Goal: Task Accomplishment & Management: Manage account settings

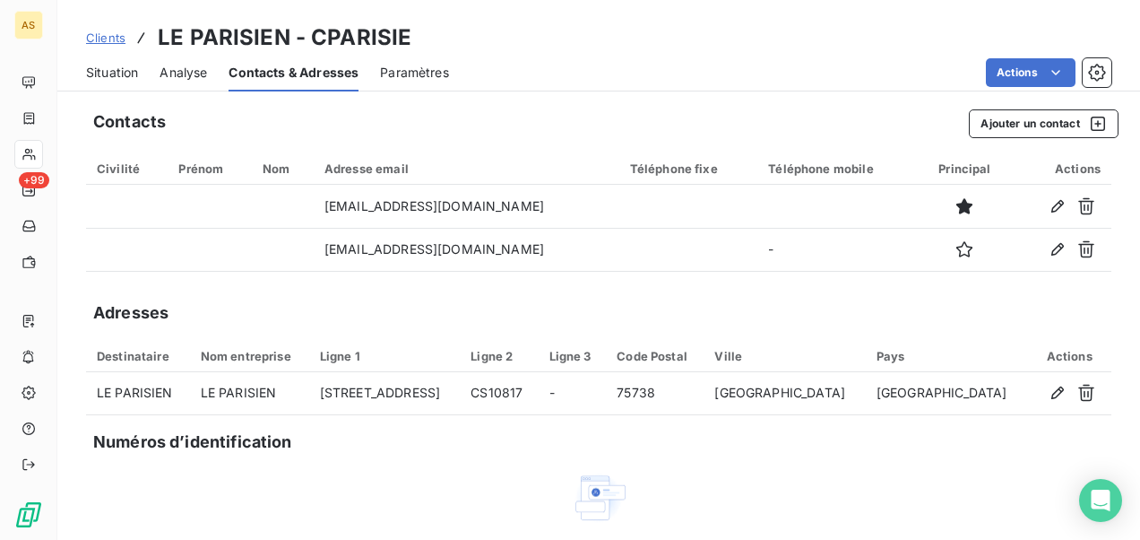
click at [108, 39] on span "Clients" at bounding box center [105, 37] width 39 height 14
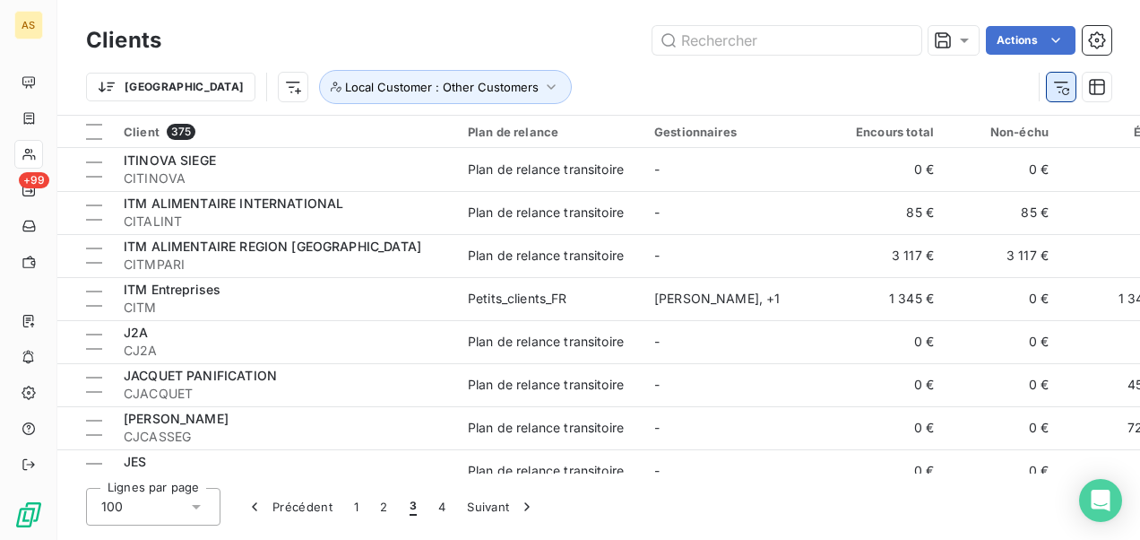
click at [1068, 86] on icon "button" at bounding box center [1062, 87] width 18 height 18
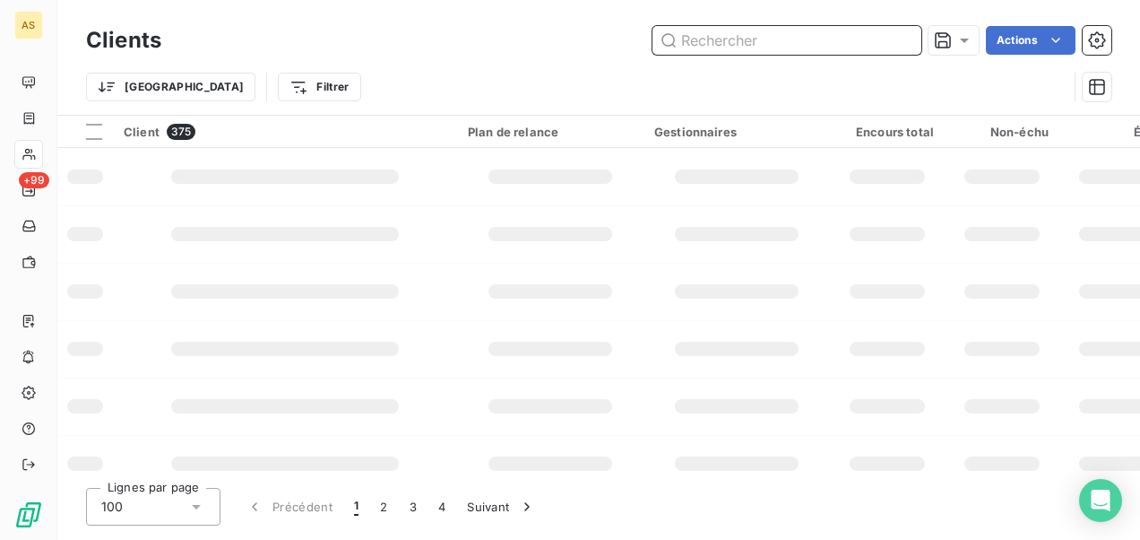
click at [714, 39] on input "text" at bounding box center [787, 40] width 269 height 29
type input "2"
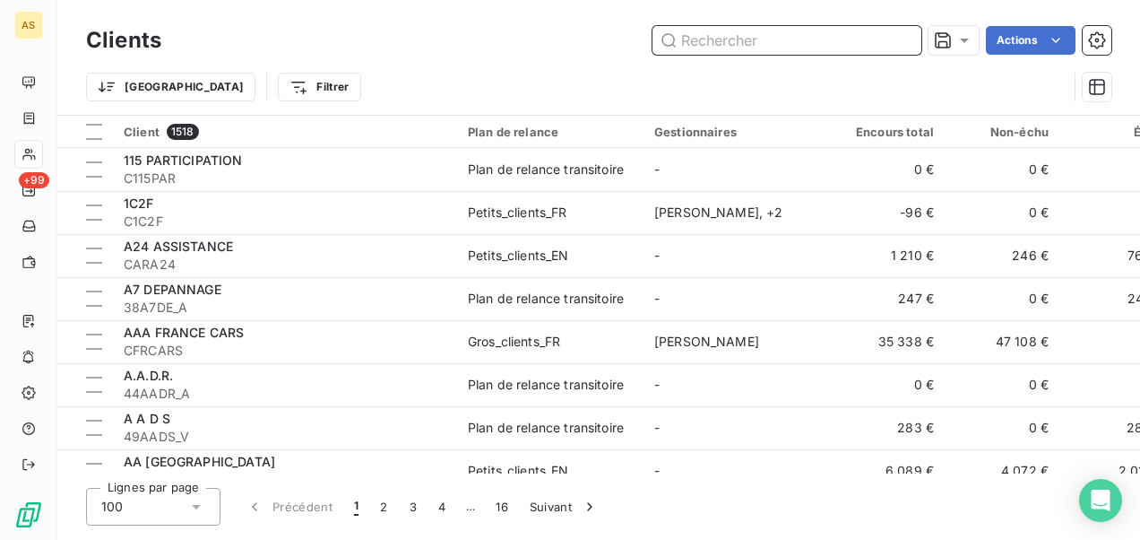
click at [719, 43] on input "text" at bounding box center [787, 40] width 269 height 29
paste input "AGENCE [GEOGRAPHIC_DATA] RIVIERA D"
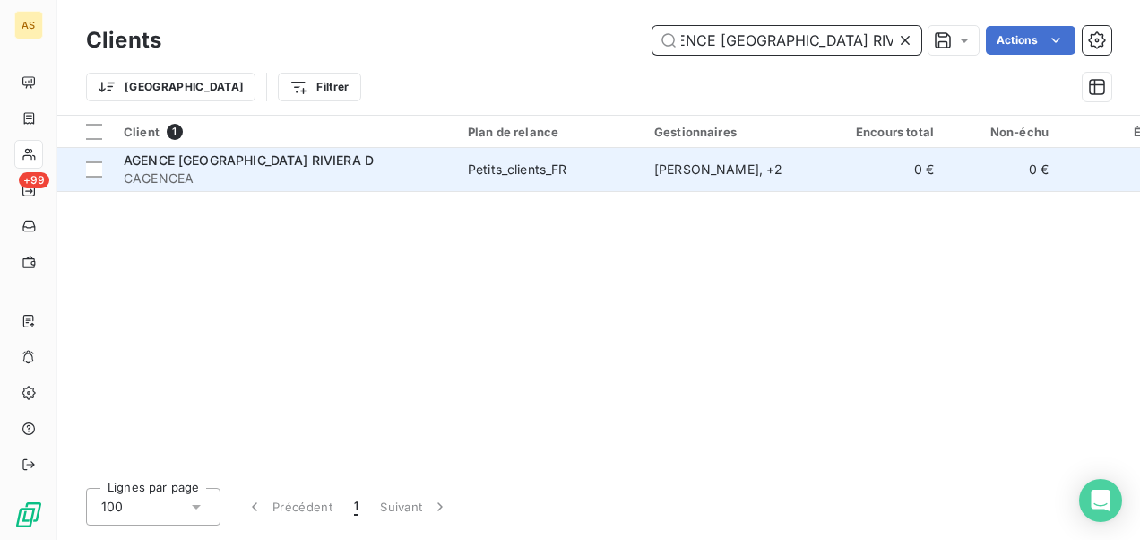
type input "AGENCE AIX LES BAINS RIVIERA D"
click at [638, 173] on td "Petits_clients_FR" at bounding box center [550, 169] width 186 height 43
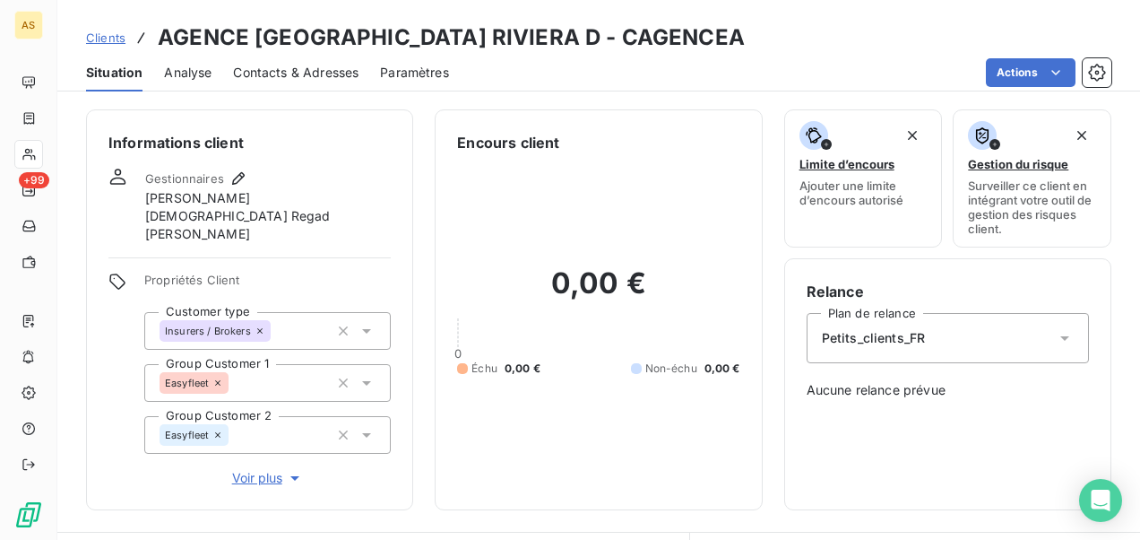
click at [111, 41] on span "Clients" at bounding box center [105, 37] width 39 height 14
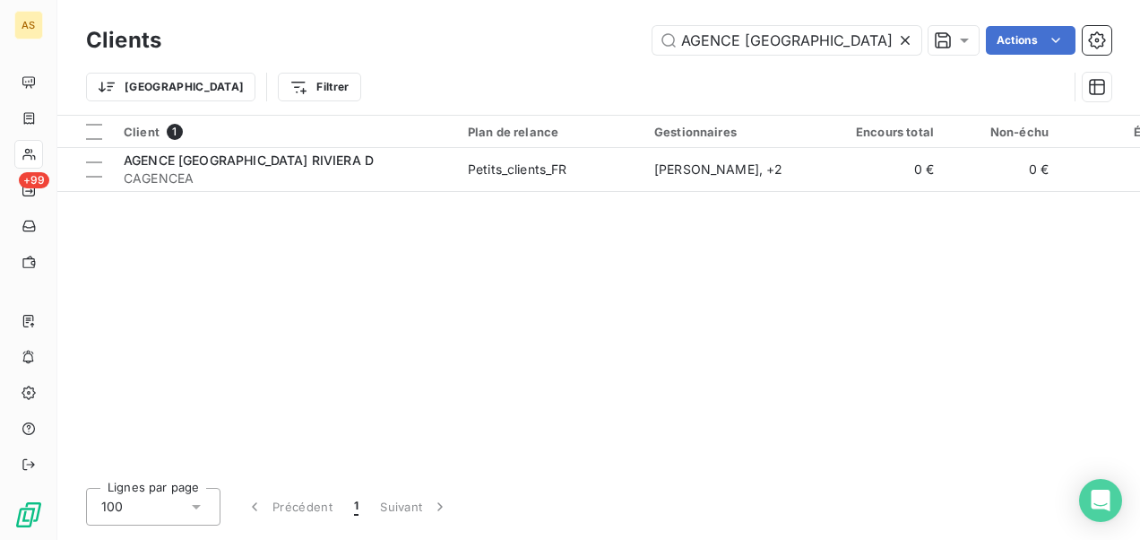
click at [906, 39] on icon at bounding box center [906, 40] width 18 height 18
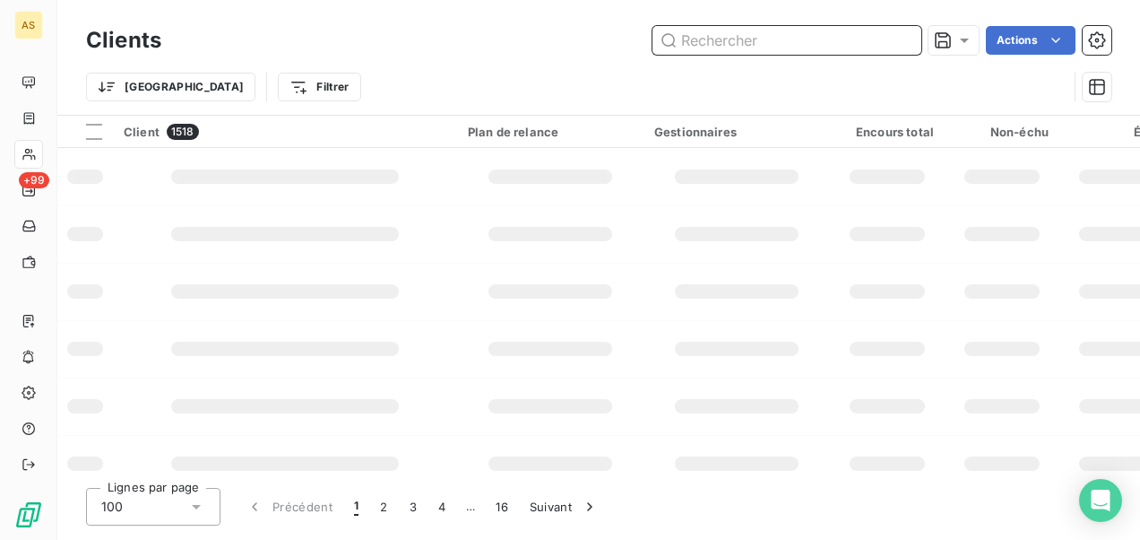
click at [684, 41] on input "text" at bounding box center [787, 40] width 269 height 29
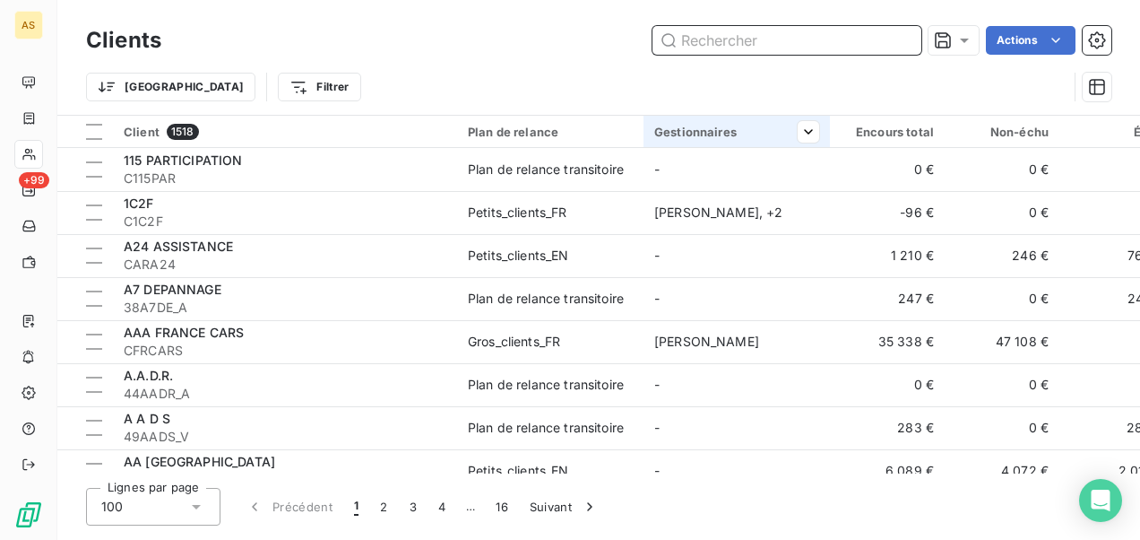
paste input "BAGREM (Contra Easy - Théorème) 156+87.60"
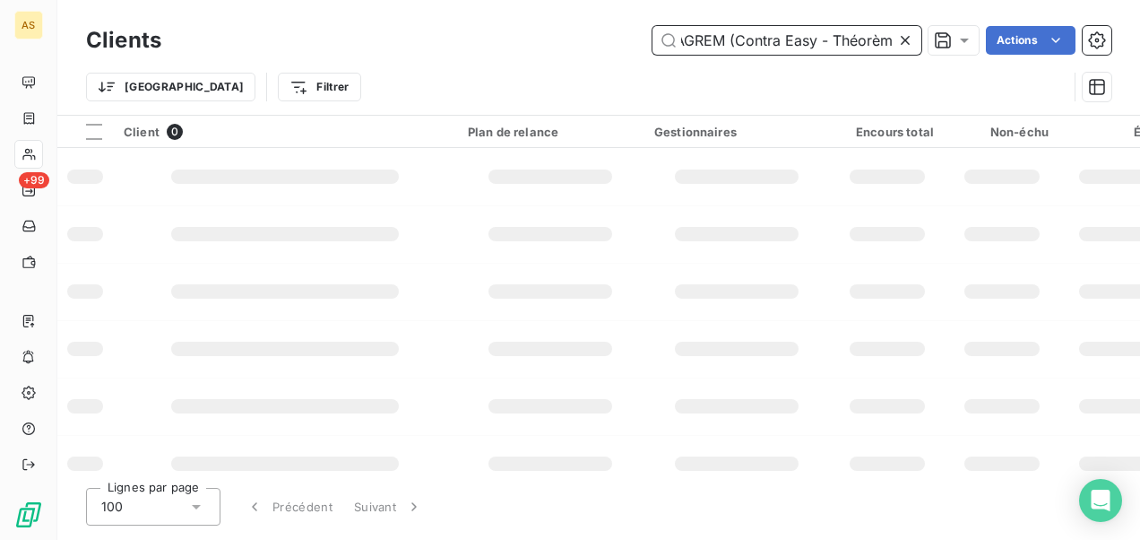
scroll to position [0, 15]
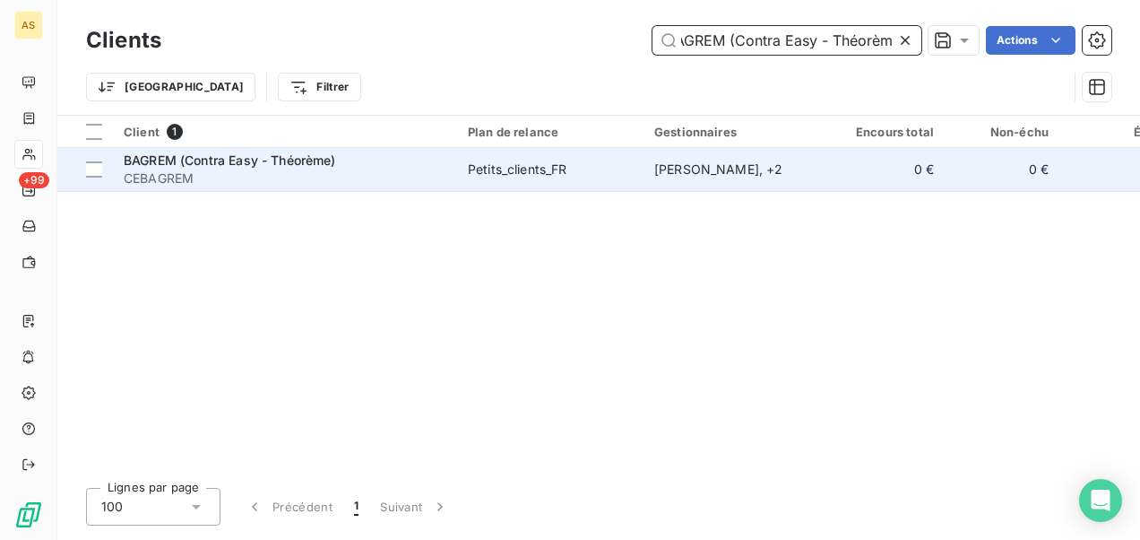
type input "BAGREM (Contra Easy - Théorèm"
click at [483, 161] on div "Petits_clients_FR" at bounding box center [518, 169] width 100 height 18
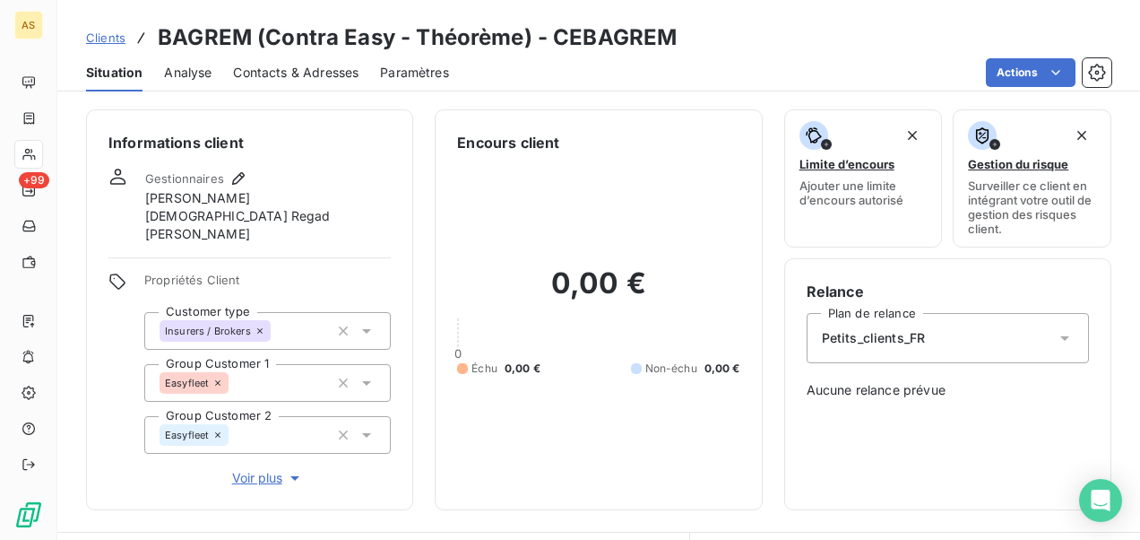
click at [100, 41] on span "Clients" at bounding box center [105, 37] width 39 height 14
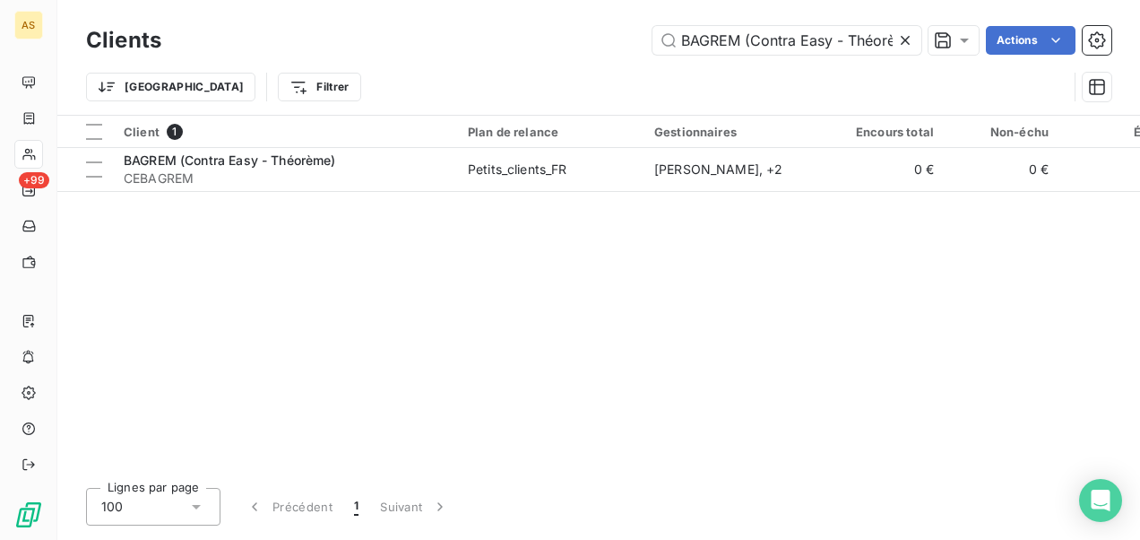
click at [908, 41] on icon at bounding box center [906, 40] width 18 height 18
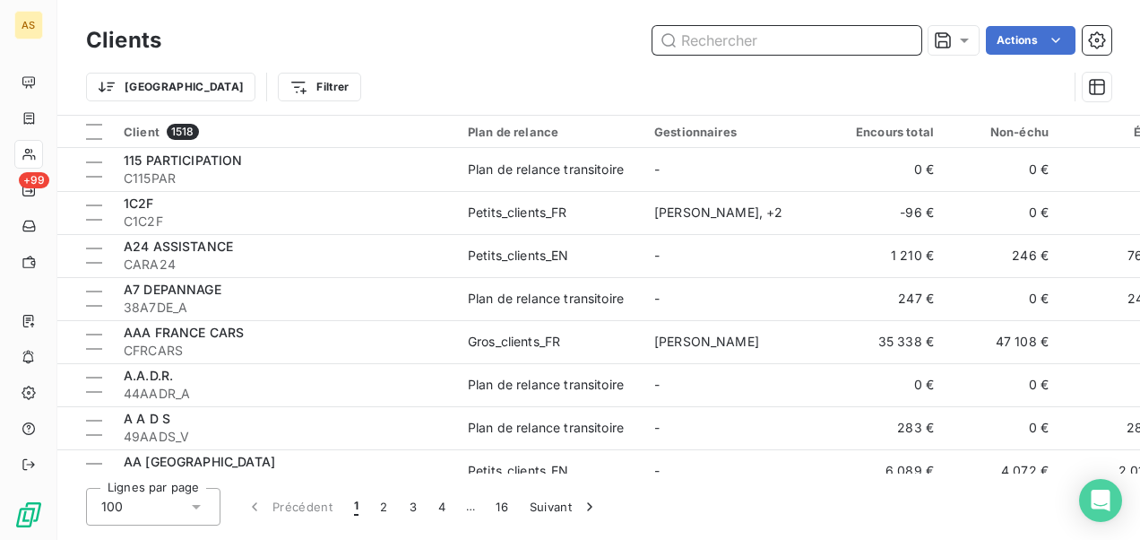
click at [699, 45] on input "text" at bounding box center [787, 40] width 269 height 29
paste input "DUO SERVICES (Contrat Easy - Verspieren)"
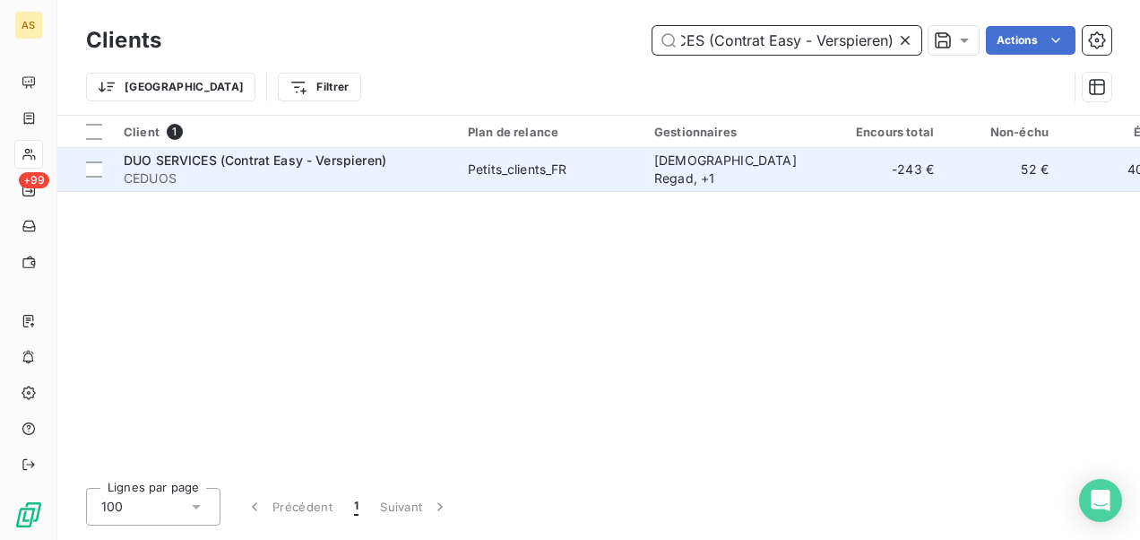
type input "DUO SERVICES (Contrat Easy - Verspieren)"
click at [721, 179] on td "Islame Regad , + 1" at bounding box center [737, 169] width 186 height 43
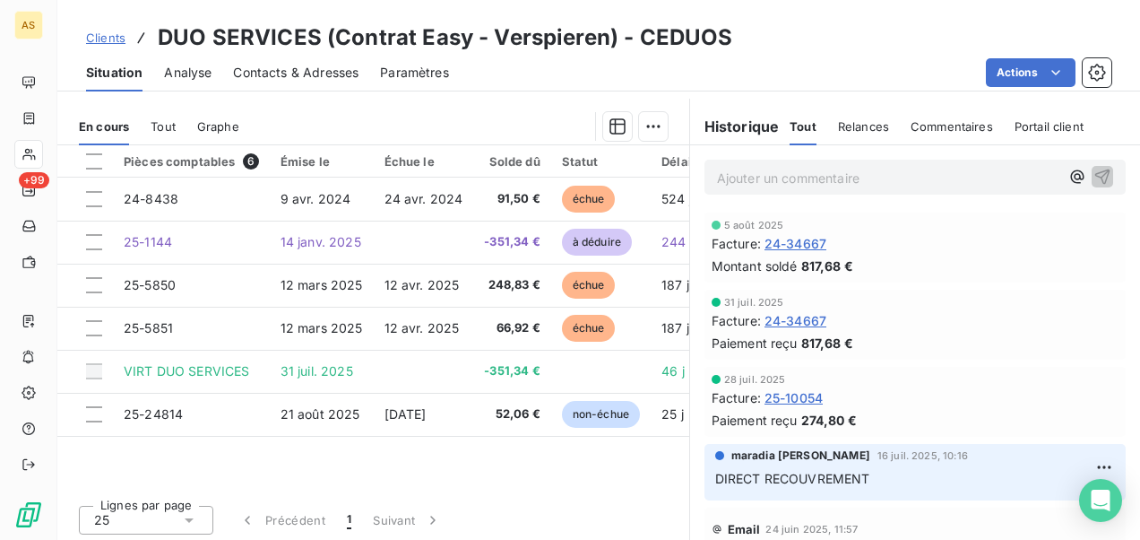
scroll to position [421, 0]
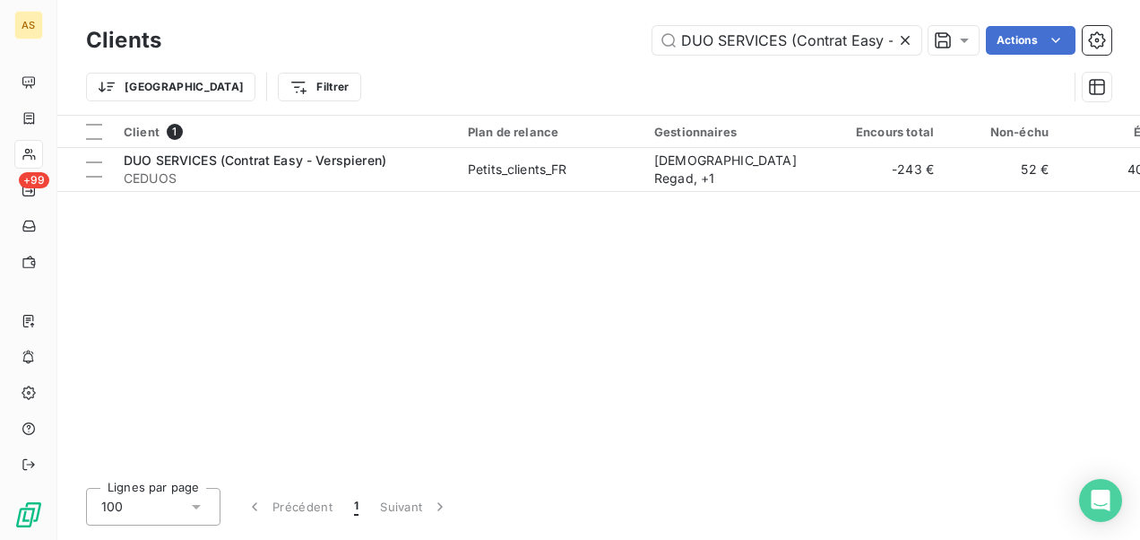
click at [900, 41] on icon at bounding box center [906, 40] width 18 height 18
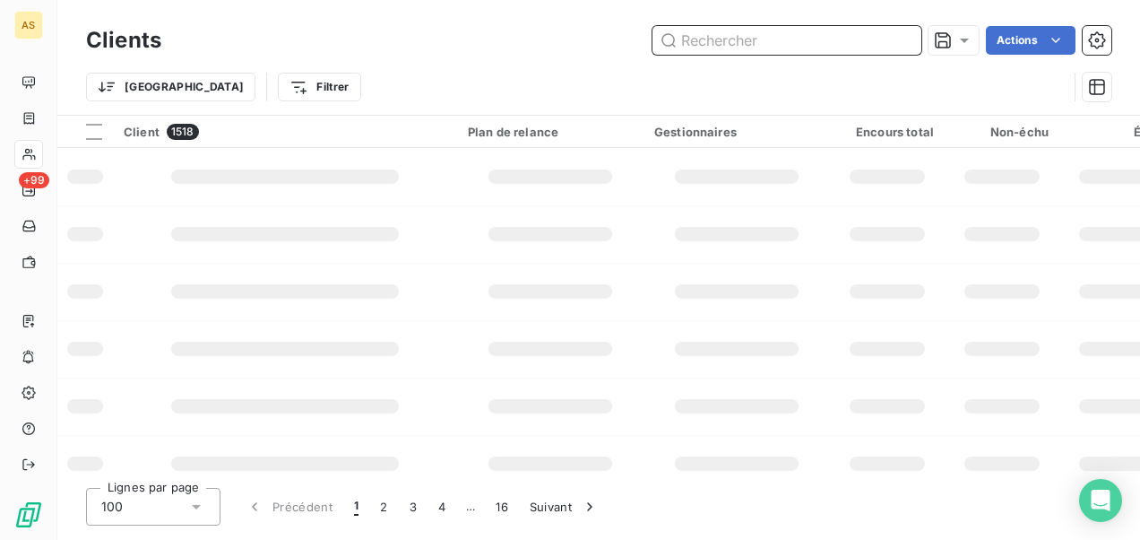
click at [697, 43] on input "text" at bounding box center [787, 40] width 269 height 29
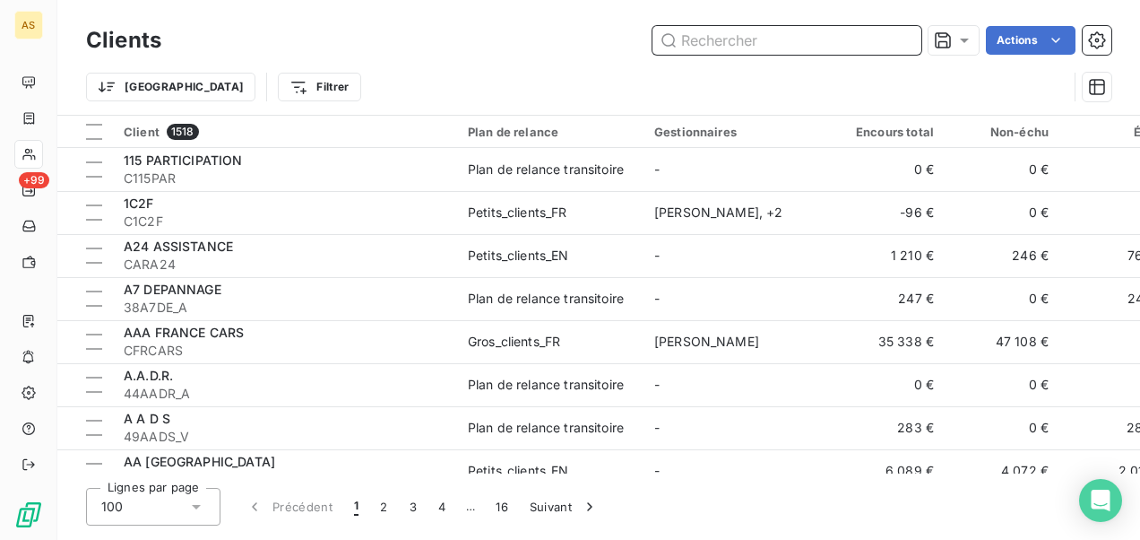
paste input "Etna France"
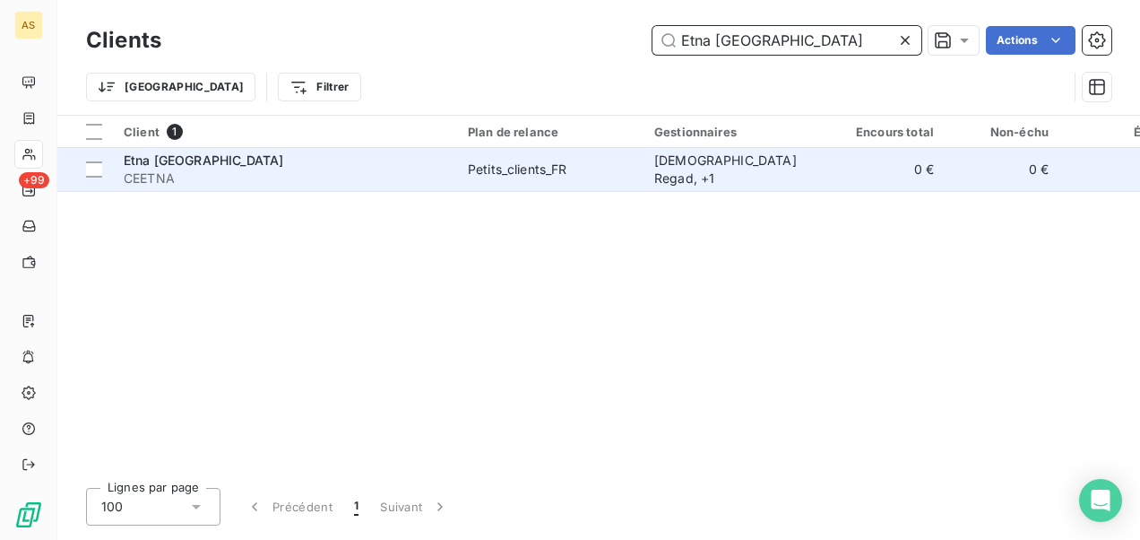
type input "Etna France"
click at [437, 167] on div "Etna France" at bounding box center [285, 161] width 323 height 18
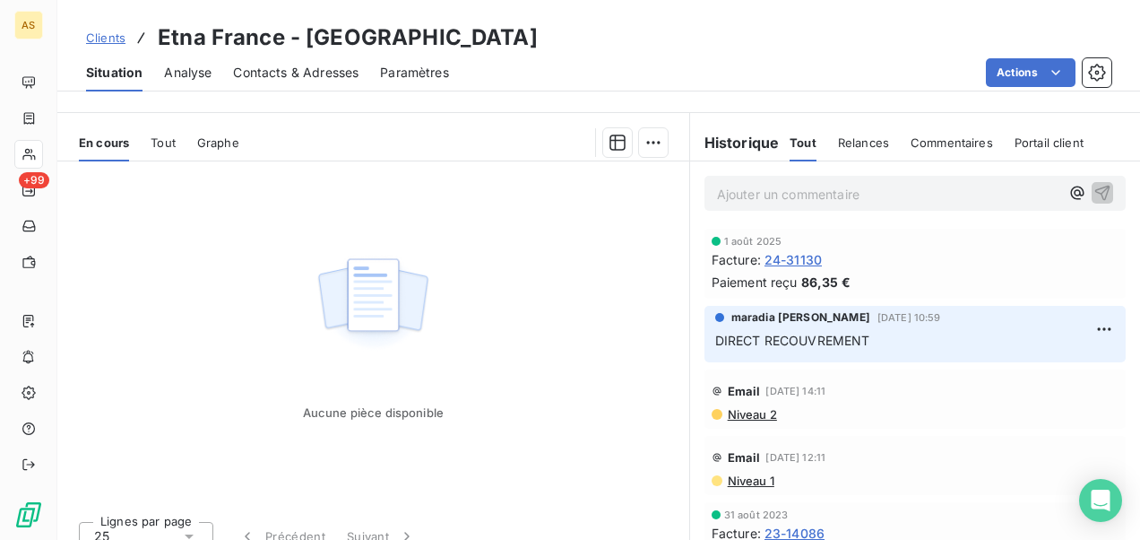
scroll to position [421, 0]
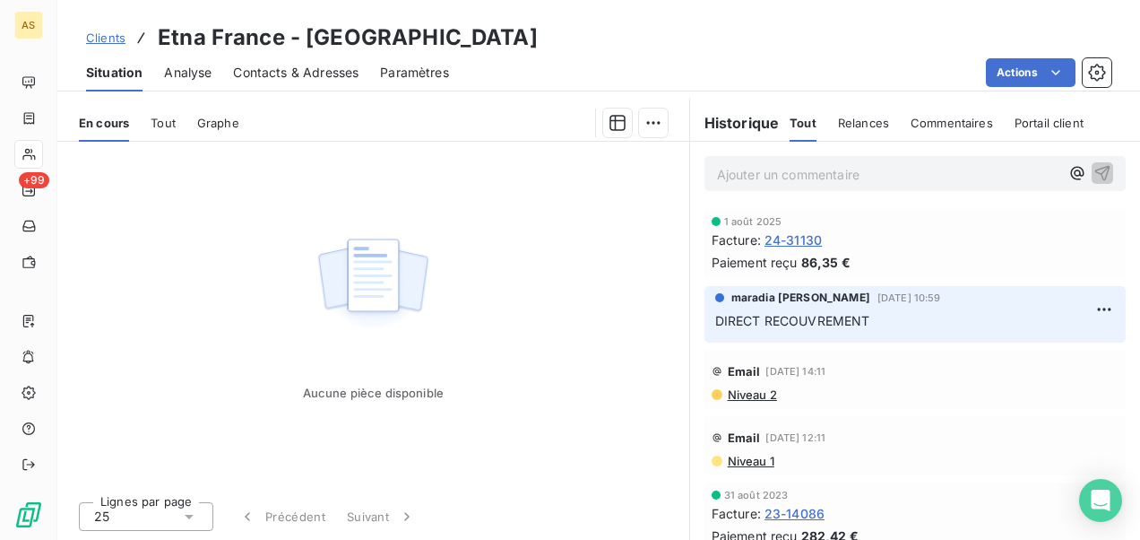
click at [93, 29] on link "Clients" at bounding box center [105, 38] width 39 height 18
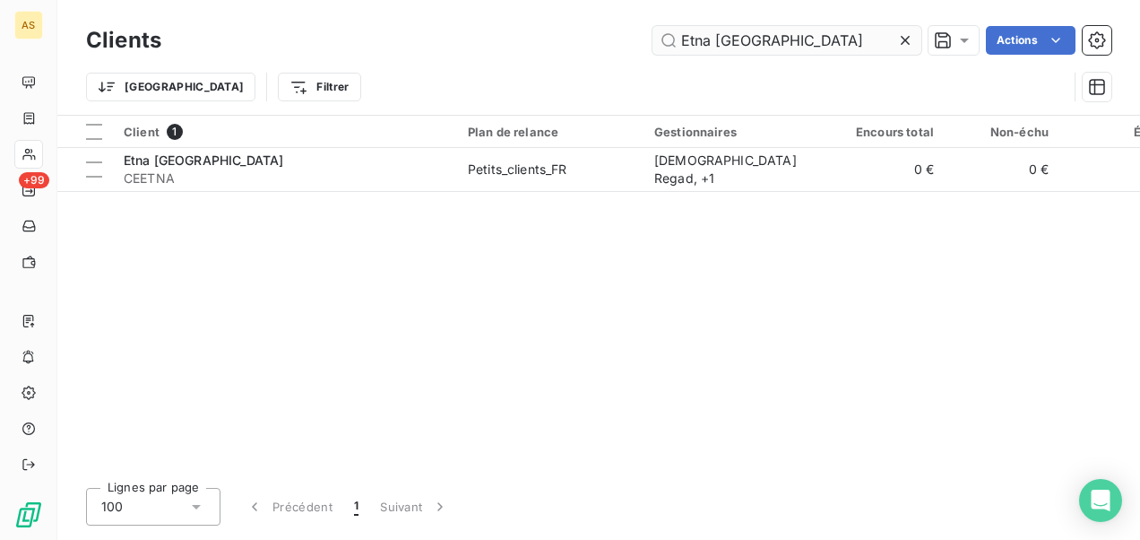
drag, startPoint x: 906, startPoint y: 42, endPoint x: 873, endPoint y: 39, distance: 33.4
click at [906, 42] on icon at bounding box center [905, 40] width 9 height 9
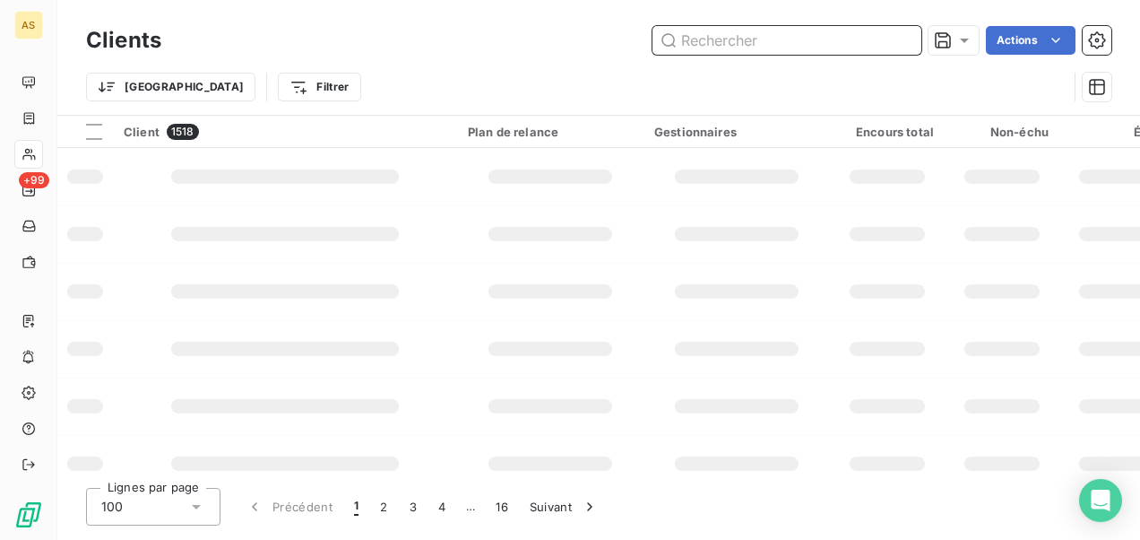
click at [700, 38] on input "text" at bounding box center [787, 40] width 269 height 29
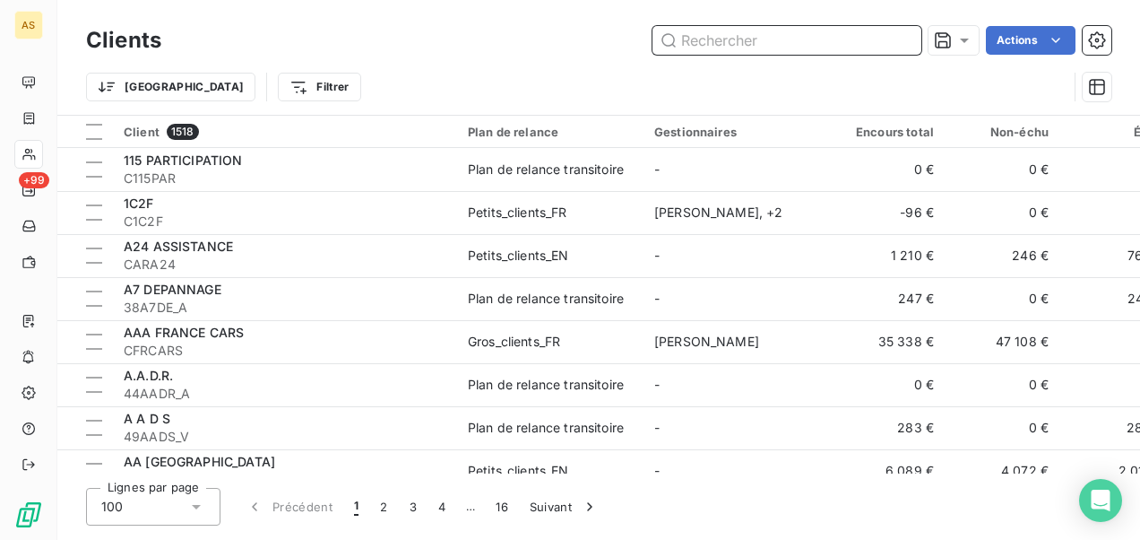
paste input "FRONERI FRANCE SAS (Contrat Easy - Théorème)"
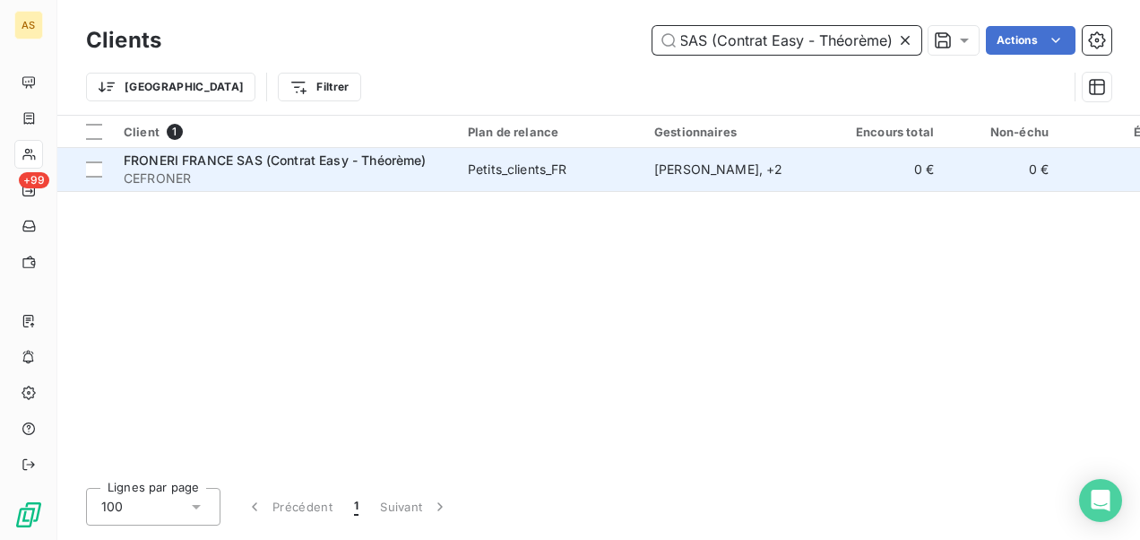
type input "FRONERI FRANCE SAS (Contrat Easy - Théorème)"
click at [515, 170] on div "Petits_clients_FR" at bounding box center [518, 169] width 100 height 18
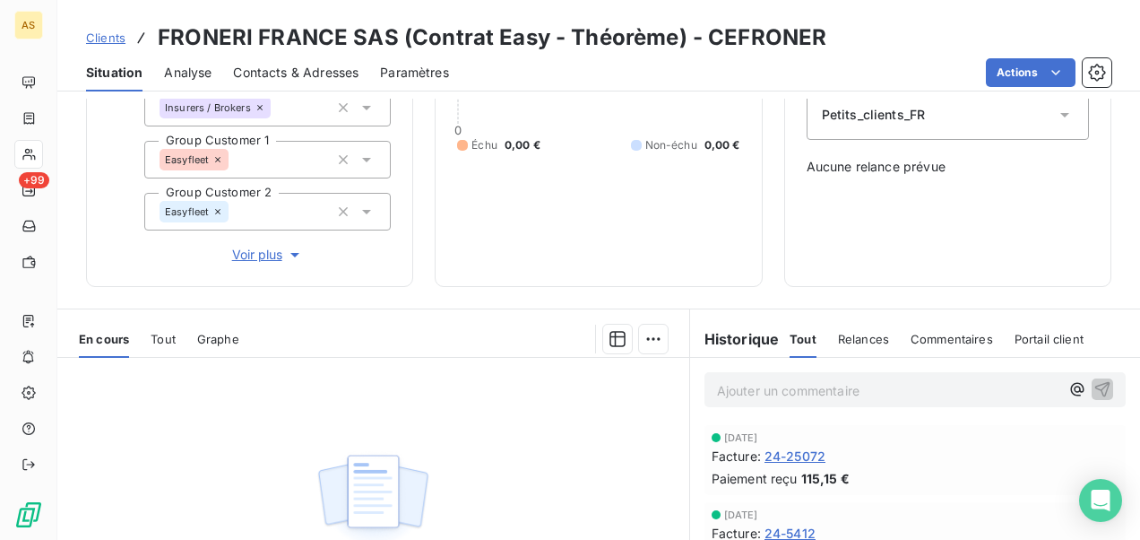
scroll to position [359, 0]
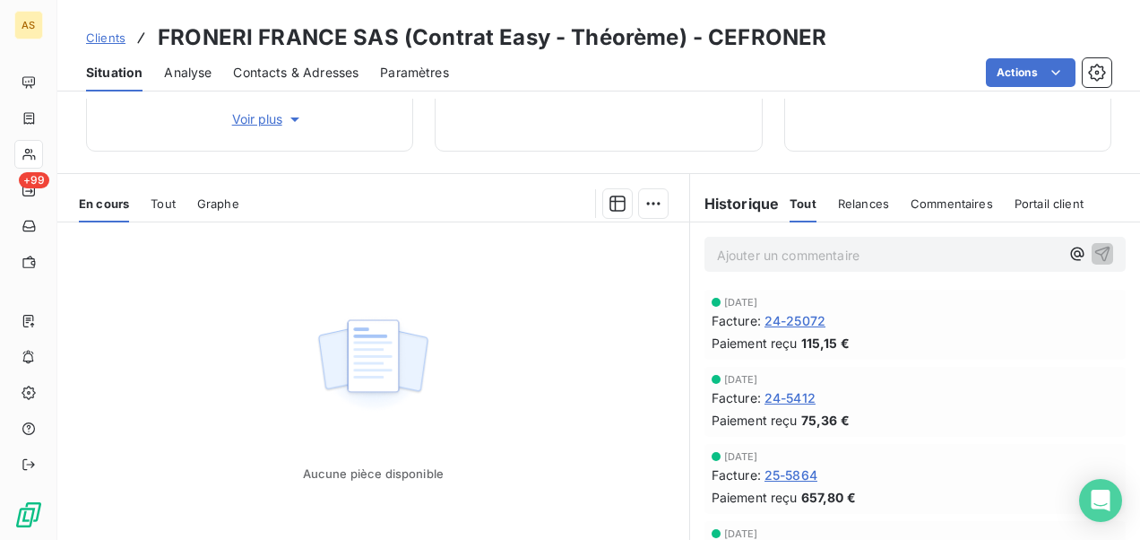
click at [117, 38] on span "Clients" at bounding box center [105, 37] width 39 height 14
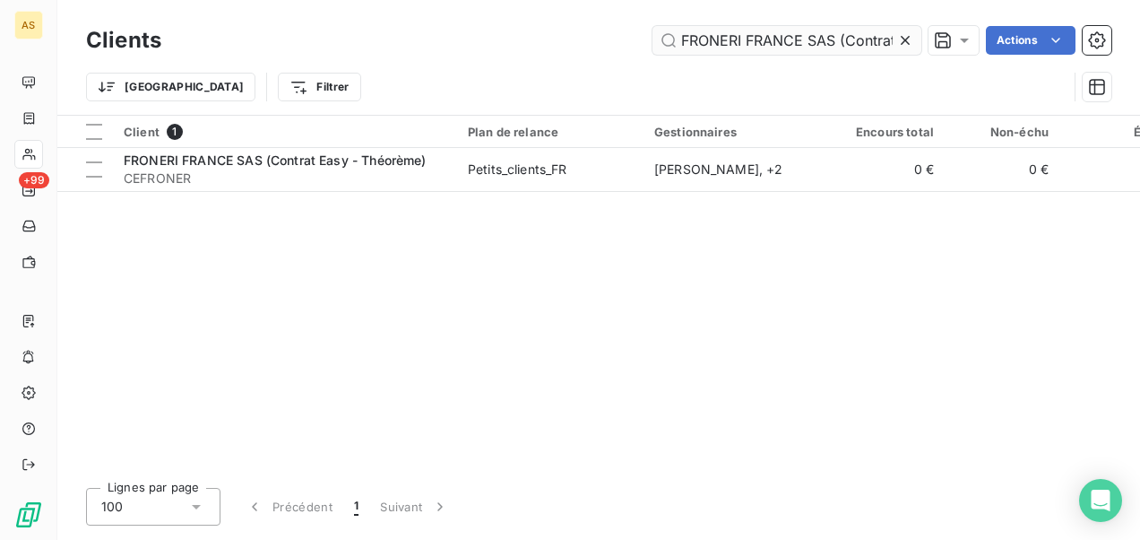
click at [906, 33] on icon at bounding box center [906, 40] width 18 height 18
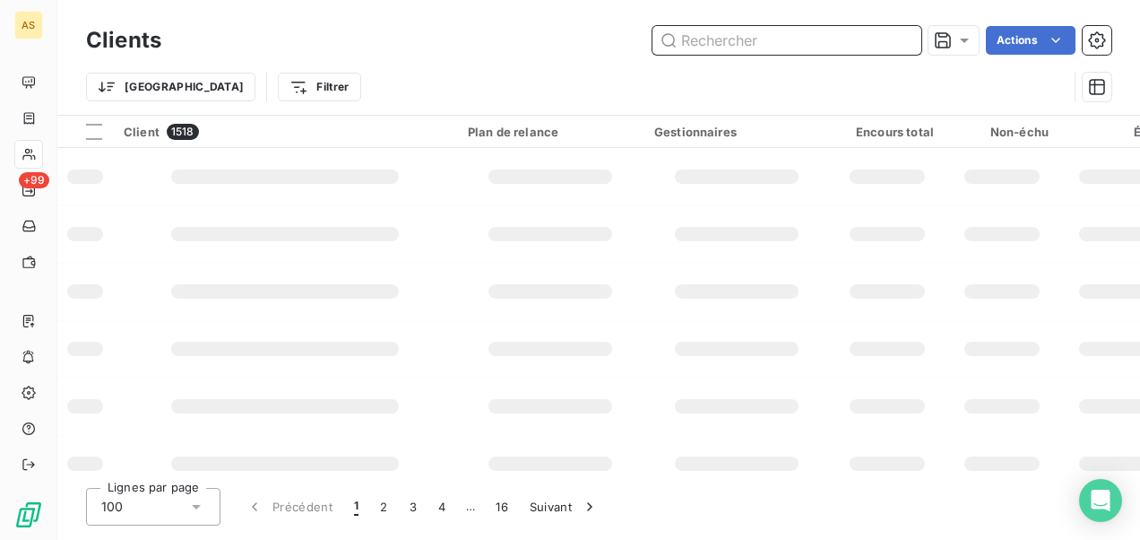
click at [714, 42] on input "text" at bounding box center [787, 40] width 269 height 29
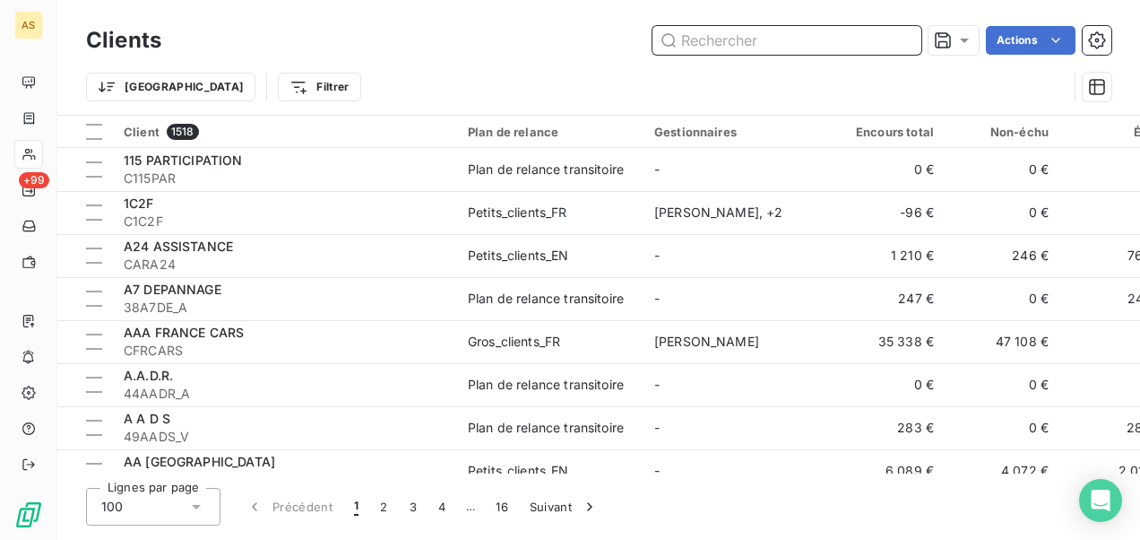
paste input "GDS HOLDING"
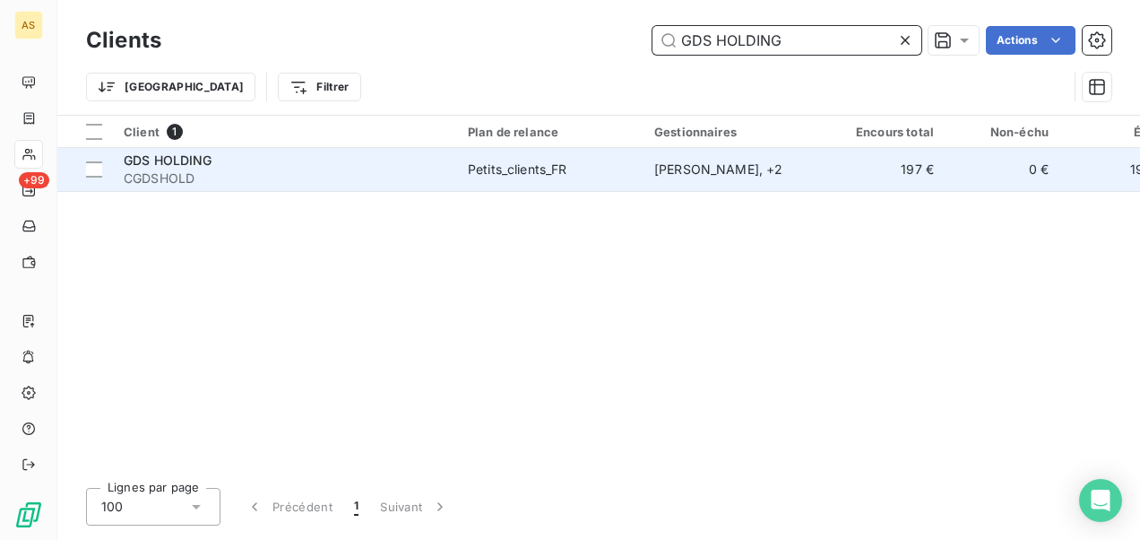
type input "GDS HOLDING"
click at [741, 188] on td "Aurélien Raynaud , + 2" at bounding box center [737, 169] width 186 height 43
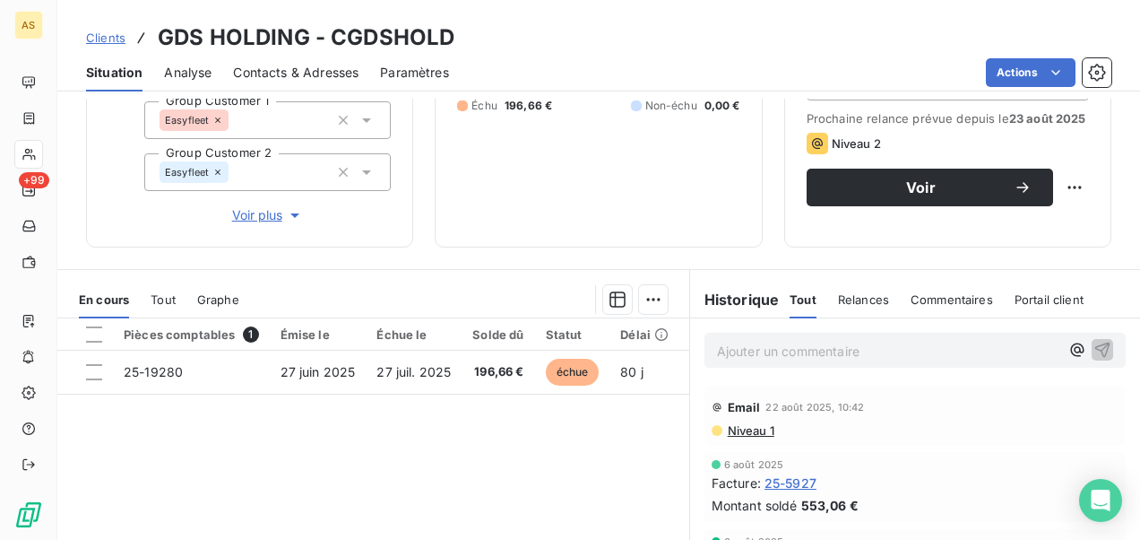
scroll to position [359, 0]
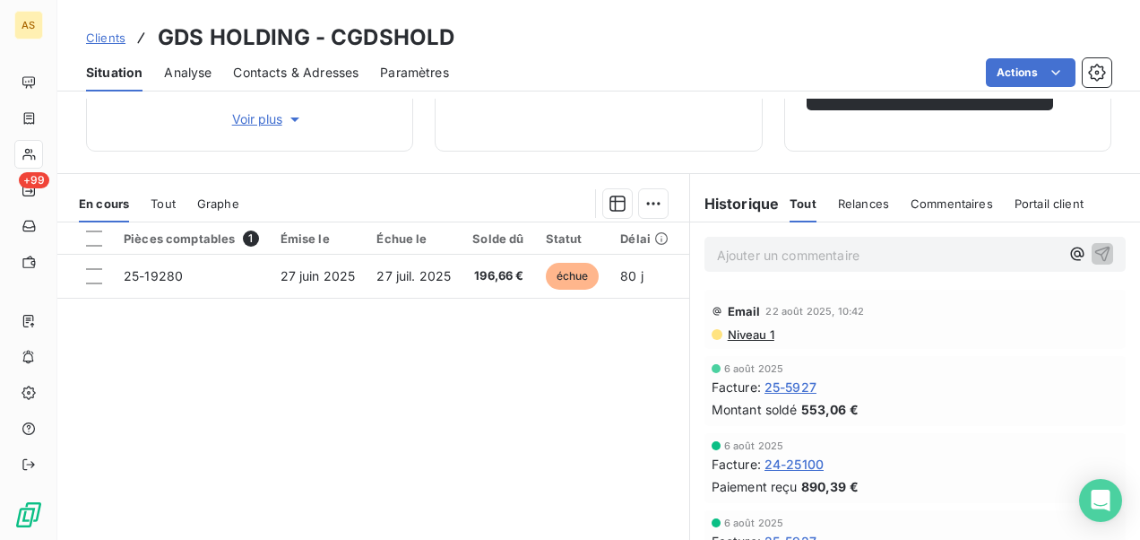
click at [89, 32] on span "Clients" at bounding box center [105, 37] width 39 height 14
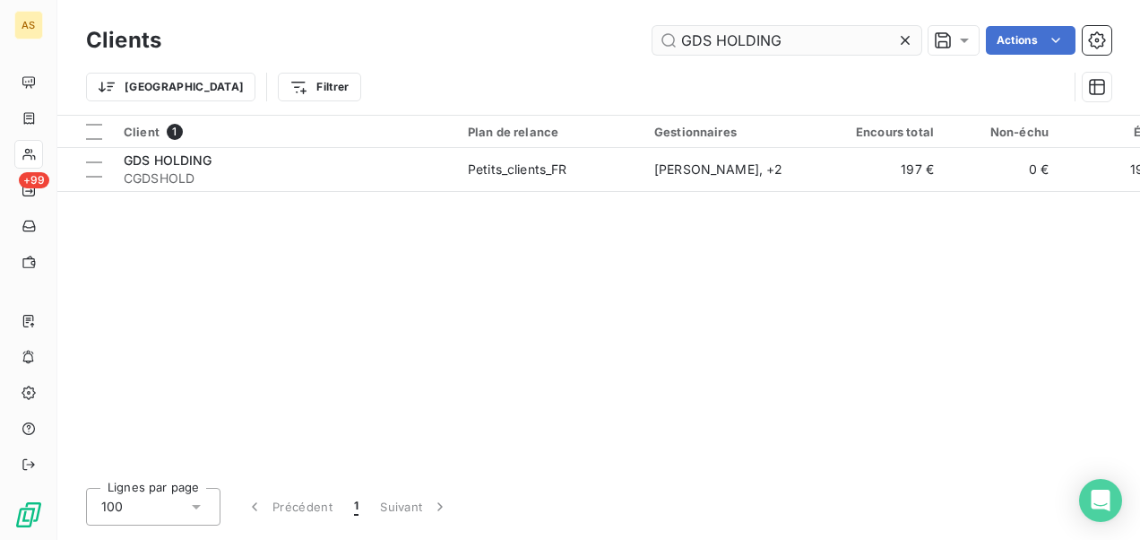
click at [915, 38] on div at bounding box center [909, 40] width 25 height 29
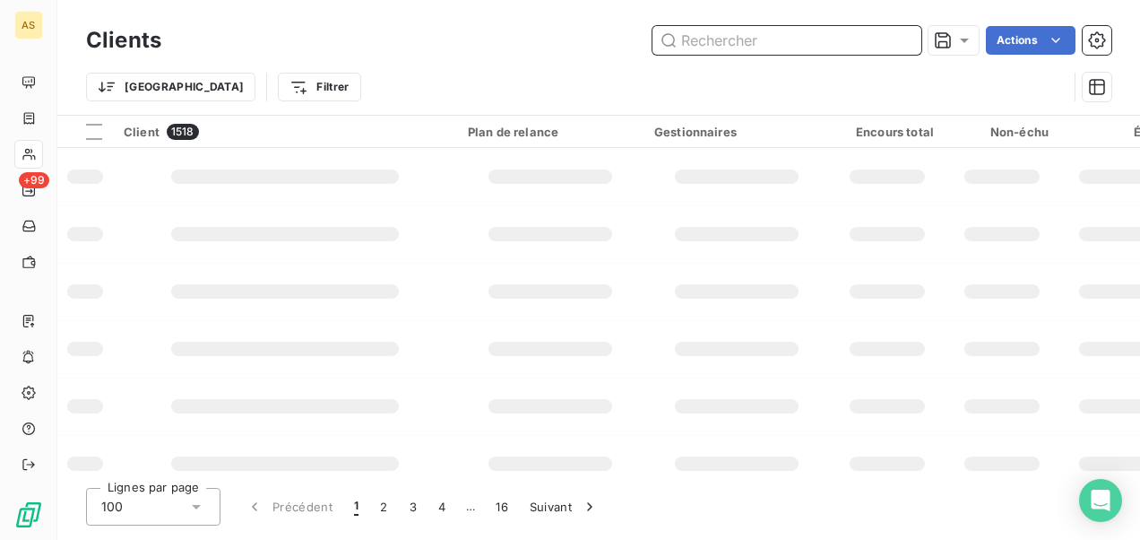
click at [687, 37] on input "text" at bounding box center [787, 40] width 269 height 29
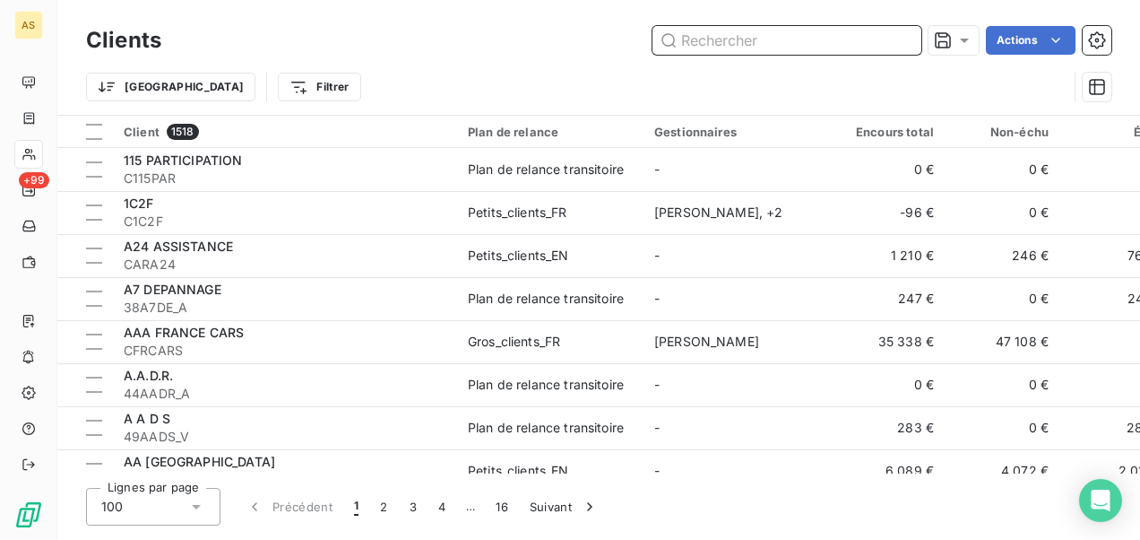
click at [683, 42] on input "text" at bounding box center [787, 40] width 269 height 29
paste input "GLOBAL CONCEPT (PARITEL) - (1088.24+1353.20)"
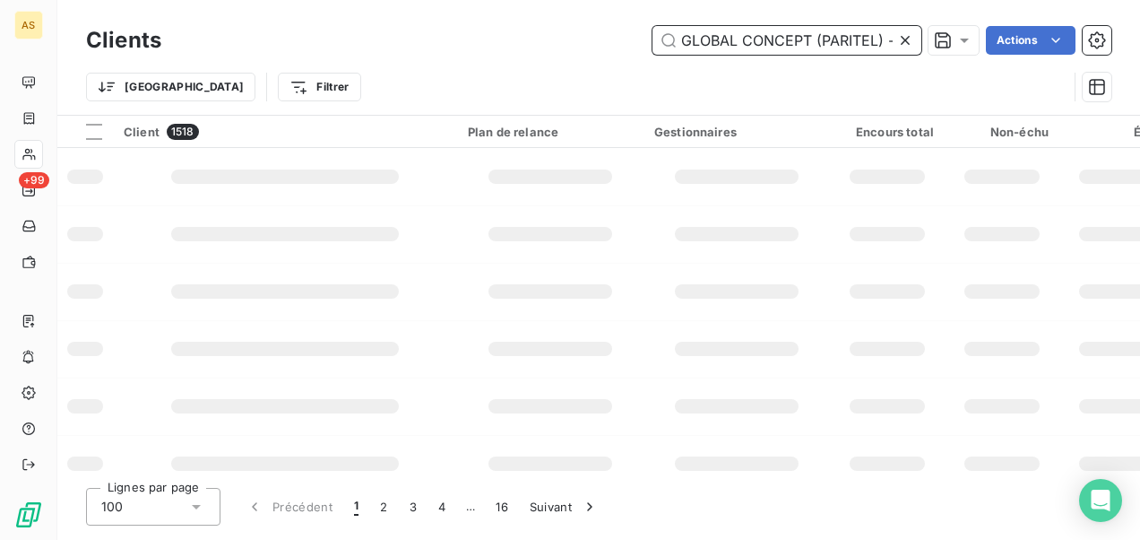
scroll to position [0, 133]
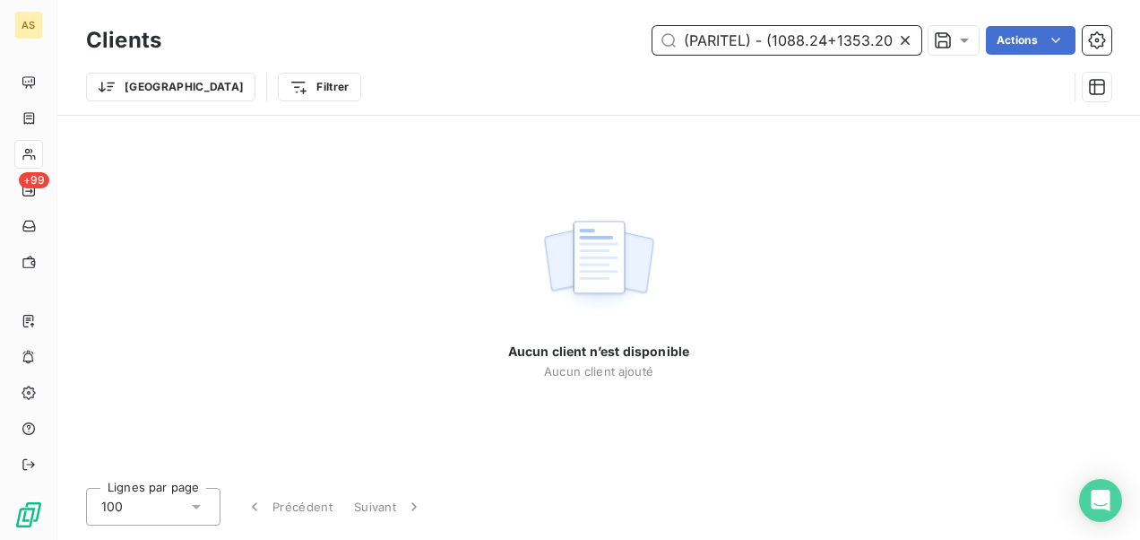
drag, startPoint x: 891, startPoint y: 38, endPoint x: 756, endPoint y: 40, distance: 135.4
click at [756, 40] on input "GLOBAL CONCEPT (PARITEL) - (1088.24+1353.20)" at bounding box center [787, 40] width 269 height 29
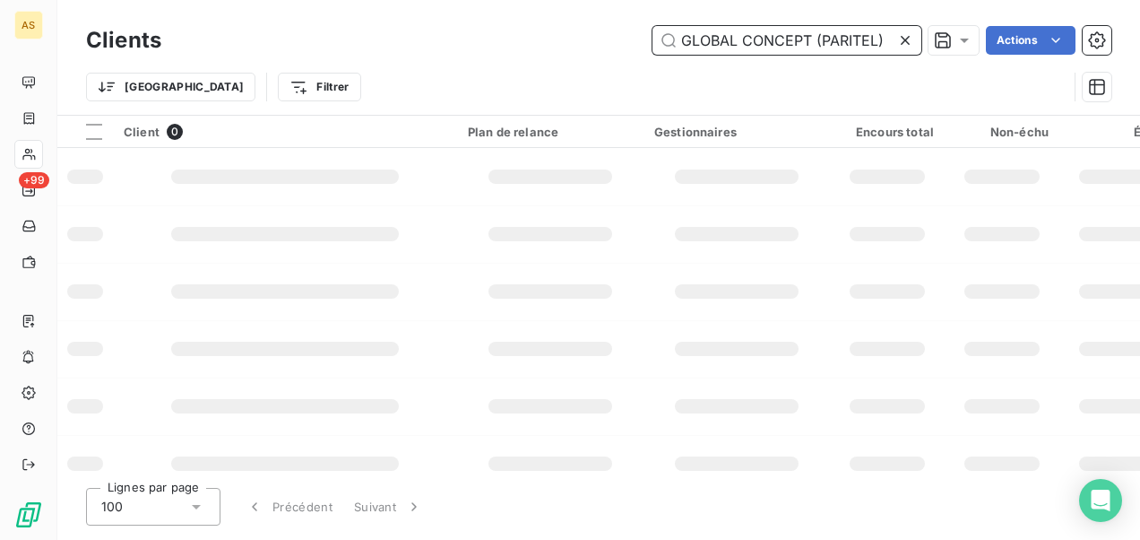
scroll to position [0, 0]
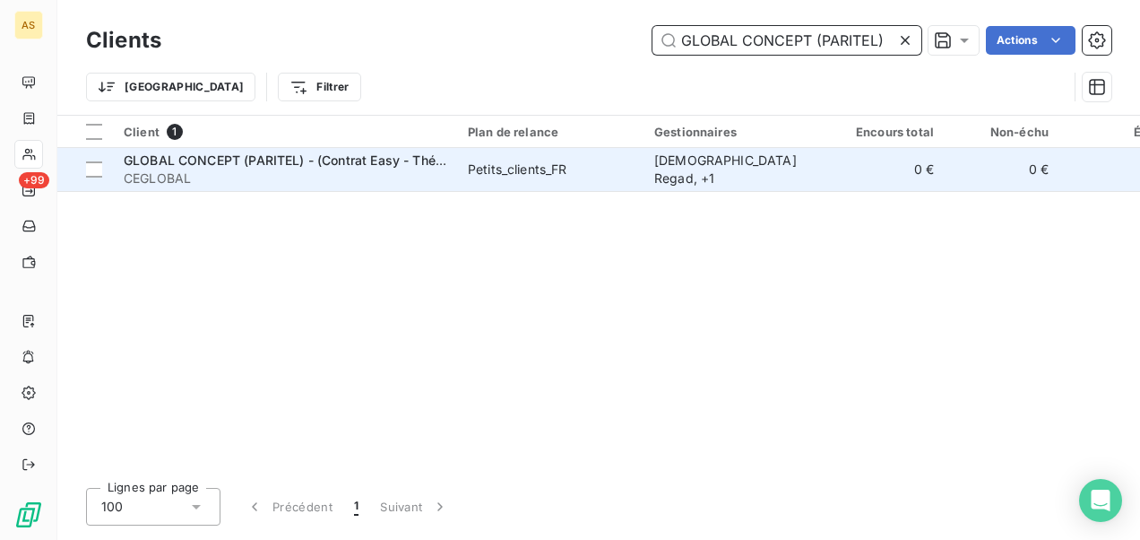
type input "GLOBAL CONCEPT (PARITEL)"
click at [554, 172] on div "Petits_clients_FR" at bounding box center [518, 169] width 100 height 18
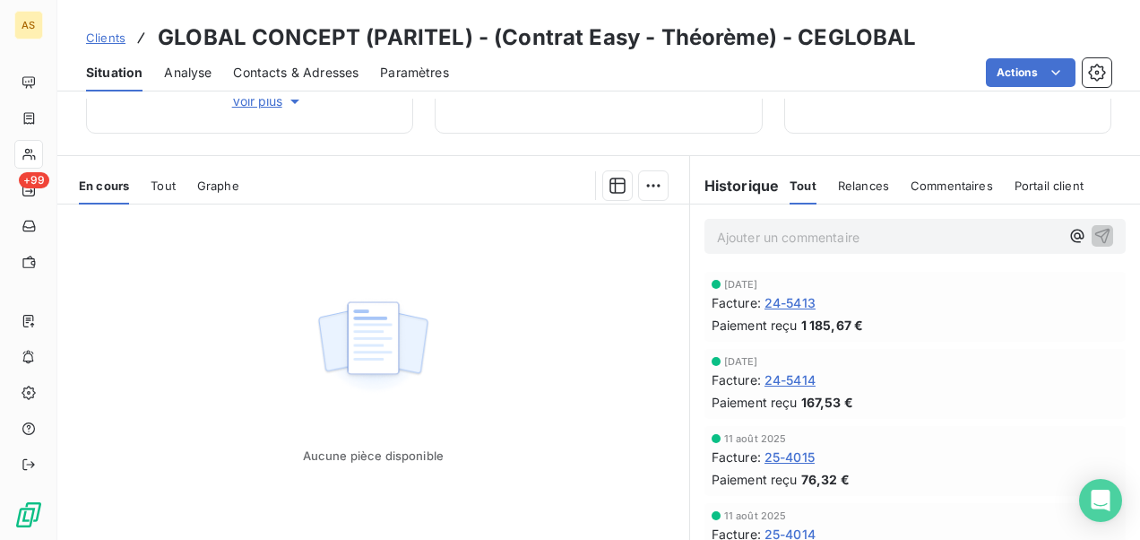
scroll to position [421, 0]
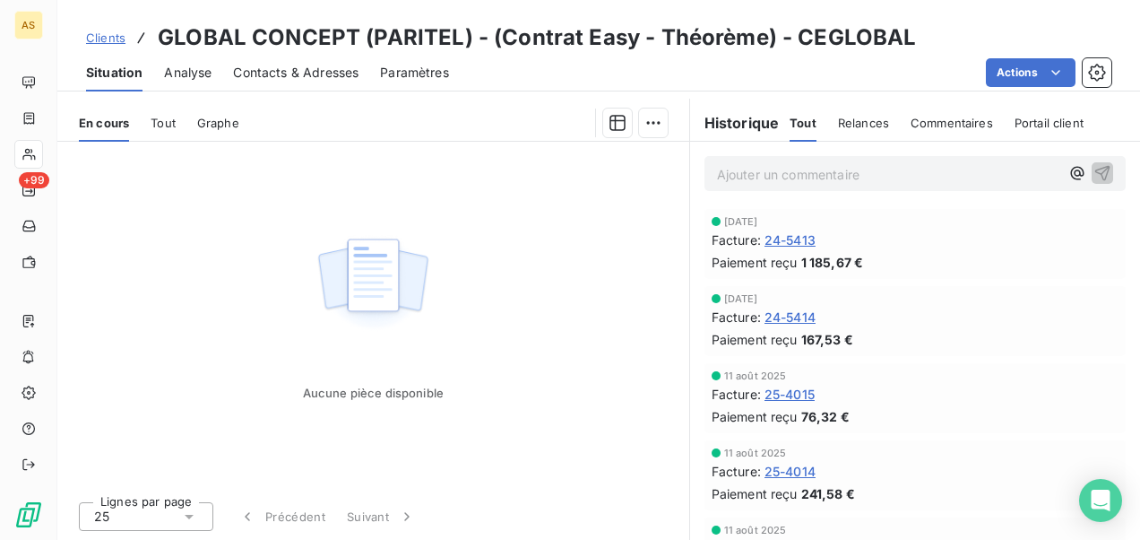
click at [106, 39] on span "Clients" at bounding box center [105, 37] width 39 height 14
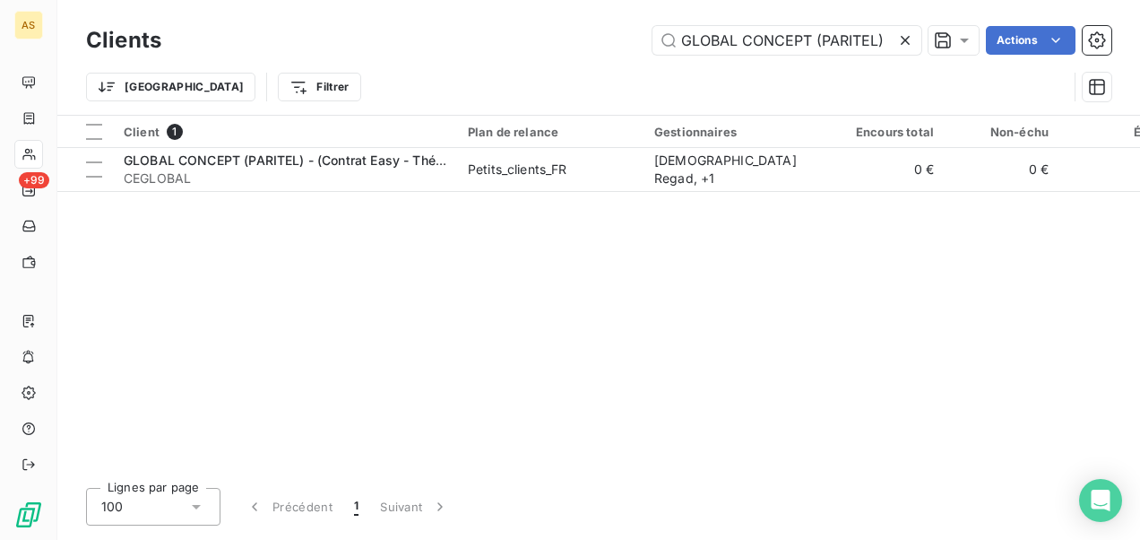
click at [905, 38] on icon at bounding box center [906, 40] width 18 height 18
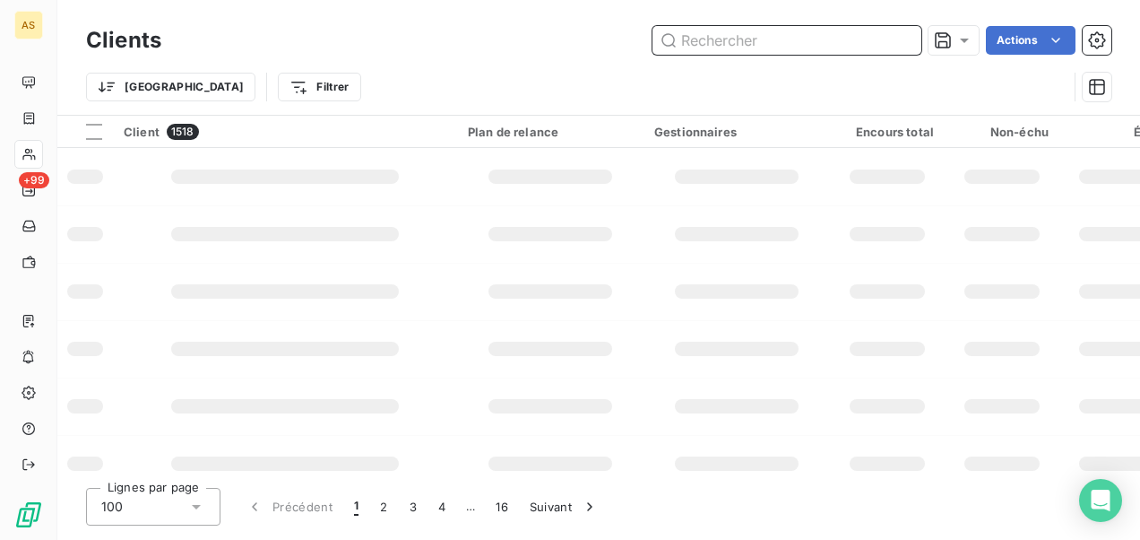
click at [682, 32] on input "text" at bounding box center [787, 40] width 269 height 29
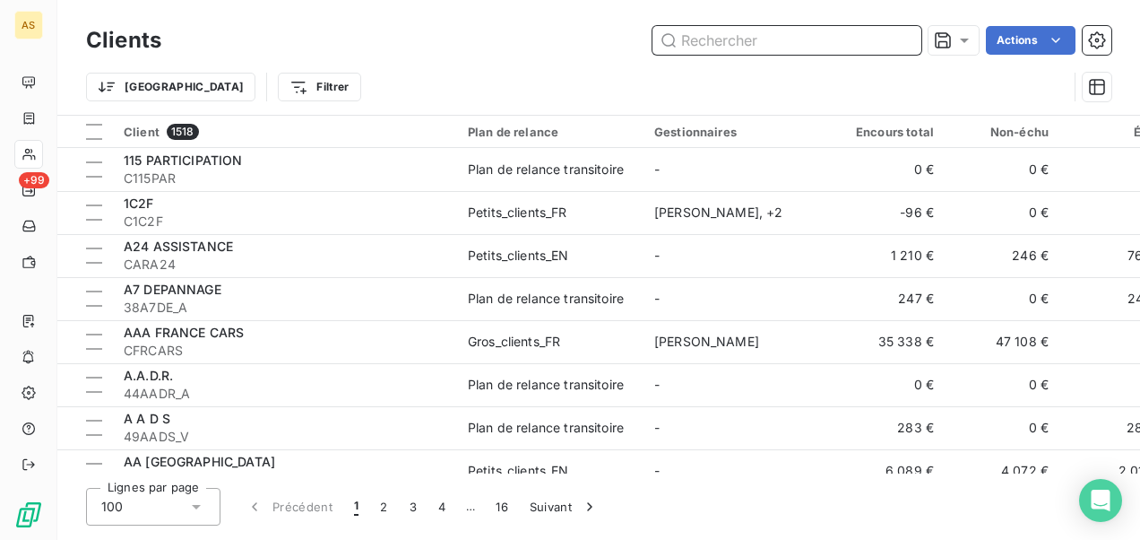
paste input "GOYER (Contrat Easy - Thérorème)"
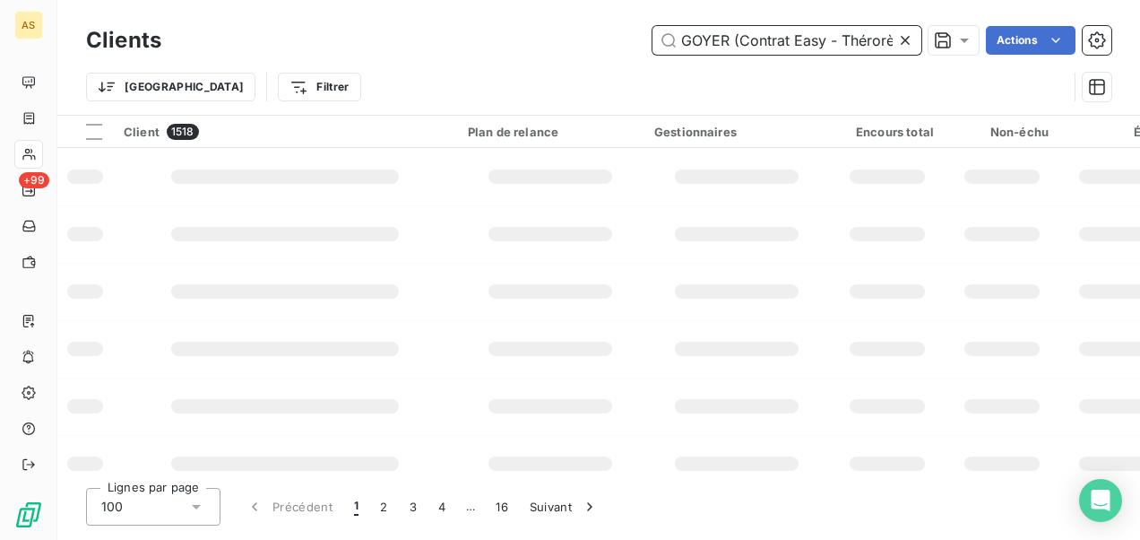
scroll to position [0, 27]
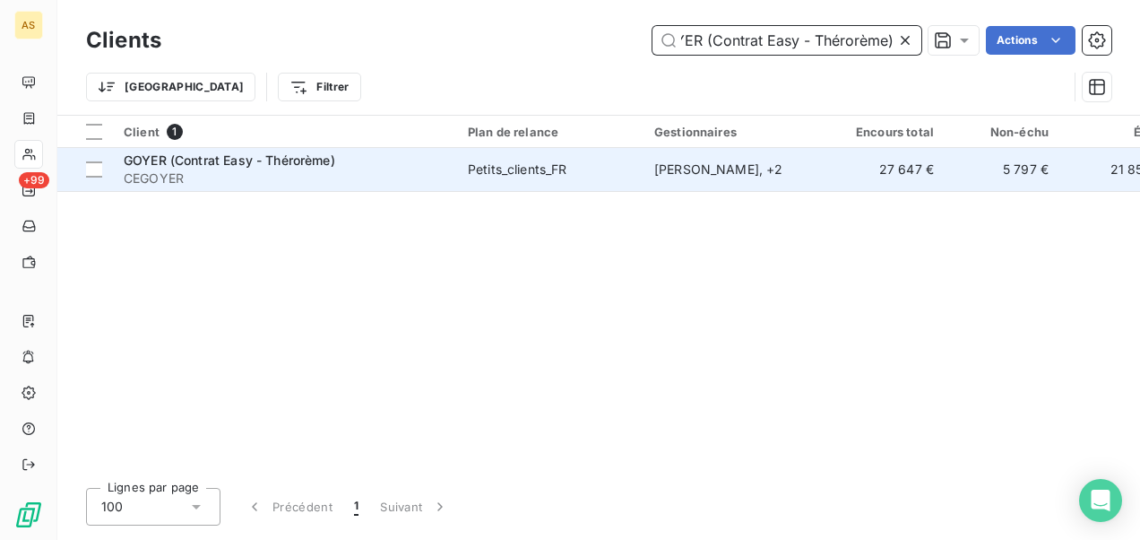
type input "GOYER (Contrat Easy - Thérorème)"
click at [586, 181] on td "Petits_clients_FR" at bounding box center [550, 169] width 186 height 43
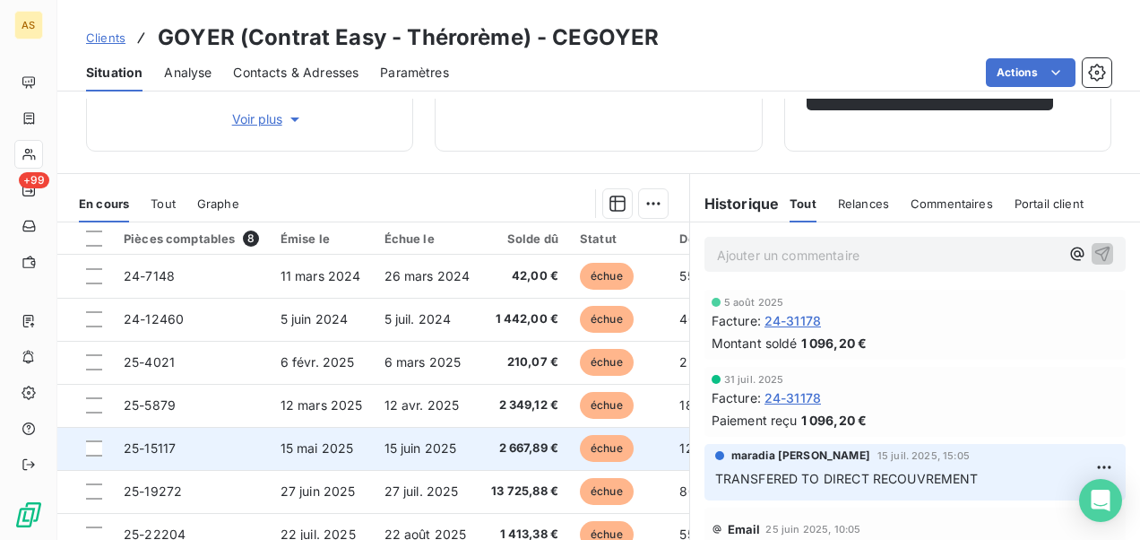
scroll to position [359, 0]
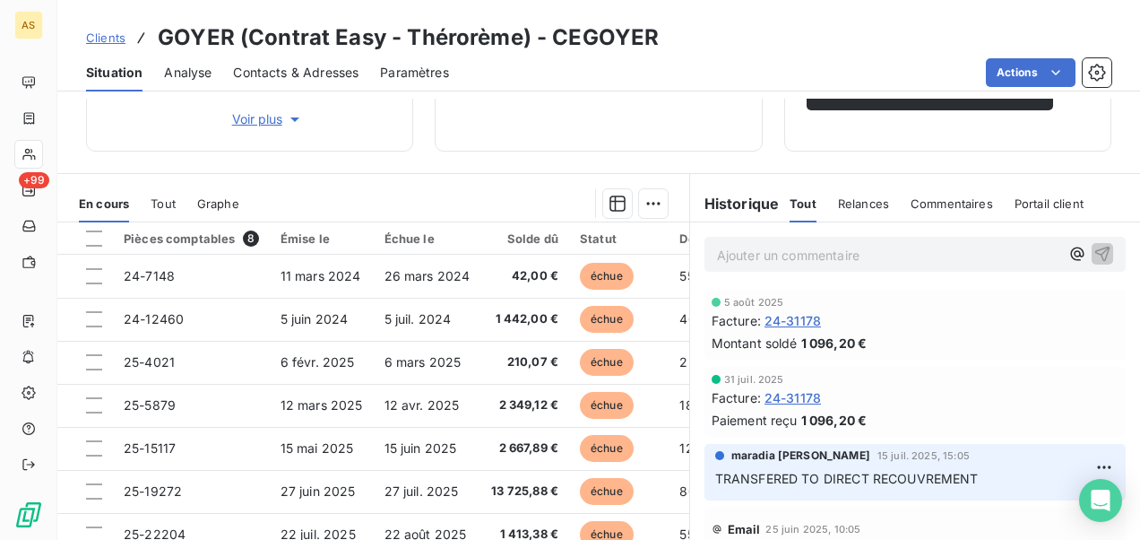
click at [99, 39] on span "Clients" at bounding box center [105, 37] width 39 height 14
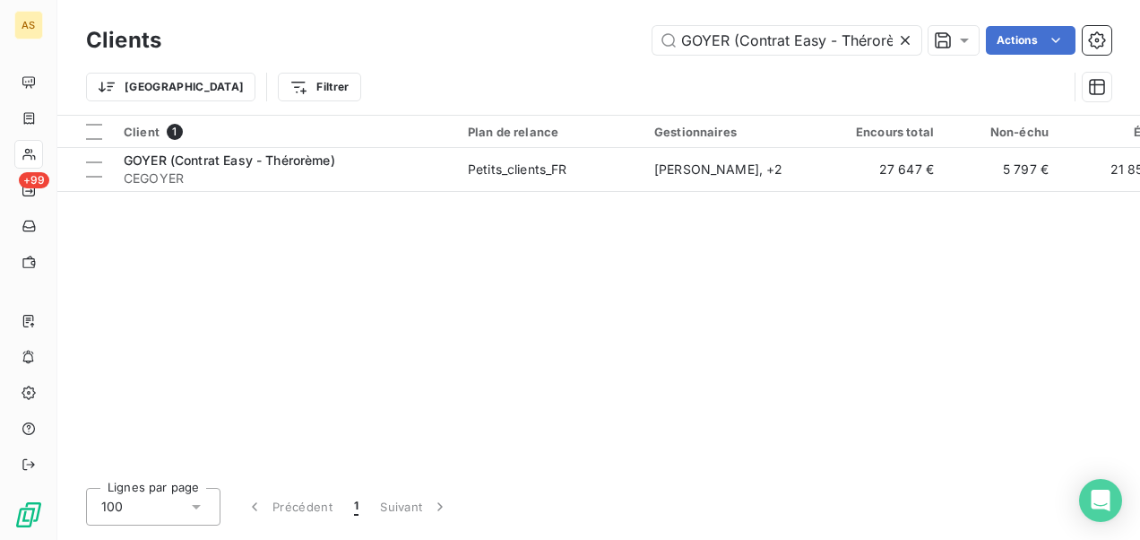
click at [914, 39] on div at bounding box center [909, 40] width 25 height 29
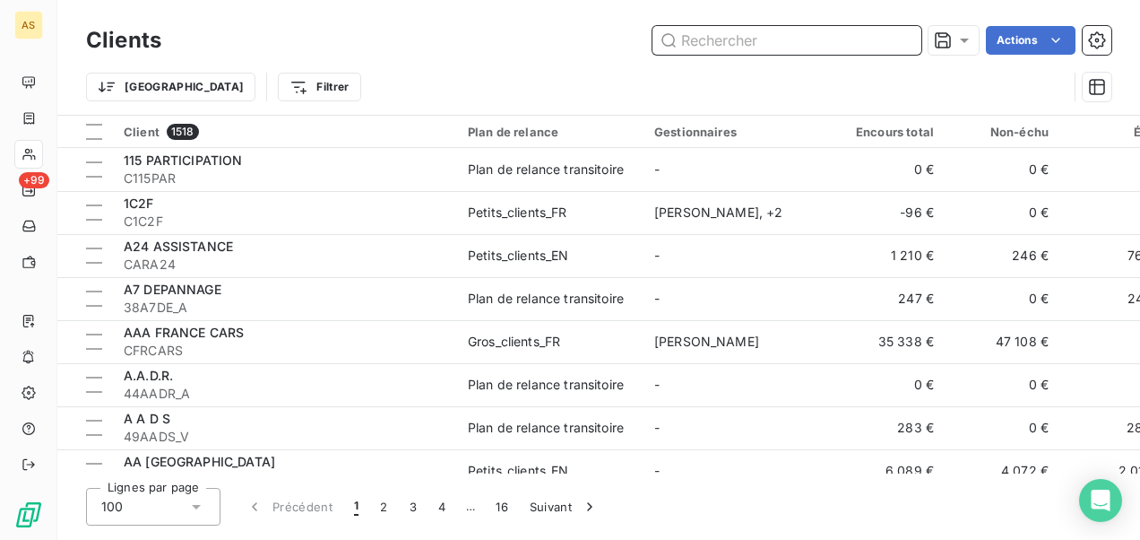
click at [699, 43] on input "text" at bounding box center [787, 40] width 269 height 29
paste input "GROUPE ALLIANCE"
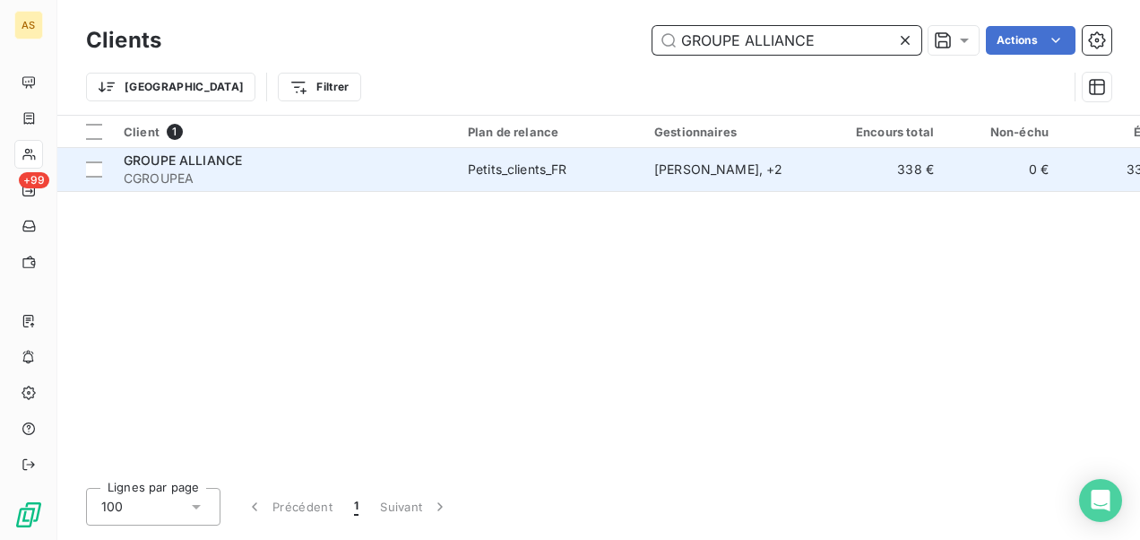
type input "GROUPE ALLIANCE"
click at [692, 167] on div "Aurélien Raynaud , + 2" at bounding box center [737, 169] width 165 height 18
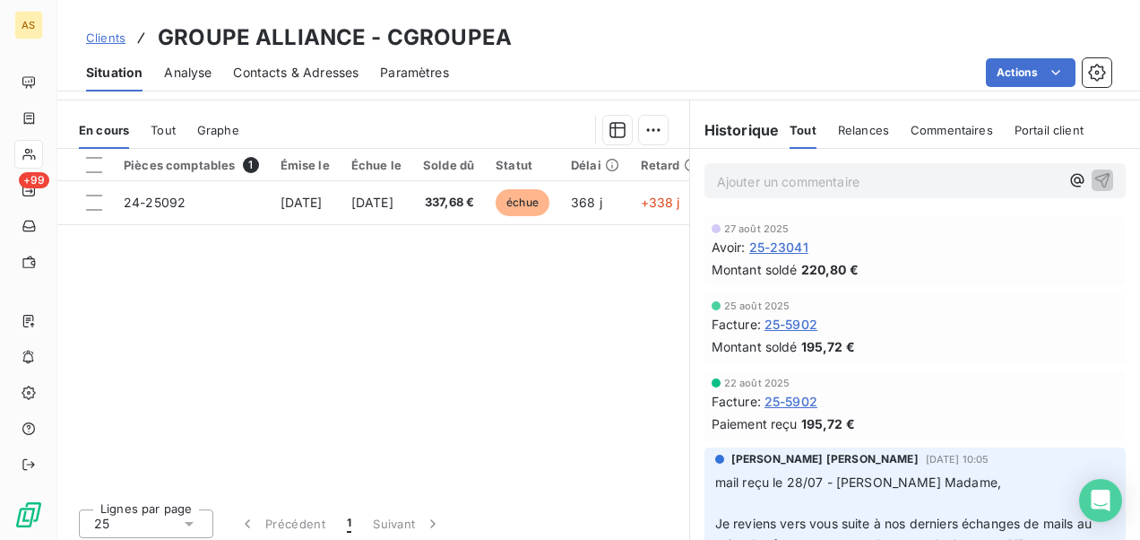
scroll to position [439, 0]
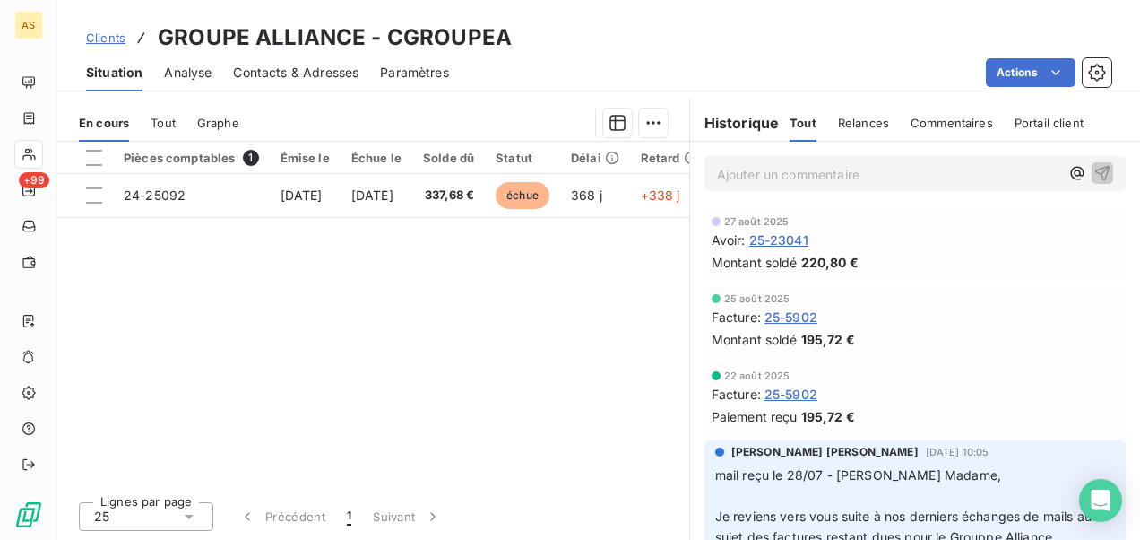
click at [104, 38] on span "Clients" at bounding box center [105, 37] width 39 height 14
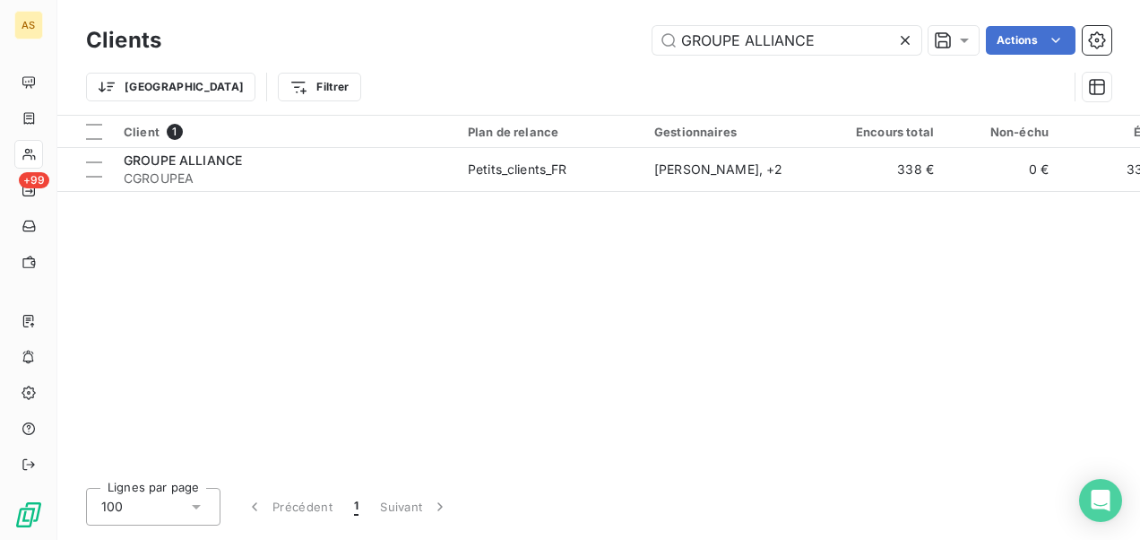
click at [911, 37] on icon at bounding box center [906, 40] width 18 height 18
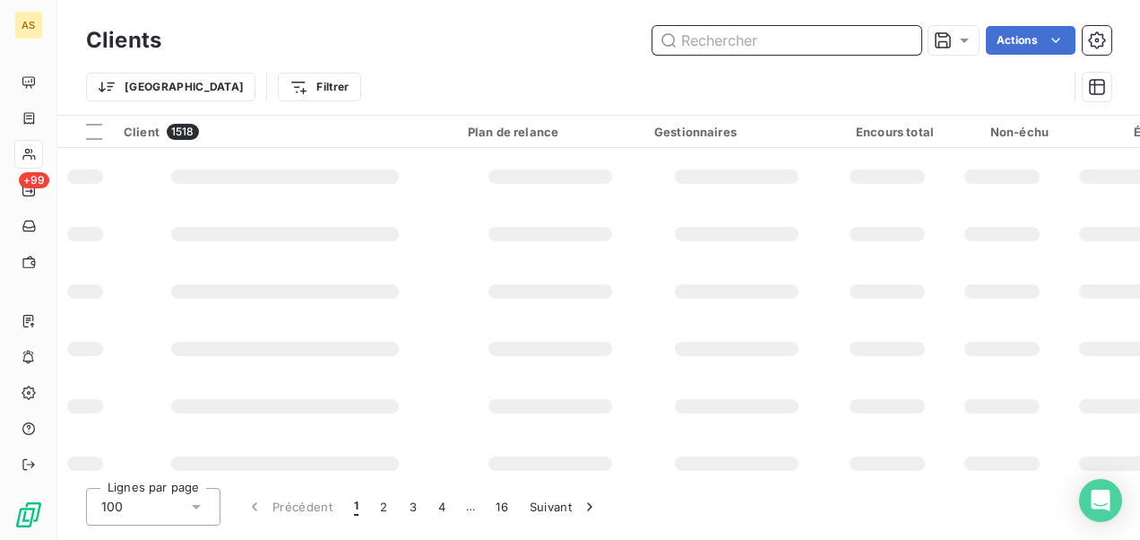
click at [711, 45] on input "text" at bounding box center [787, 40] width 269 height 29
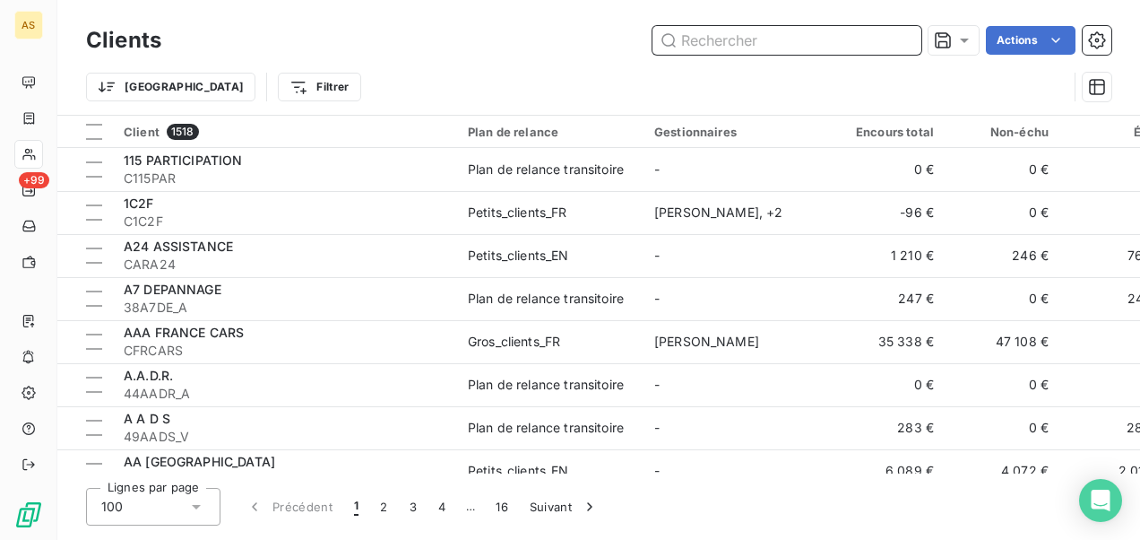
paste input "MADIC HOLDING"
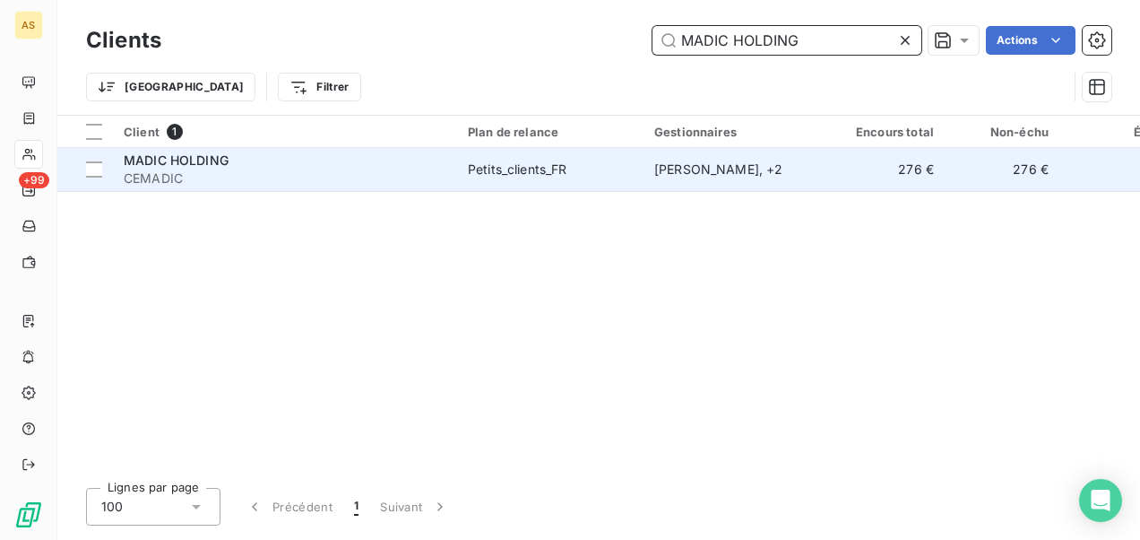
type input "MADIC HOLDING"
click at [609, 169] on span "Petits_clients_FR" at bounding box center [550, 169] width 165 height 18
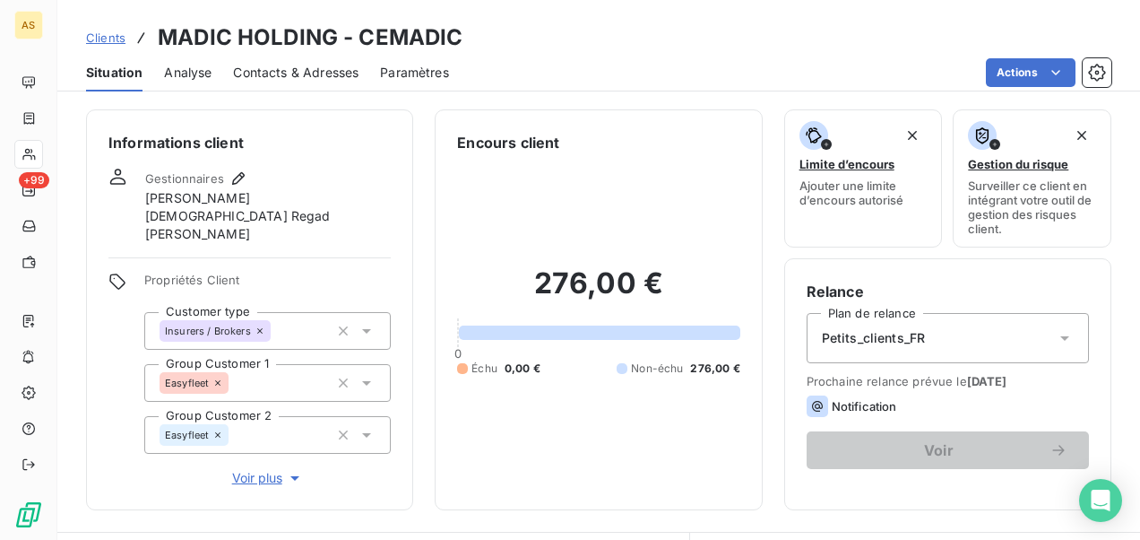
click at [105, 38] on span "Clients" at bounding box center [105, 37] width 39 height 14
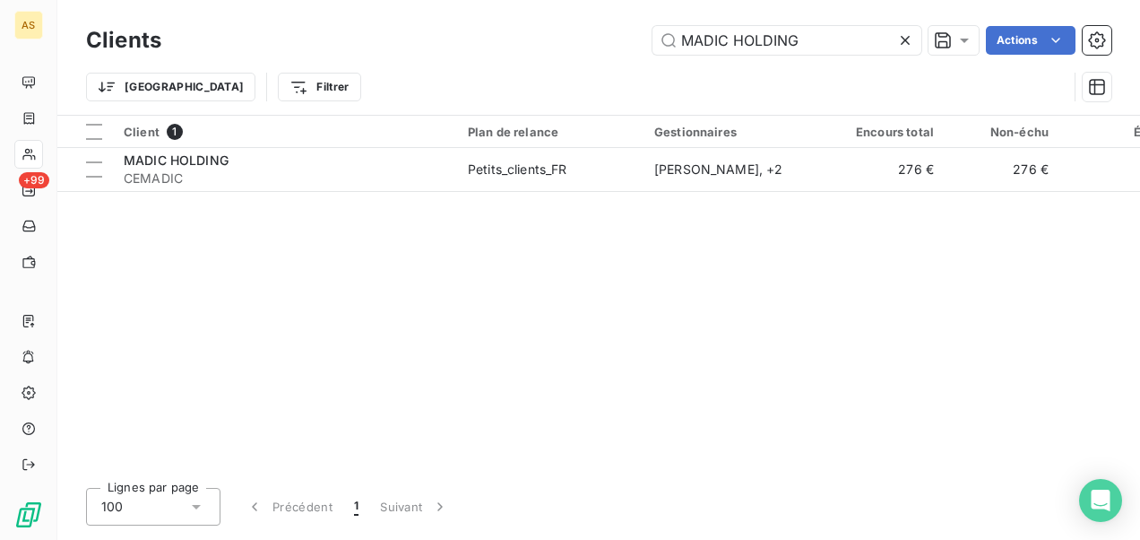
click at [913, 39] on icon at bounding box center [906, 40] width 18 height 18
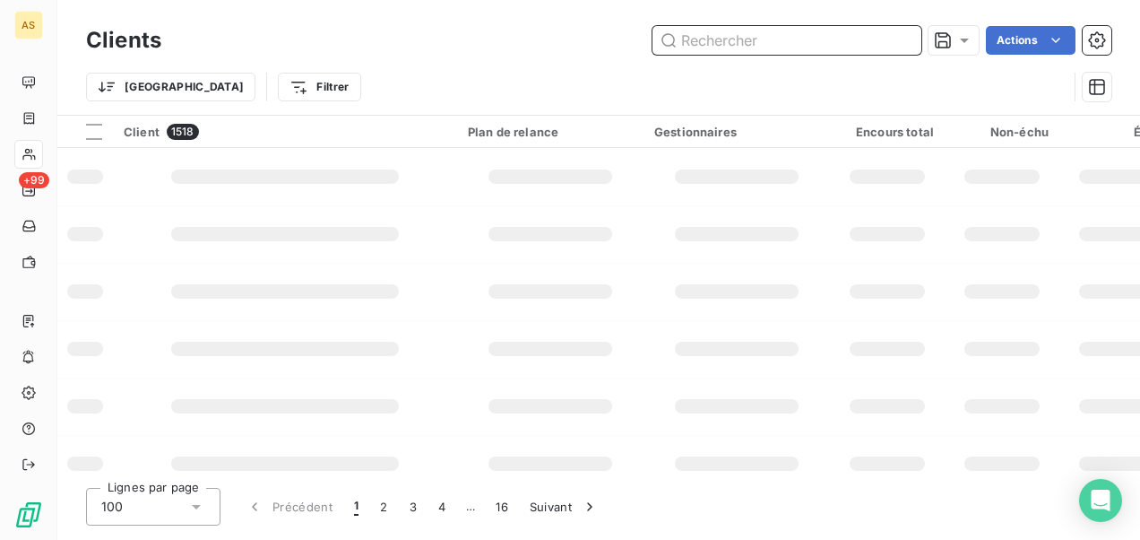
click at [708, 33] on input "text" at bounding box center [787, 40] width 269 height 29
paste input "MURATA ELECTRONICS EUROPE"
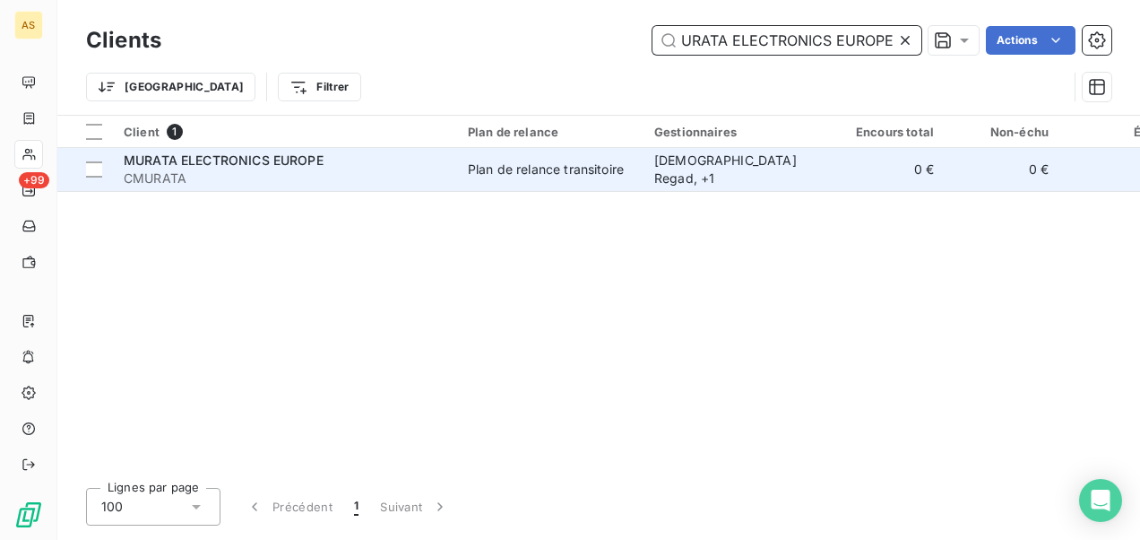
type input "MURATA ELECTRONICS EUROPE"
click at [698, 180] on td "Islame Regad , + 1" at bounding box center [737, 169] width 186 height 43
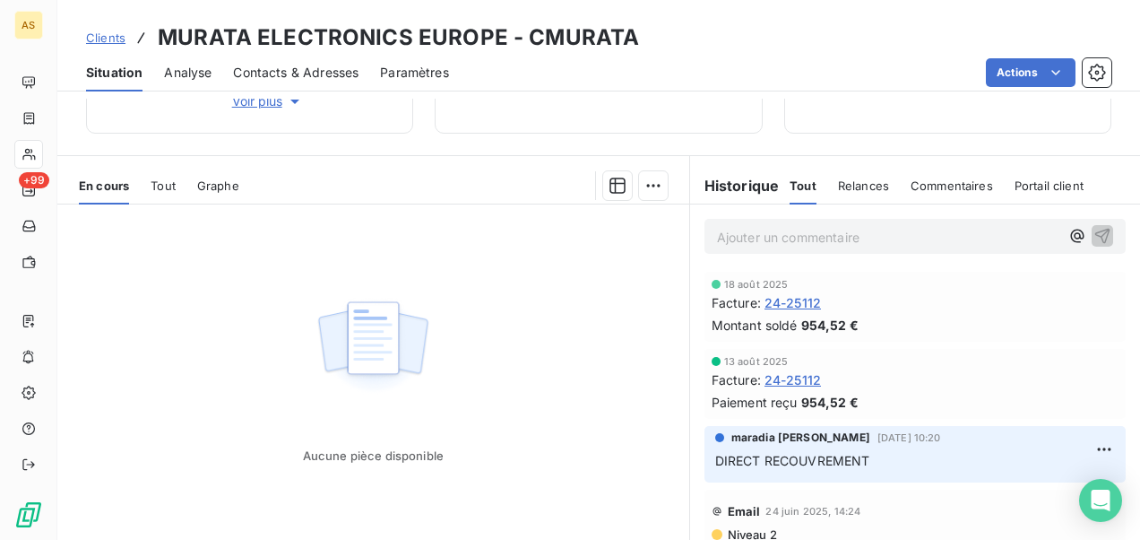
scroll to position [359, 0]
click at [113, 17] on div "Clients MURATA ELECTRONICS EUROPE - CMURATA Situation Analyse Contacts & Adress…" at bounding box center [598, 45] width 1083 height 91
click at [108, 29] on link "Clients" at bounding box center [105, 38] width 39 height 18
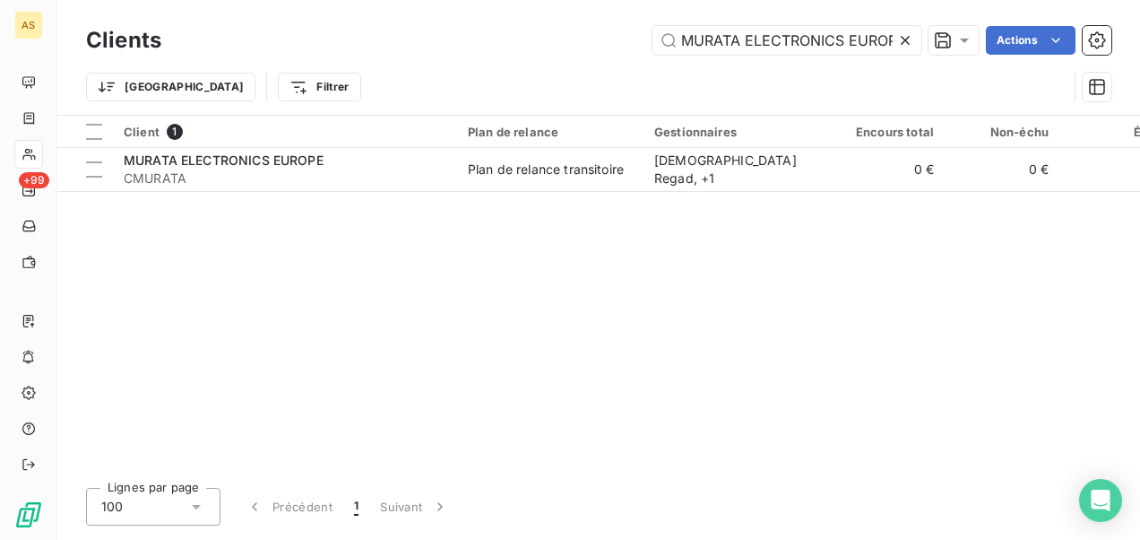
click at [902, 31] on icon at bounding box center [906, 40] width 18 height 18
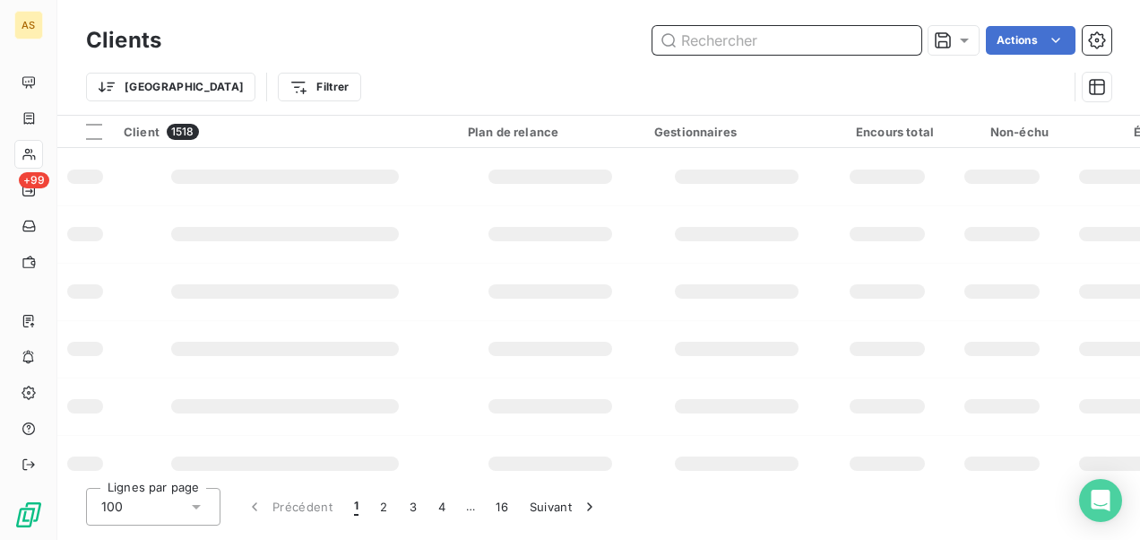
click at [726, 38] on input "text" at bounding box center [787, 40] width 269 height 29
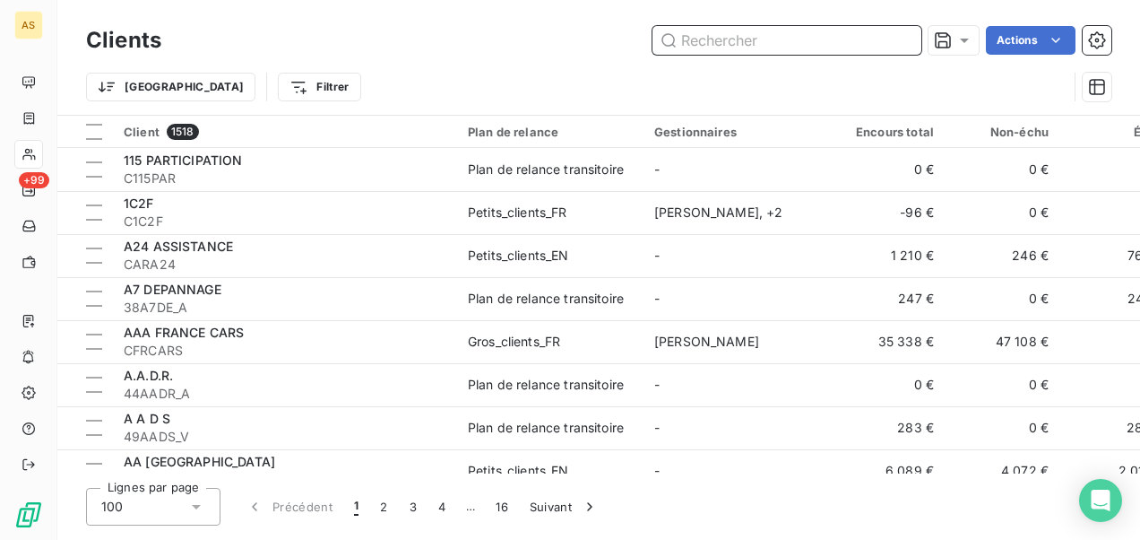
paste input "SA Chancerelle"
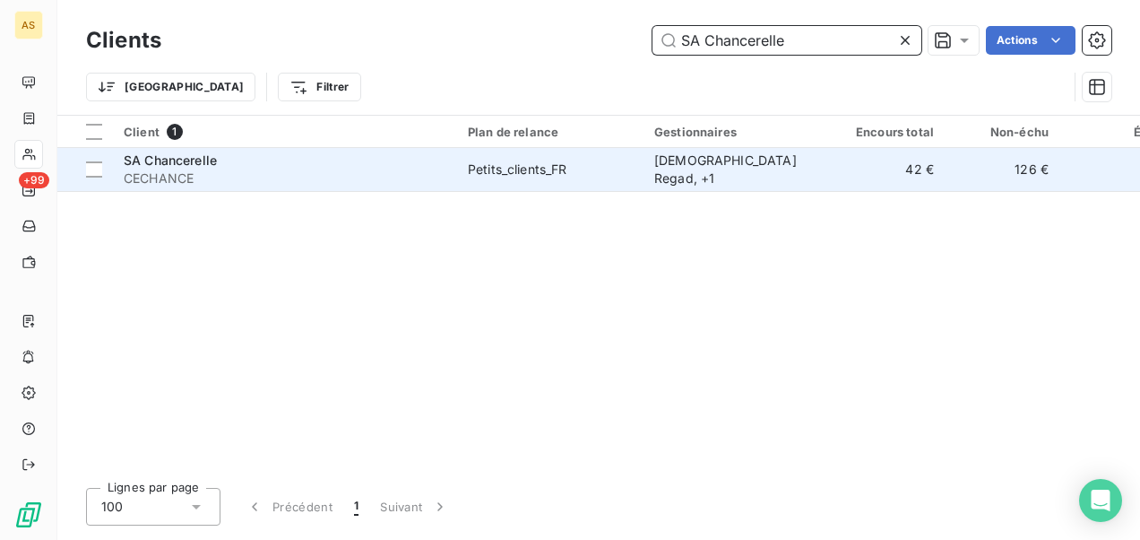
type input "SA Chancerelle"
click at [531, 175] on div "Petits_clients_FR" at bounding box center [518, 169] width 100 height 18
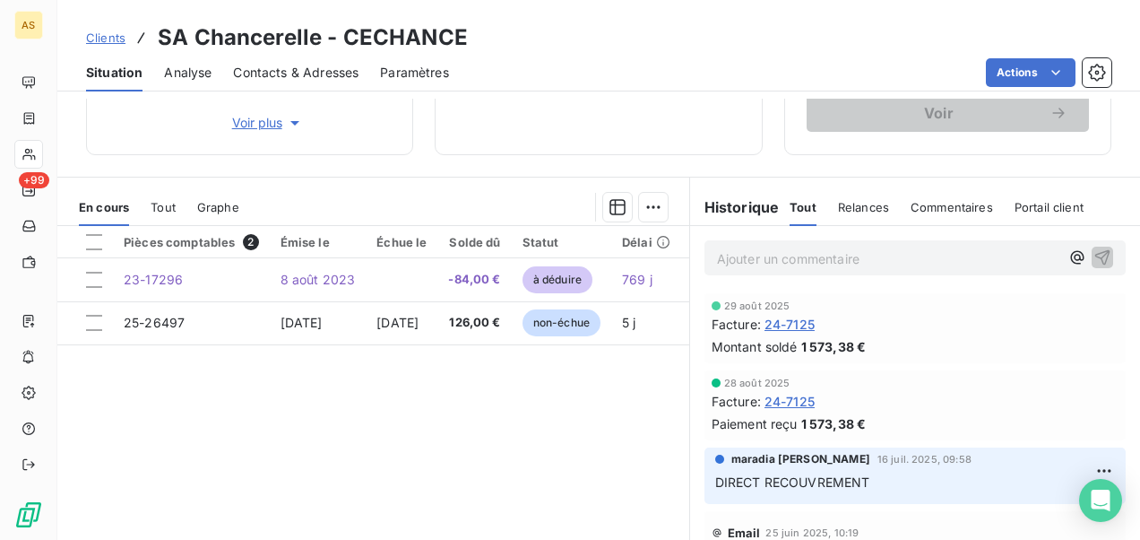
scroll to position [359, 0]
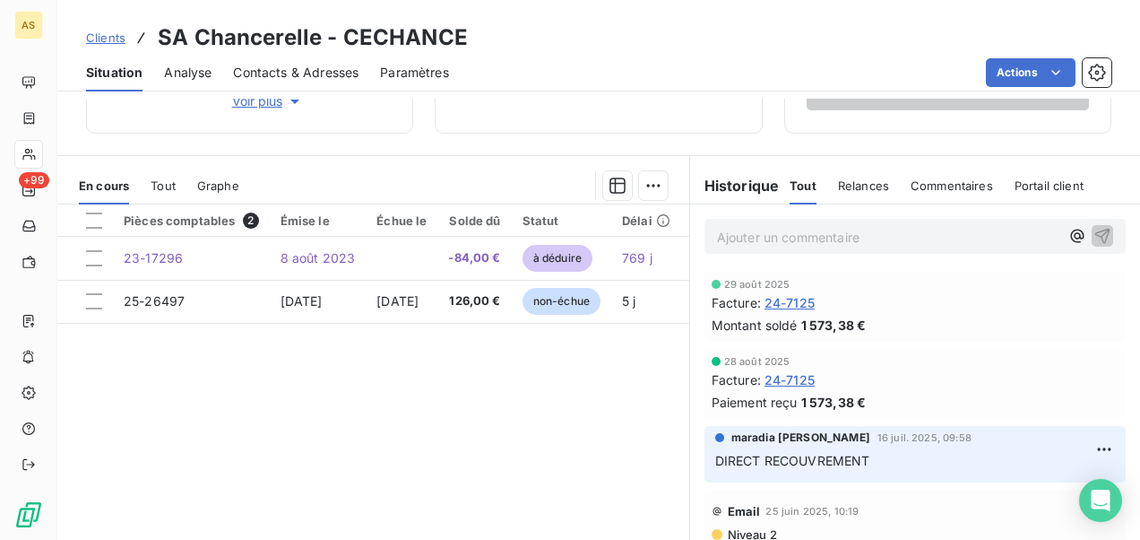
click at [102, 33] on span "Clients" at bounding box center [105, 37] width 39 height 14
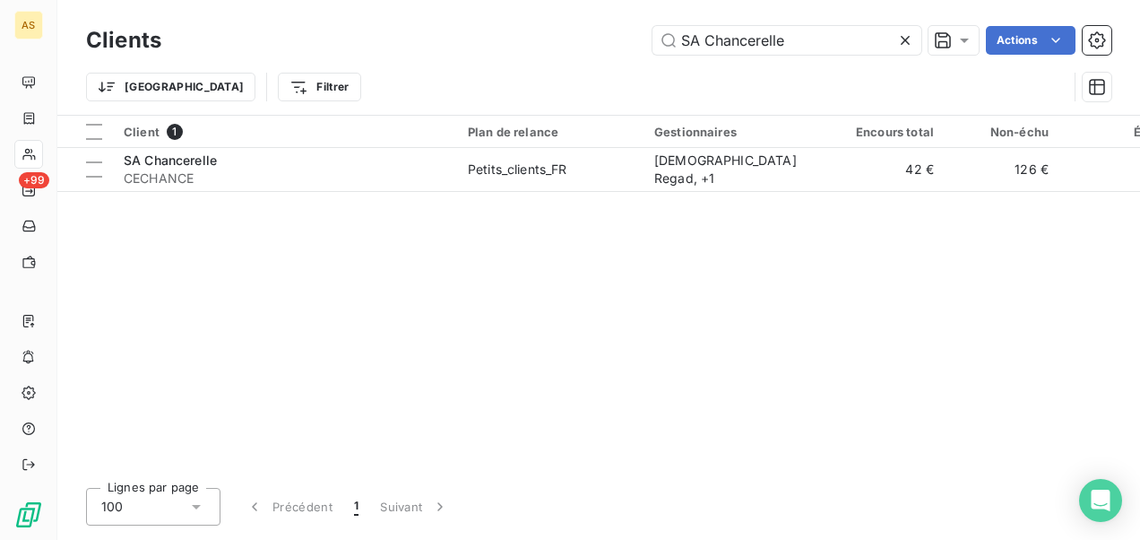
click at [902, 39] on icon at bounding box center [906, 40] width 18 height 18
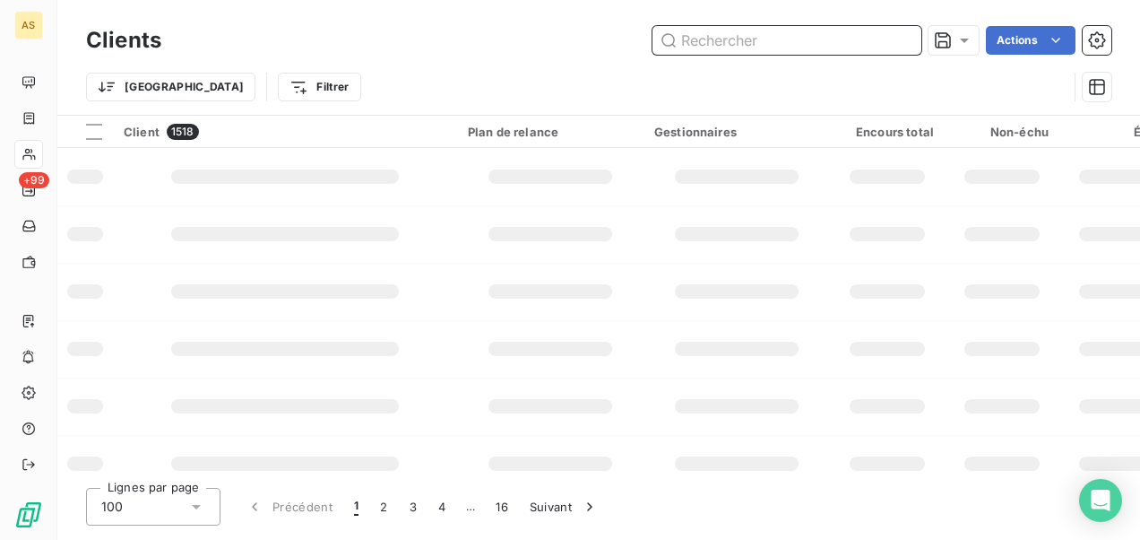
click at [730, 36] on input "text" at bounding box center [787, 40] width 269 height 29
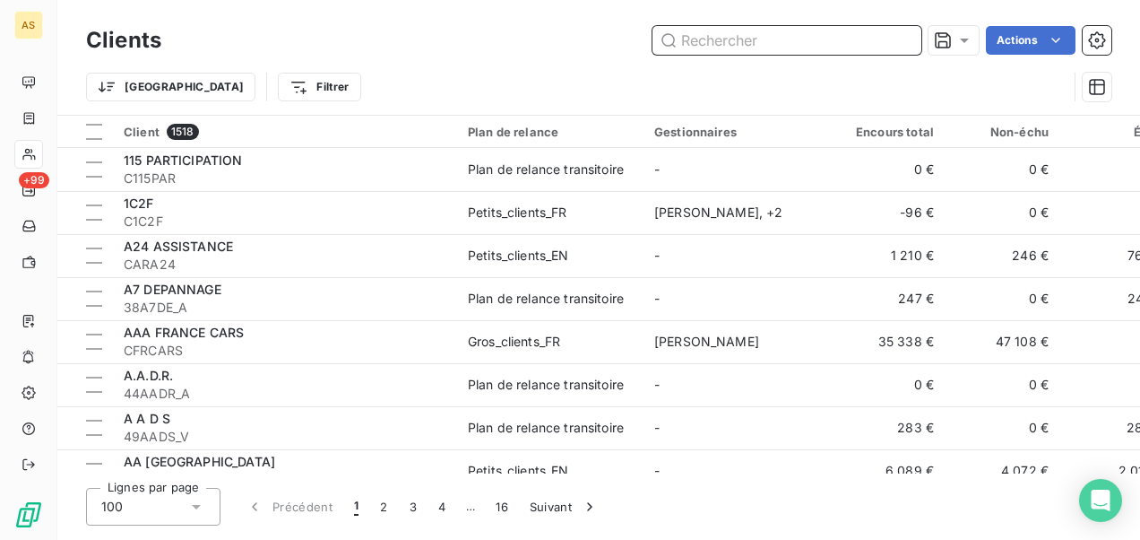
paste input "SA Texdecor"
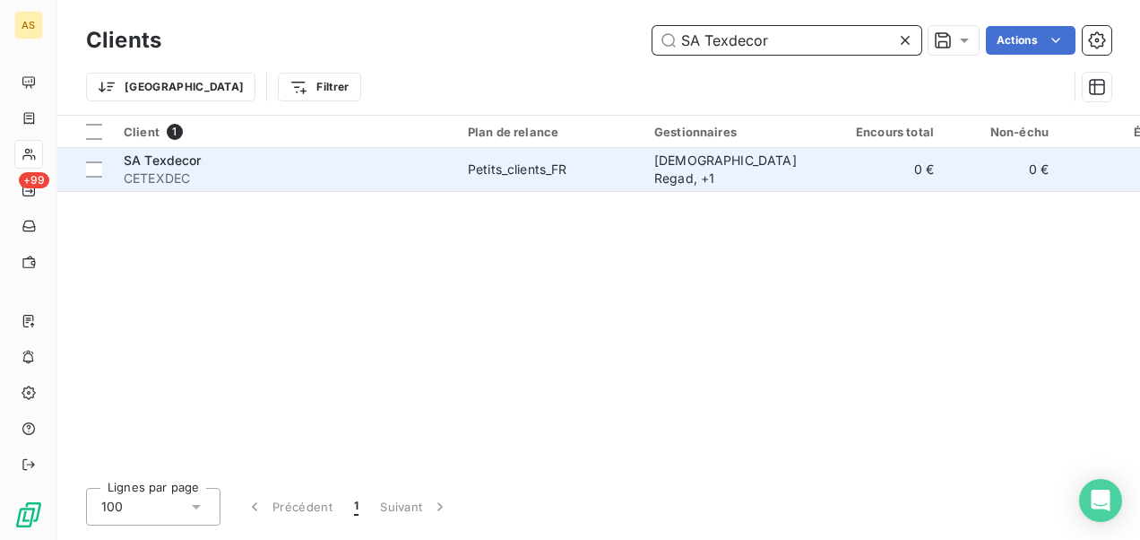
type input "SA Texdecor"
click at [575, 173] on span "Petits_clients_FR" at bounding box center [550, 169] width 165 height 18
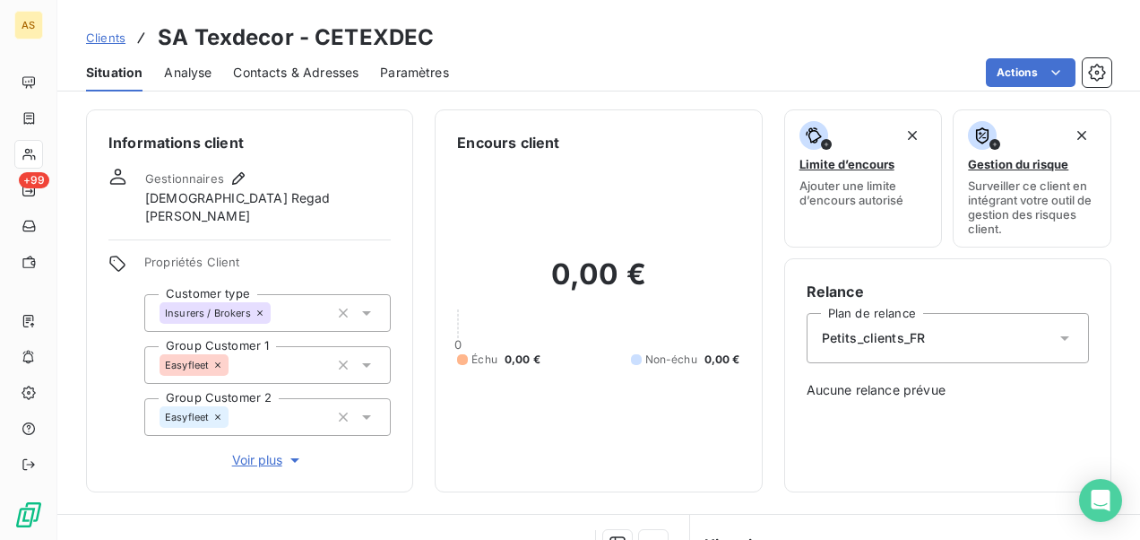
click at [92, 25] on div "Clients SA Texdecor - CETEXDEC" at bounding box center [260, 38] width 348 height 32
drag, startPoint x: 102, startPoint y: 35, endPoint x: 121, endPoint y: 35, distance: 18.8
click at [102, 35] on span "Clients" at bounding box center [105, 37] width 39 height 14
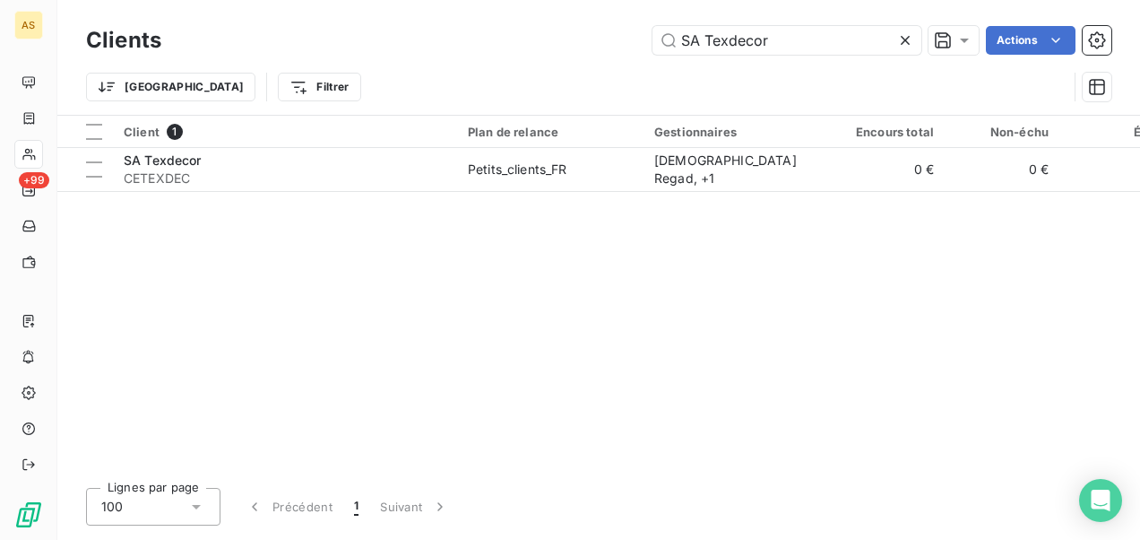
click at [906, 38] on icon at bounding box center [906, 40] width 18 height 18
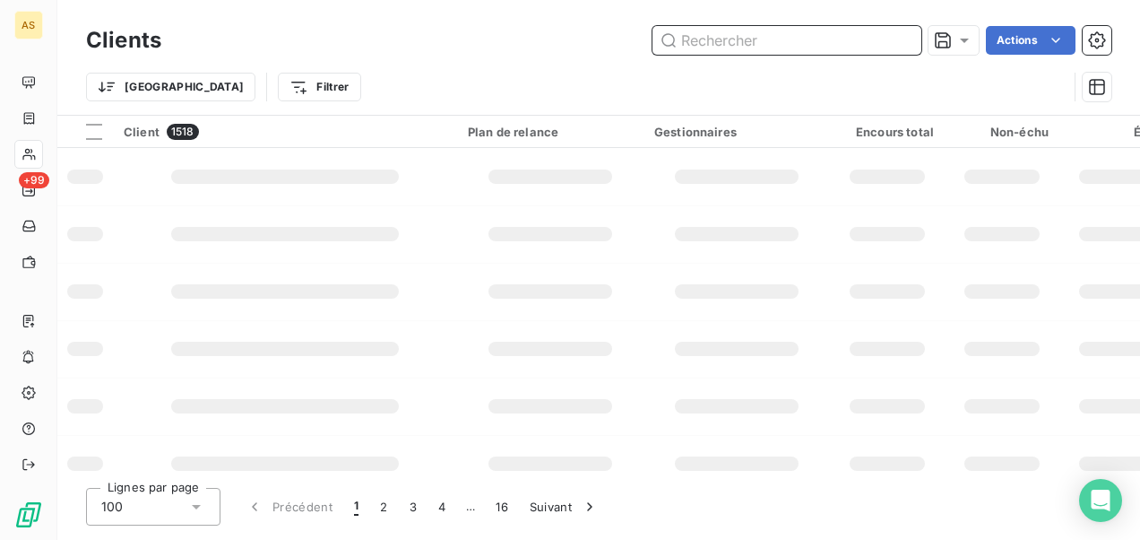
drag, startPoint x: 688, startPoint y: 28, endPoint x: 689, endPoint y: 43, distance: 15.3
click at [687, 31] on input "text" at bounding box center [787, 40] width 269 height 29
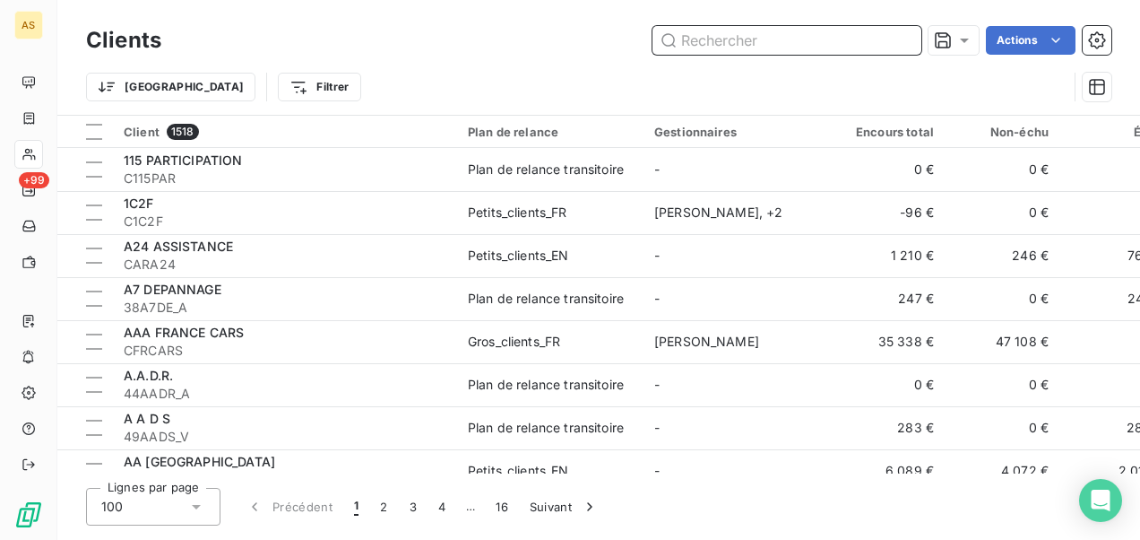
paste input "TAG LOGISTIK"
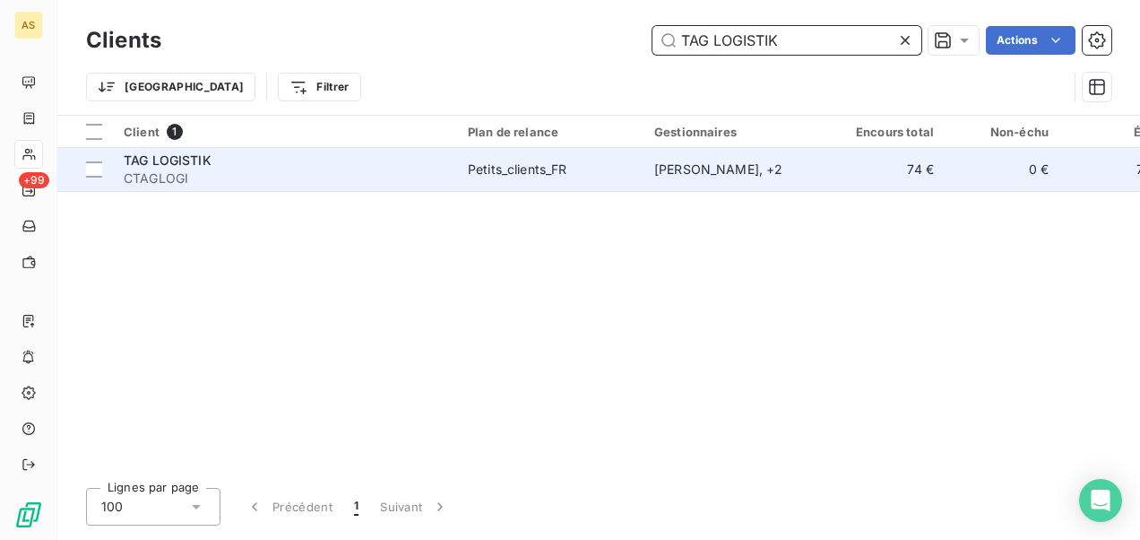
type input "TAG LOGISTIK"
click at [513, 165] on div "Petits_clients_FR" at bounding box center [518, 169] width 100 height 18
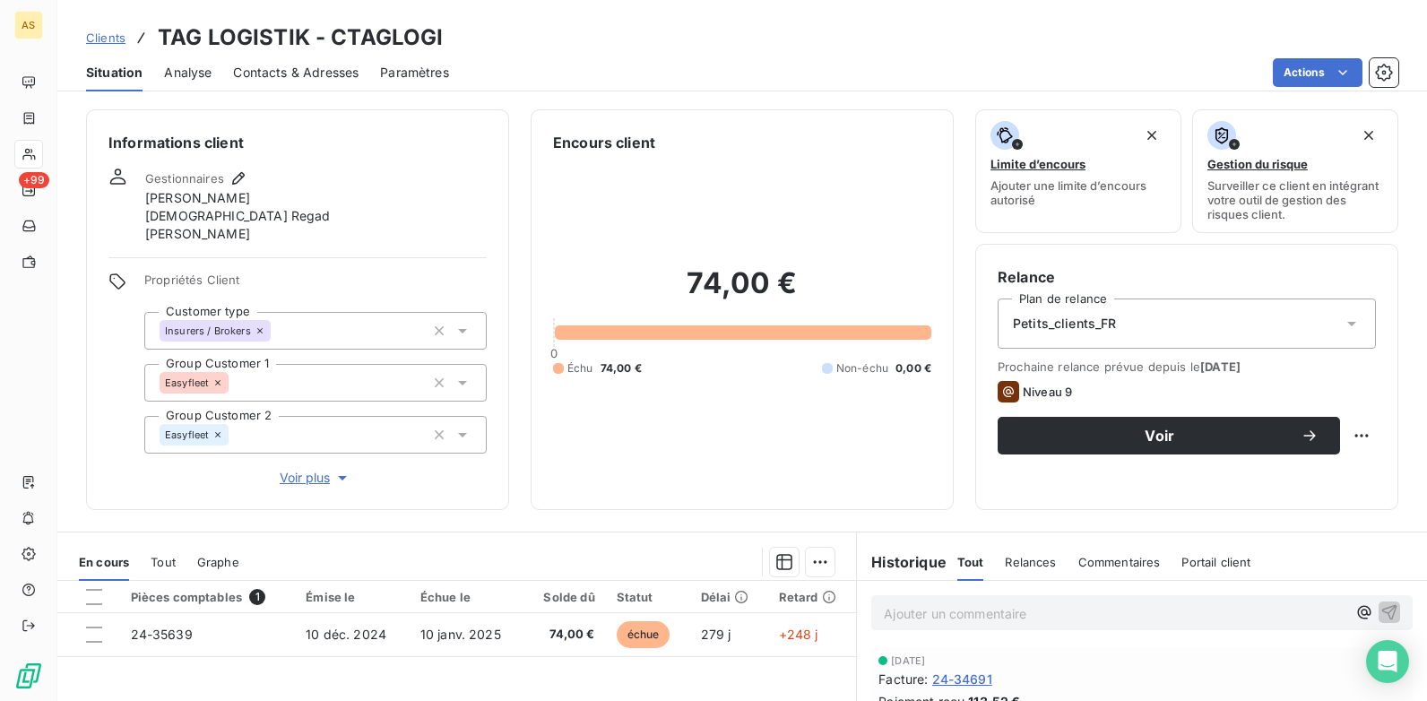
click at [115, 44] on span "Clients" at bounding box center [105, 37] width 39 height 14
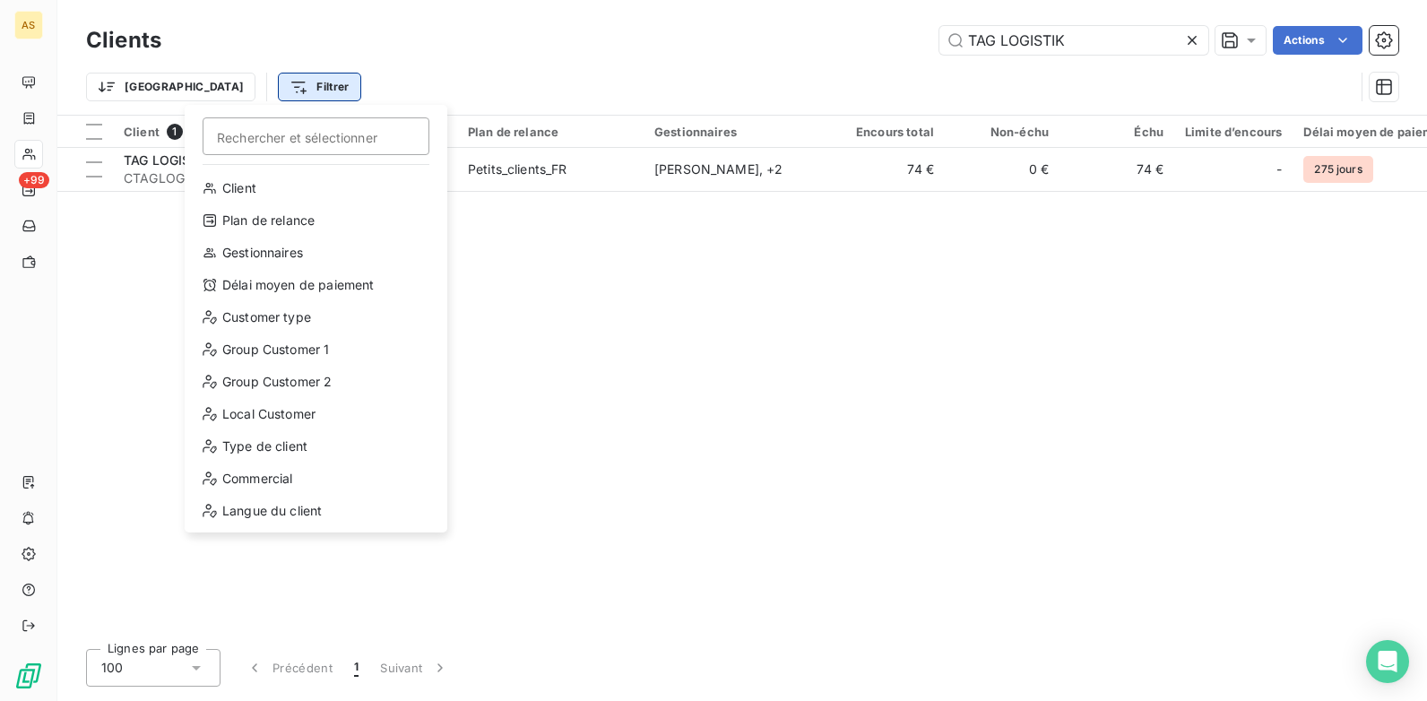
click at [249, 91] on html "AS +99 Clients TAG LOGISTIK Actions Trier Filtrer Rechercher et sélectionner Cl…" at bounding box center [713, 350] width 1427 height 701
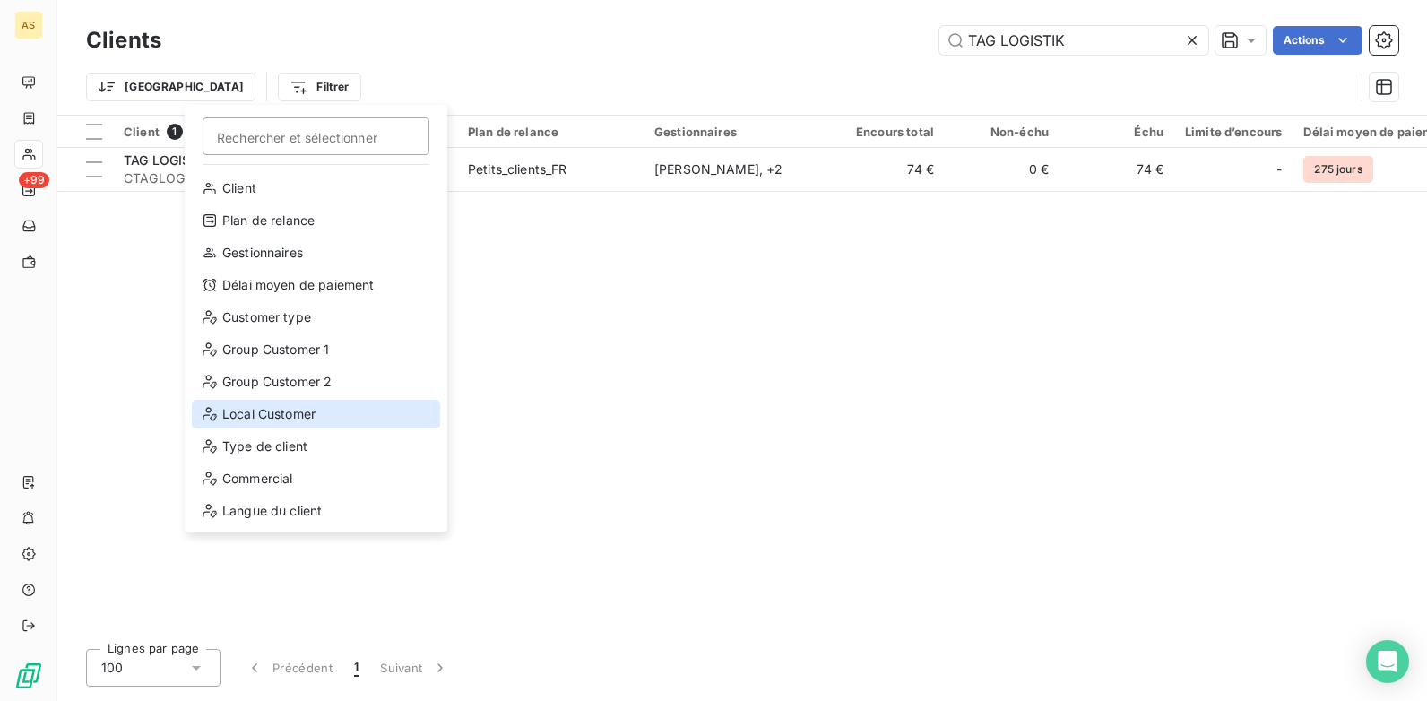
click at [285, 415] on div "Local Customer" at bounding box center [316, 414] width 248 height 29
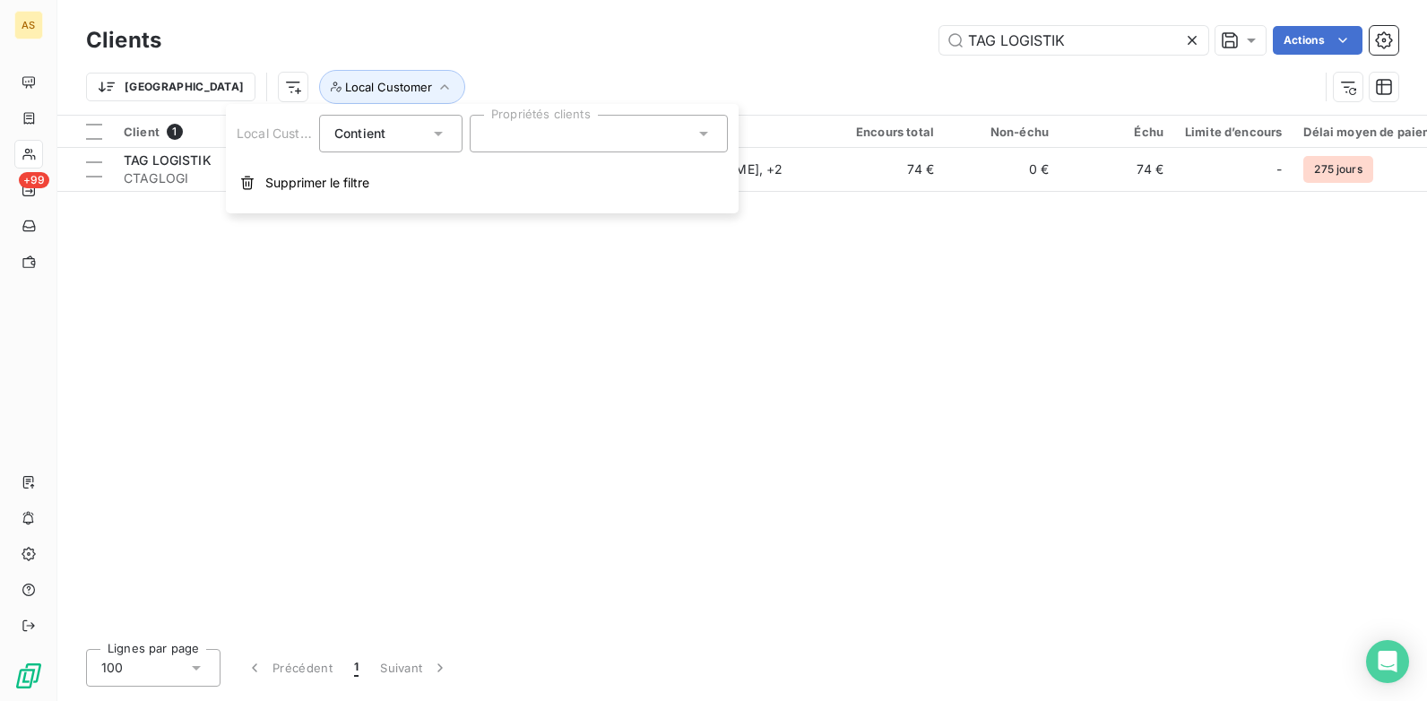
click at [714, 134] on div at bounding box center [599, 134] width 258 height 38
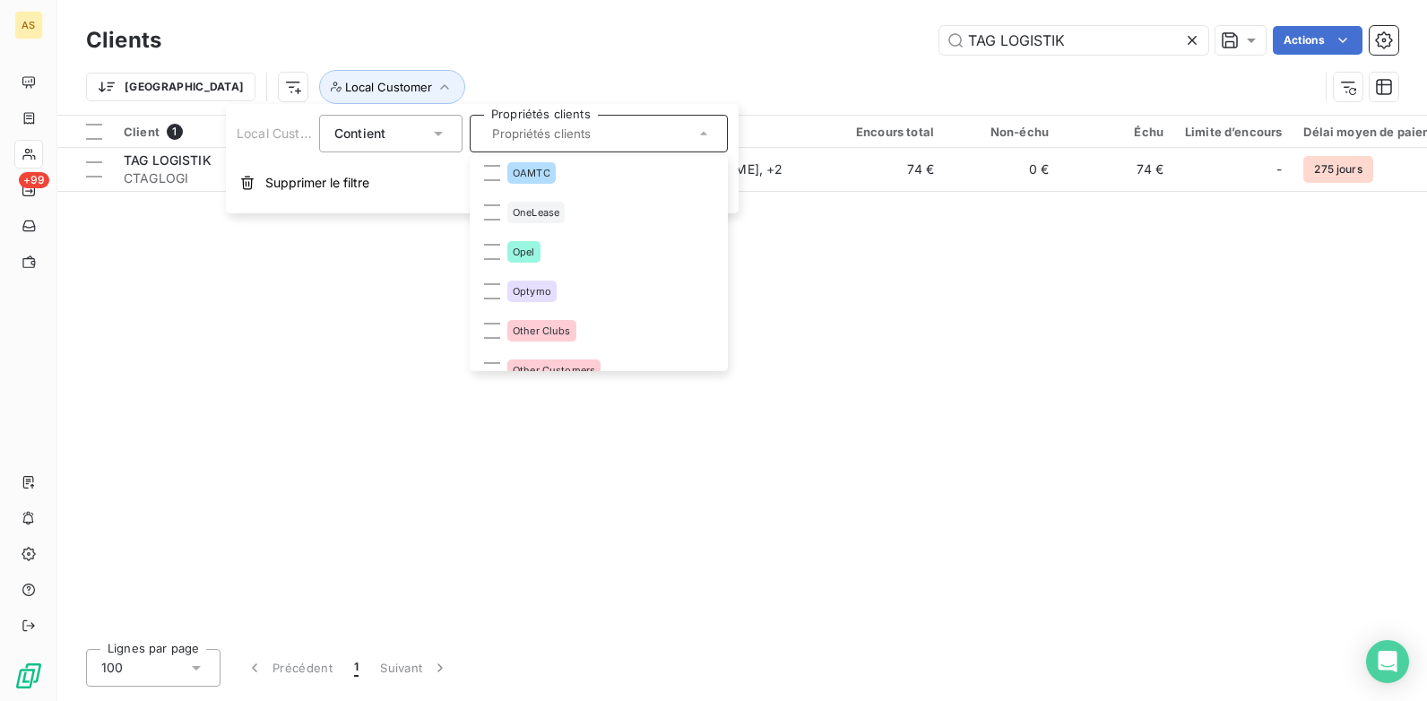
scroll to position [2152, 0]
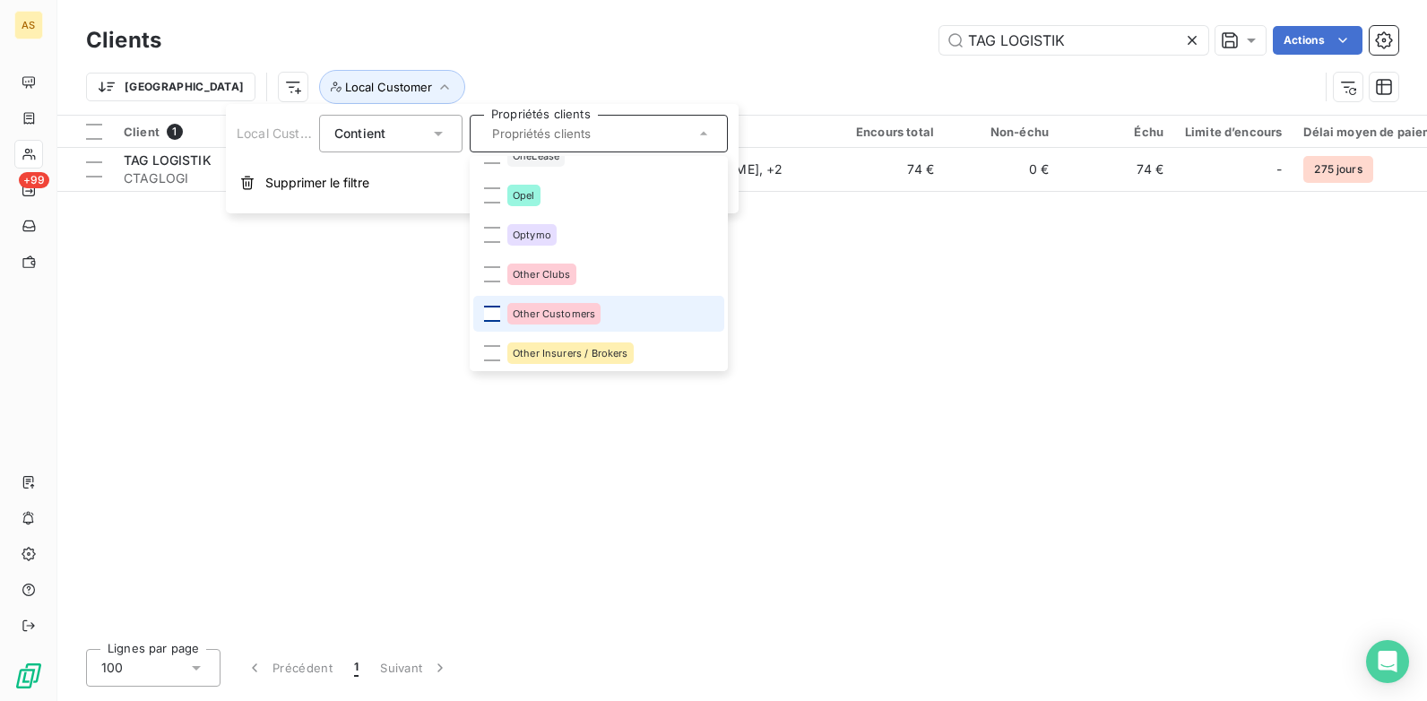
click at [487, 319] on div at bounding box center [492, 314] width 16 height 16
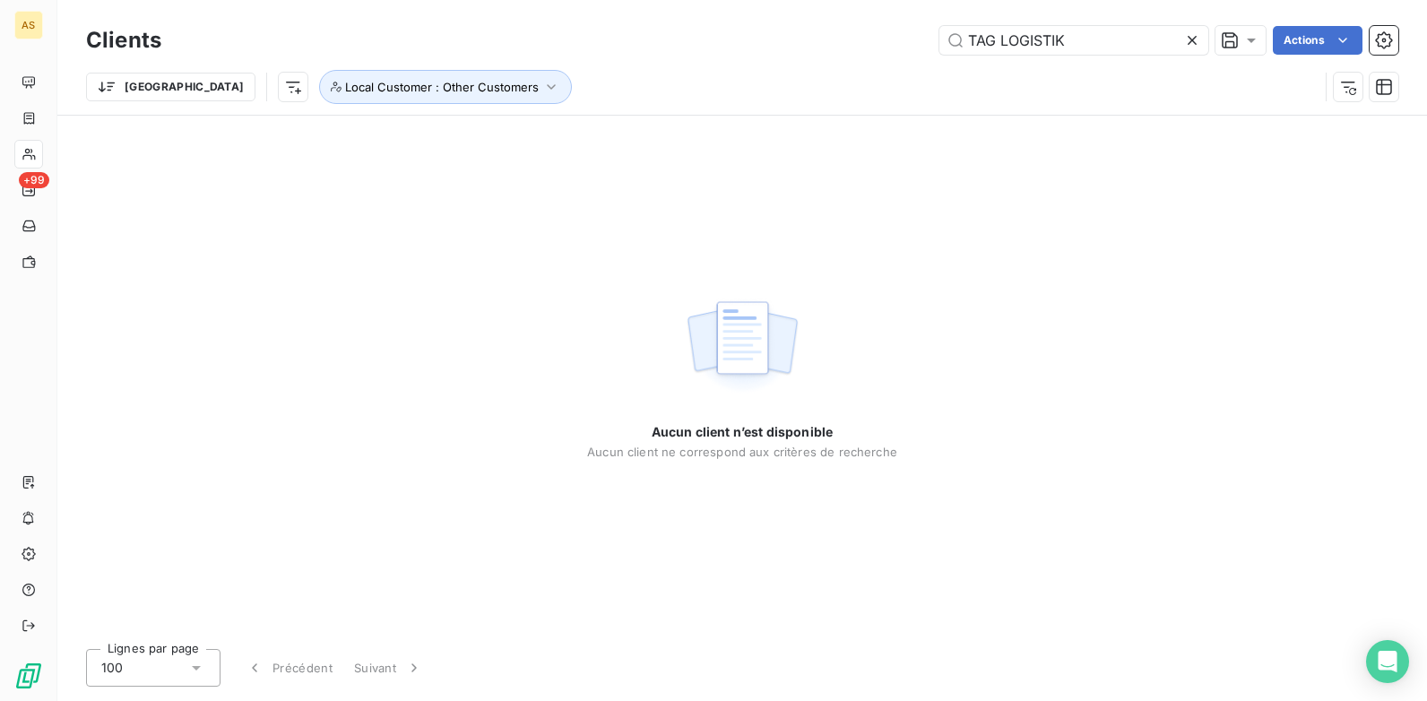
click at [1140, 42] on icon at bounding box center [1193, 40] width 18 height 18
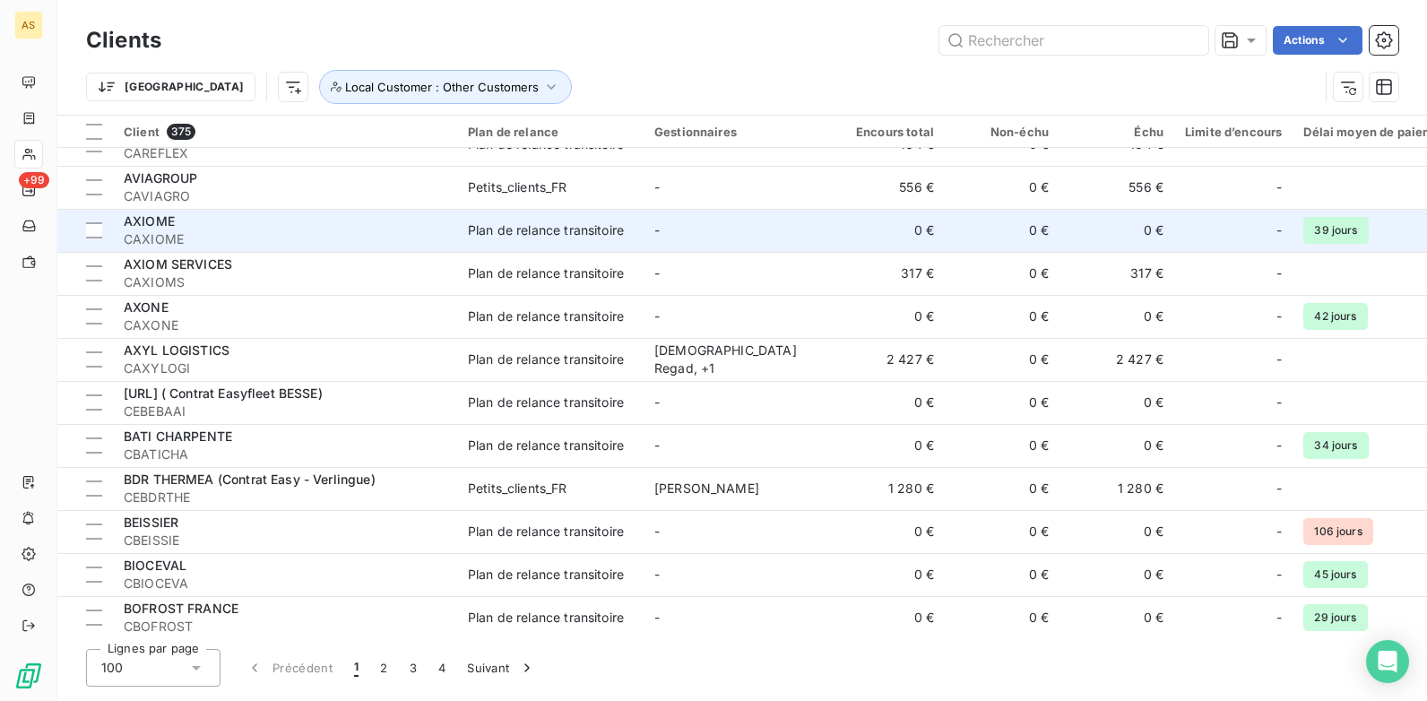
scroll to position [2869, 0]
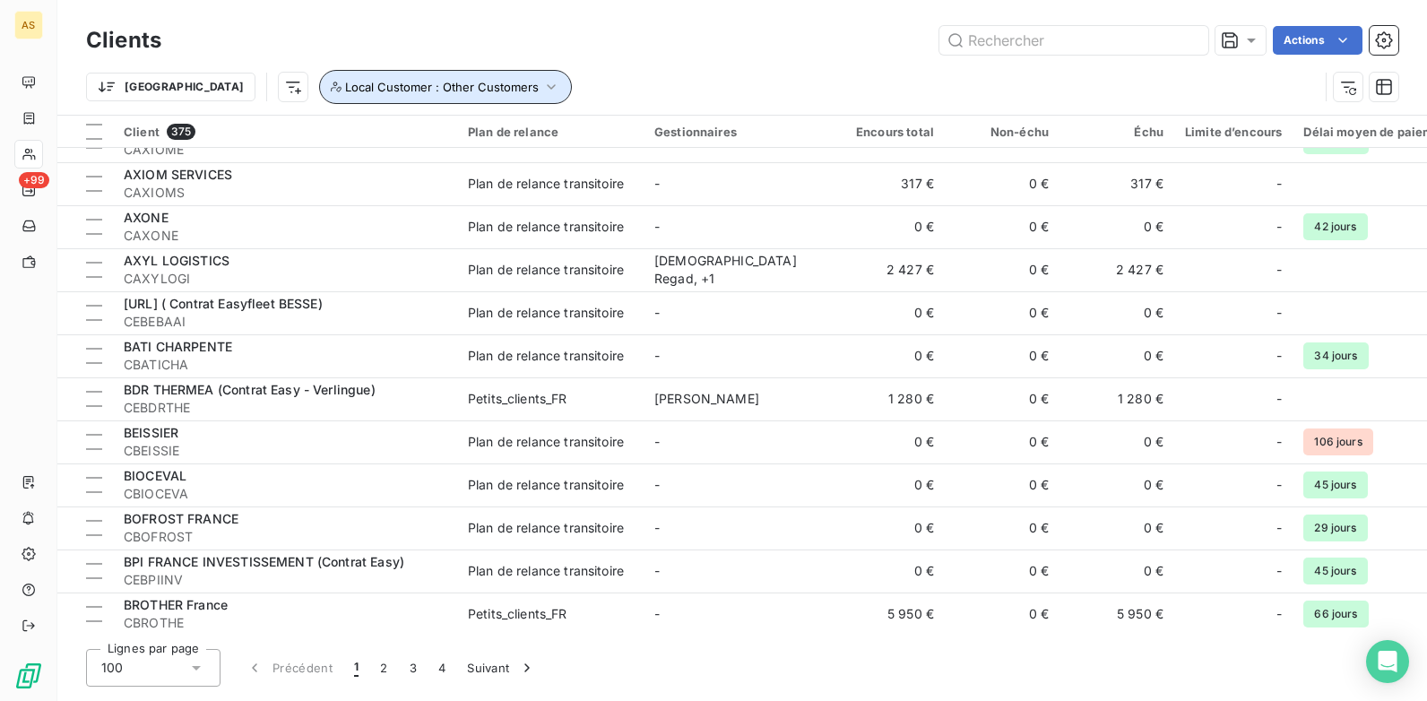
click at [464, 89] on button "Local Customer : Other Customers" at bounding box center [445, 87] width 253 height 34
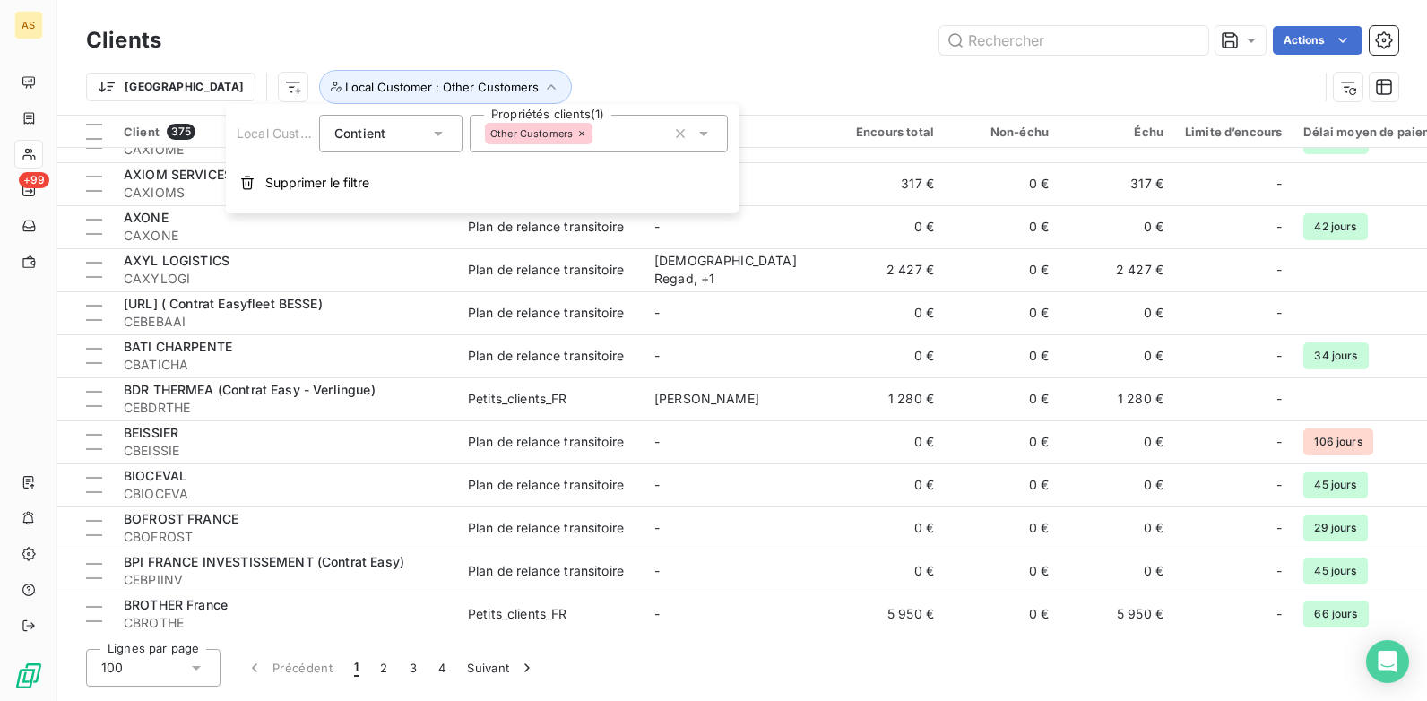
click at [704, 126] on icon at bounding box center [704, 134] width 18 height 18
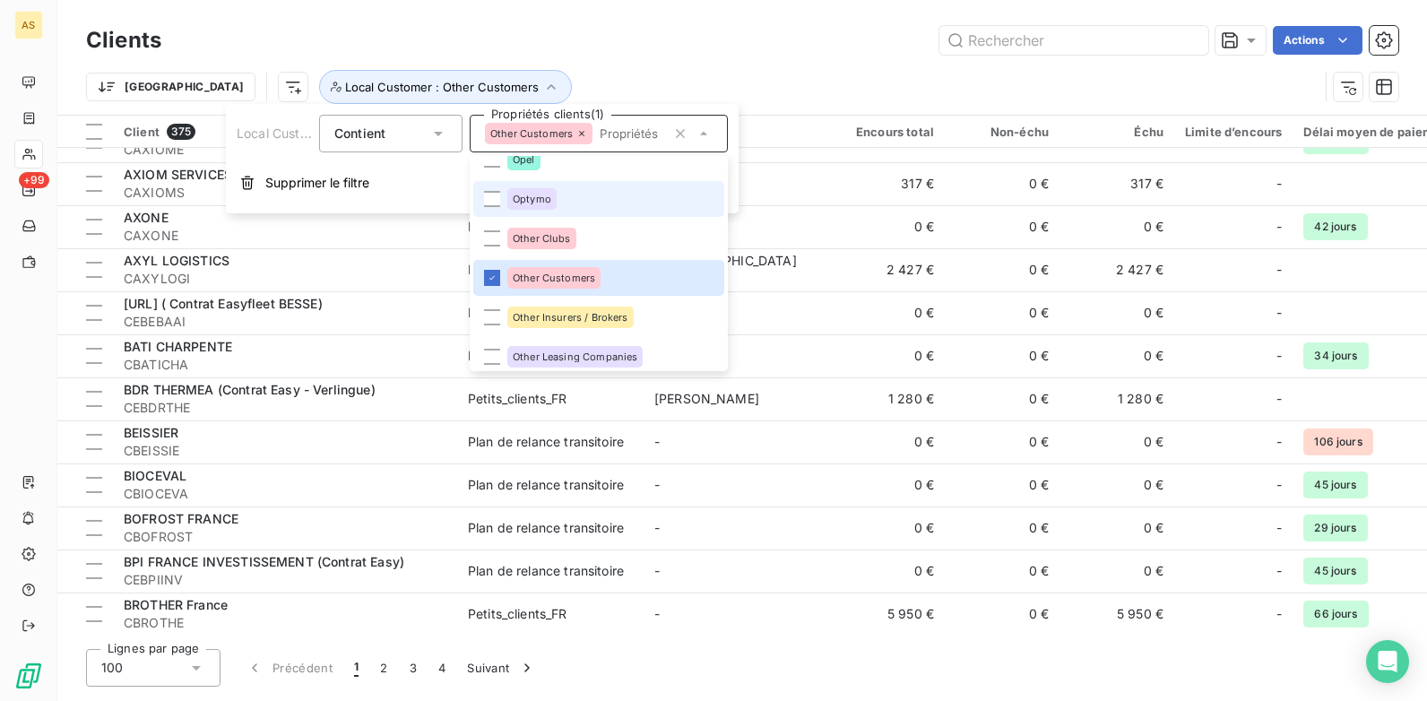
scroll to position [2292, 0]
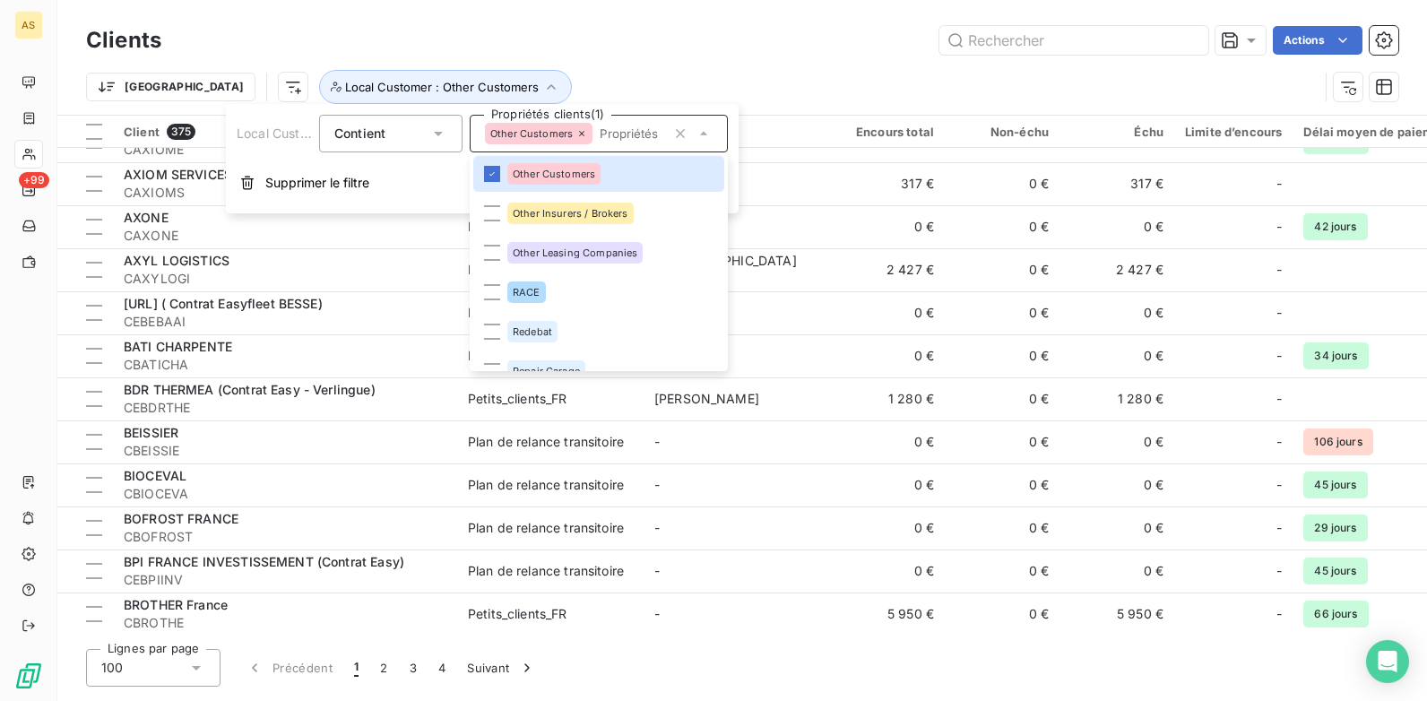
click at [599, 71] on div "Trier Local Customer : Other Customers" at bounding box center [702, 87] width 1233 height 34
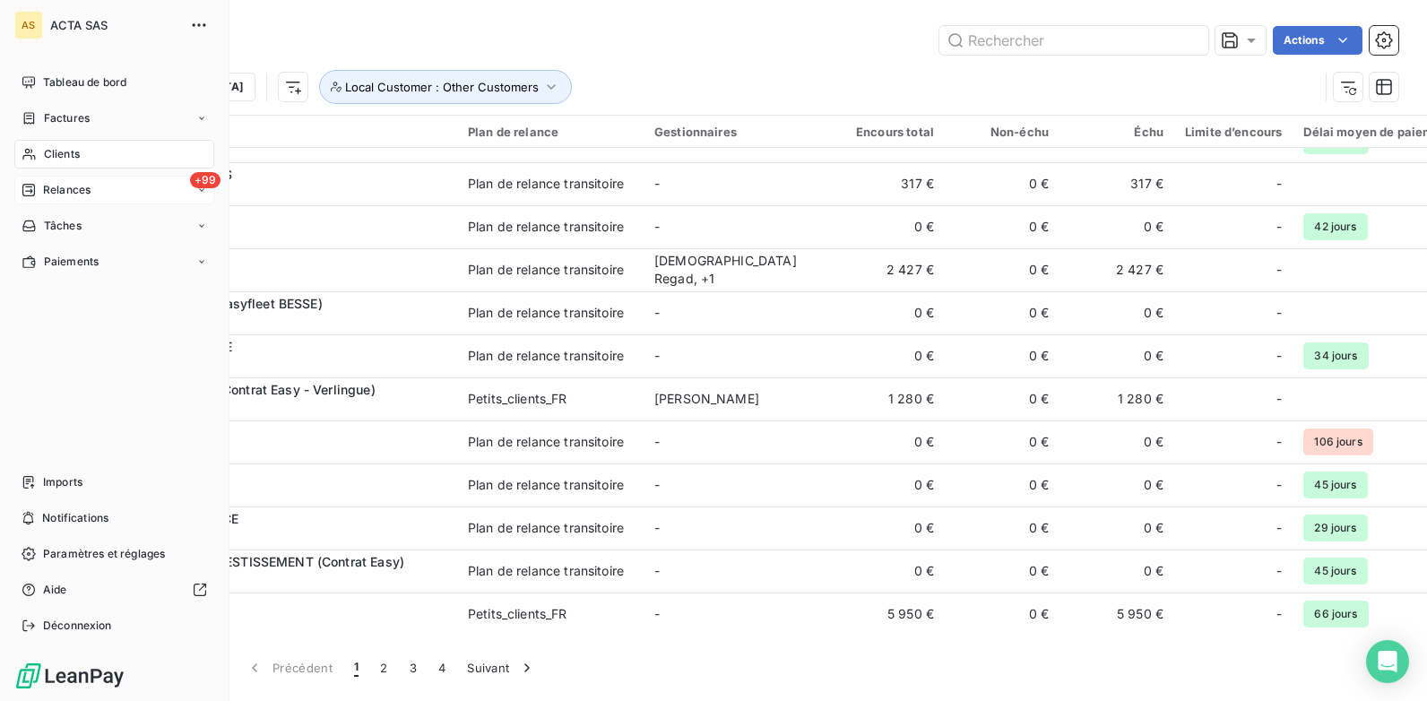
click at [102, 195] on div "+99 Relances" at bounding box center [114, 190] width 200 height 29
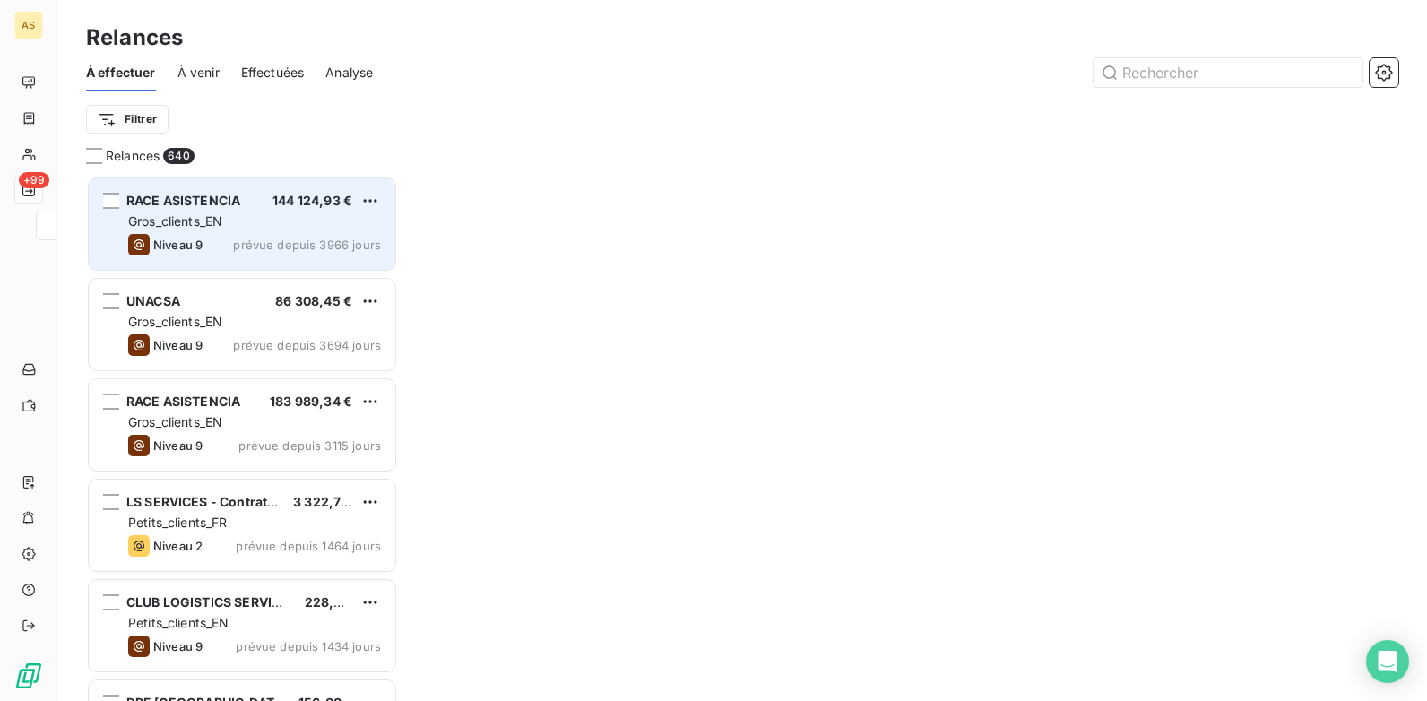
scroll to position [512, 299]
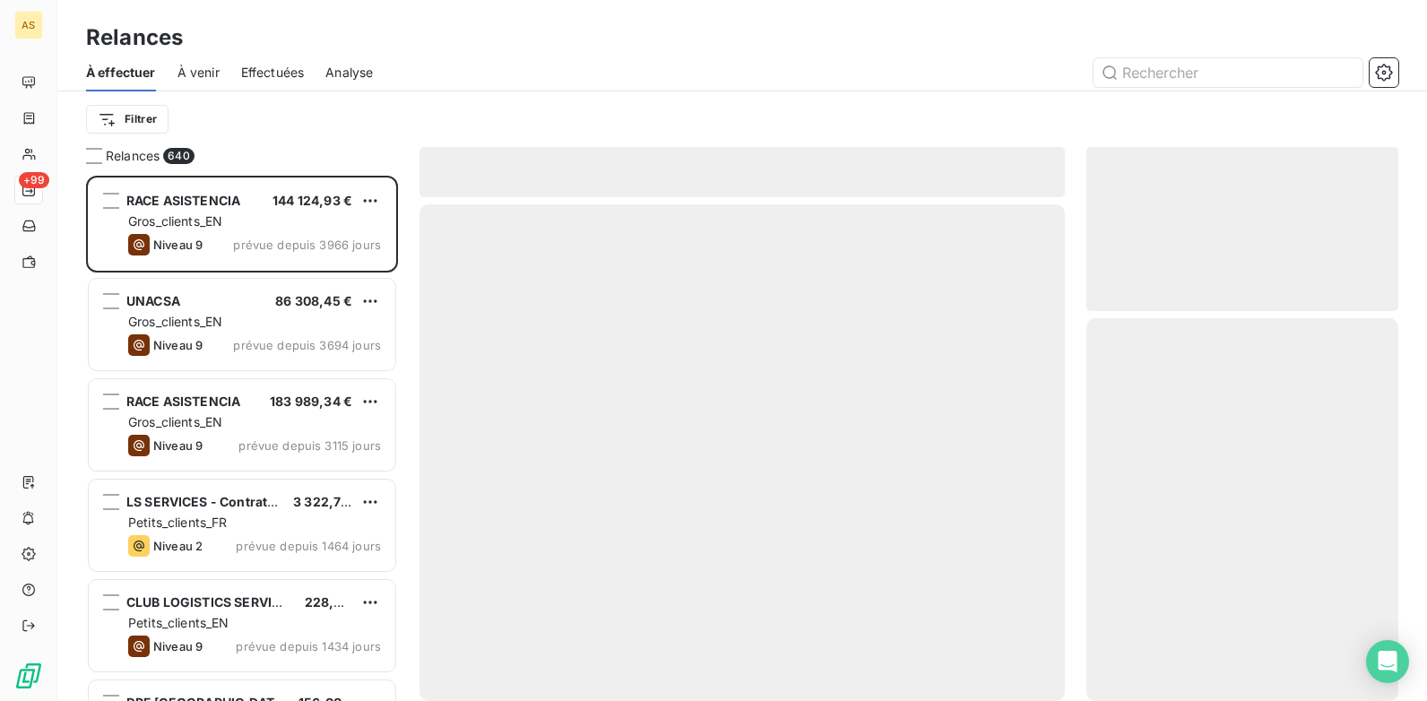
click at [273, 68] on span "Effectuées" at bounding box center [273, 73] width 64 height 18
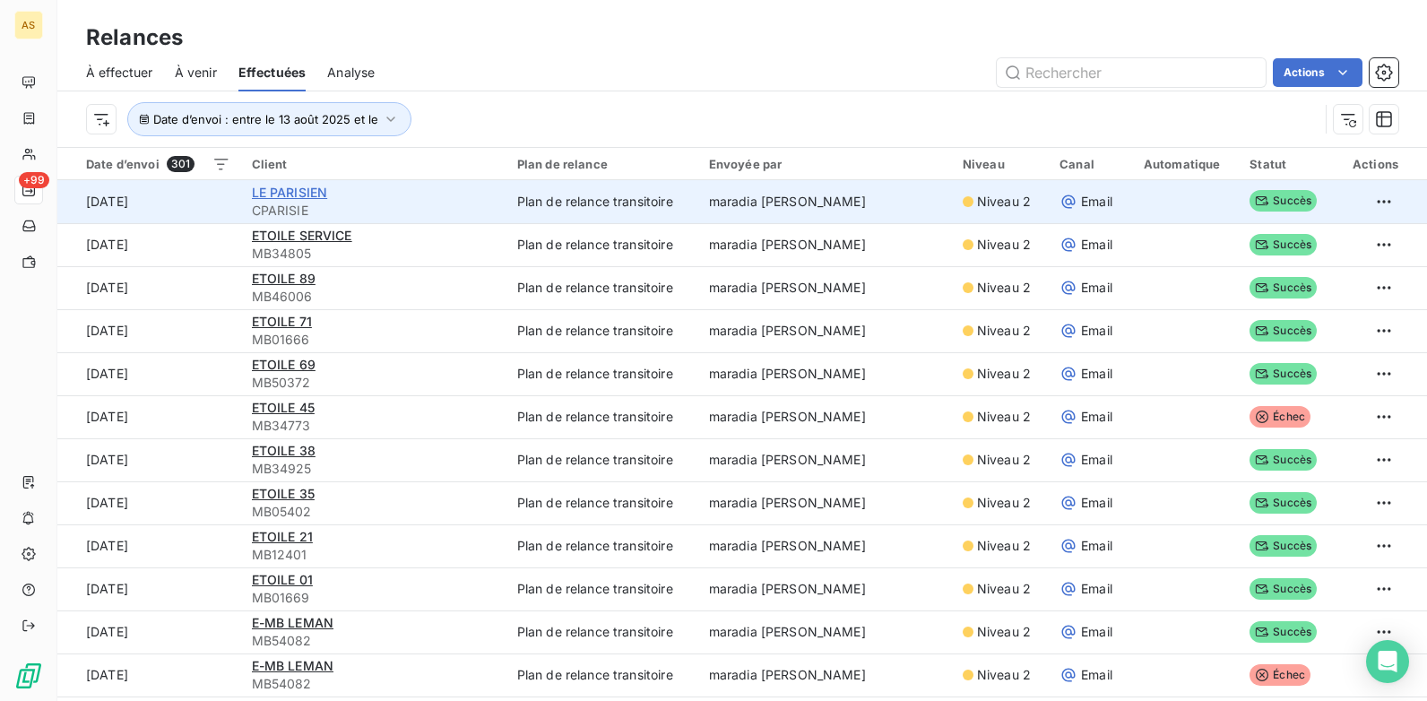
click at [293, 198] on span "LE PARISIEN" at bounding box center [290, 192] width 76 height 15
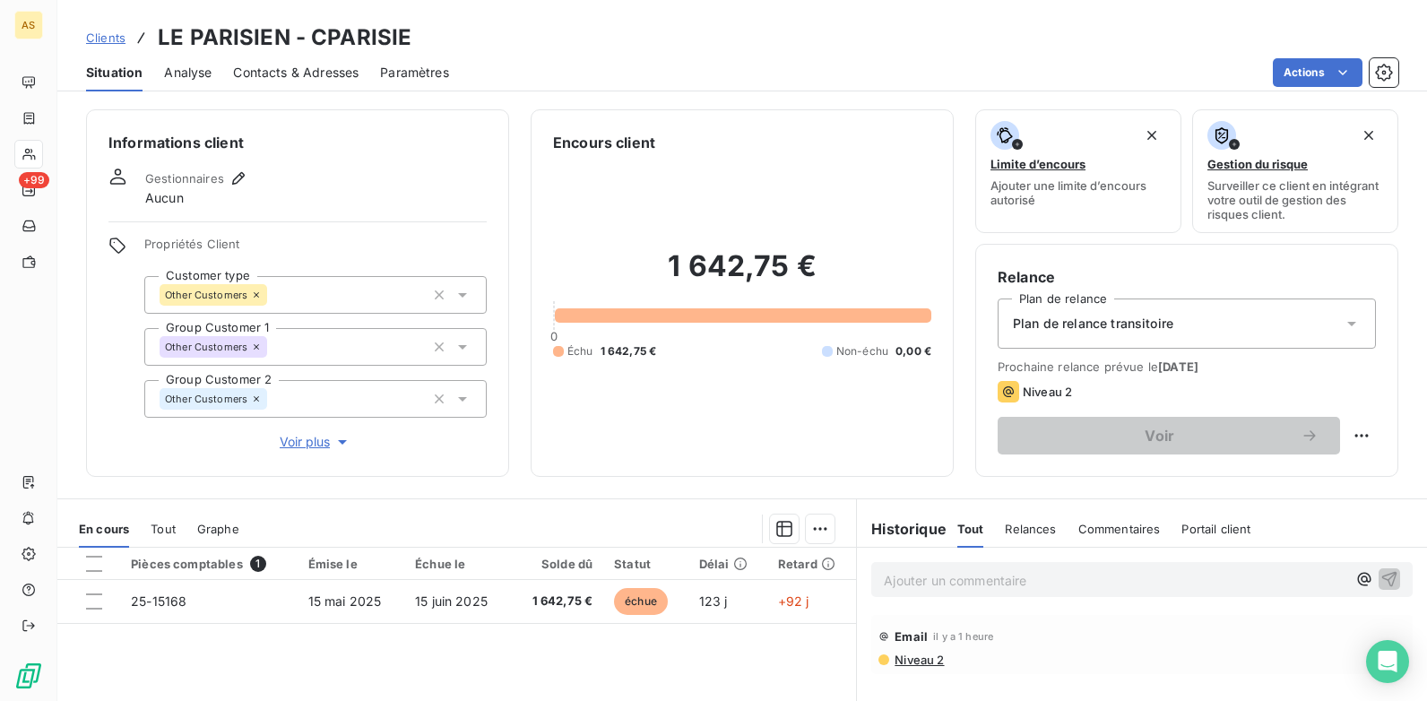
click at [112, 35] on span "Clients" at bounding box center [105, 37] width 39 height 14
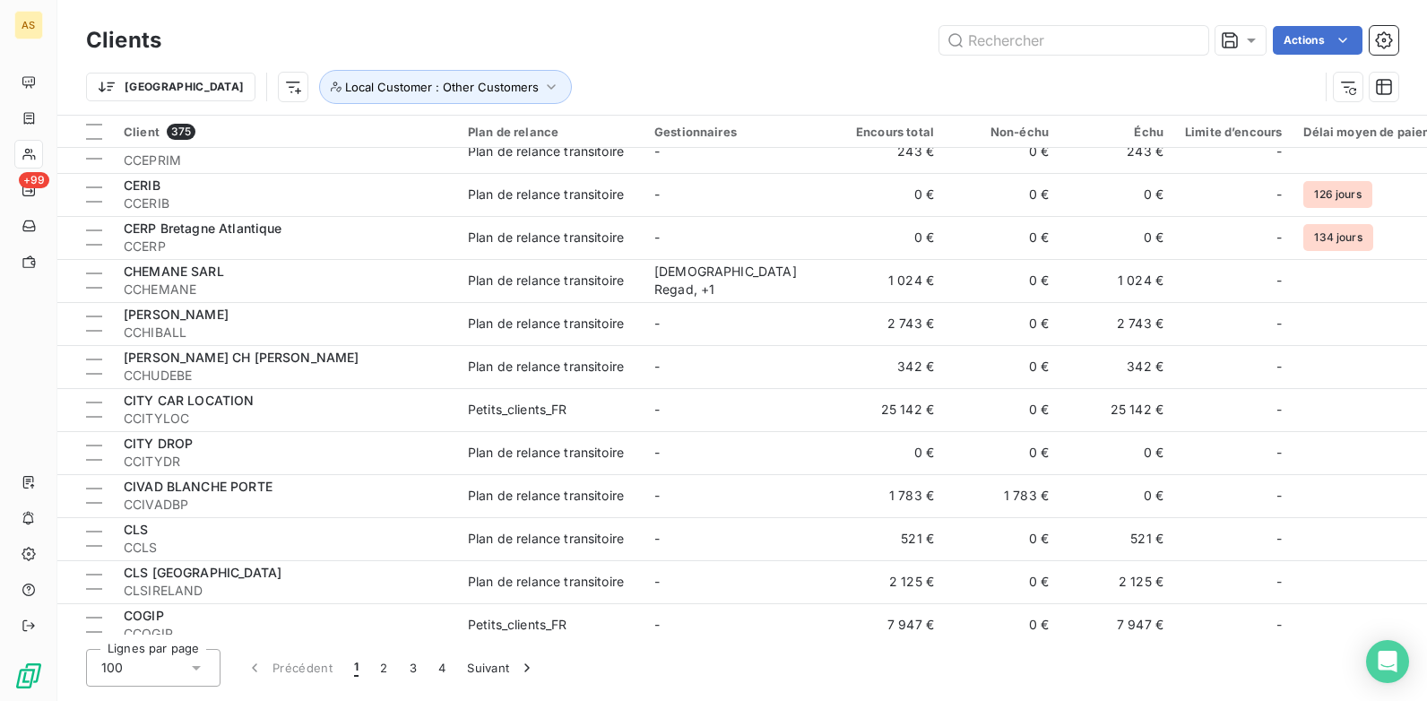
scroll to position [3825, 0]
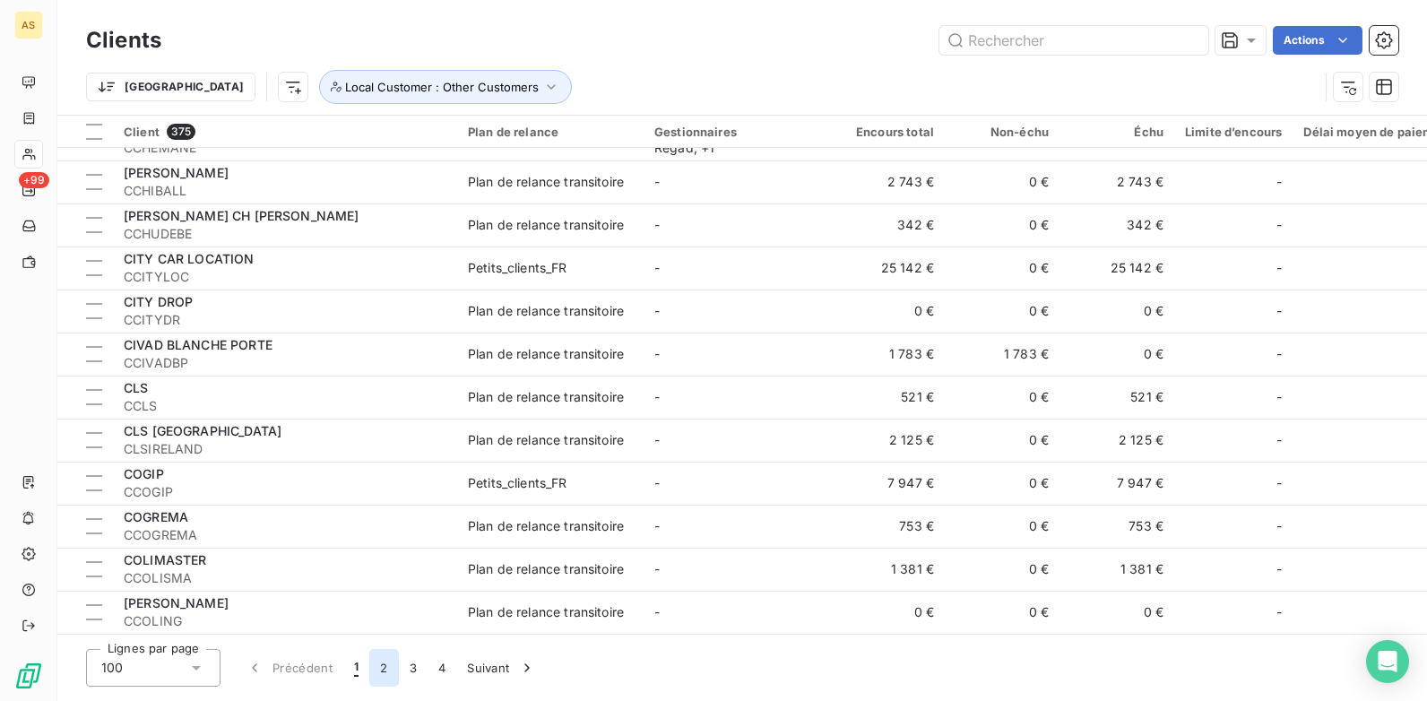
drag, startPoint x: 375, startPoint y: 655, endPoint x: 377, endPoint y: 670, distance: 14.5
click at [371, 539] on button "2" at bounding box center [383, 668] width 29 height 38
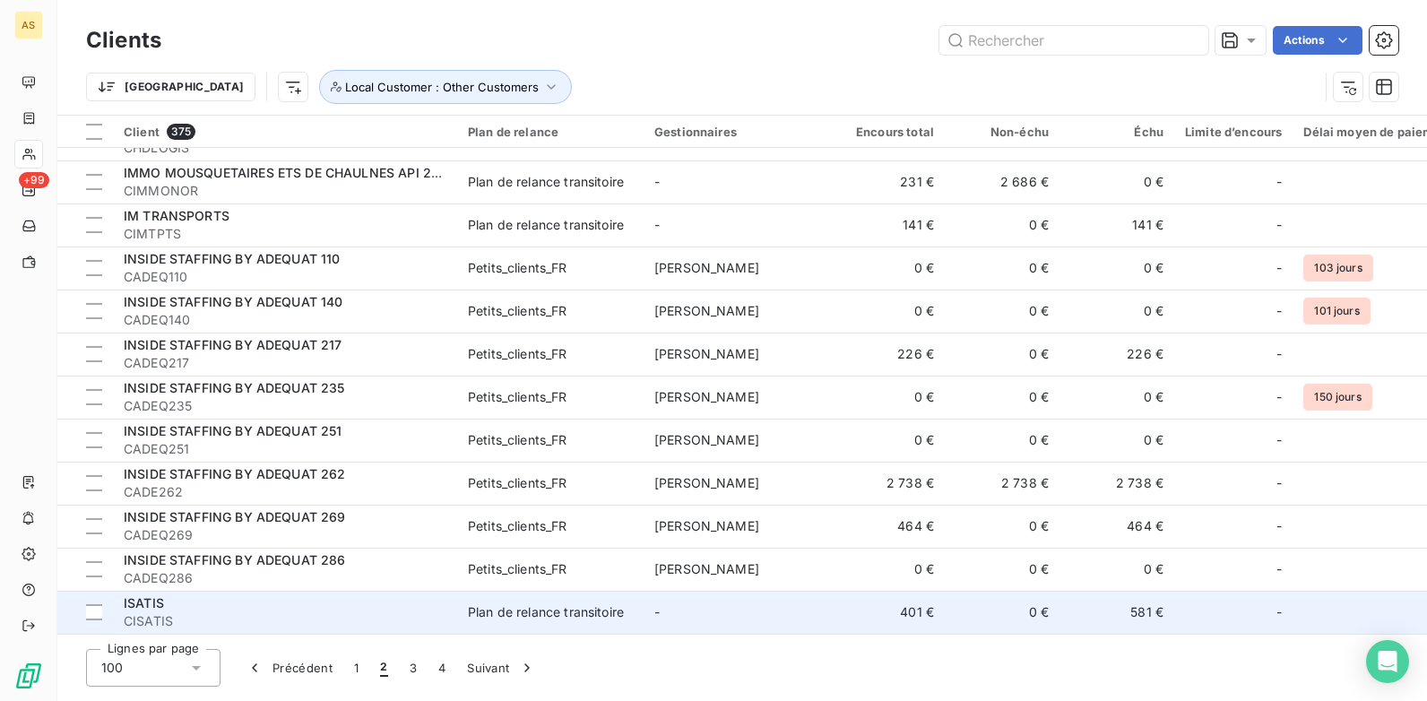
click at [1140, 539] on td "581 €" at bounding box center [1117, 612] width 115 height 43
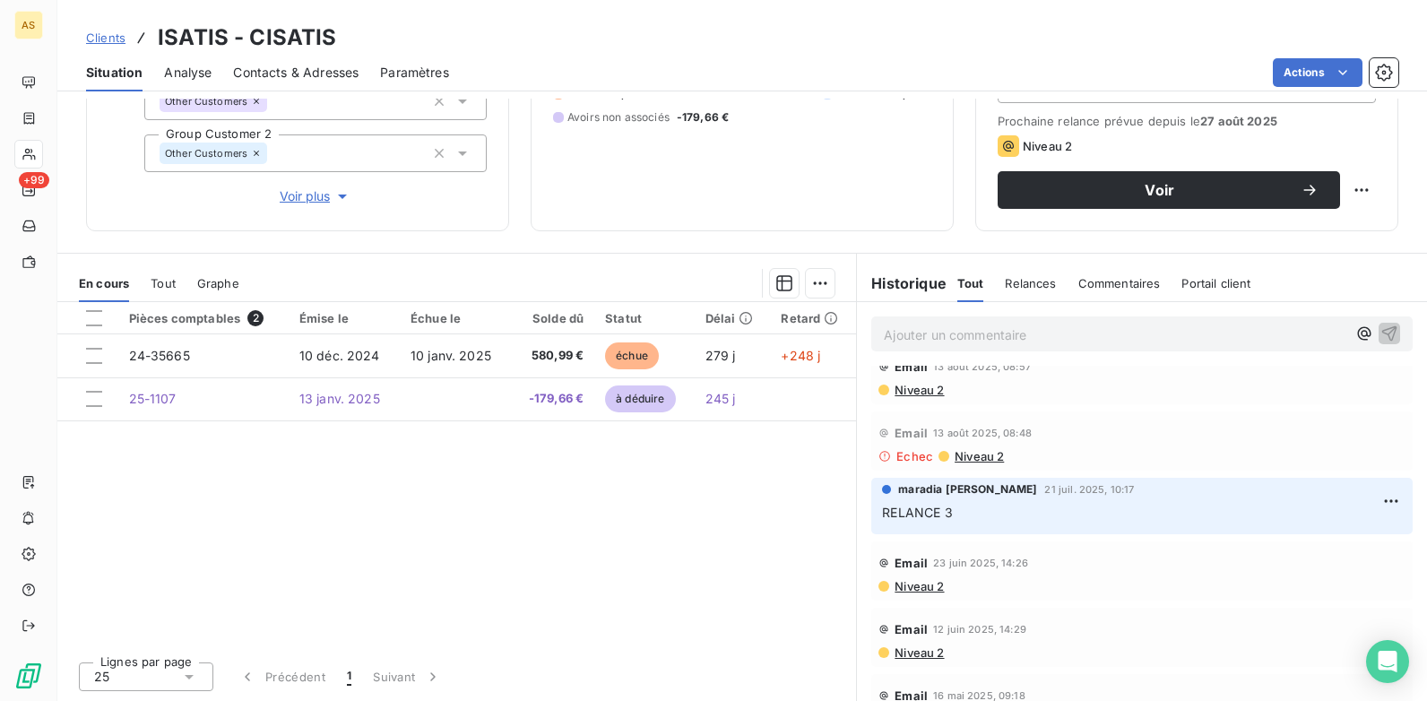
scroll to position [90, 0]
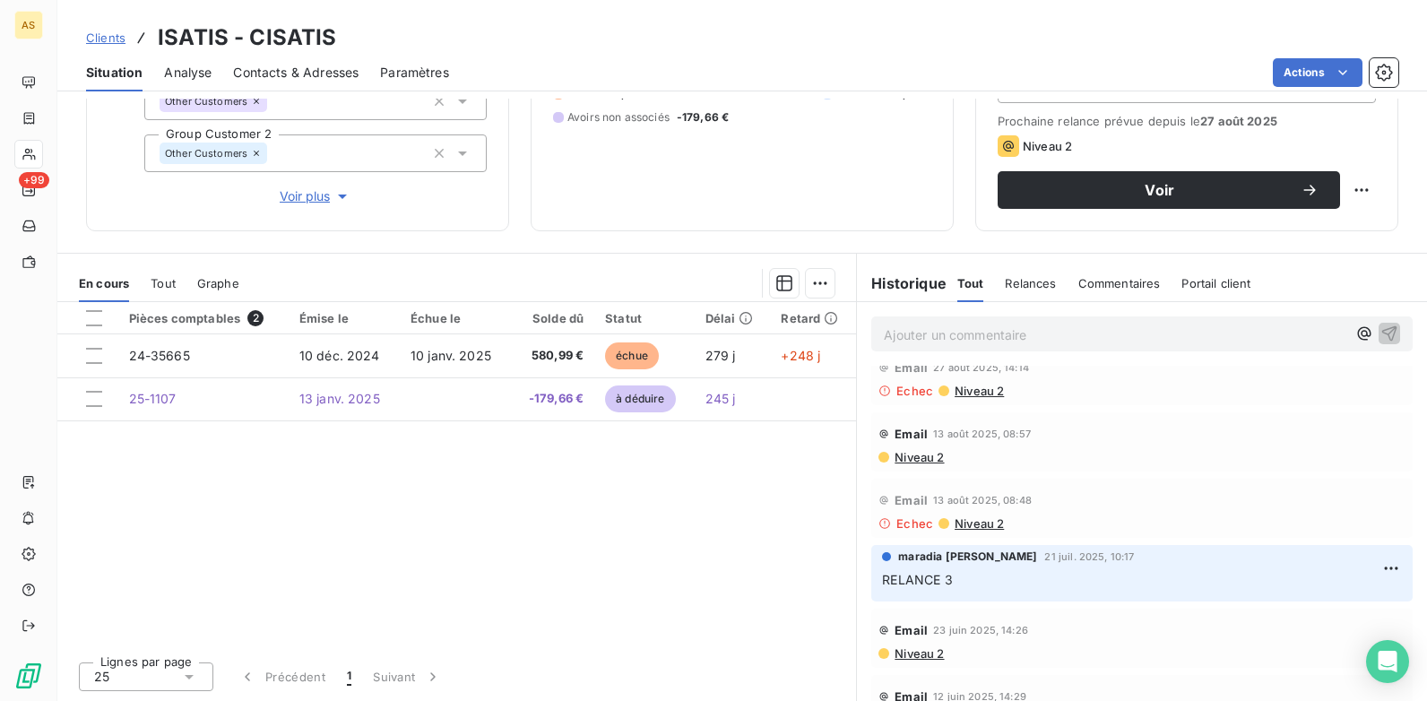
click at [905, 458] on span "Niveau 2" at bounding box center [918, 457] width 51 height 14
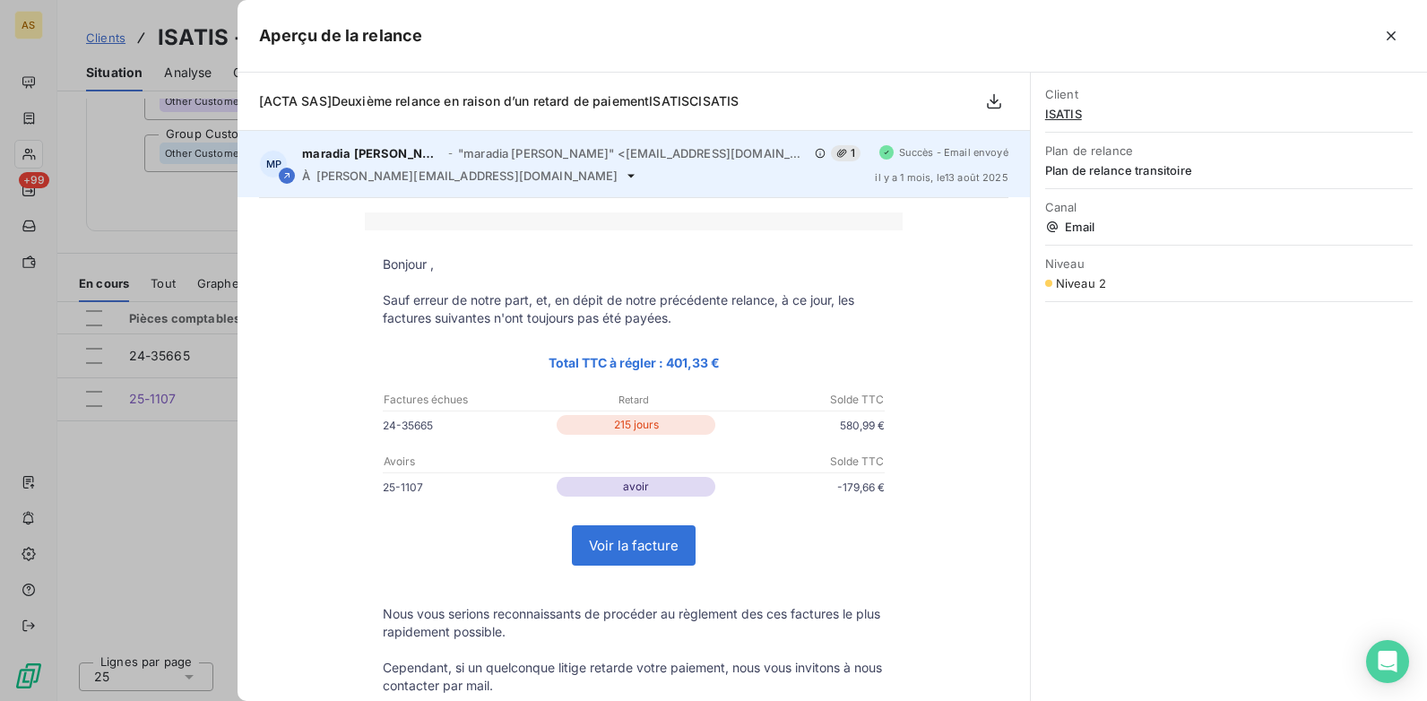
click at [429, 181] on span "k.mesana@isatis.org" at bounding box center [467, 176] width 302 height 14
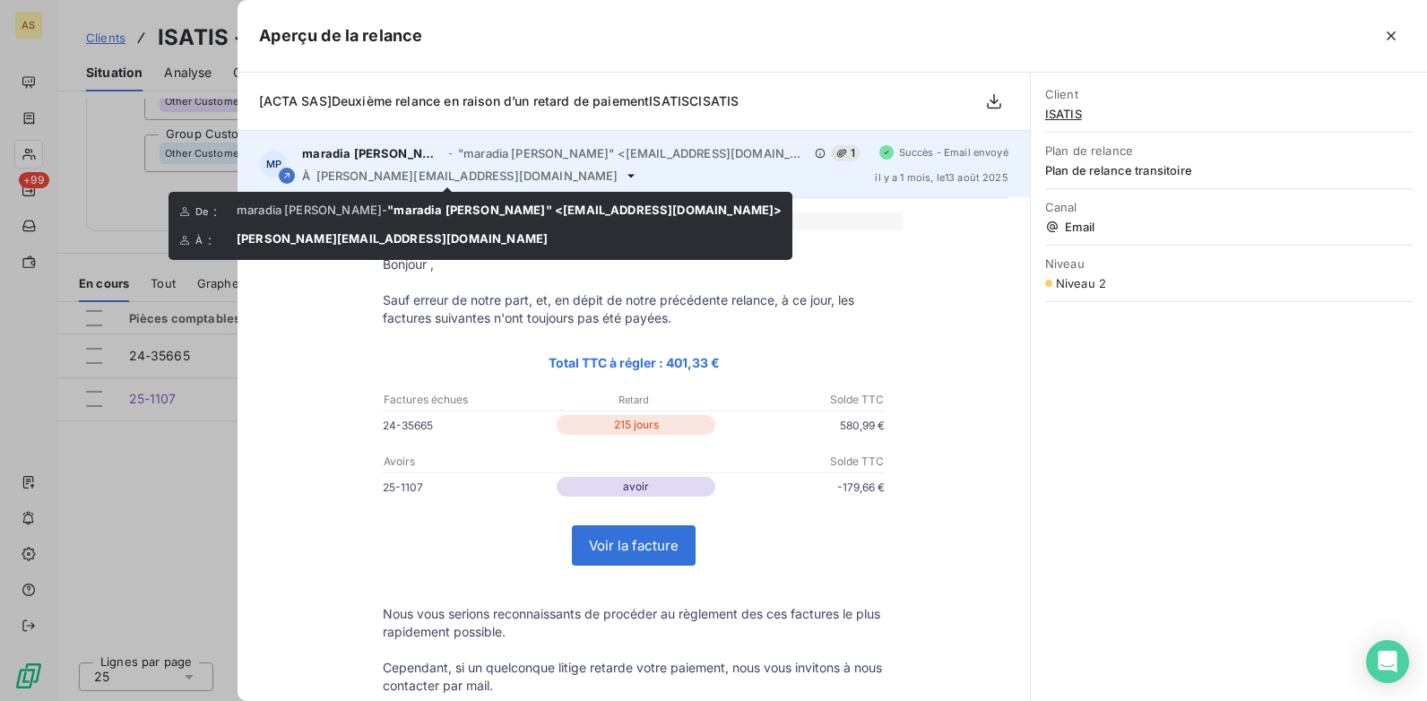
click at [624, 176] on icon at bounding box center [631, 176] width 14 height 14
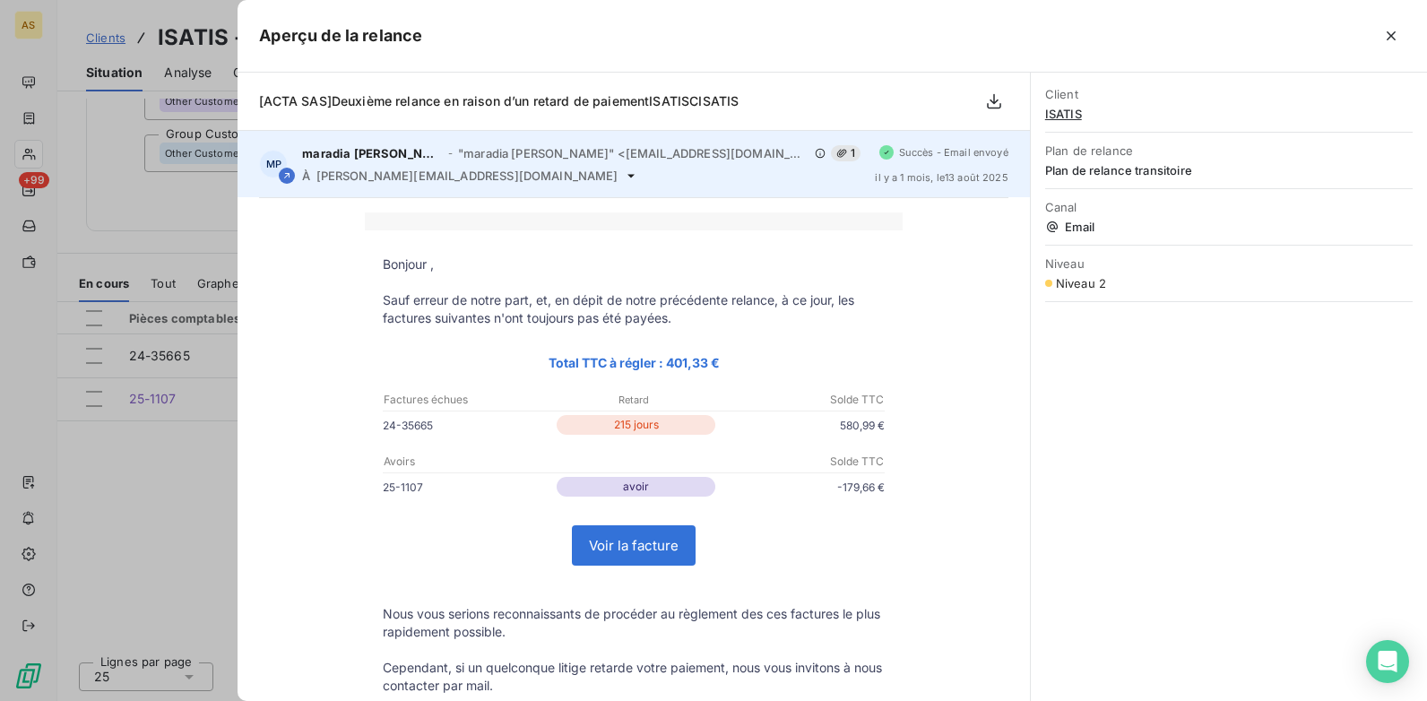
click at [437, 172] on div "À k.mesana@isatis.org" at bounding box center [581, 176] width 559 height 14
drag, startPoint x: 308, startPoint y: 171, endPoint x: 432, endPoint y: 190, distance: 126.0
click at [432, 190] on div "MP maradia paule POUPOUORE - "maradia paule POUPOUORE" <rappels@leanpay.io> 1 À…" at bounding box center [634, 164] width 792 height 66
drag, startPoint x: 432, startPoint y: 190, endPoint x: 400, endPoint y: 177, distance: 35.0
copy div "À k.mesana@isatis.org"
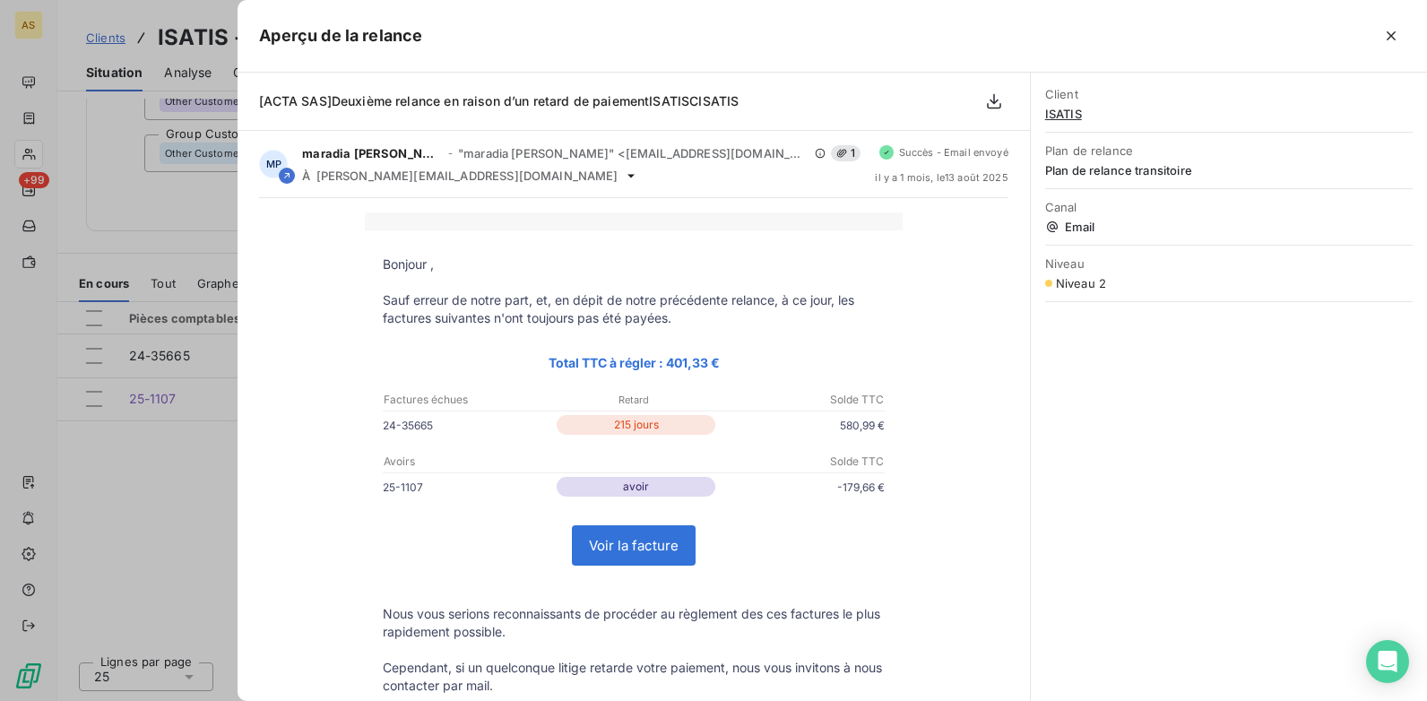
click at [158, 482] on div at bounding box center [713, 350] width 1427 height 701
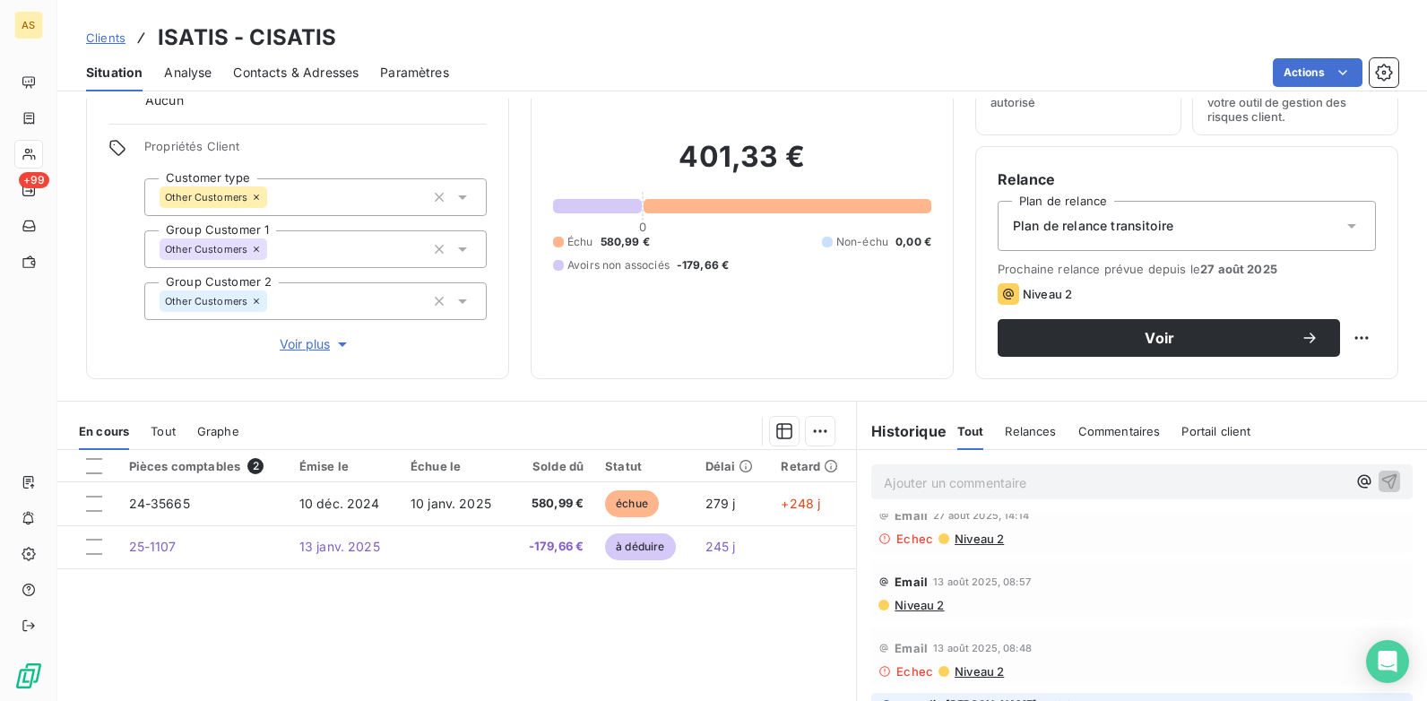
scroll to position [0, 0]
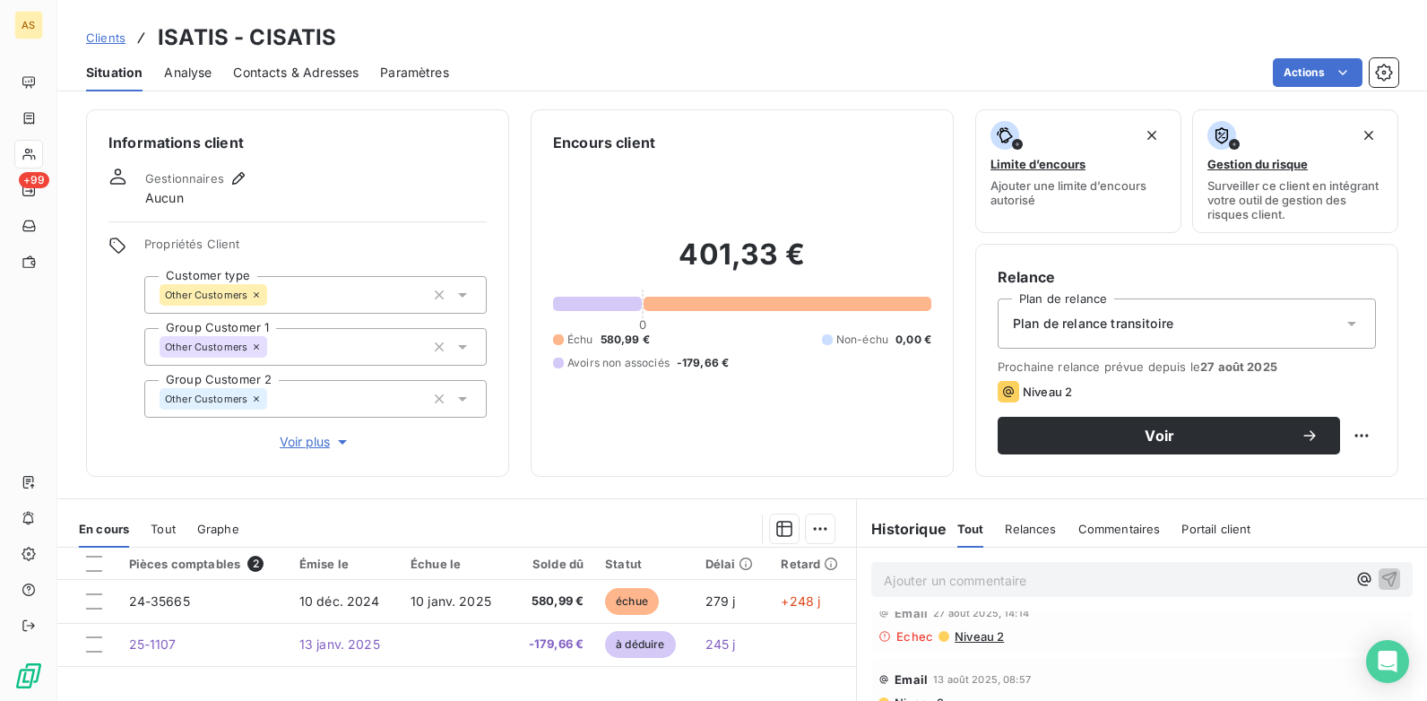
click at [293, 69] on span "Contacts & Adresses" at bounding box center [296, 73] width 126 height 18
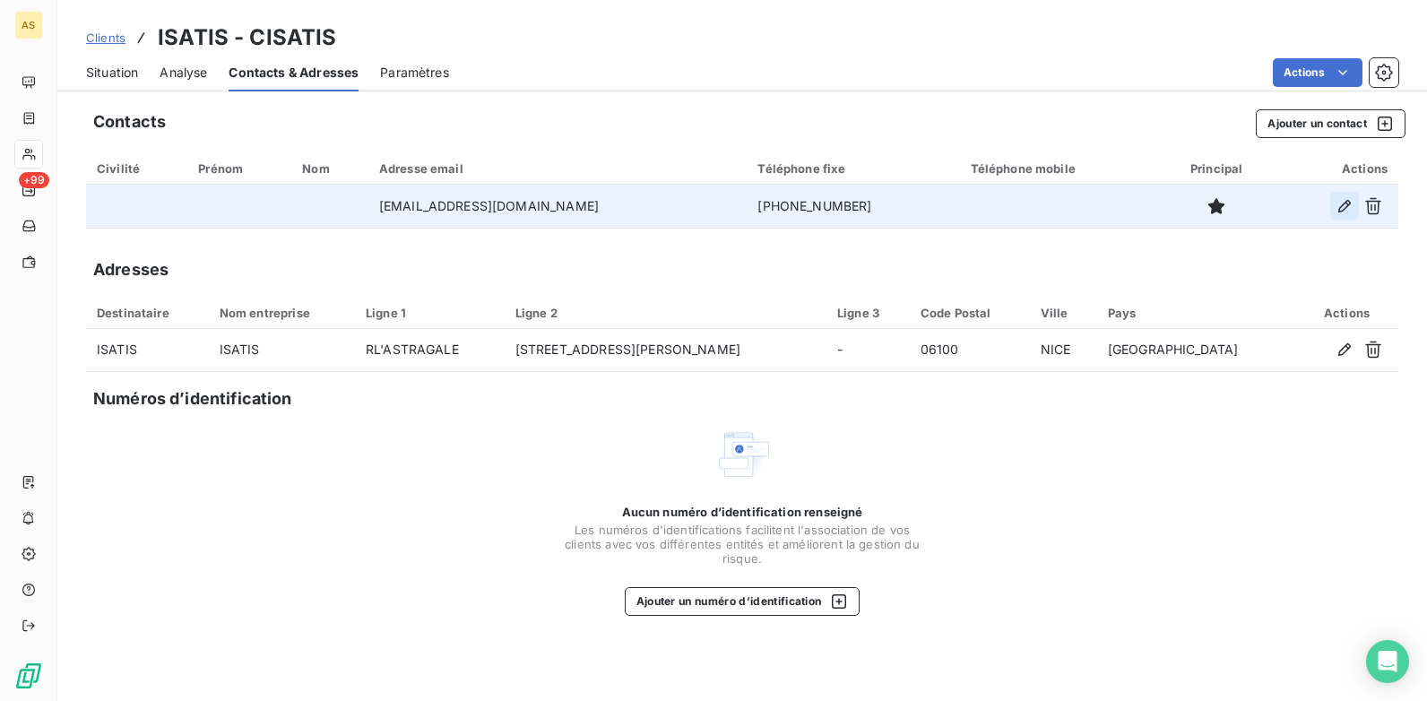
click at [1140, 209] on icon "button" at bounding box center [1345, 206] width 18 height 18
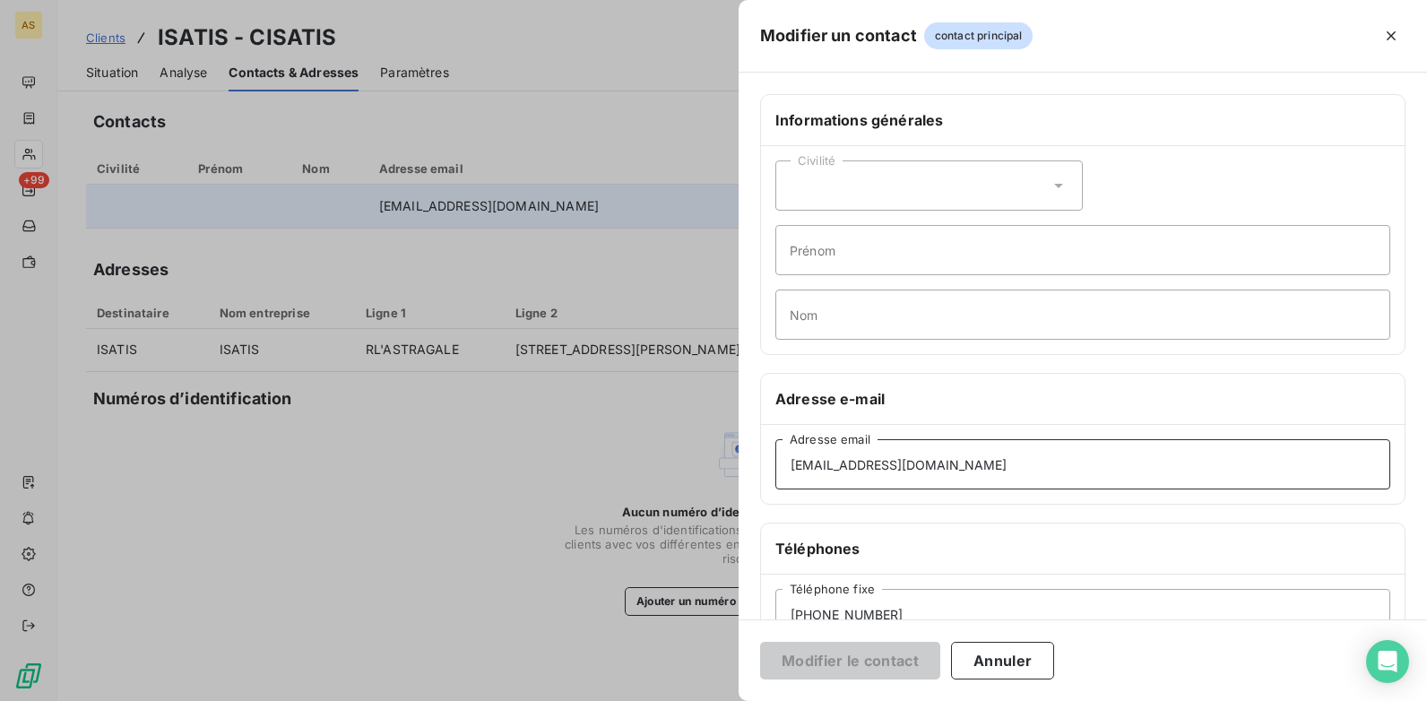
drag, startPoint x: 951, startPoint y: 467, endPoint x: 757, endPoint y: 469, distance: 194.6
click at [757, 469] on div "Informations générales Civilité Prénom Nom Adresse e-mail k.mesena@isatis.org A…" at bounding box center [1083, 492] width 689 height 796
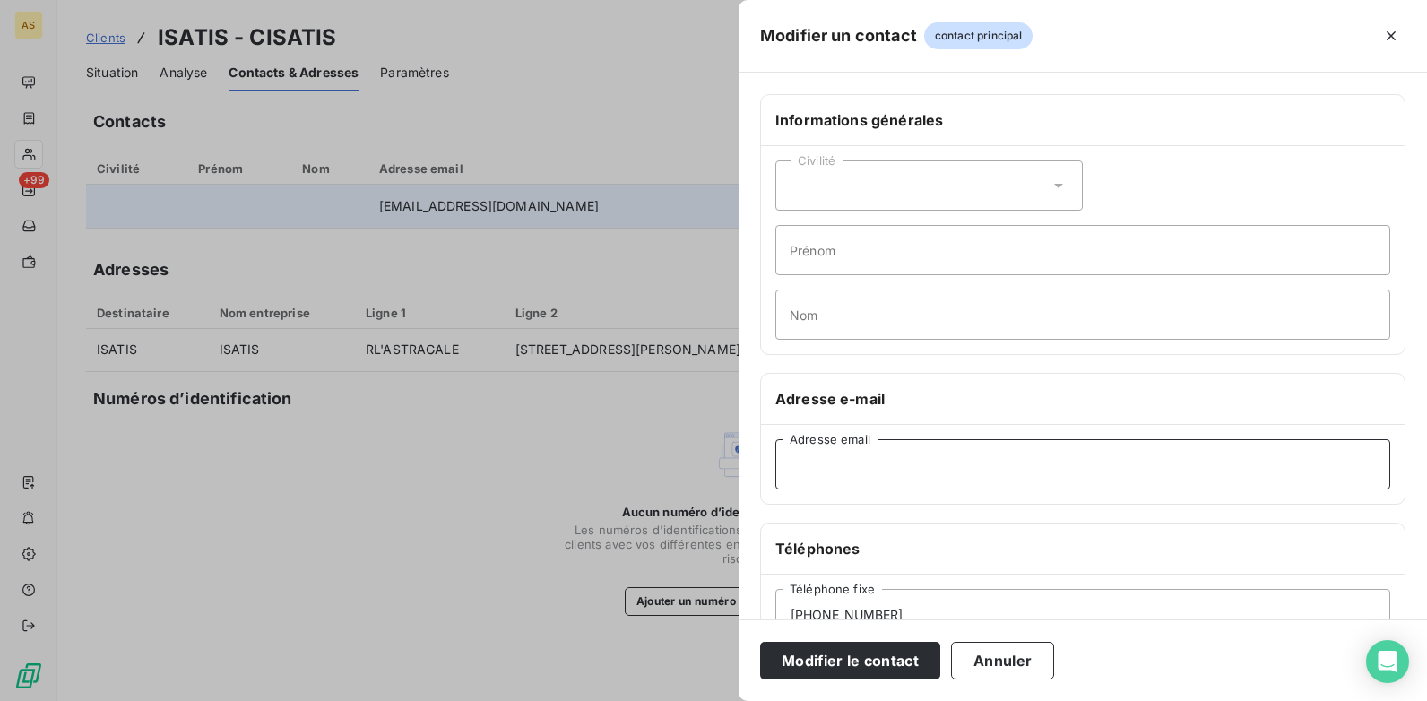
paste input "k.mesana@isatis.org"
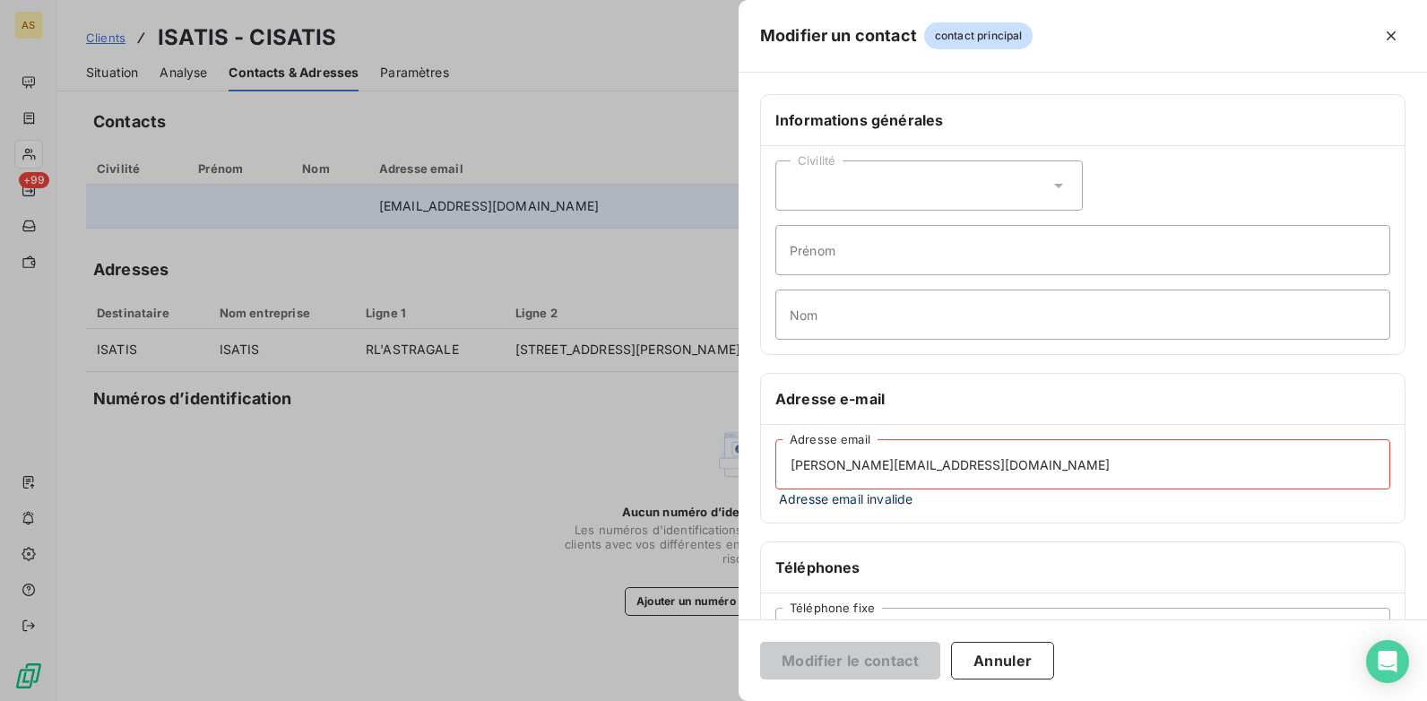
click at [794, 464] on input "k.mesana@isatis.org" at bounding box center [1083, 464] width 615 height 50
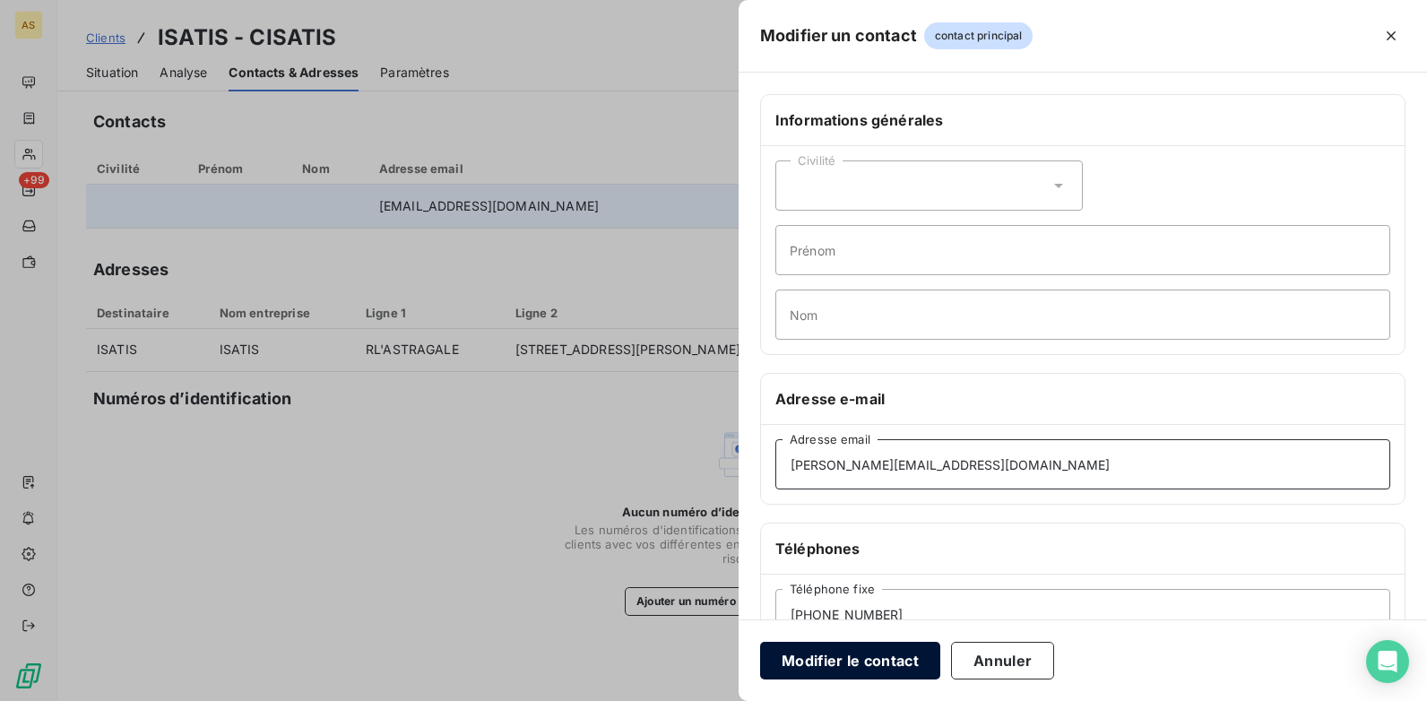
type input "k.mesana@isatis.org"
click at [869, 539] on button "Modifier le contact" at bounding box center [850, 661] width 180 height 38
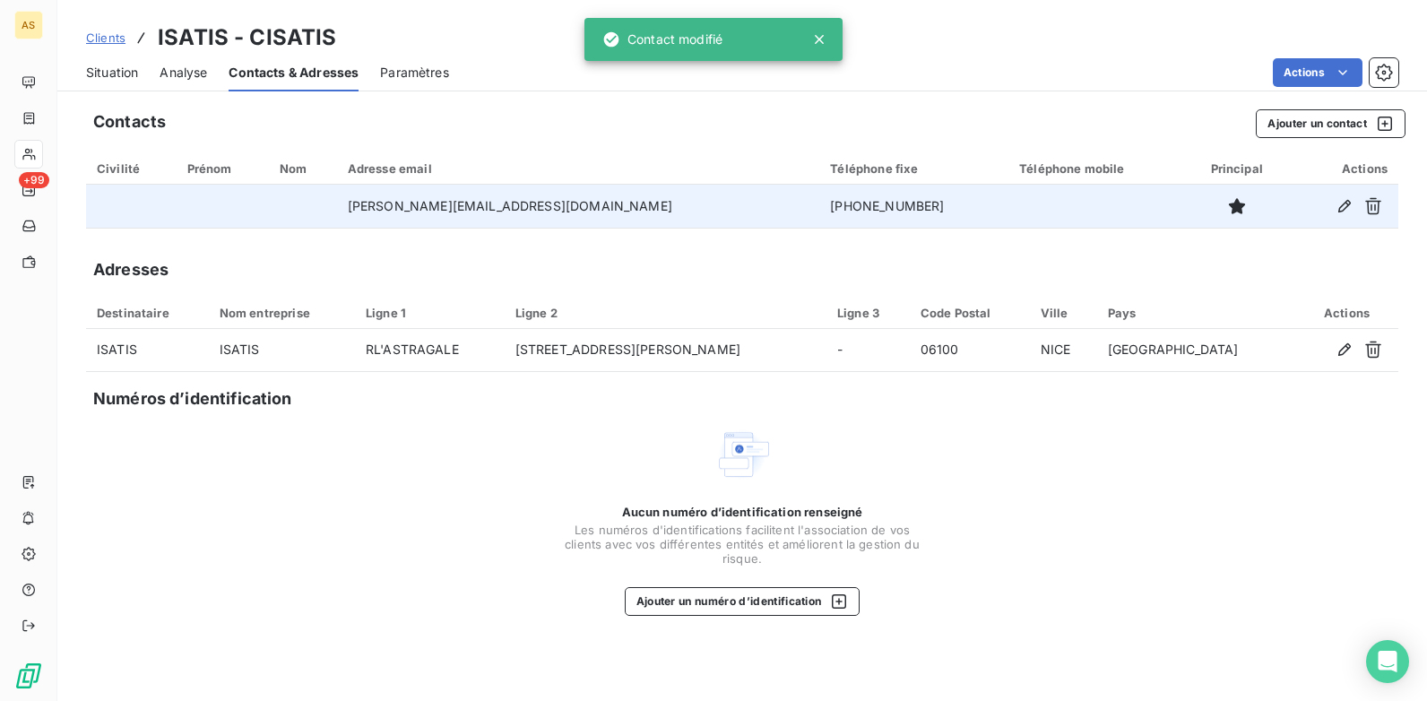
click at [110, 65] on span "Situation" at bounding box center [112, 73] width 52 height 18
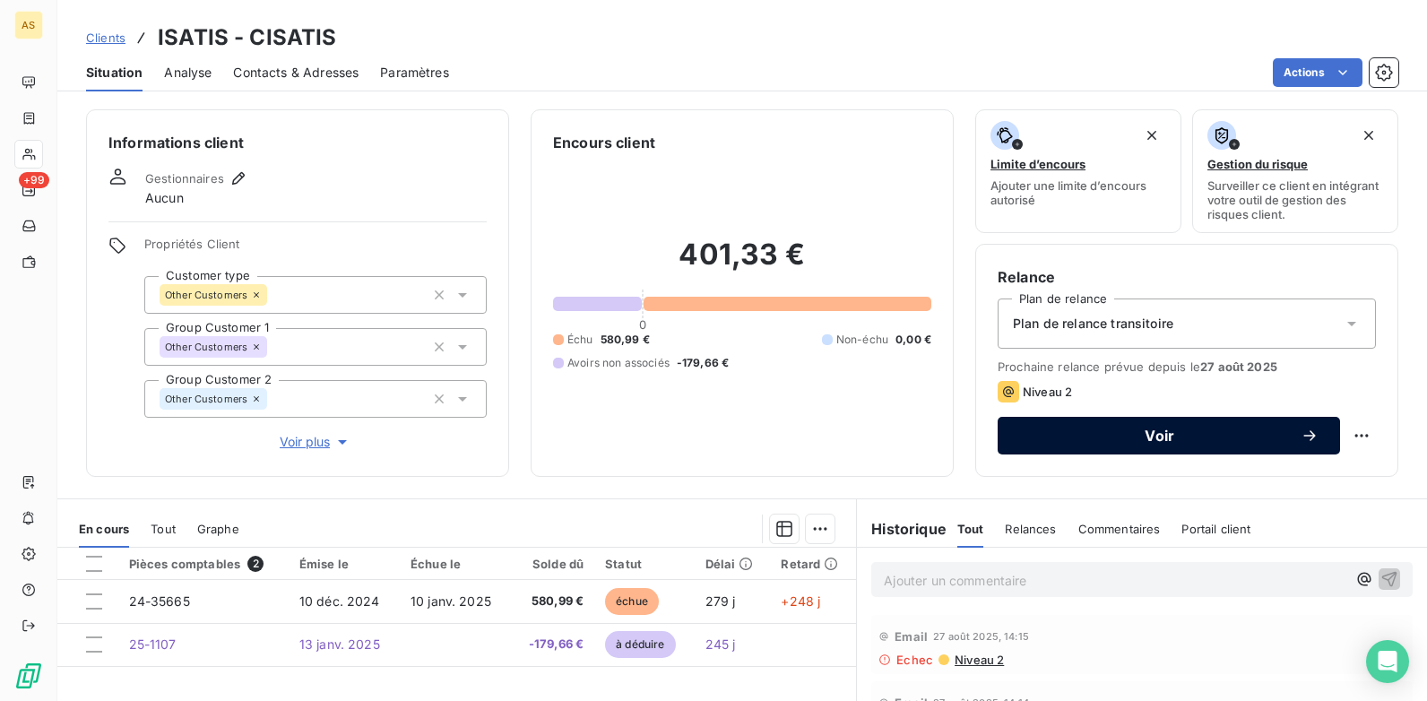
click at [1056, 441] on span "Voir" at bounding box center [1160, 436] width 282 height 14
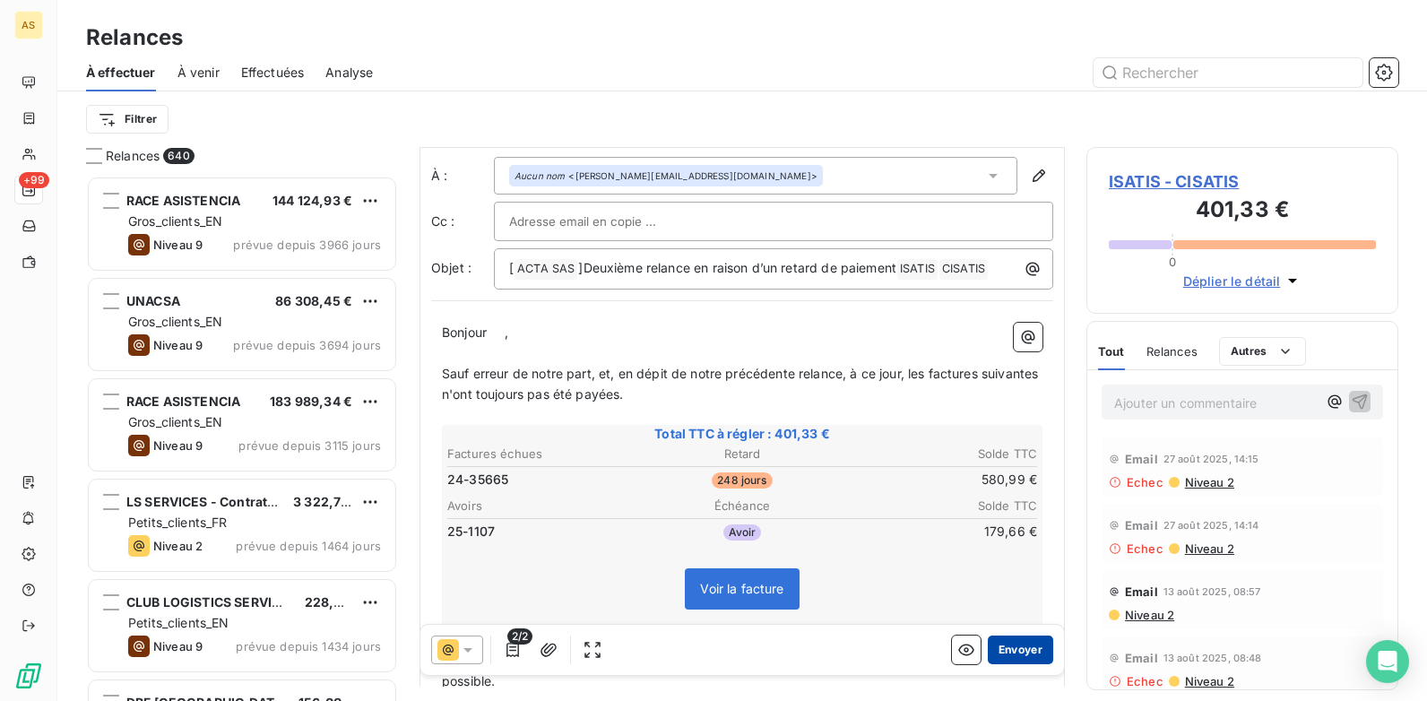
scroll to position [91, 0]
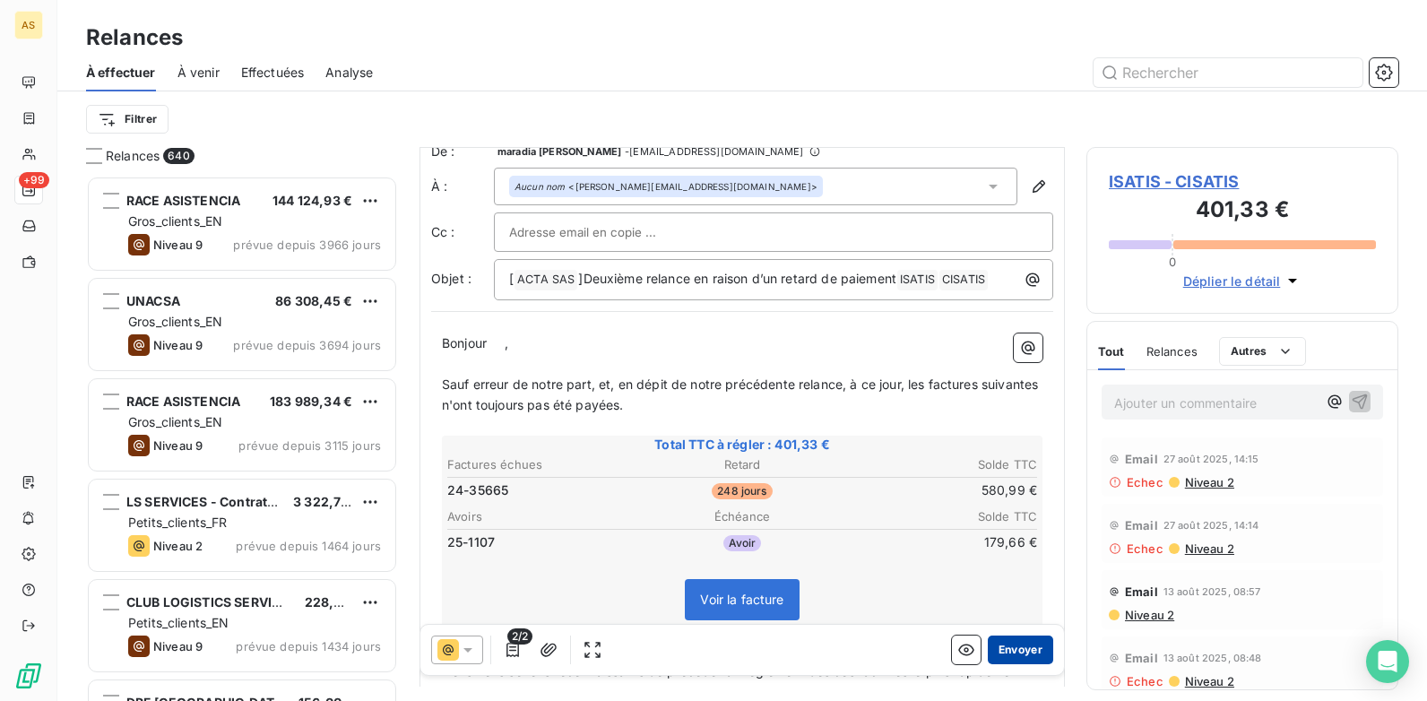
click at [1018, 539] on button "Envoyer" at bounding box center [1020, 650] width 65 height 29
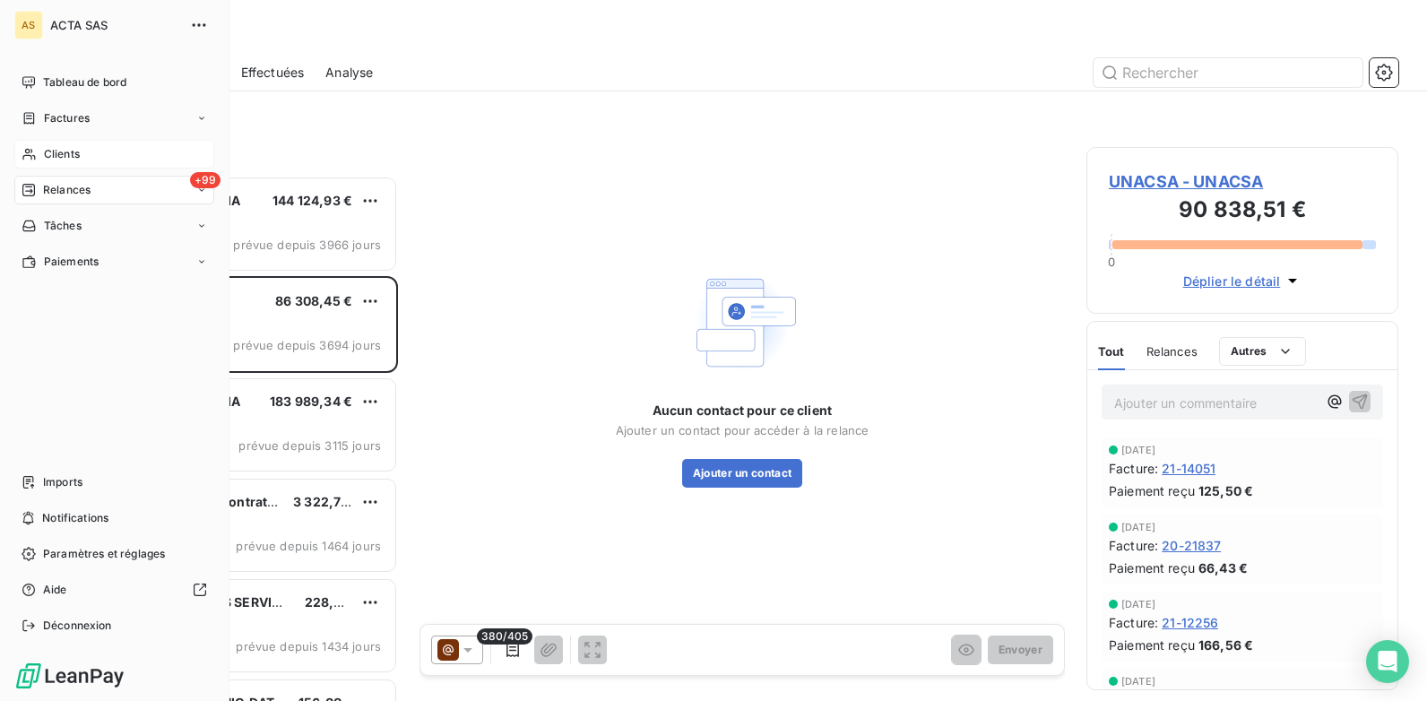
click at [52, 152] on span "Clients" at bounding box center [62, 154] width 36 height 16
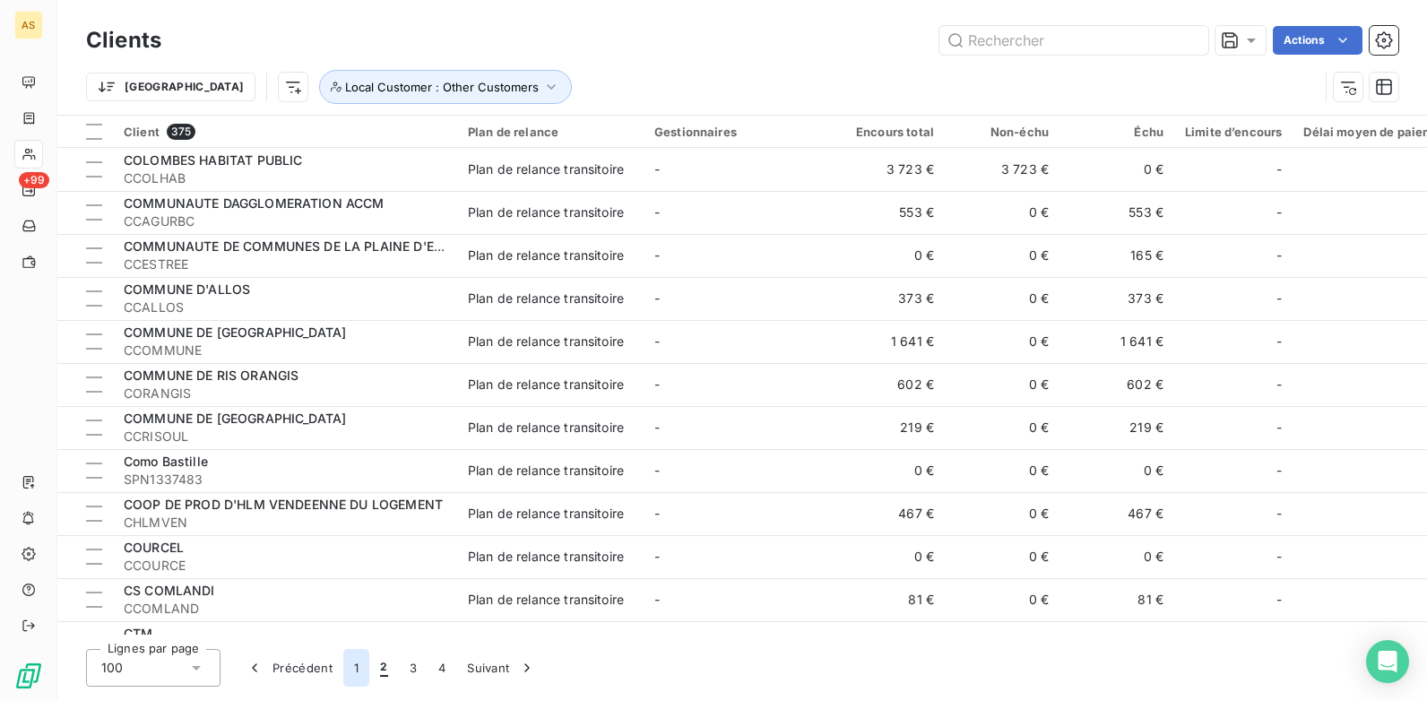
click at [365, 539] on button "1" at bounding box center [356, 668] width 26 height 38
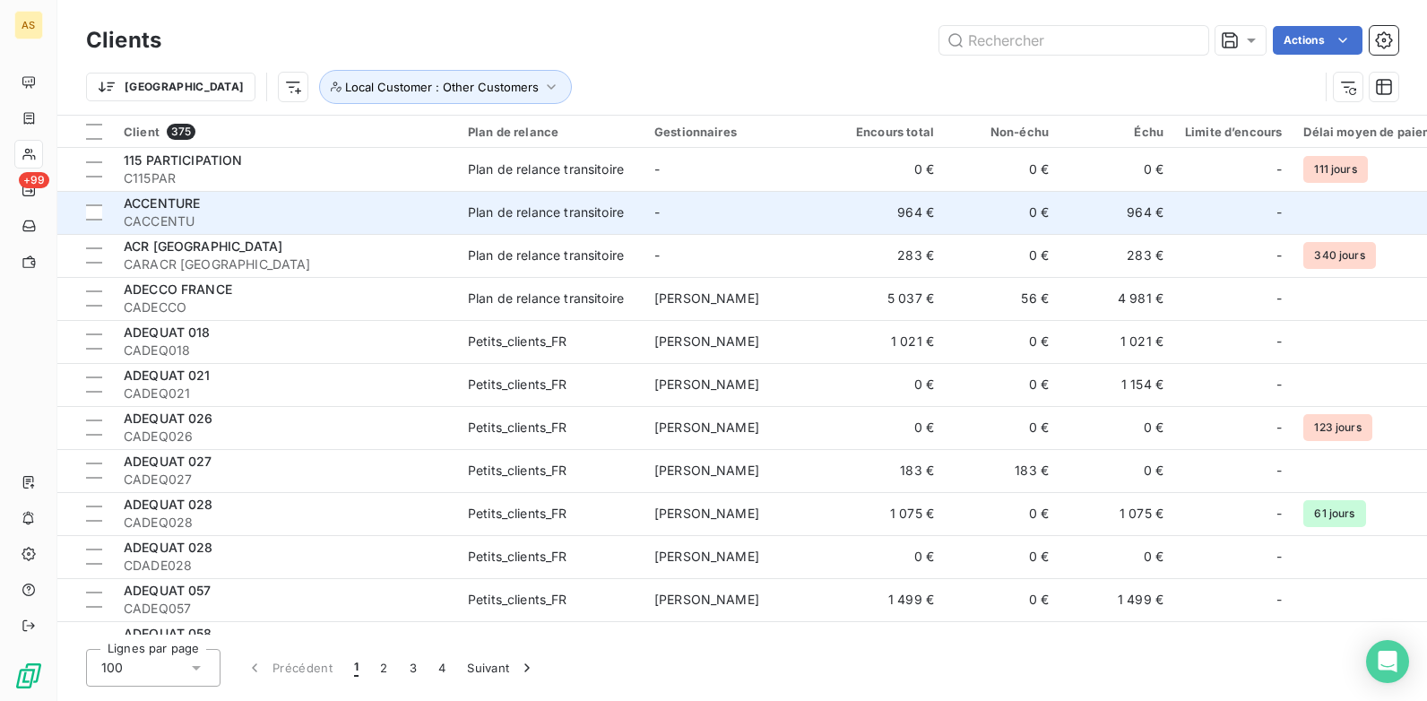
click at [403, 203] on div "ACCENTURE" at bounding box center [285, 204] width 323 height 18
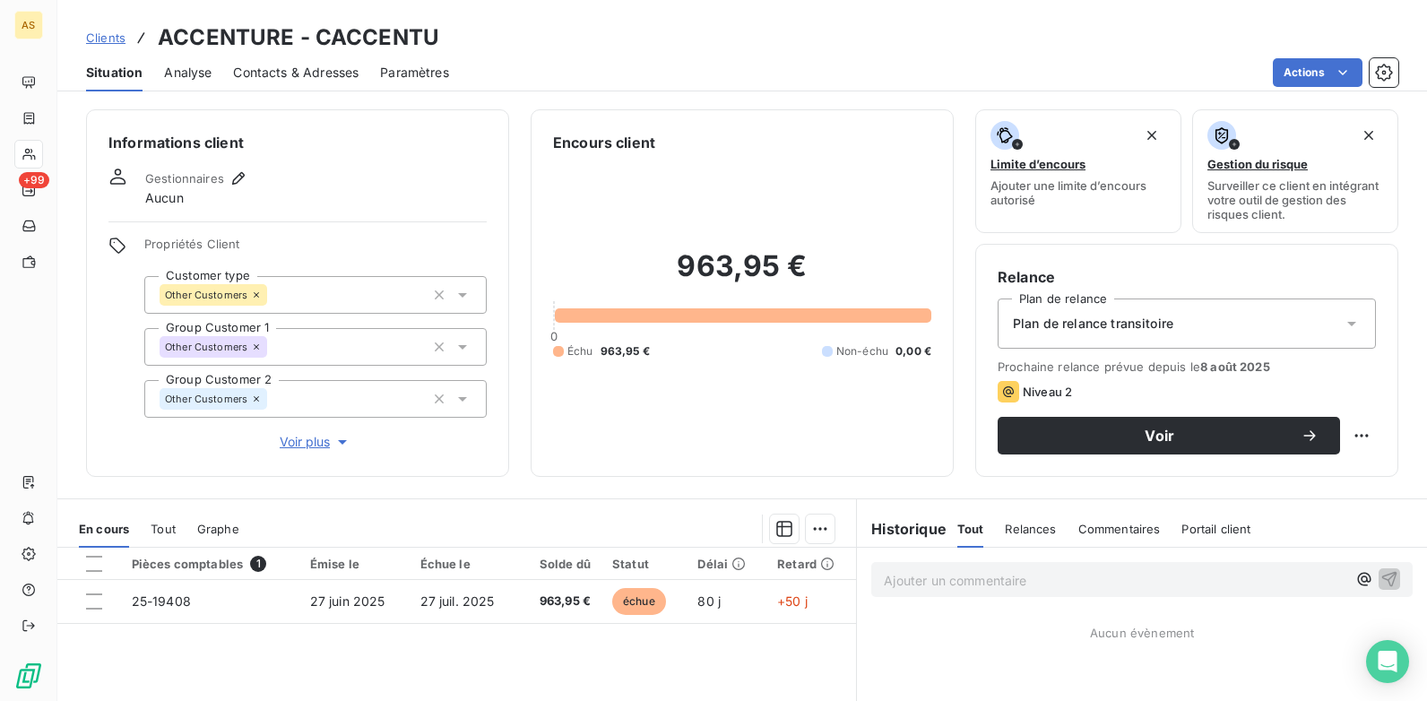
click at [295, 68] on span "Contacts & Adresses" at bounding box center [296, 73] width 126 height 18
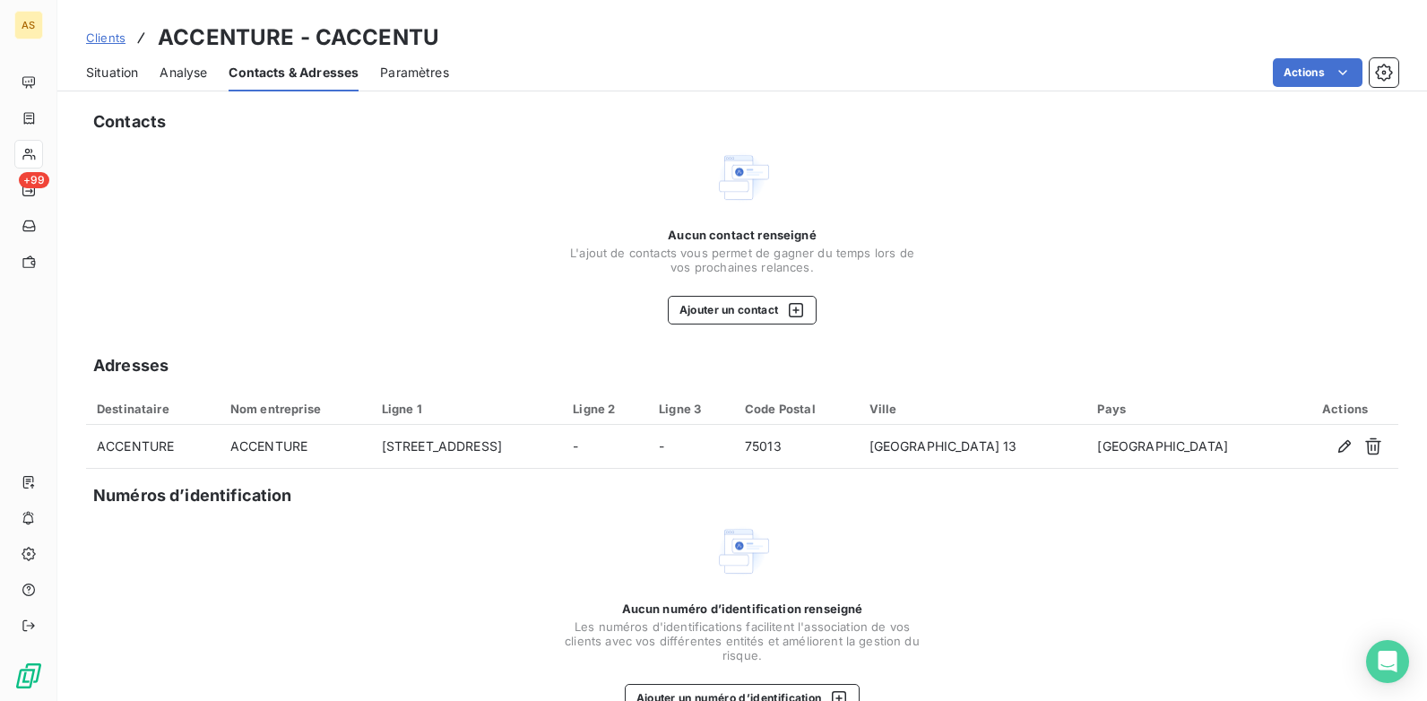
click at [91, 33] on span "Clients" at bounding box center [105, 37] width 39 height 14
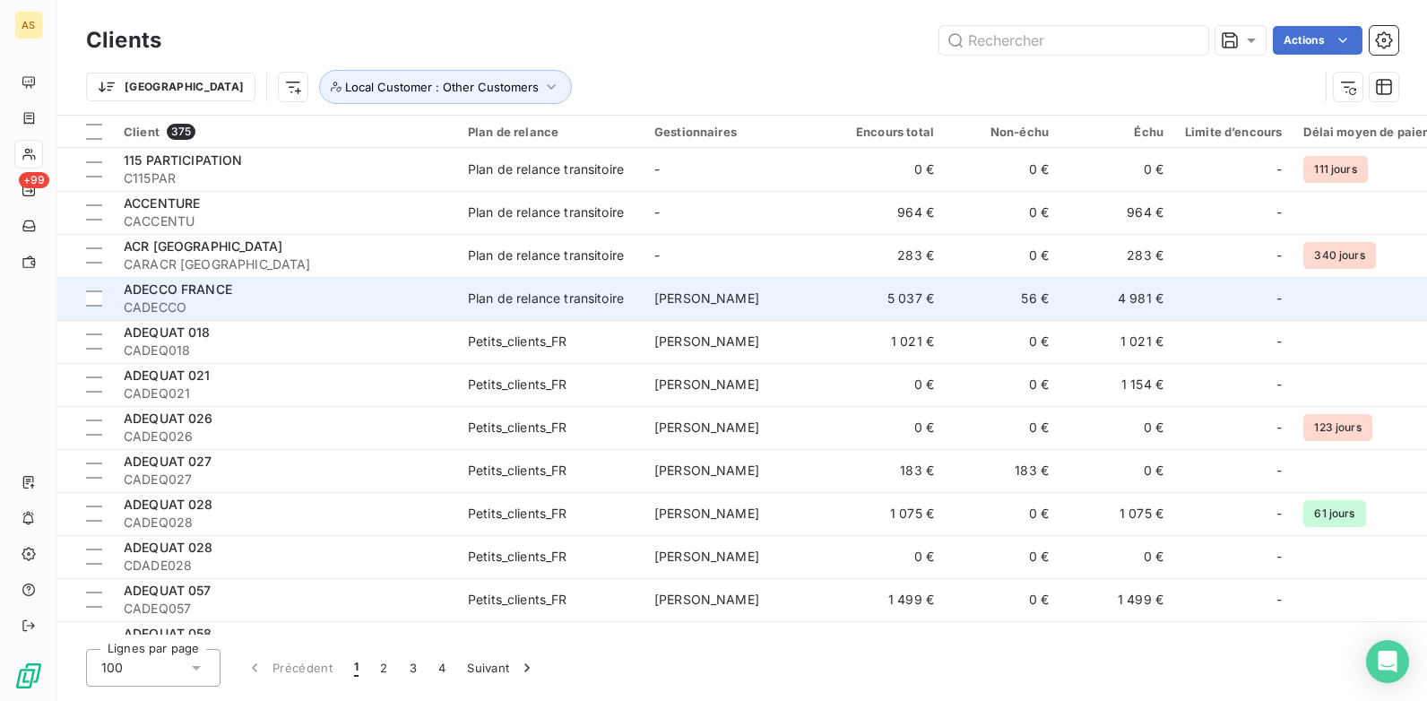
click at [1105, 295] on td "4 981 €" at bounding box center [1117, 298] width 115 height 43
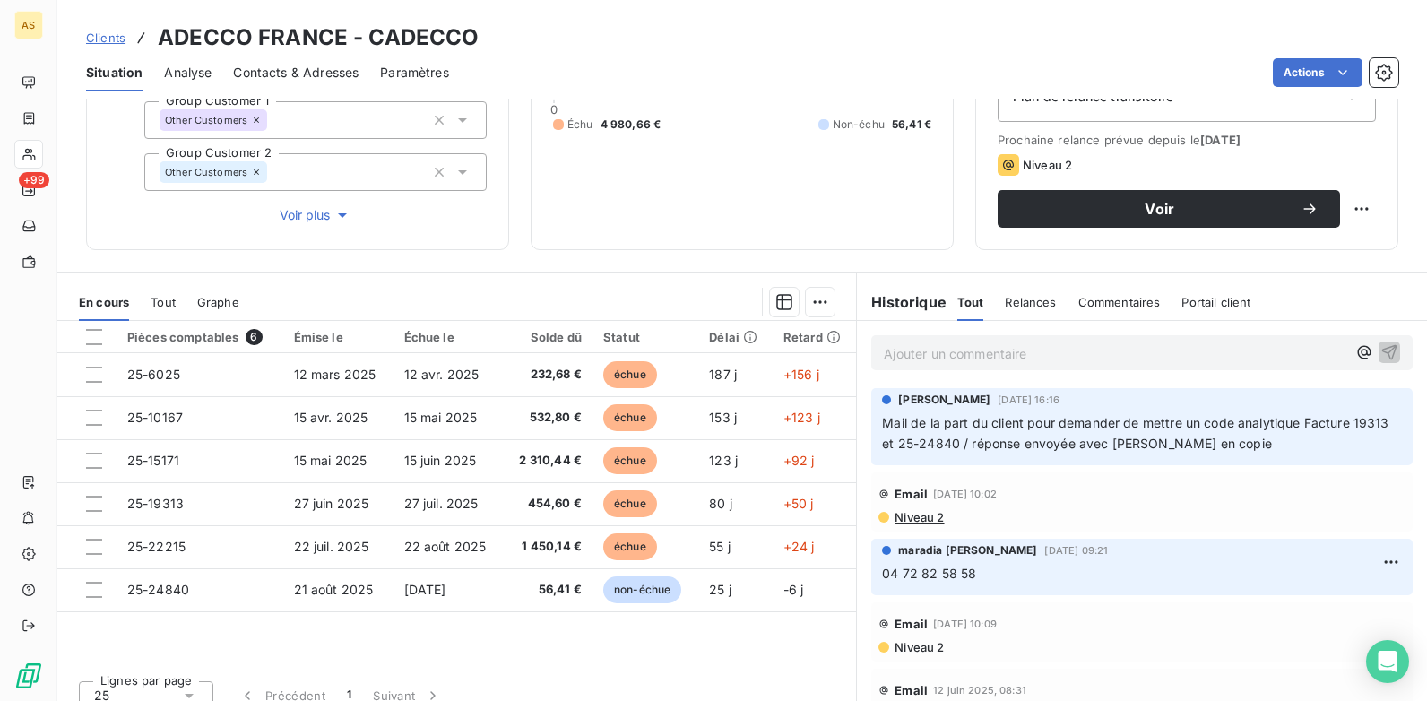
scroll to position [246, 0]
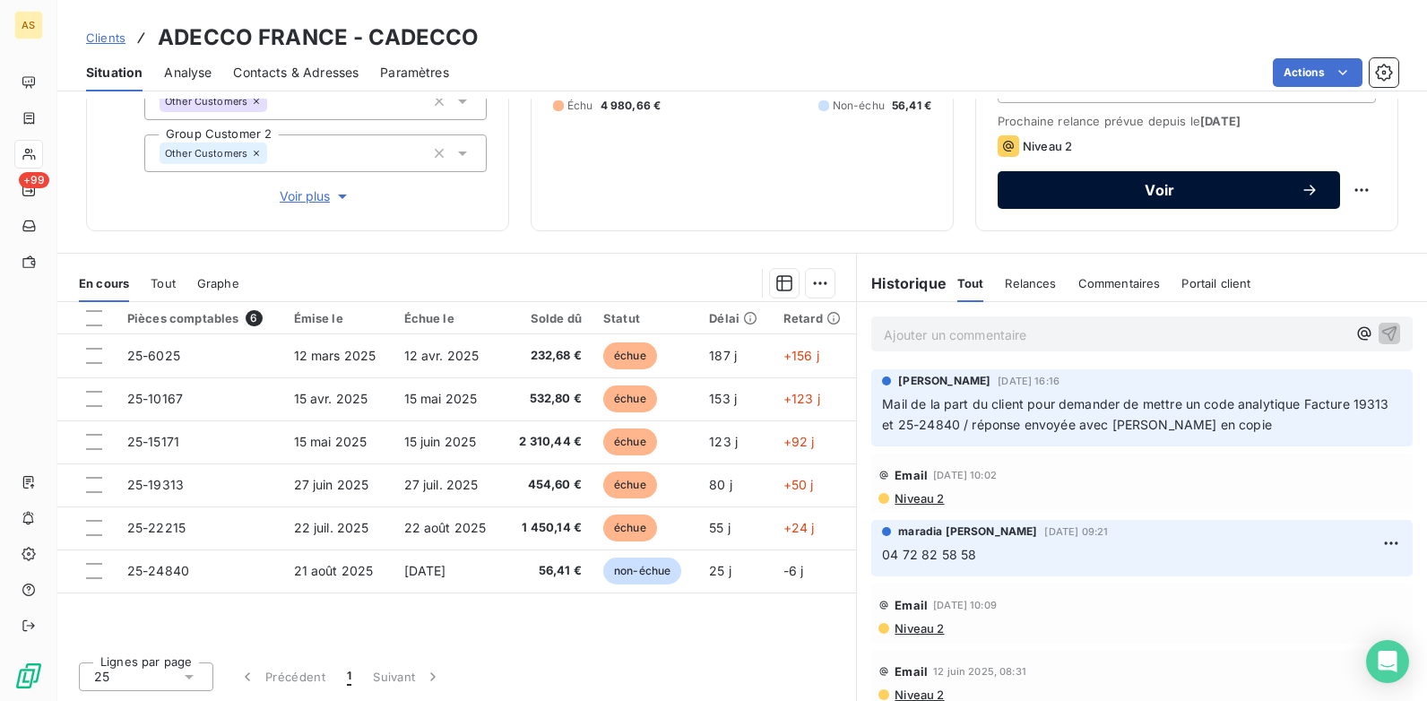
click at [1140, 184] on span "Voir" at bounding box center [1160, 190] width 282 height 14
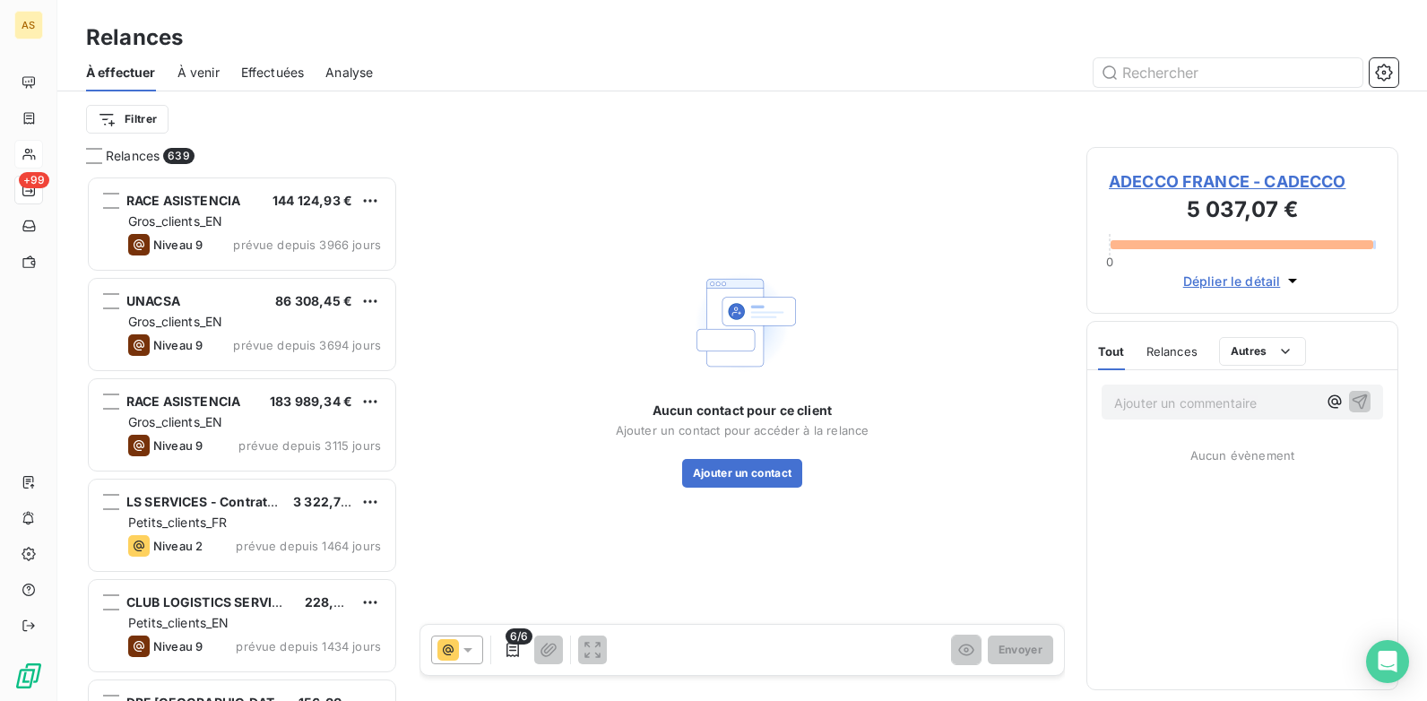
scroll to position [512, 299]
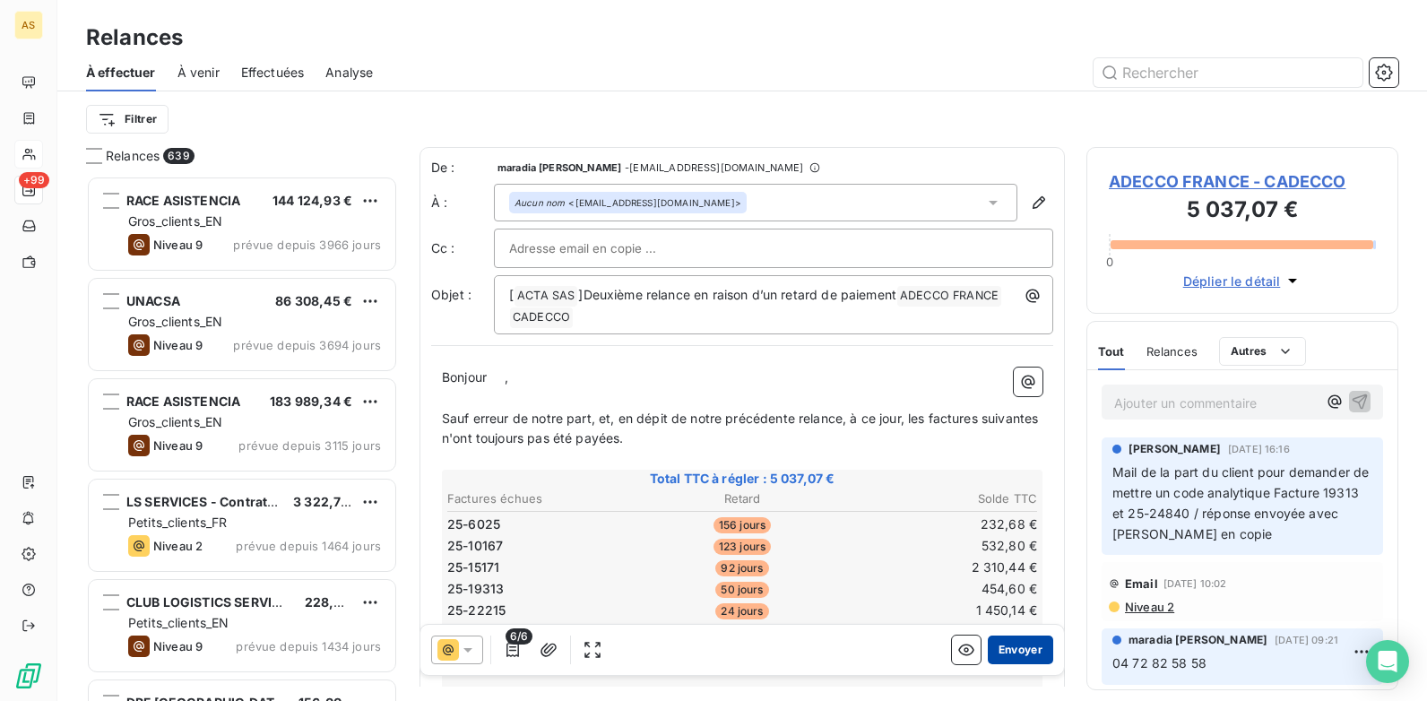
click at [1009, 539] on button "Envoyer" at bounding box center [1020, 650] width 65 height 29
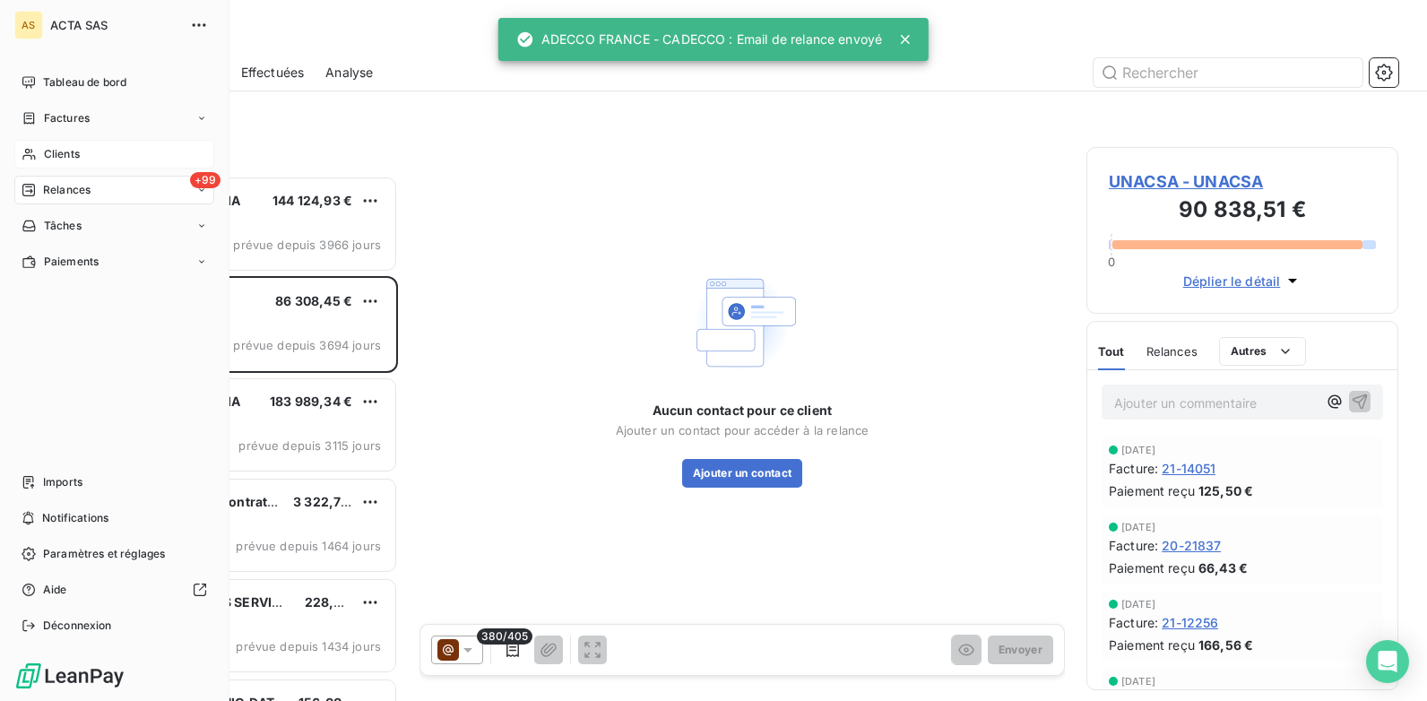
click at [86, 157] on div "Clients" at bounding box center [114, 154] width 200 height 29
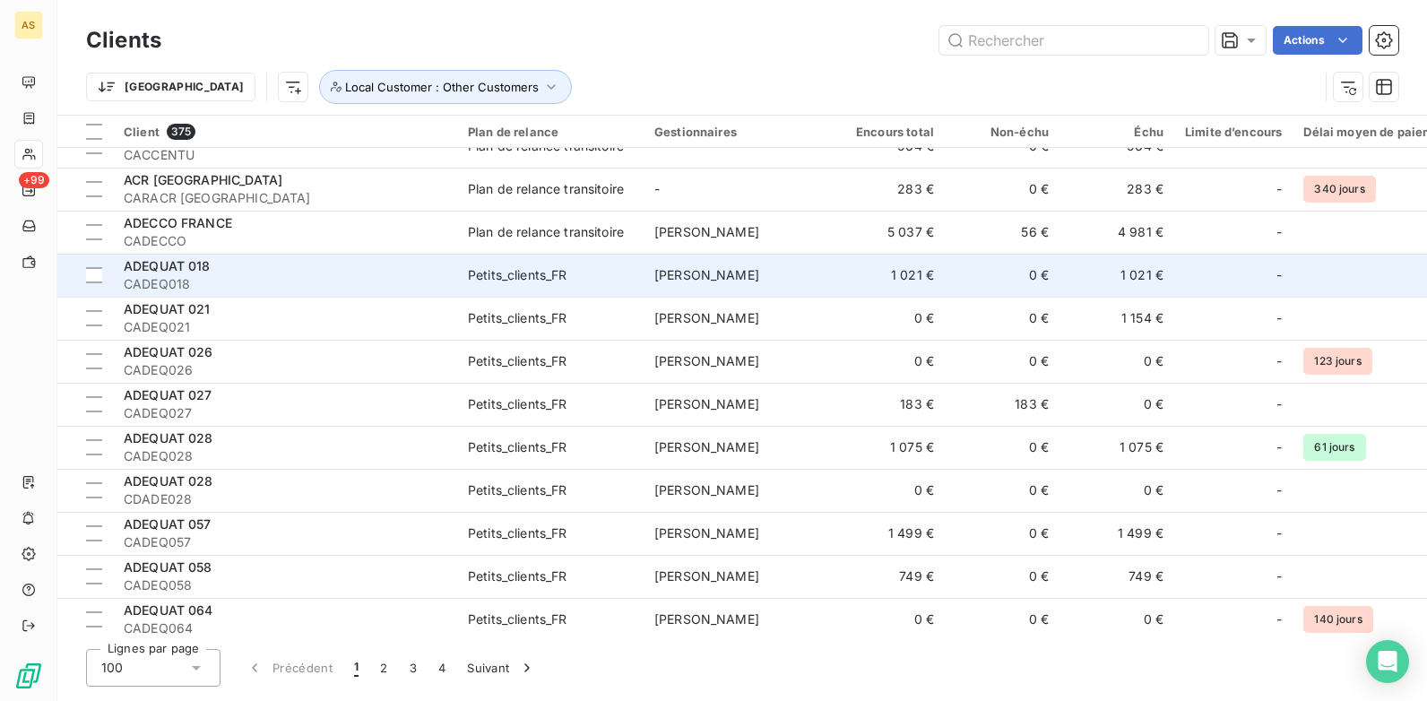
scroll to position [90, 0]
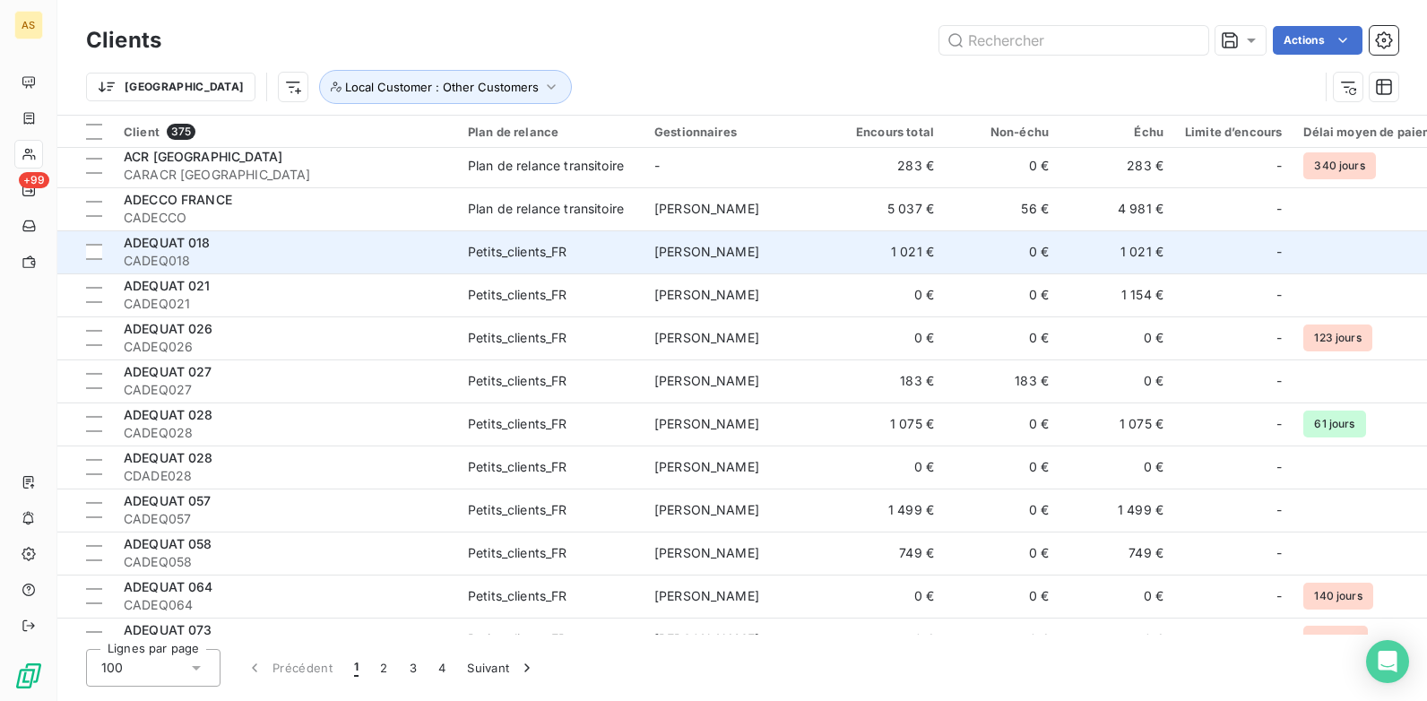
click at [585, 264] on td "Petits_clients_FR" at bounding box center [550, 251] width 186 height 43
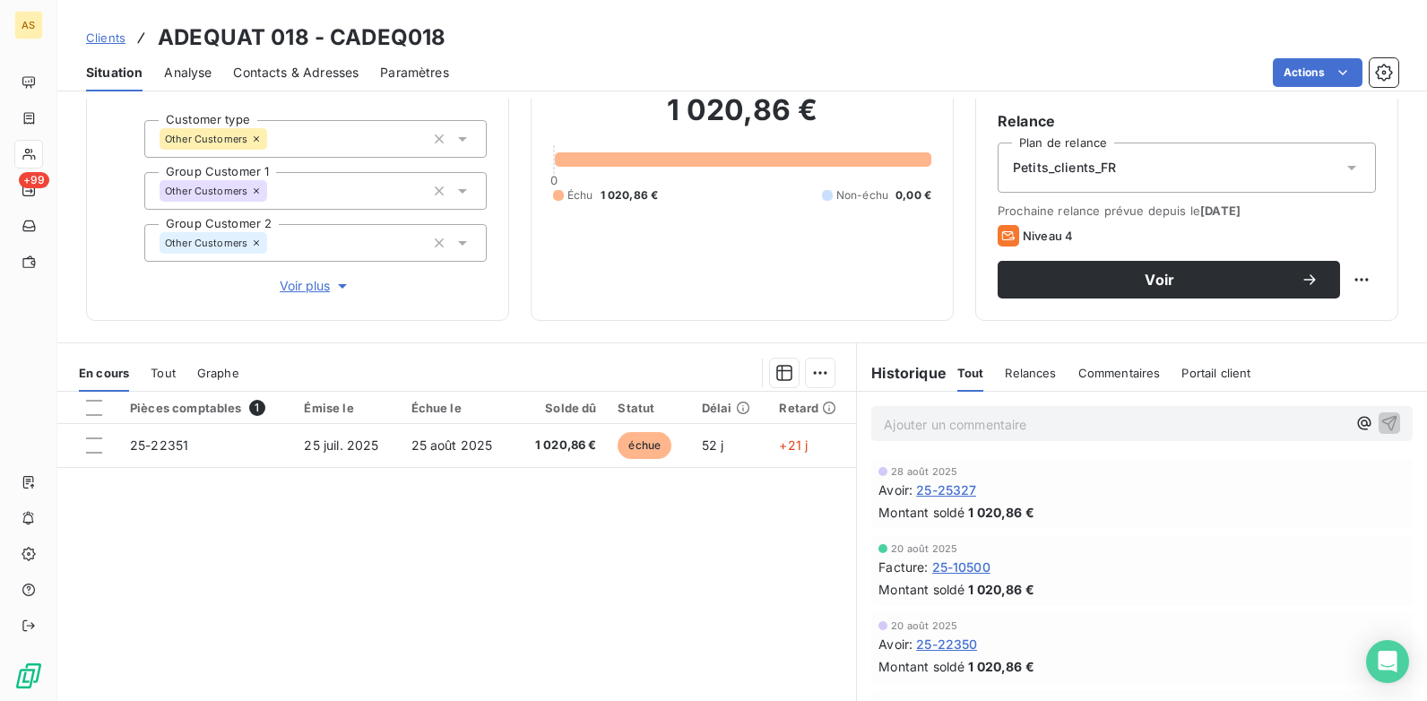
scroll to position [90, 0]
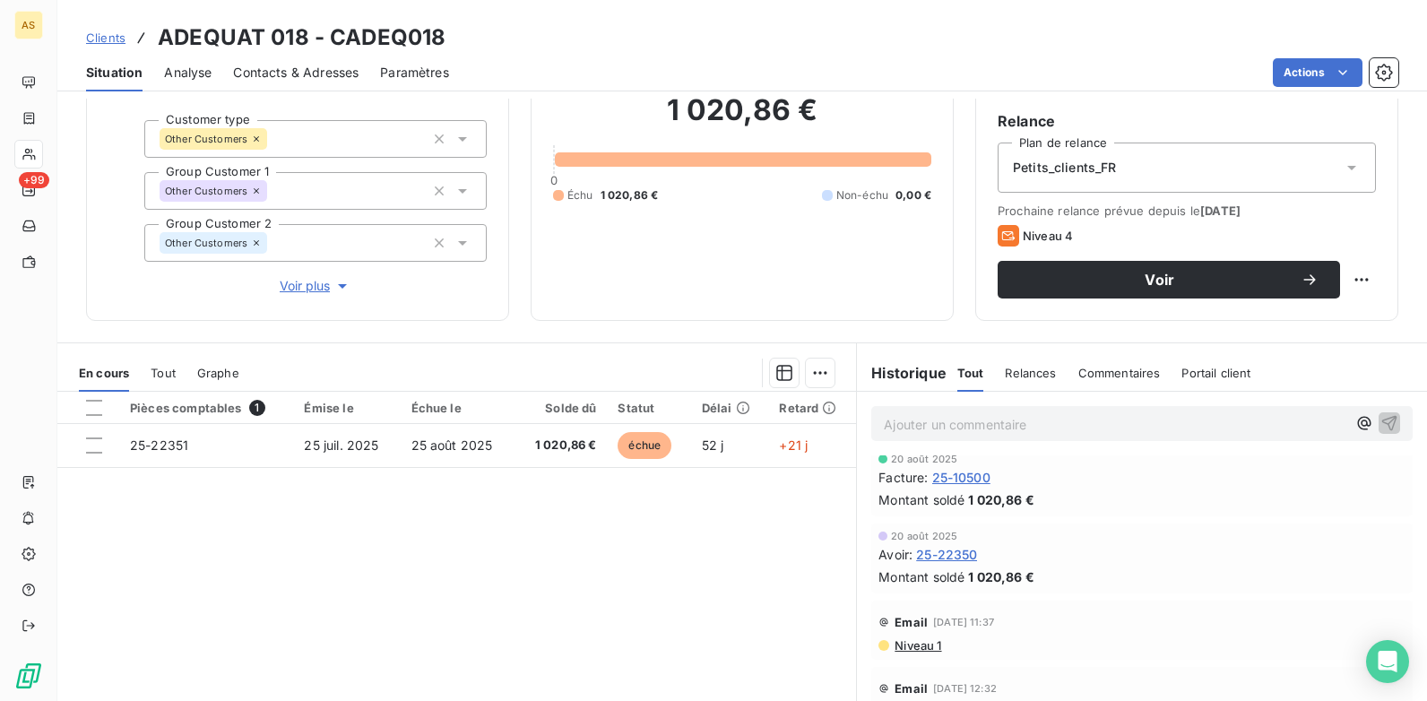
click at [99, 39] on span "Clients" at bounding box center [105, 37] width 39 height 14
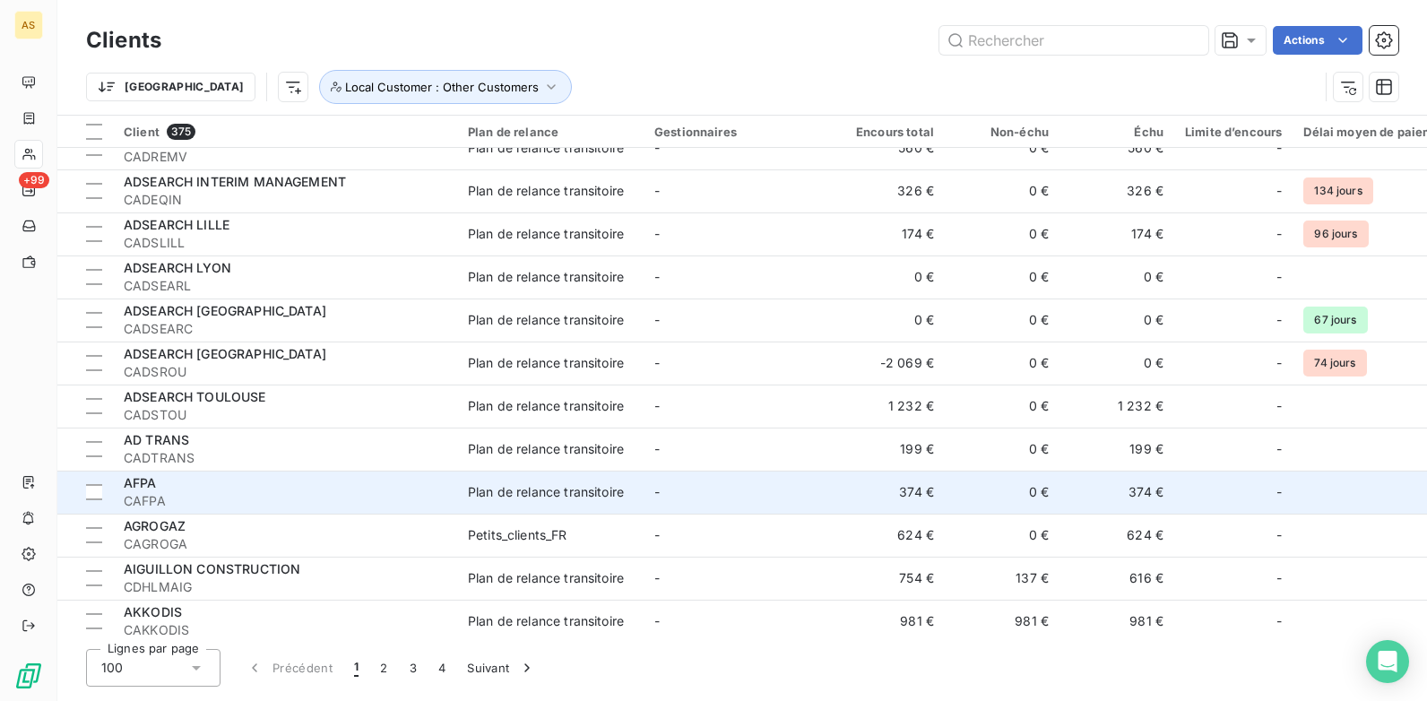
scroll to position [1704, 0]
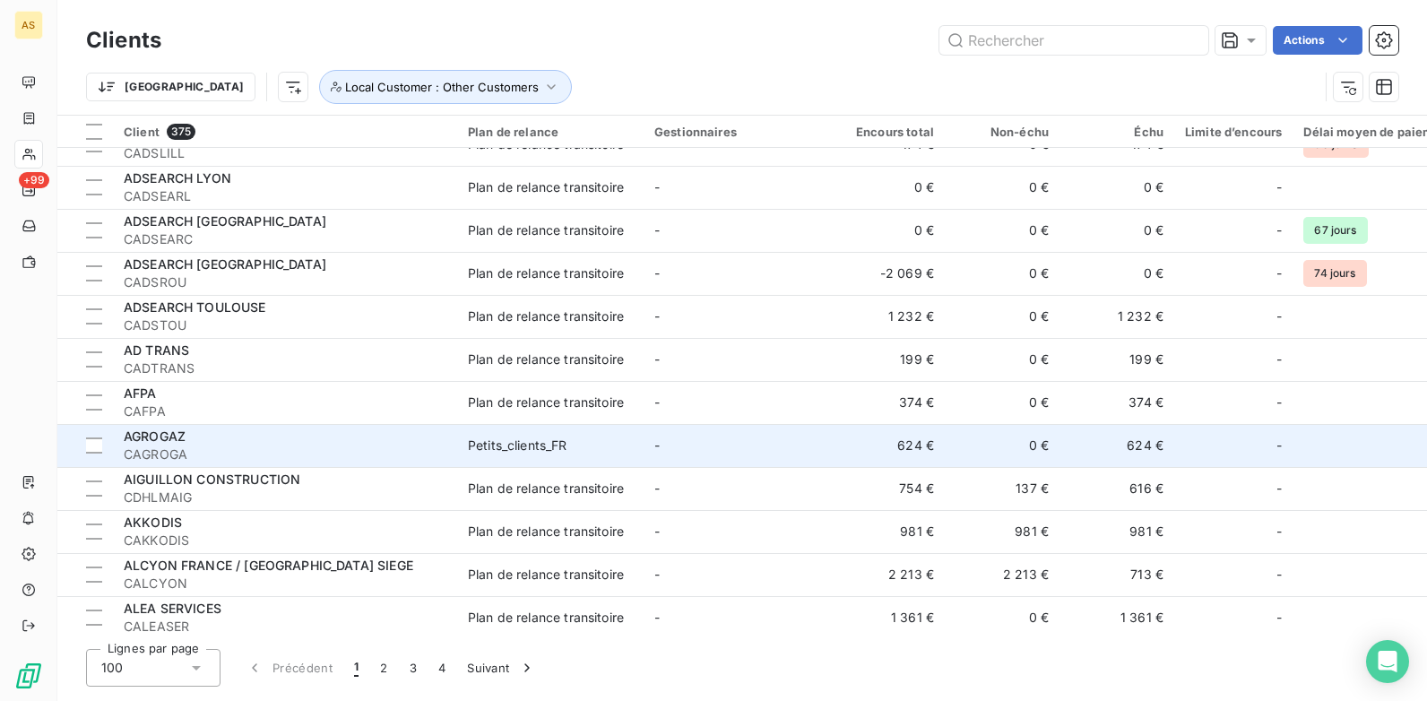
click at [574, 459] on td "Petits_clients_FR" at bounding box center [550, 445] width 186 height 43
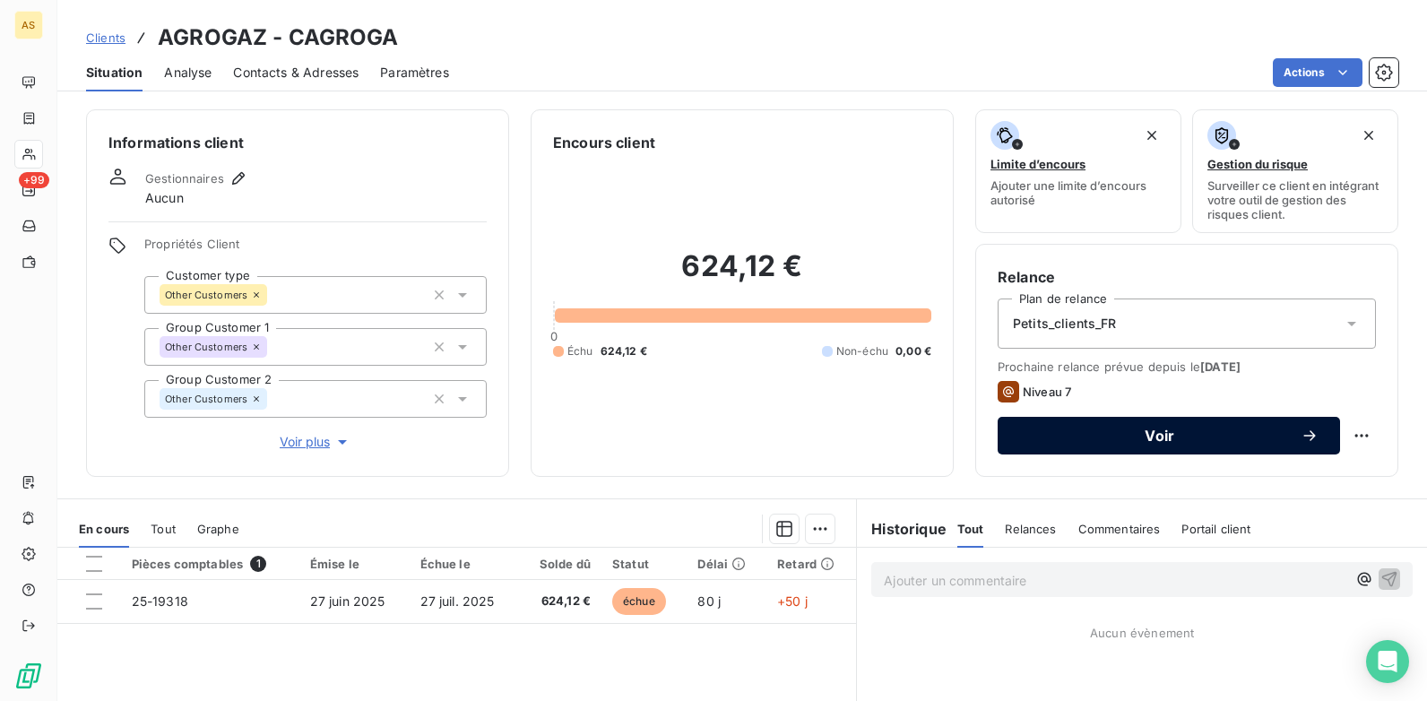
click at [1140, 437] on span "Voir" at bounding box center [1160, 436] width 282 height 14
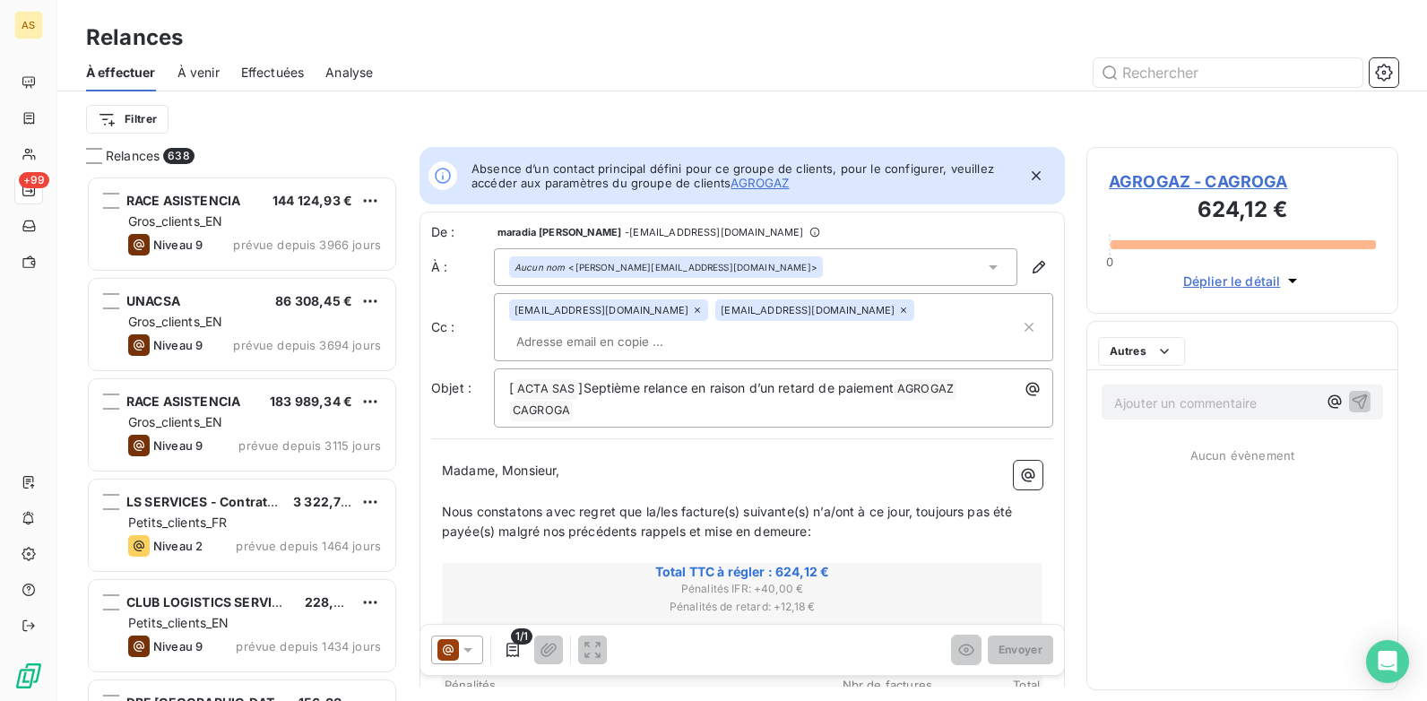
scroll to position [512, 299]
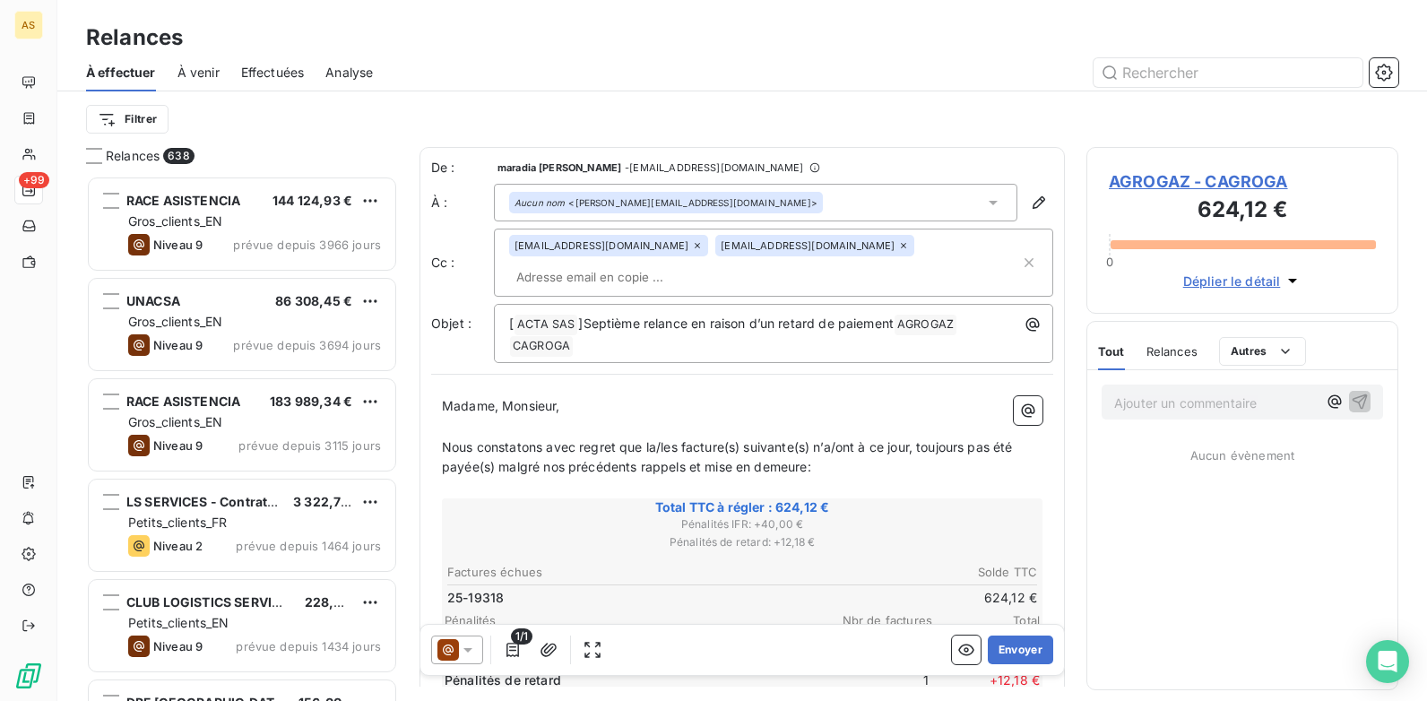
click at [461, 539] on icon at bounding box center [468, 650] width 18 height 18
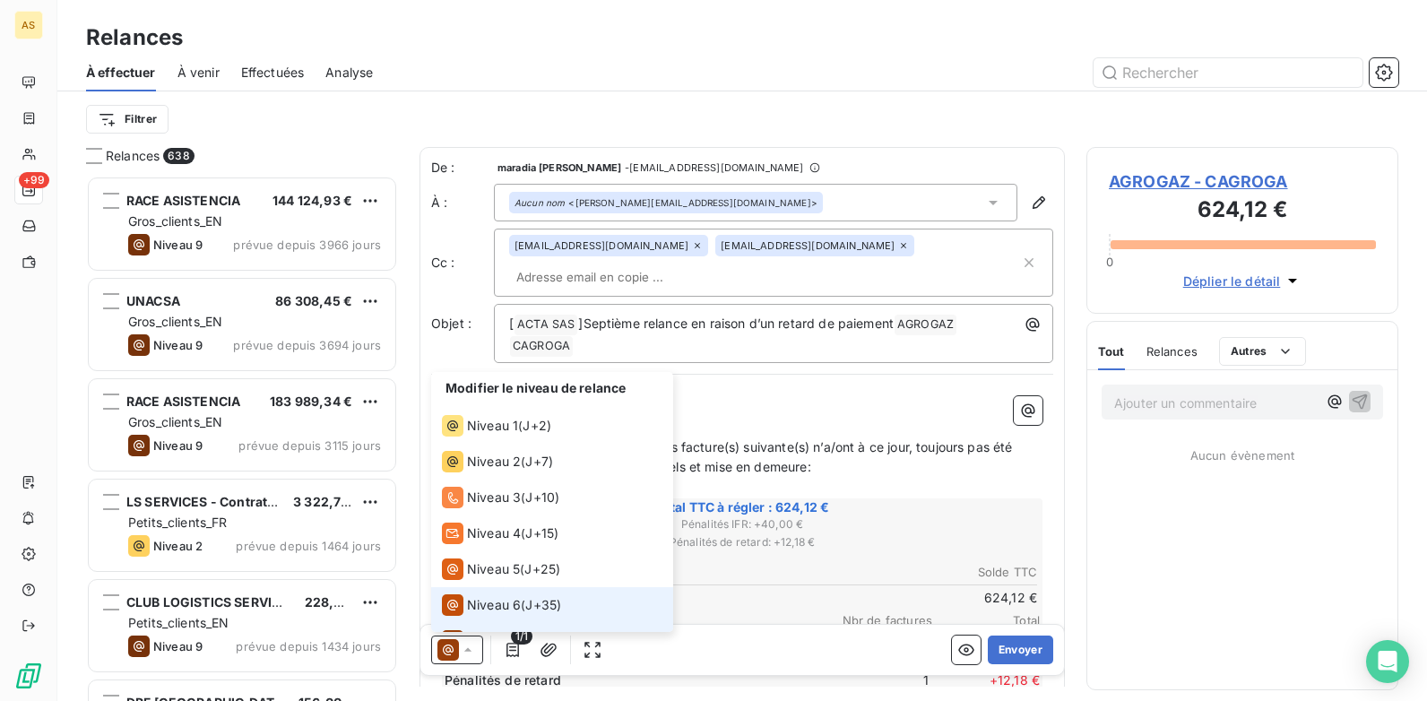
scroll to position [27, 0]
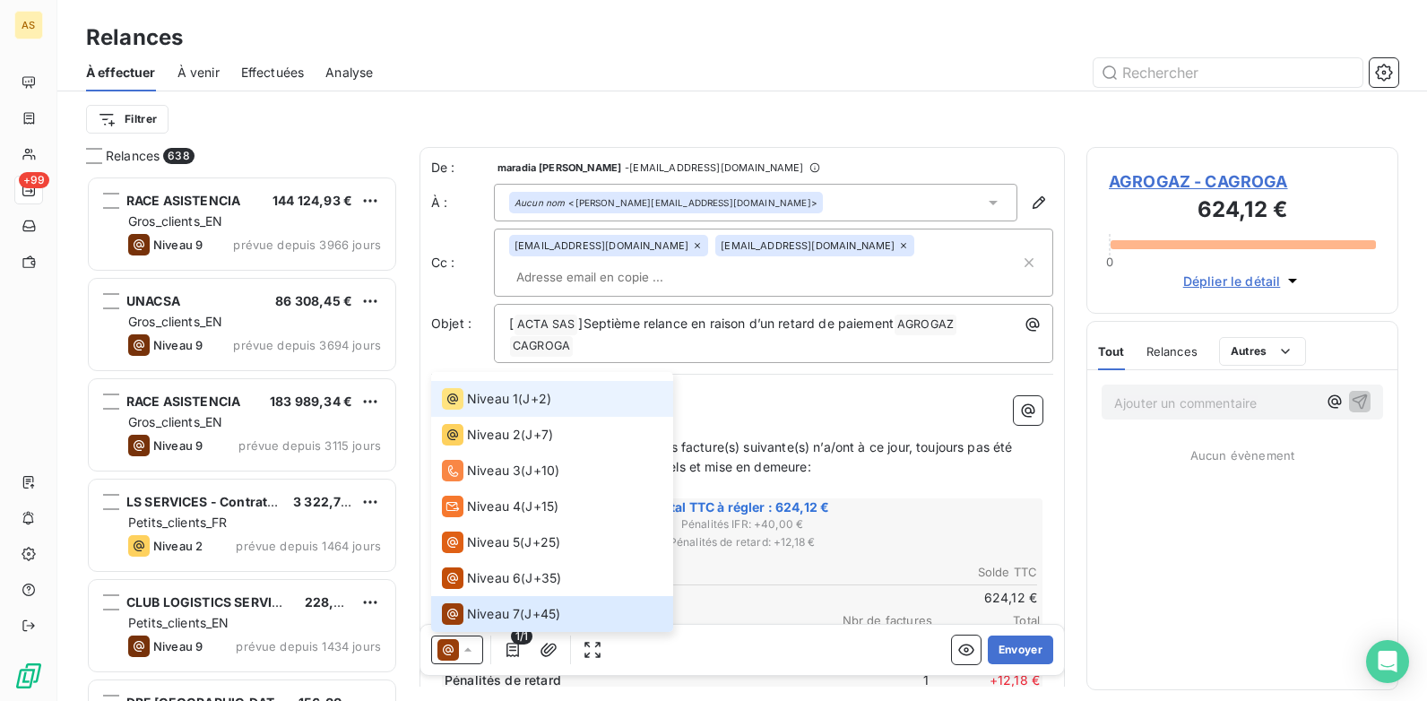
click at [542, 393] on span "J+2 )" at bounding box center [537, 399] width 29 height 18
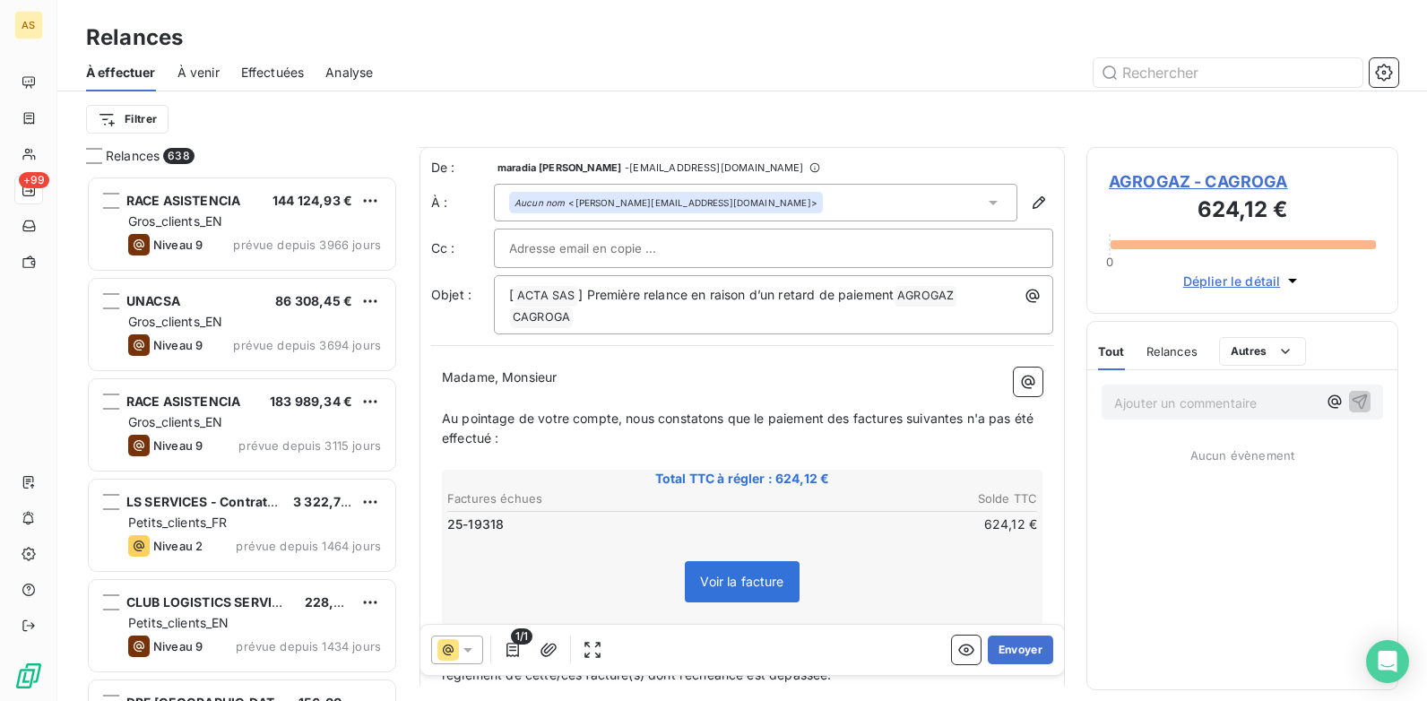
scroll to position [0, 0]
drag, startPoint x: 511, startPoint y: 527, endPoint x: 448, endPoint y: 532, distance: 62.9
click at [448, 532] on td "25-19318" at bounding box center [594, 525] width 295 height 20
drag, startPoint x: 503, startPoint y: 531, endPoint x: 448, endPoint y: 532, distance: 54.7
click at [448, 532] on span "25-19318" at bounding box center [475, 525] width 56 height 18
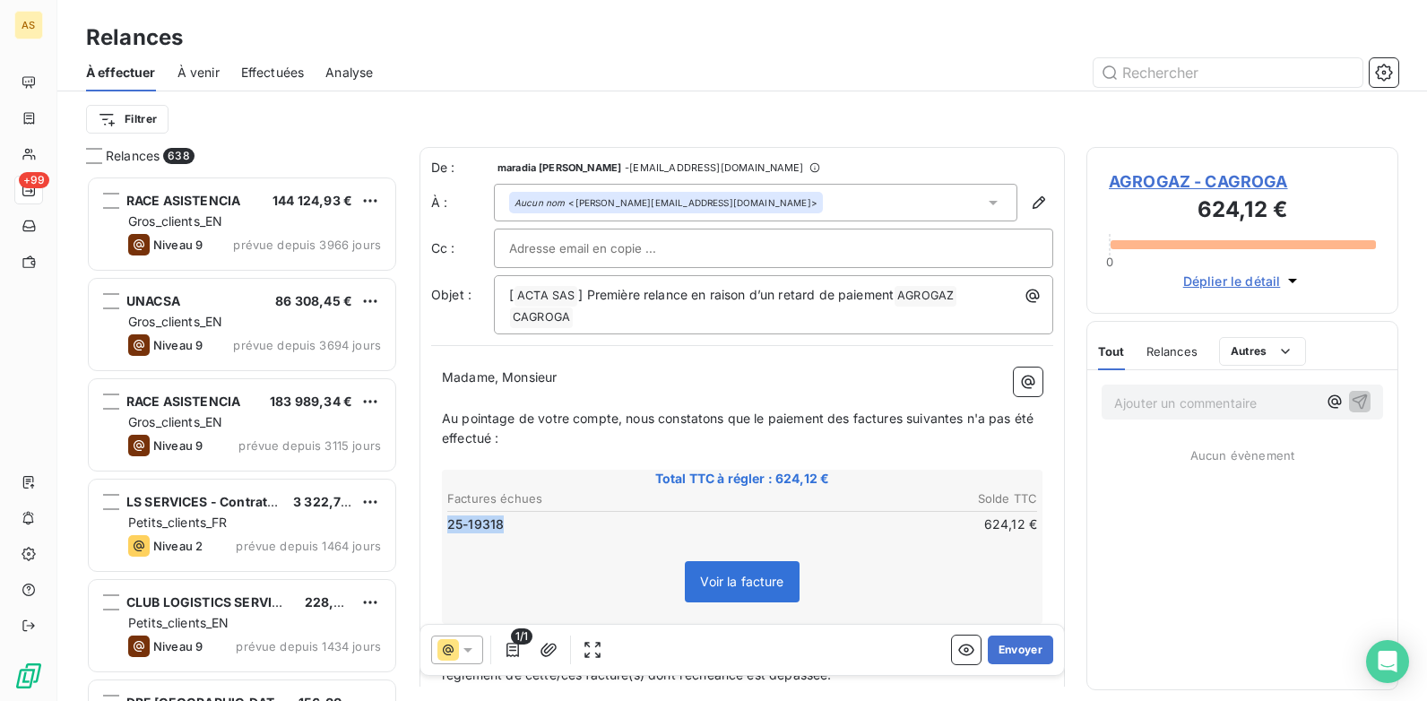
drag, startPoint x: 512, startPoint y: 528, endPoint x: 445, endPoint y: 528, distance: 67.2
click at [445, 528] on table "Factures échues Solde TTC 25-19318 624,12 €" at bounding box center [742, 512] width 595 height 48
drag, startPoint x: 501, startPoint y: 524, endPoint x: 447, endPoint y: 524, distance: 54.7
click at [447, 524] on td "25-19318" at bounding box center [594, 525] width 295 height 20
drag, startPoint x: 447, startPoint y: 524, endPoint x: 500, endPoint y: 530, distance: 54.2
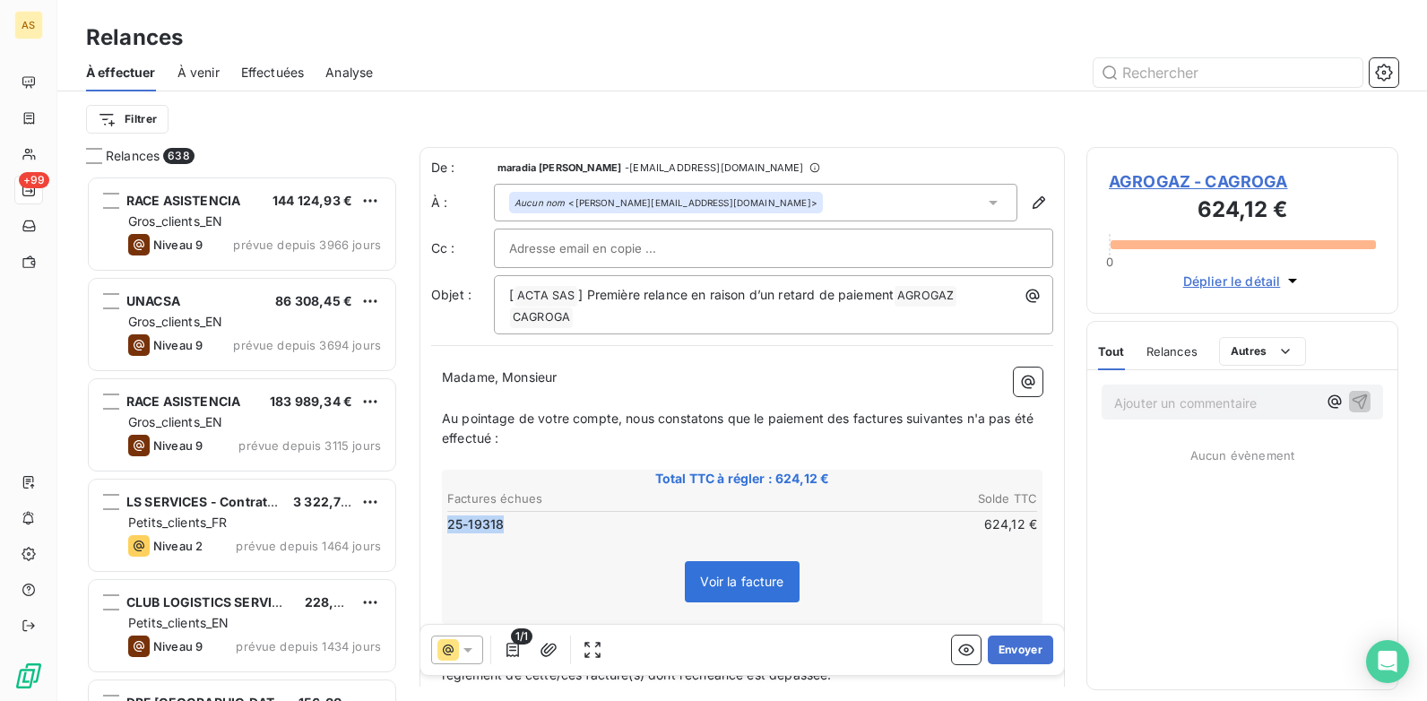
click at [500, 530] on td "25-19318" at bounding box center [594, 525] width 295 height 20
drag, startPoint x: 505, startPoint y: 527, endPoint x: 481, endPoint y: 540, distance: 27.3
click at [455, 539] on div "Total TTC à régler : 624,12 € Factures échues Solde TTC 25-19318 624,12 € Voir …" at bounding box center [742, 547] width 601 height 154
click at [1022, 379] on icon "button" at bounding box center [1028, 381] width 13 height 13
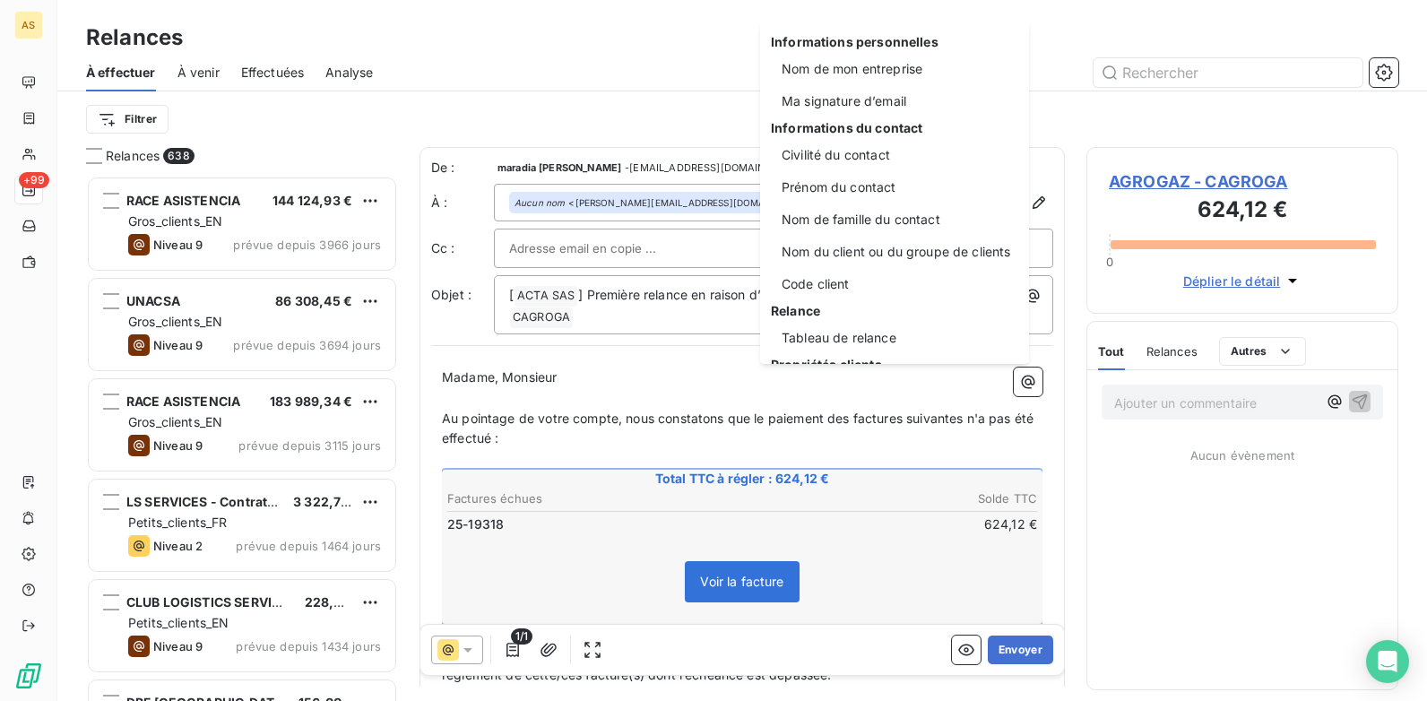
click at [603, 62] on html "AS +99 Relances À effectuer À venir Effectuées Analyse Filtrer Relances 638 RAC…" at bounding box center [713, 350] width 1427 height 701
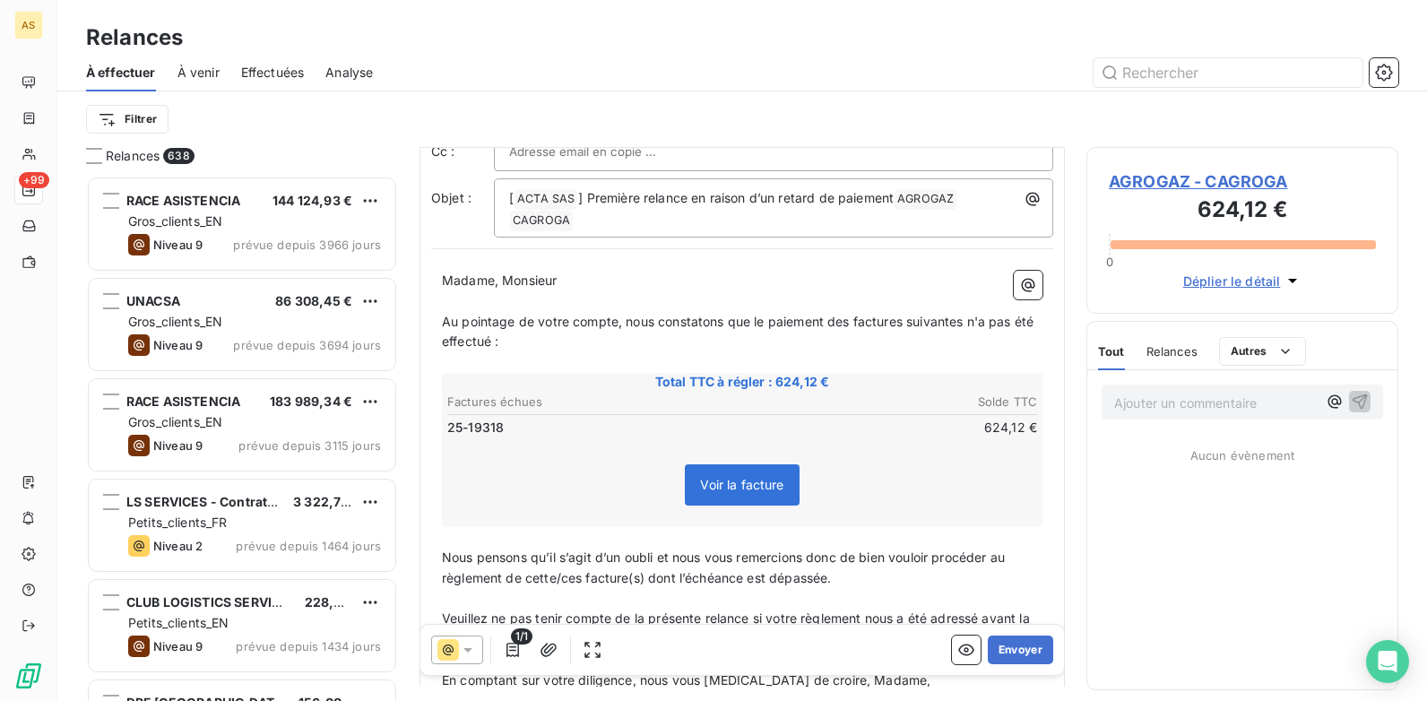
scroll to position [1, 0]
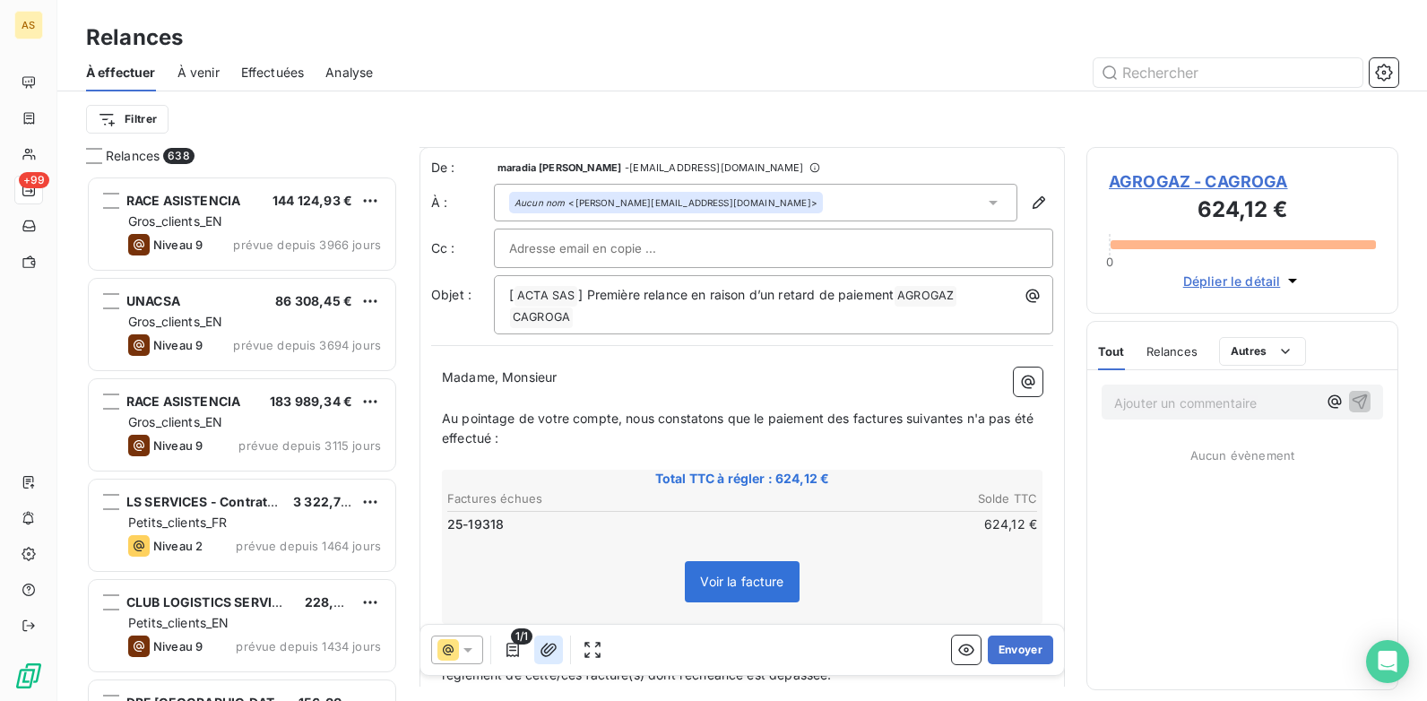
click at [540, 539] on icon "button" at bounding box center [549, 650] width 18 height 18
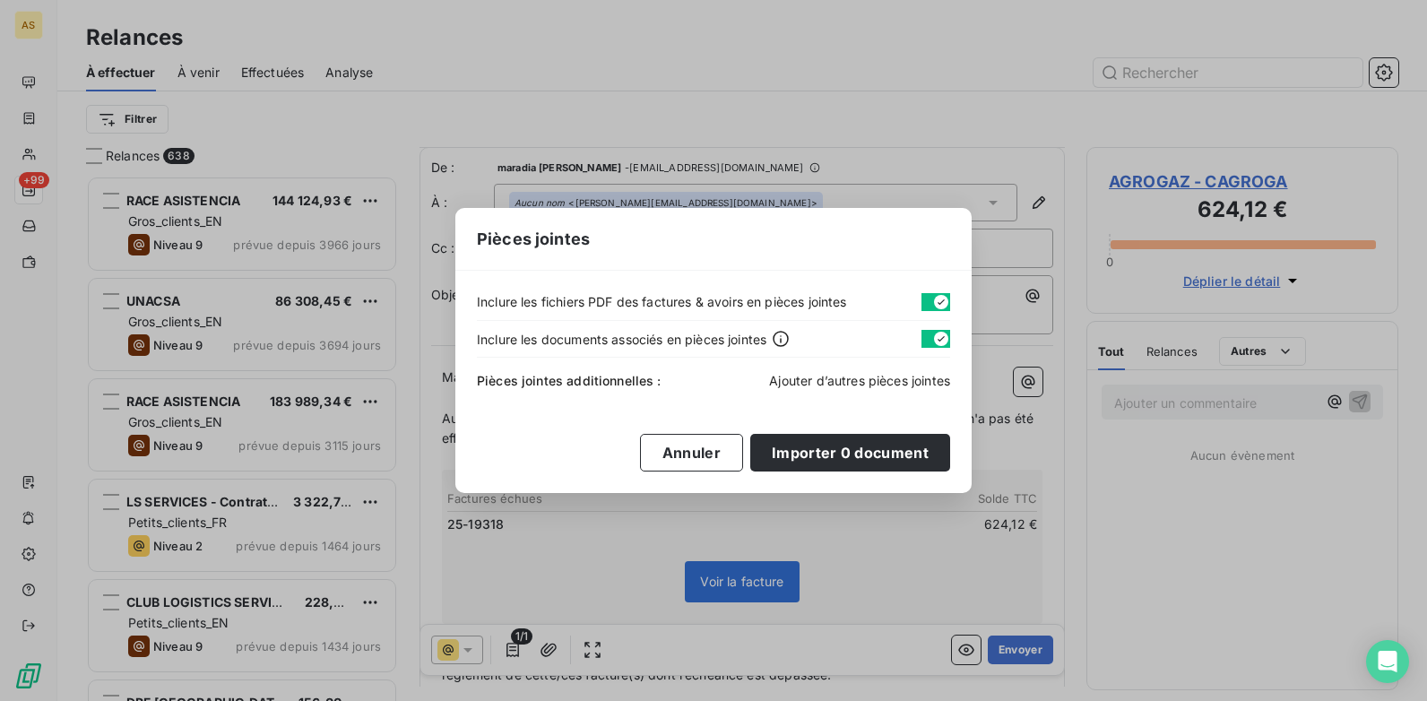
click at [854, 381] on span "Ajouter d’autres pièces jointes" at bounding box center [859, 380] width 181 height 15
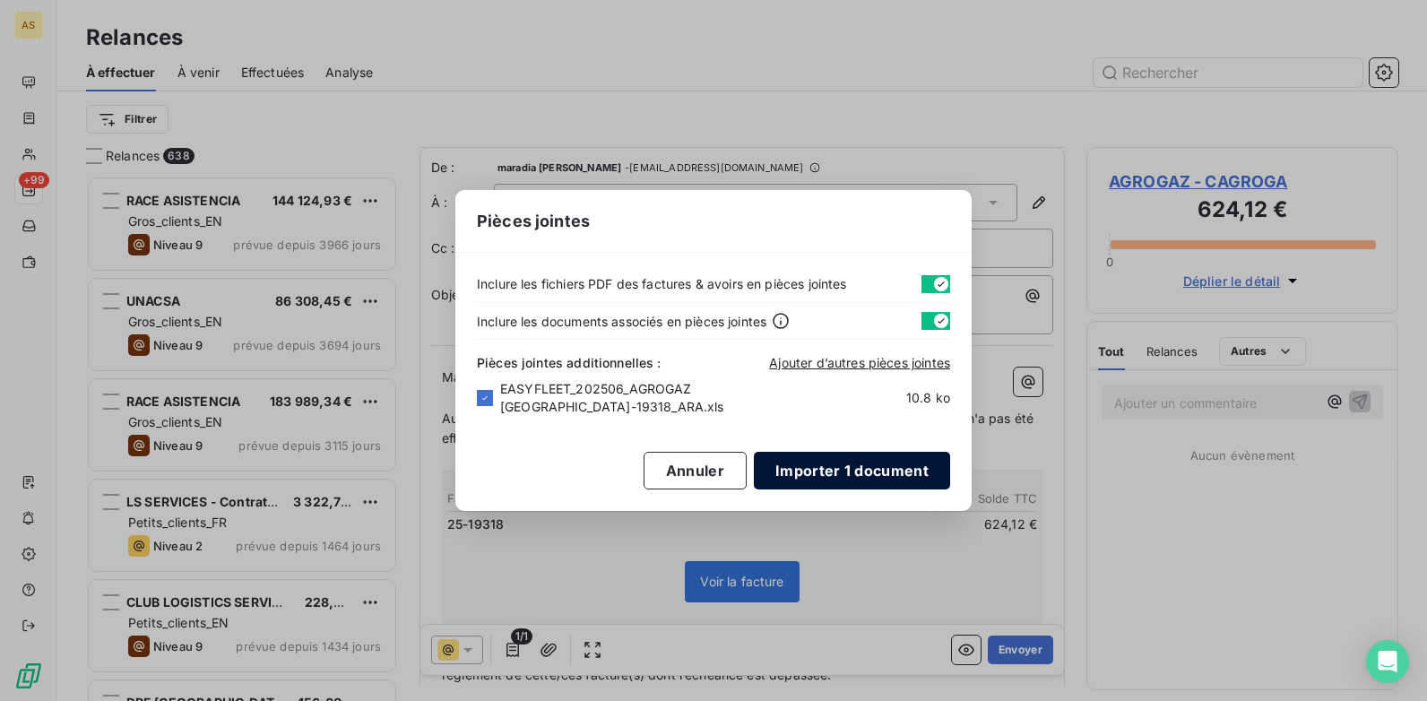
click at [843, 472] on button "Importer 1 document" at bounding box center [852, 471] width 196 height 38
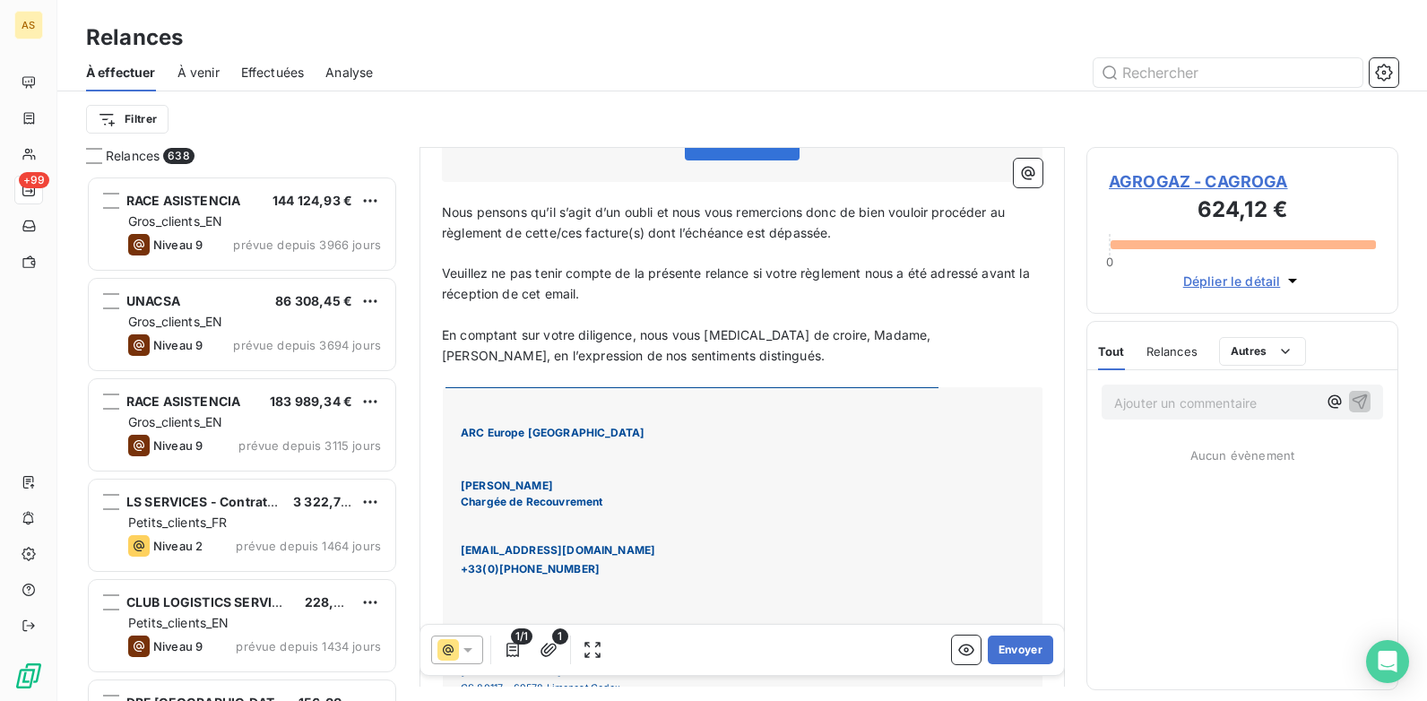
scroll to position [0, 0]
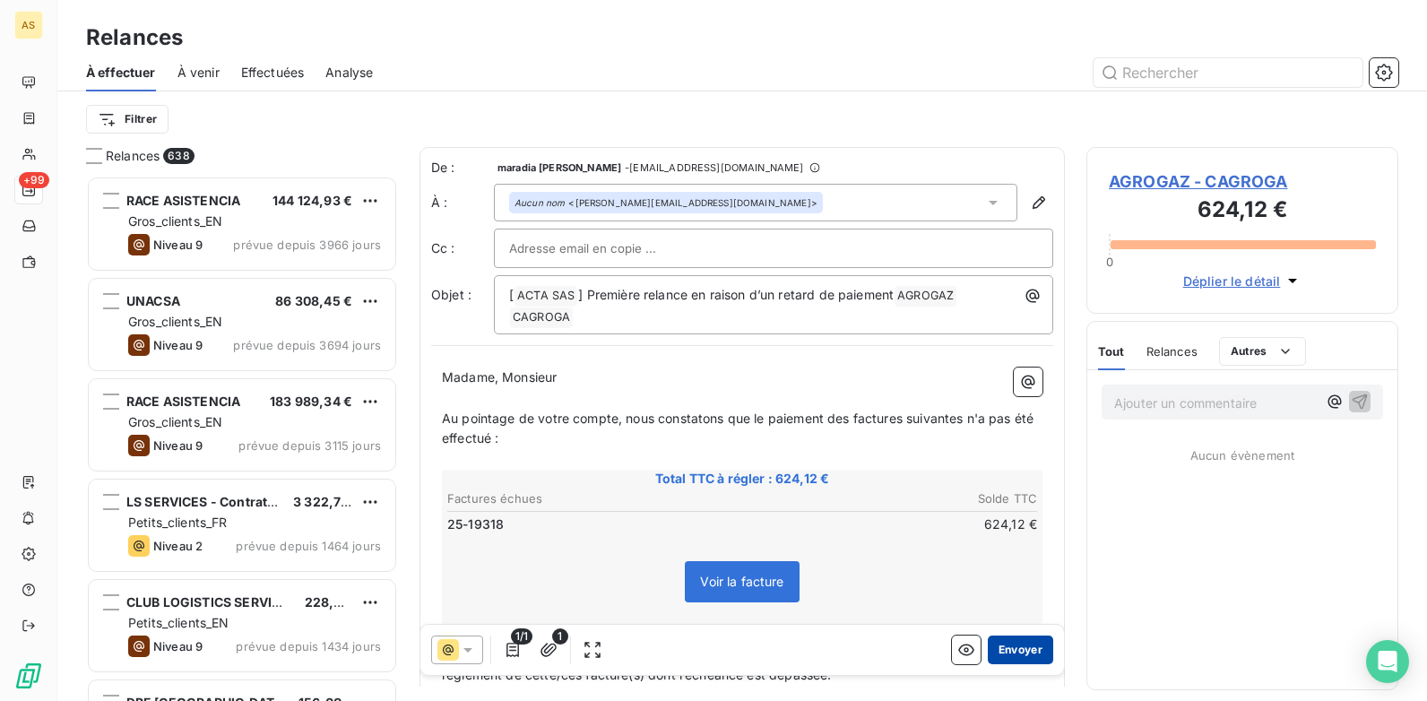
click at [1016, 539] on button "Envoyer" at bounding box center [1020, 650] width 65 height 29
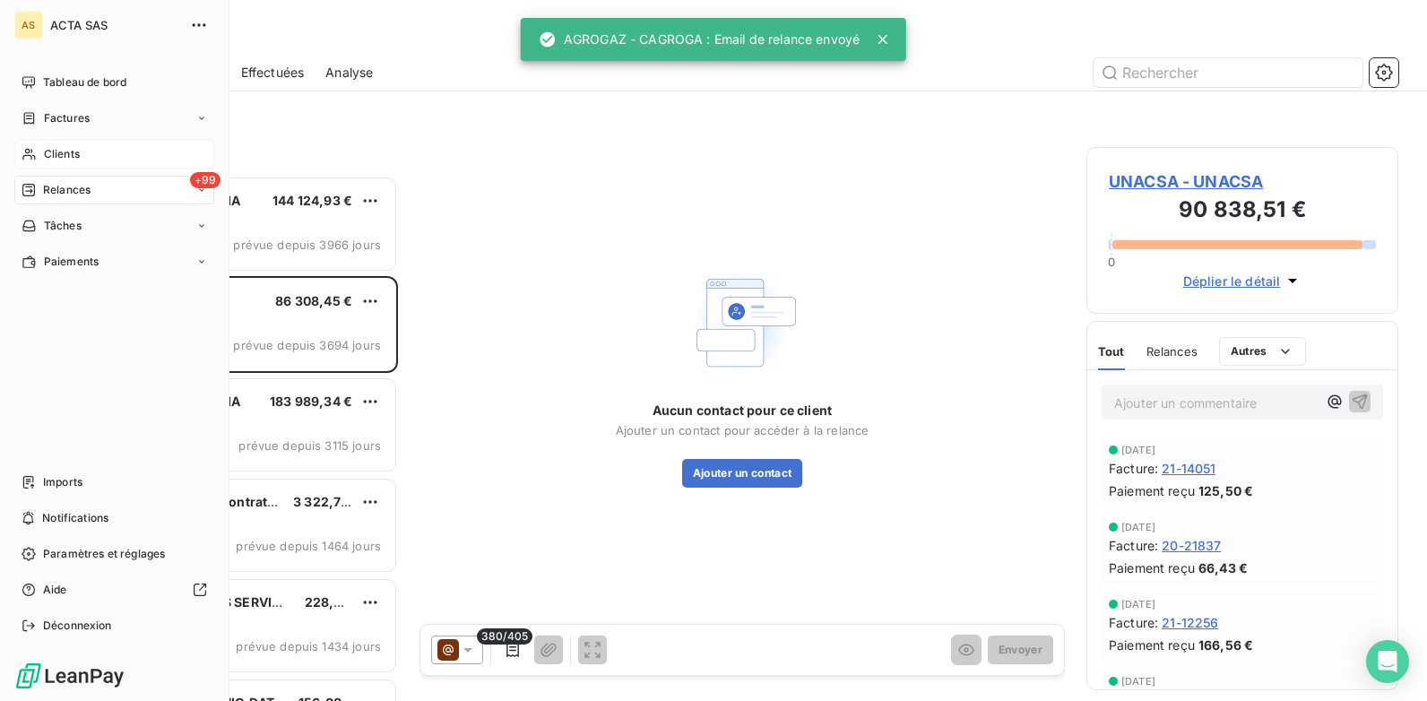
click at [91, 153] on div "Clients" at bounding box center [114, 154] width 200 height 29
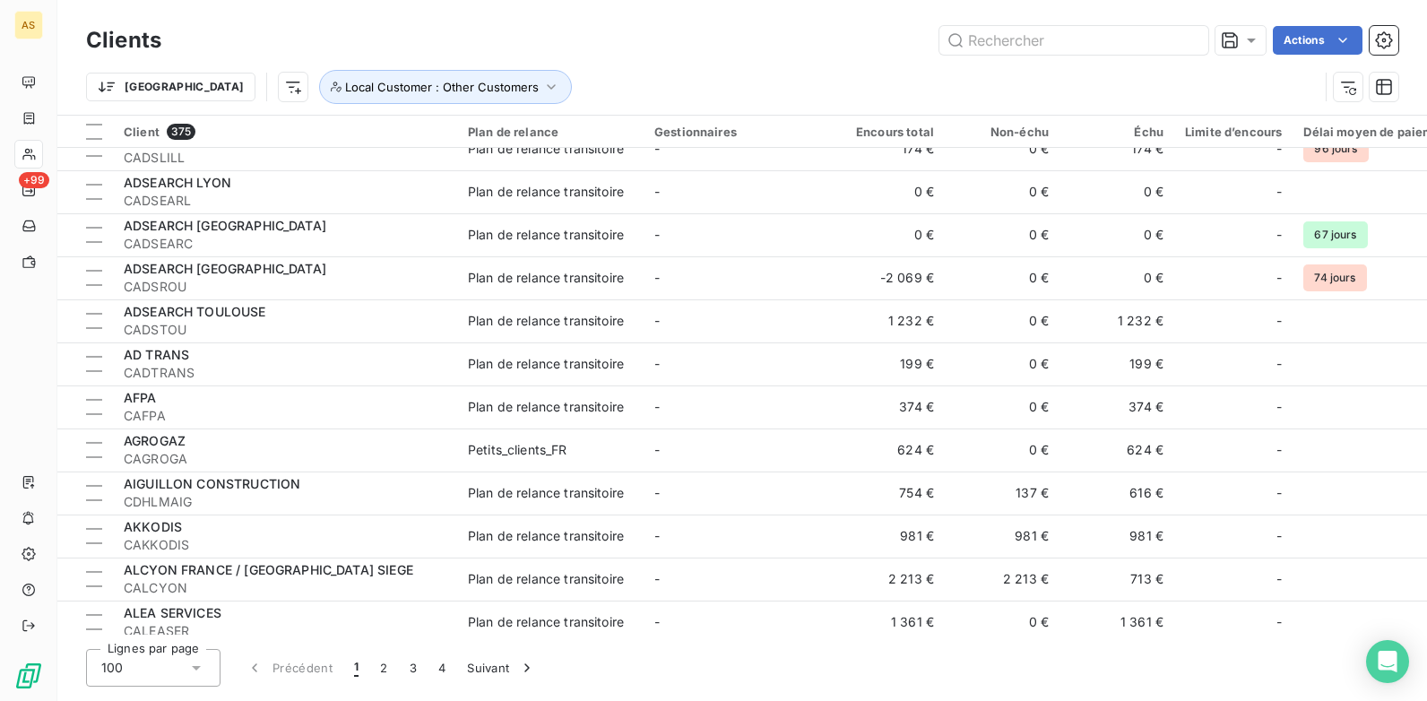
scroll to position [1704, 0]
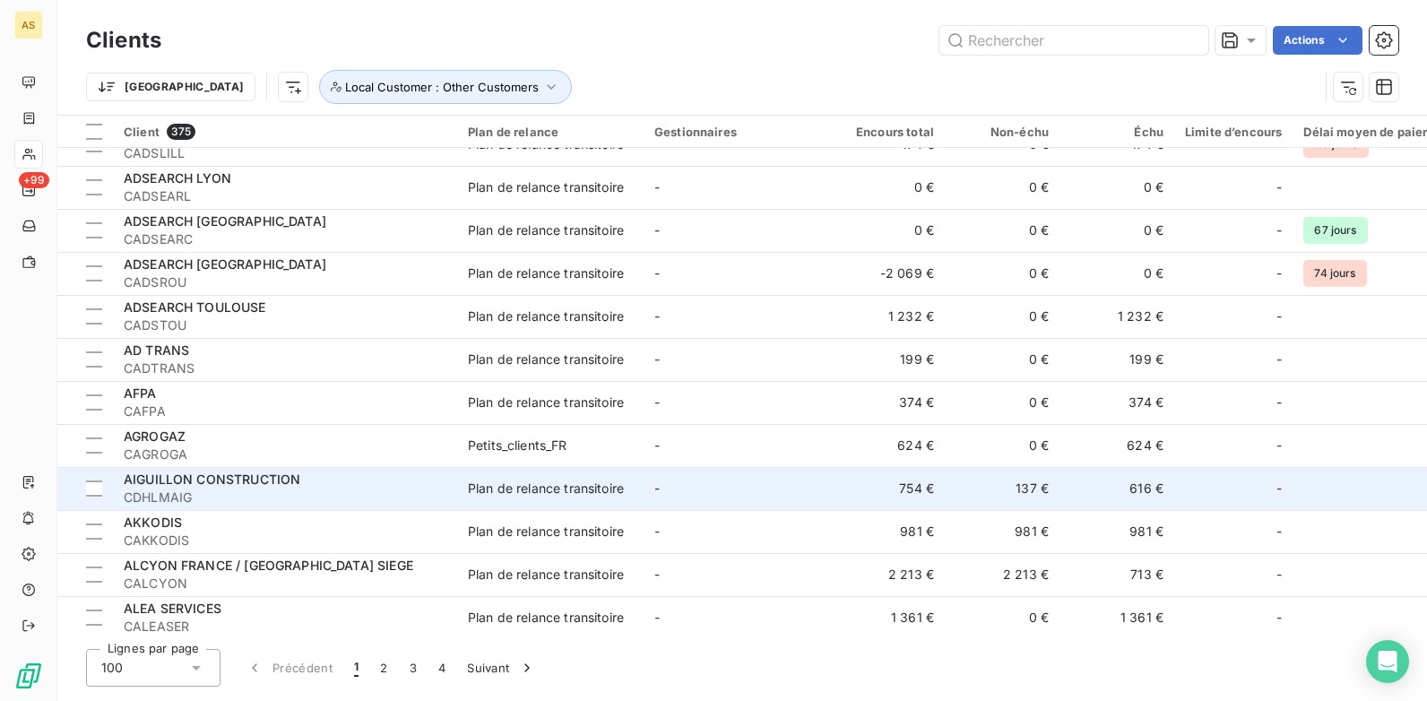
click at [576, 483] on div "Plan de relance transitoire" at bounding box center [546, 489] width 156 height 18
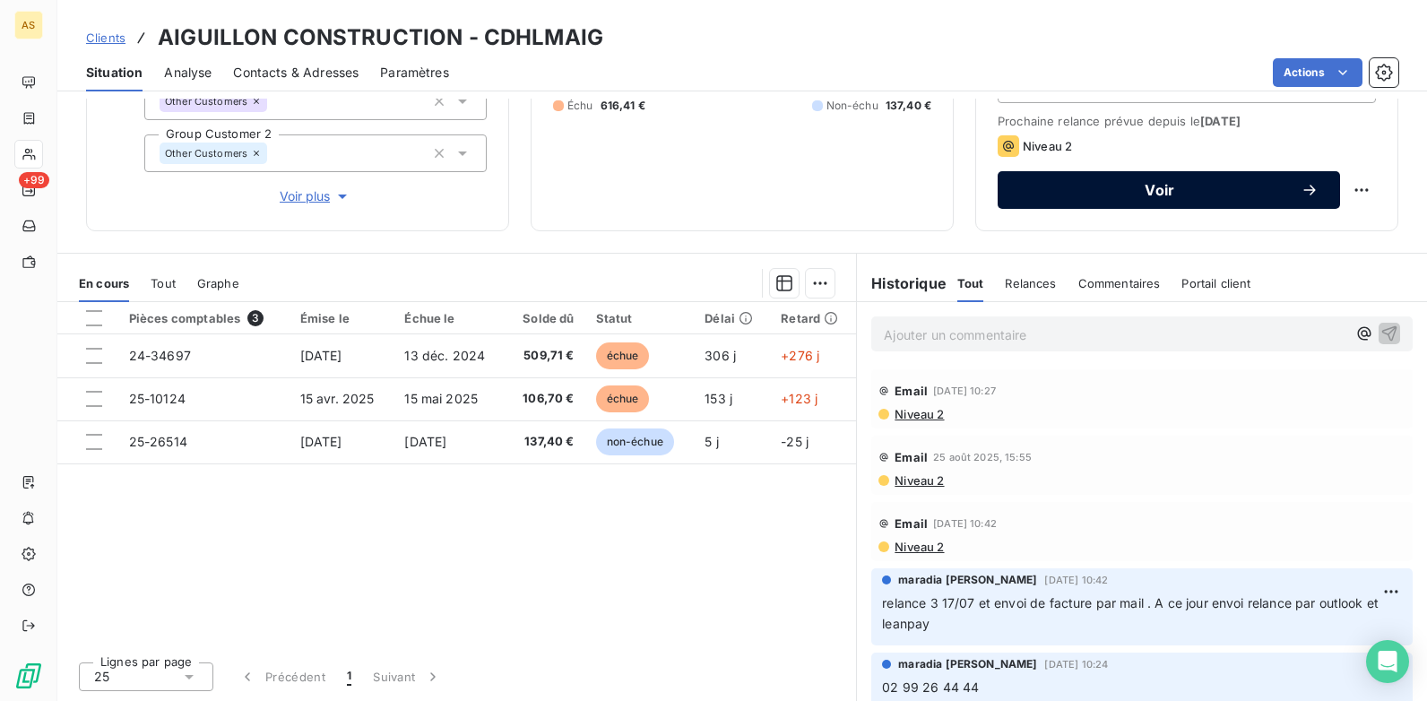
click at [1037, 194] on span "Voir" at bounding box center [1160, 190] width 282 height 14
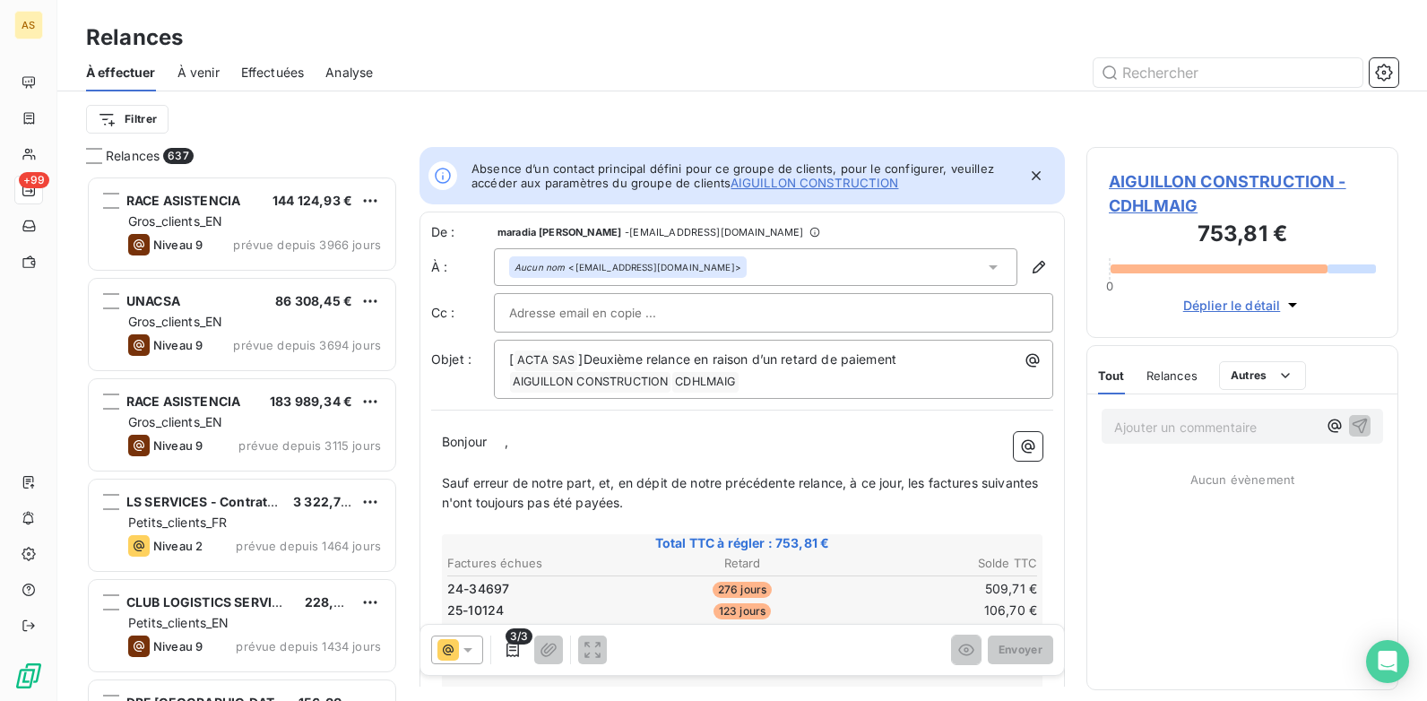
scroll to position [512, 299]
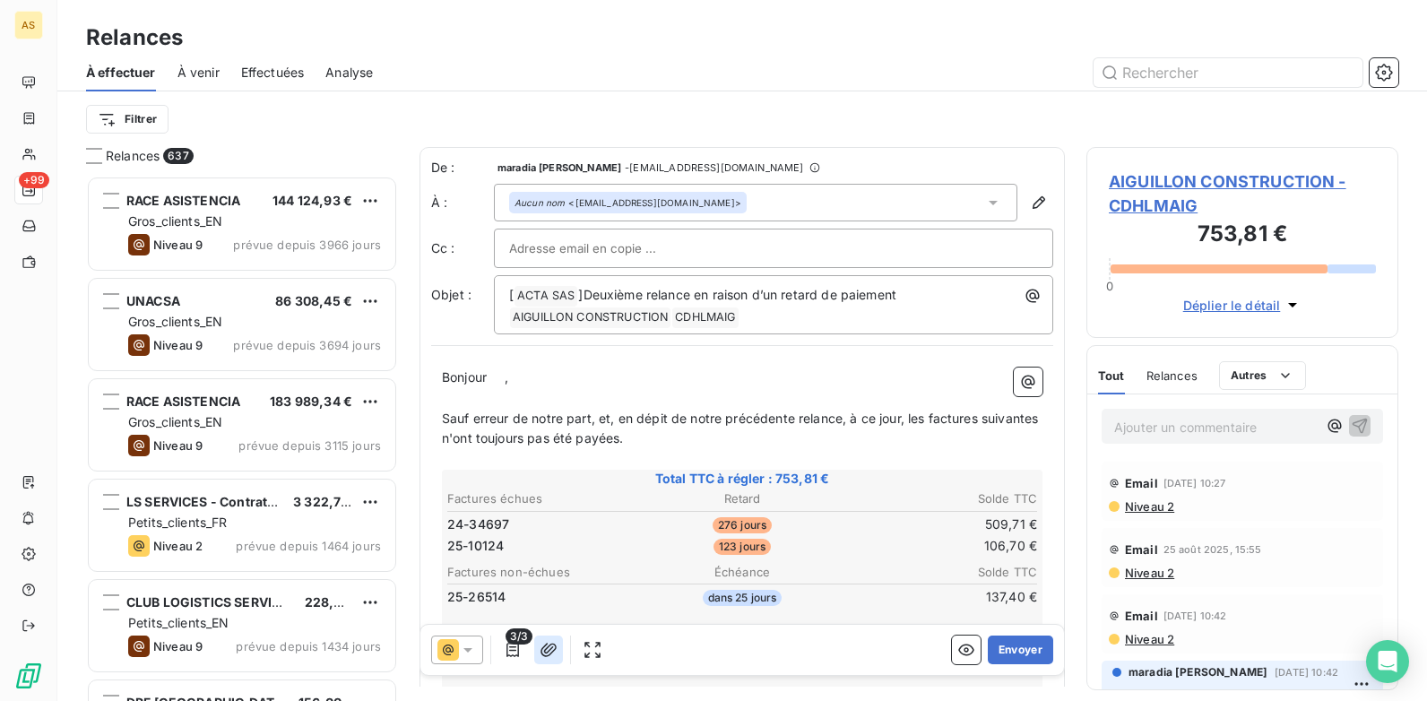
click at [539, 539] on button "button" at bounding box center [548, 650] width 29 height 29
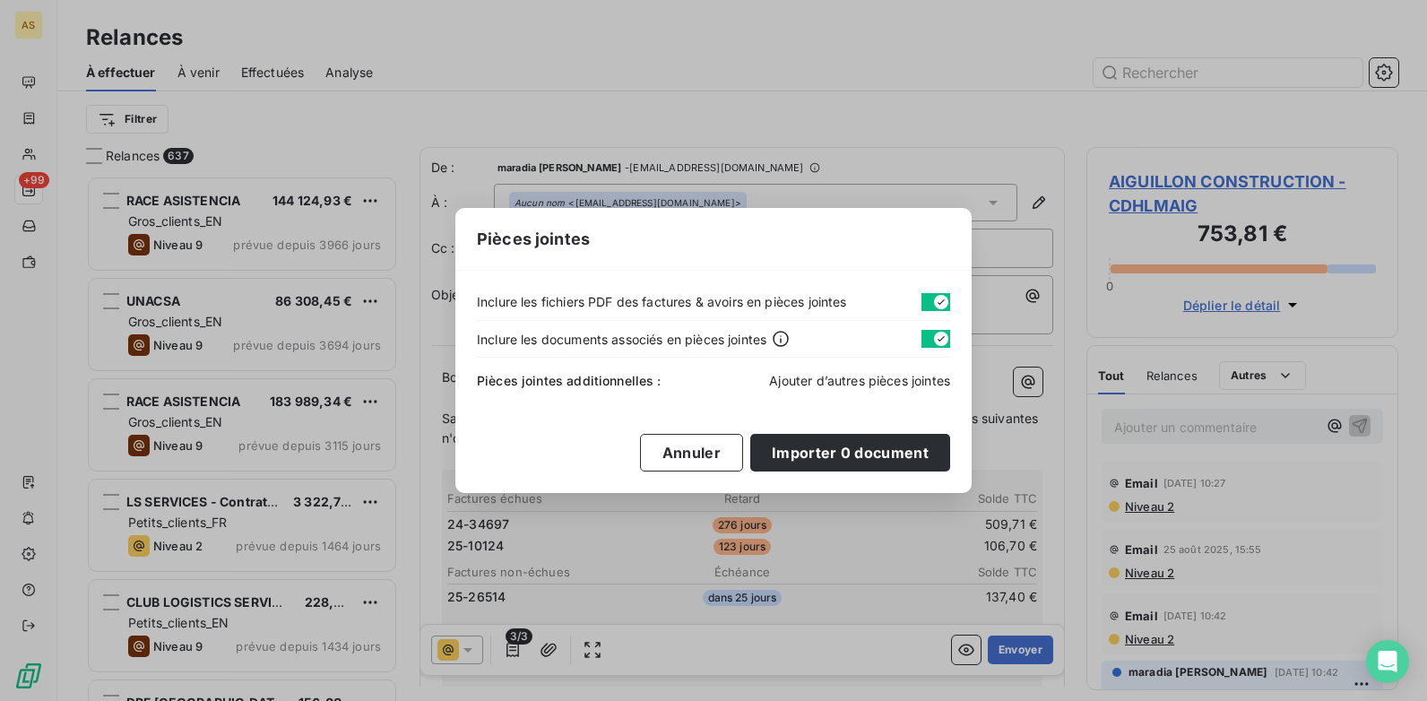
click at [875, 378] on span "Ajouter d’autres pièces jointes" at bounding box center [859, 380] width 181 height 15
click at [851, 379] on span "Ajouter d’autres pièces jointes" at bounding box center [859, 380] width 181 height 15
click at [689, 458] on button "Annuler" at bounding box center [691, 453] width 103 height 38
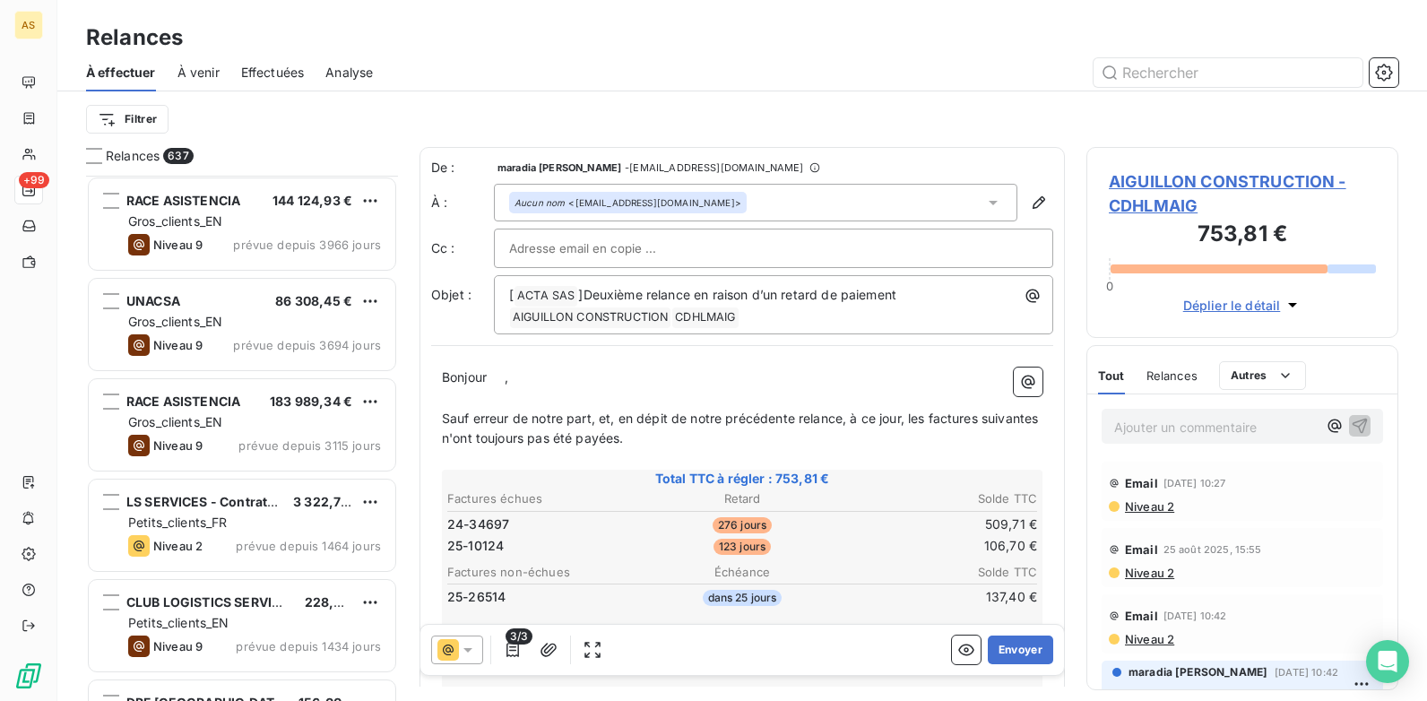
scroll to position [0, 0]
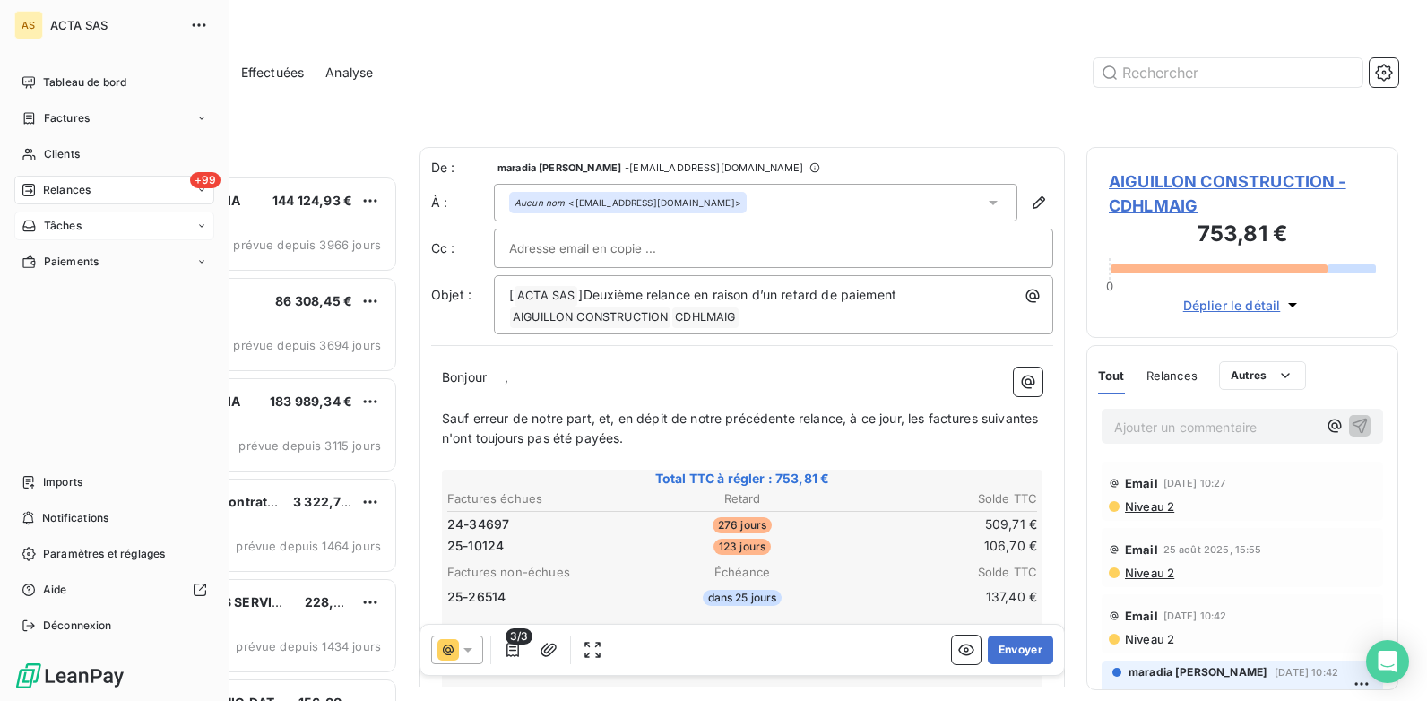
click at [199, 229] on icon at bounding box center [201, 226] width 11 height 11
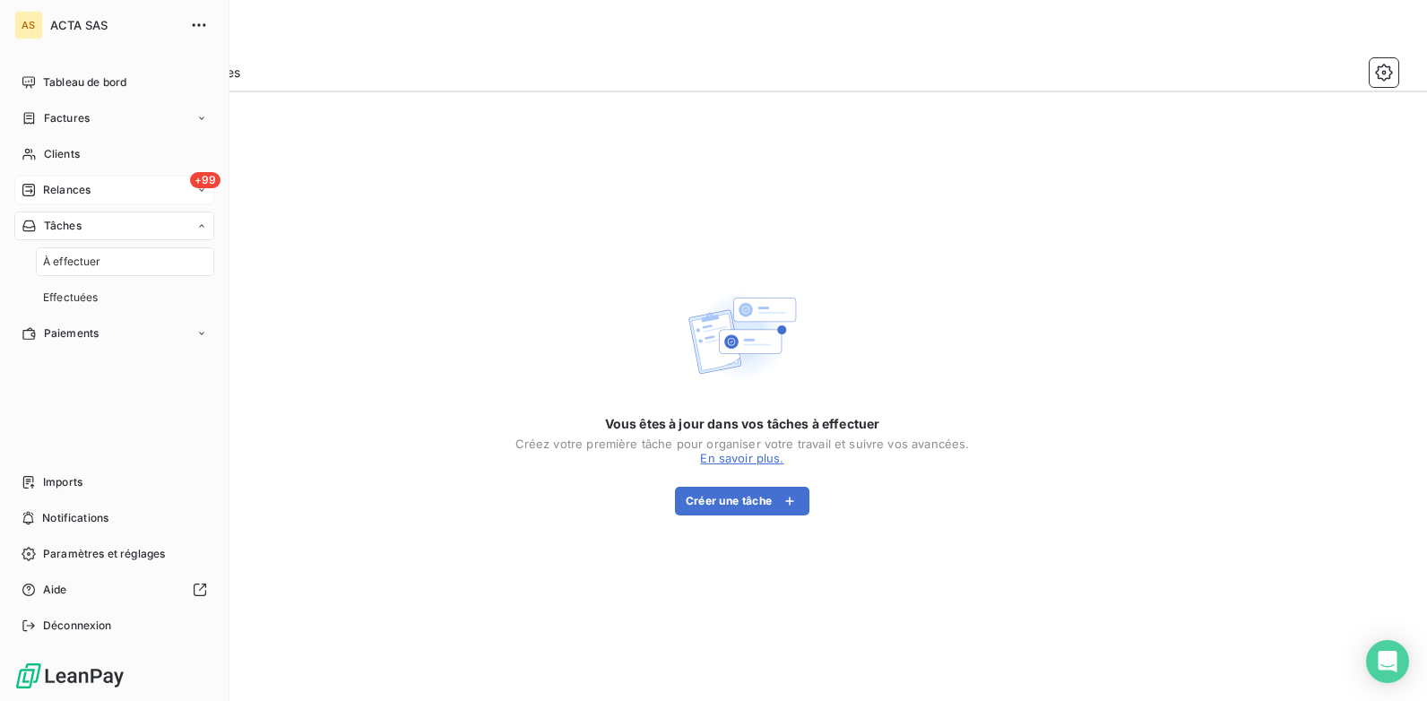
click at [82, 193] on span "Relances" at bounding box center [67, 190] width 48 height 16
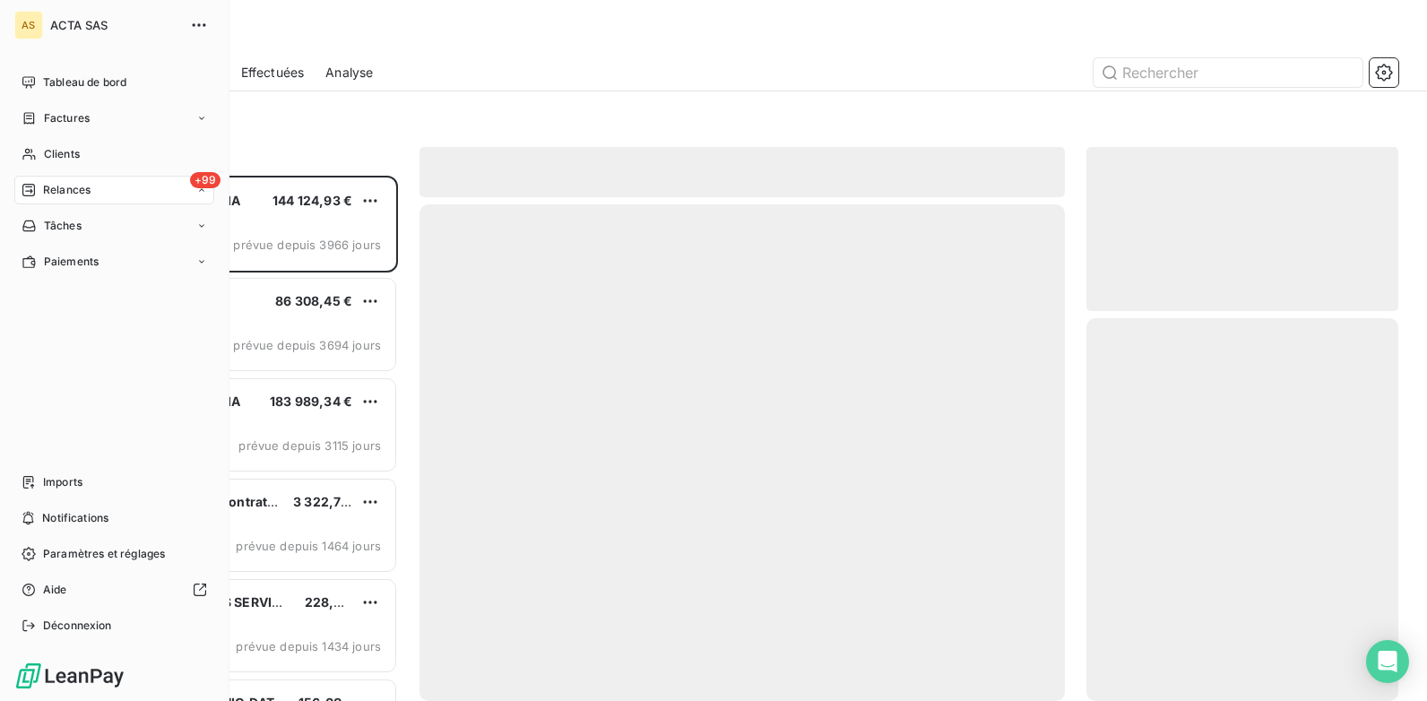
scroll to position [512, 299]
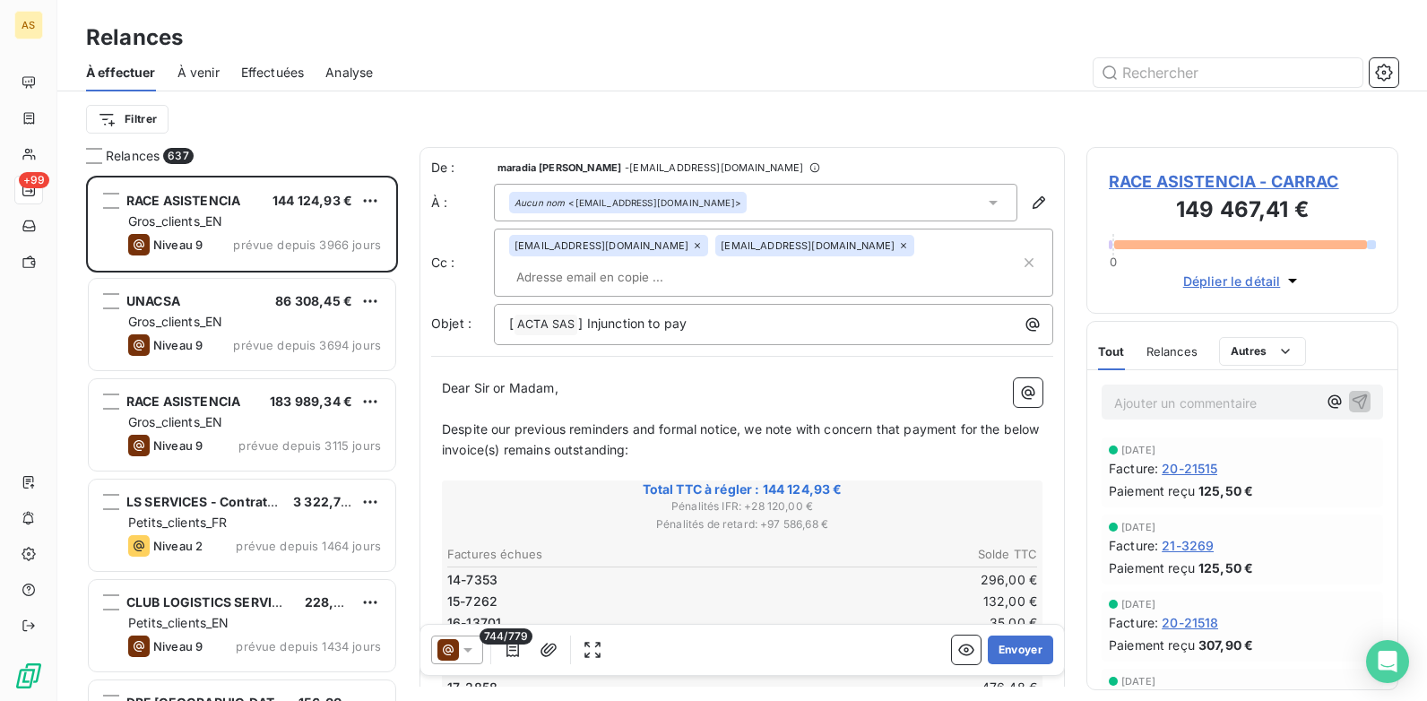
click at [192, 70] on span "À venir" at bounding box center [199, 73] width 42 height 18
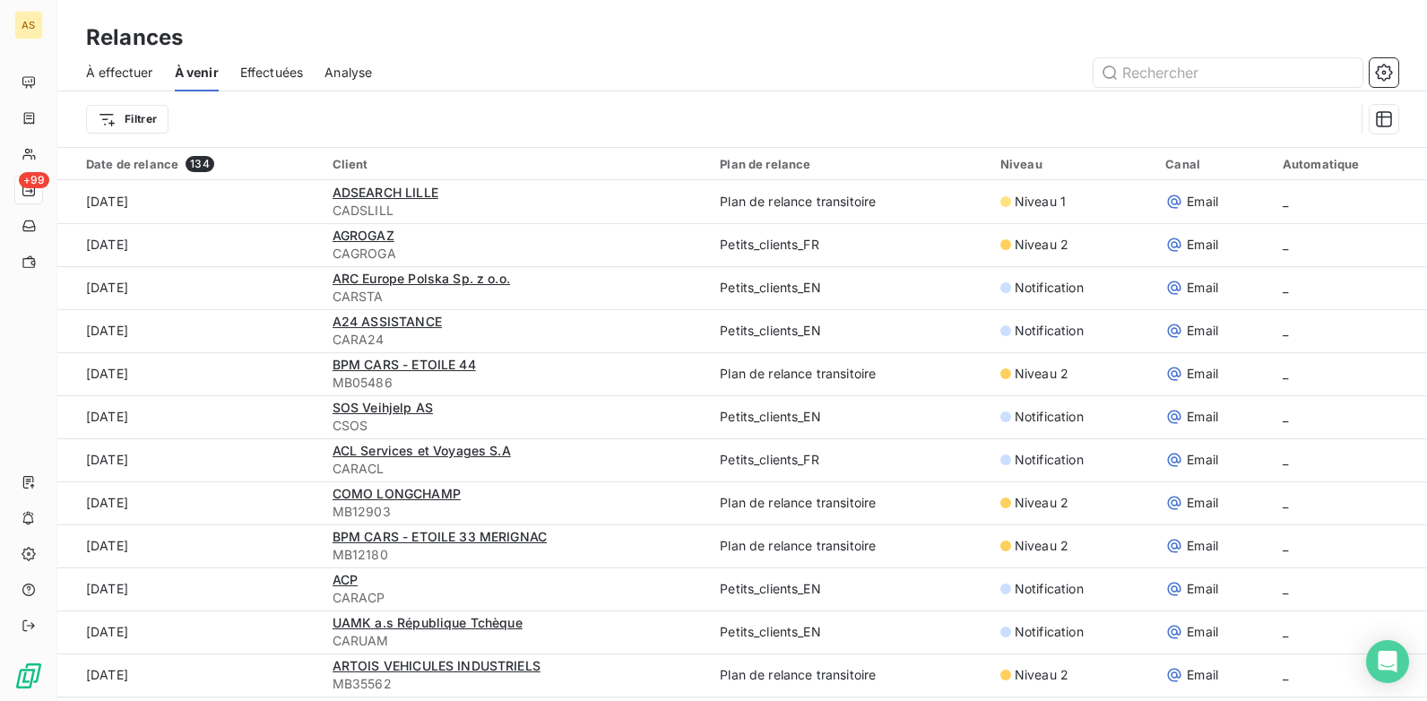
click at [269, 82] on div "Effectuées" at bounding box center [272, 73] width 64 height 38
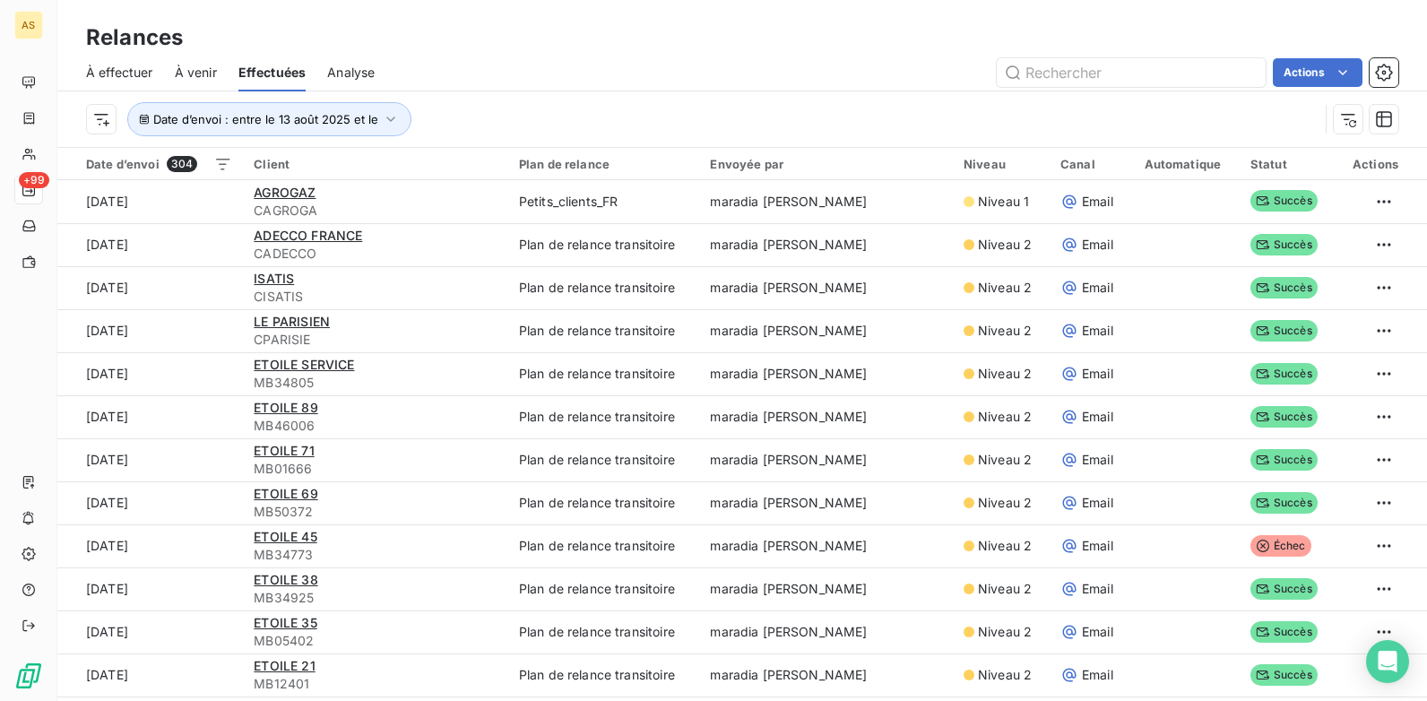
click at [366, 81] on span "Analyse" at bounding box center [351, 73] width 48 height 18
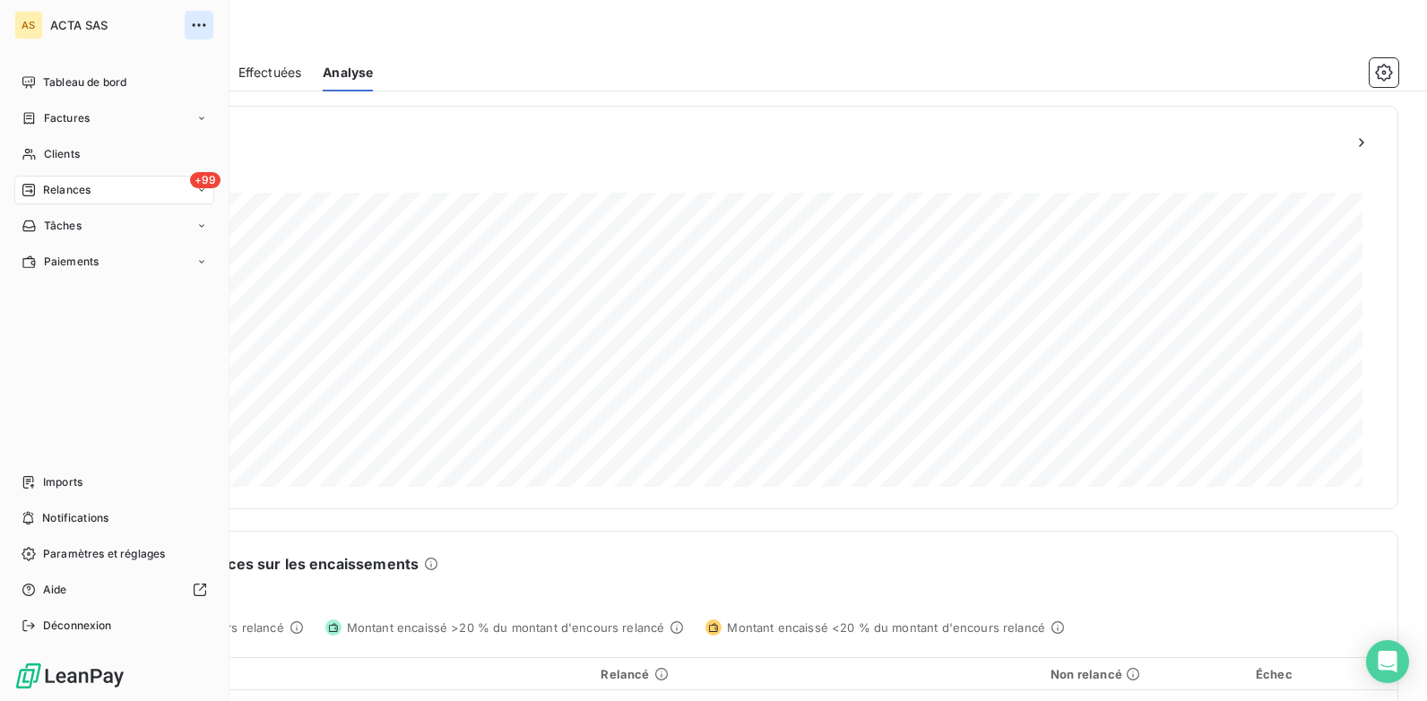
click at [210, 22] on button "button" at bounding box center [199, 25] width 29 height 29
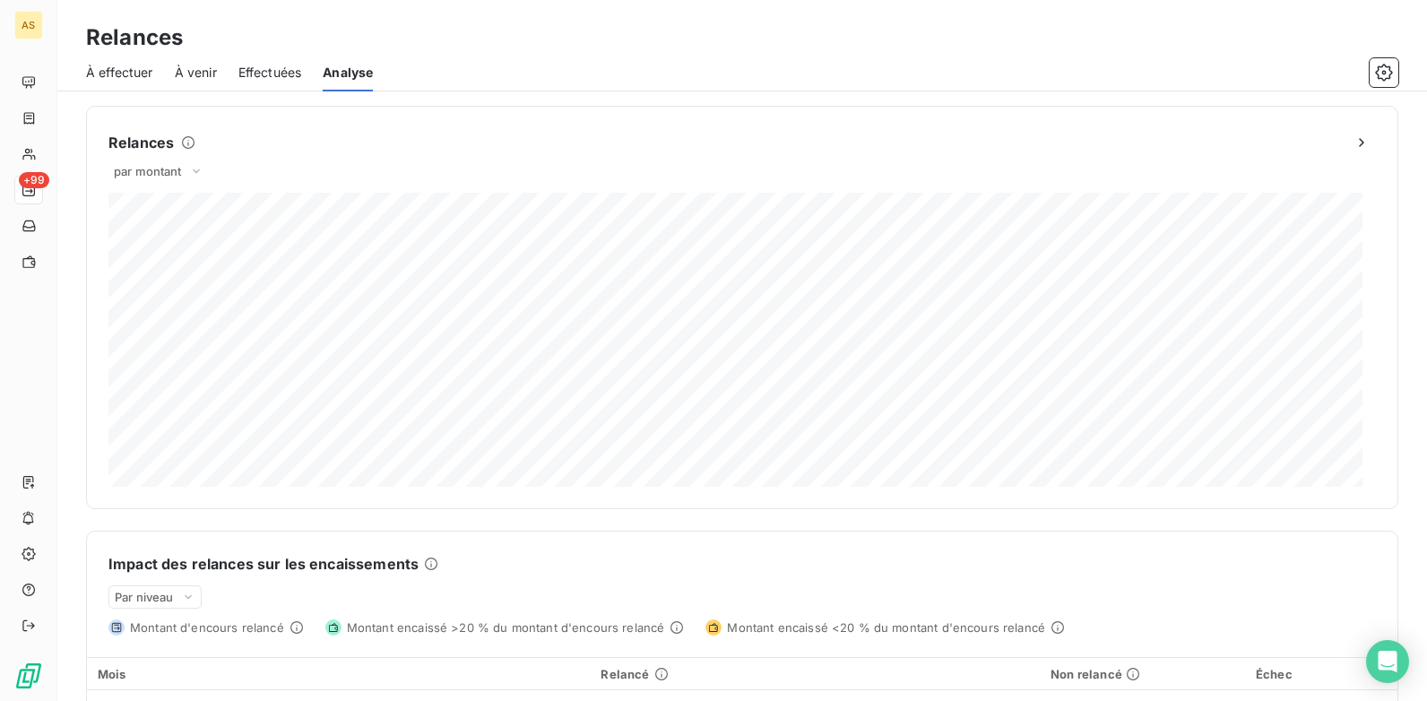
click at [362, 38] on div "Relances" at bounding box center [742, 38] width 1370 height 32
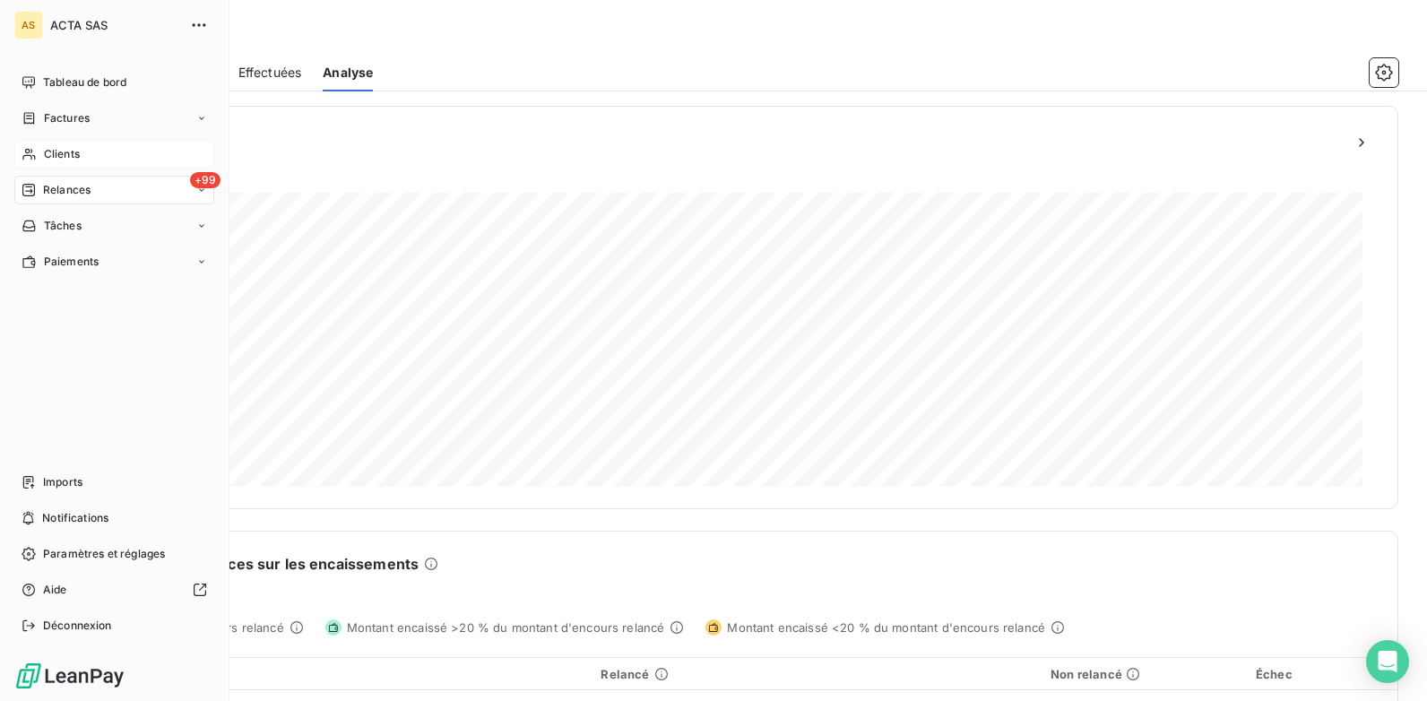
click at [101, 153] on div "Clients" at bounding box center [114, 154] width 200 height 29
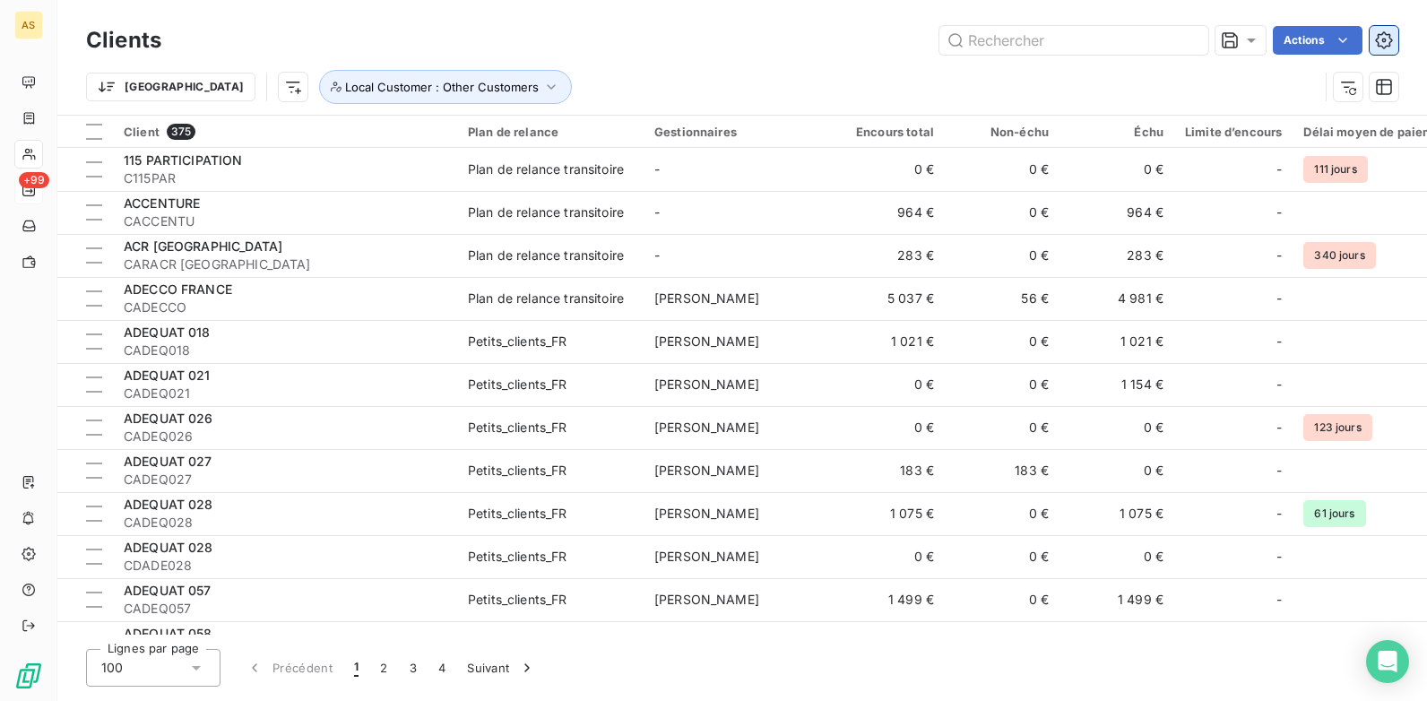
click at [1140, 41] on icon "button" at bounding box center [1384, 40] width 18 height 18
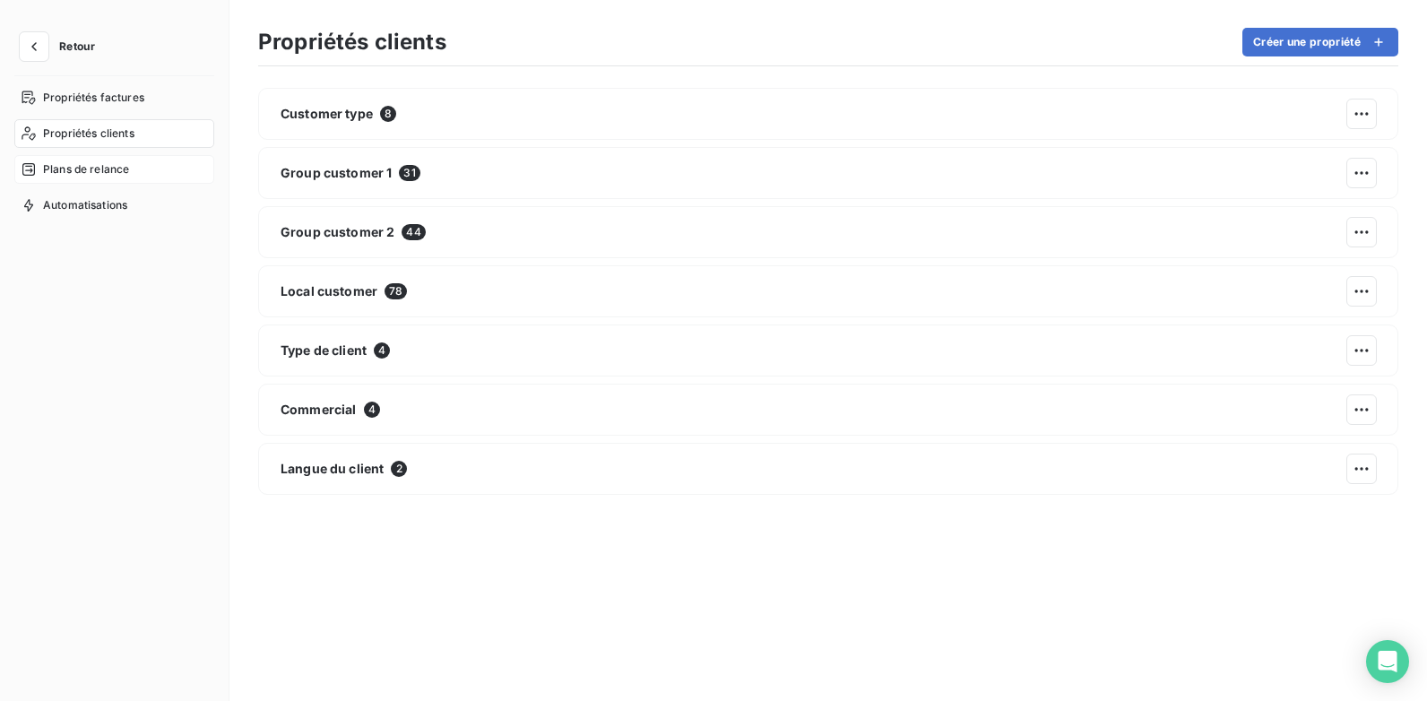
click at [123, 171] on span "Plans de relance" at bounding box center [86, 169] width 86 height 16
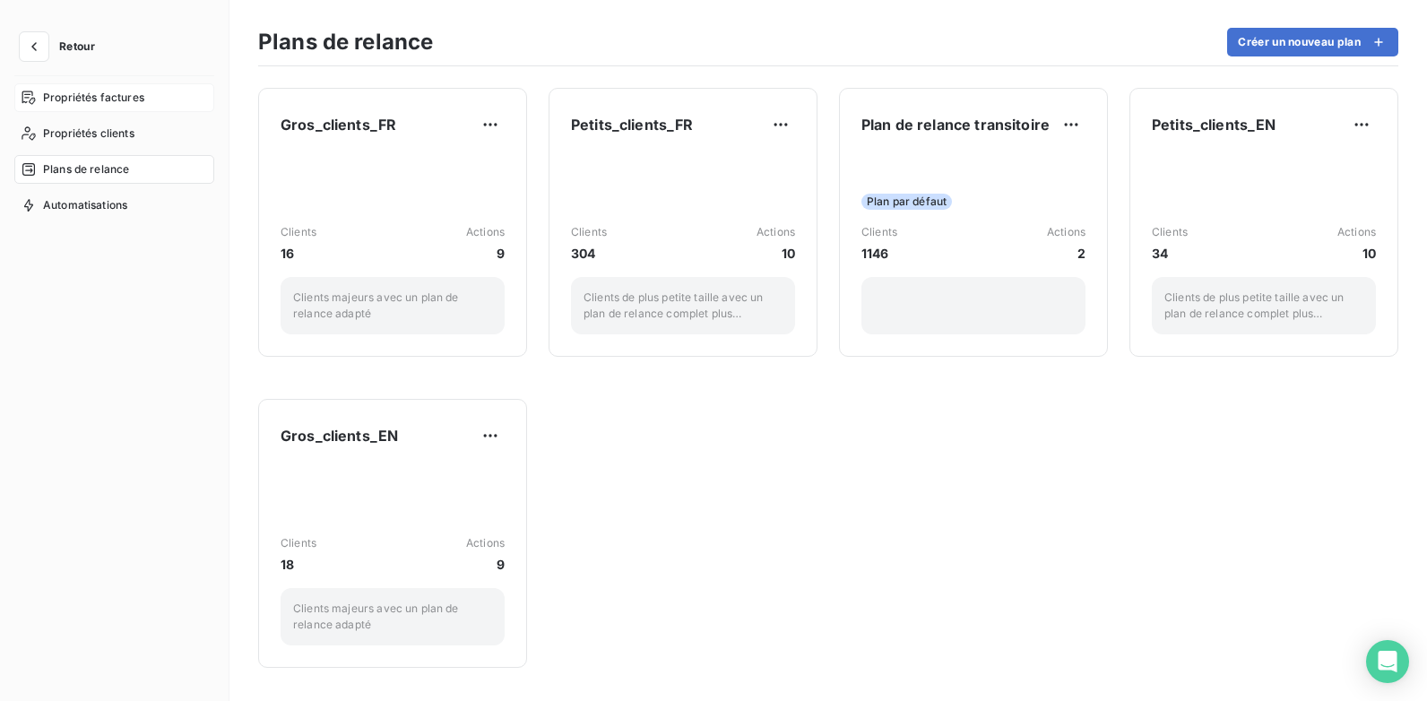
click at [92, 100] on span "Propriétés factures" at bounding box center [93, 98] width 101 height 16
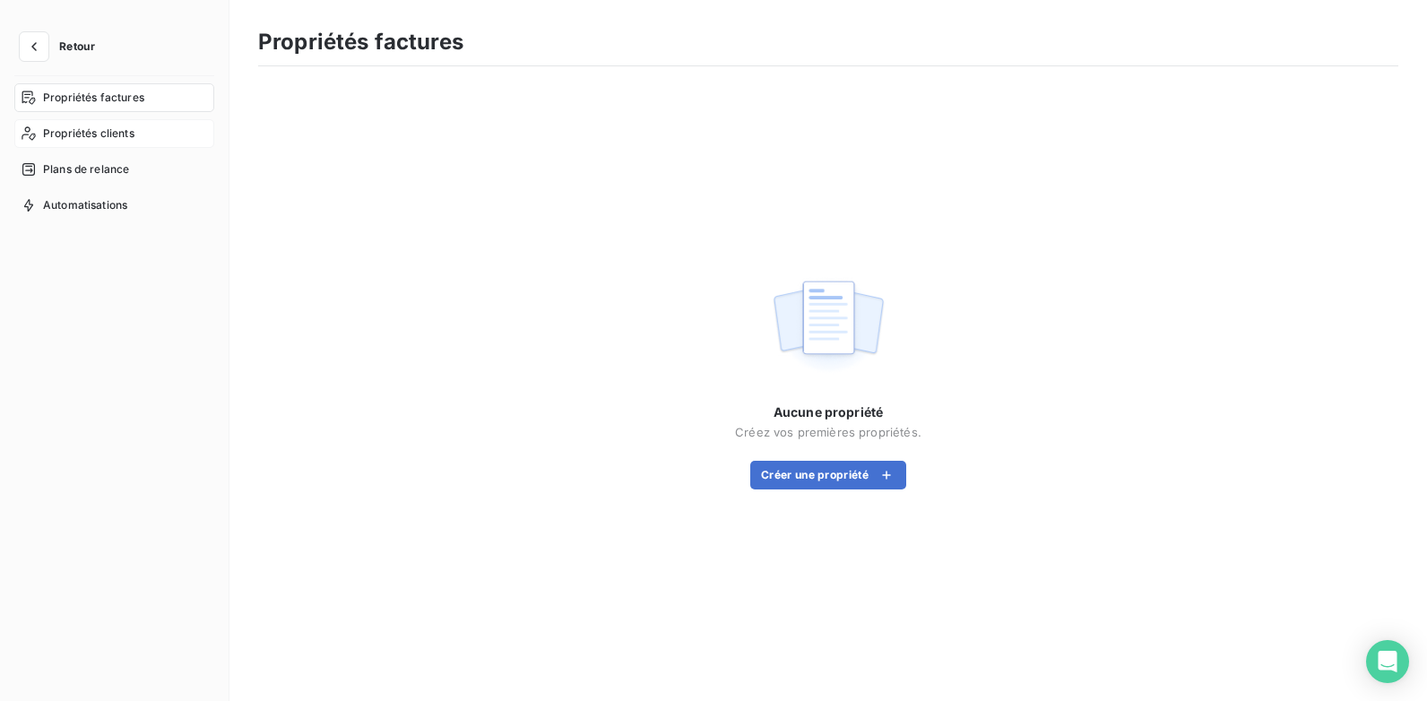
click at [94, 129] on span "Propriétés clients" at bounding box center [88, 134] width 91 height 16
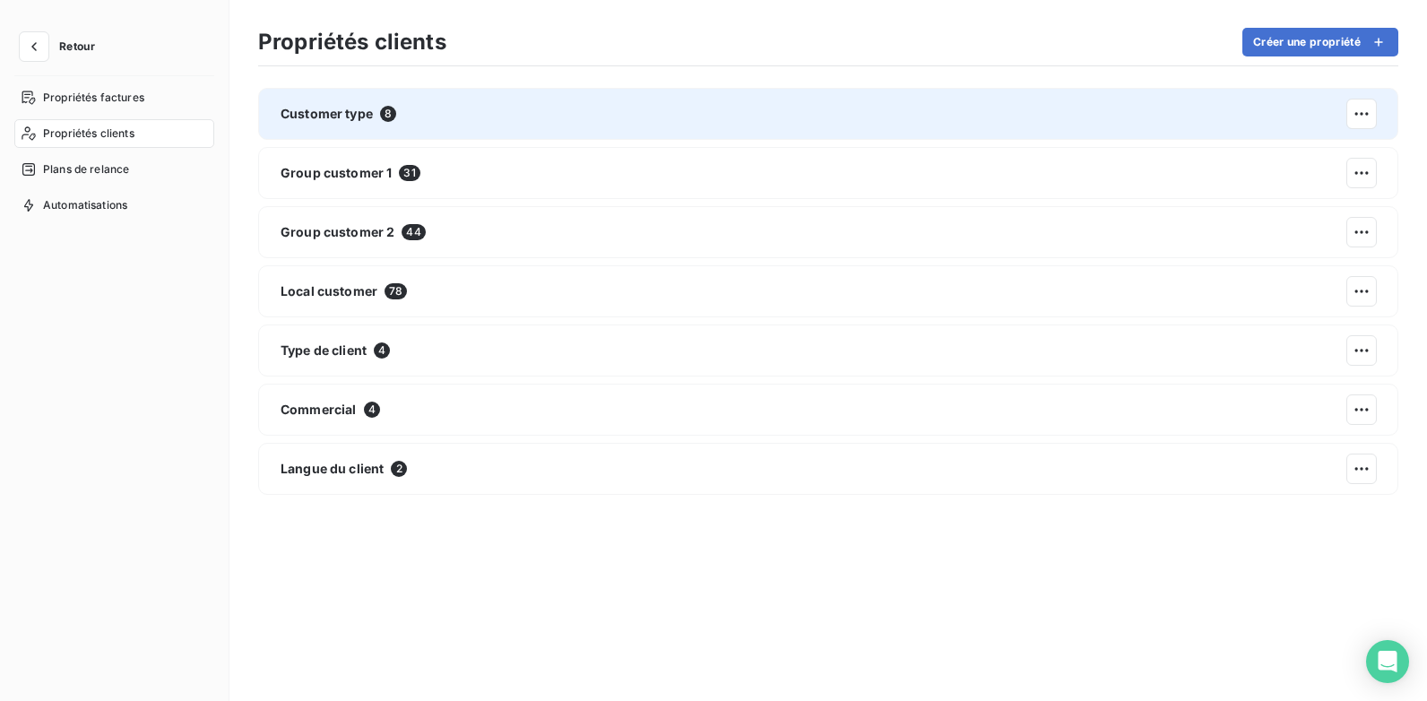
click at [289, 121] on span "Customer type" at bounding box center [327, 114] width 92 height 18
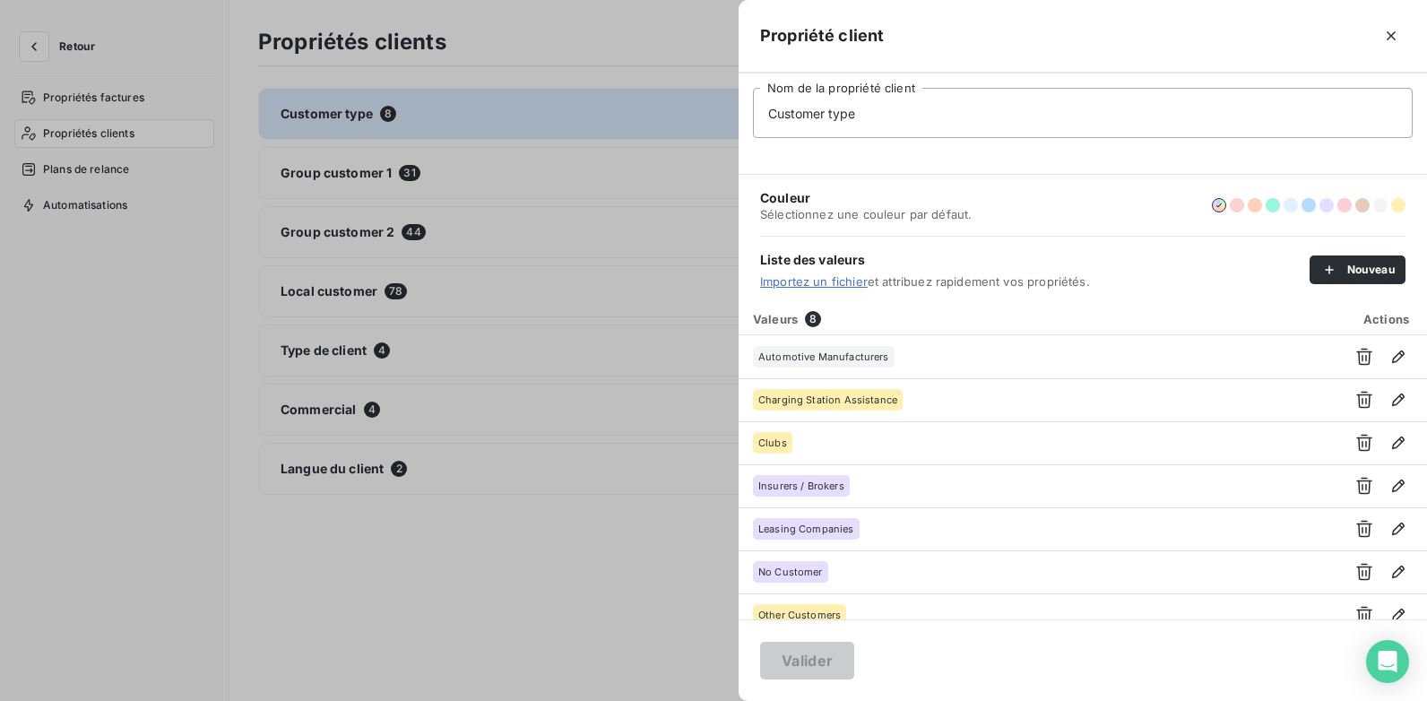
click at [301, 170] on div at bounding box center [713, 350] width 1427 height 701
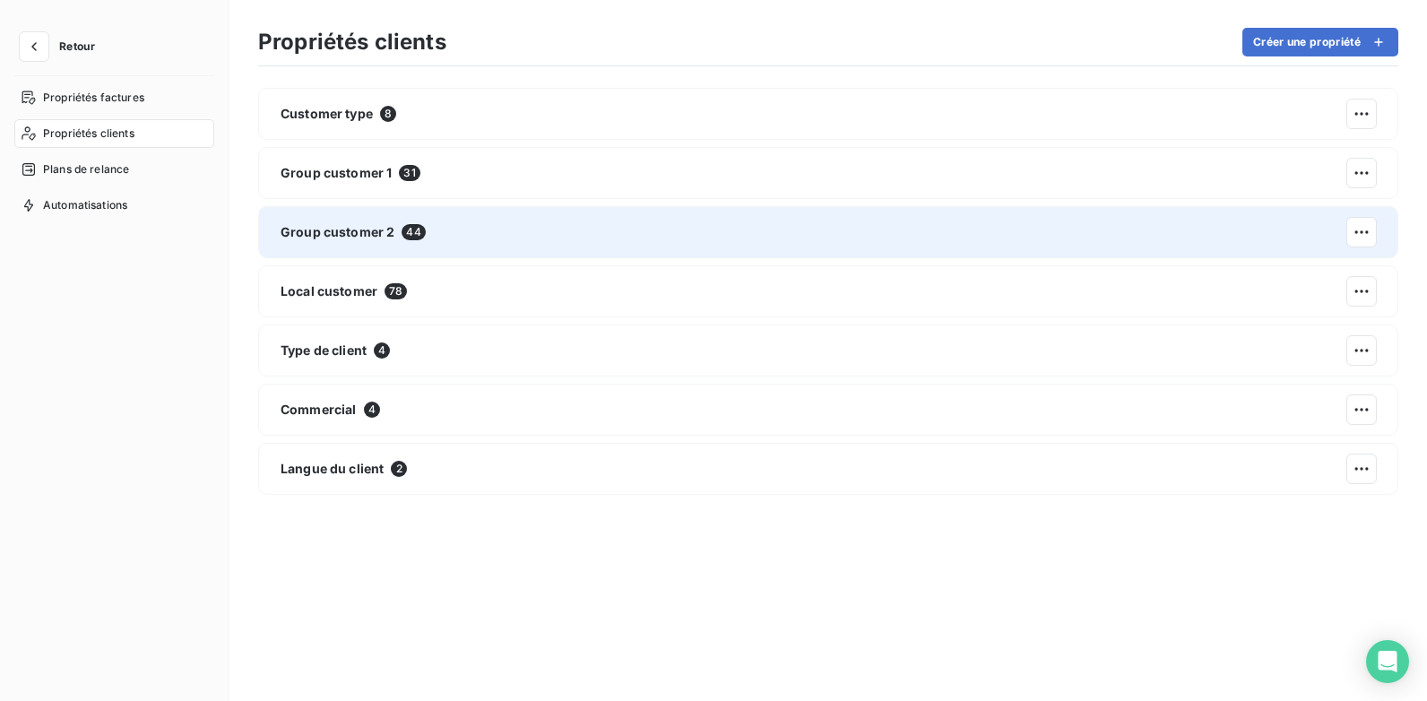
click at [355, 235] on span "Group customer 2" at bounding box center [338, 232] width 114 height 18
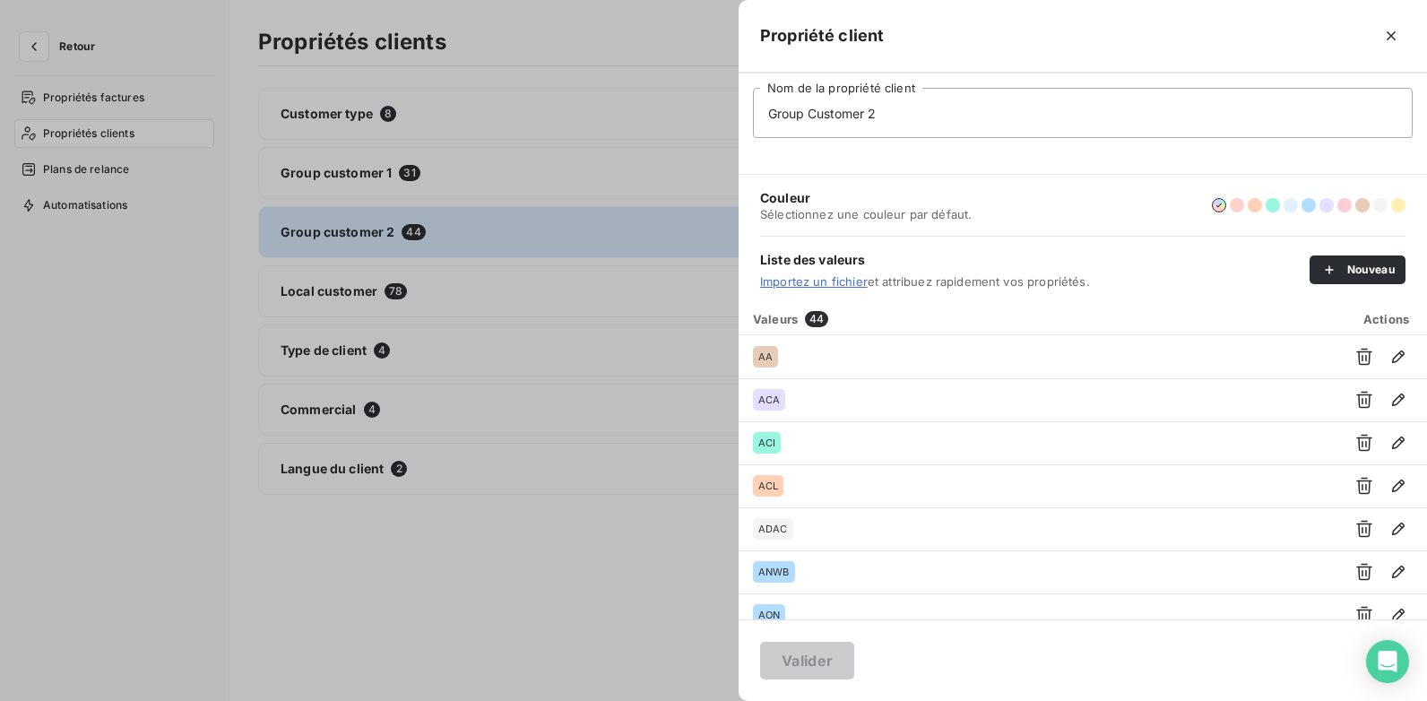
click at [442, 292] on div at bounding box center [713, 350] width 1427 height 701
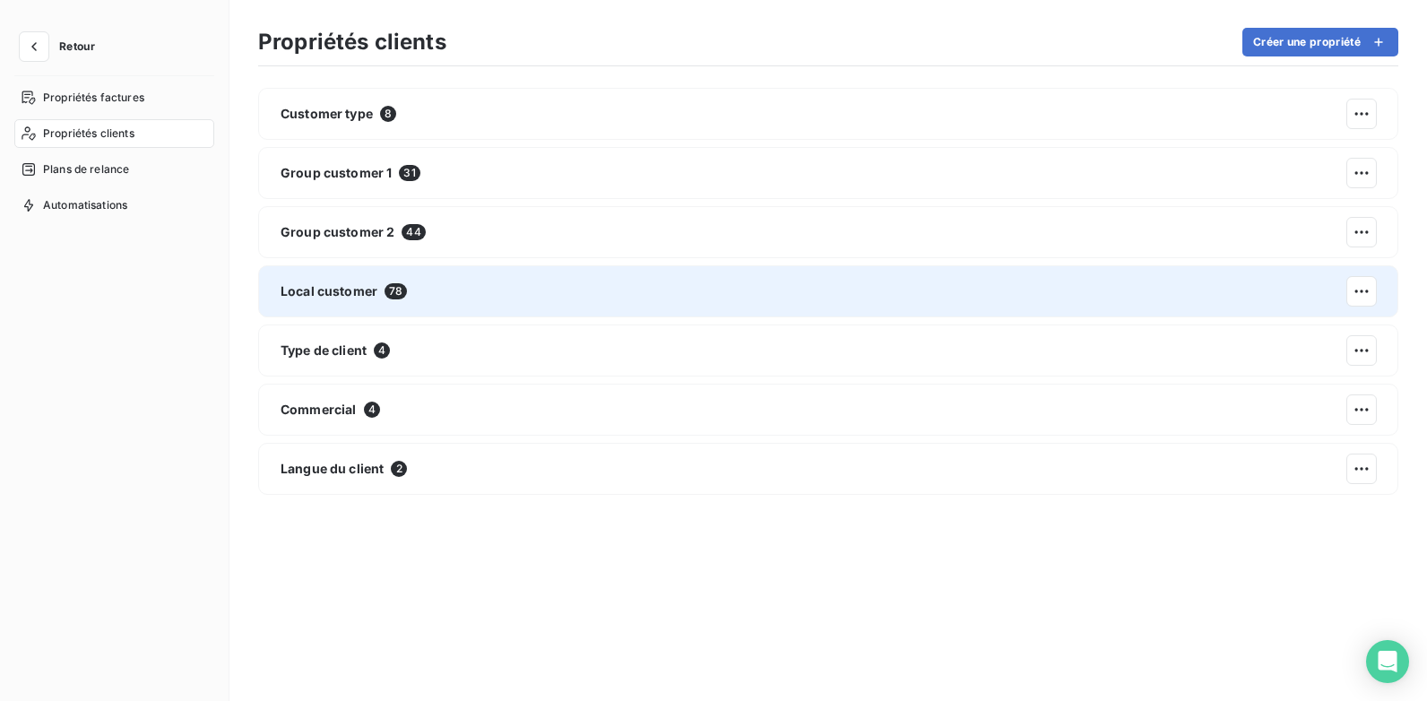
click at [440, 286] on div "Local customer 78" at bounding box center [828, 291] width 1140 height 52
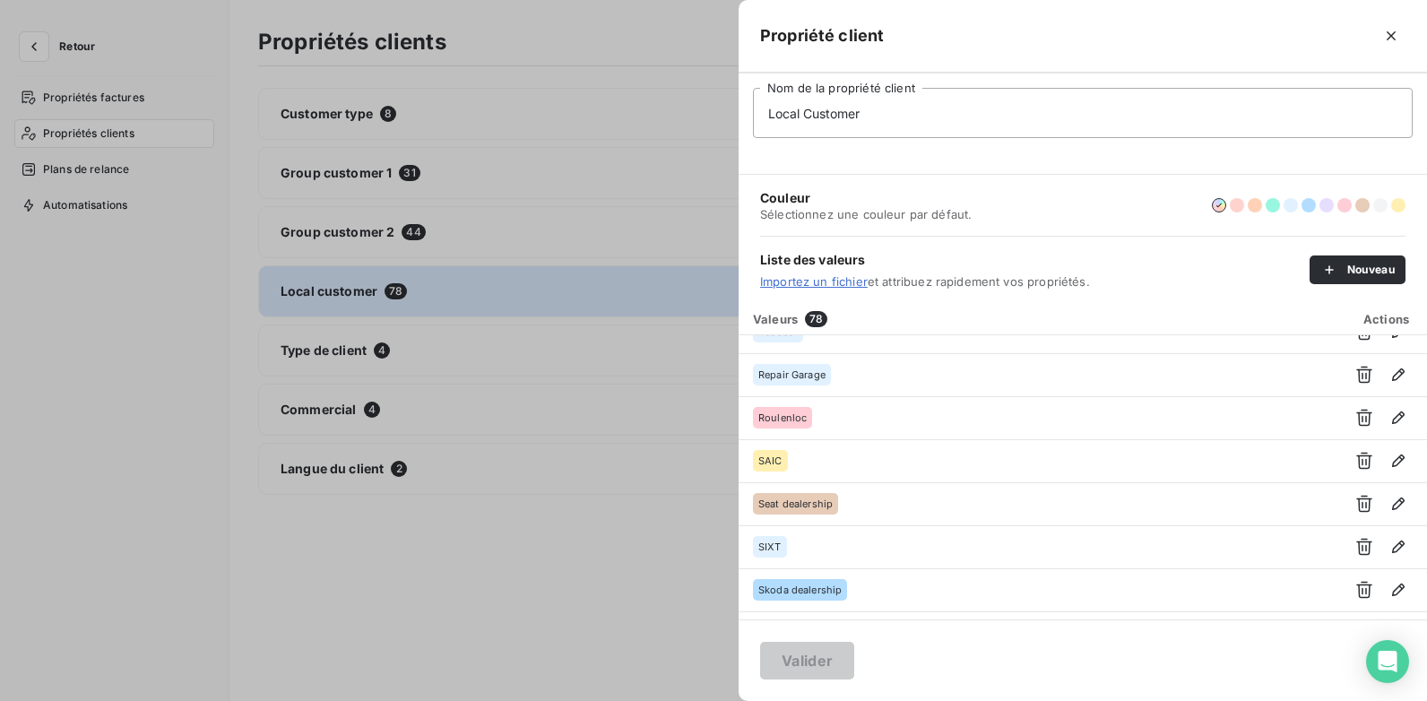
scroll to position [2959, 0]
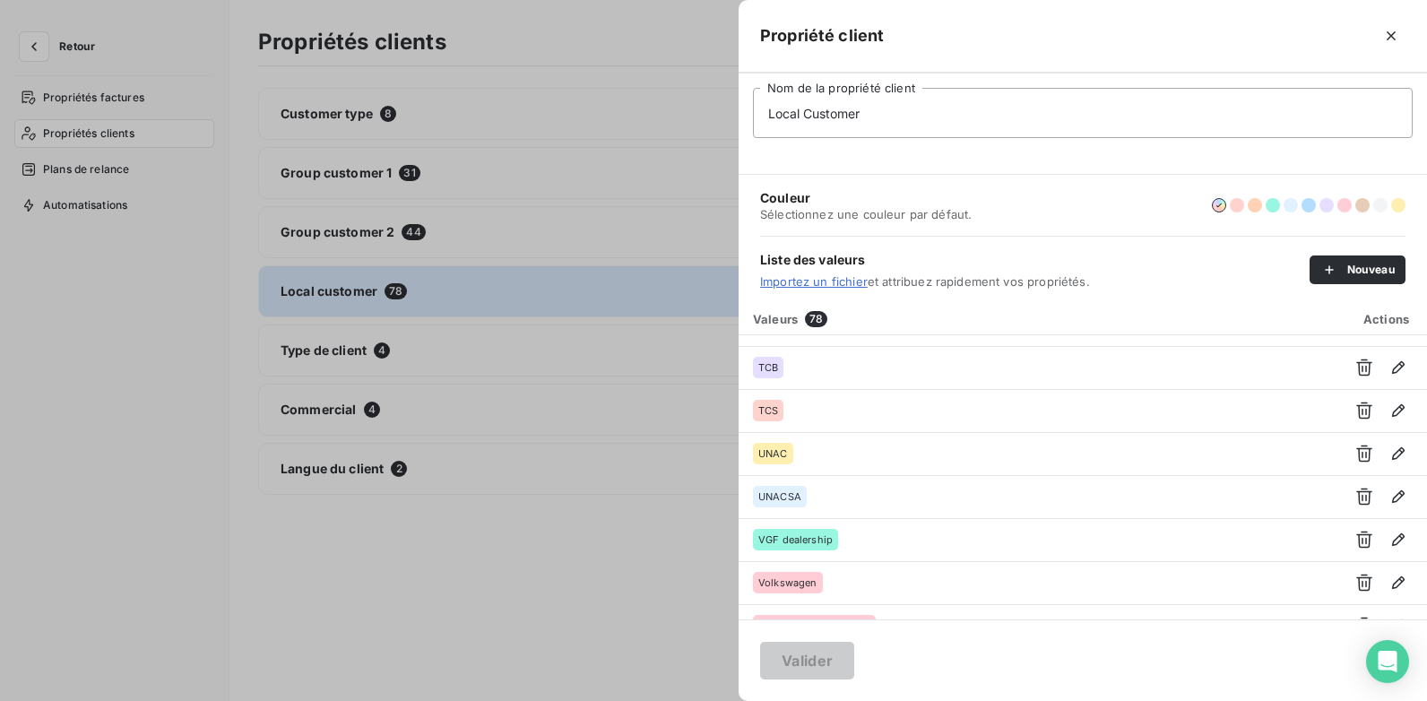
click at [429, 351] on div at bounding box center [713, 350] width 1427 height 701
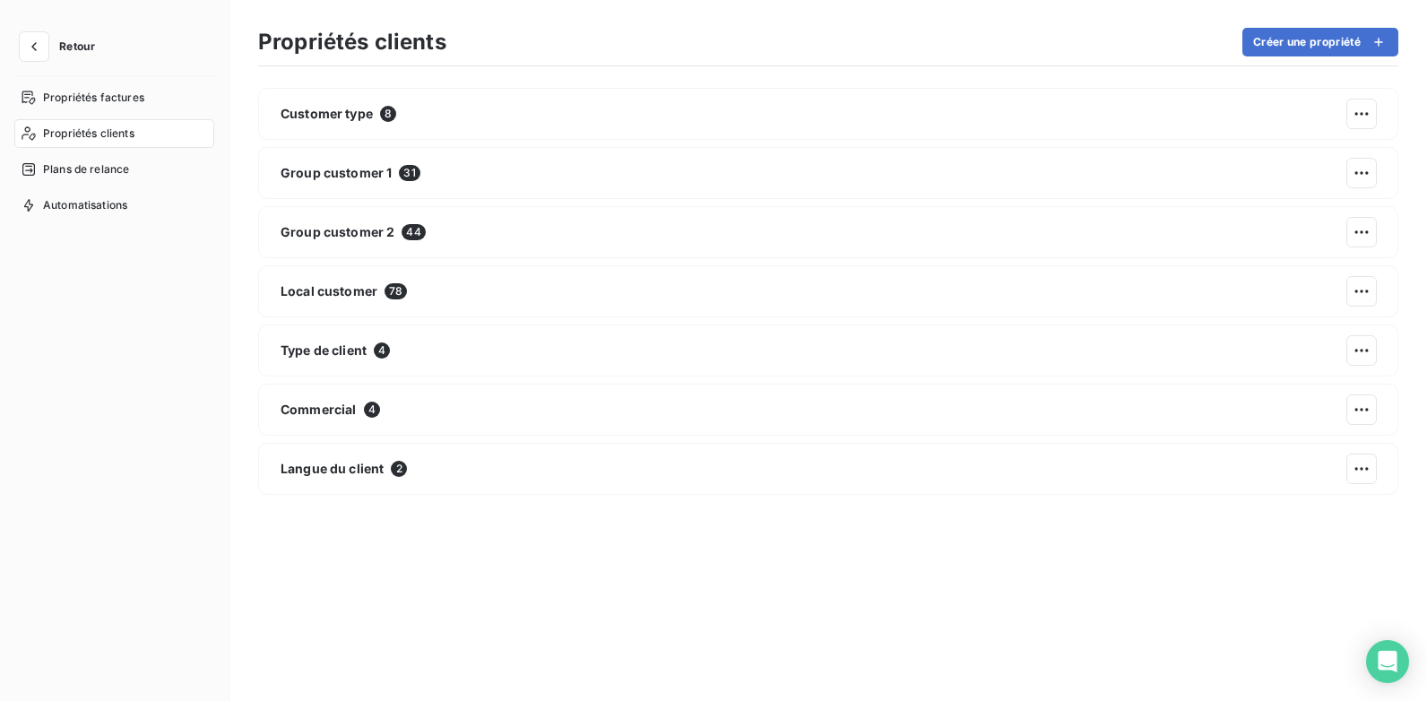
click at [429, 351] on div "Type de client 4" at bounding box center [828, 351] width 1140 height 52
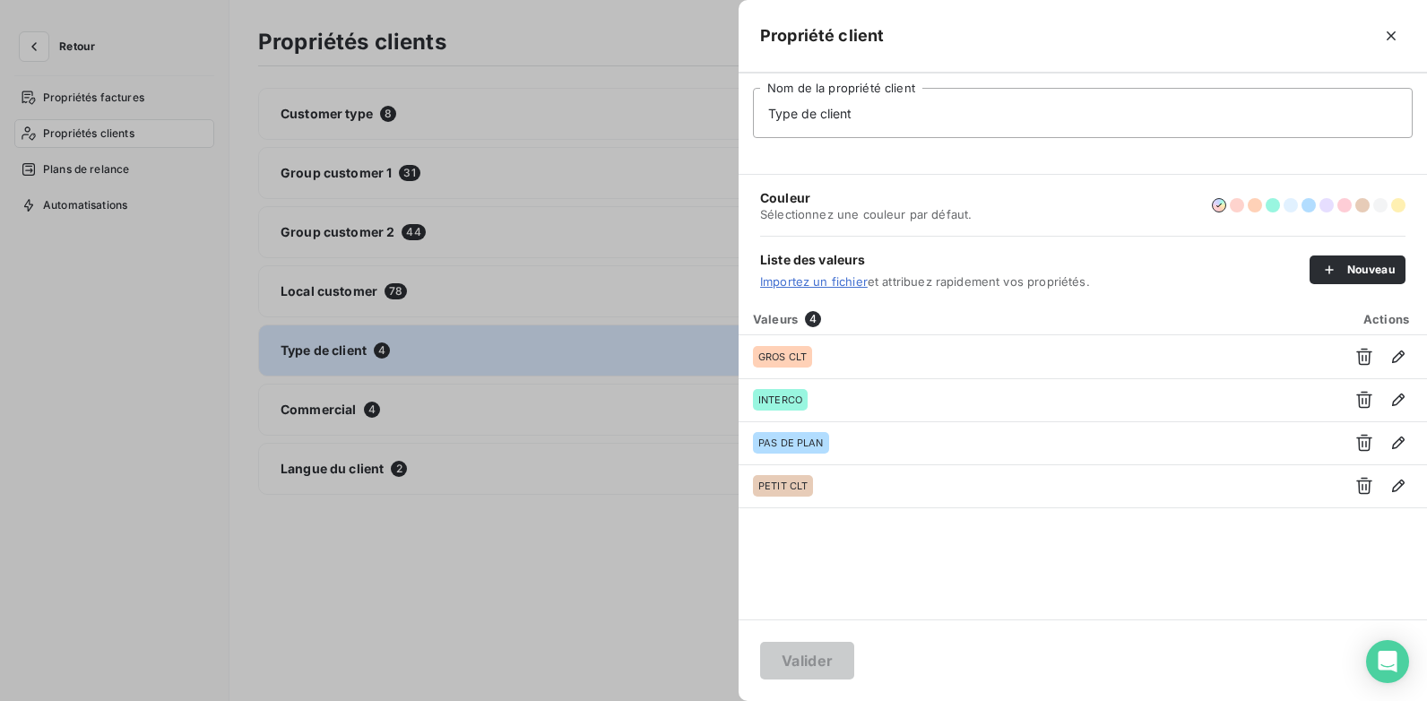
click at [412, 406] on div at bounding box center [713, 350] width 1427 height 701
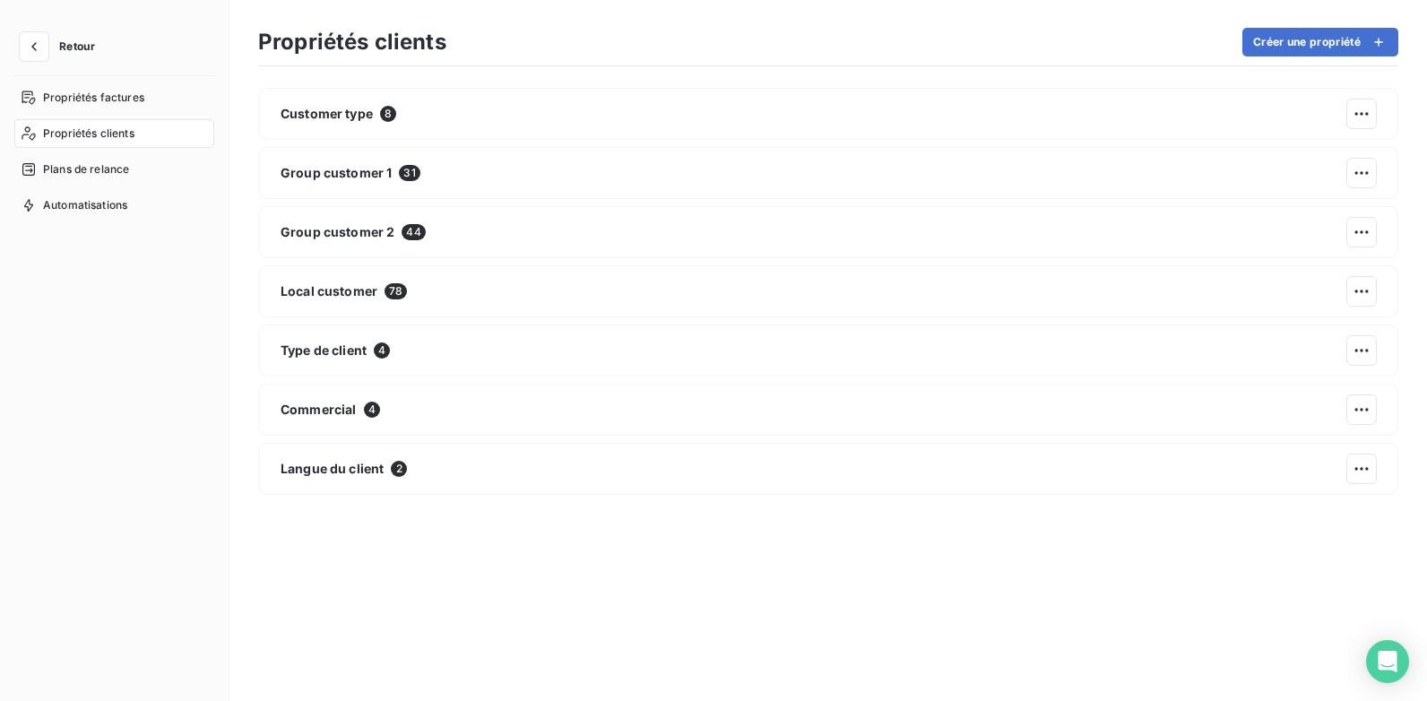
click at [412, 406] on div "Commercial 4" at bounding box center [828, 410] width 1140 height 52
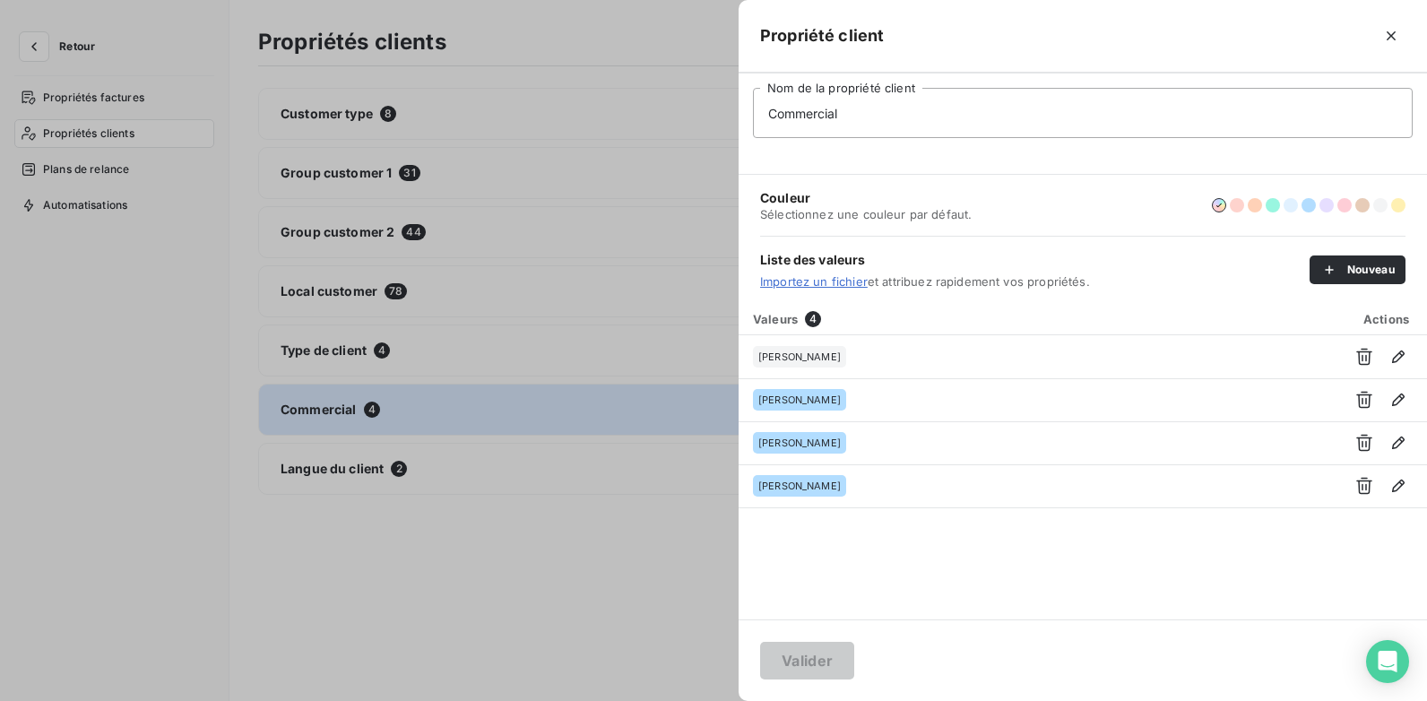
click at [453, 473] on div at bounding box center [713, 350] width 1427 height 701
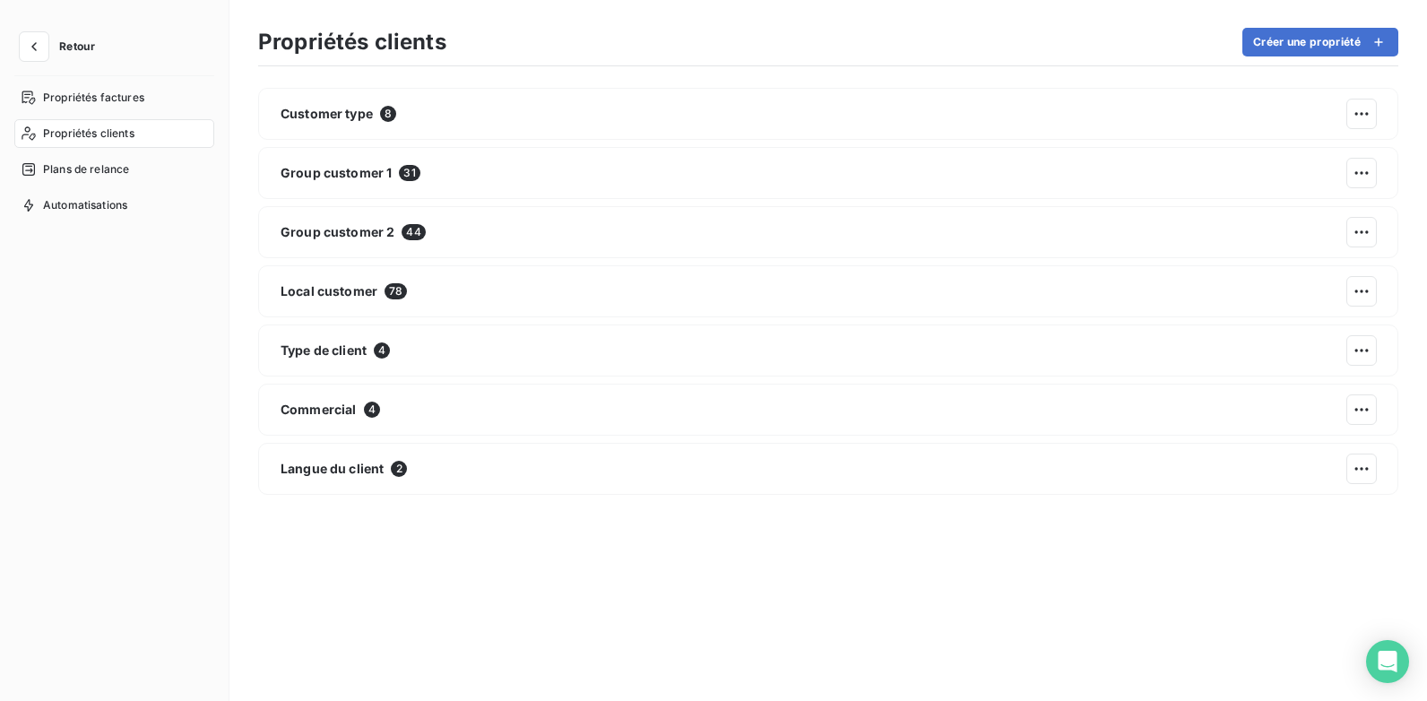
click at [453, 473] on div "Langue du client 2" at bounding box center [828, 469] width 1140 height 52
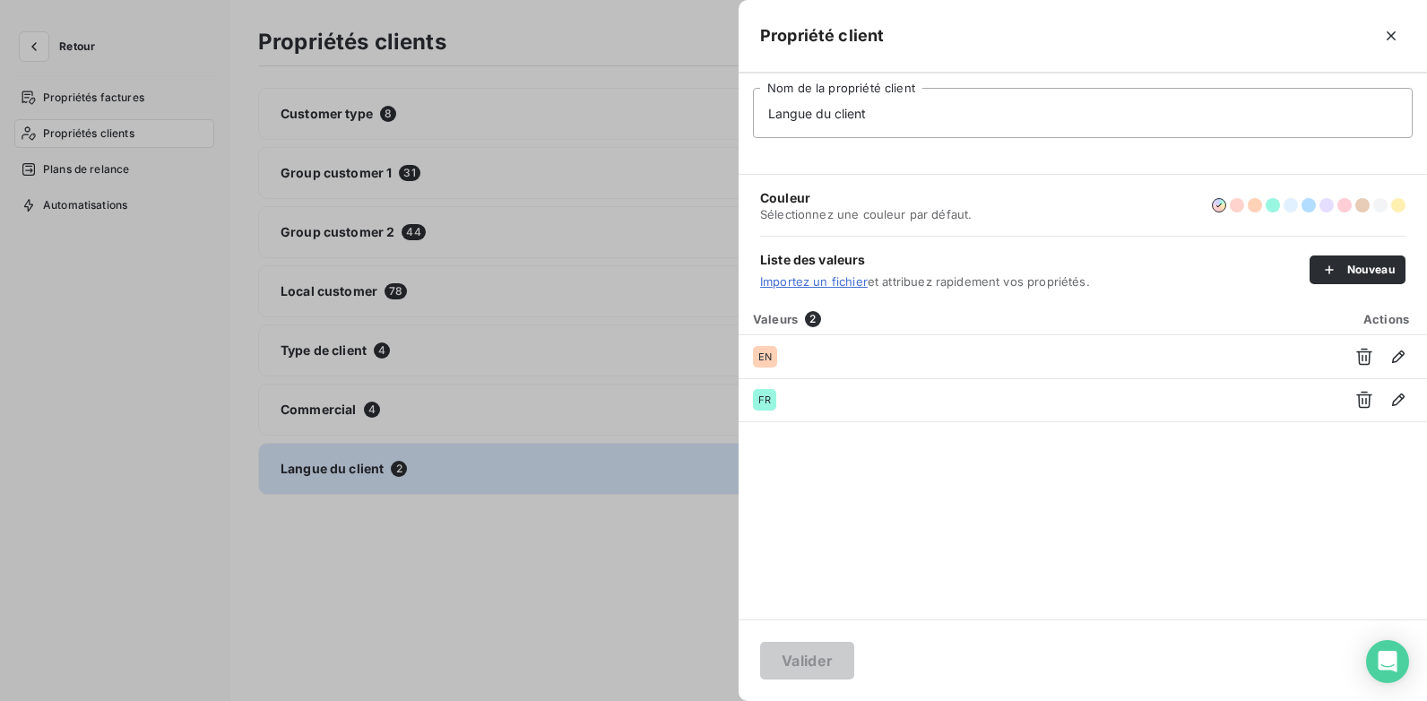
click at [178, 367] on div at bounding box center [713, 350] width 1427 height 701
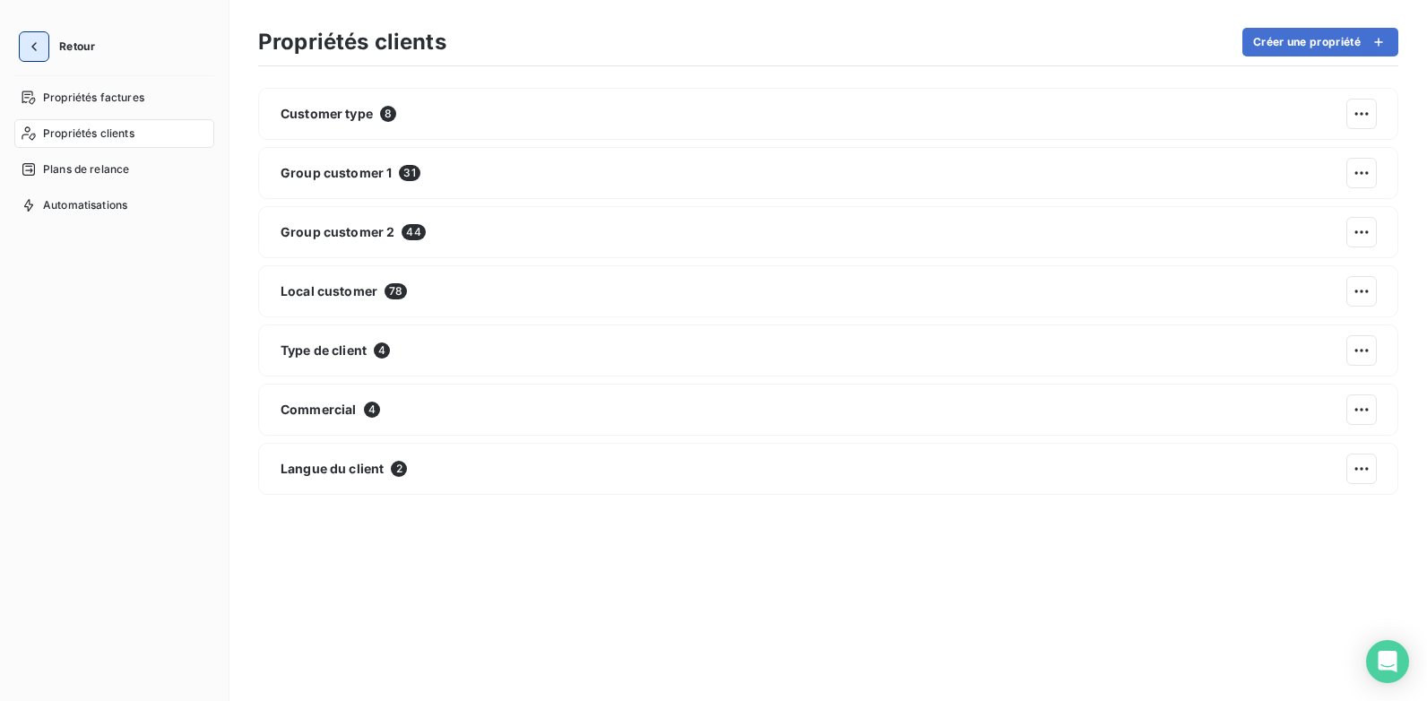
click at [30, 44] on icon "button" at bounding box center [34, 47] width 18 height 18
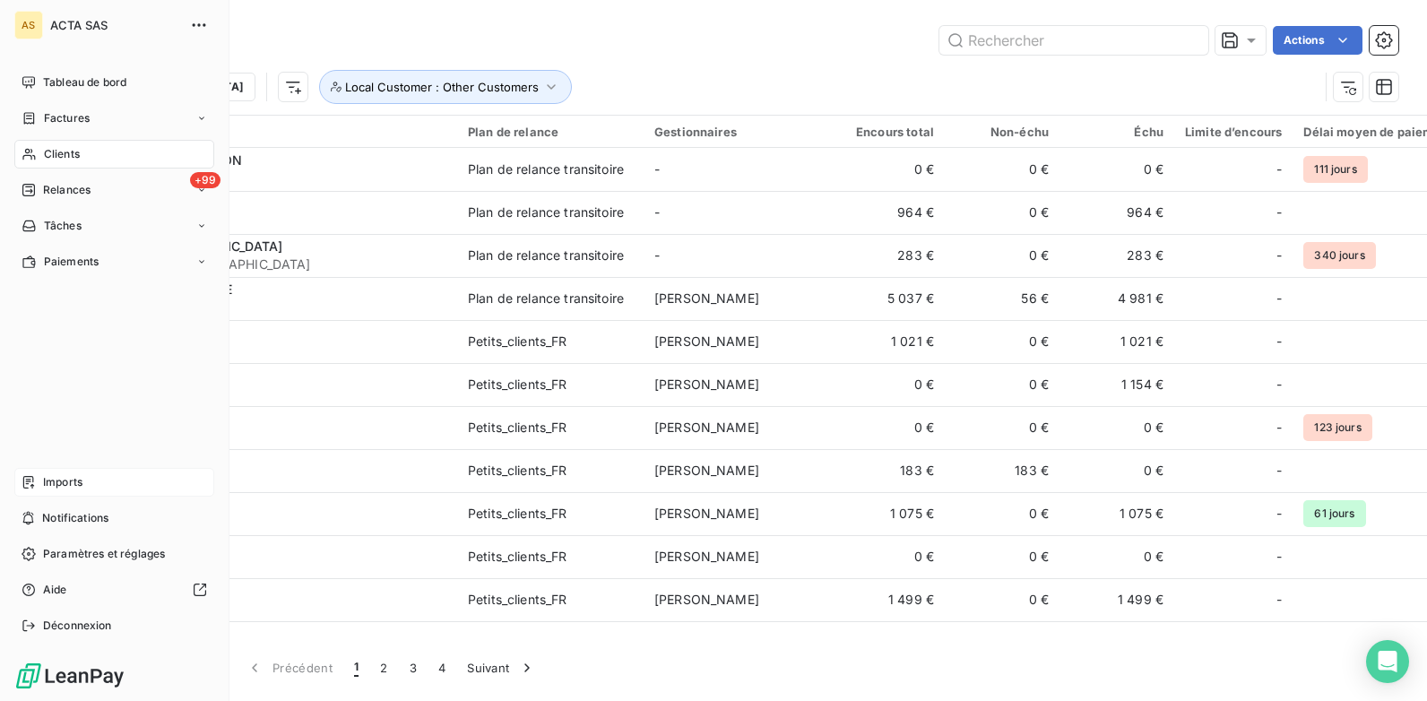
click at [121, 490] on div "Imports" at bounding box center [114, 482] width 200 height 29
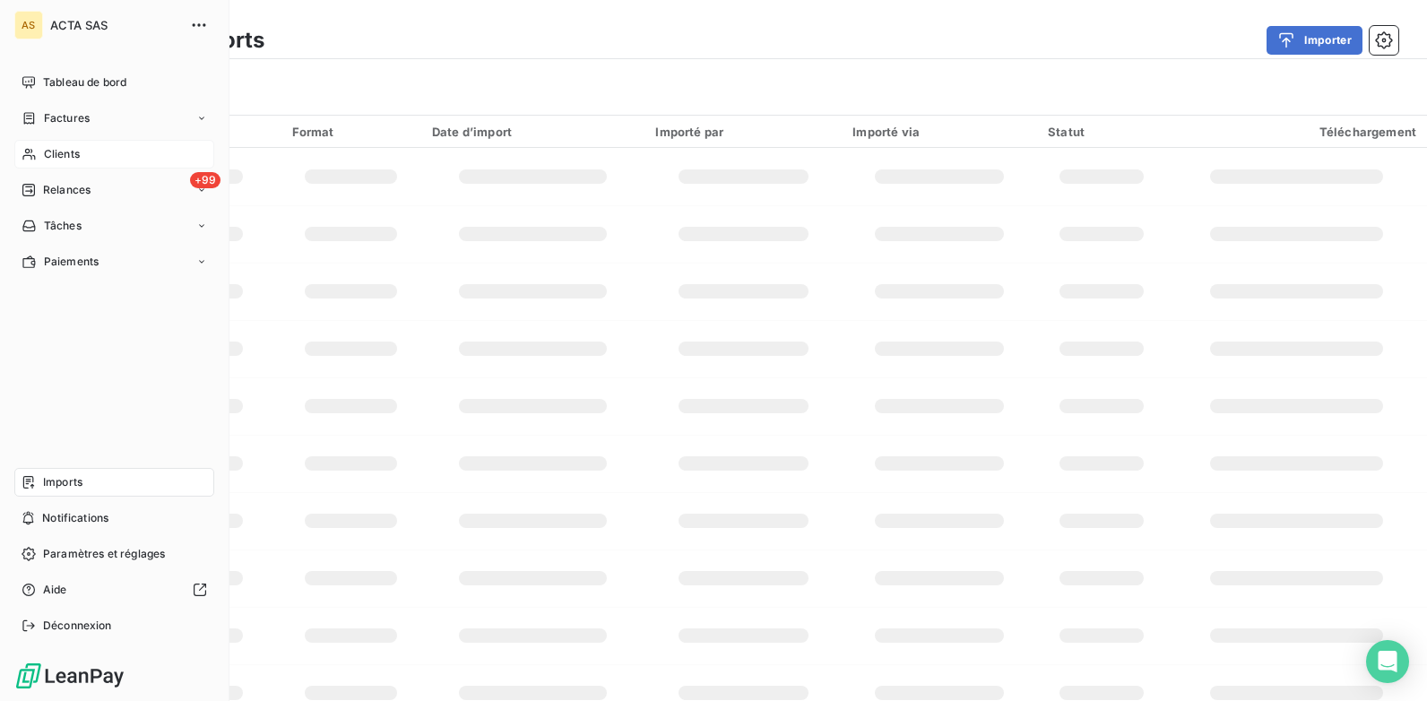
click at [91, 151] on div "Clients" at bounding box center [114, 154] width 200 height 29
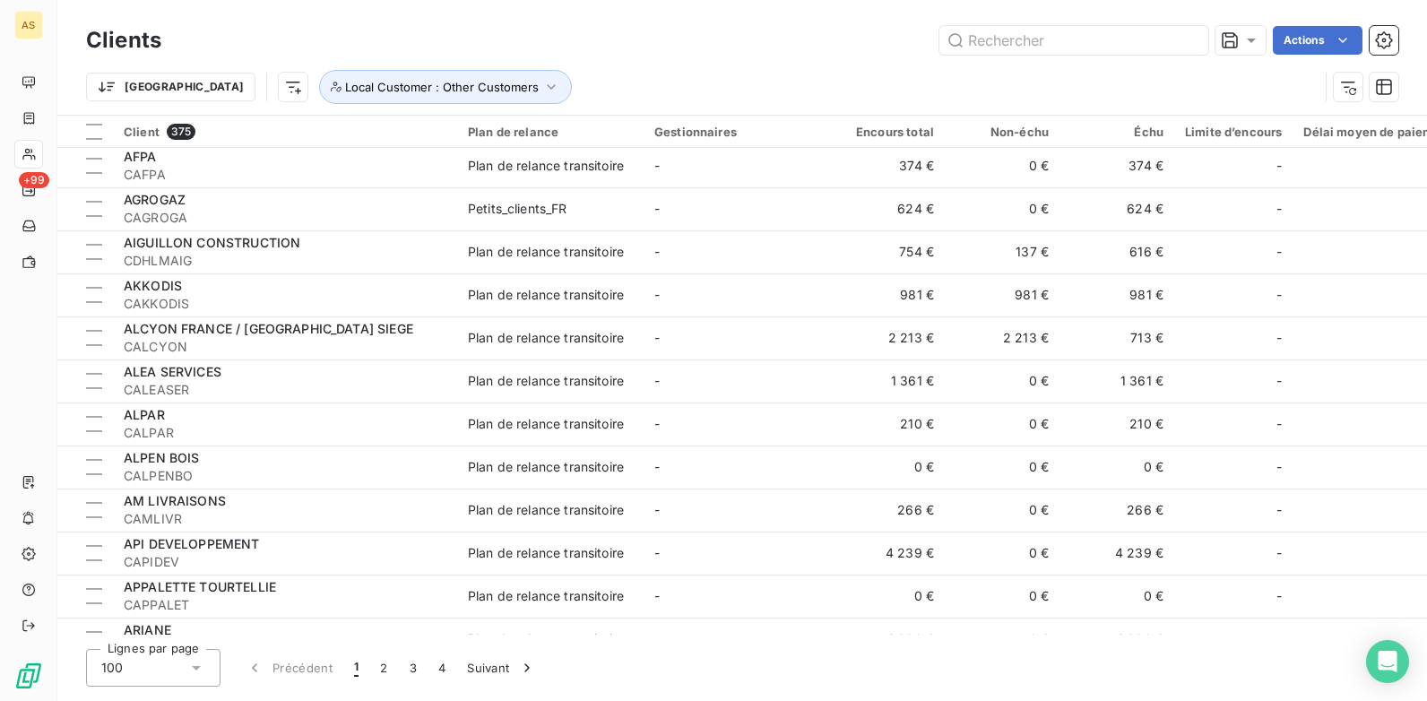
scroll to position [1942, 0]
click at [1140, 28] on button "button" at bounding box center [1384, 40] width 29 height 29
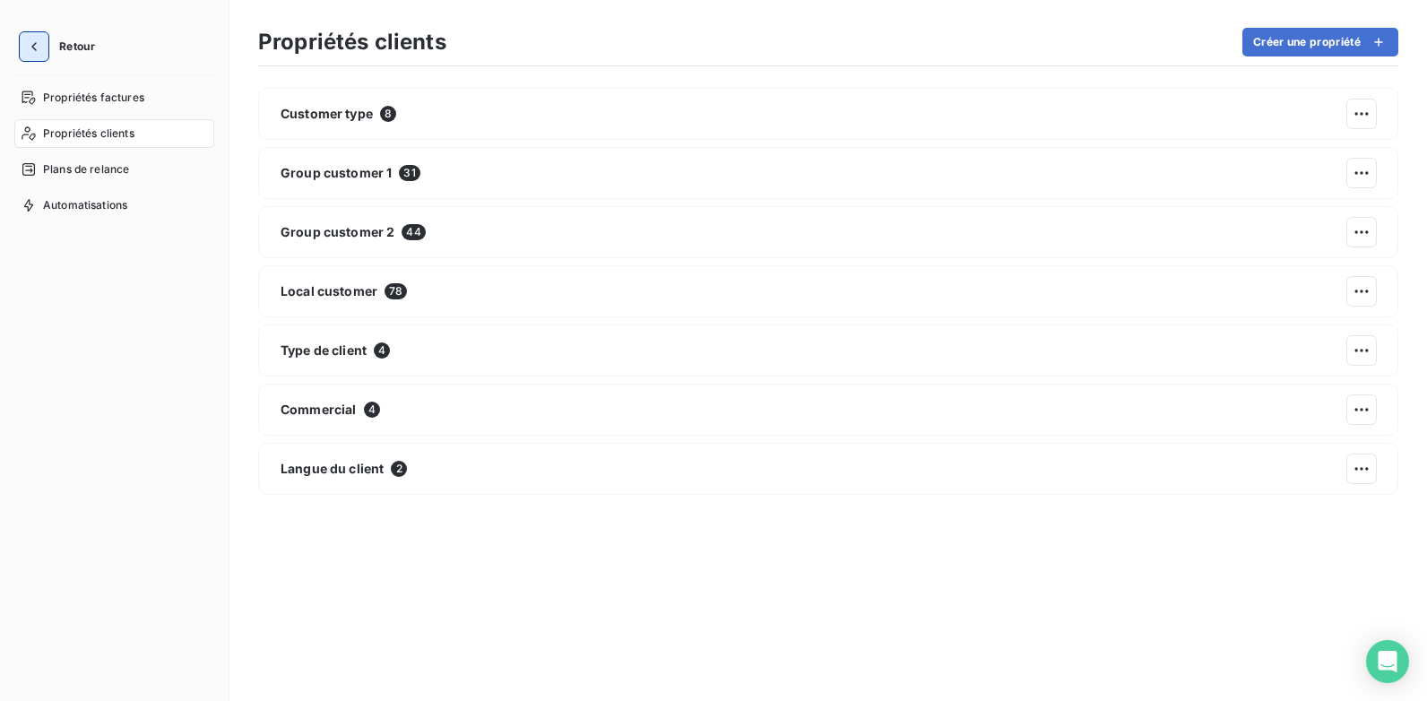
click at [40, 43] on icon "button" at bounding box center [34, 47] width 18 height 18
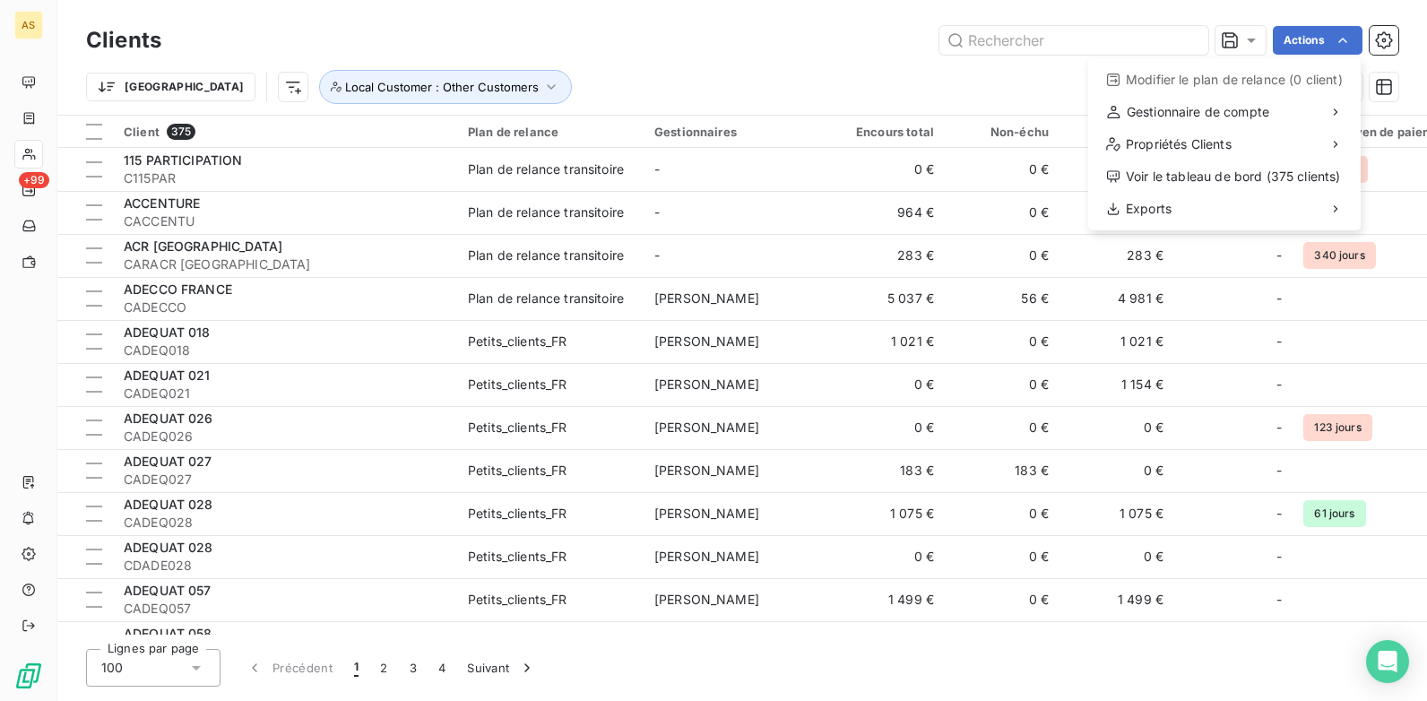
click at [1140, 61] on html "AS +99 Clients Actions Modifier le plan de relance (0 client) Gestionnaire de c…" at bounding box center [713, 350] width 1427 height 701
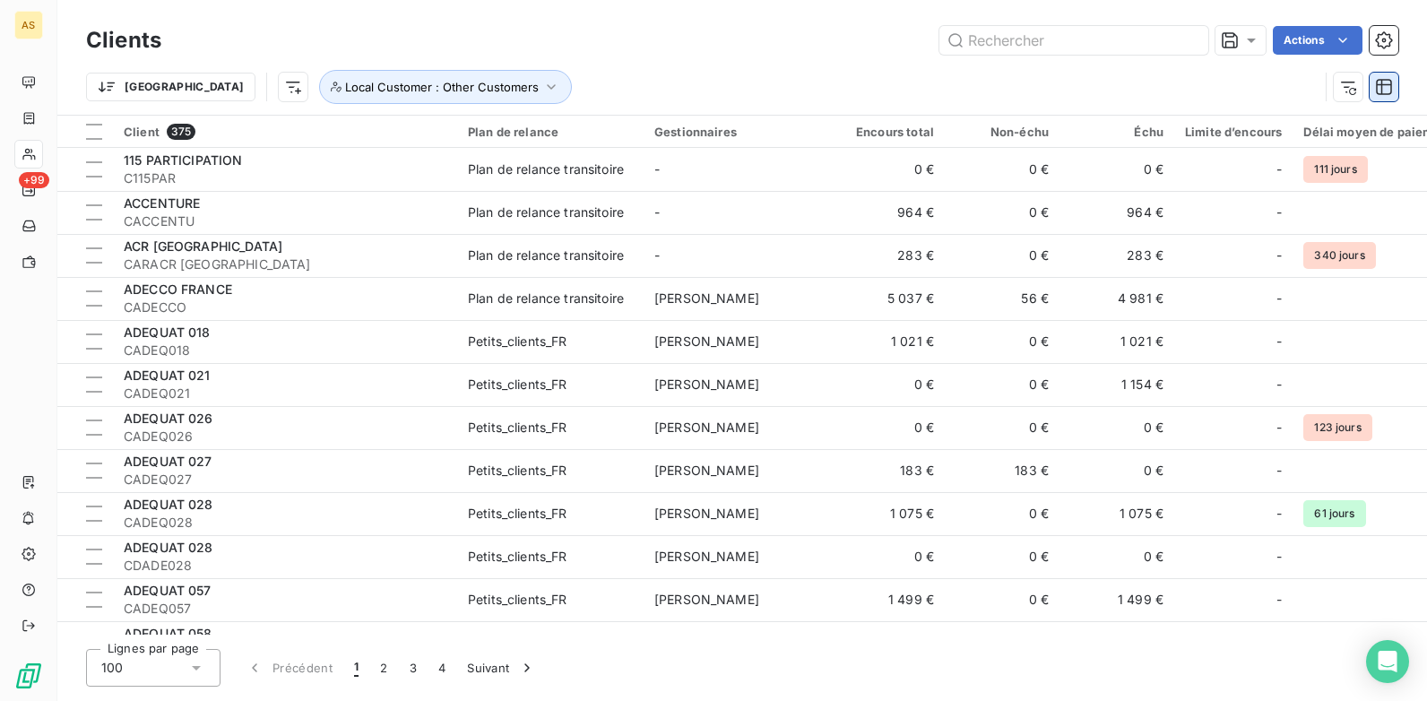
click at [1140, 82] on icon "button" at bounding box center [1384, 87] width 16 height 16
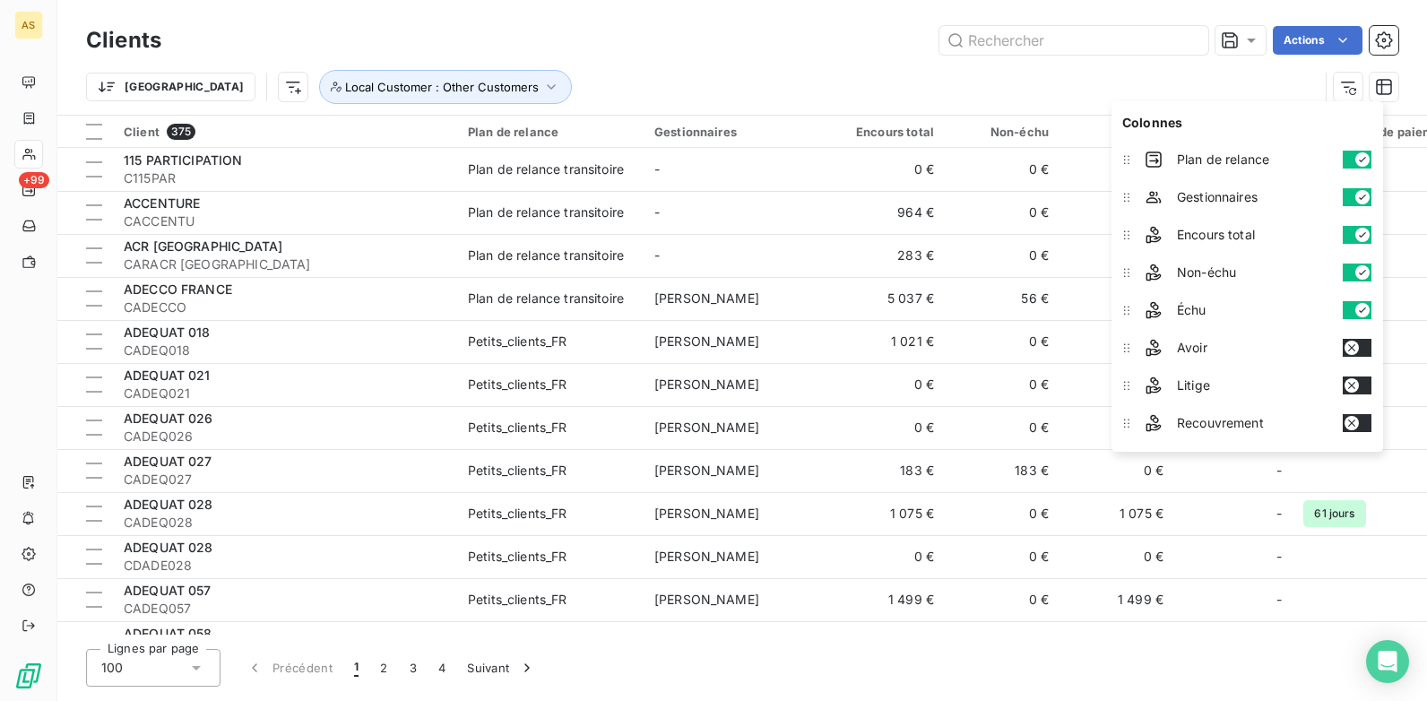
click at [1140, 87] on div "Trier Local Customer : Other Customers" at bounding box center [702, 87] width 1233 height 34
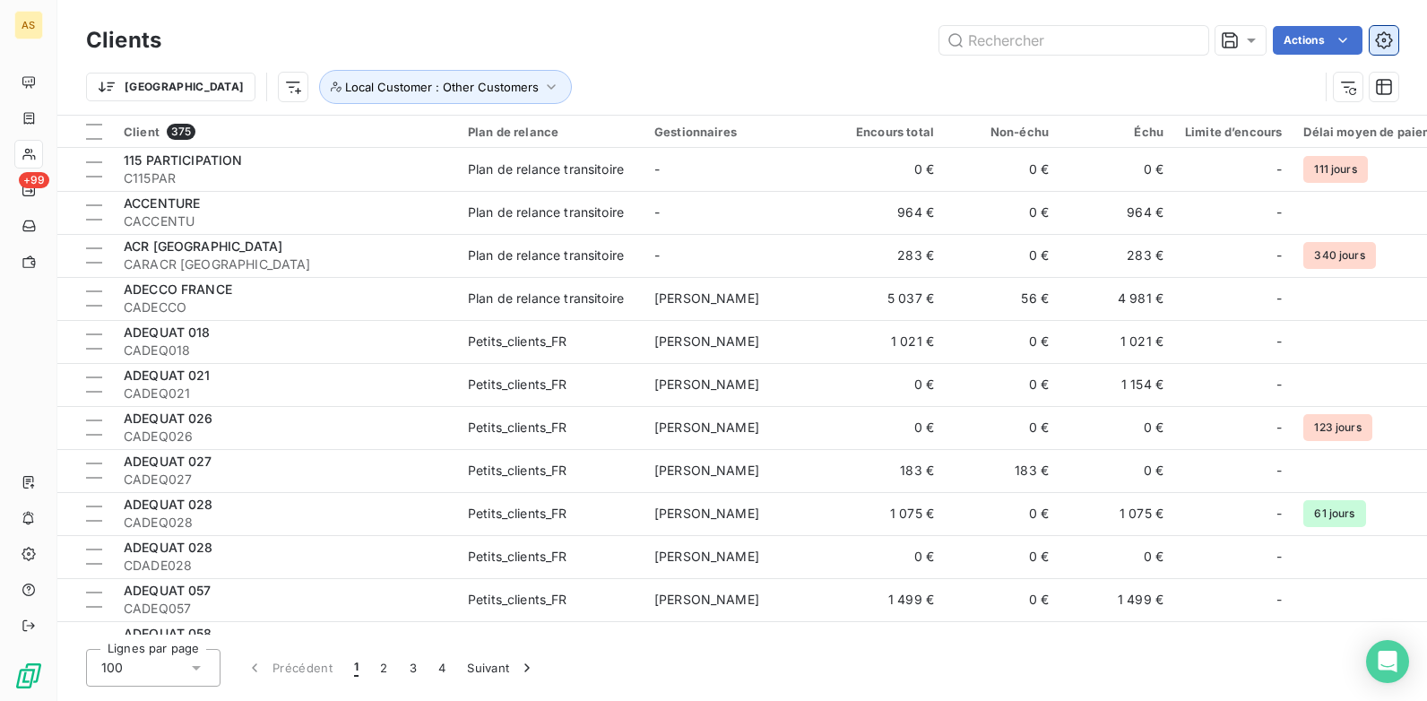
click at [1140, 38] on icon "button" at bounding box center [1384, 40] width 18 height 18
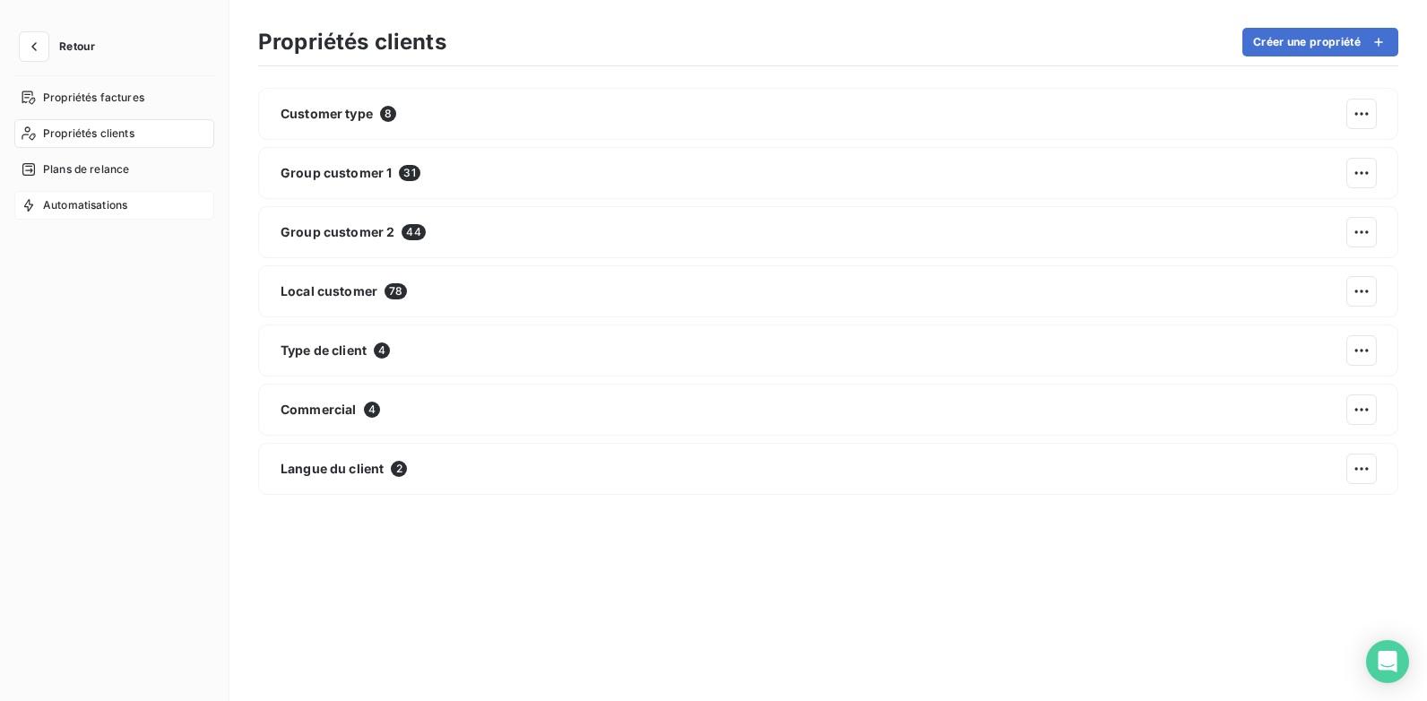
click at [111, 212] on span "Automatisations" at bounding box center [85, 205] width 84 height 16
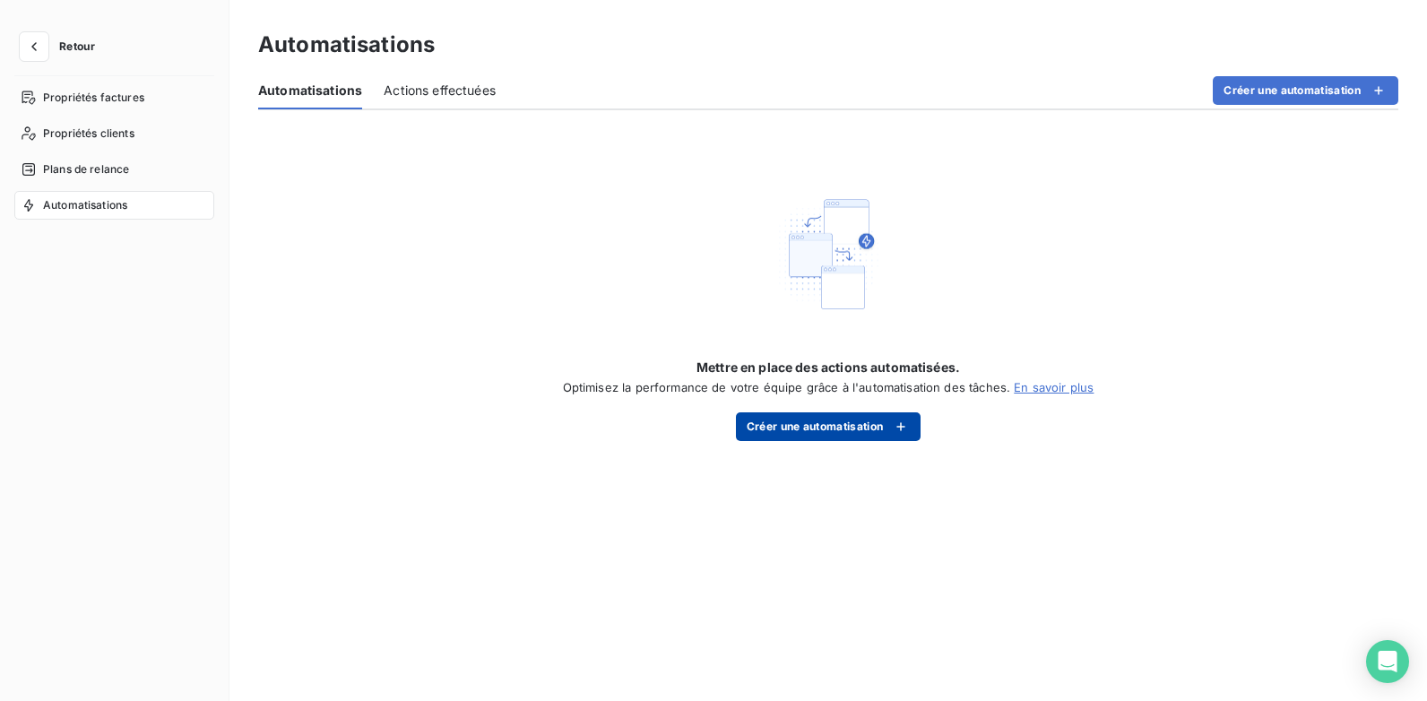
click at [811, 420] on button "Créer une automatisation" at bounding box center [829, 426] width 186 height 29
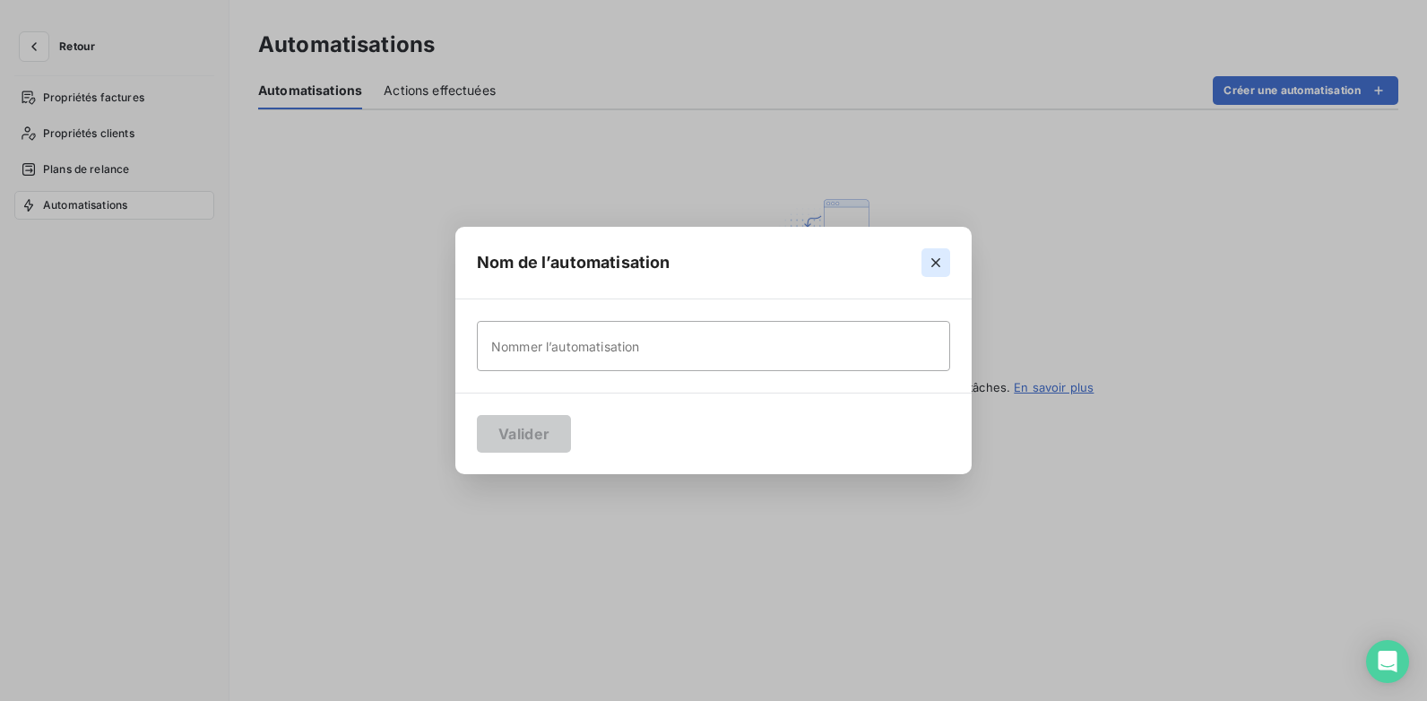
click at [936, 261] on icon "button" at bounding box center [936, 263] width 18 height 18
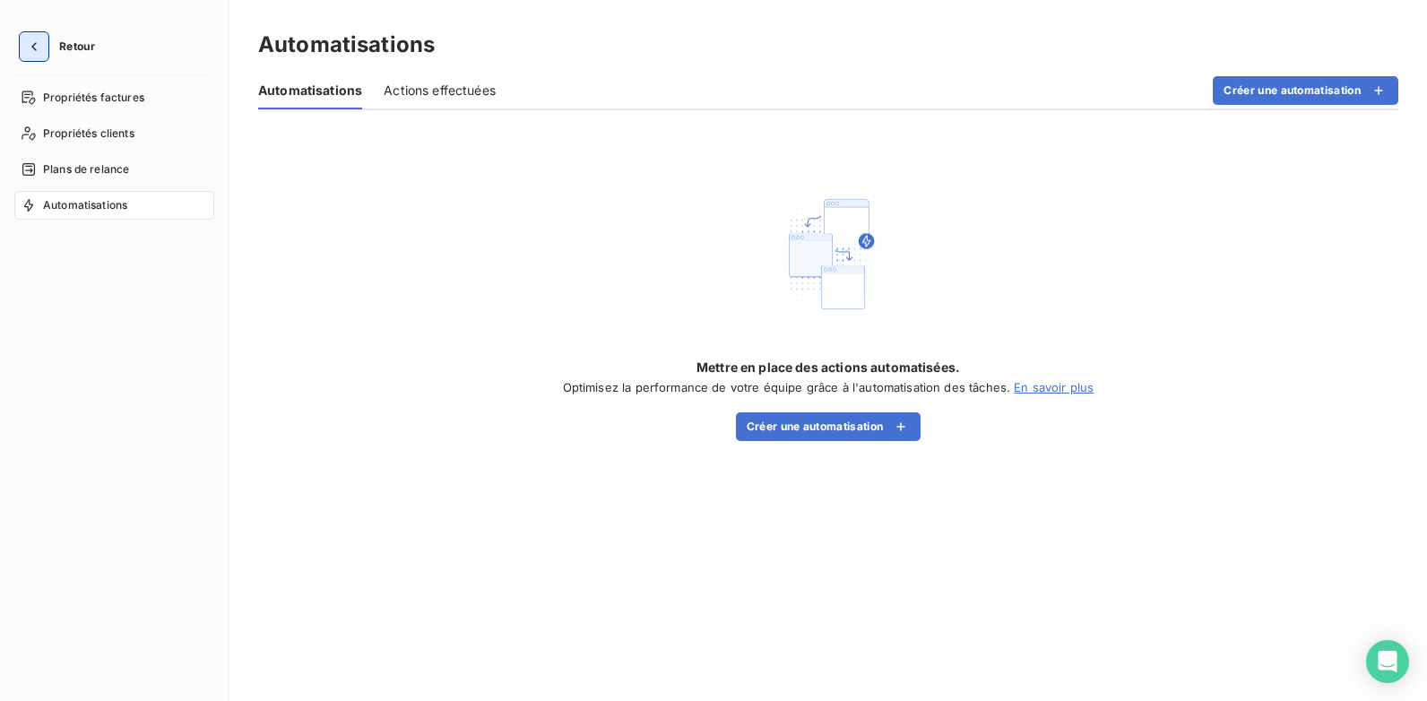
click at [33, 48] on icon "button" at bounding box center [33, 46] width 5 height 9
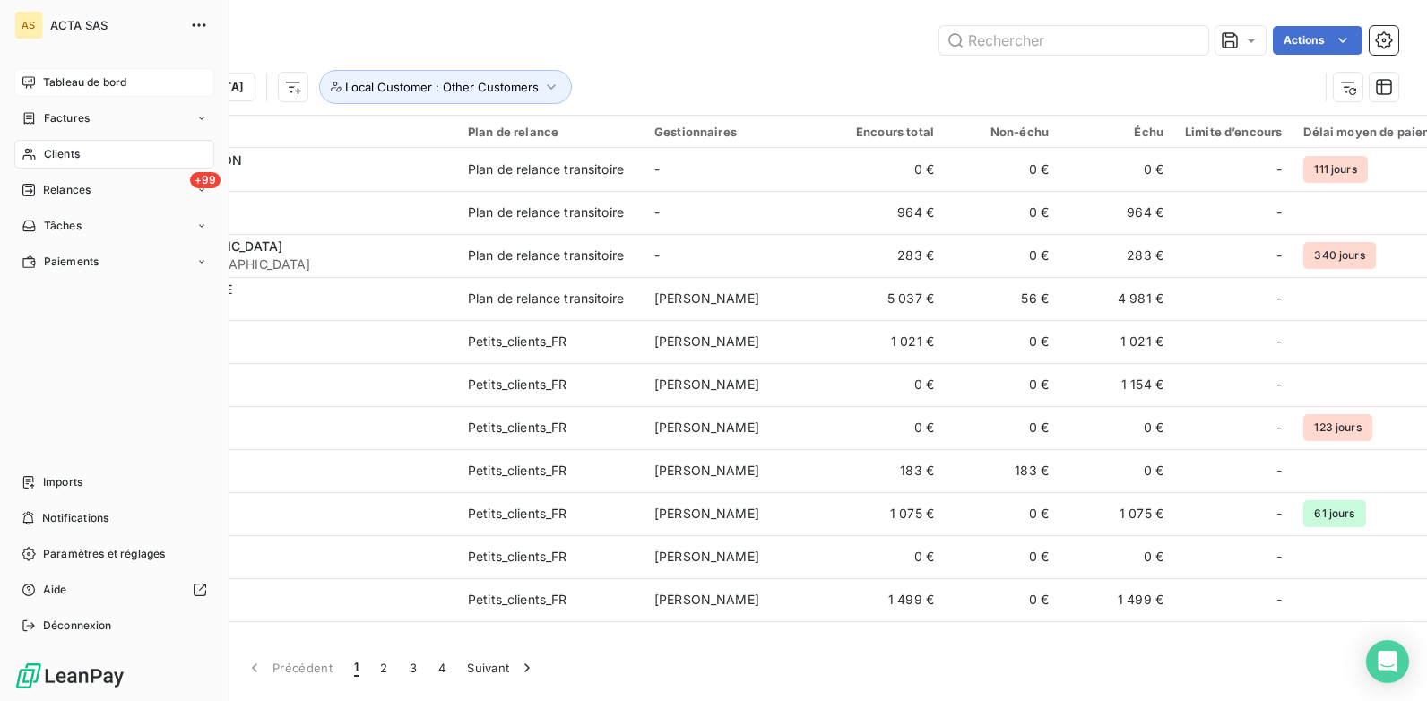
click at [62, 81] on span "Tableau de bord" at bounding box center [84, 82] width 83 height 16
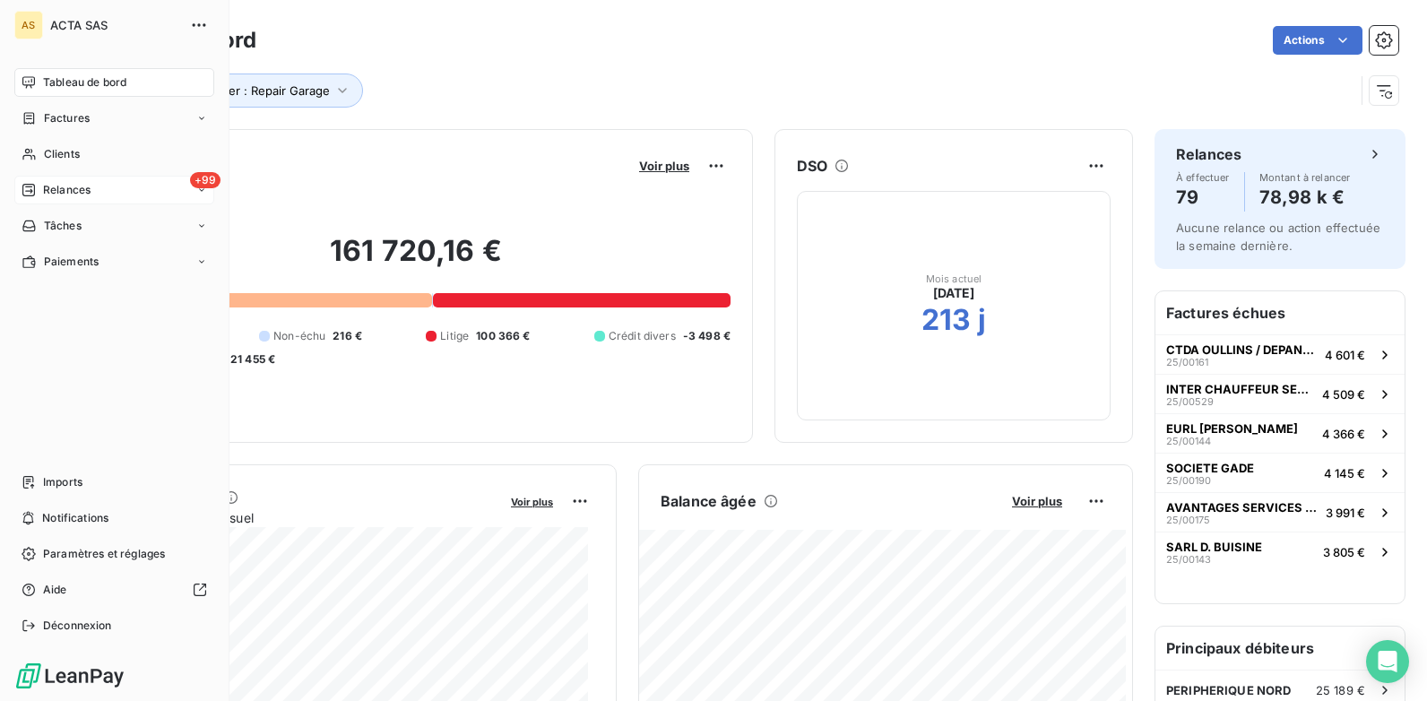
click at [83, 195] on span "Relances" at bounding box center [67, 190] width 48 height 16
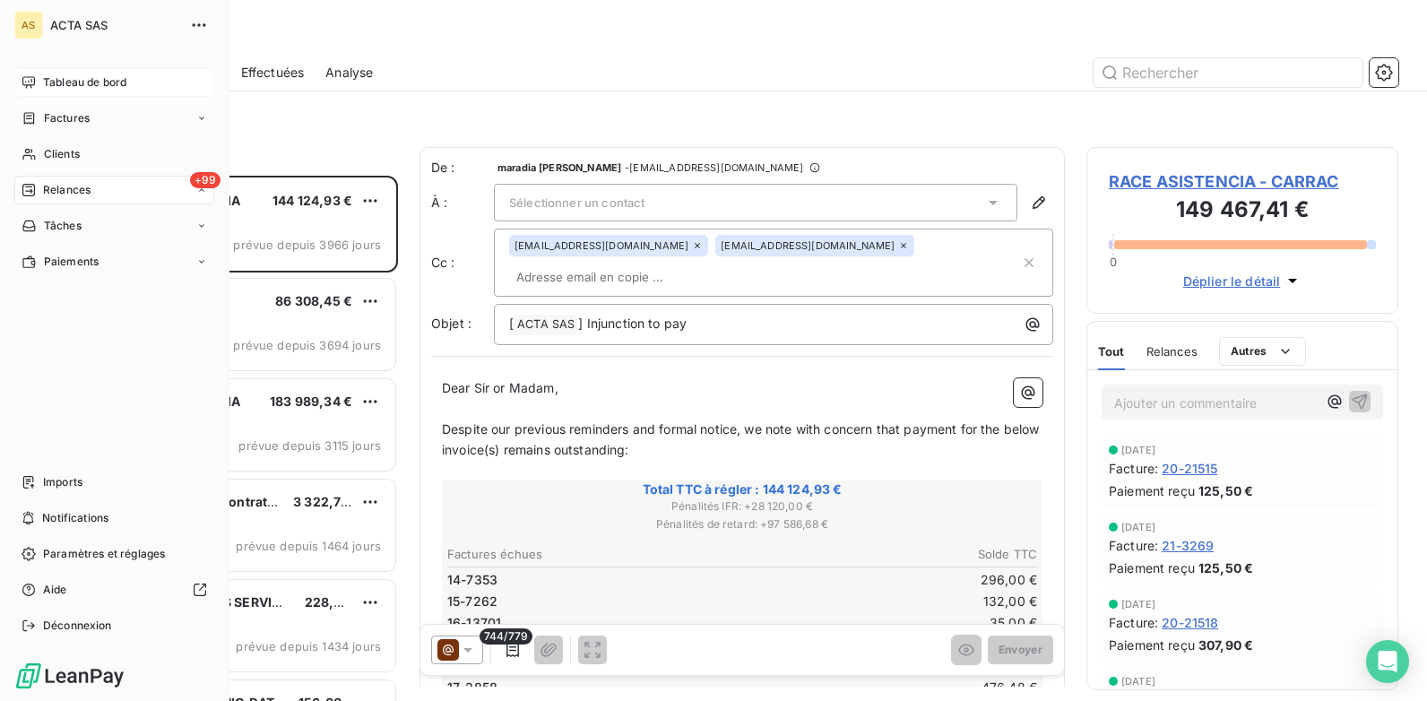
scroll to position [512, 299]
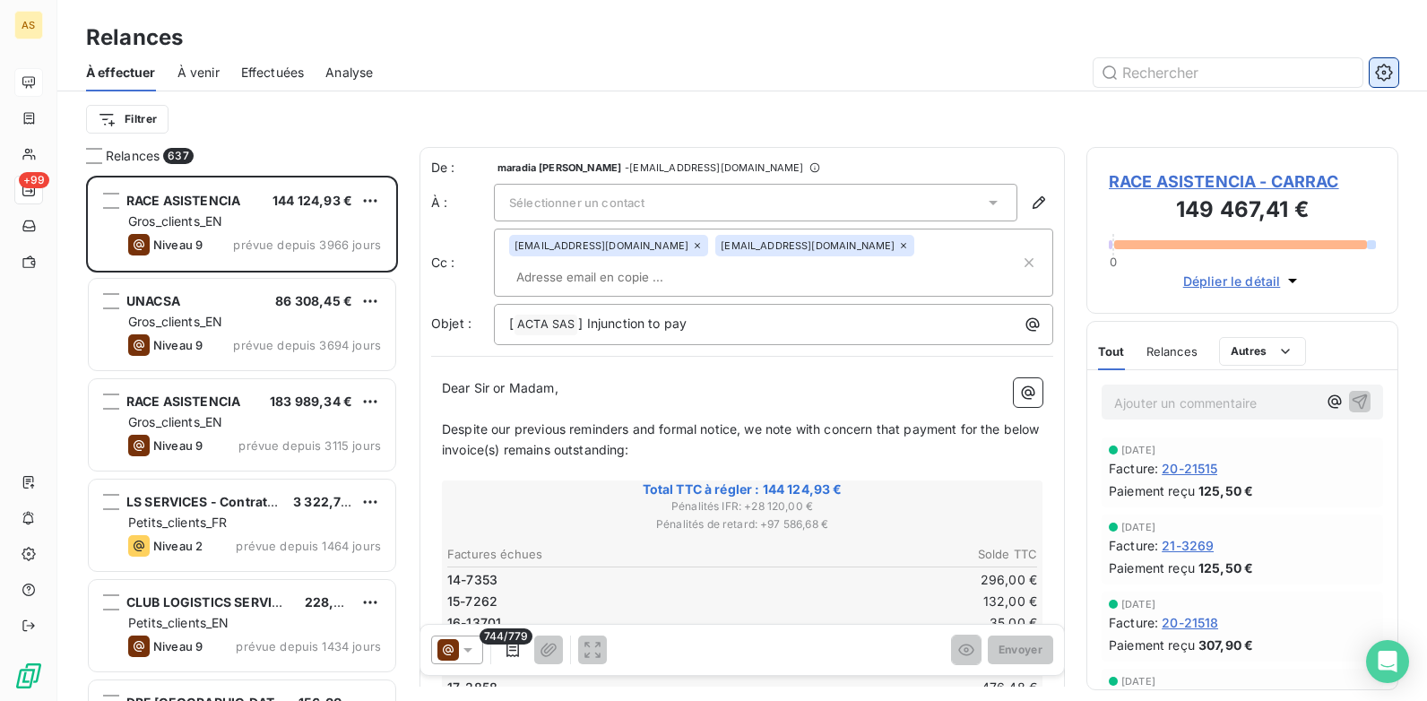
click at [1140, 64] on icon "button" at bounding box center [1384, 73] width 18 height 18
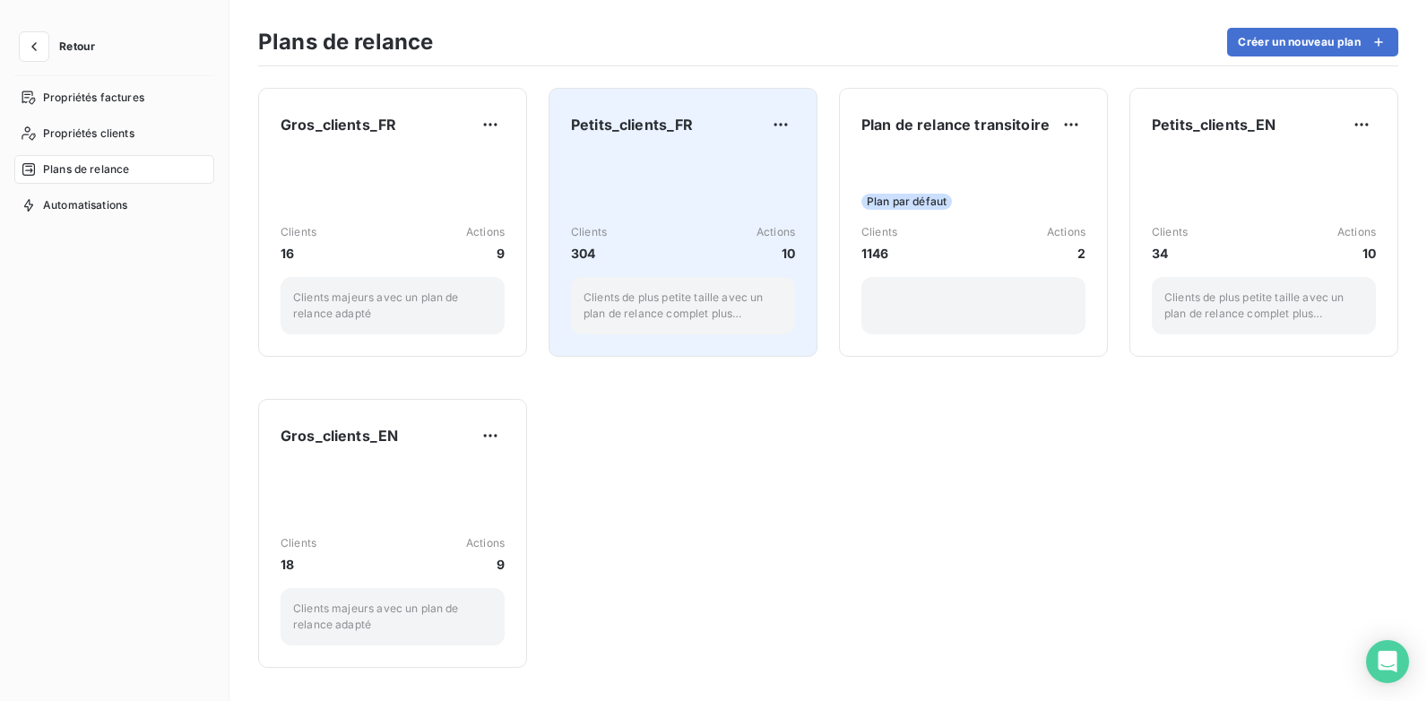
click at [650, 206] on div "Clients 304 Actions 10 Clients de plus petite taille avec un plan de relance co…" at bounding box center [683, 243] width 224 height 181
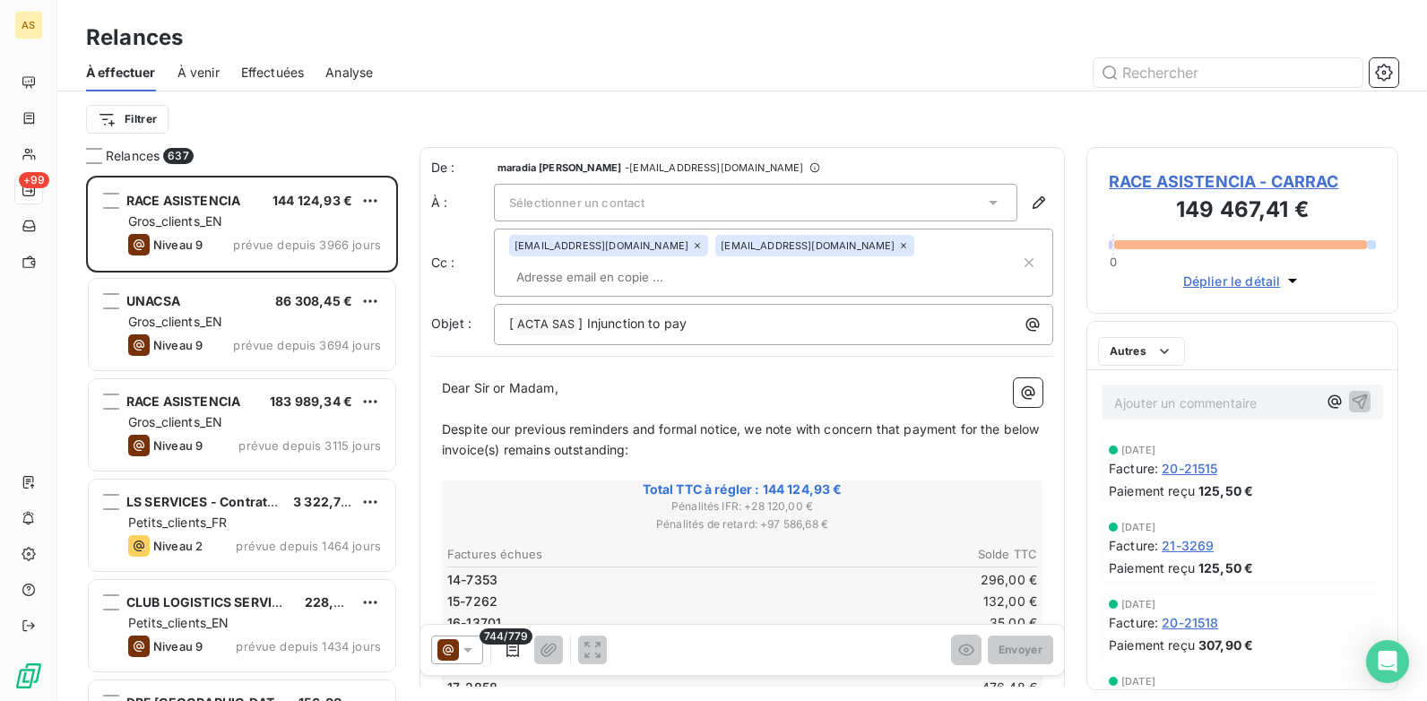
scroll to position [512, 299]
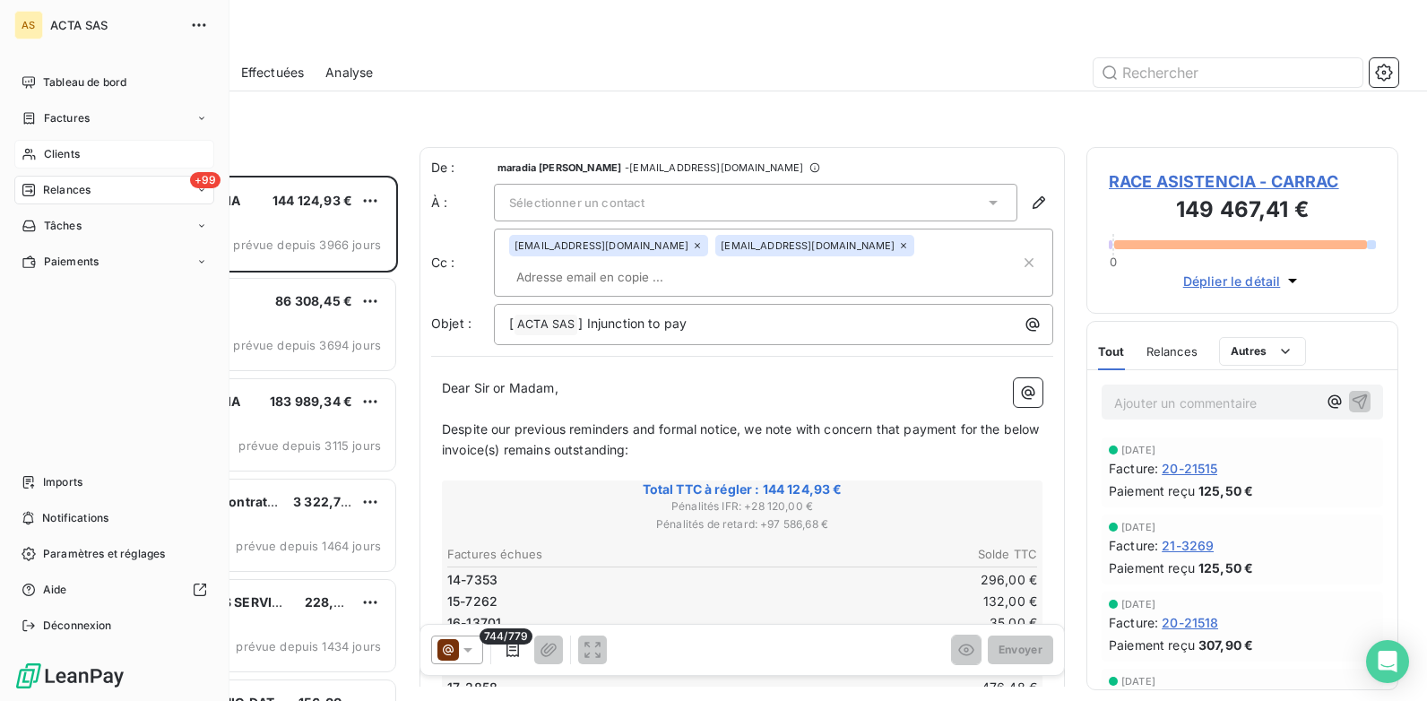
click at [91, 156] on div "Clients" at bounding box center [114, 154] width 200 height 29
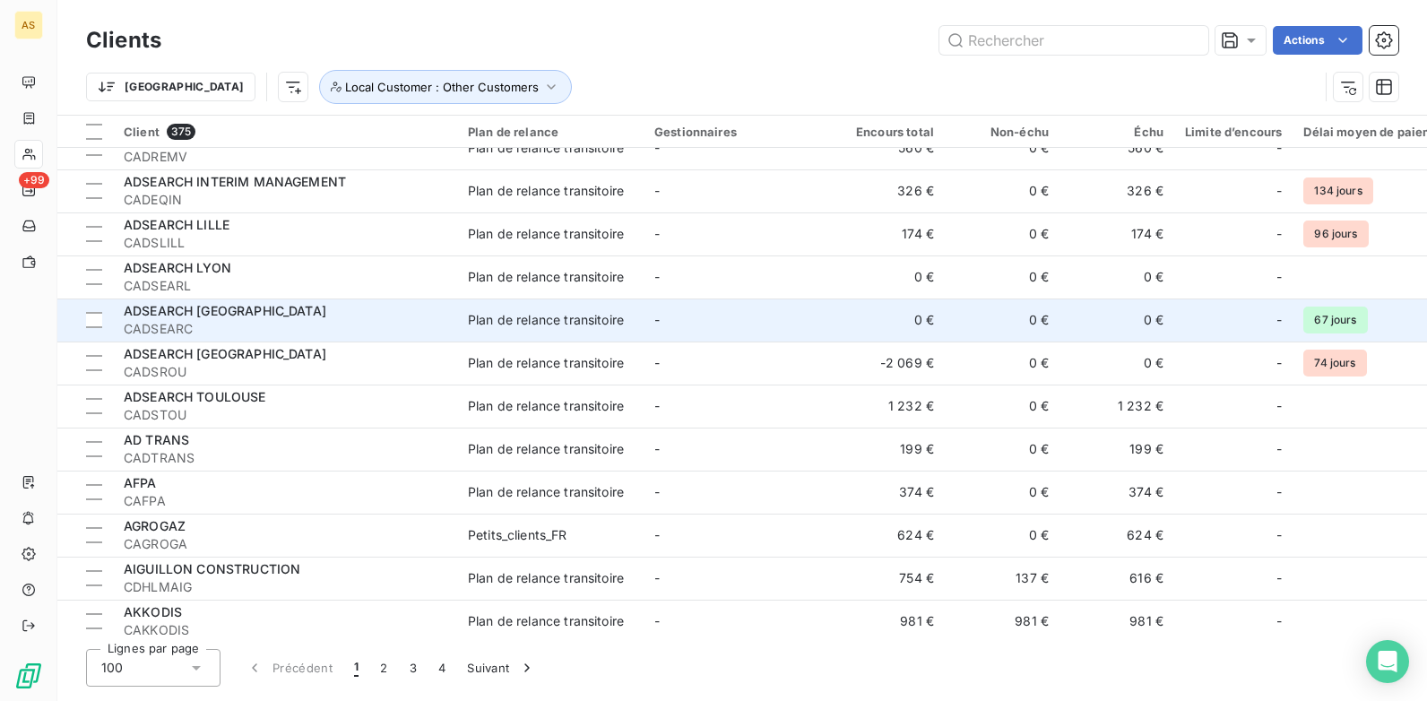
scroll to position [1704, 0]
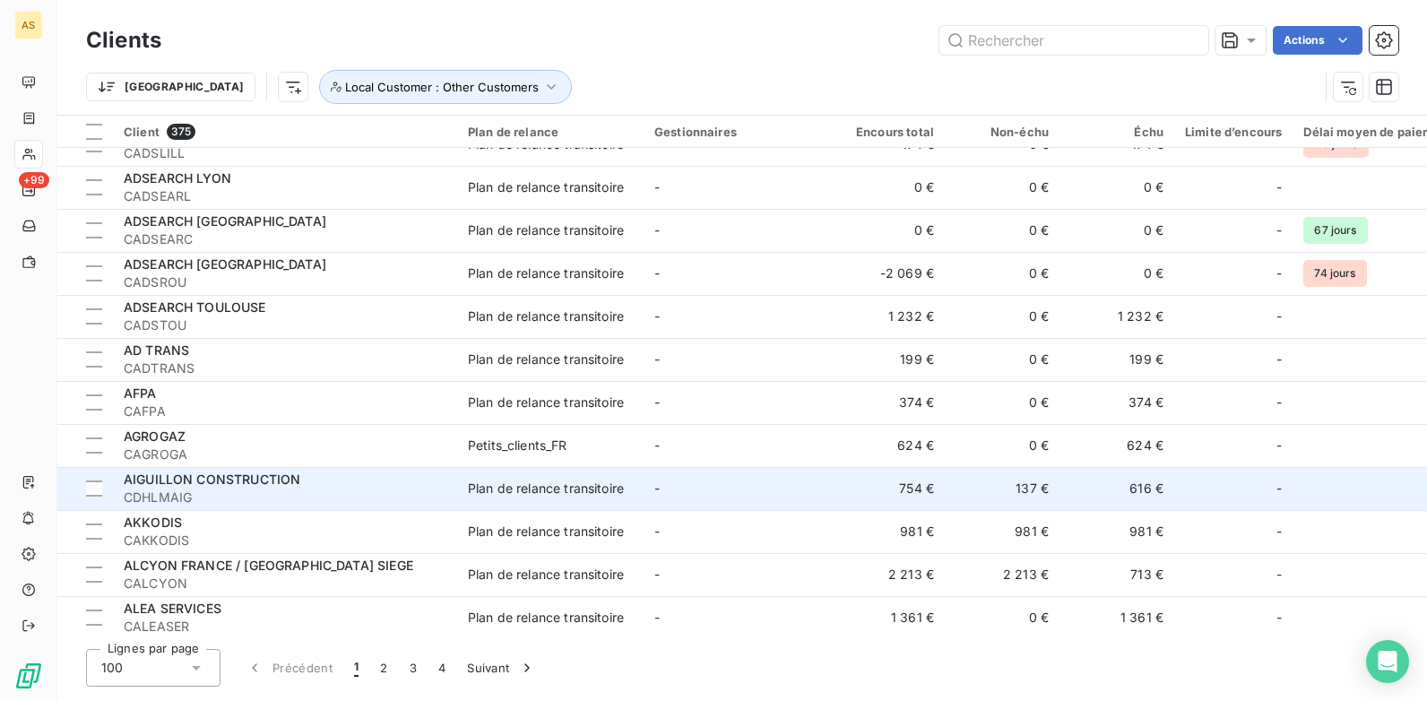
click at [1140, 488] on td "616 €" at bounding box center [1117, 488] width 115 height 43
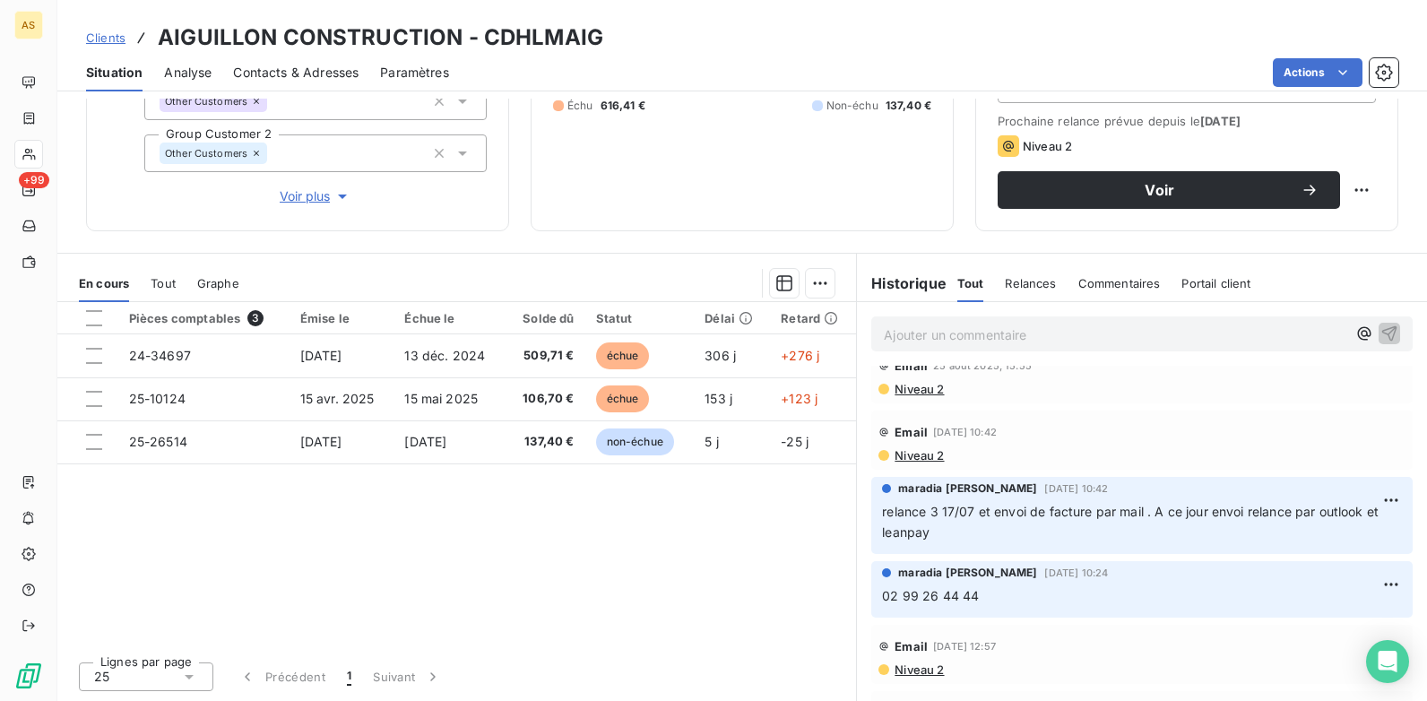
scroll to position [211, 0]
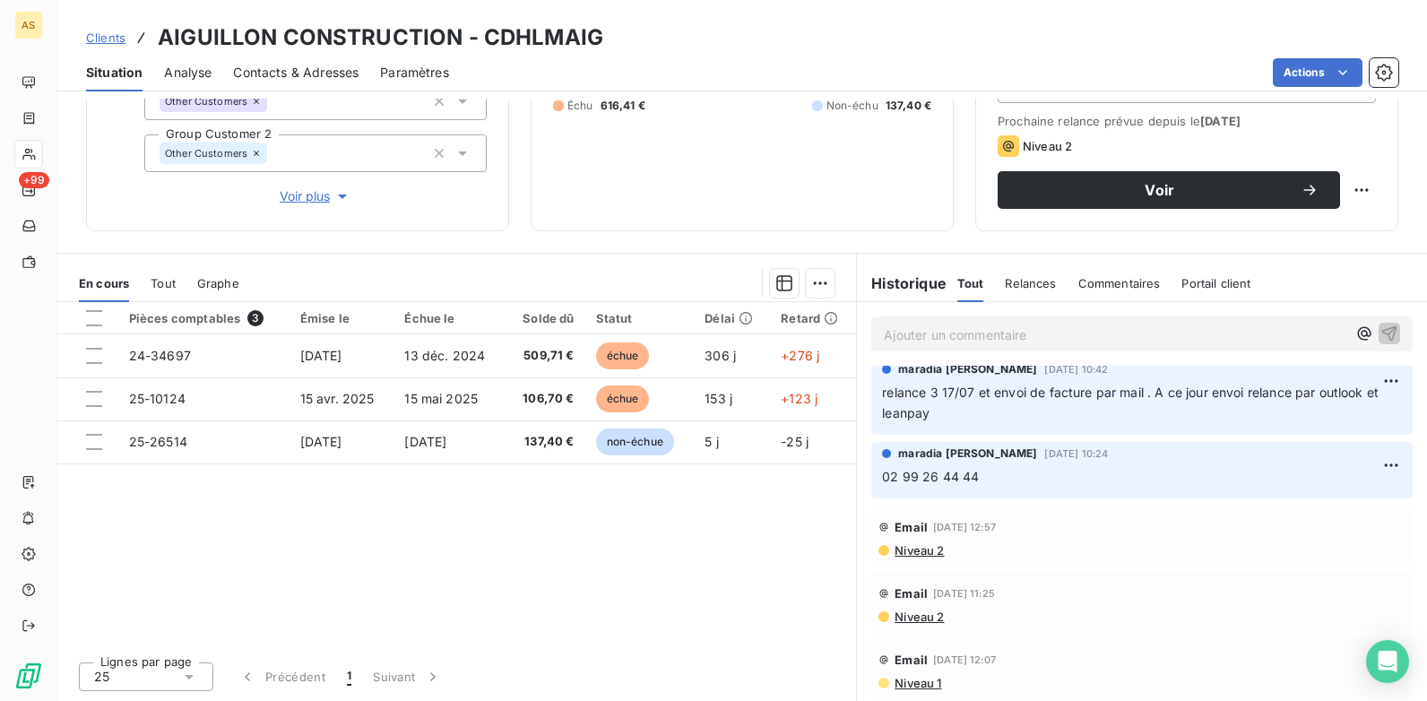
click at [907, 539] on span "Niveau 2" at bounding box center [918, 617] width 51 height 14
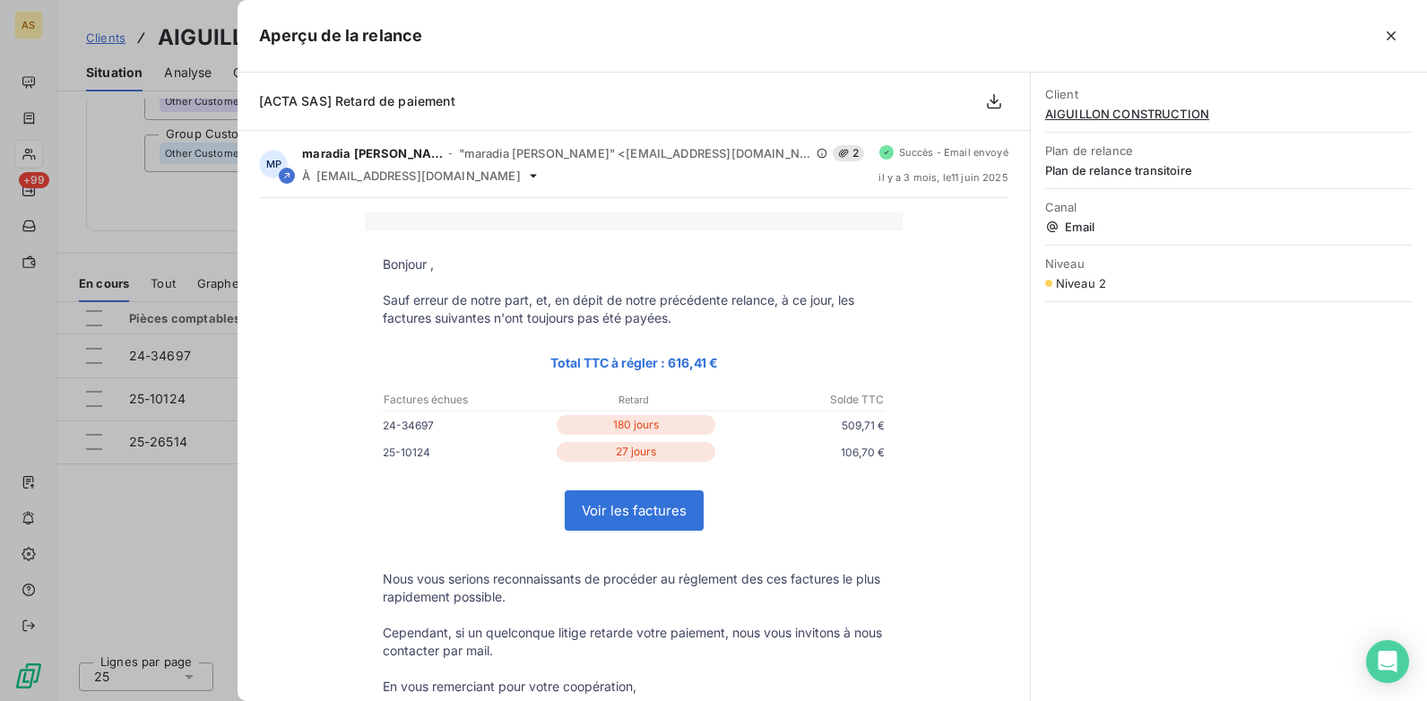
click at [190, 499] on div at bounding box center [713, 350] width 1427 height 701
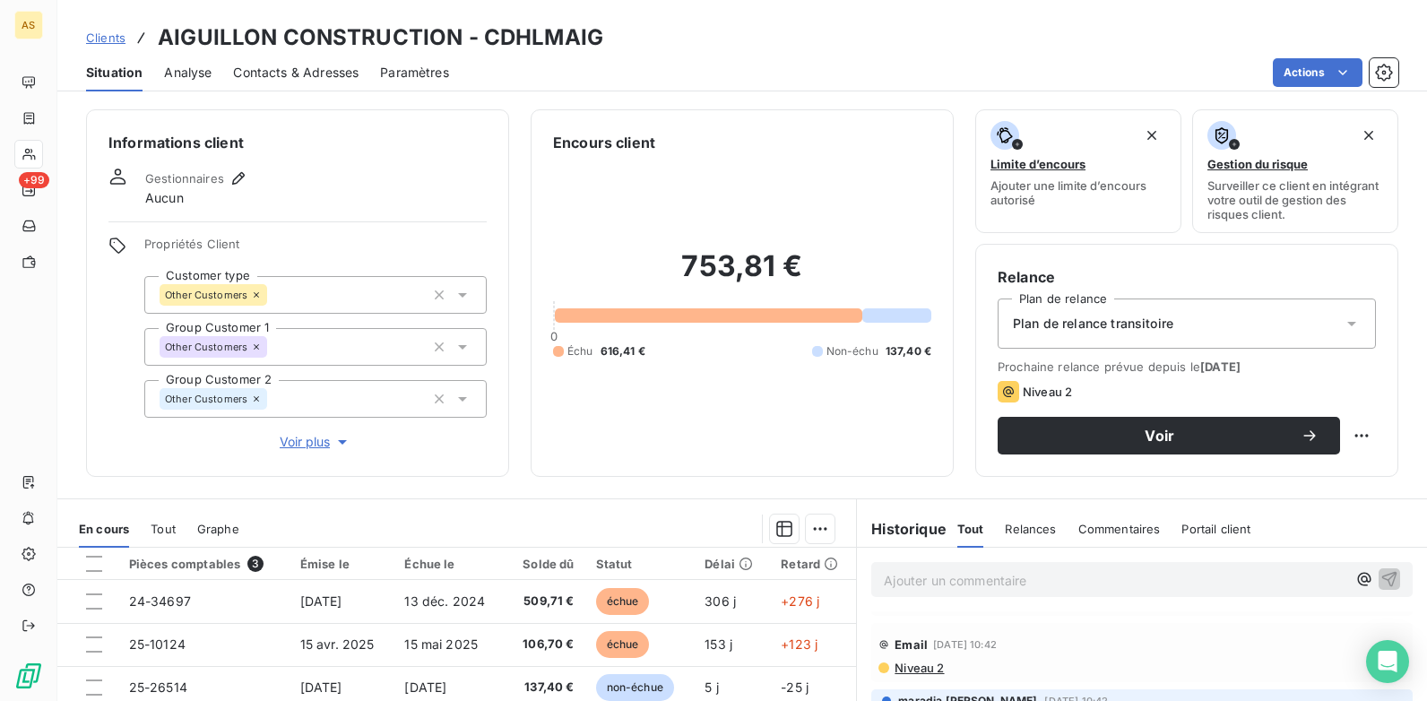
scroll to position [0, 0]
click at [907, 539] on span "Niveau 2" at bounding box center [918, 660] width 51 height 14
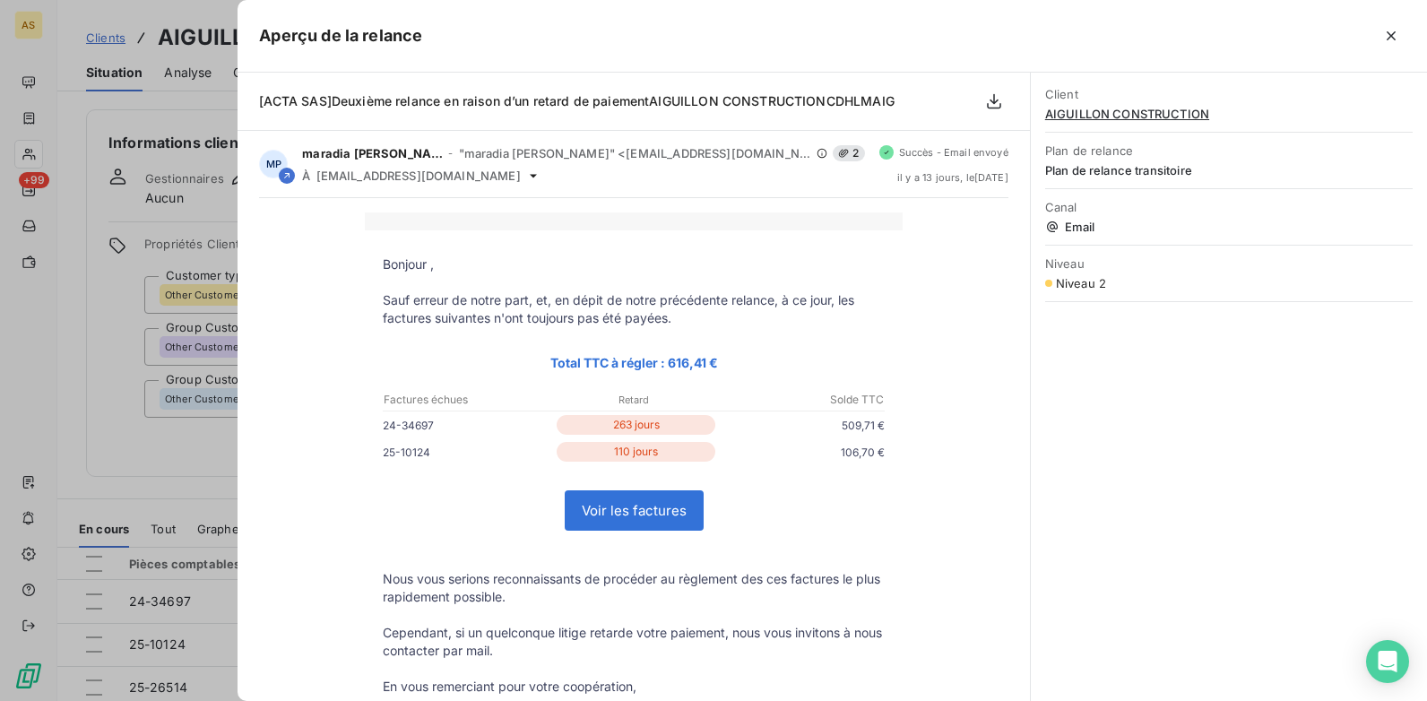
click at [108, 348] on div at bounding box center [713, 350] width 1427 height 701
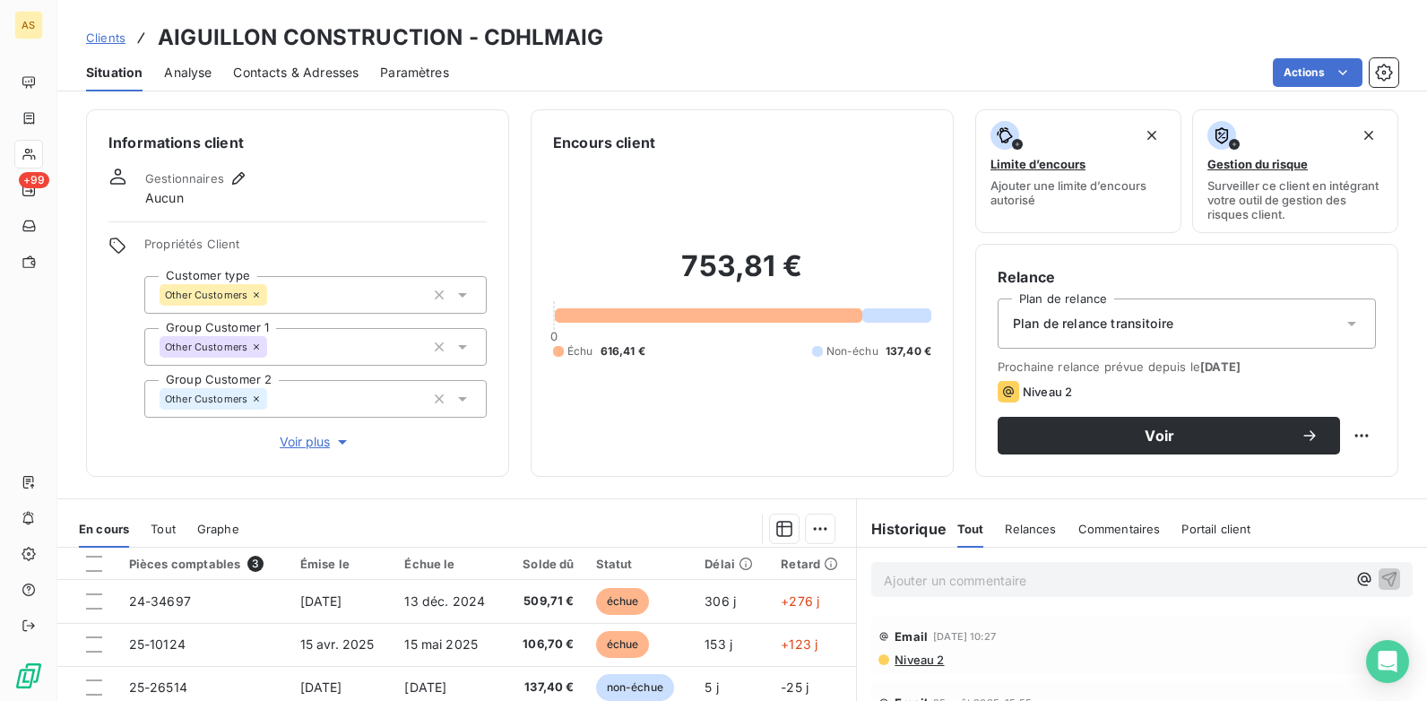
click at [275, 72] on span "Contacts & Adresses" at bounding box center [296, 73] width 126 height 18
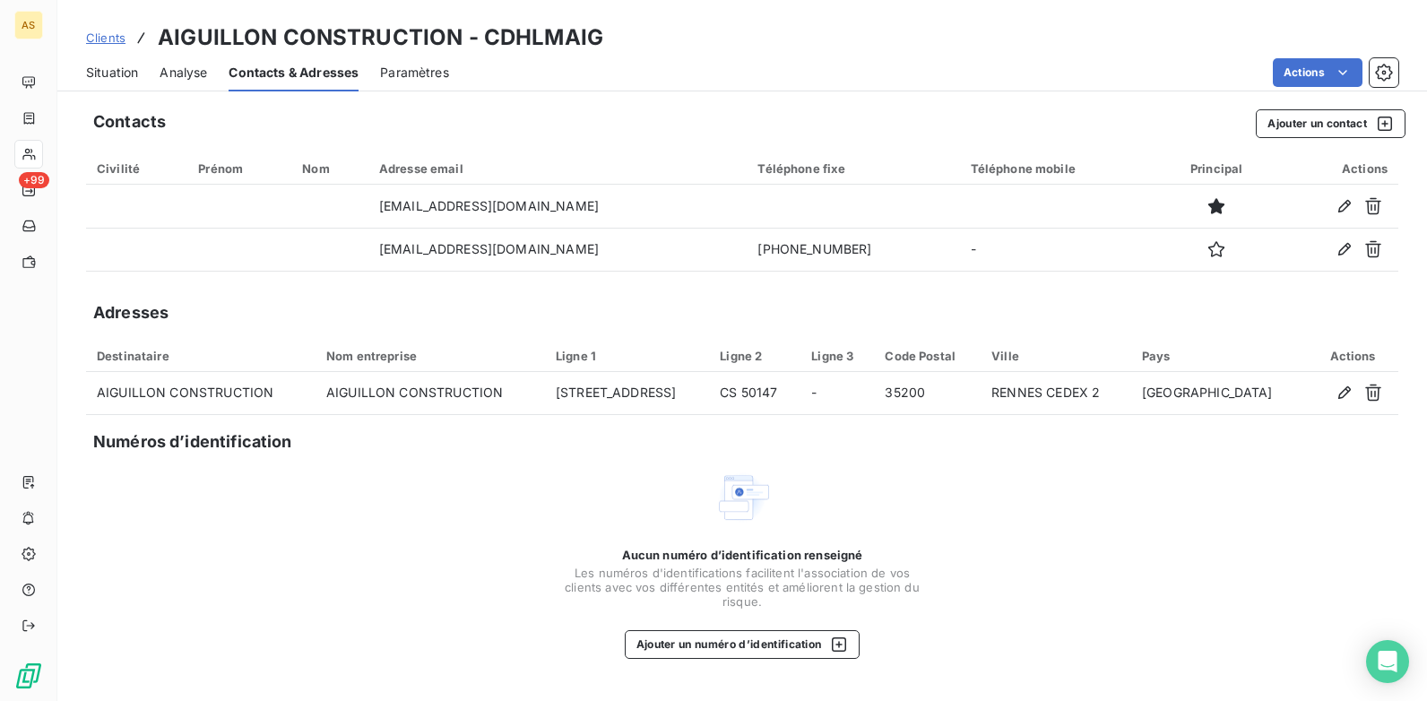
click at [106, 77] on span "Situation" at bounding box center [112, 73] width 52 height 18
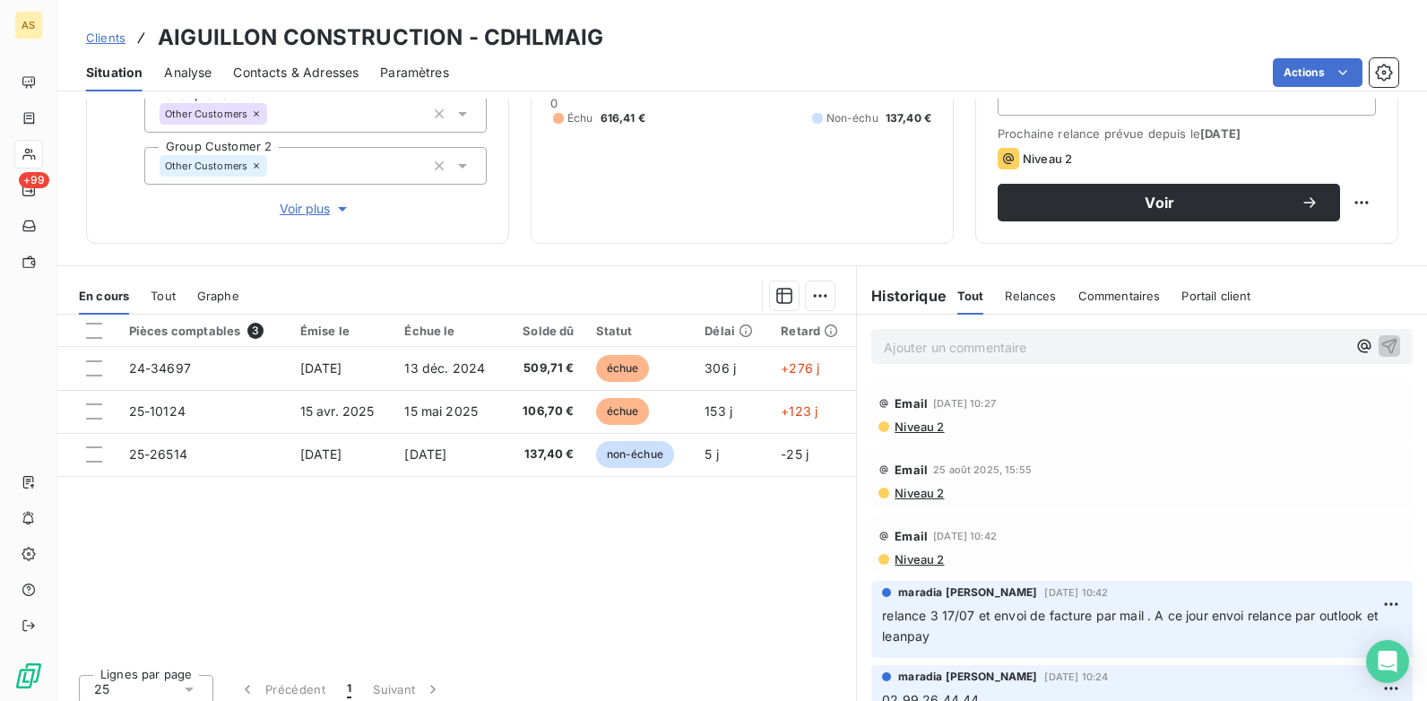
scroll to position [246, 0]
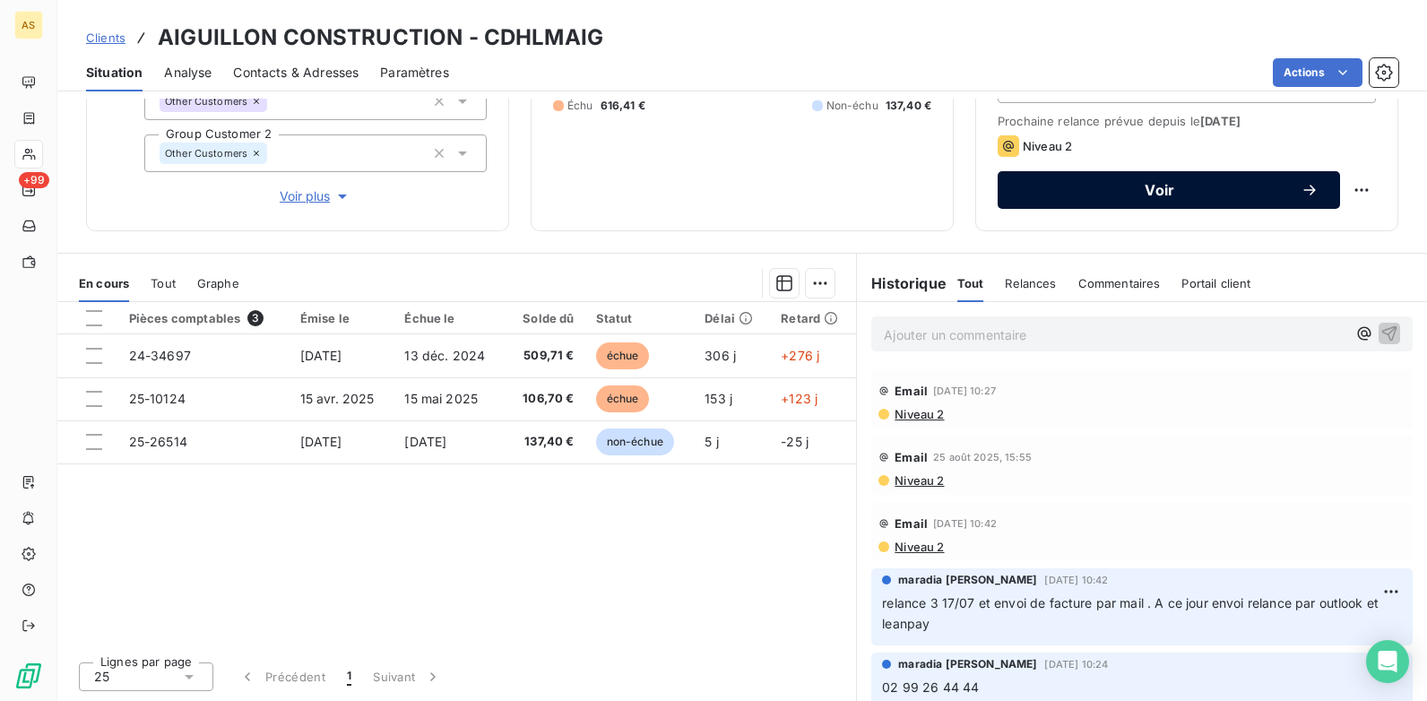
click at [998, 197] on button "Voir" at bounding box center [1169, 190] width 342 height 38
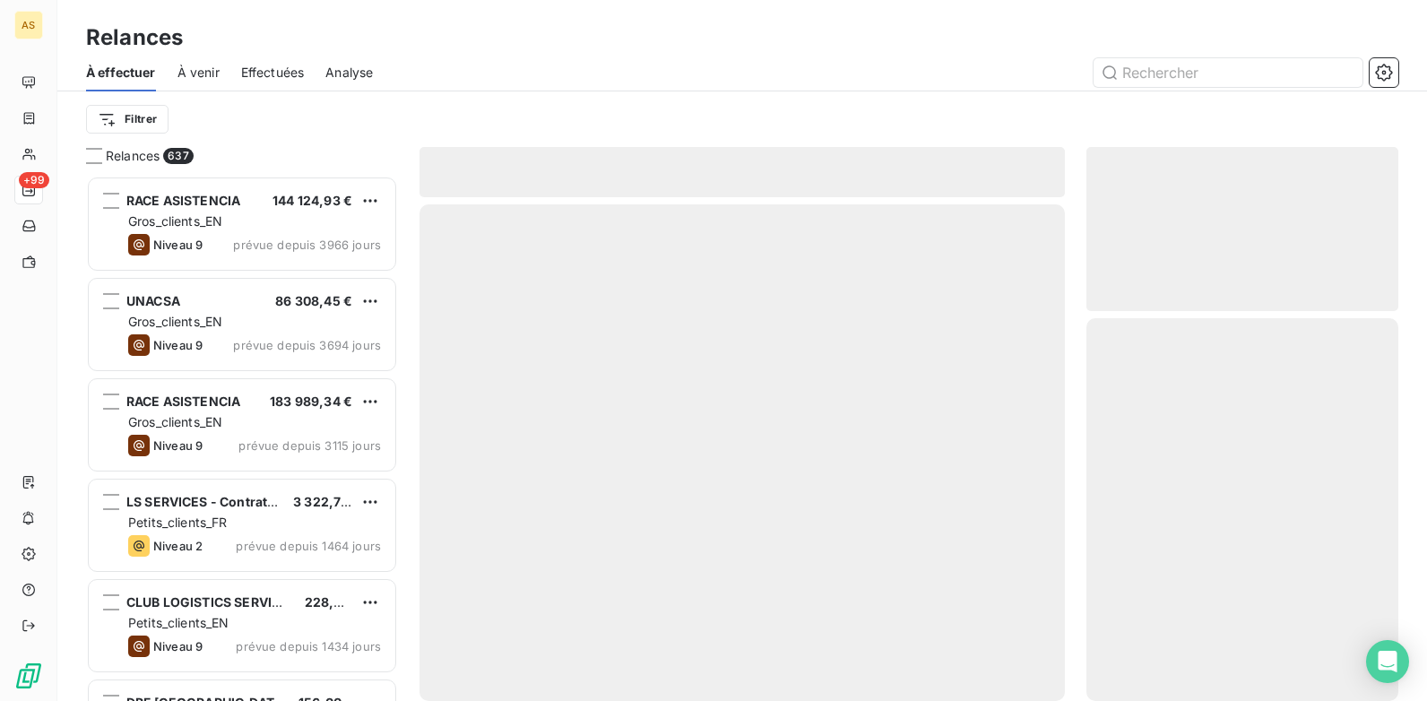
scroll to position [512, 299]
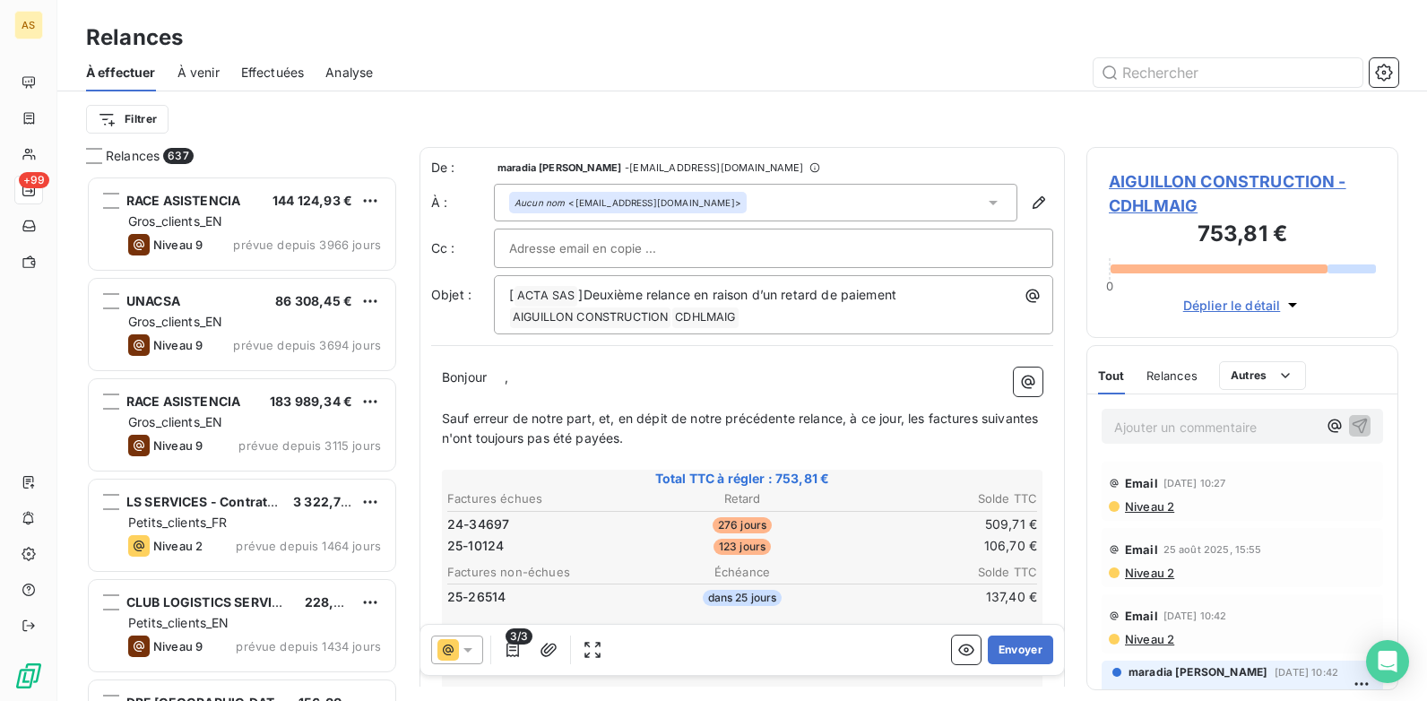
click at [876, 244] on div at bounding box center [773, 248] width 529 height 27
click at [525, 249] on input "text" at bounding box center [773, 248] width 529 height 27
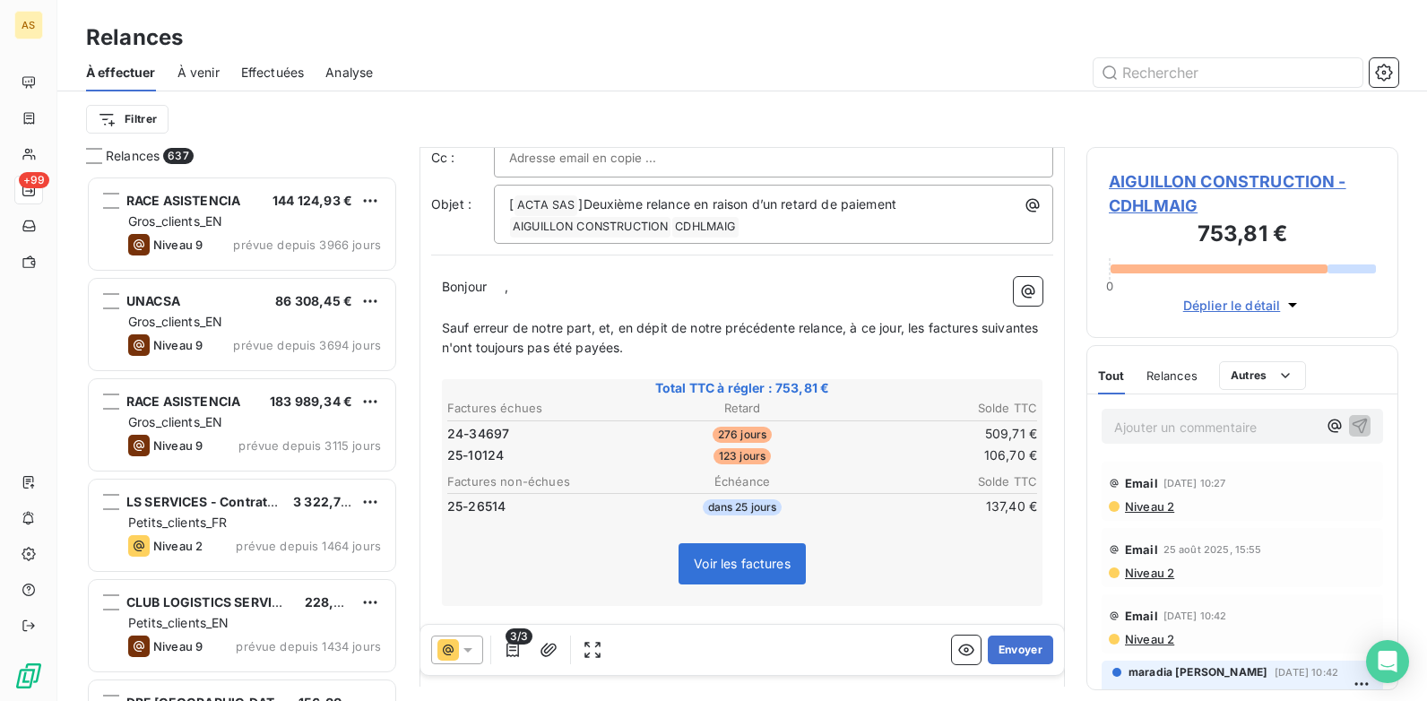
scroll to position [2, 0]
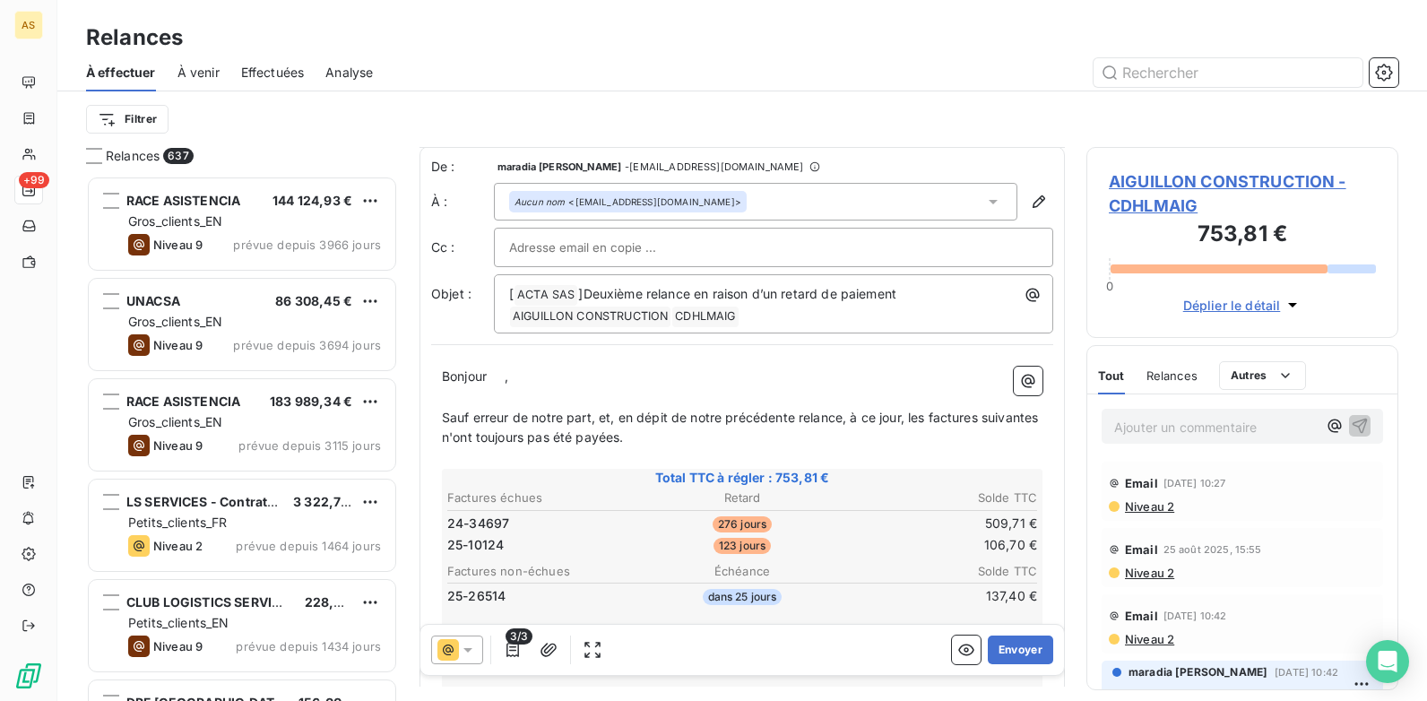
click at [984, 199] on icon at bounding box center [993, 202] width 18 height 18
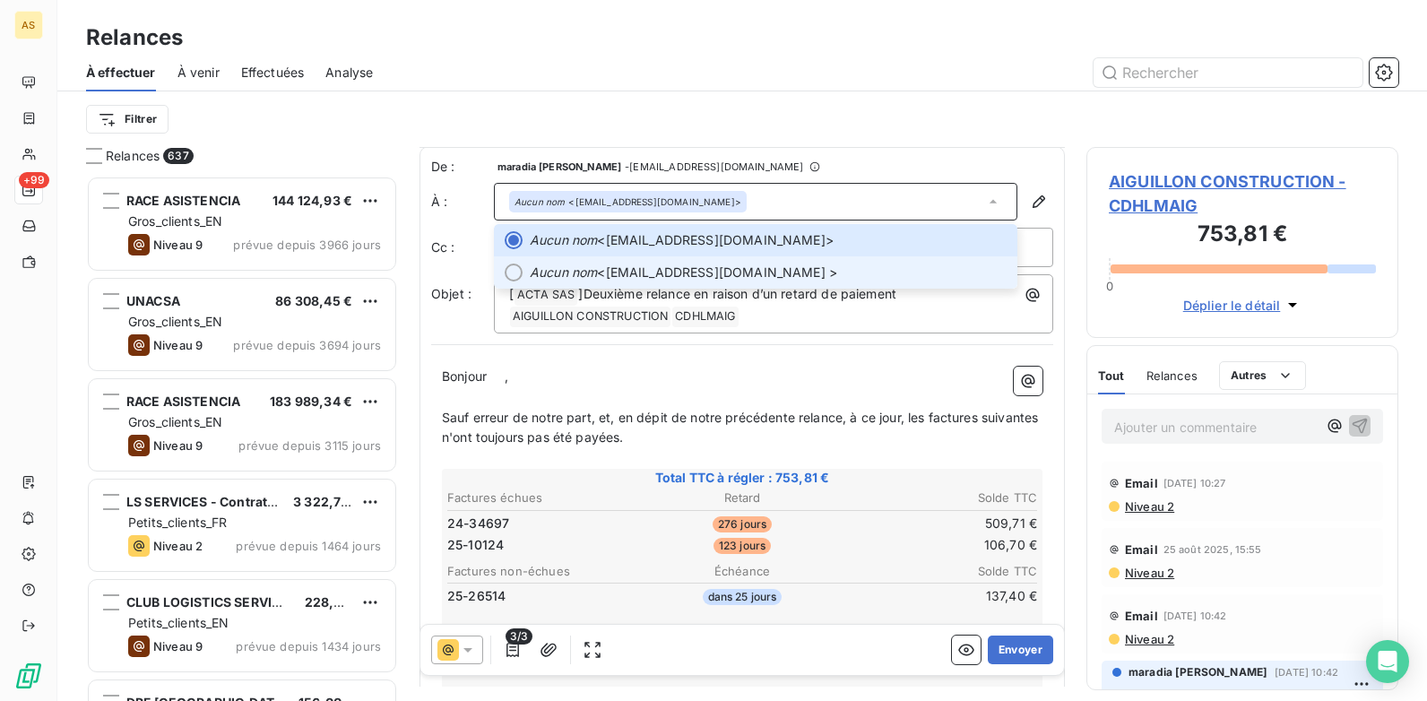
click at [751, 270] on span "Aucun nom <nleclere@aiguillon.com >" at bounding box center [768, 273] width 477 height 18
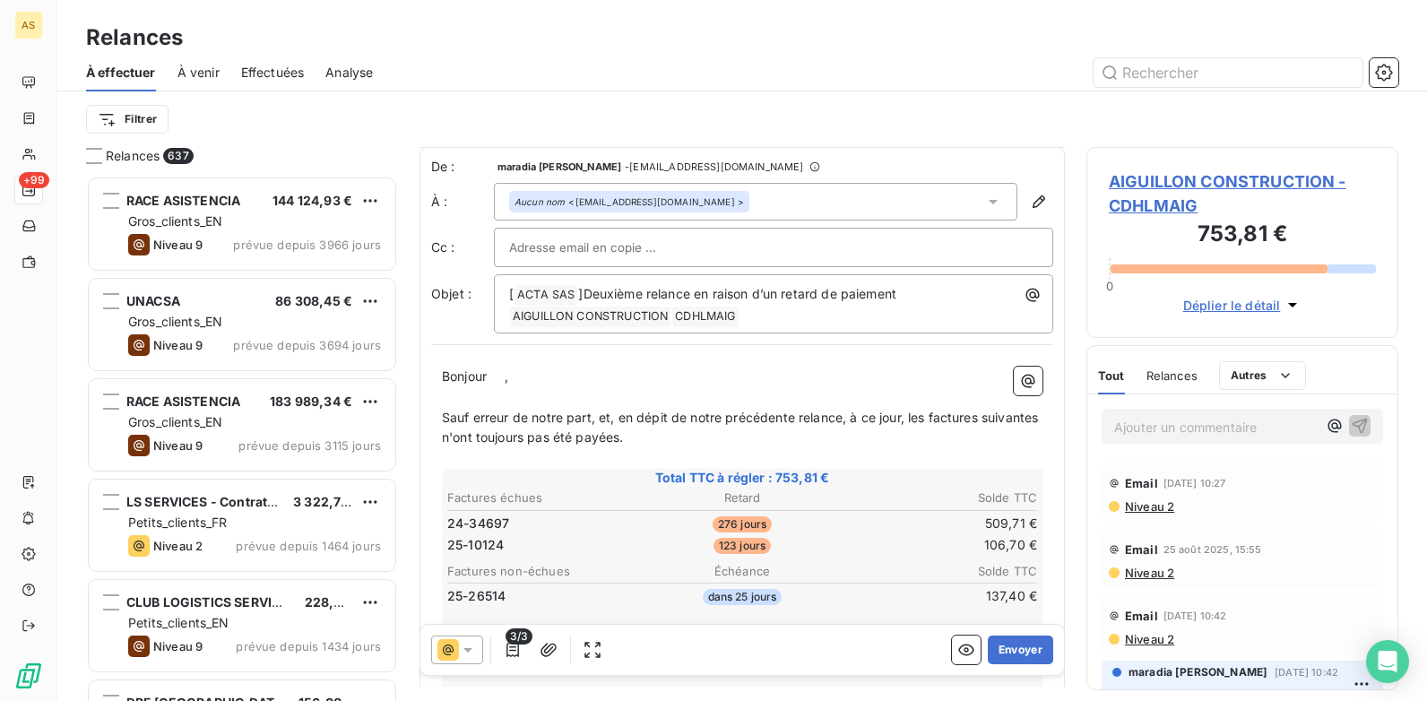
click at [463, 539] on icon at bounding box center [468, 650] width 18 height 18
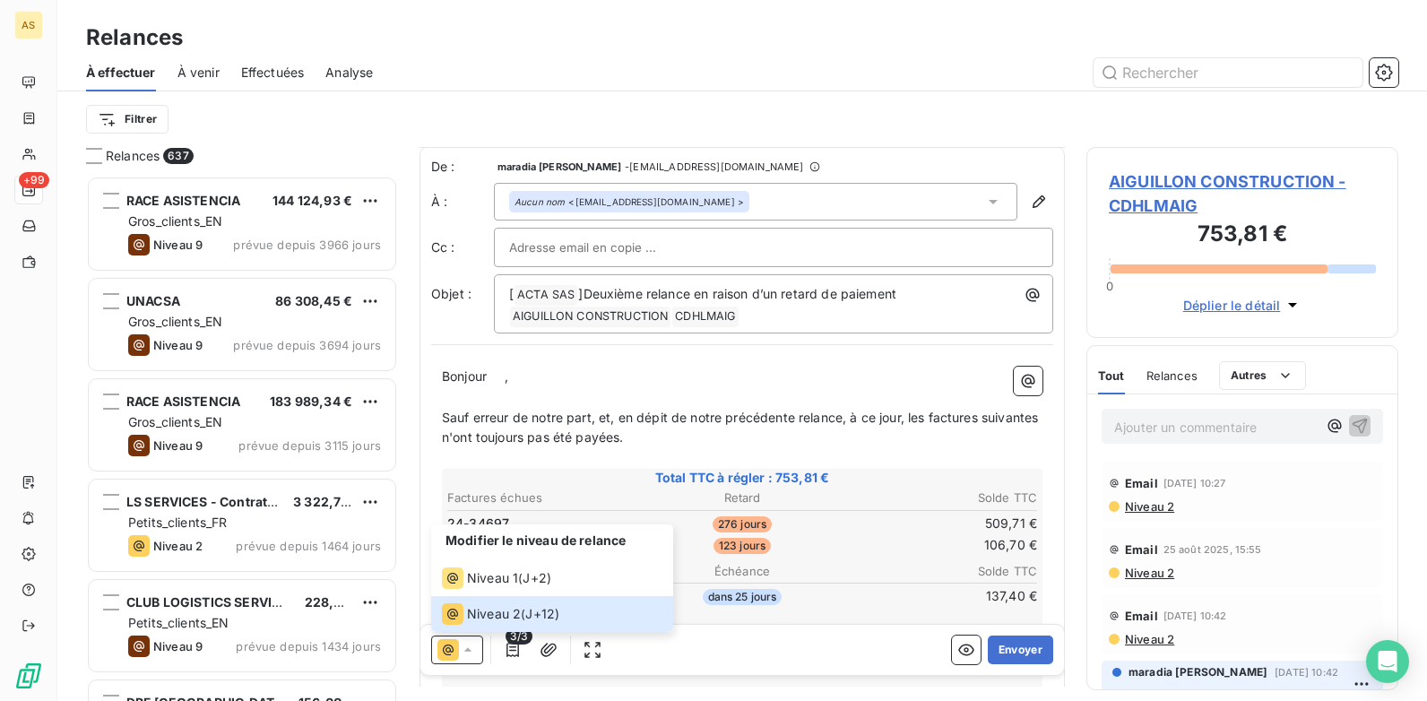
click at [989, 201] on icon at bounding box center [993, 202] width 9 height 4
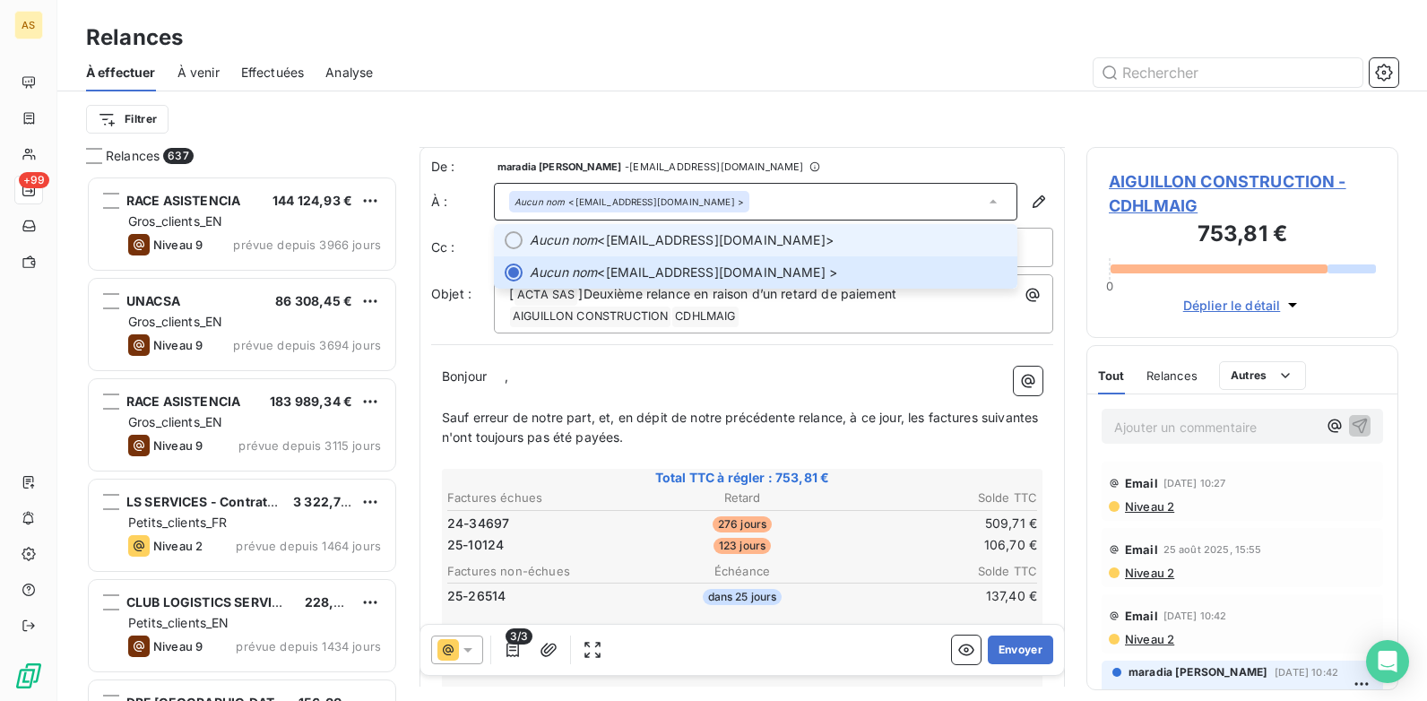
click at [759, 242] on span "Aucun nom <comptafournisseur@aiguillon.com>" at bounding box center [768, 240] width 477 height 18
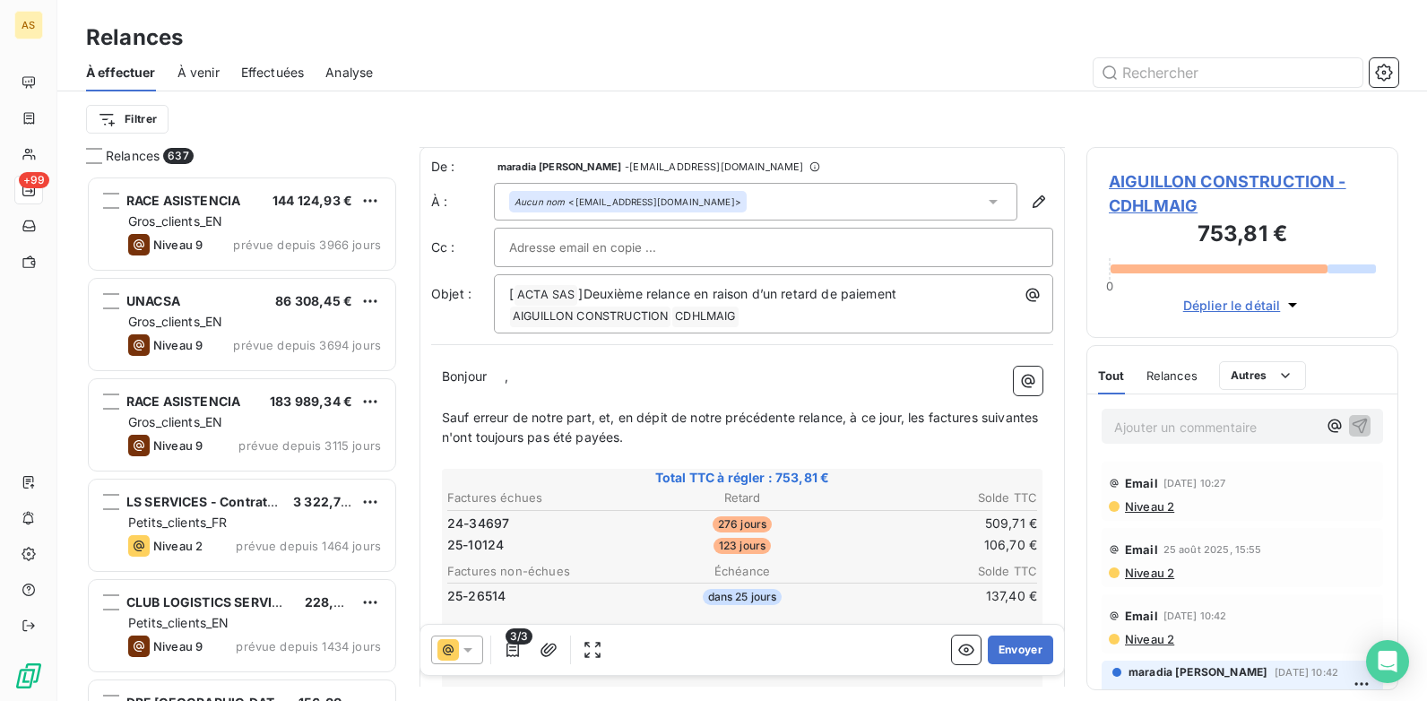
click at [1140, 176] on span "AIGUILLON CONSTRUCTION - CDHLMAIG" at bounding box center [1242, 193] width 267 height 48
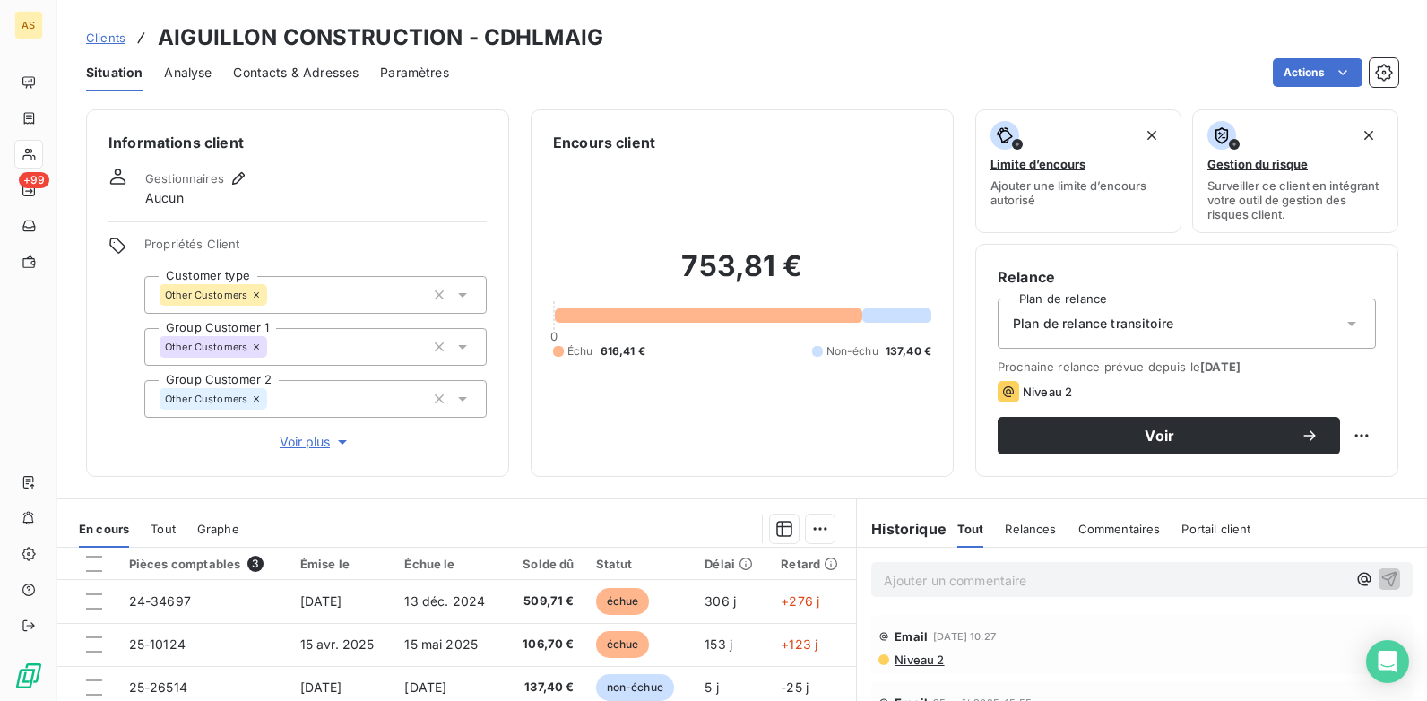
click at [318, 73] on span "Contacts & Adresses" at bounding box center [296, 73] width 126 height 18
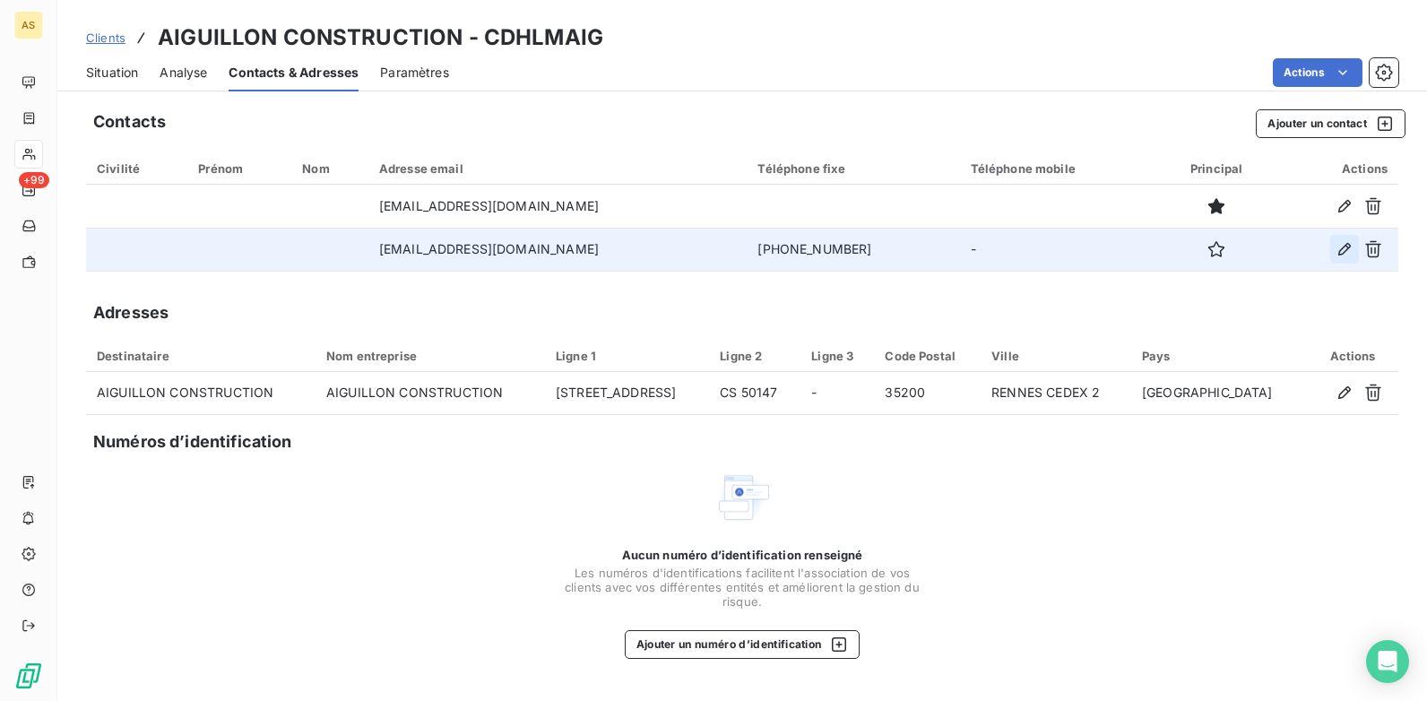
click at [1140, 253] on icon "button" at bounding box center [1345, 249] width 18 height 18
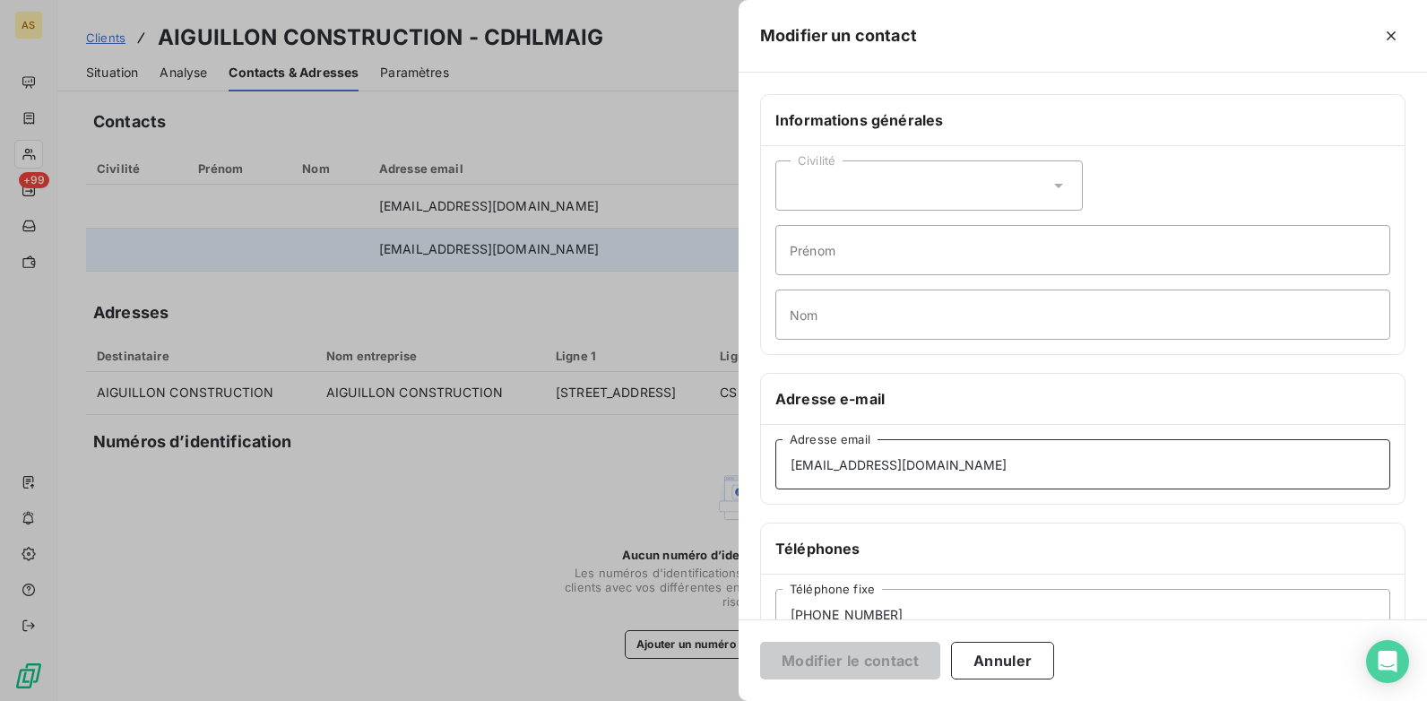
drag, startPoint x: 927, startPoint y: 468, endPoint x: 781, endPoint y: 470, distance: 146.2
click at [781, 470] on input "nleclere@aiguillon.com" at bounding box center [1083, 464] width 615 height 50
paste input "k.mesana@isatis.org"
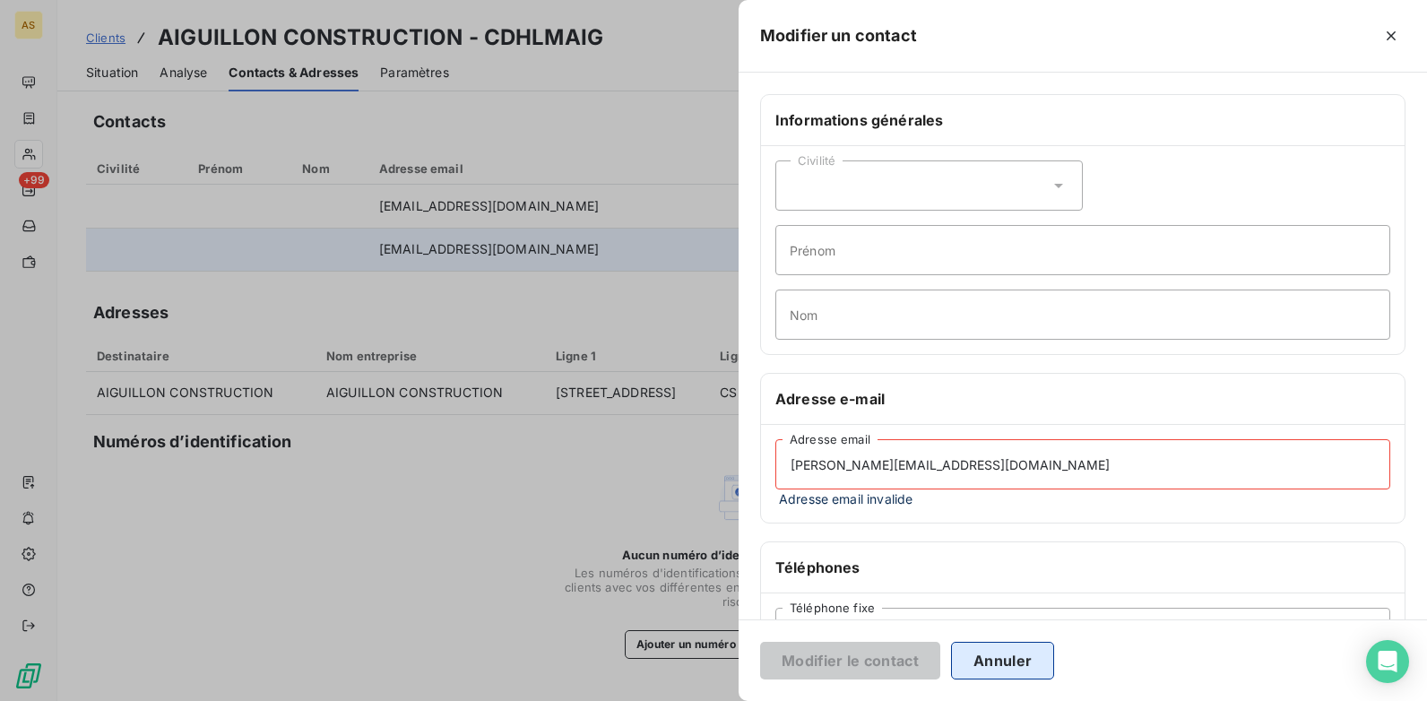
click at [987, 539] on button "Annuler" at bounding box center [1002, 661] width 103 height 38
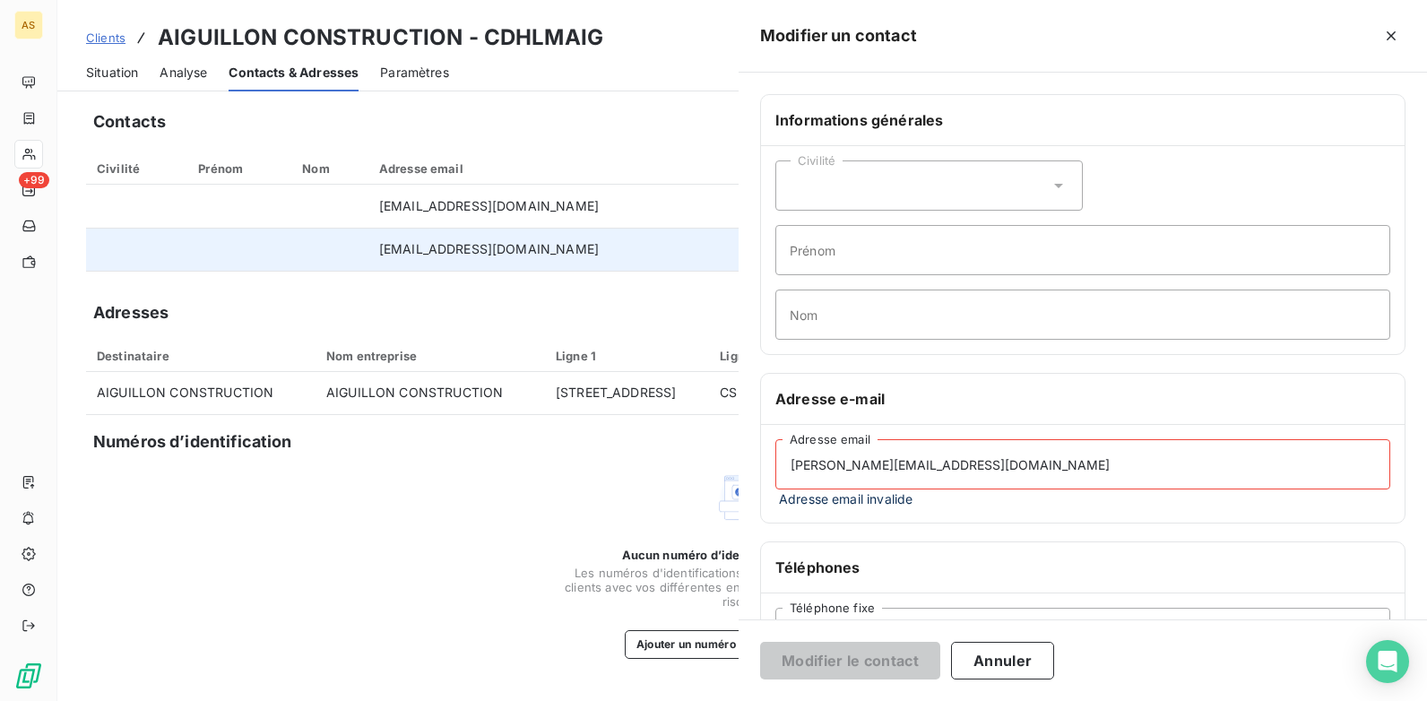
type input "nleclere@aiguillon.com"
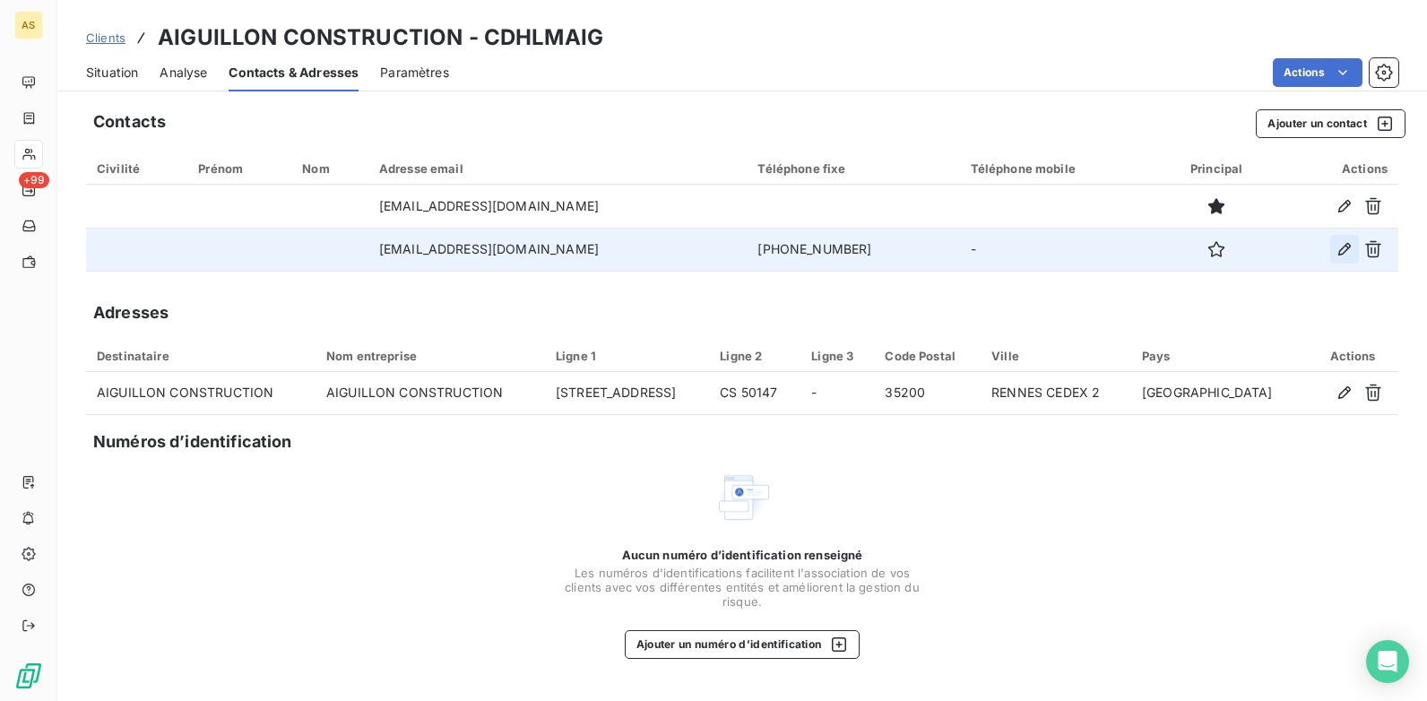
click at [1140, 252] on icon "button" at bounding box center [1345, 249] width 13 height 13
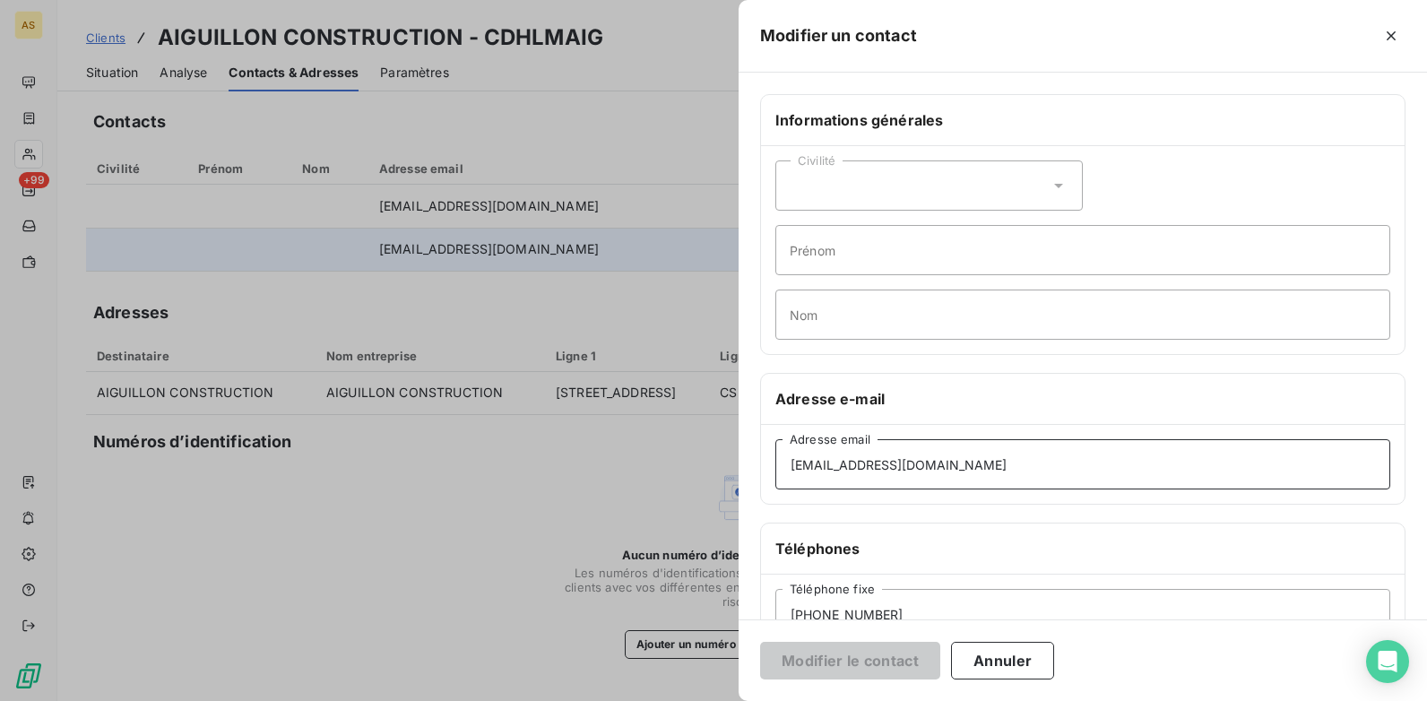
drag, startPoint x: 934, startPoint y: 463, endPoint x: 762, endPoint y: 461, distance: 172.2
click at [762, 461] on div "nleclere@aiguillon.com Adresse email" at bounding box center [1083, 464] width 644 height 79
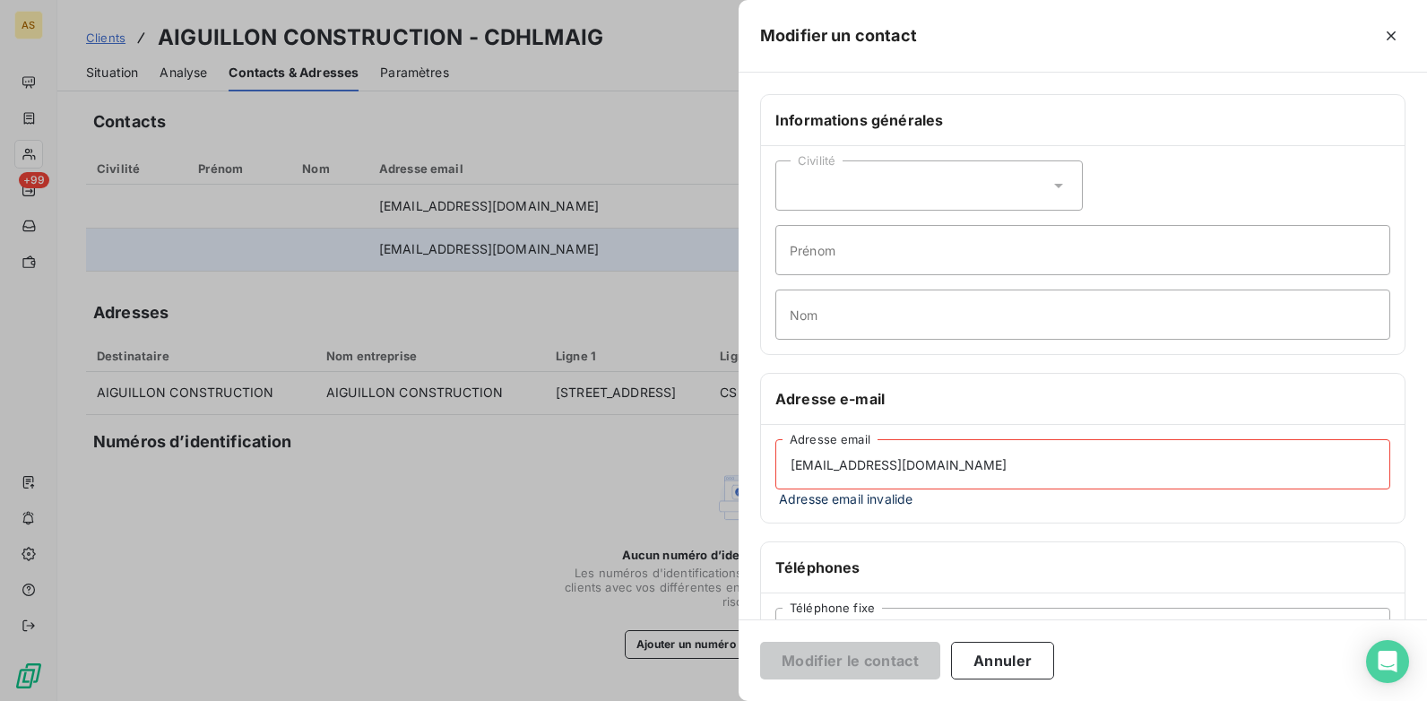
click at [547, 504] on div at bounding box center [713, 350] width 1427 height 701
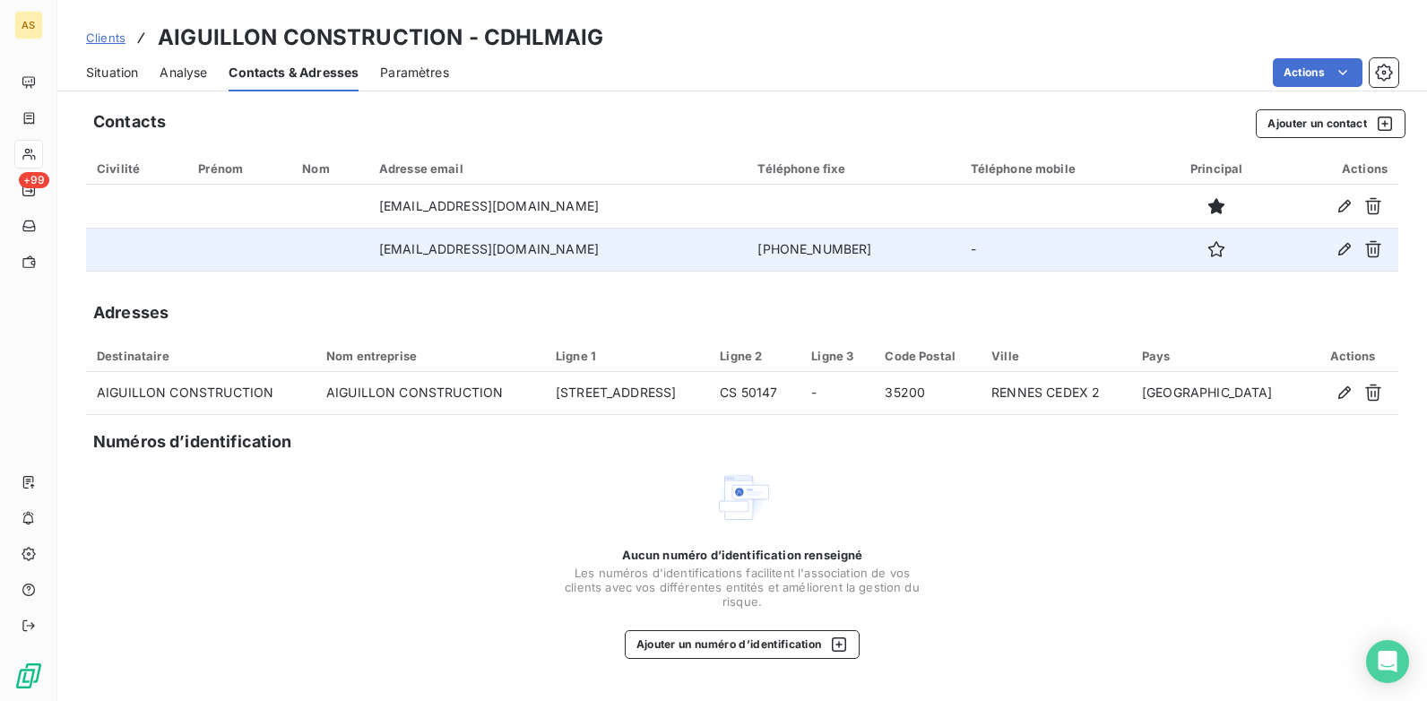
click at [94, 69] on span "Situation" at bounding box center [112, 73] width 52 height 18
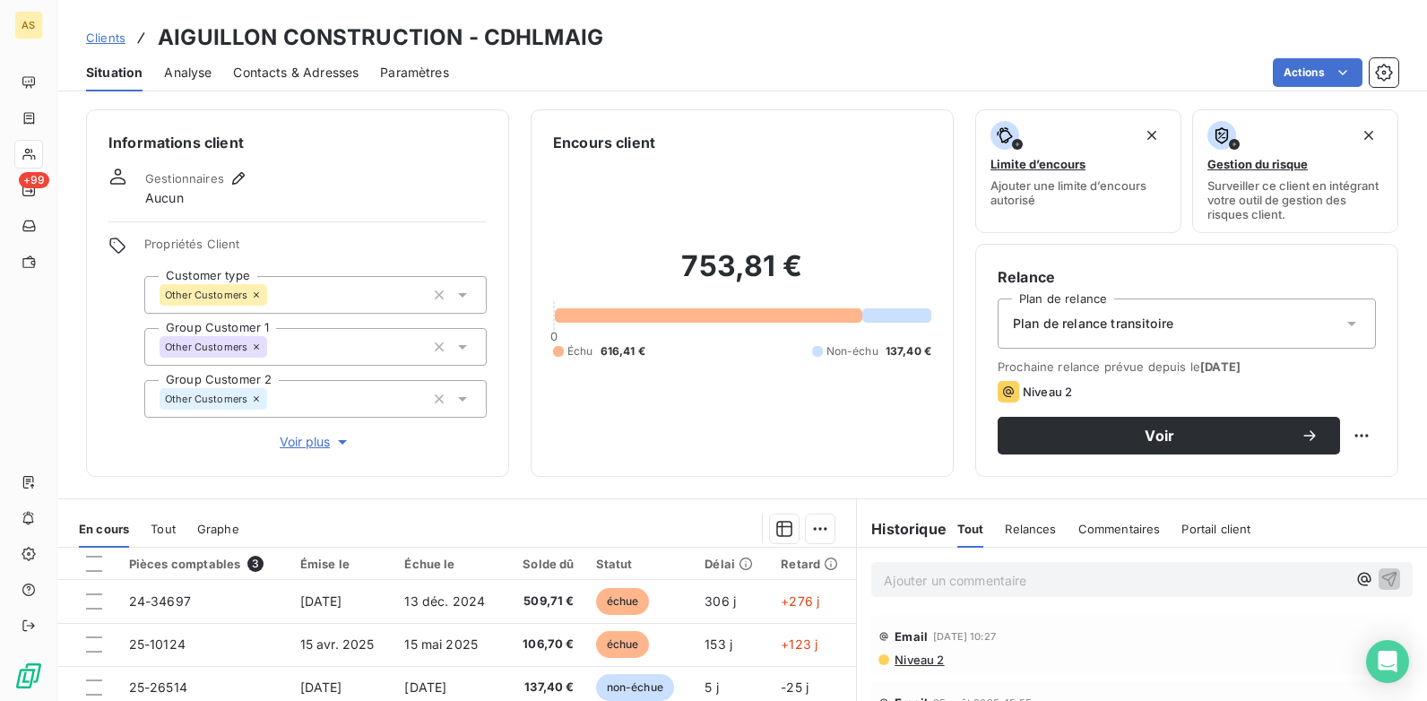
click at [309, 71] on span "Contacts & Adresses" at bounding box center [296, 73] width 126 height 18
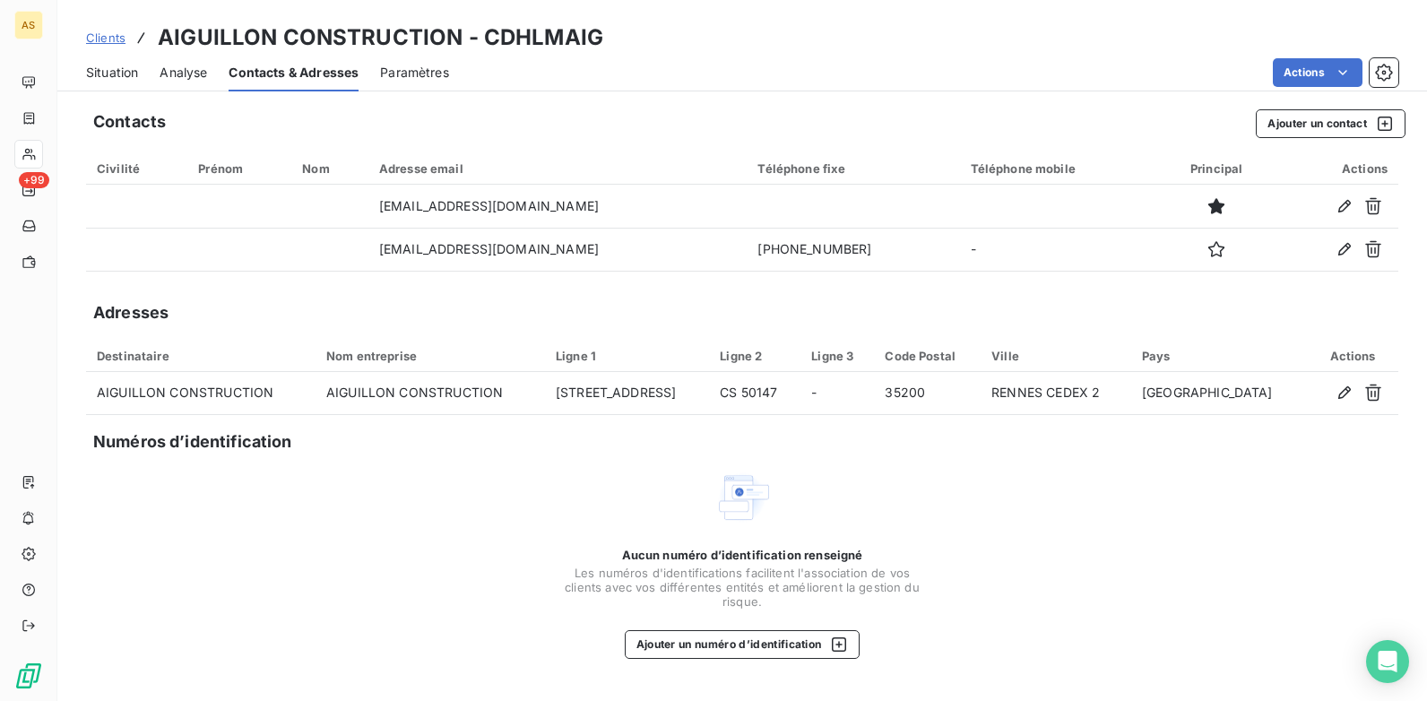
click at [110, 68] on span "Situation" at bounding box center [112, 73] width 52 height 18
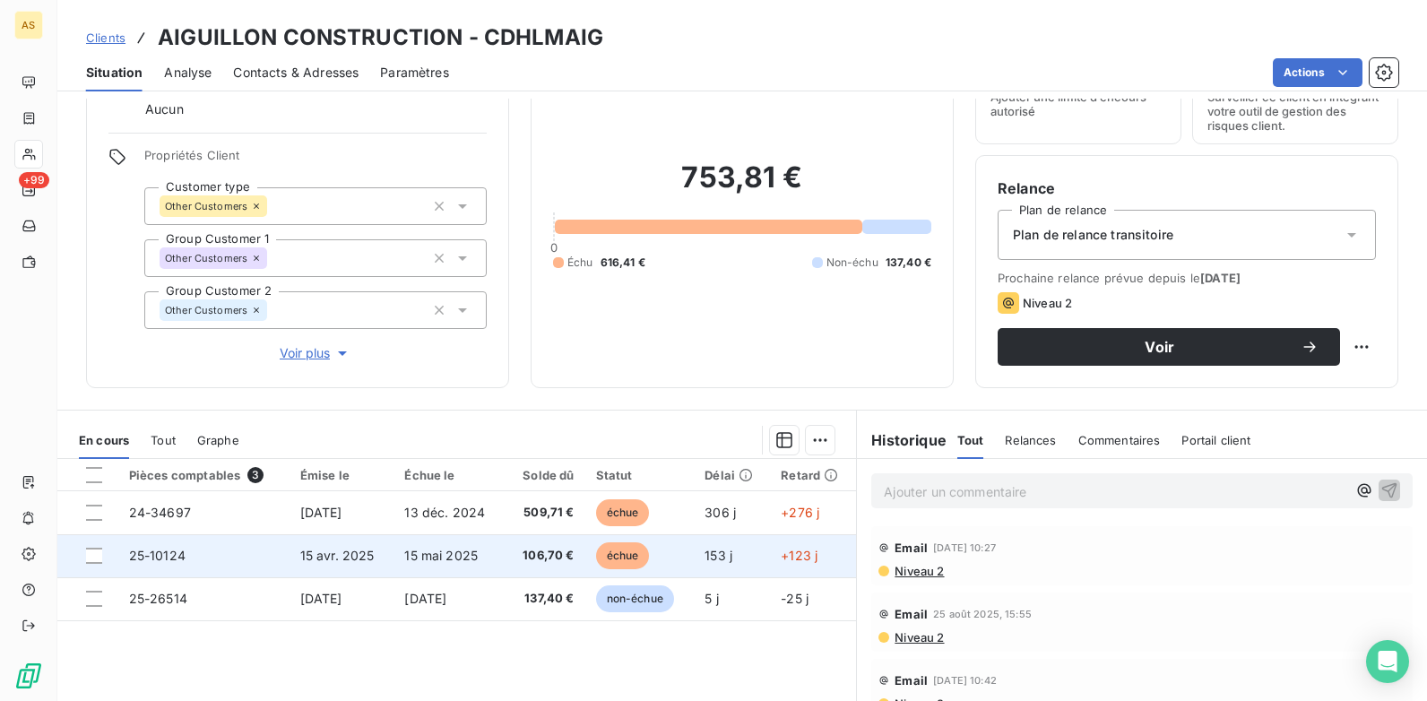
scroll to position [246, 0]
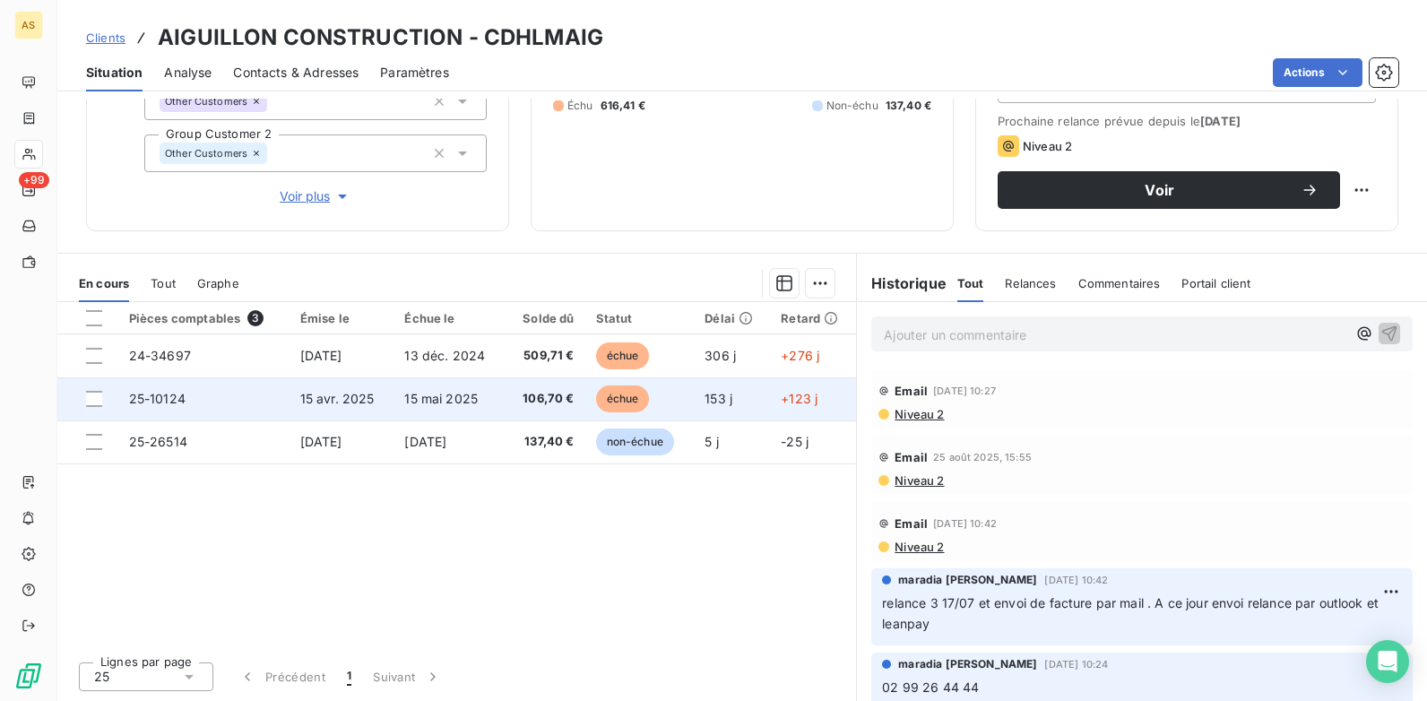
click at [146, 394] on span "25-10124" at bounding box center [157, 398] width 56 height 15
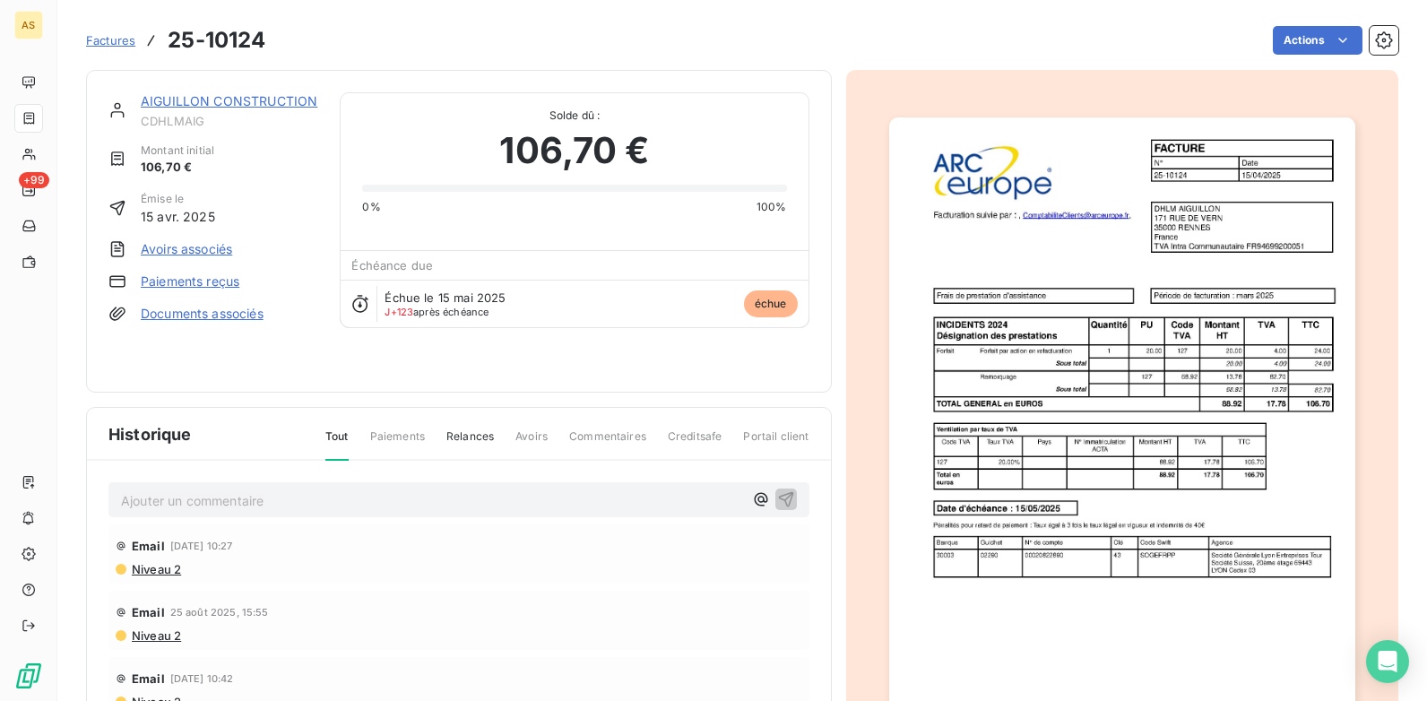
click at [116, 40] on span "Factures" at bounding box center [110, 40] width 49 height 14
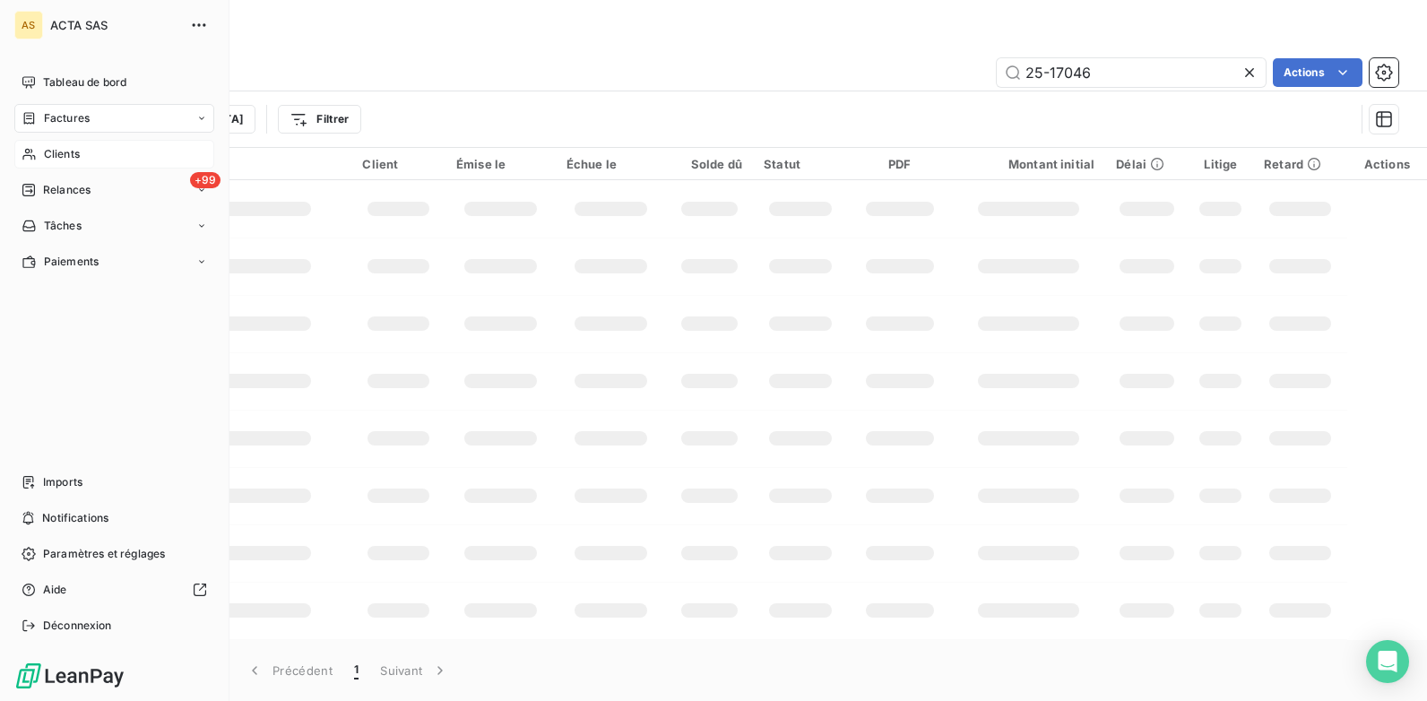
click at [77, 154] on span "Clients" at bounding box center [62, 154] width 36 height 16
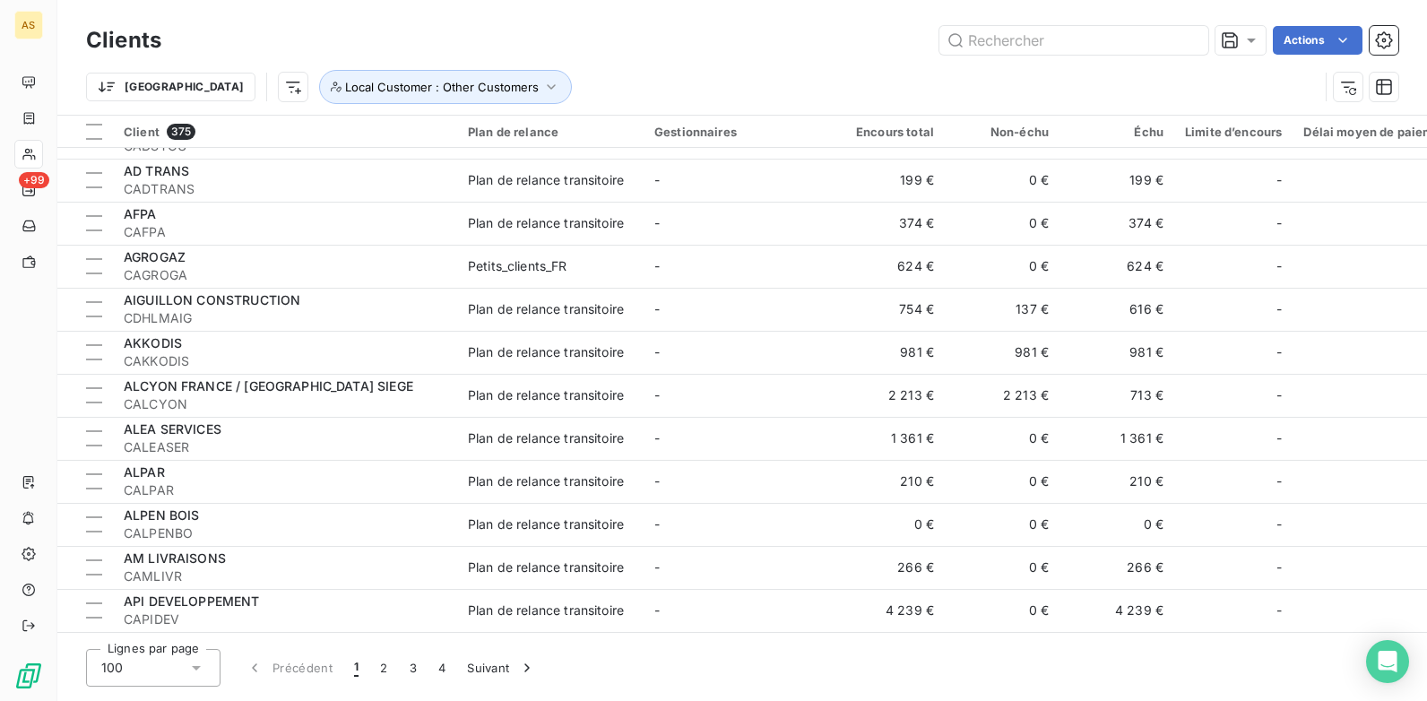
scroll to position [1793, 0]
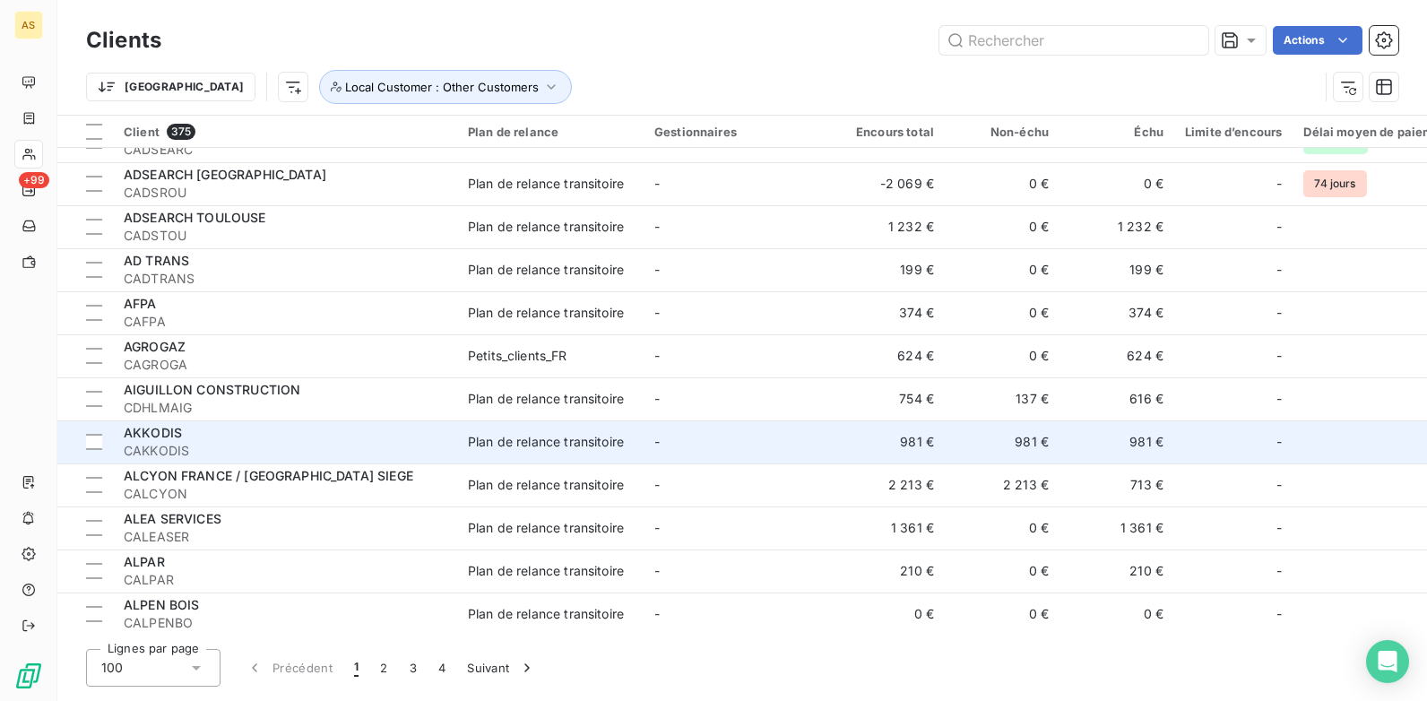
click at [490, 421] on td "Plan de relance transitoire" at bounding box center [550, 442] width 186 height 43
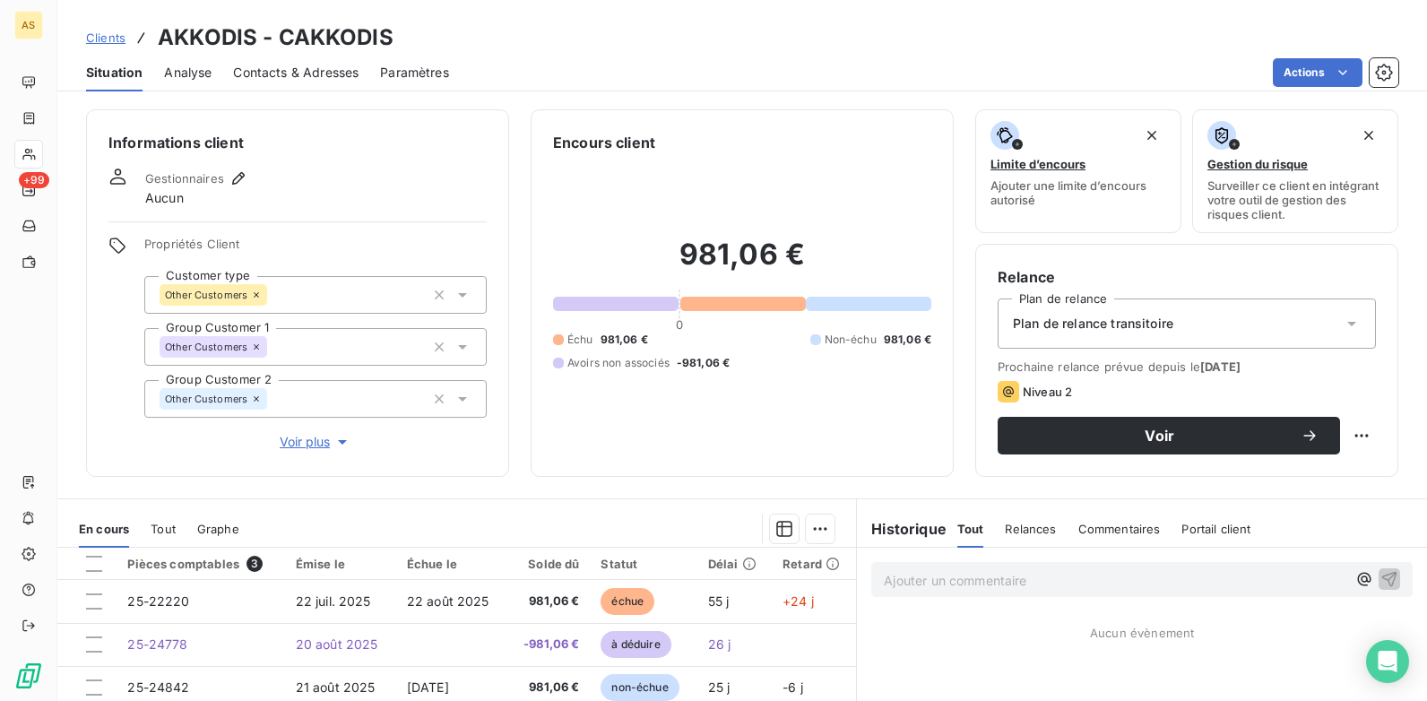
click at [106, 31] on span "Clients" at bounding box center [105, 37] width 39 height 14
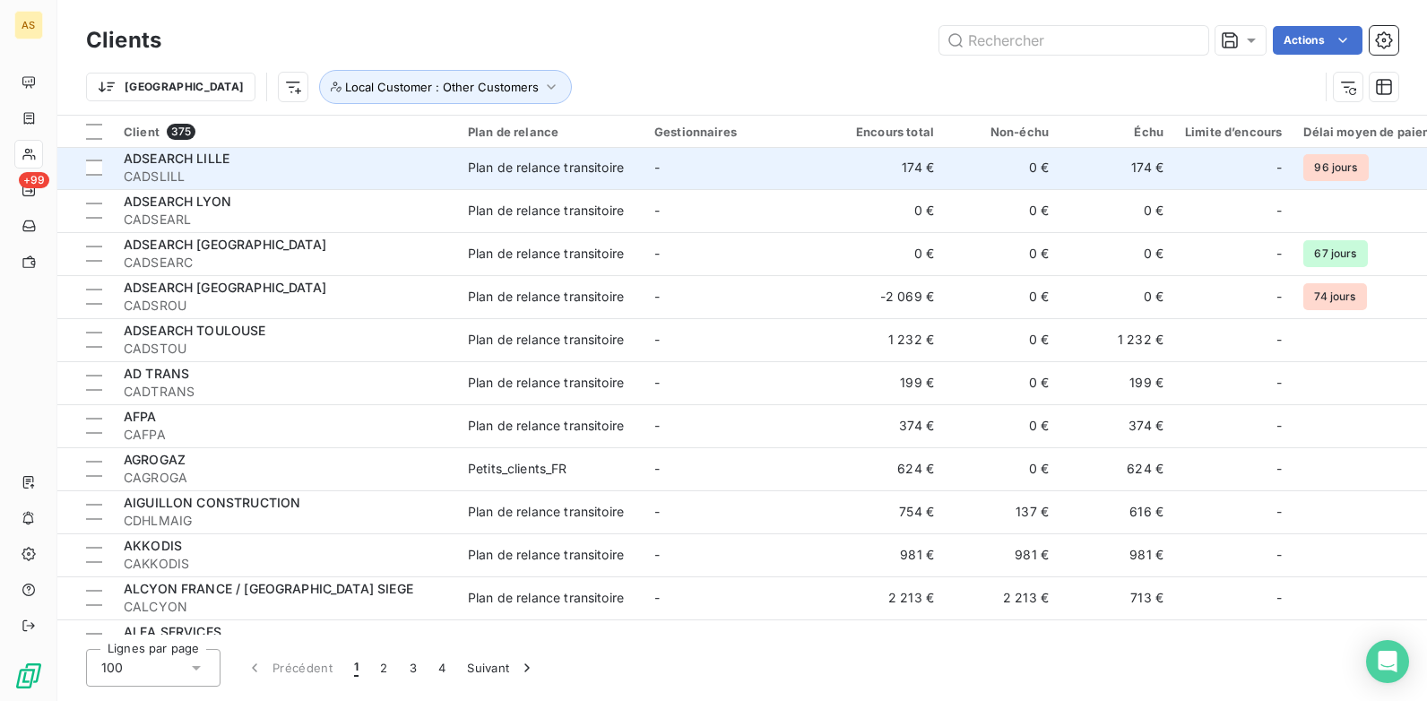
scroll to position [1793, 0]
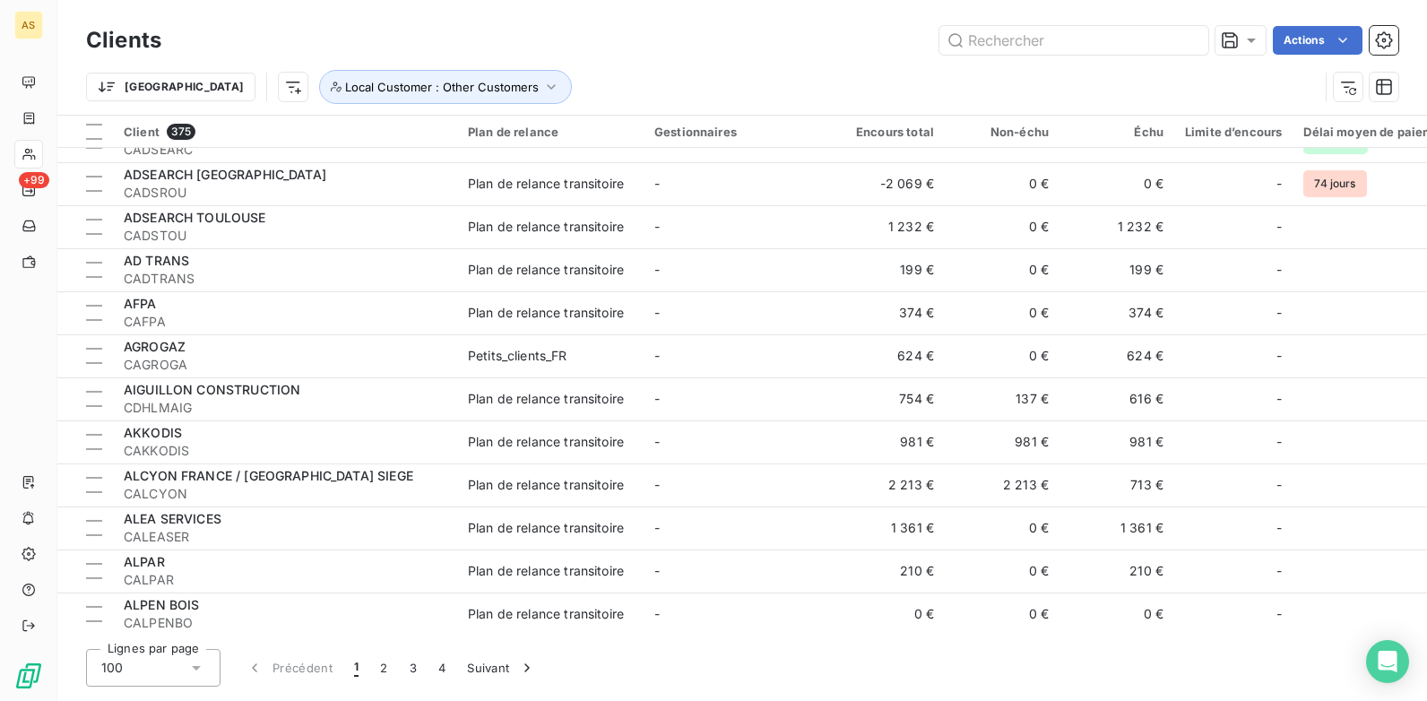
click at [256, 396] on span "AIGUILLON CONSTRUCTION" at bounding box center [212, 389] width 177 height 15
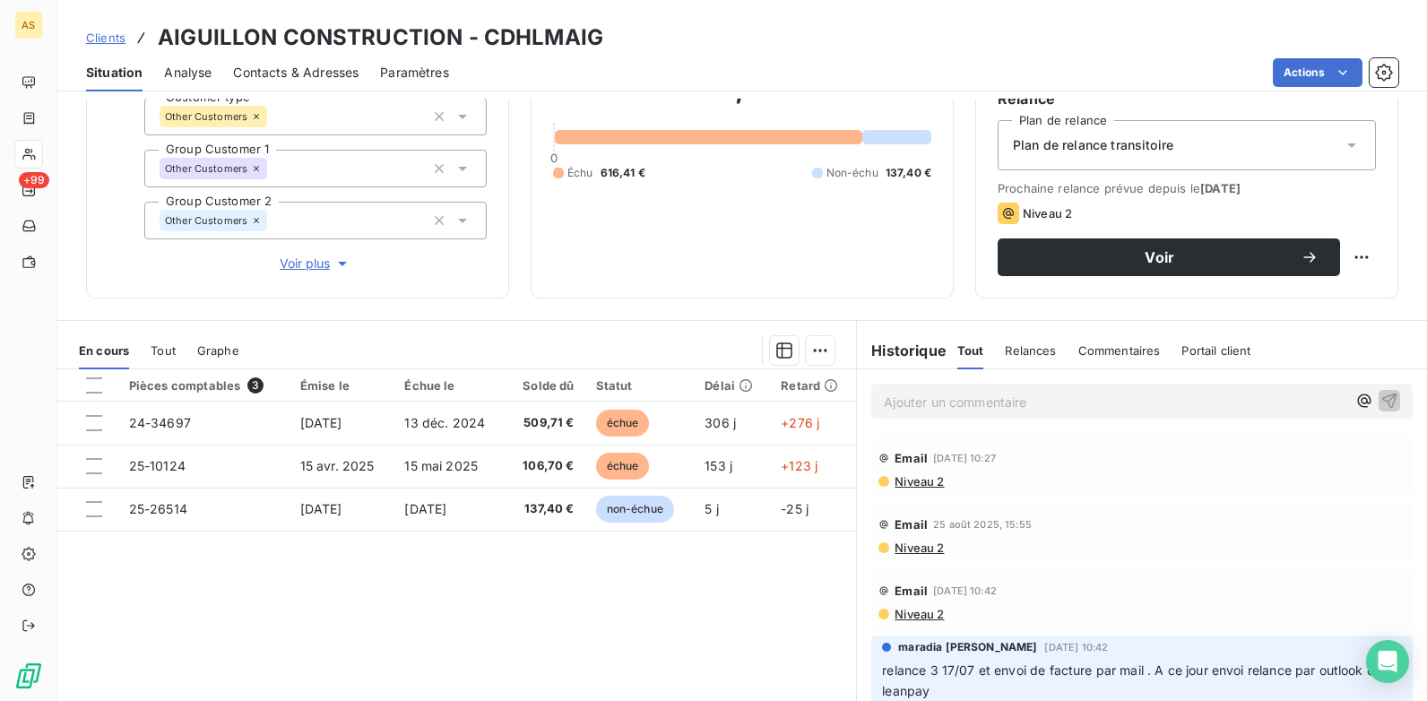
scroll to position [179, 0]
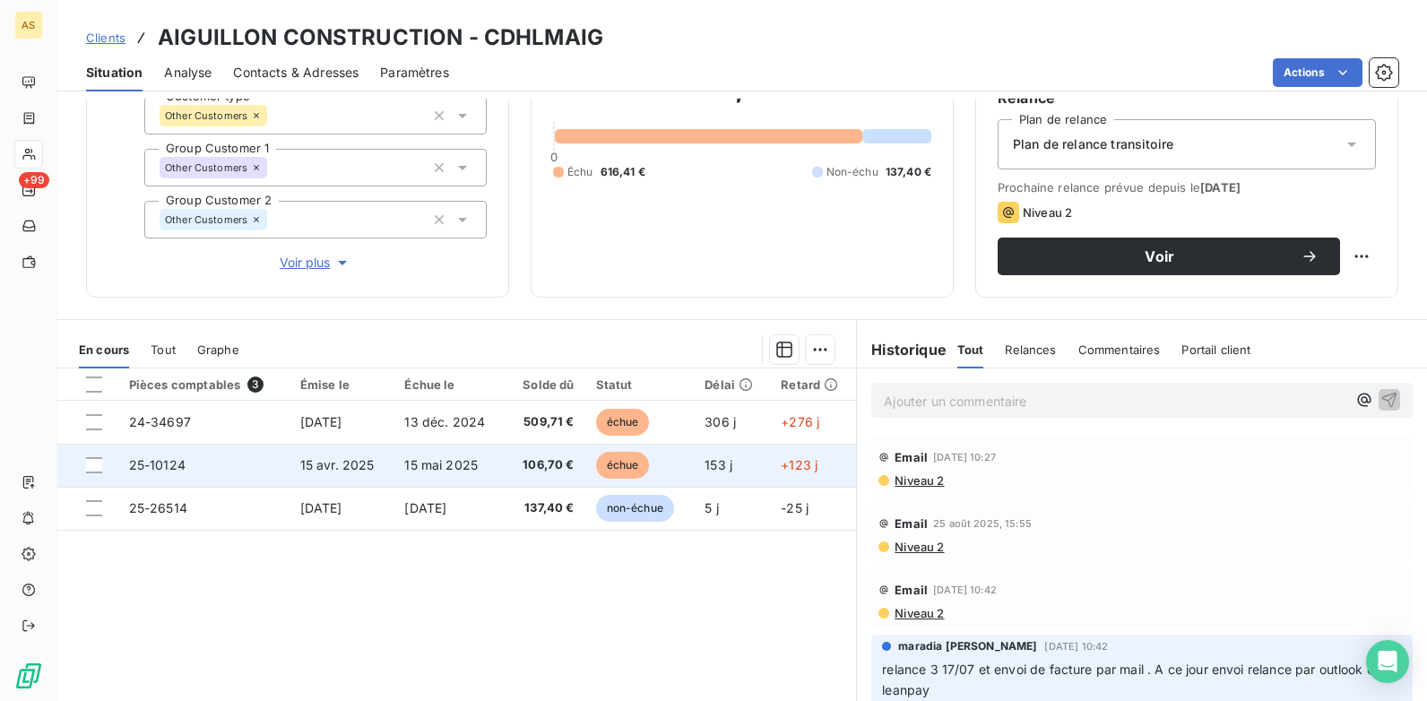
click at [335, 460] on span "15 avr. 2025" at bounding box center [337, 464] width 74 height 15
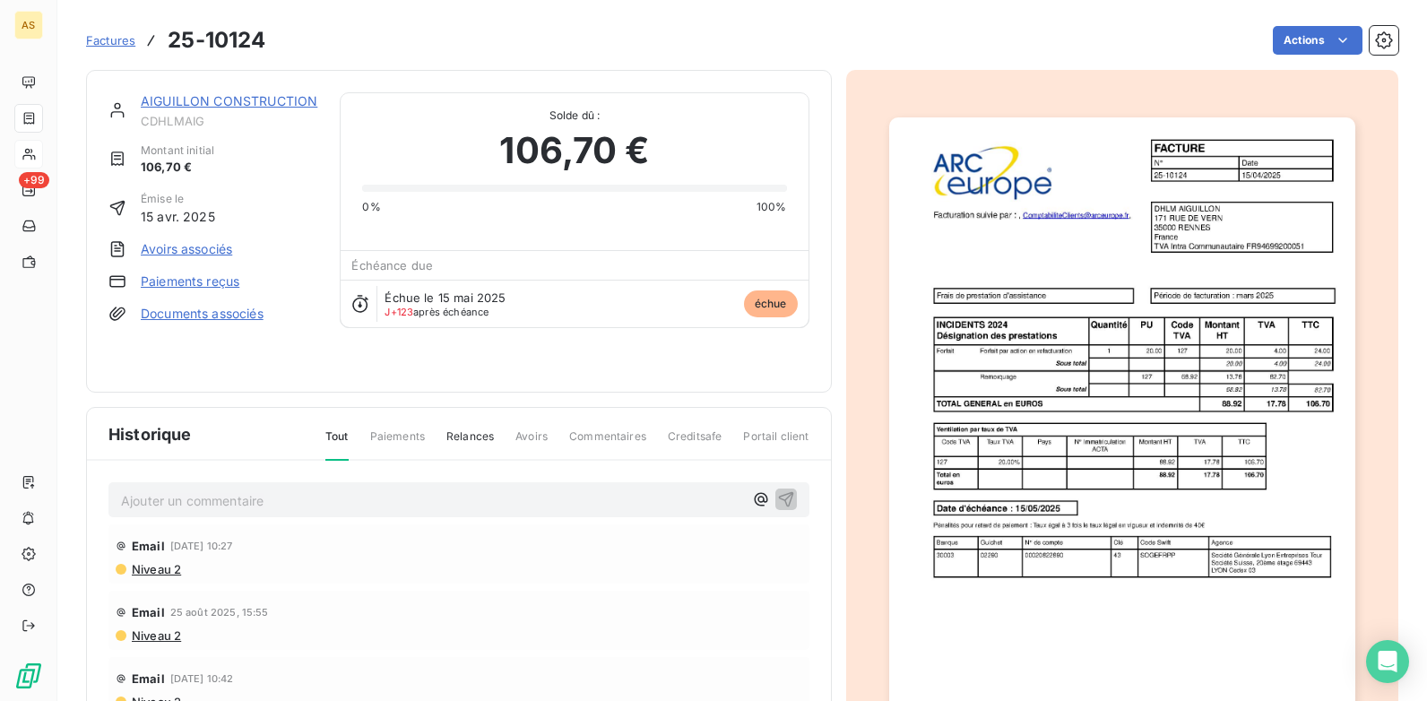
click at [183, 308] on link "Documents associés" at bounding box center [202, 314] width 123 height 18
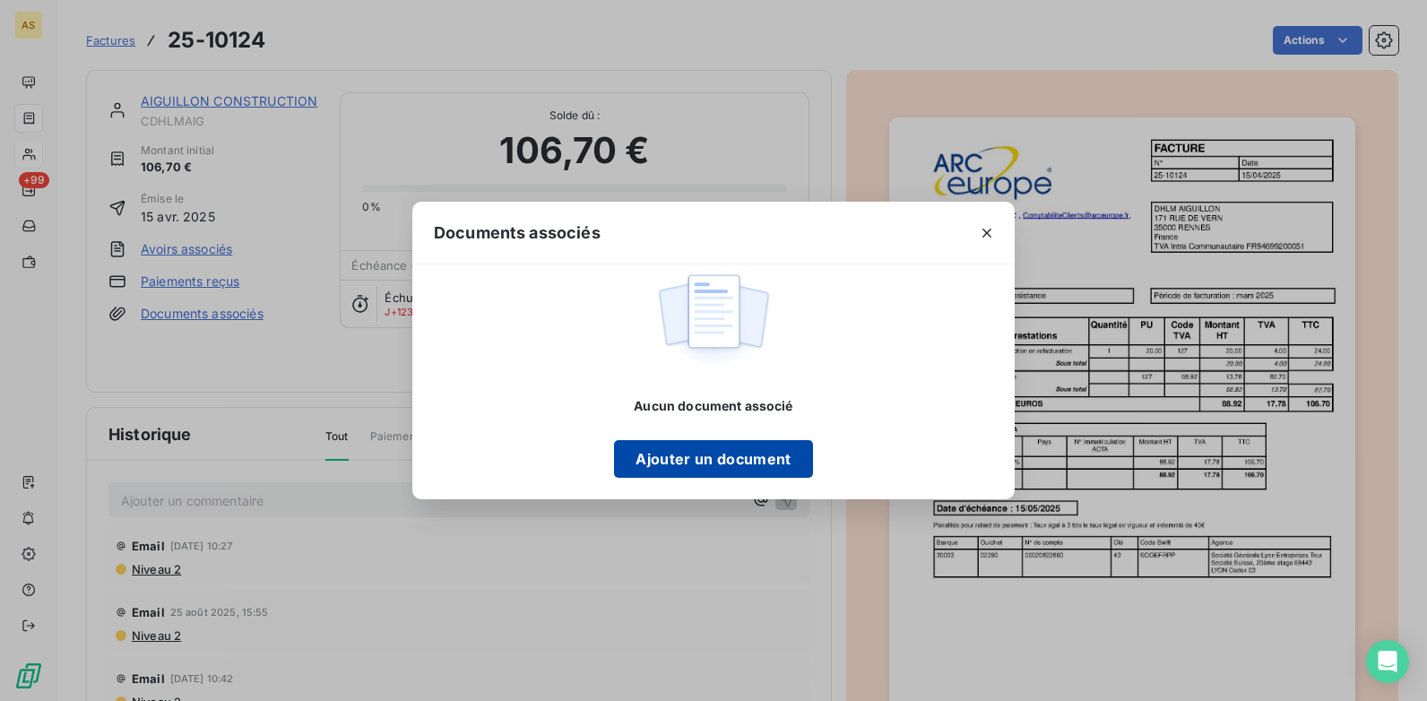
click at [673, 465] on button "Ajouter un document" at bounding box center [713, 459] width 198 height 38
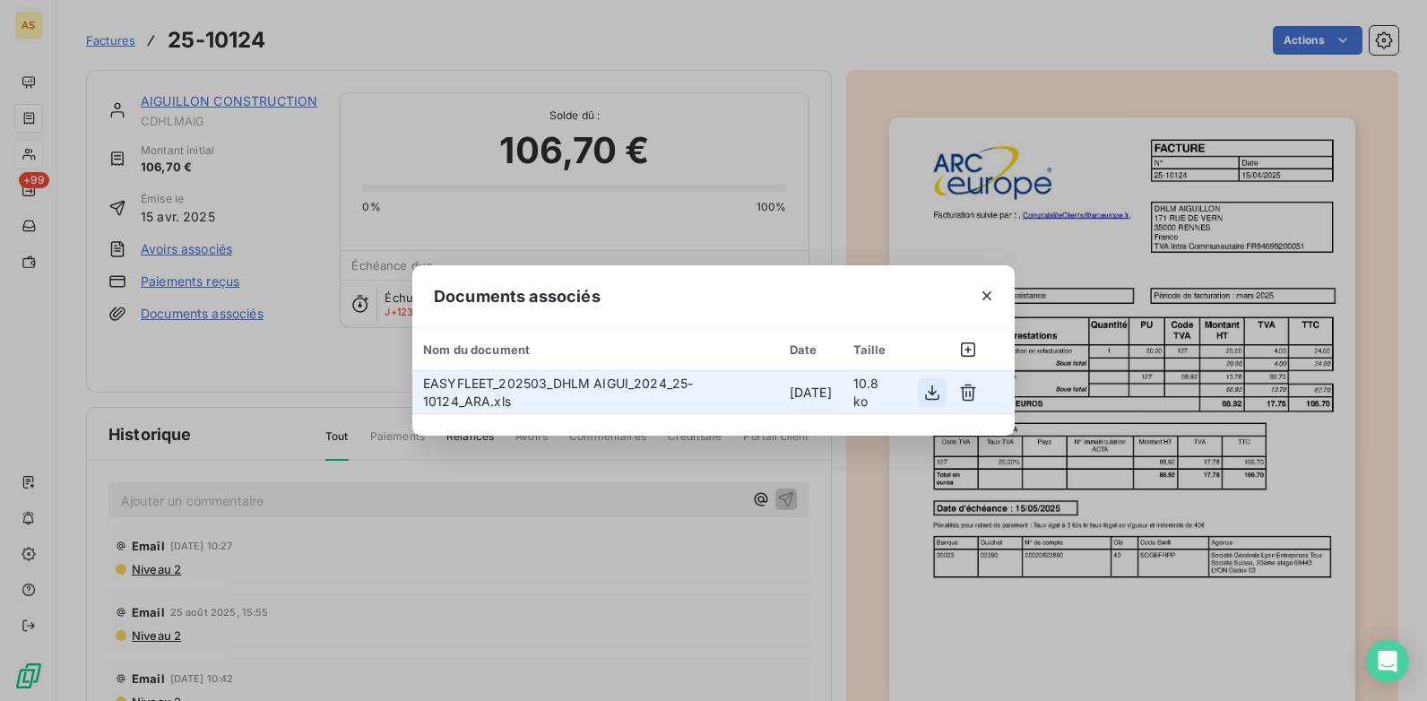
click at [932, 400] on icon "button" at bounding box center [932, 393] width 18 height 18
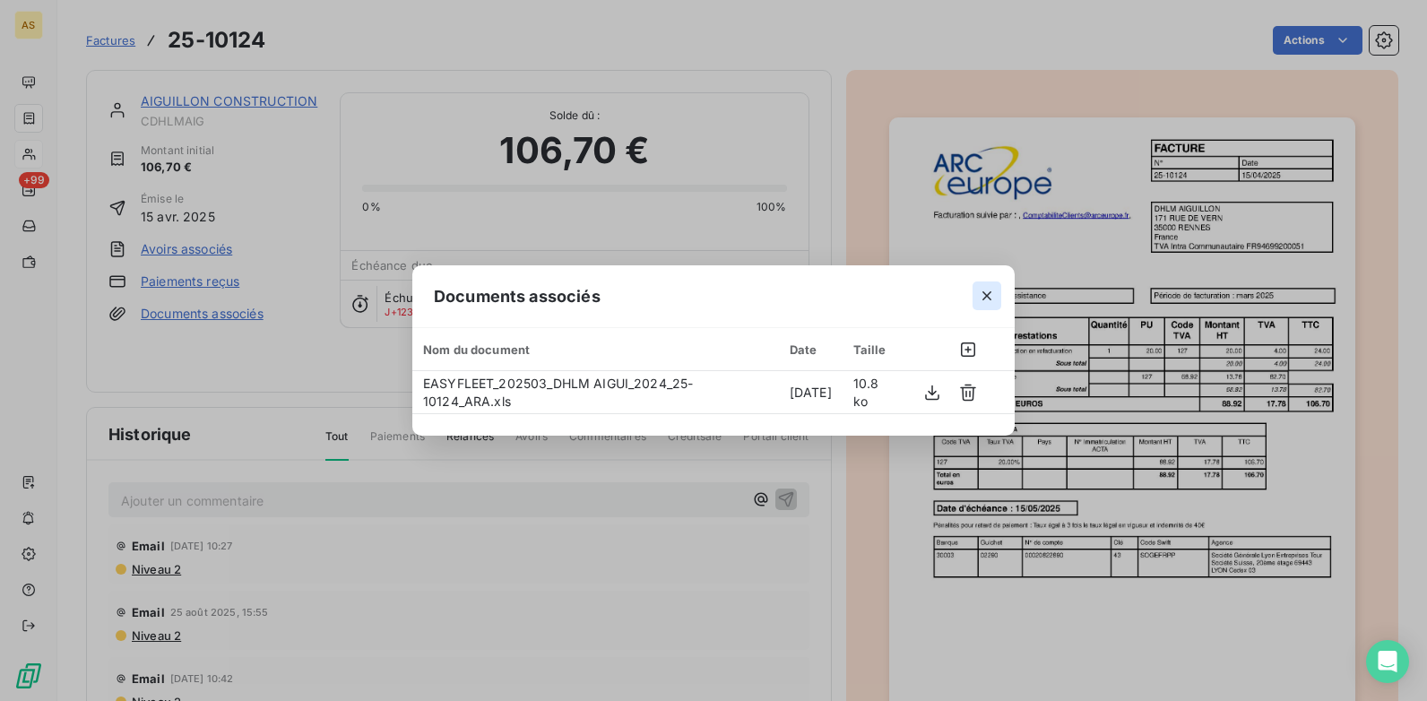
click at [989, 296] on icon "button" at bounding box center [987, 296] width 18 height 18
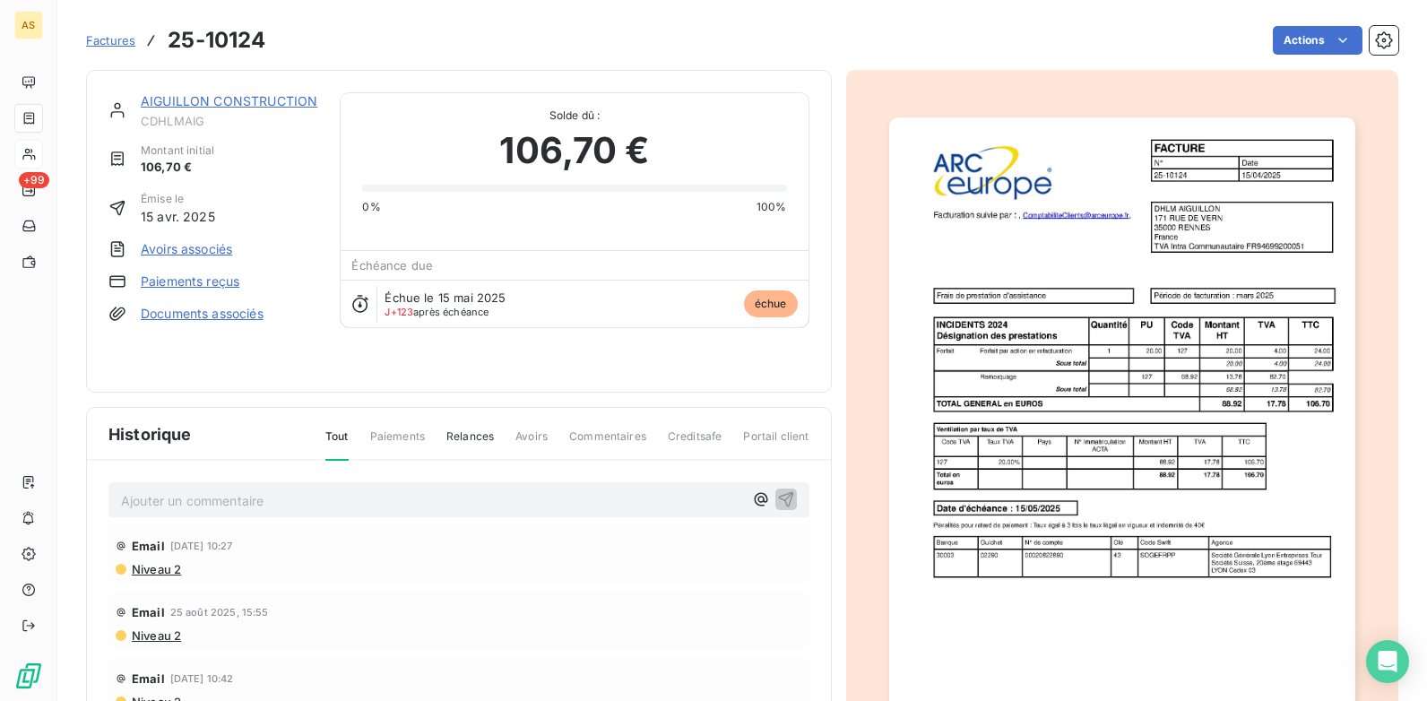
click at [212, 309] on link "Documents associés" at bounding box center [202, 314] width 123 height 18
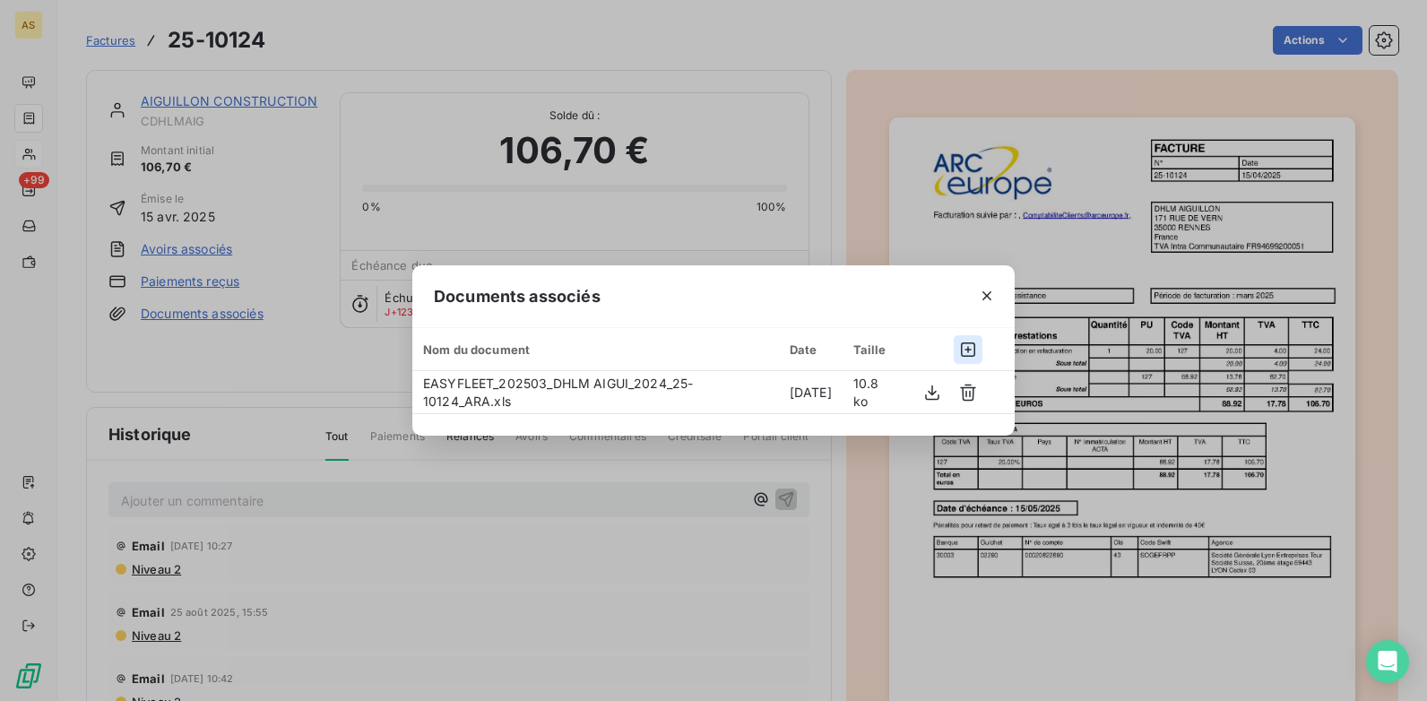
click at [965, 350] on icon "button" at bounding box center [968, 350] width 18 height 18
click at [984, 290] on icon "button" at bounding box center [987, 296] width 18 height 18
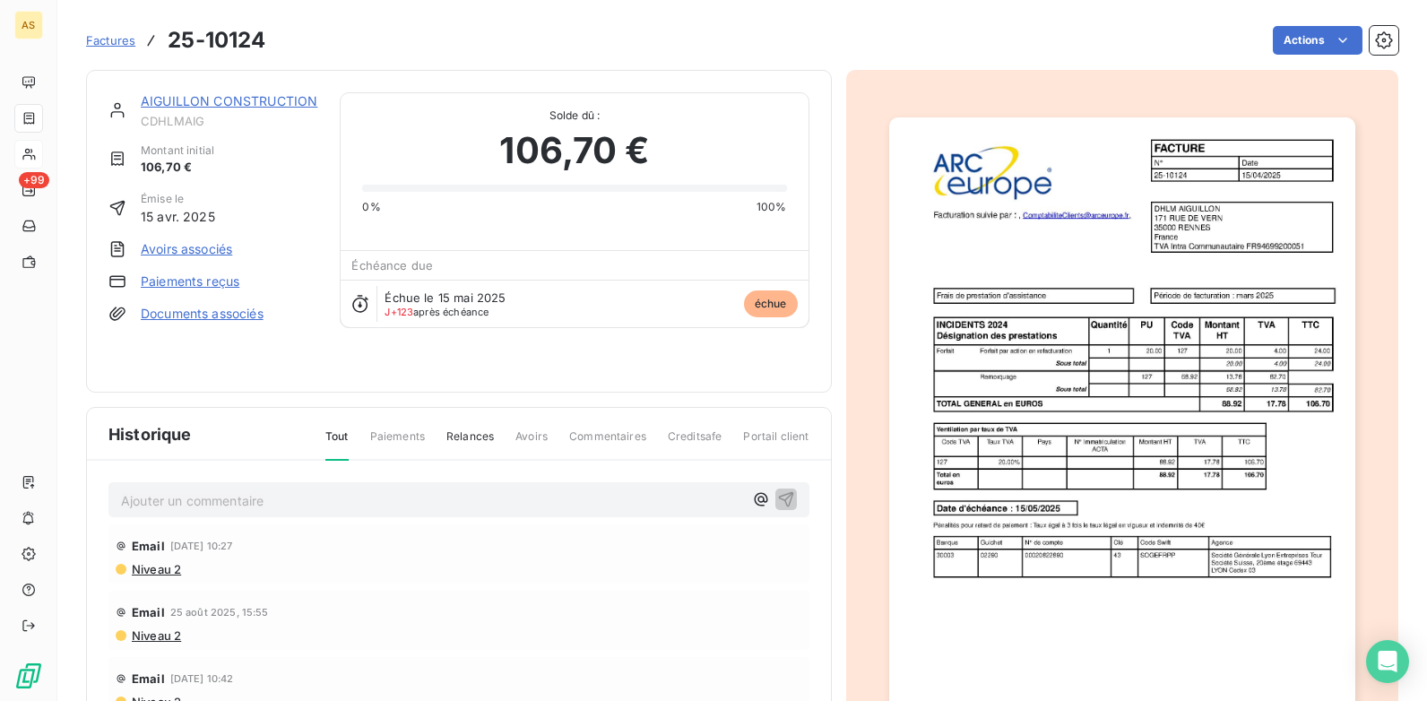
click at [114, 42] on span "Factures" at bounding box center [110, 40] width 49 height 14
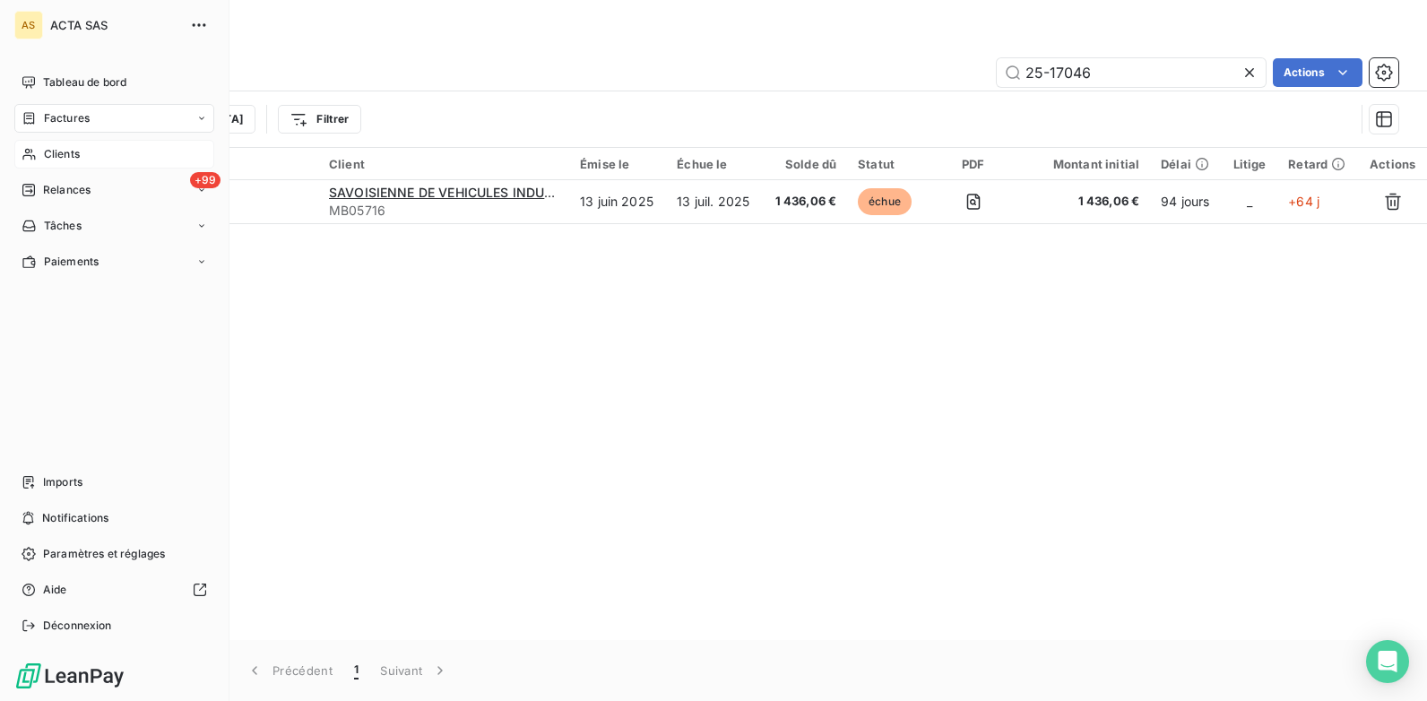
click at [60, 160] on span "Clients" at bounding box center [62, 154] width 36 height 16
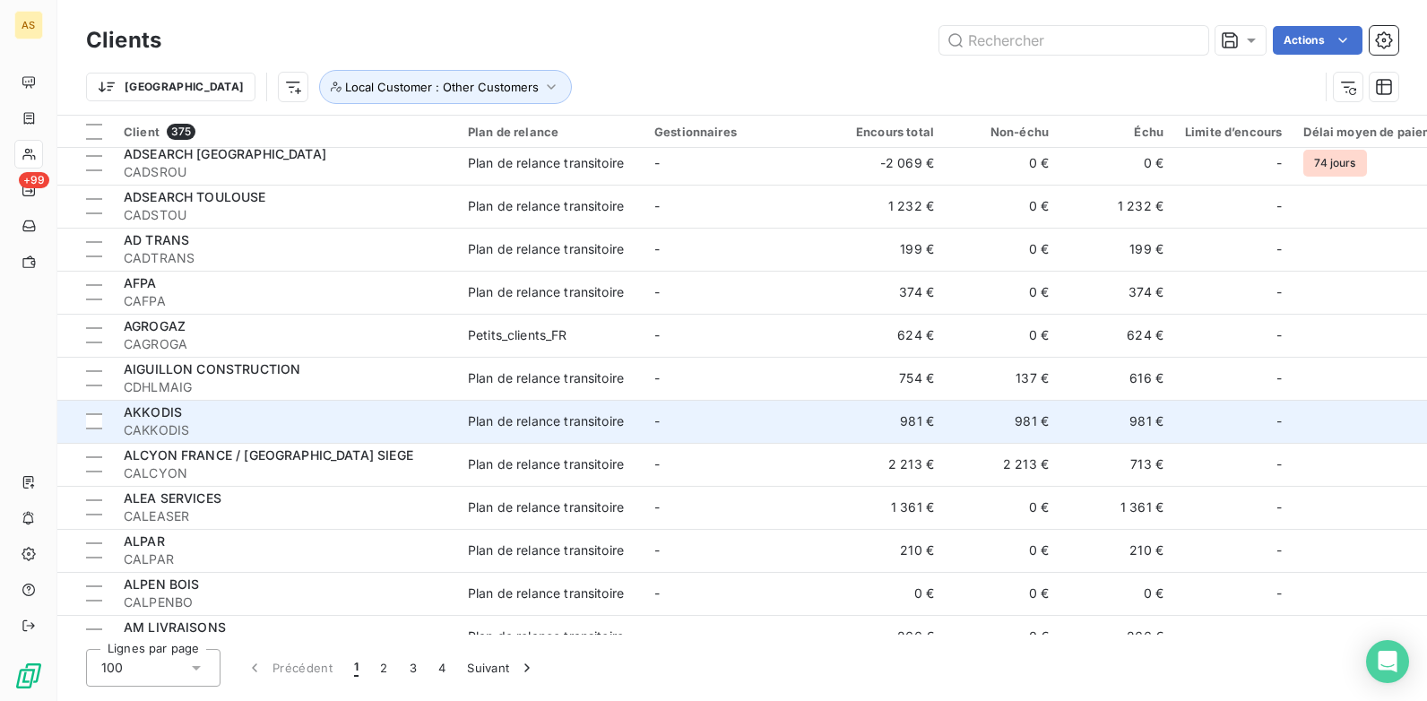
scroll to position [1793, 0]
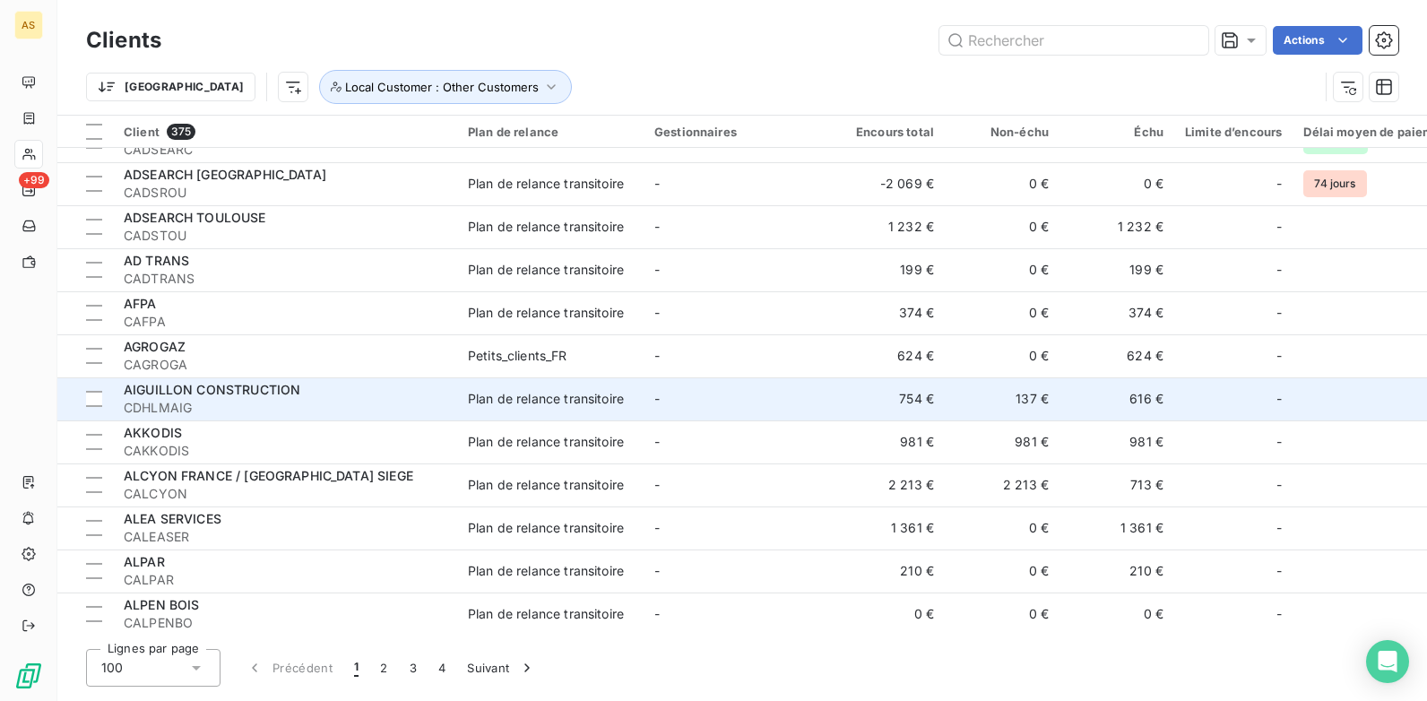
click at [440, 388] on div "AIGUILLON CONSTRUCTION" at bounding box center [285, 390] width 323 height 18
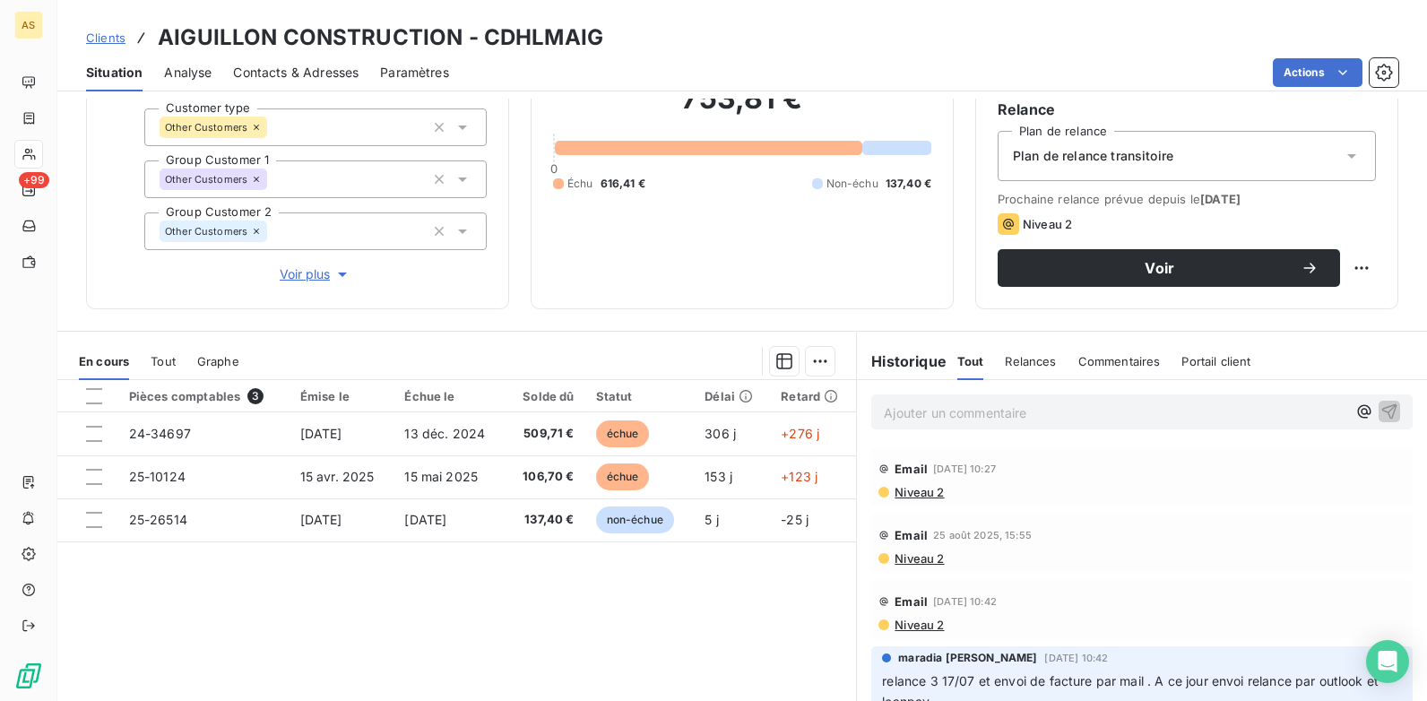
scroll to position [179, 0]
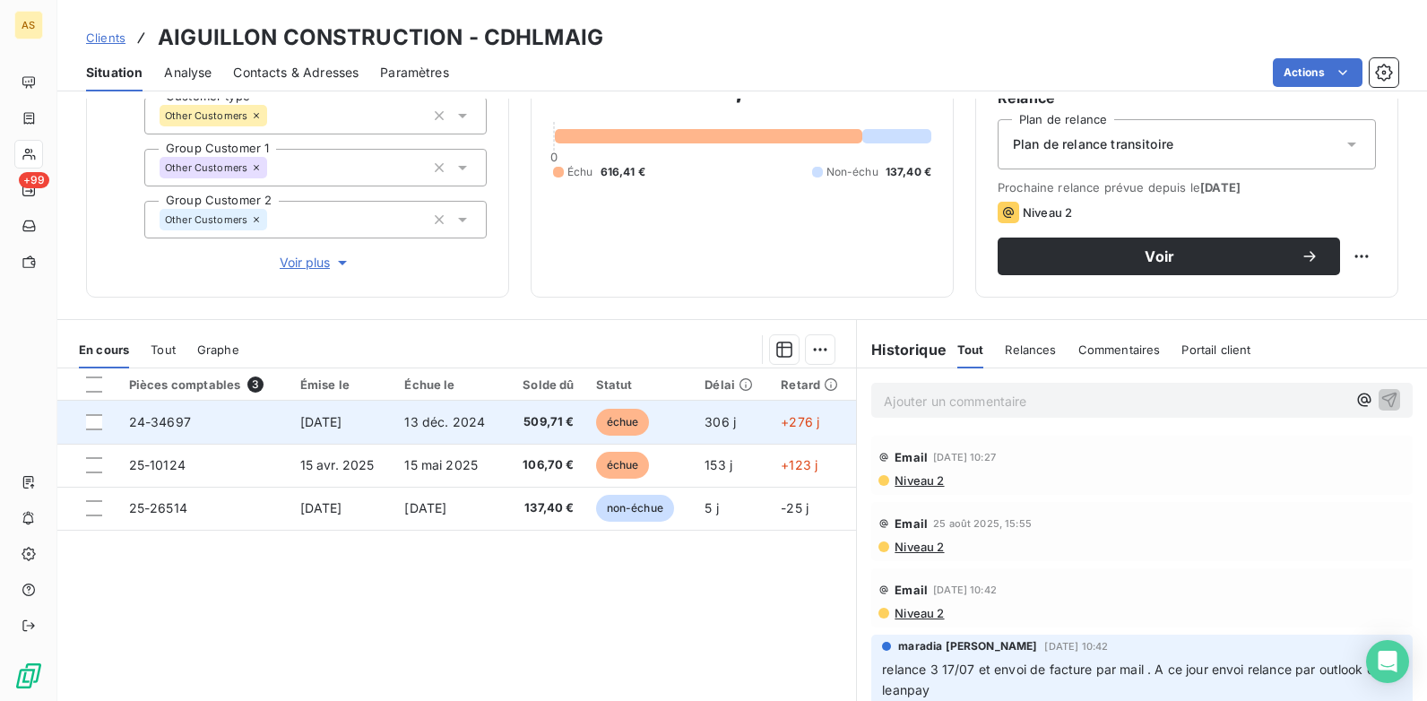
click at [588, 425] on td "échue" at bounding box center [639, 422] width 109 height 43
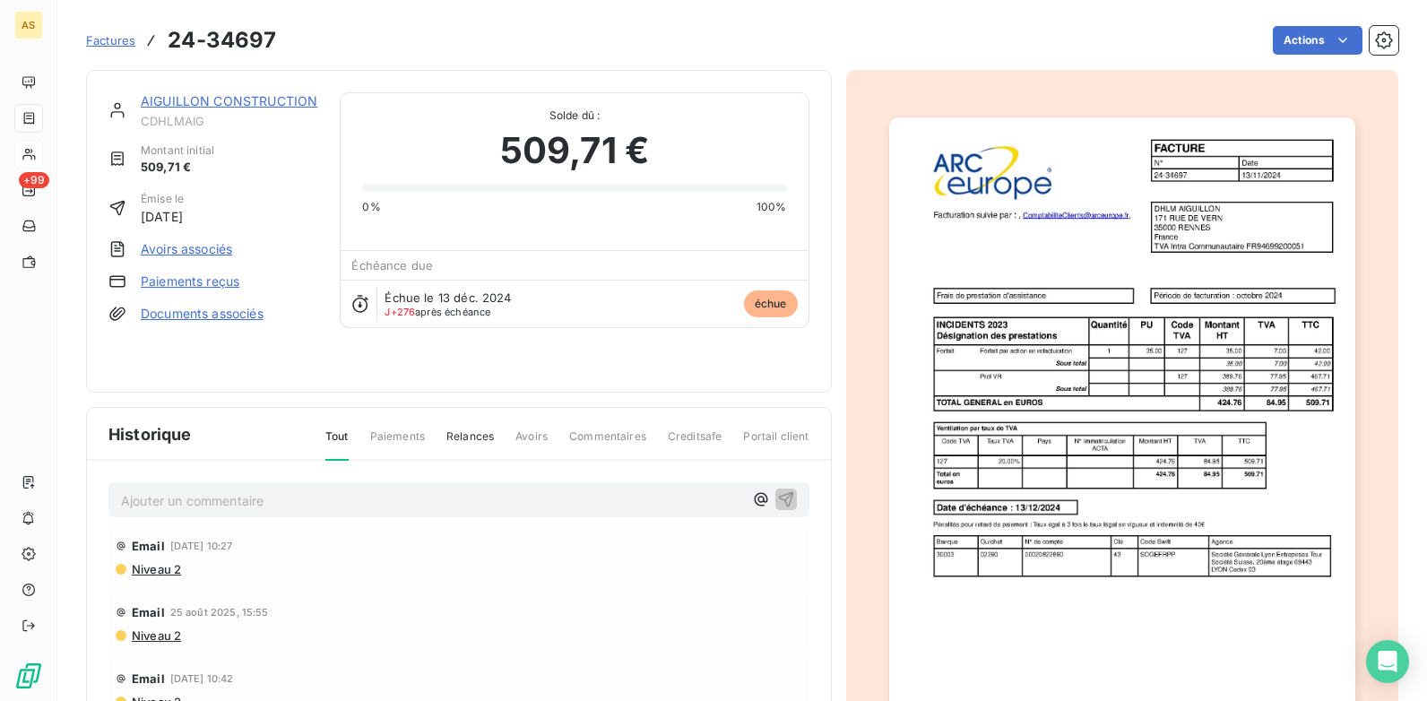
click at [200, 311] on link "Documents associés" at bounding box center [202, 314] width 123 height 18
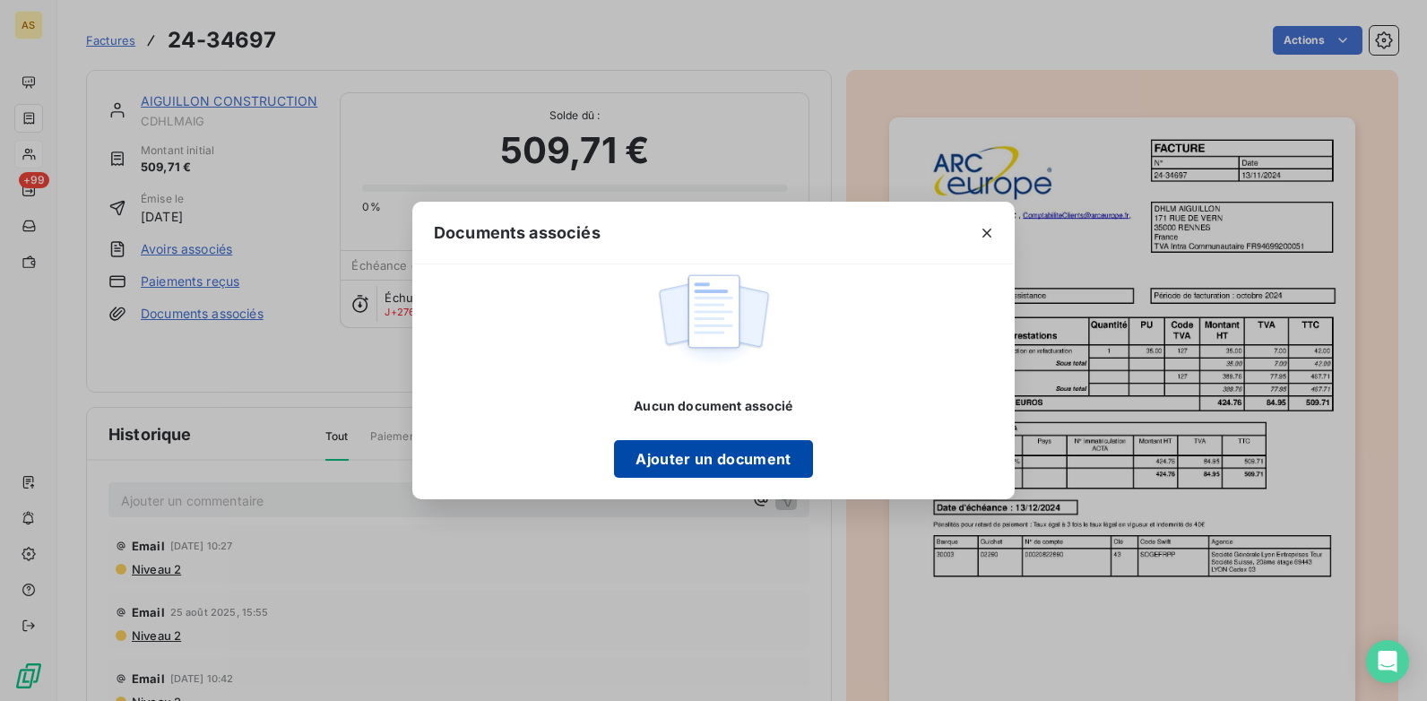
click at [741, 455] on button "Ajouter un document" at bounding box center [713, 459] width 198 height 38
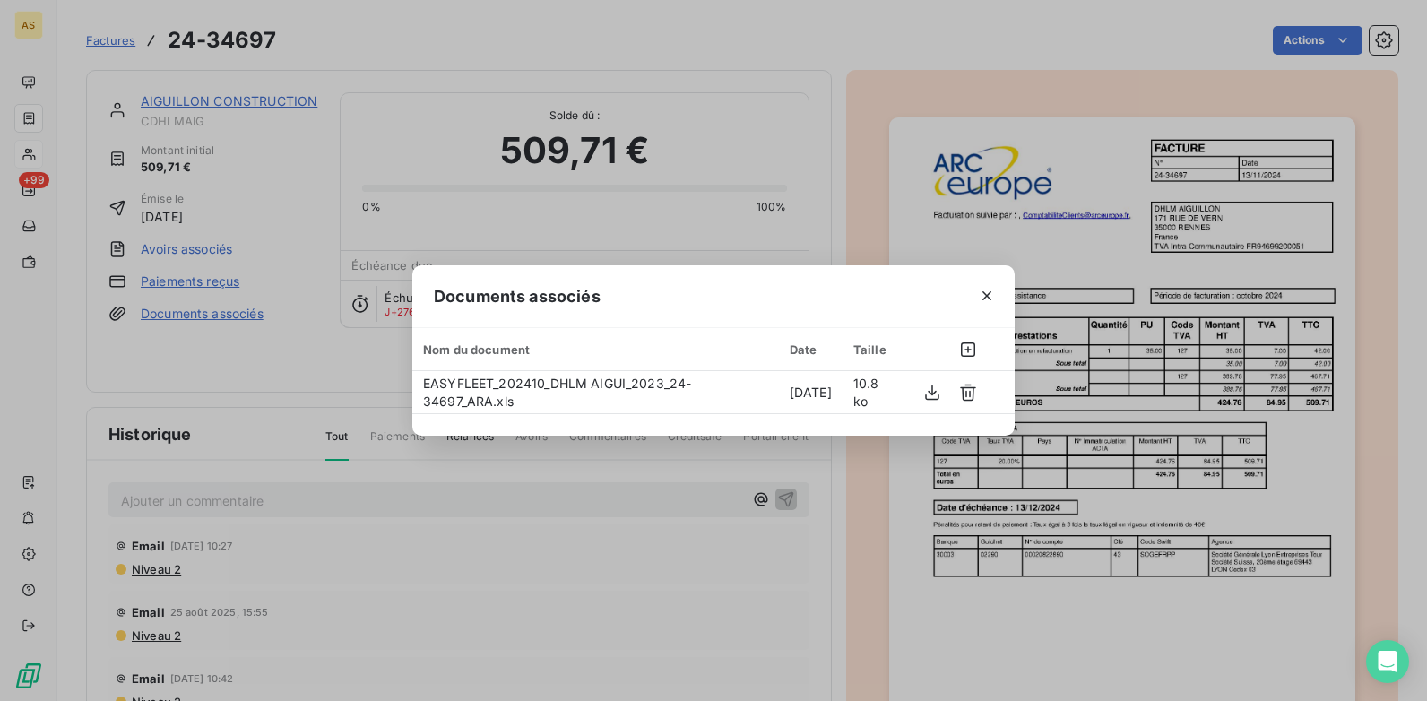
click at [699, 48] on div "Documents associés Nom du document Date Taille EASYFLEET_202410_DHLM AIGUI_2023…" at bounding box center [713, 350] width 1427 height 701
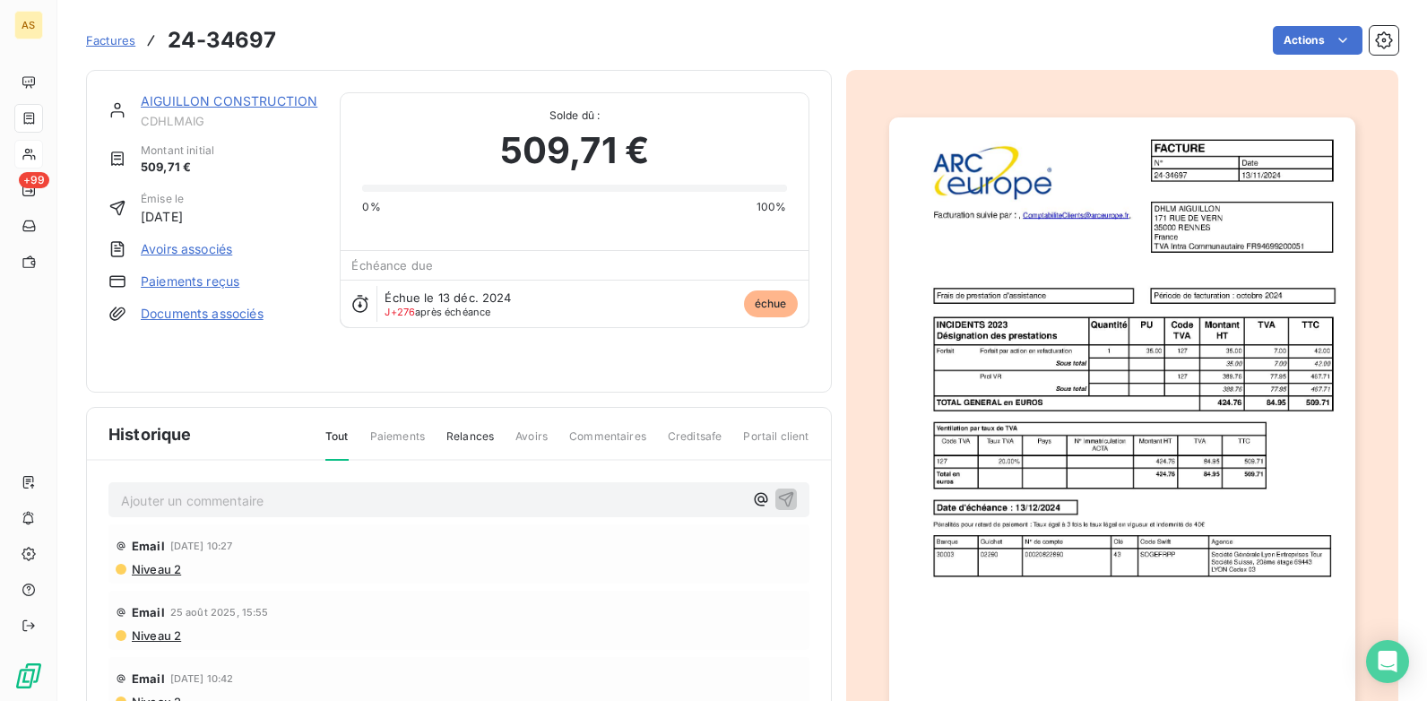
click at [114, 35] on span "Factures" at bounding box center [110, 40] width 49 height 14
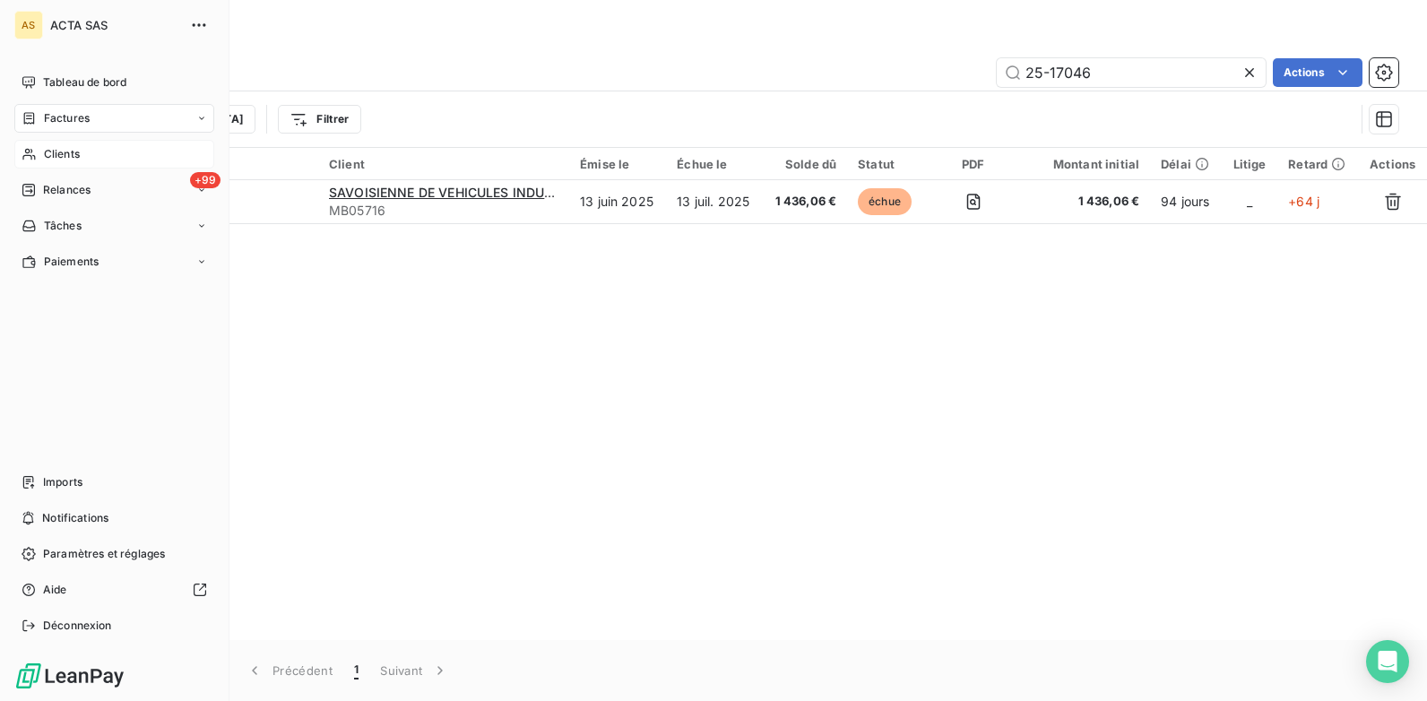
click at [73, 157] on span "Clients" at bounding box center [62, 154] width 36 height 16
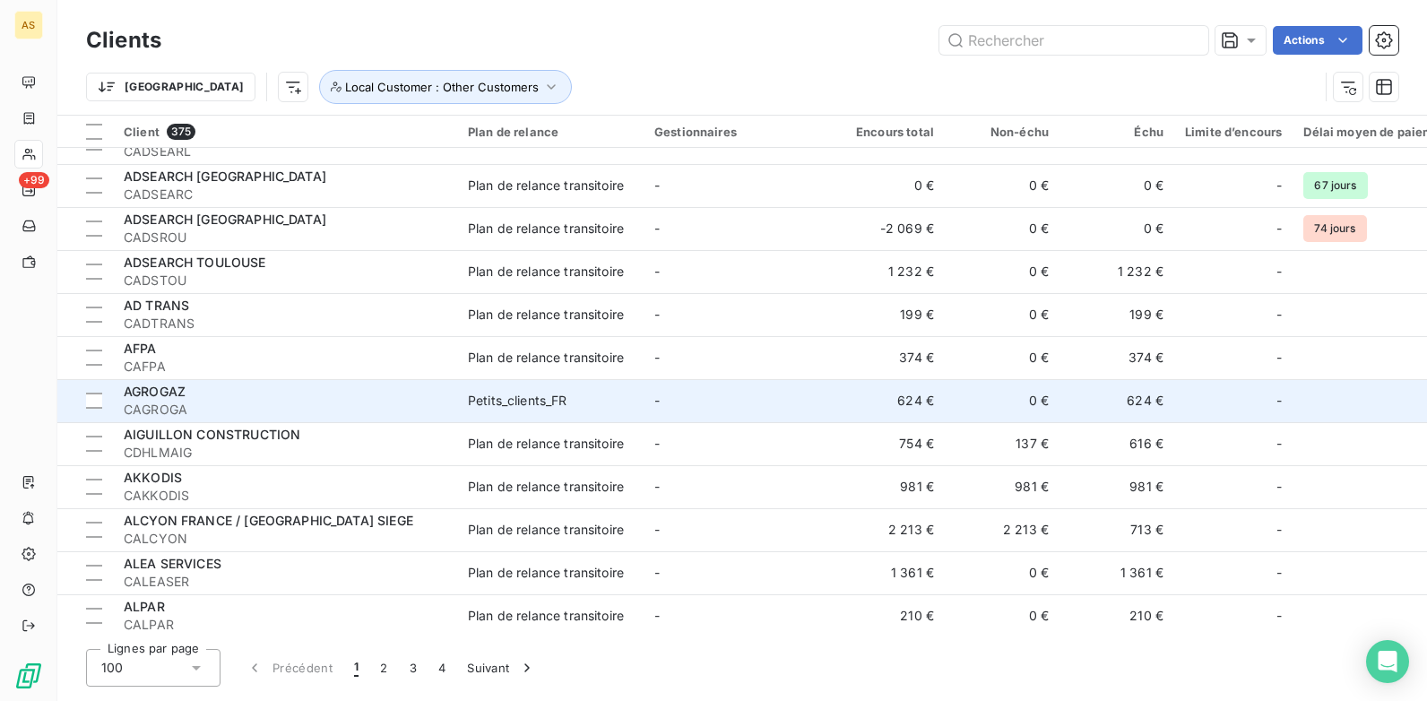
scroll to position [1793, 0]
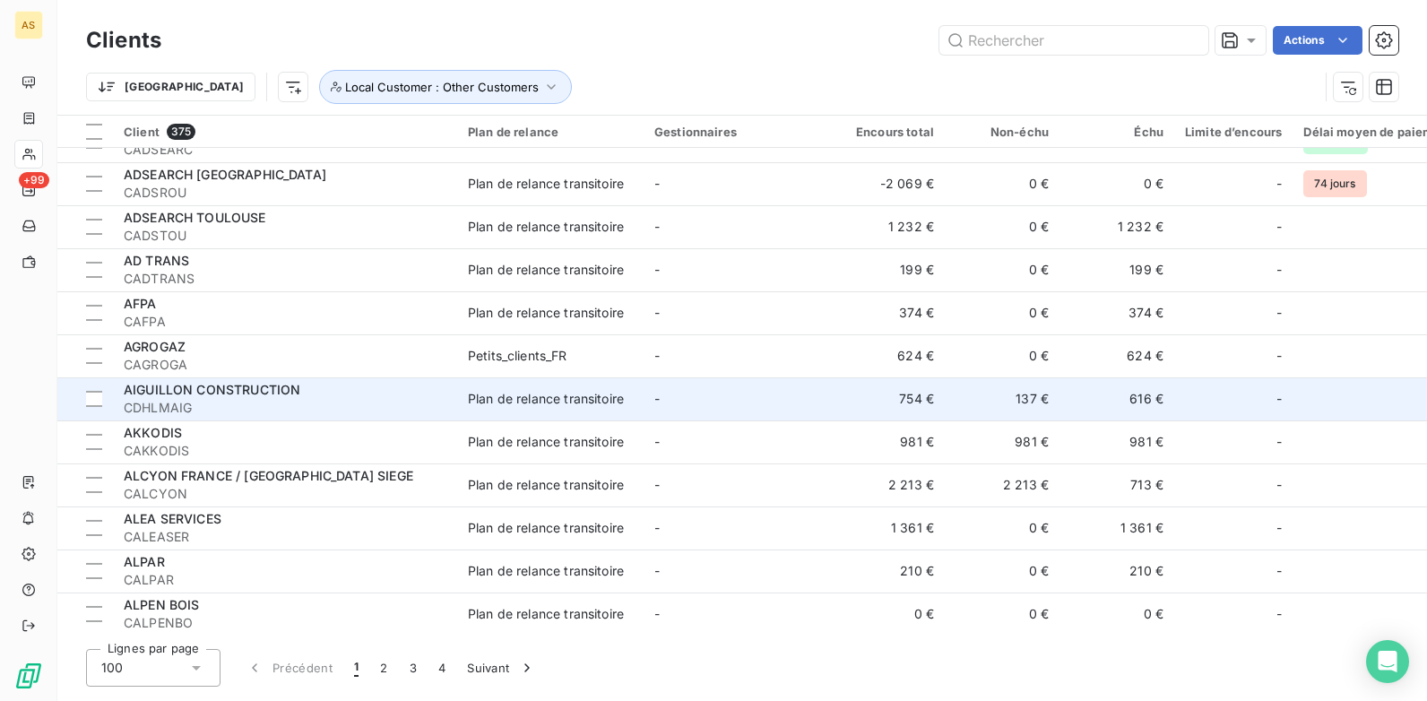
click at [390, 401] on span "CDHLMAIG" at bounding box center [285, 408] width 323 height 18
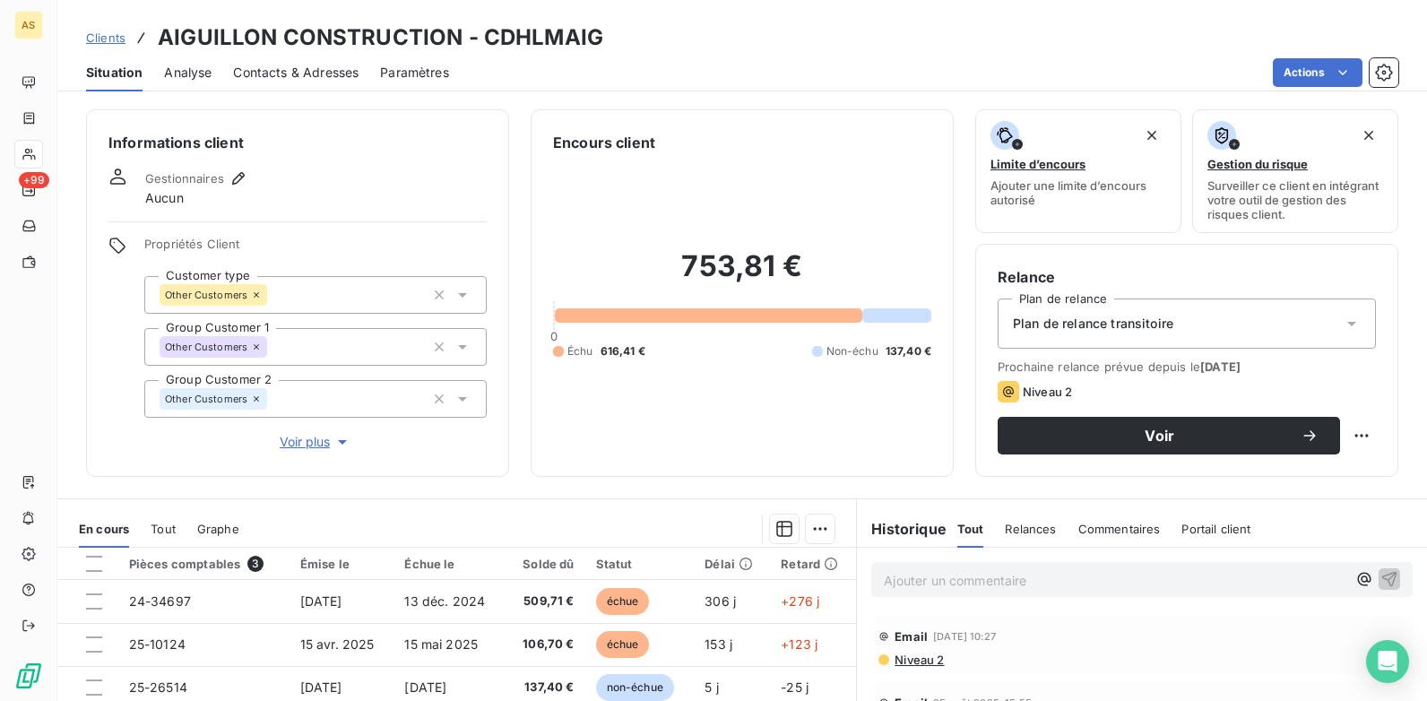
click at [884, 539] on p "Ajouter un commentaire ﻿" at bounding box center [1115, 580] width 463 height 22
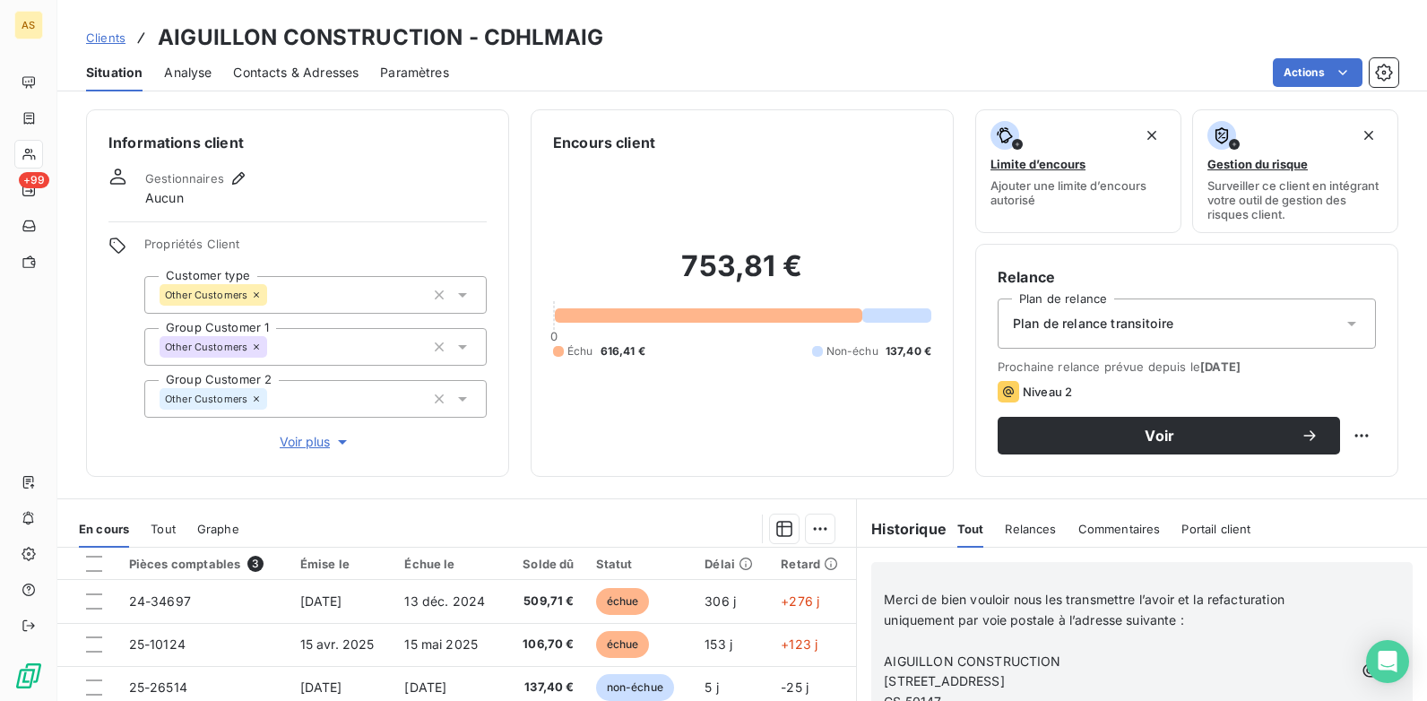
scroll to position [246, 0]
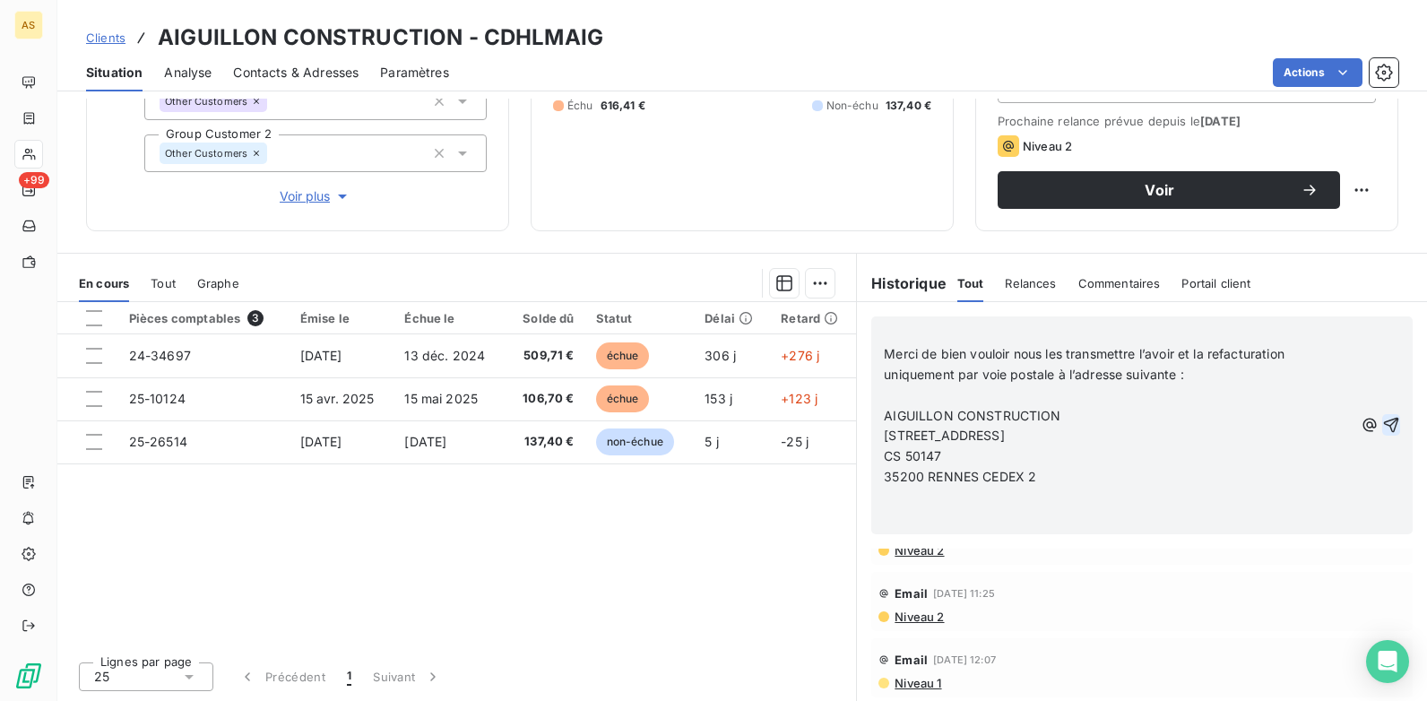
click at [1140, 424] on icon "button" at bounding box center [1392, 425] width 18 height 18
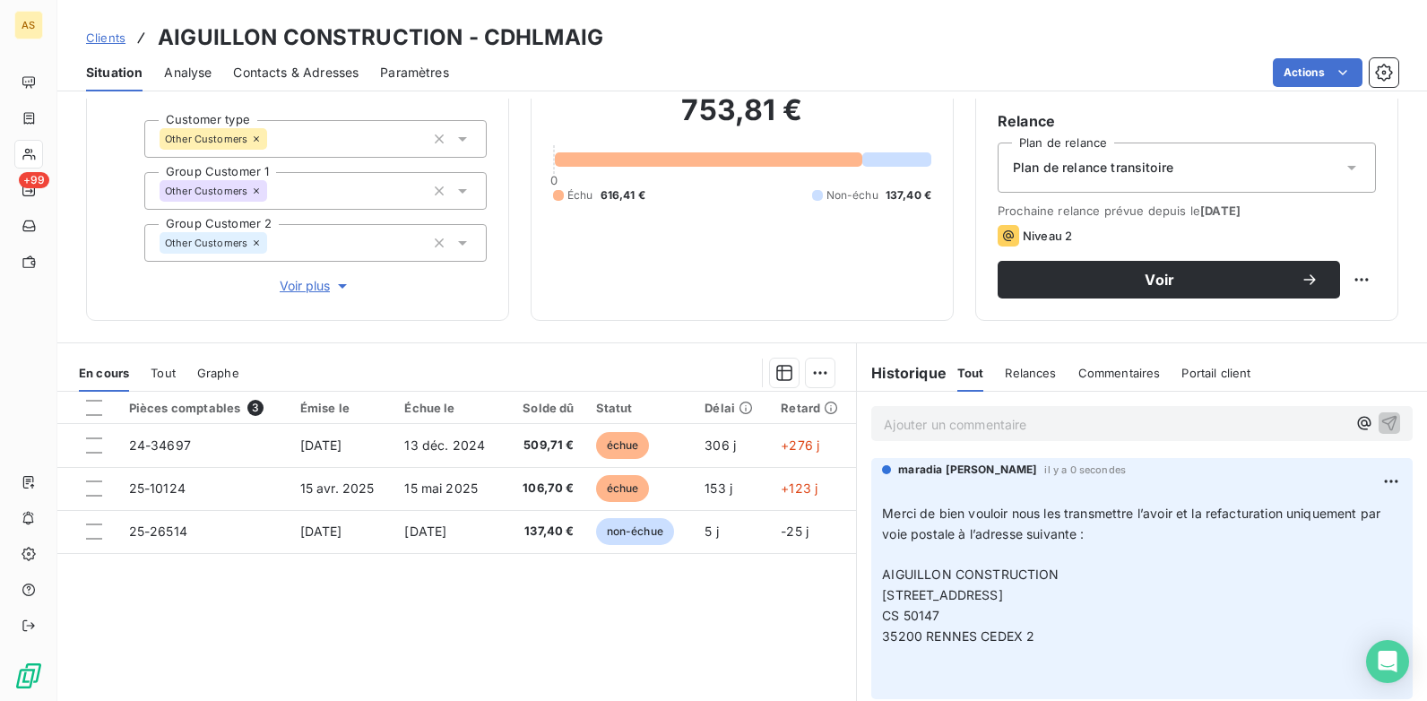
scroll to position [0, 0]
click at [106, 41] on span "Clients" at bounding box center [105, 37] width 39 height 14
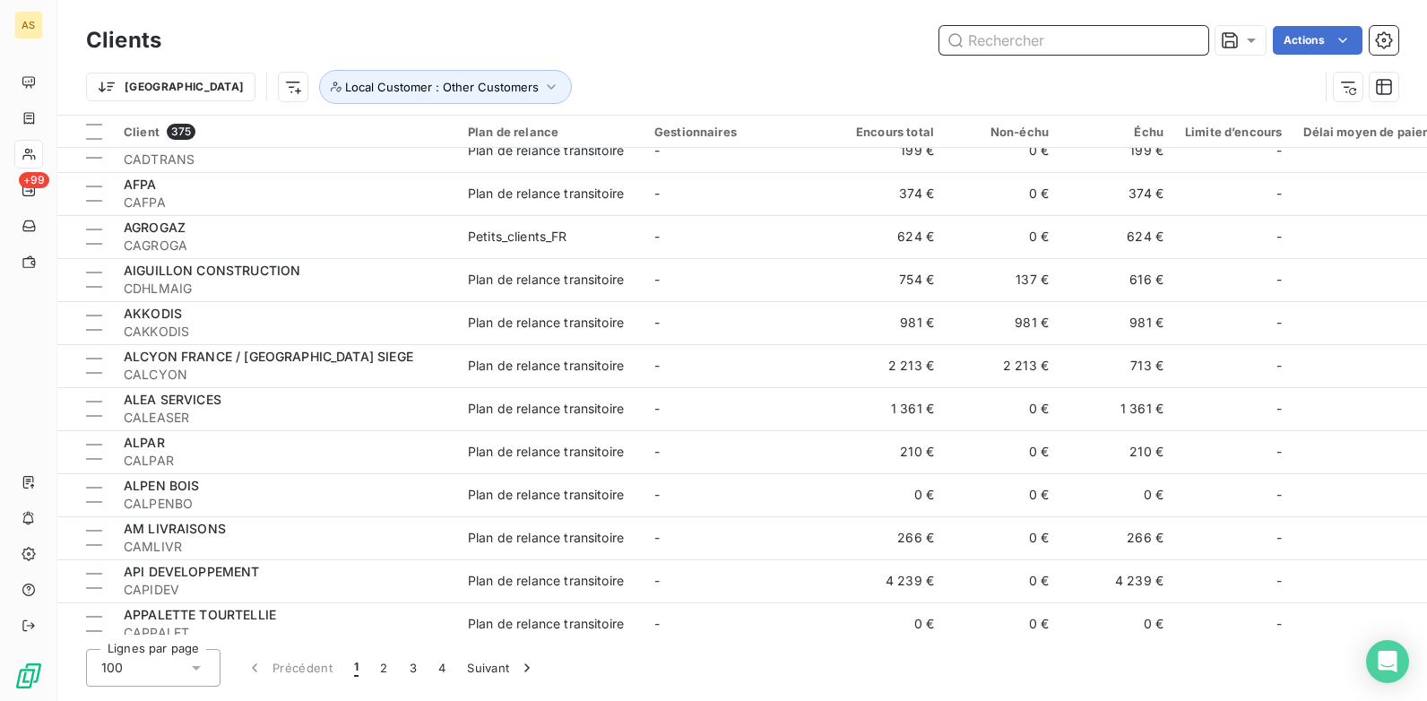
scroll to position [1928, 0]
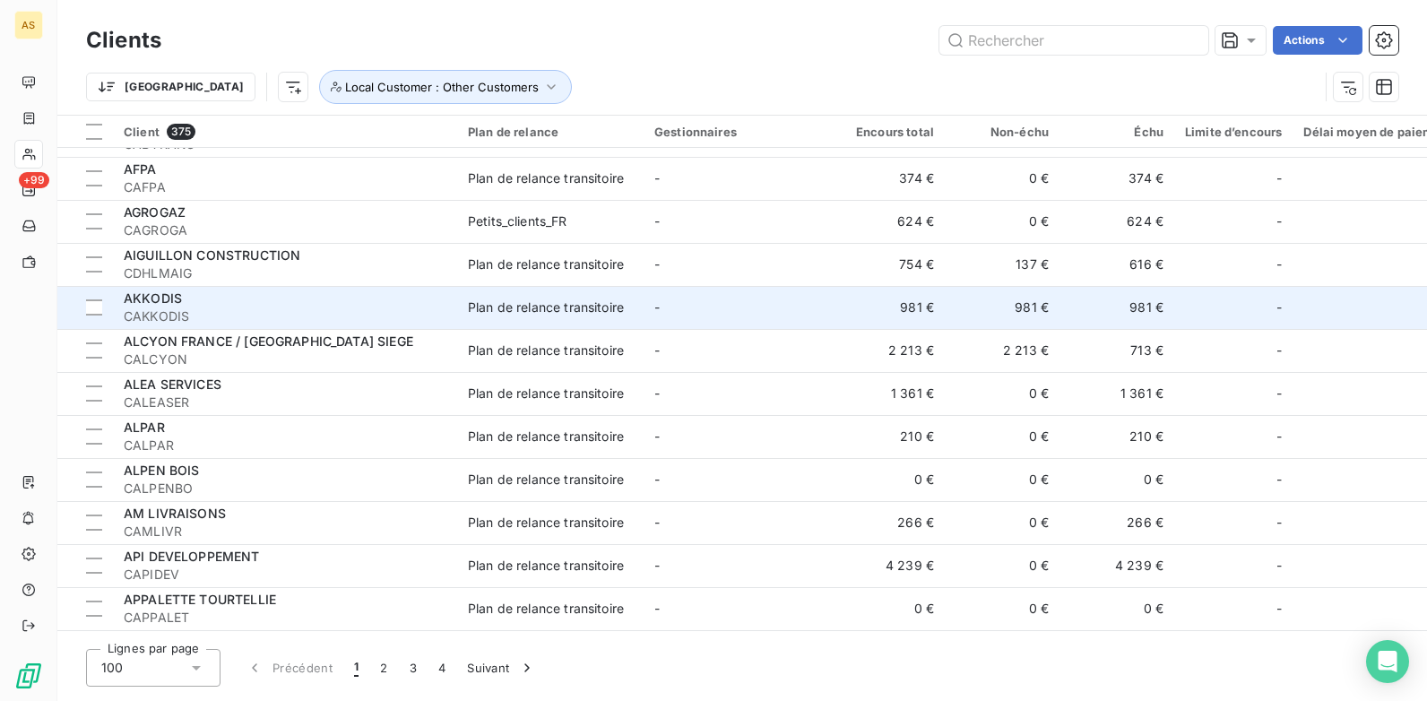
click at [796, 291] on td "-" at bounding box center [737, 307] width 186 height 43
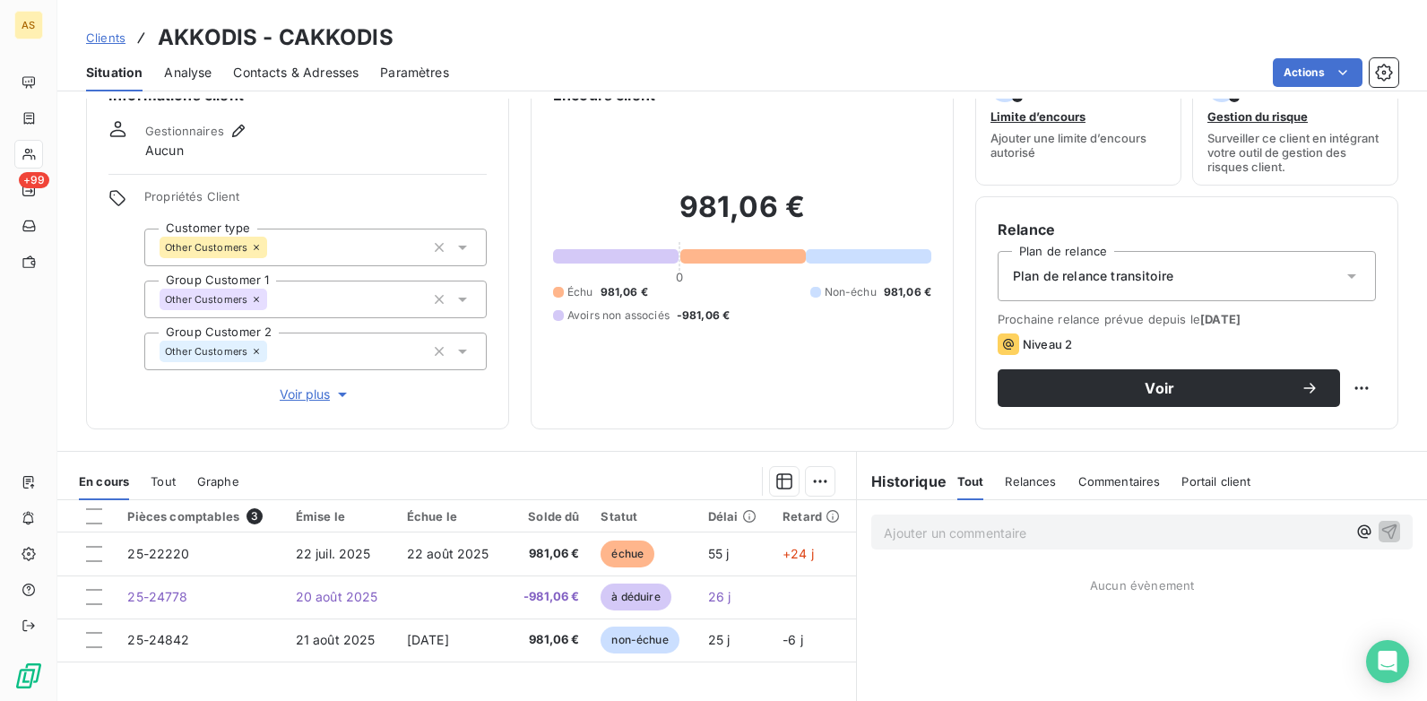
scroll to position [46, 0]
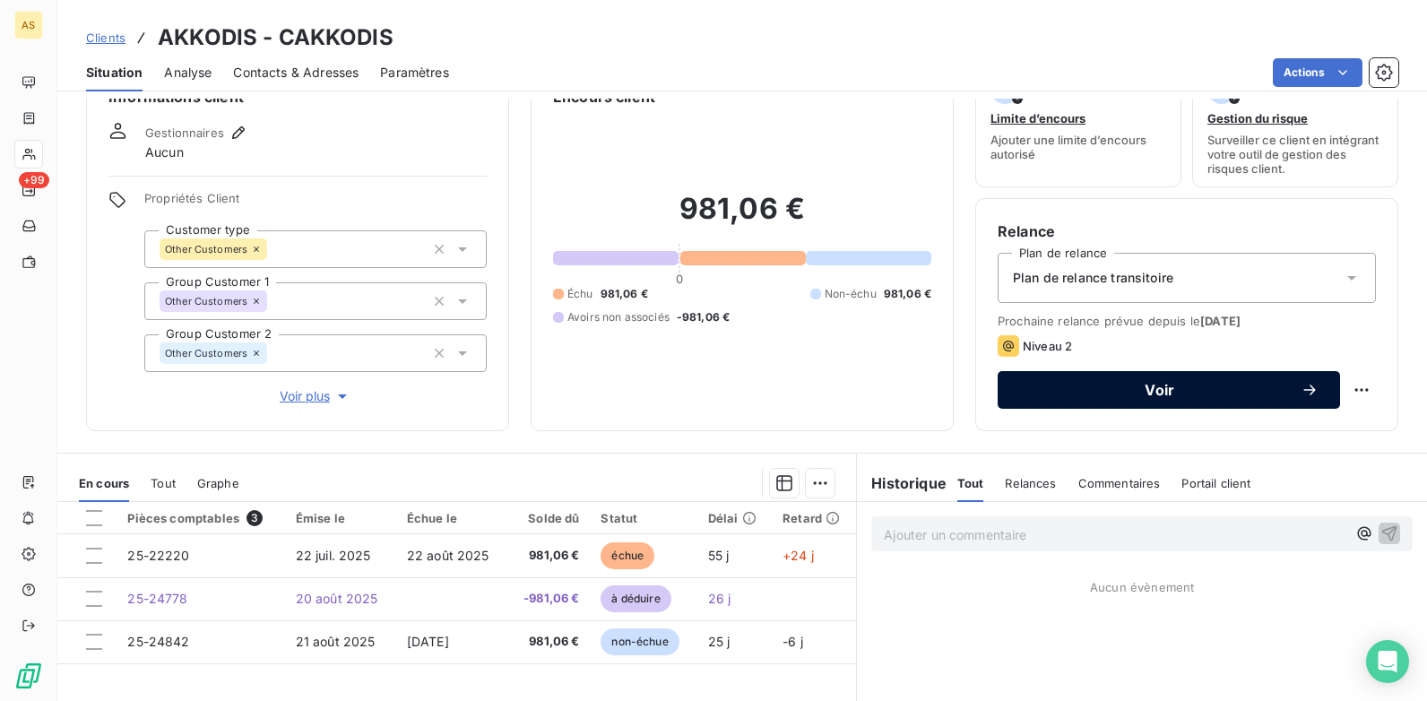
click at [1084, 390] on span "Voir" at bounding box center [1160, 390] width 282 height 14
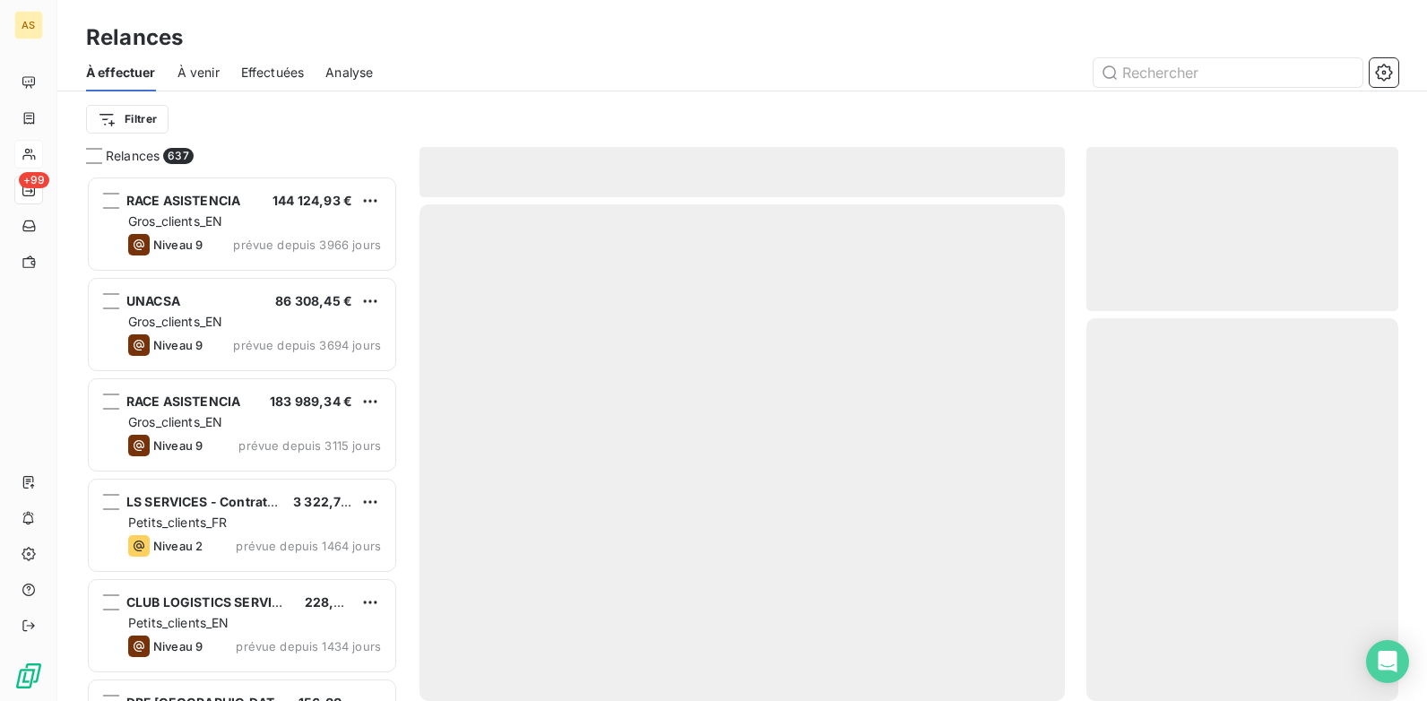
scroll to position [512, 299]
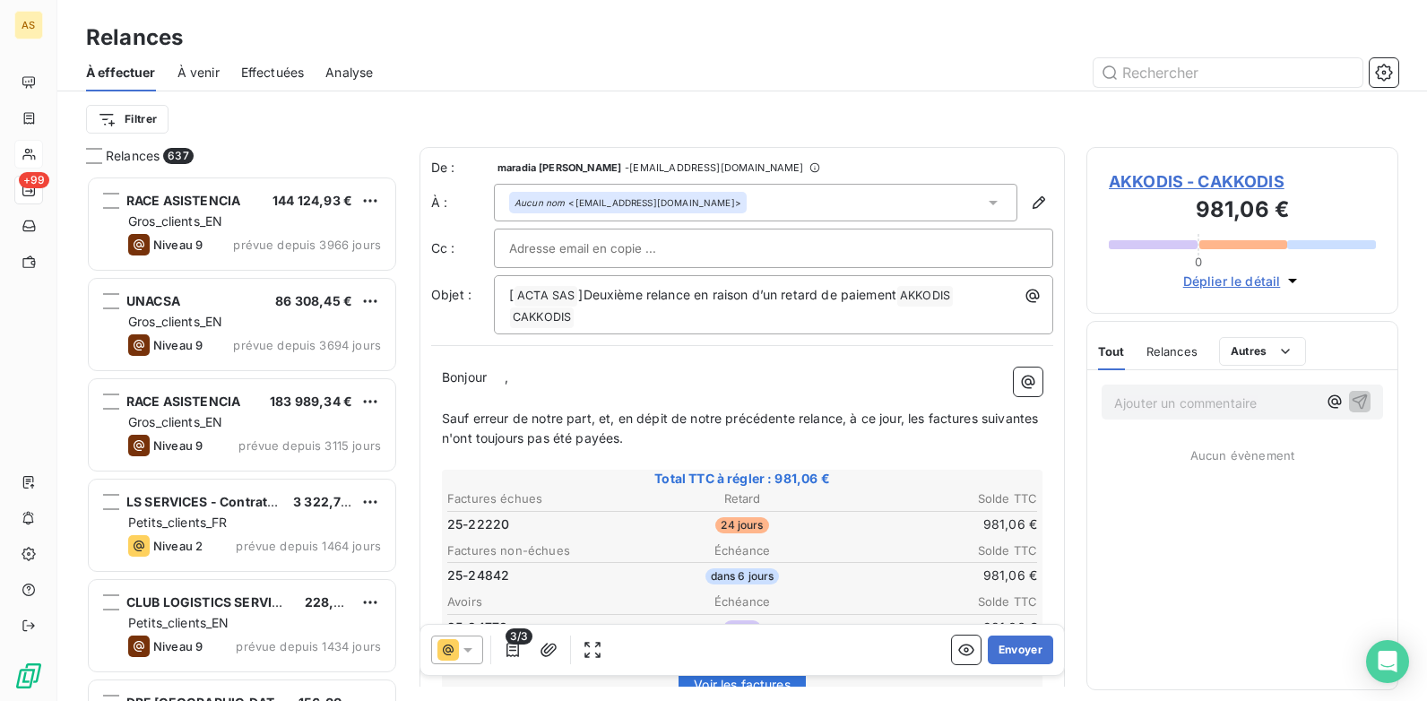
click at [1140, 178] on span "AKKODIS - CAKKODIS" at bounding box center [1242, 181] width 267 height 24
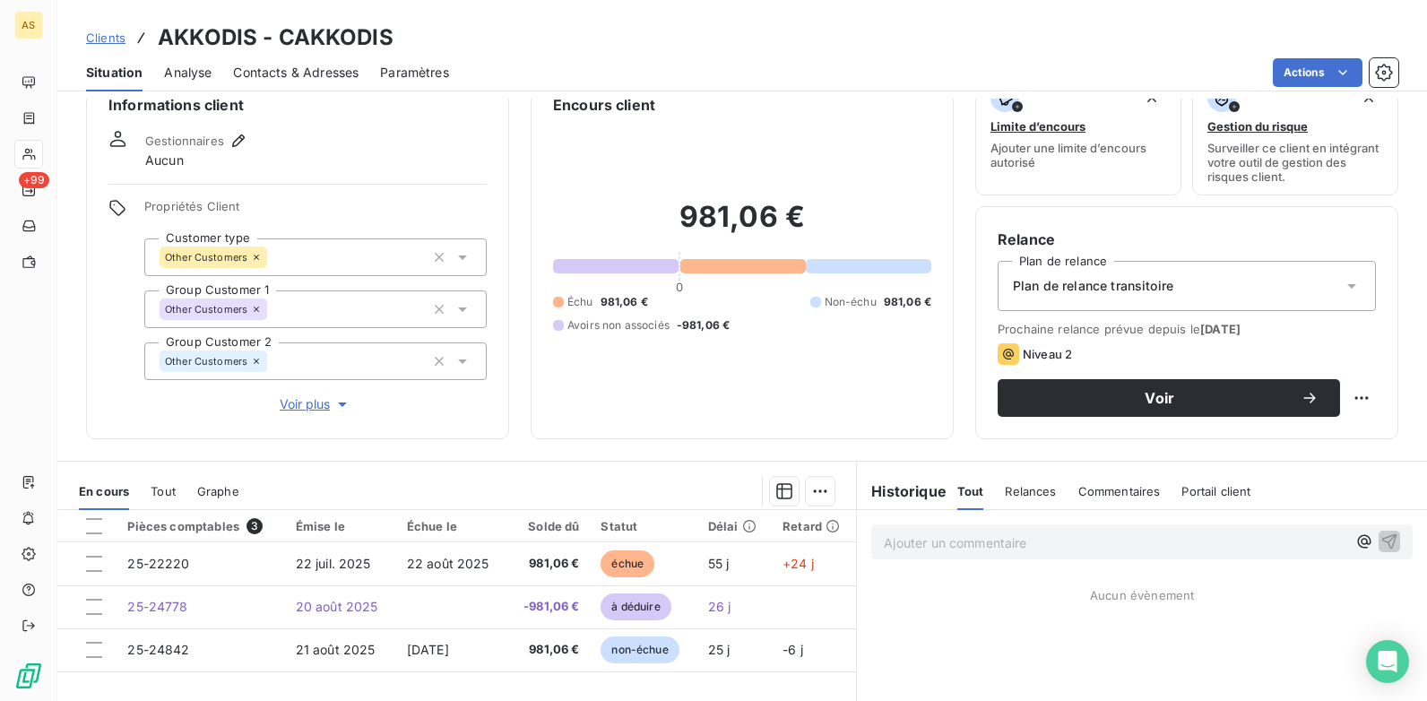
scroll to position [35, 0]
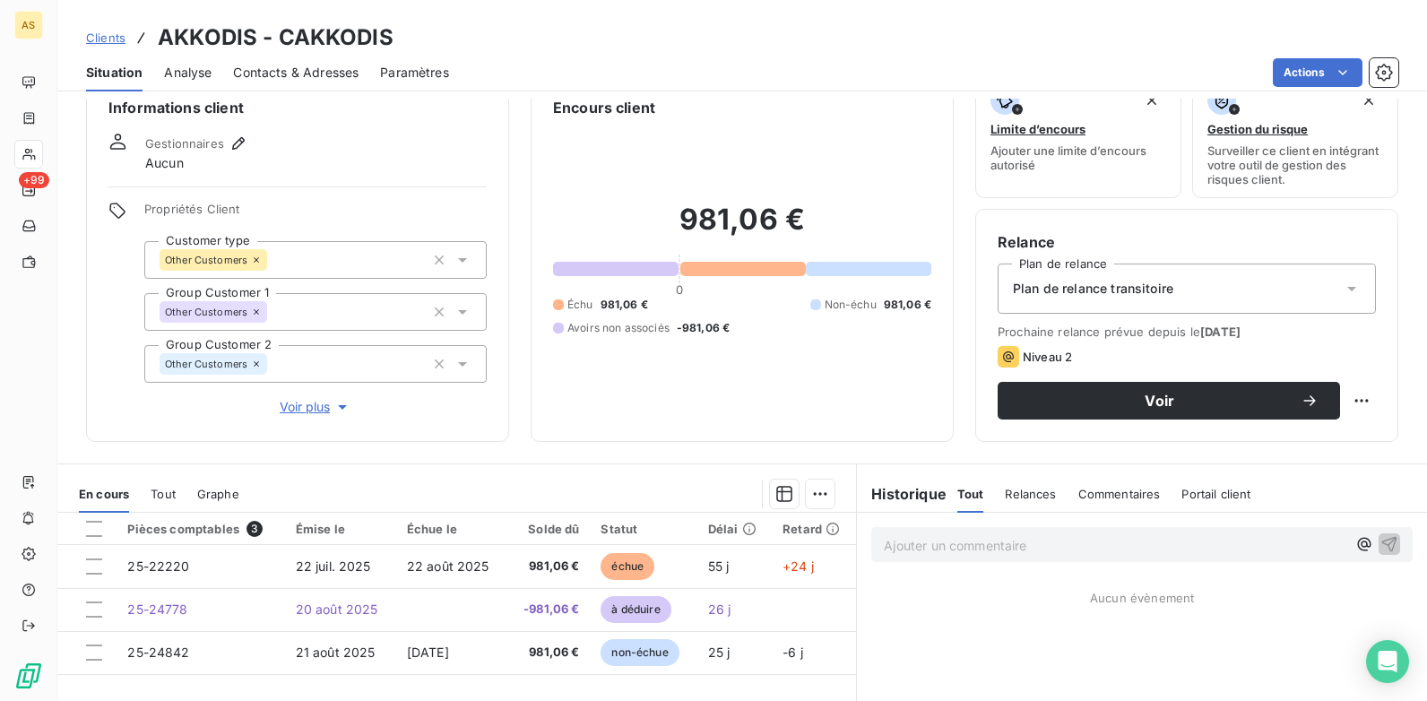
click at [110, 36] on span "Clients" at bounding box center [105, 37] width 39 height 14
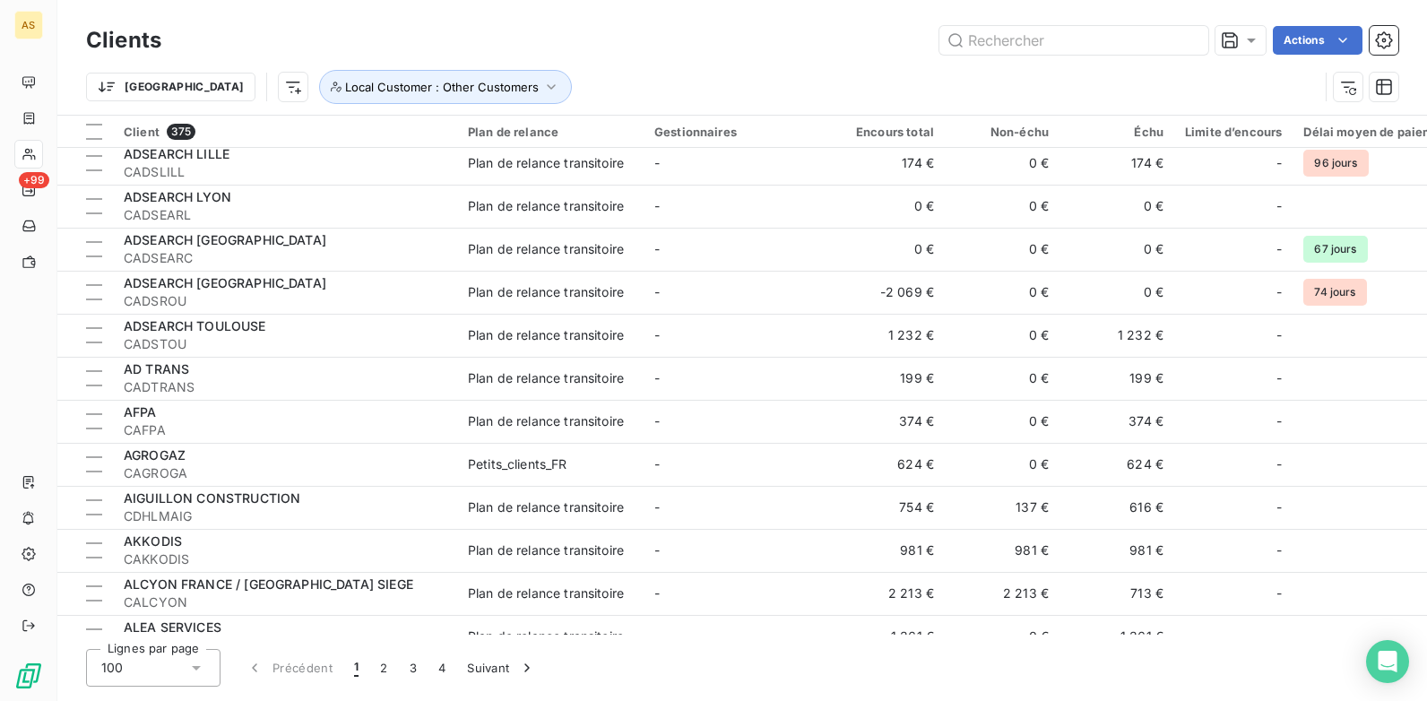
scroll to position [1700, 0]
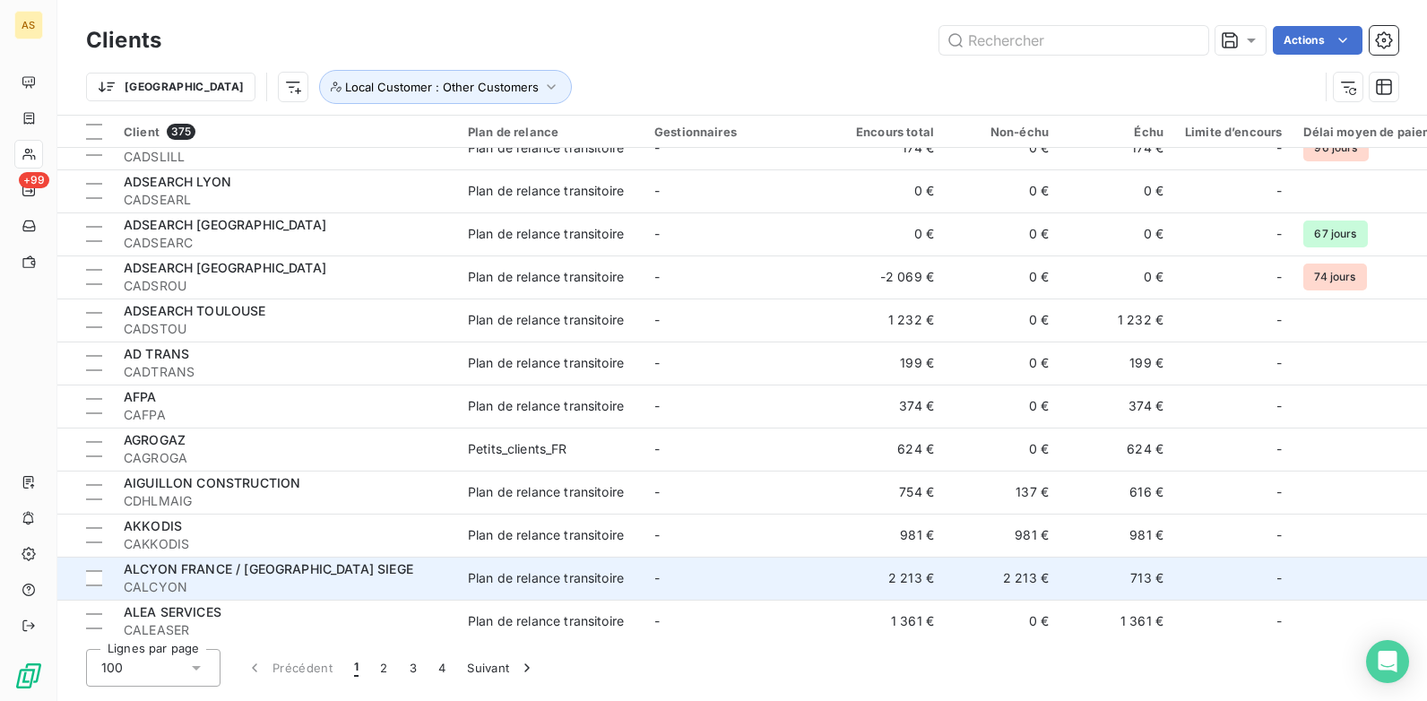
click at [1140, 539] on td "713 €" at bounding box center [1117, 578] width 115 height 43
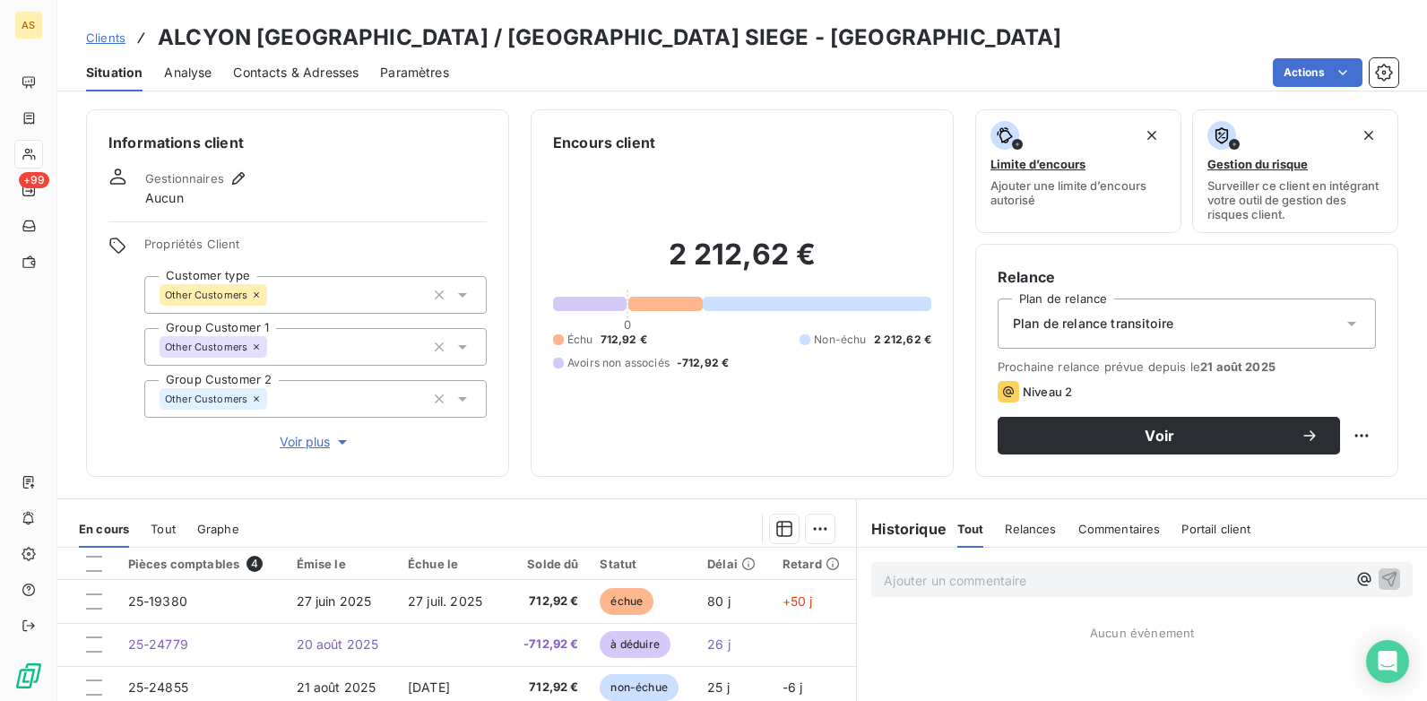
click at [104, 41] on span "Clients" at bounding box center [105, 37] width 39 height 14
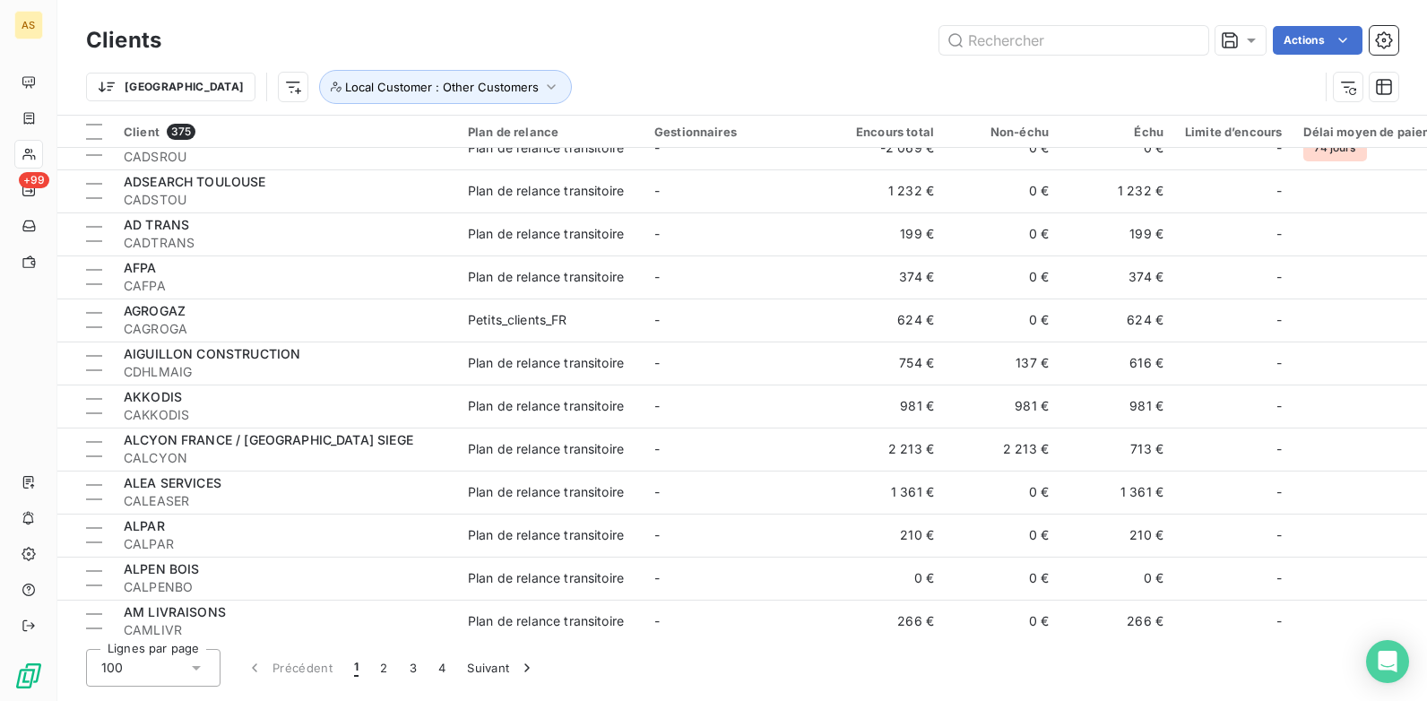
scroll to position [1883, 0]
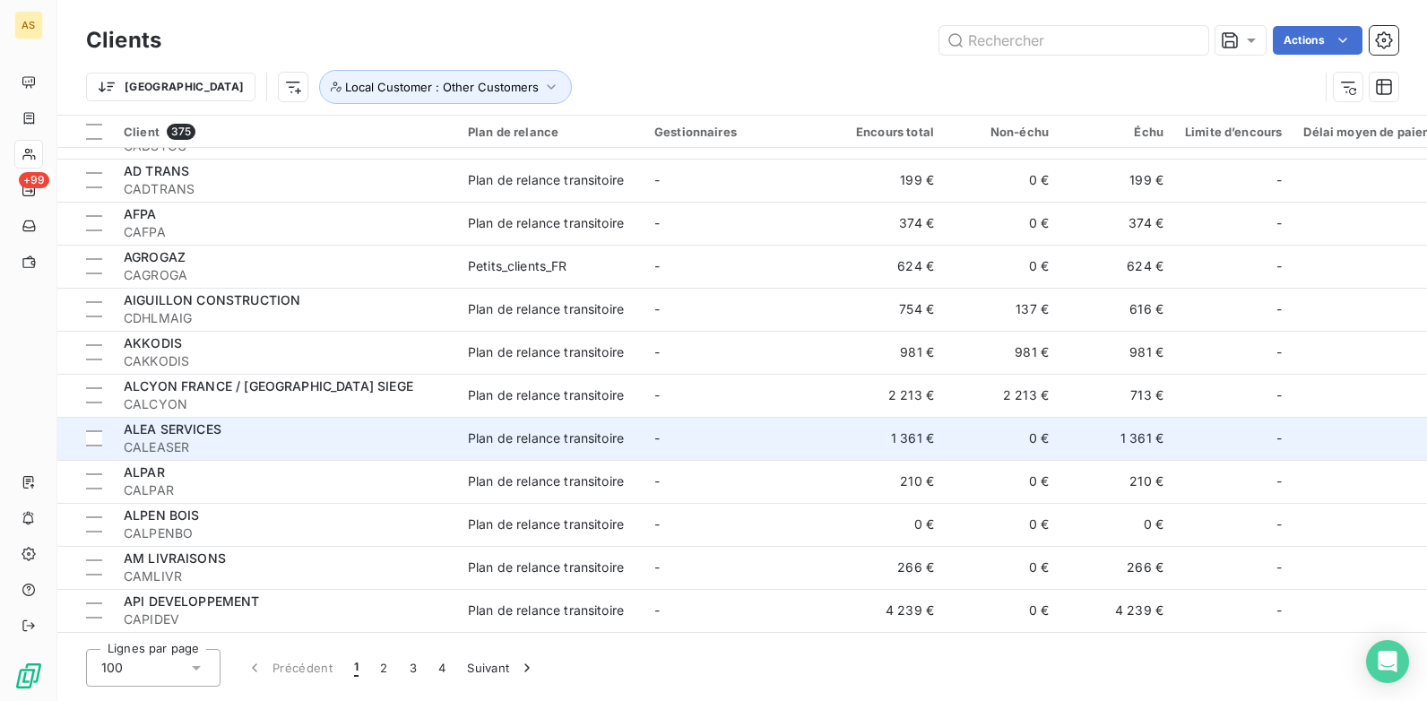
click at [1140, 442] on td "1 361 €" at bounding box center [1117, 438] width 115 height 43
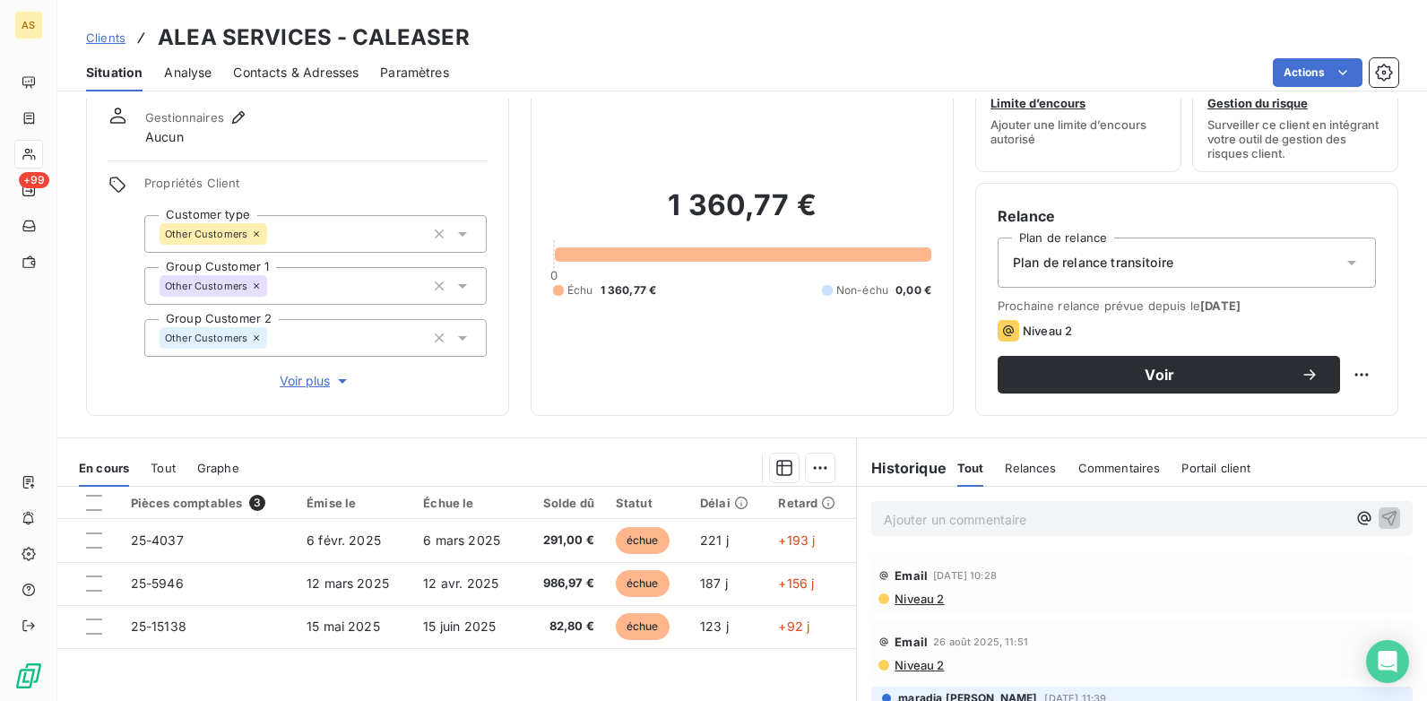
scroll to position [58, 0]
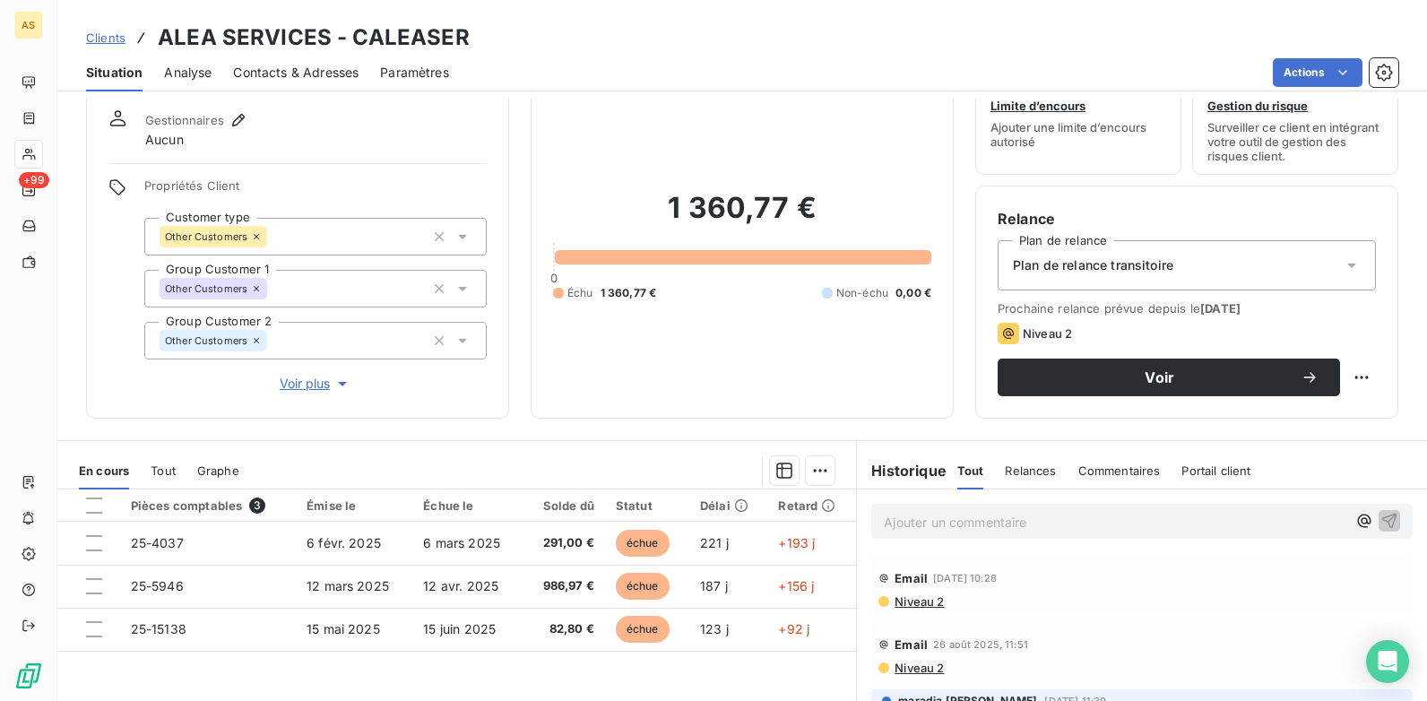
click at [272, 80] on span "Contacts & Adresses" at bounding box center [296, 73] width 126 height 18
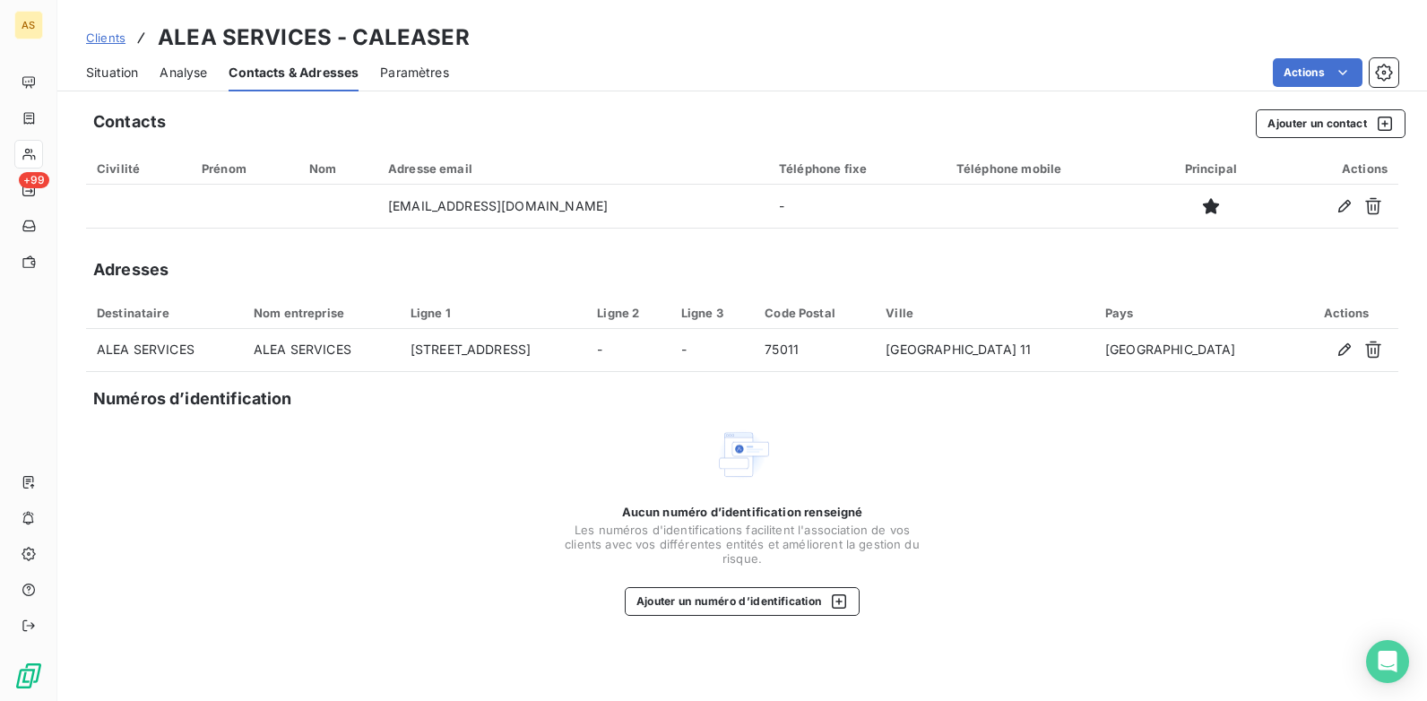
click at [104, 77] on span "Situation" at bounding box center [112, 73] width 52 height 18
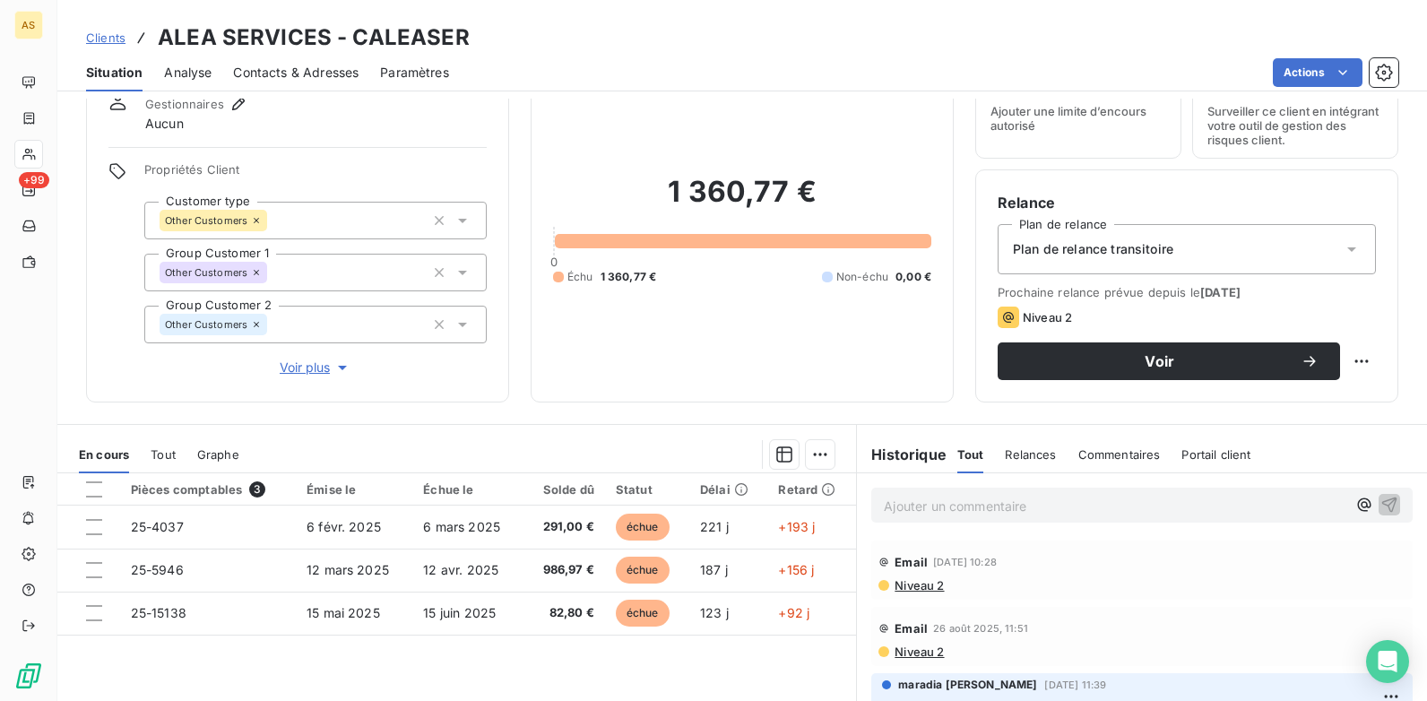
scroll to position [79, 0]
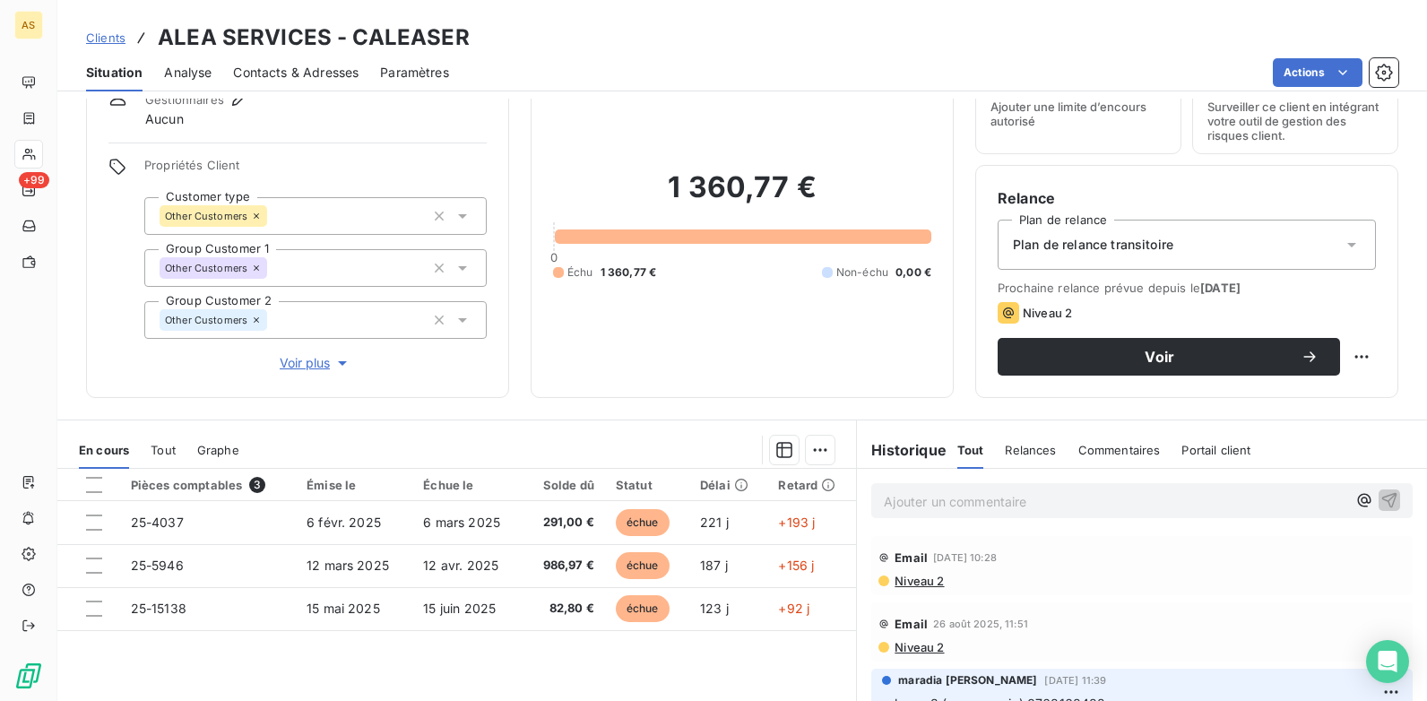
click at [262, 71] on span "Contacts & Adresses" at bounding box center [296, 73] width 126 height 18
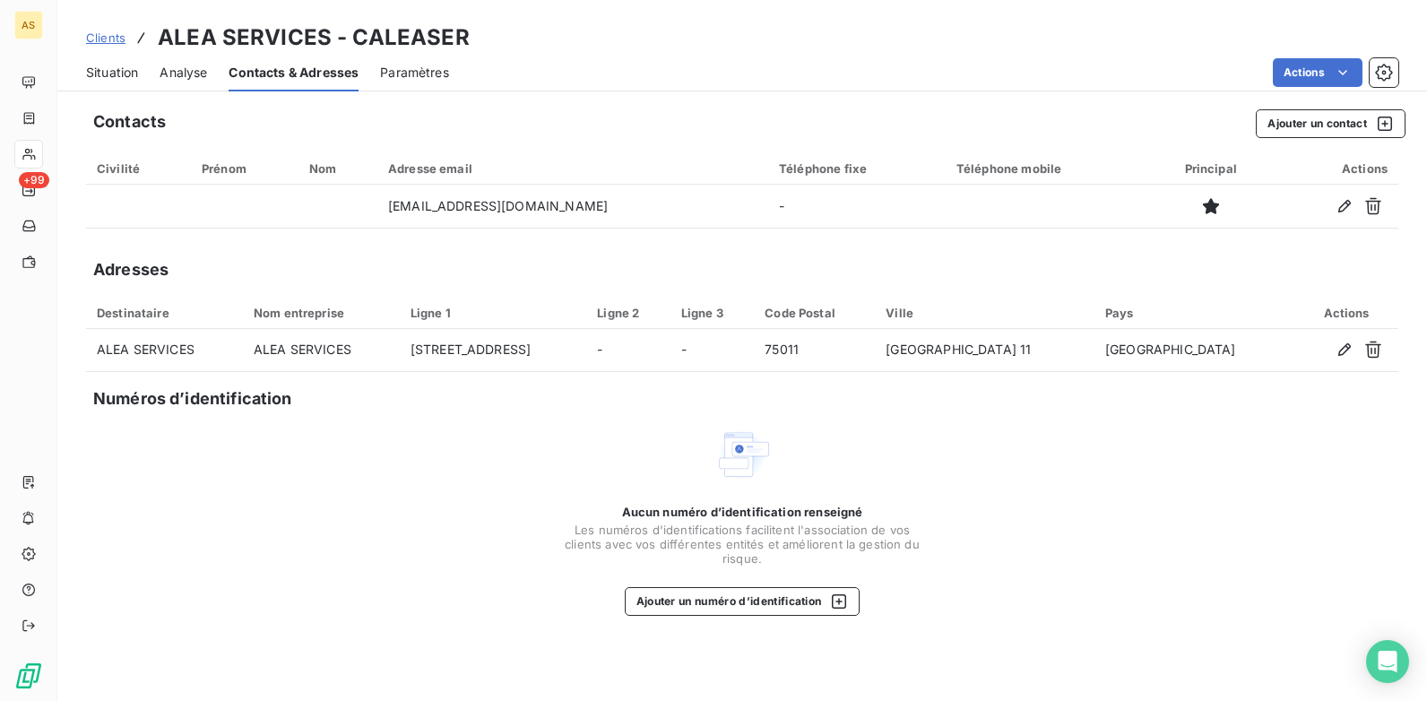
click at [110, 71] on span "Situation" at bounding box center [112, 73] width 52 height 18
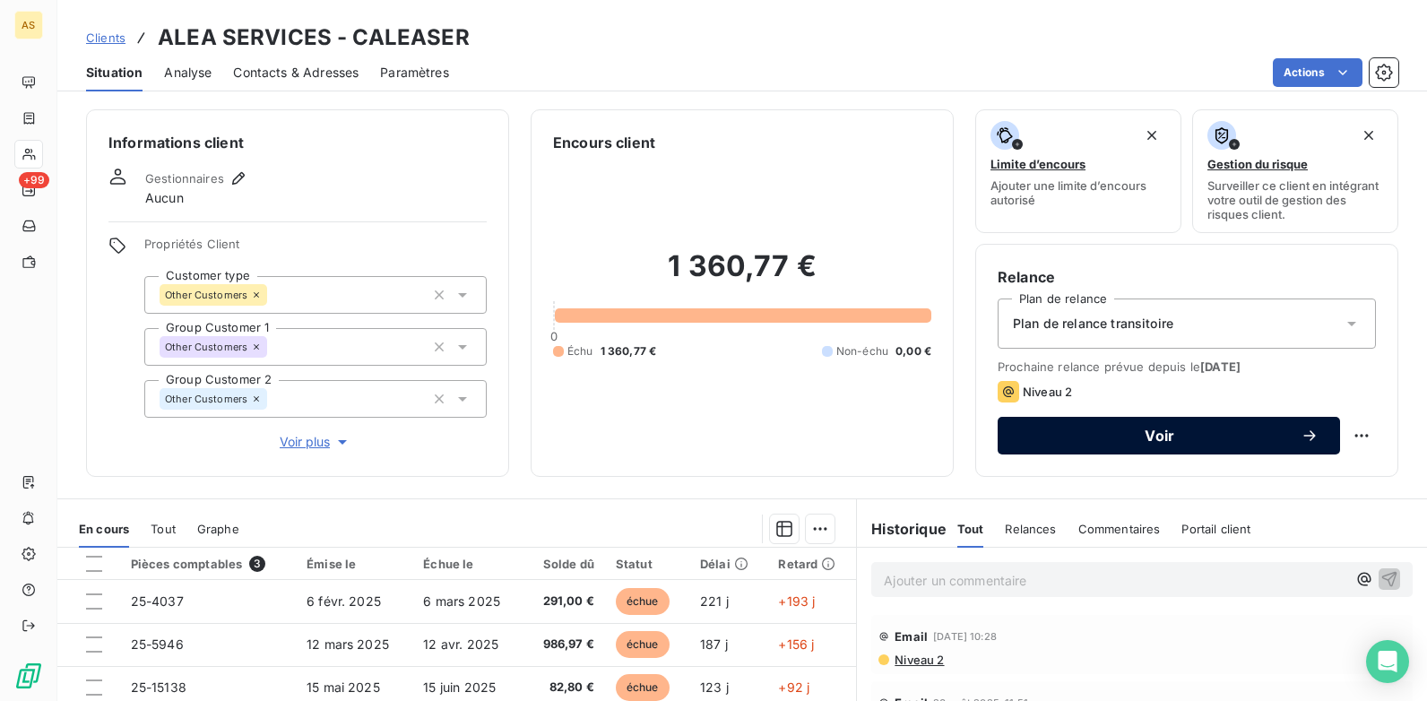
click at [1079, 447] on button "Voir" at bounding box center [1169, 436] width 342 height 38
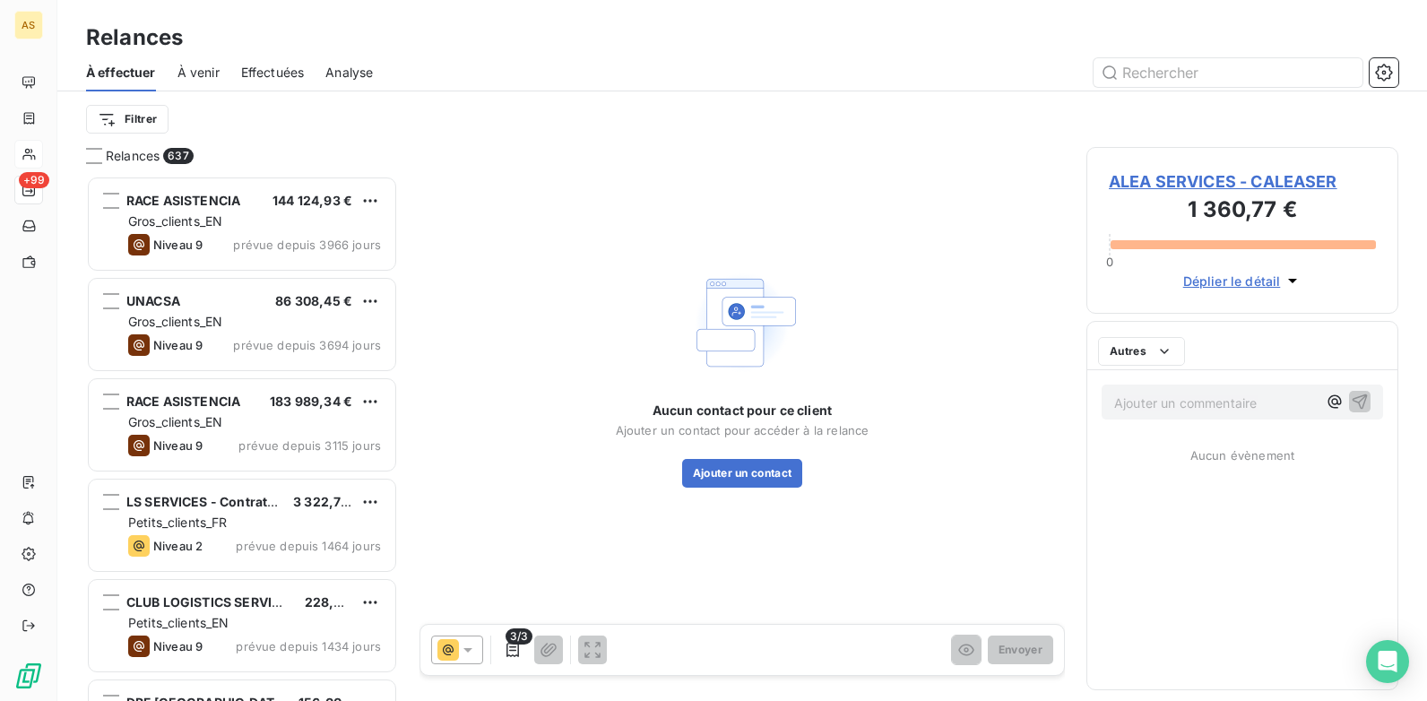
scroll to position [512, 299]
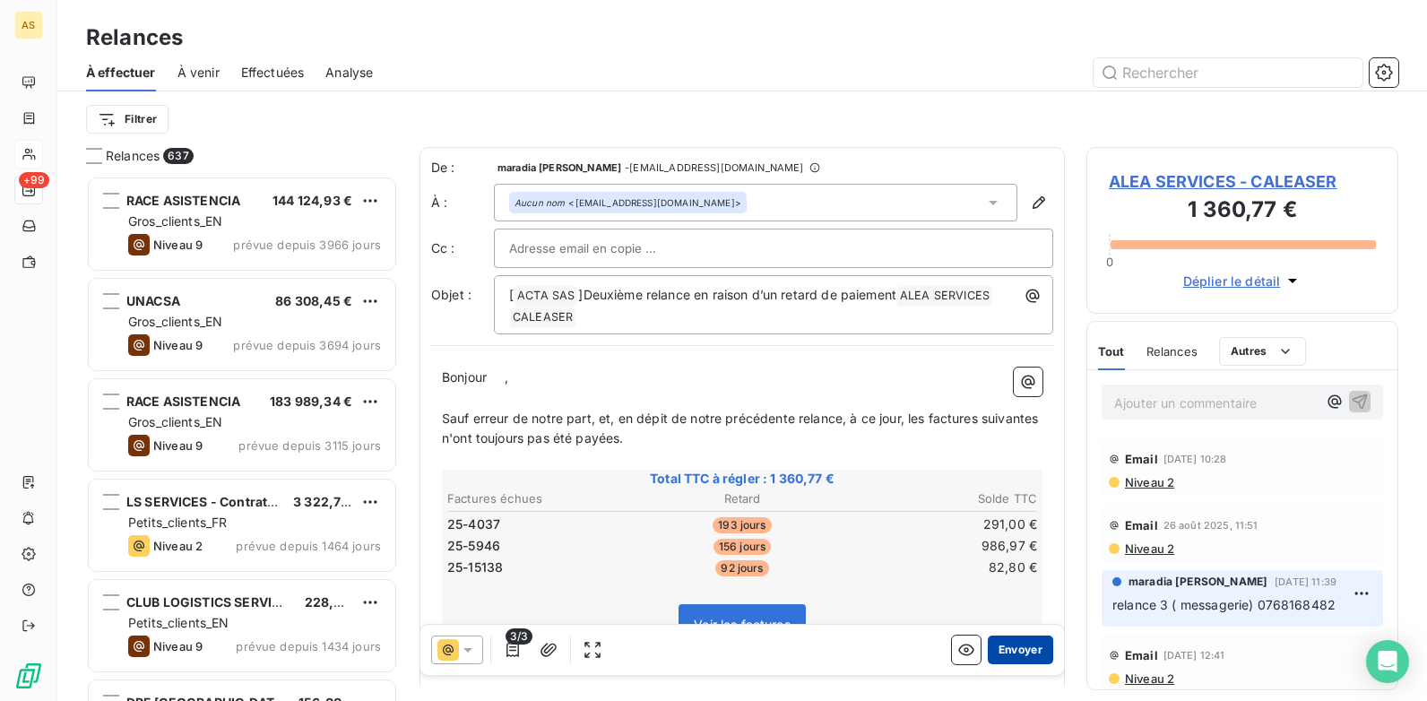
click at [1010, 539] on button "Envoyer" at bounding box center [1020, 650] width 65 height 29
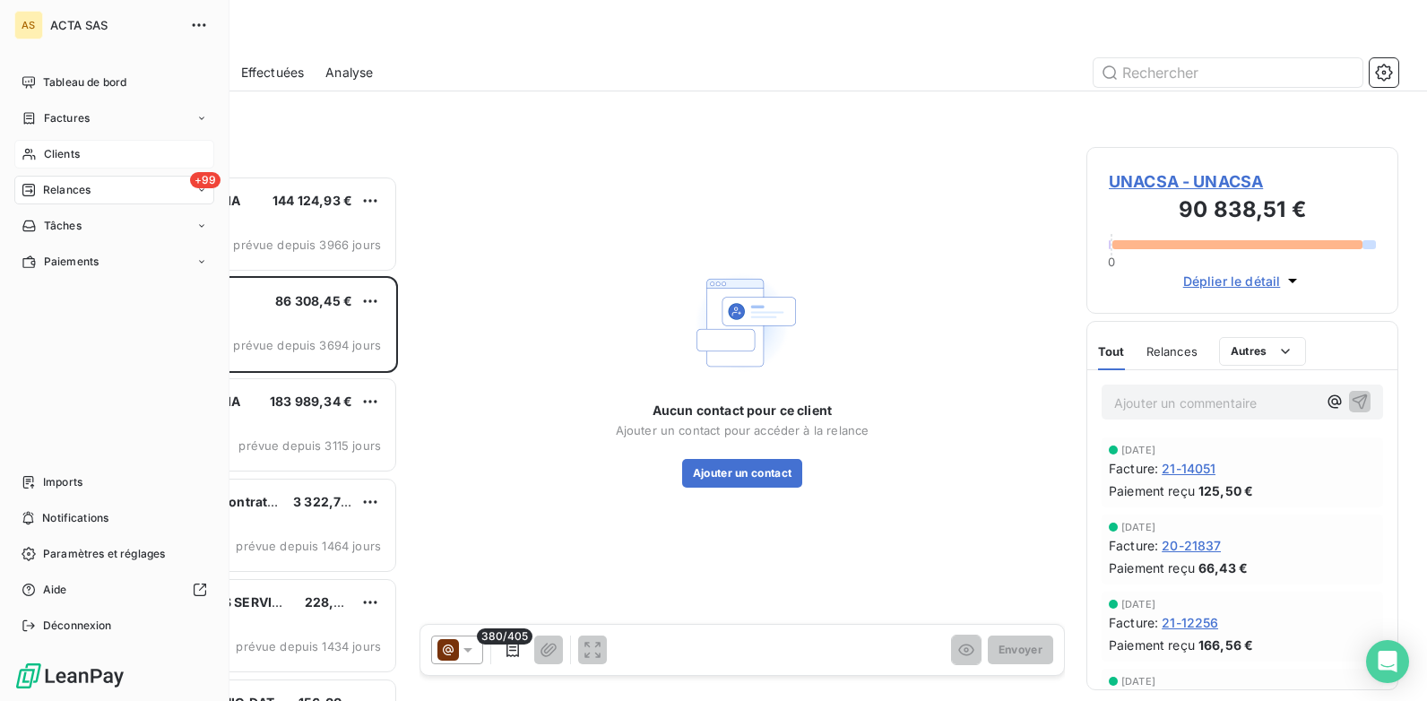
click at [76, 155] on span "Clients" at bounding box center [62, 154] width 36 height 16
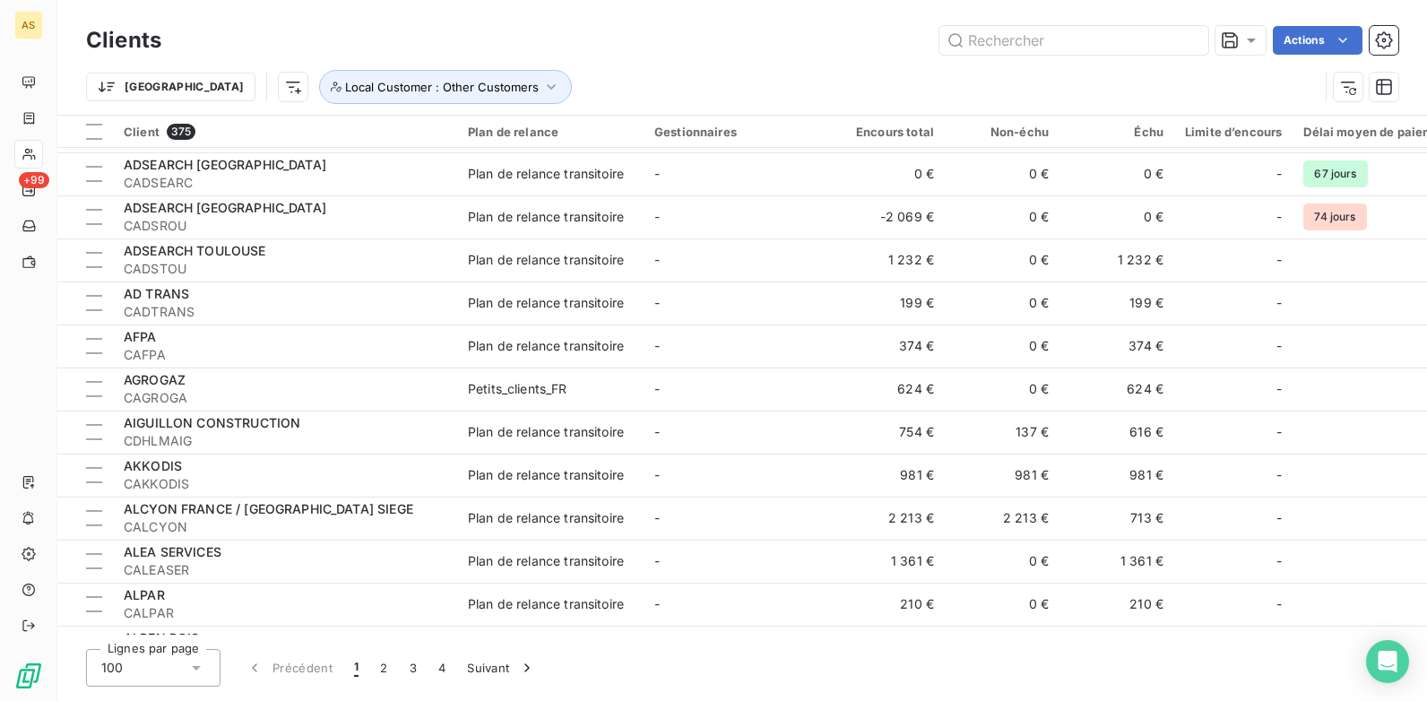
scroll to position [1799, 0]
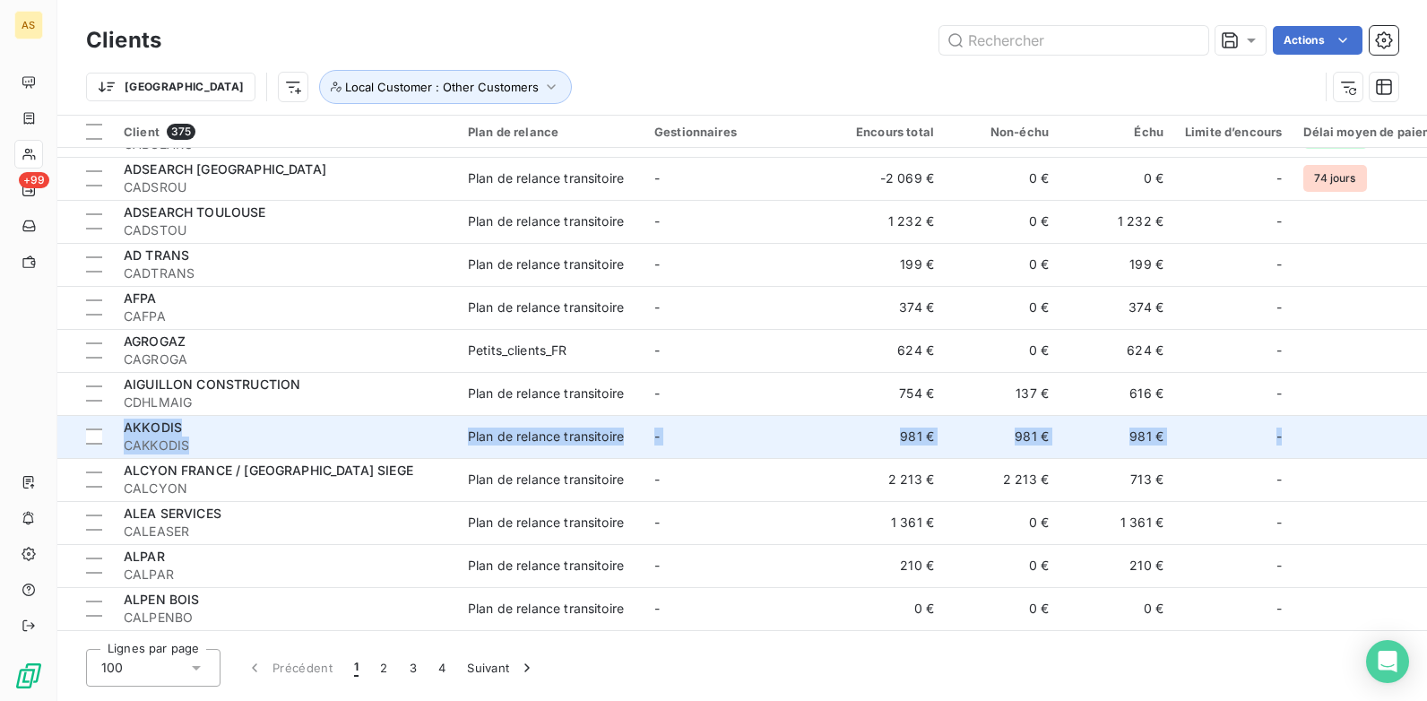
drag, startPoint x: 1340, startPoint y: 407, endPoint x: 1362, endPoint y: 445, distance: 43.8
click at [1140, 445] on tbody "115 PARTICIPATION C115PAR Plan de relance transitoire - 0 € 0 € 0 € - 111 jours…" at bounding box center [1254, 501] width 2394 height 4304
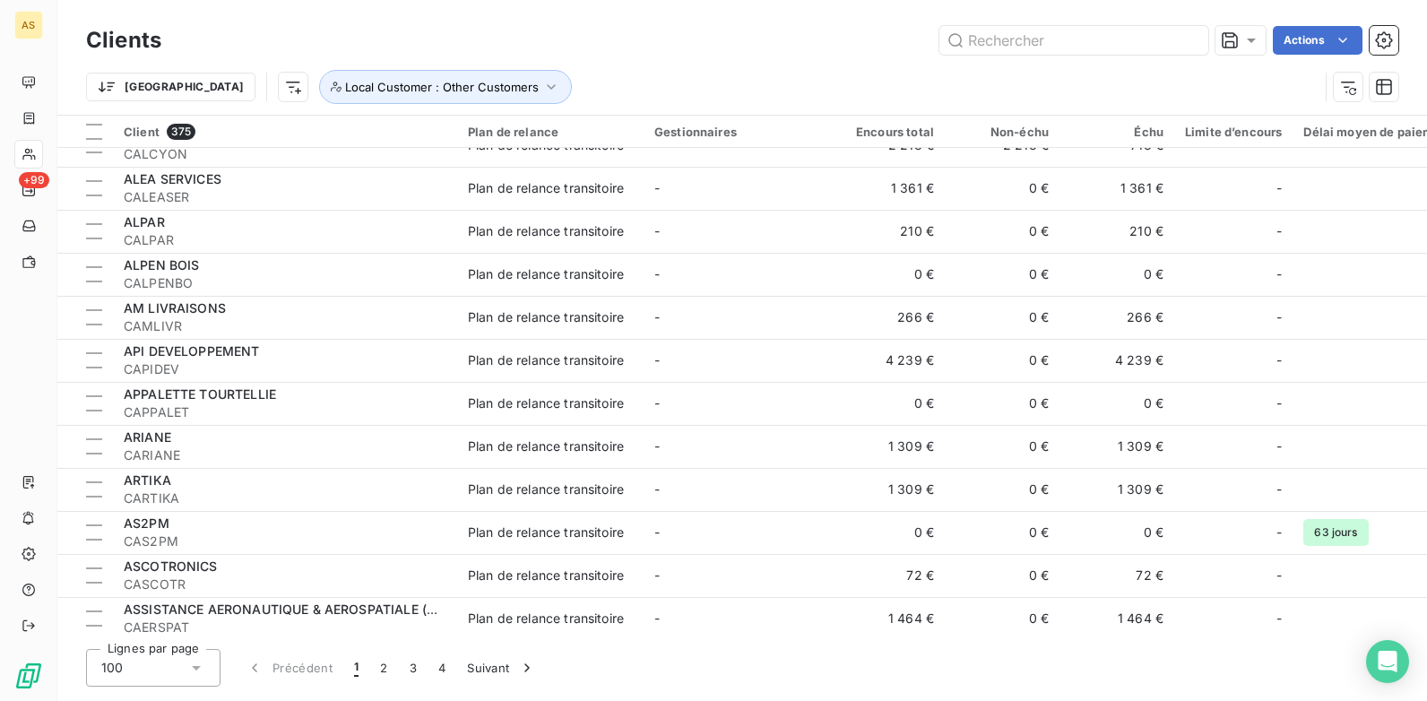
scroll to position [2155, 0]
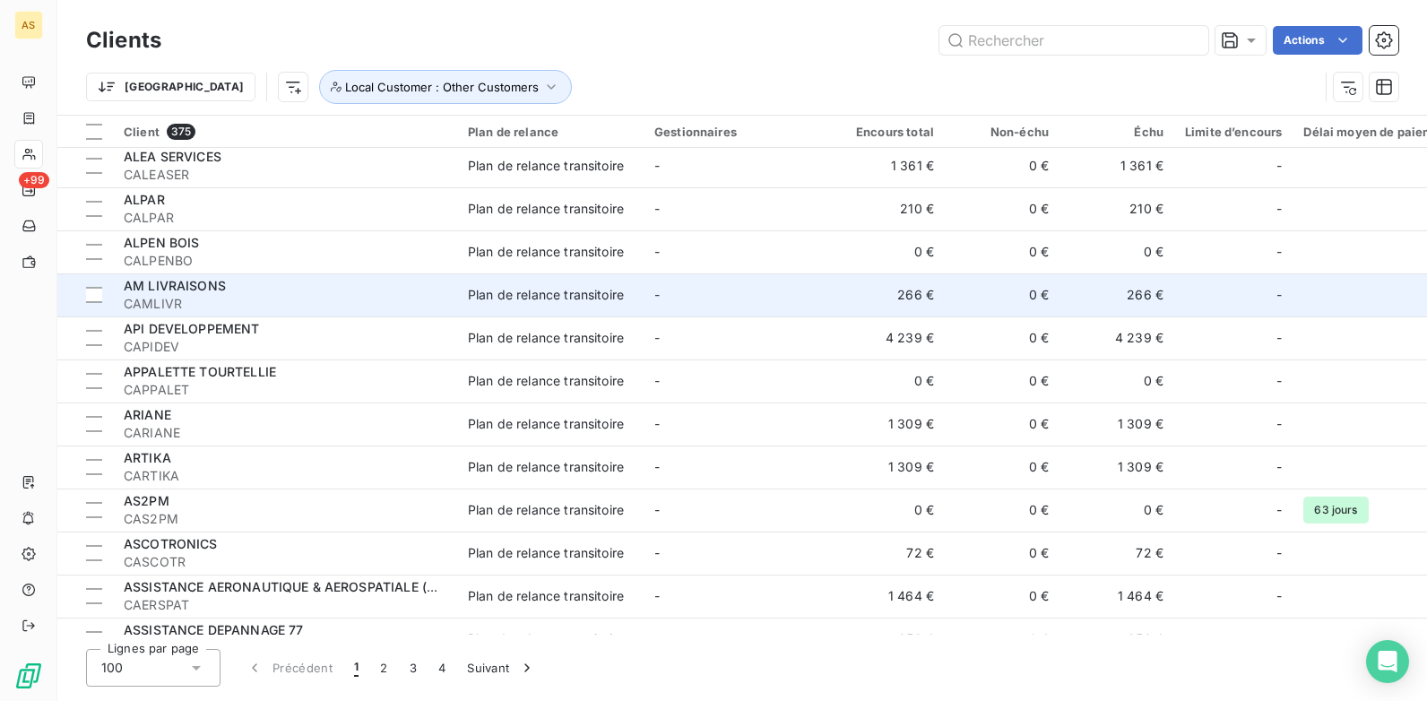
click at [1139, 298] on td "266 €" at bounding box center [1117, 294] width 115 height 43
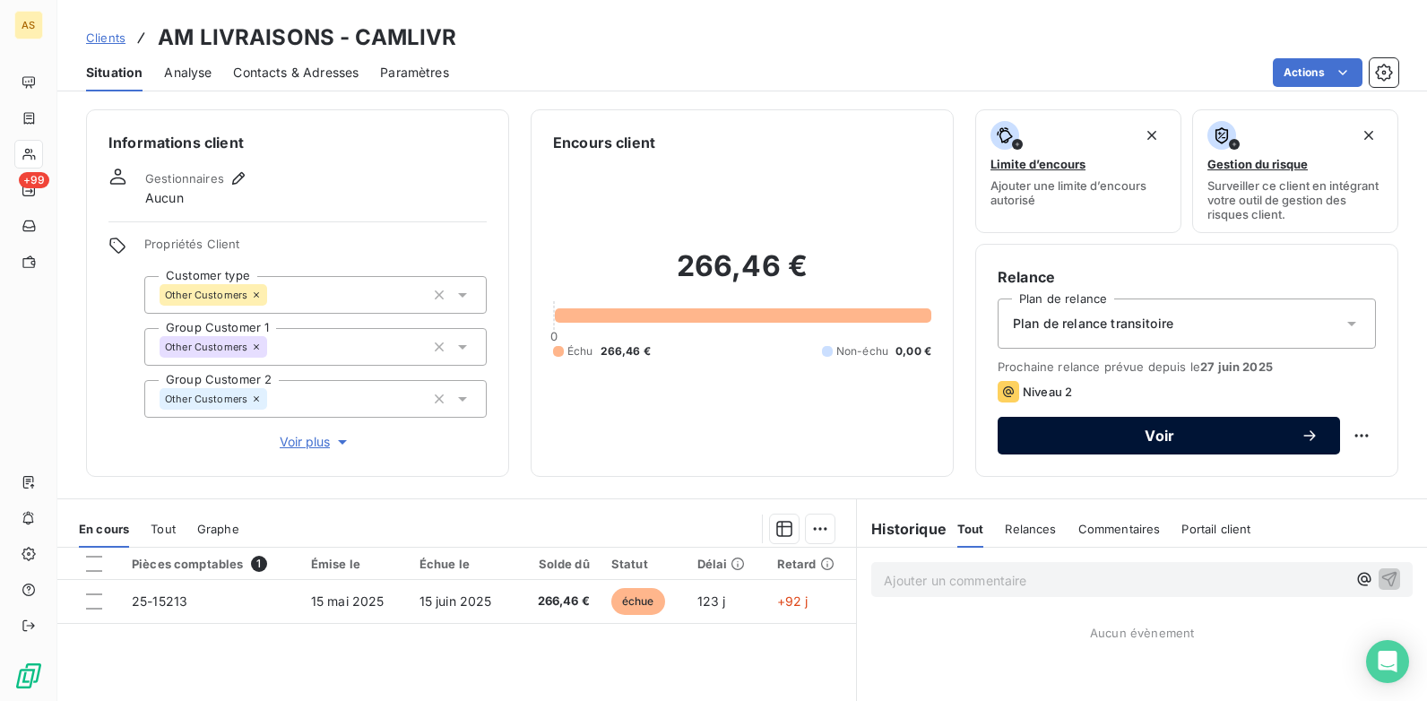
click at [1088, 424] on button "Voir" at bounding box center [1169, 436] width 342 height 38
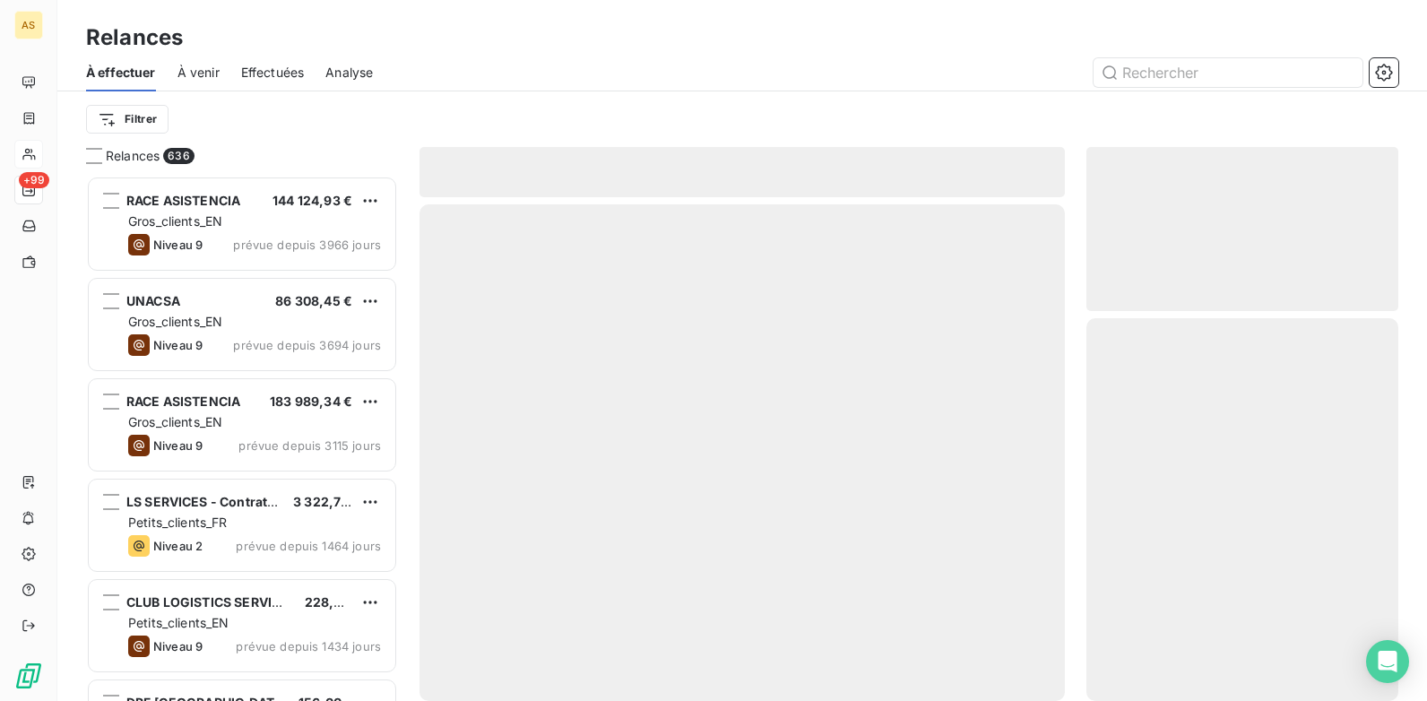
scroll to position [512, 299]
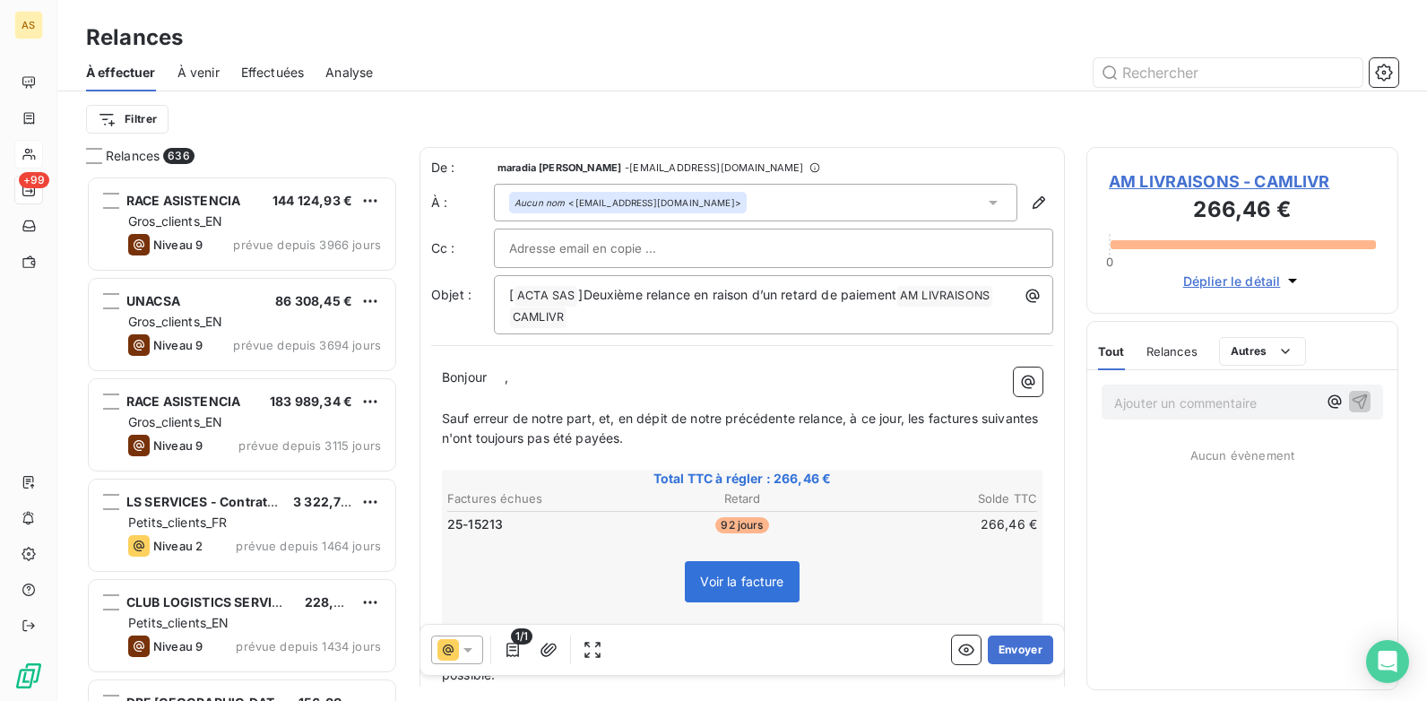
click at [472, 539] on icon at bounding box center [468, 650] width 18 height 18
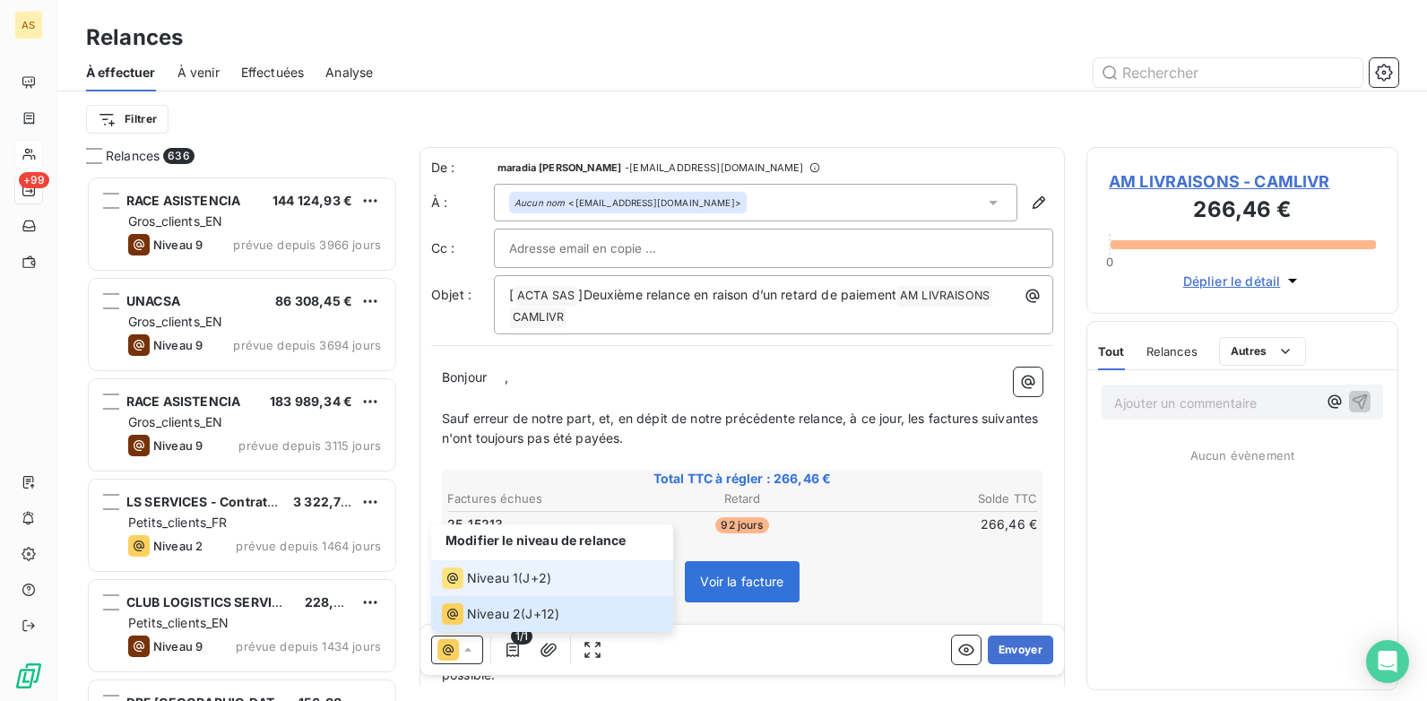
click at [489, 539] on span "Niveau 1" at bounding box center [492, 578] width 51 height 18
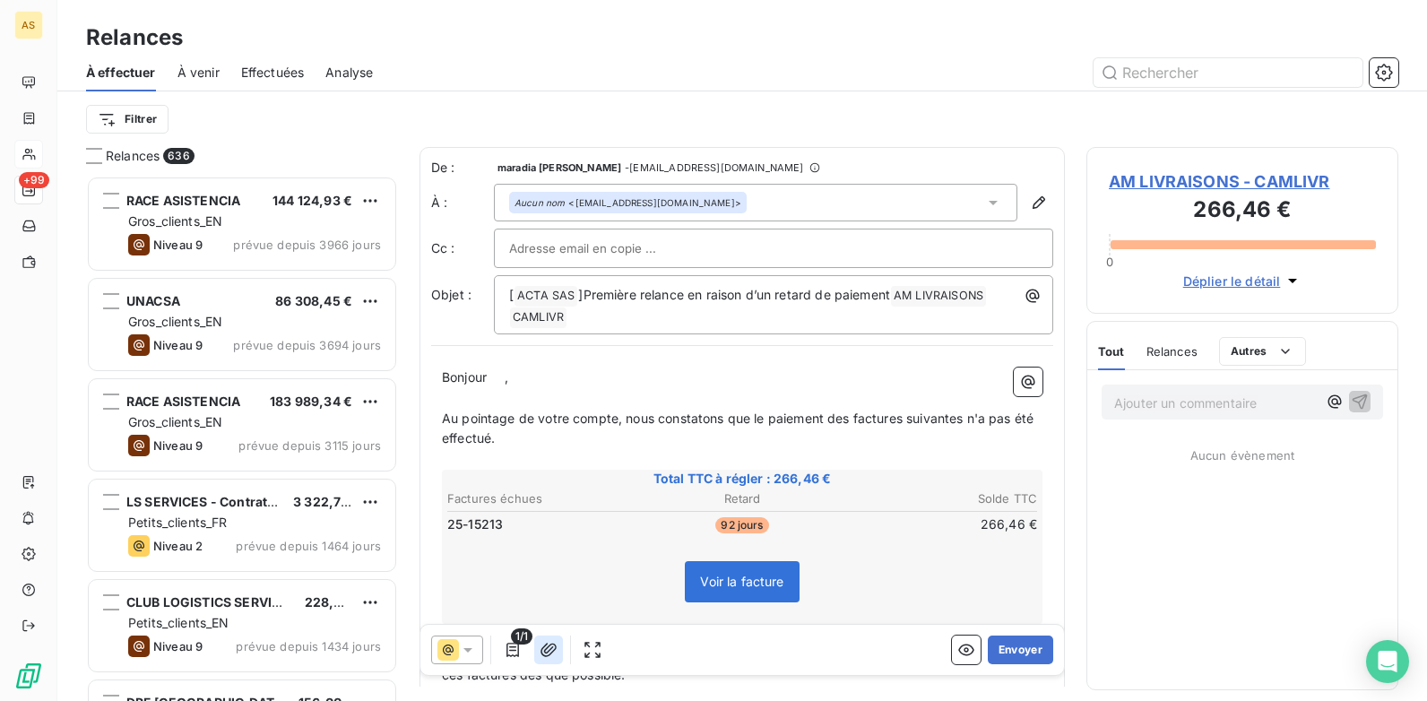
click at [545, 539] on icon "button" at bounding box center [549, 649] width 16 height 13
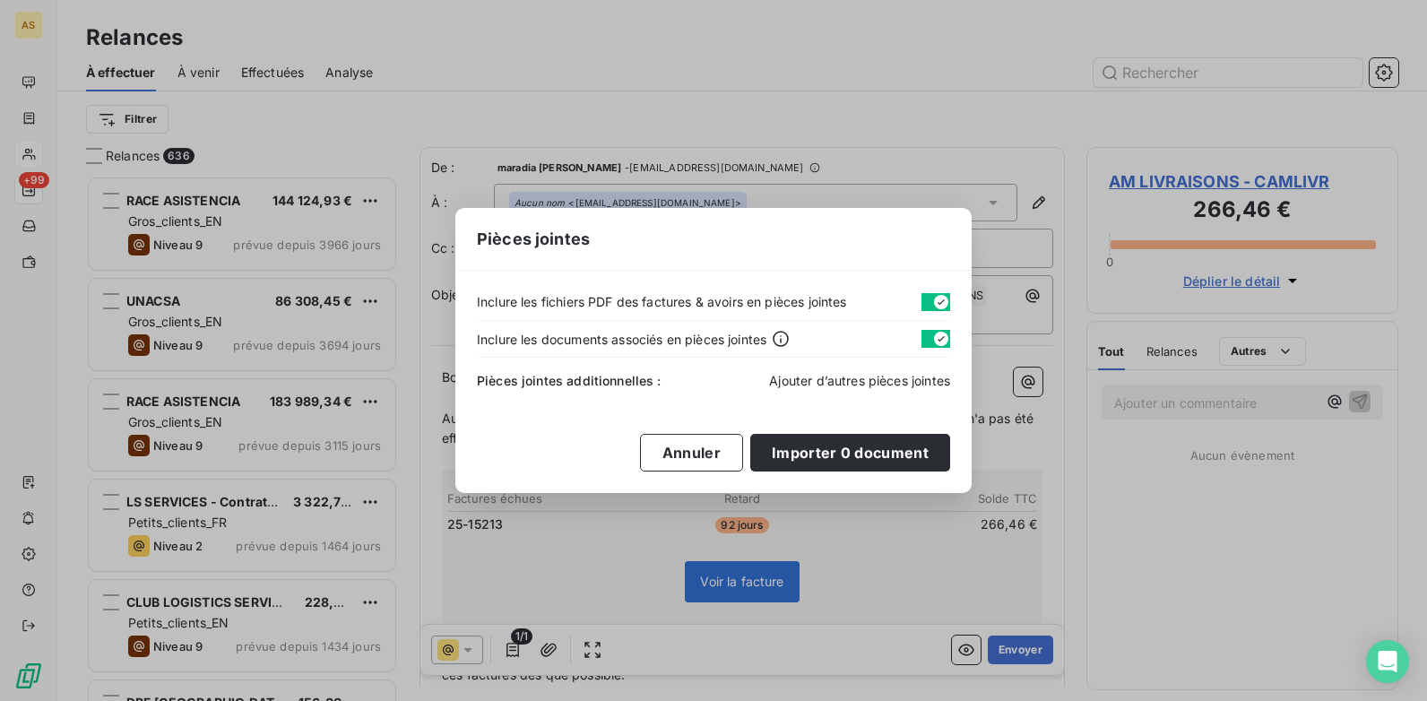
click at [838, 383] on span "Ajouter d’autres pièces jointes" at bounding box center [859, 380] width 181 height 15
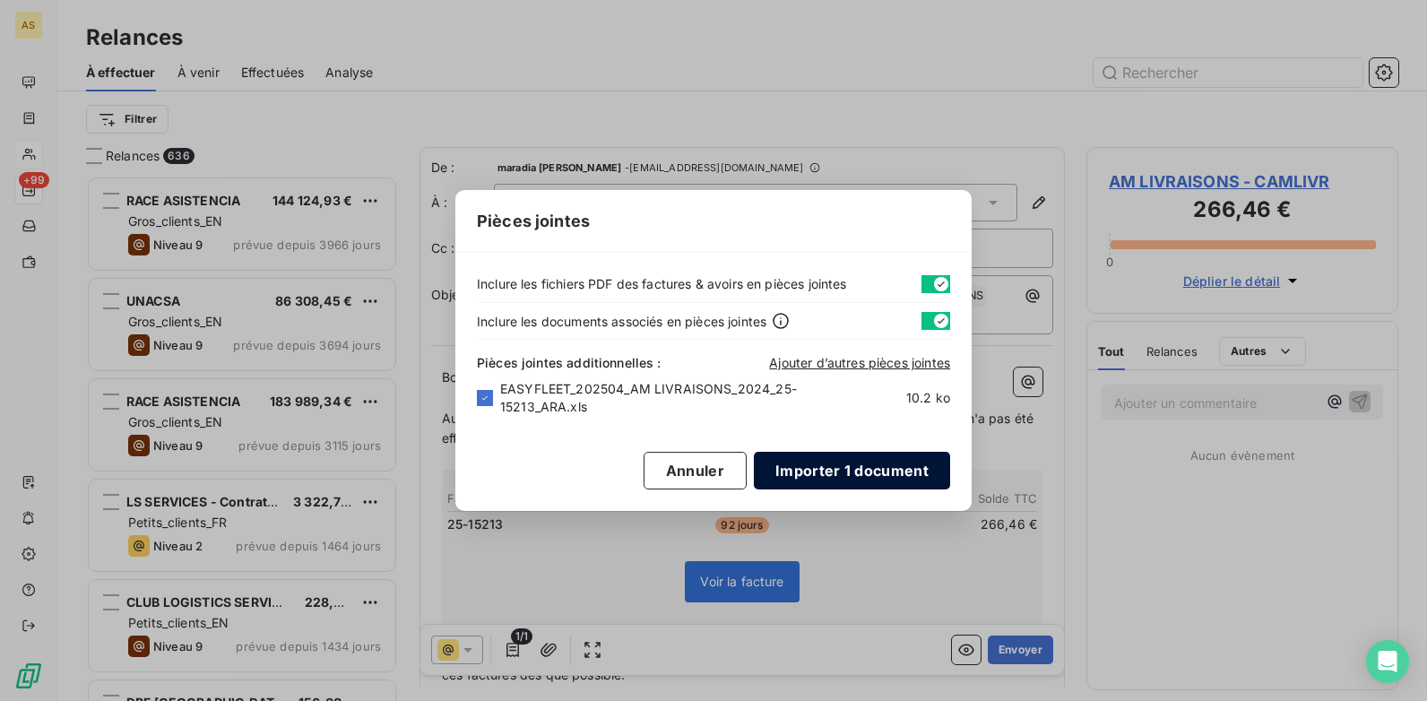
click at [848, 474] on button "Importer 1 document" at bounding box center [852, 471] width 196 height 38
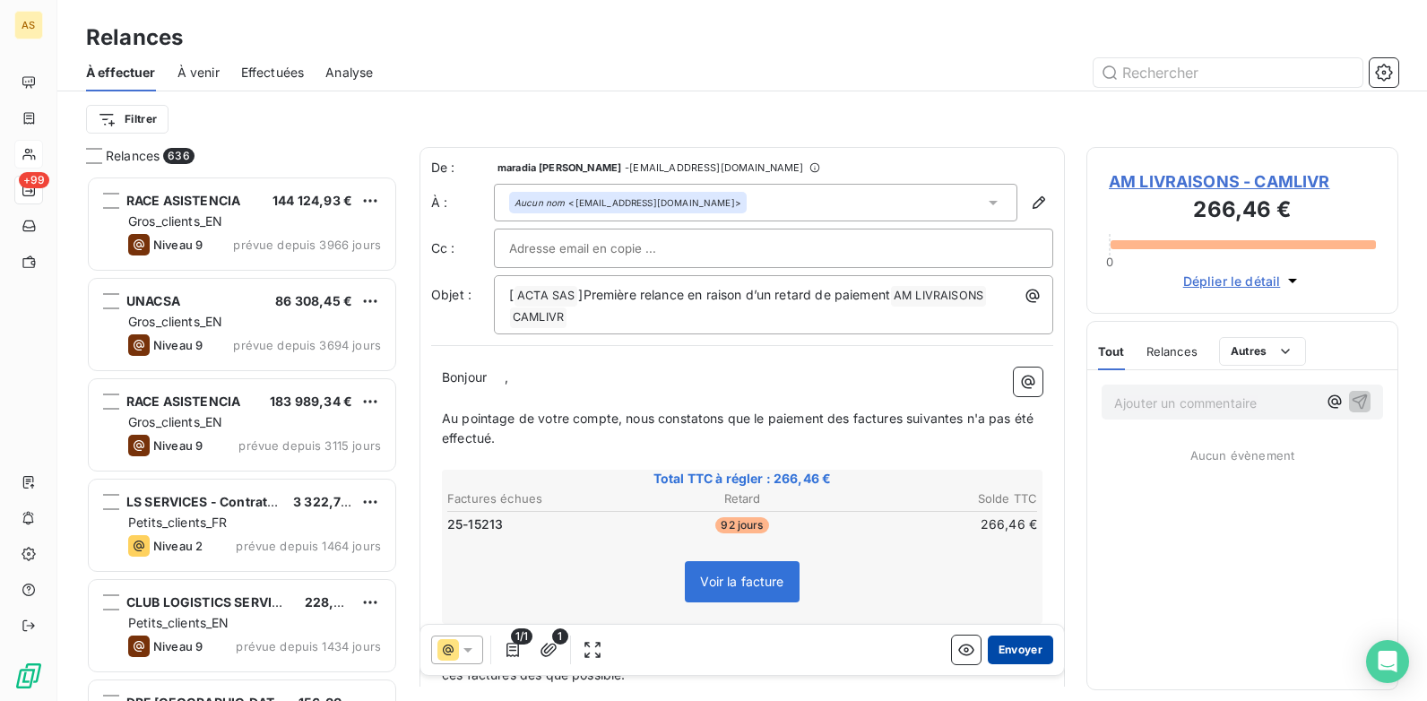
click at [1010, 539] on button "Envoyer" at bounding box center [1020, 650] width 65 height 29
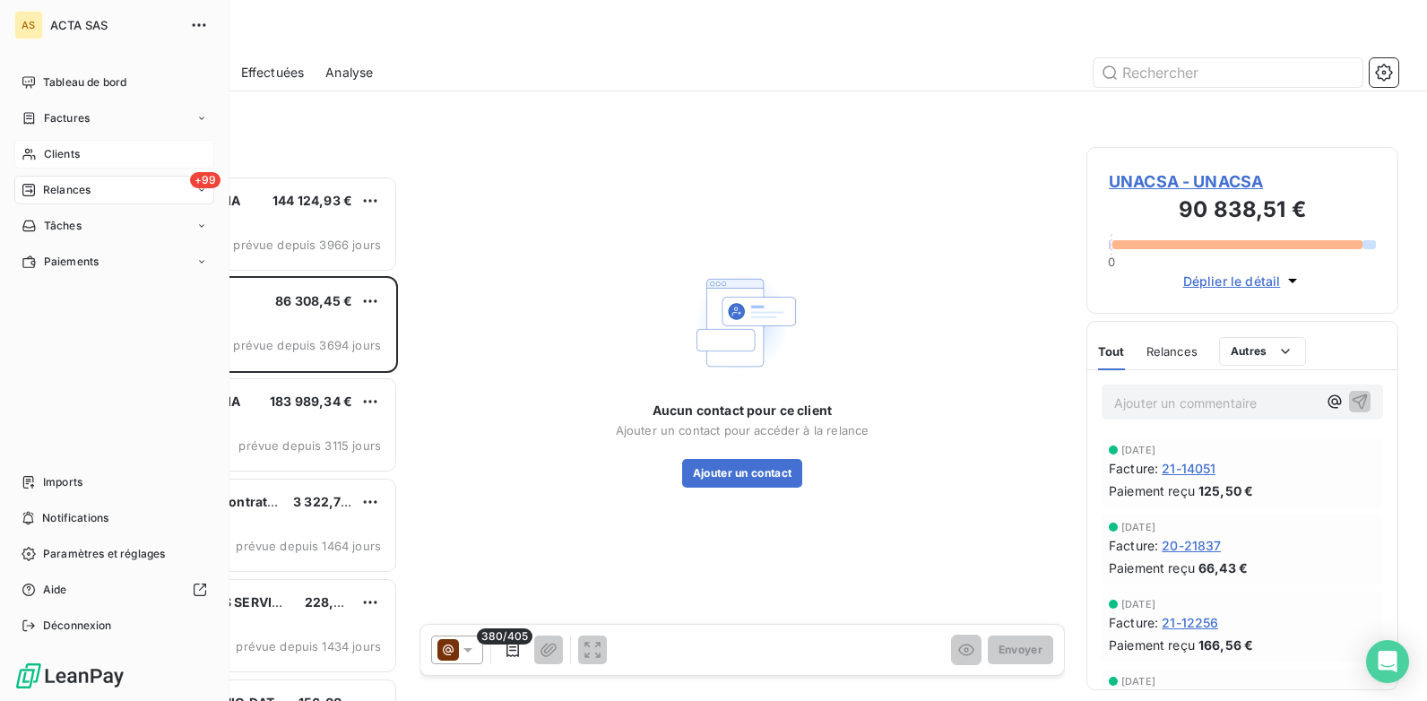
click at [61, 151] on span "Clients" at bounding box center [62, 154] width 36 height 16
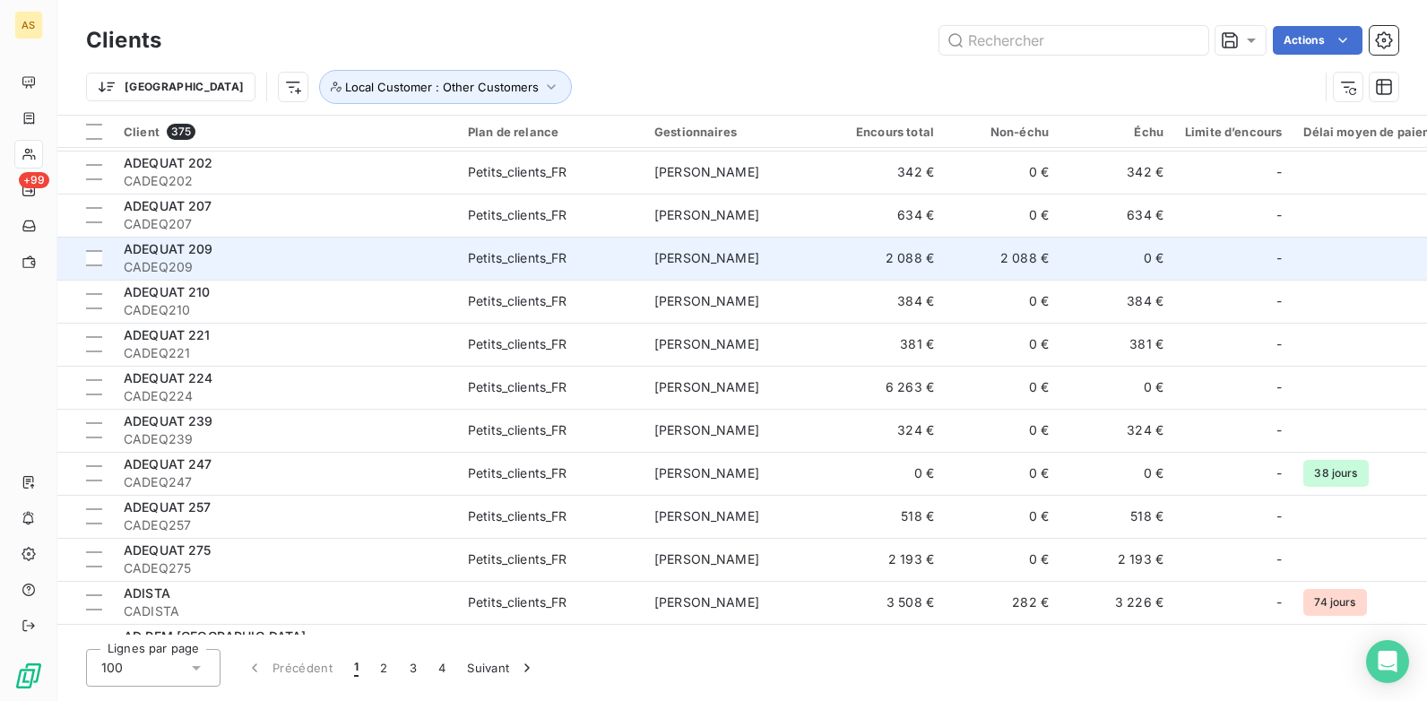
scroll to position [1100, 0]
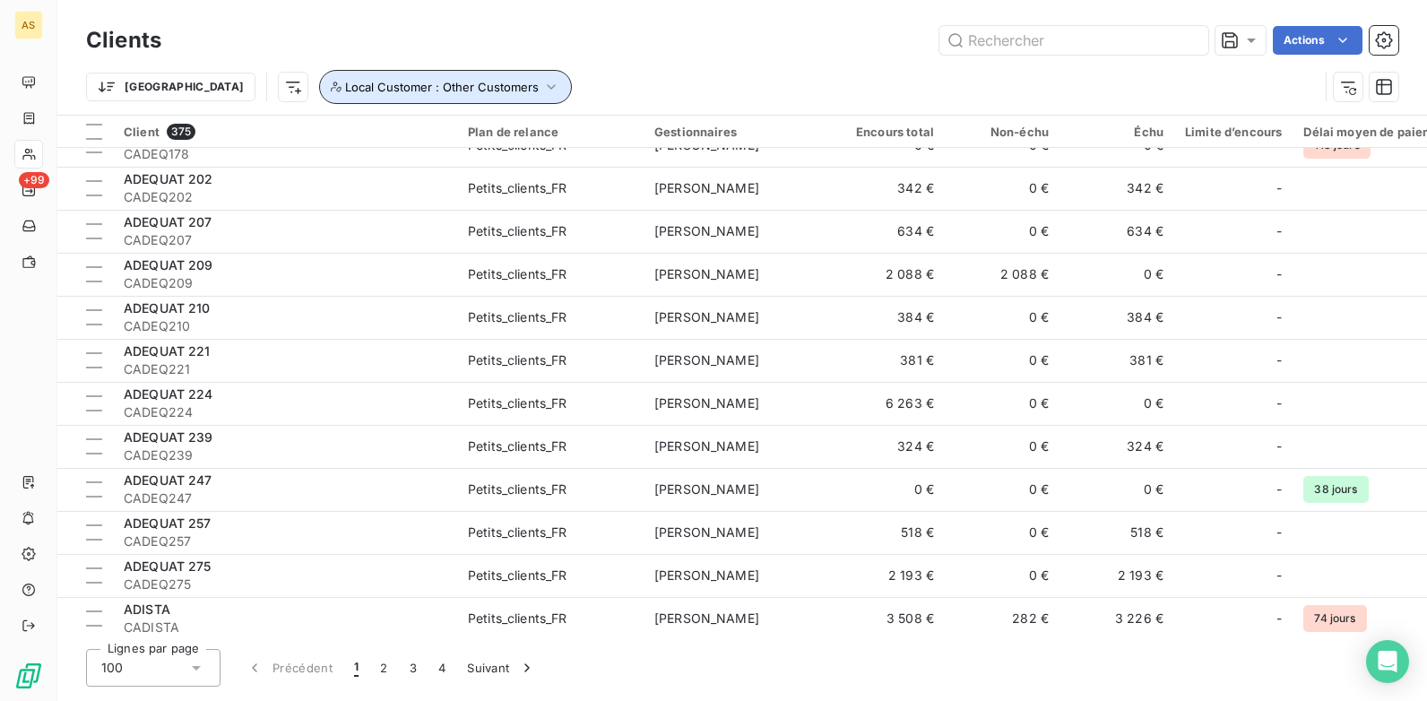
click at [461, 103] on button "Local Customer : Other Customers" at bounding box center [445, 87] width 253 height 34
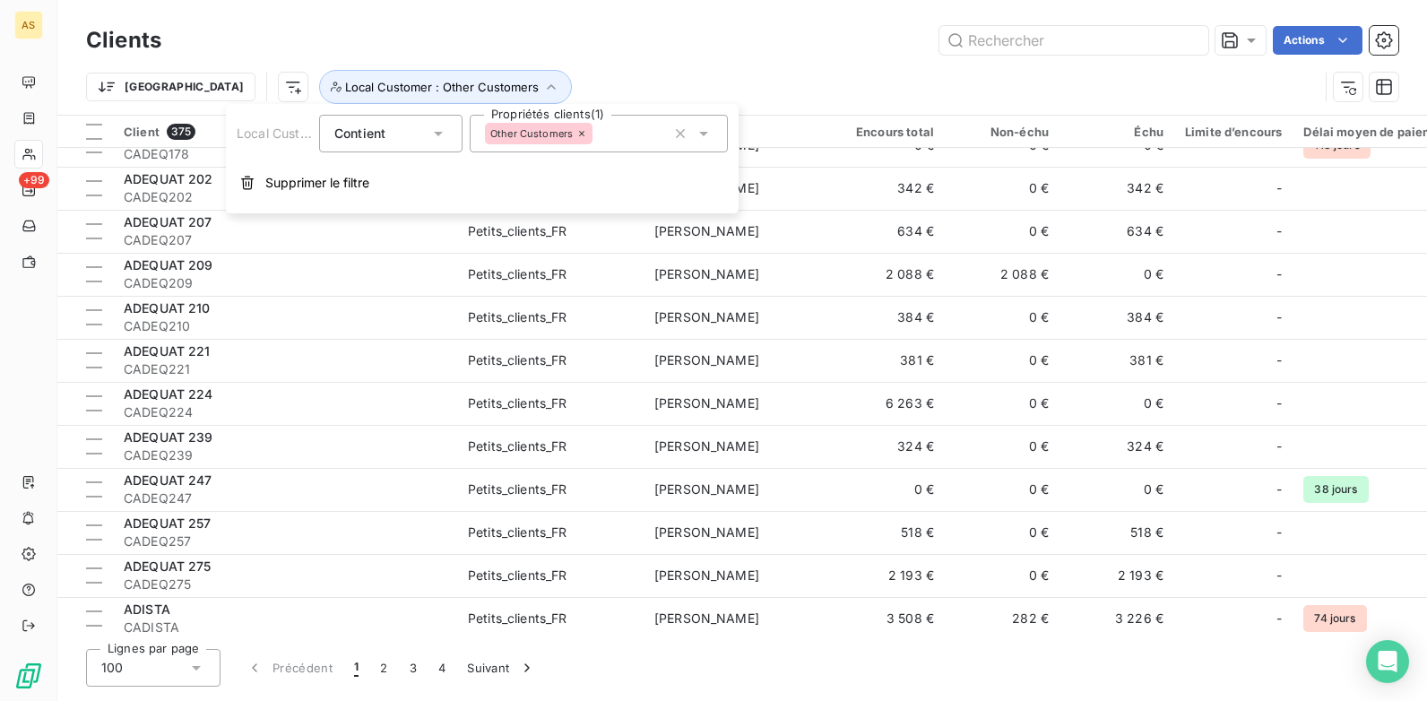
click at [706, 138] on icon at bounding box center [704, 134] width 18 height 18
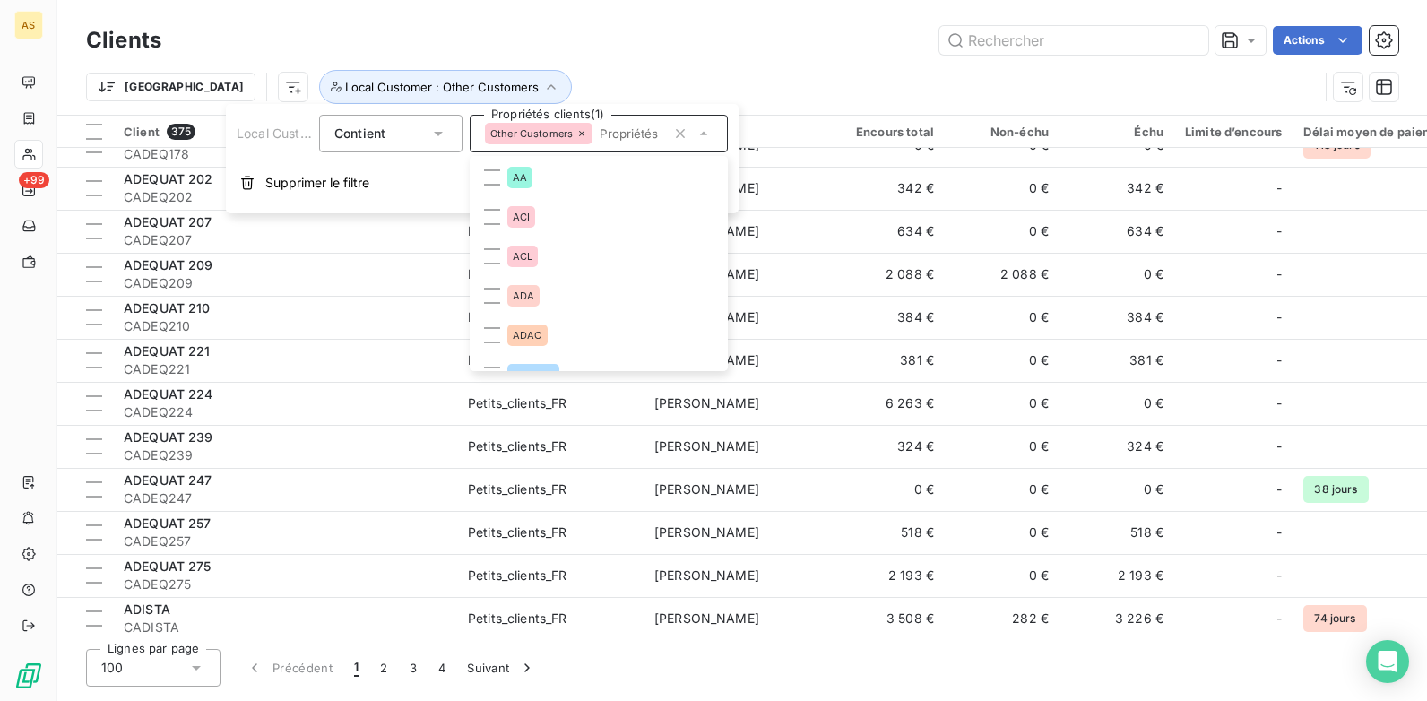
scroll to position [2112, 0]
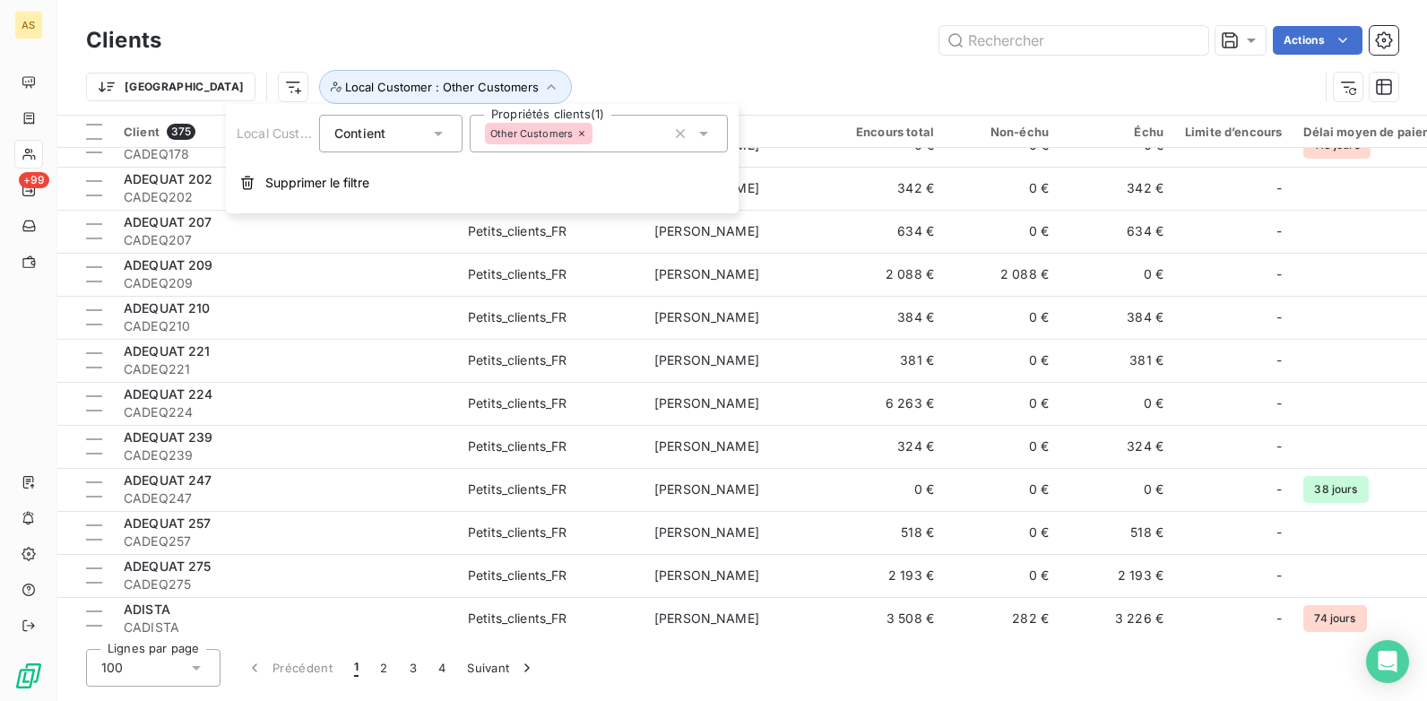
click at [707, 130] on icon at bounding box center [704, 134] width 18 height 18
click at [704, 133] on icon at bounding box center [703, 134] width 9 height 4
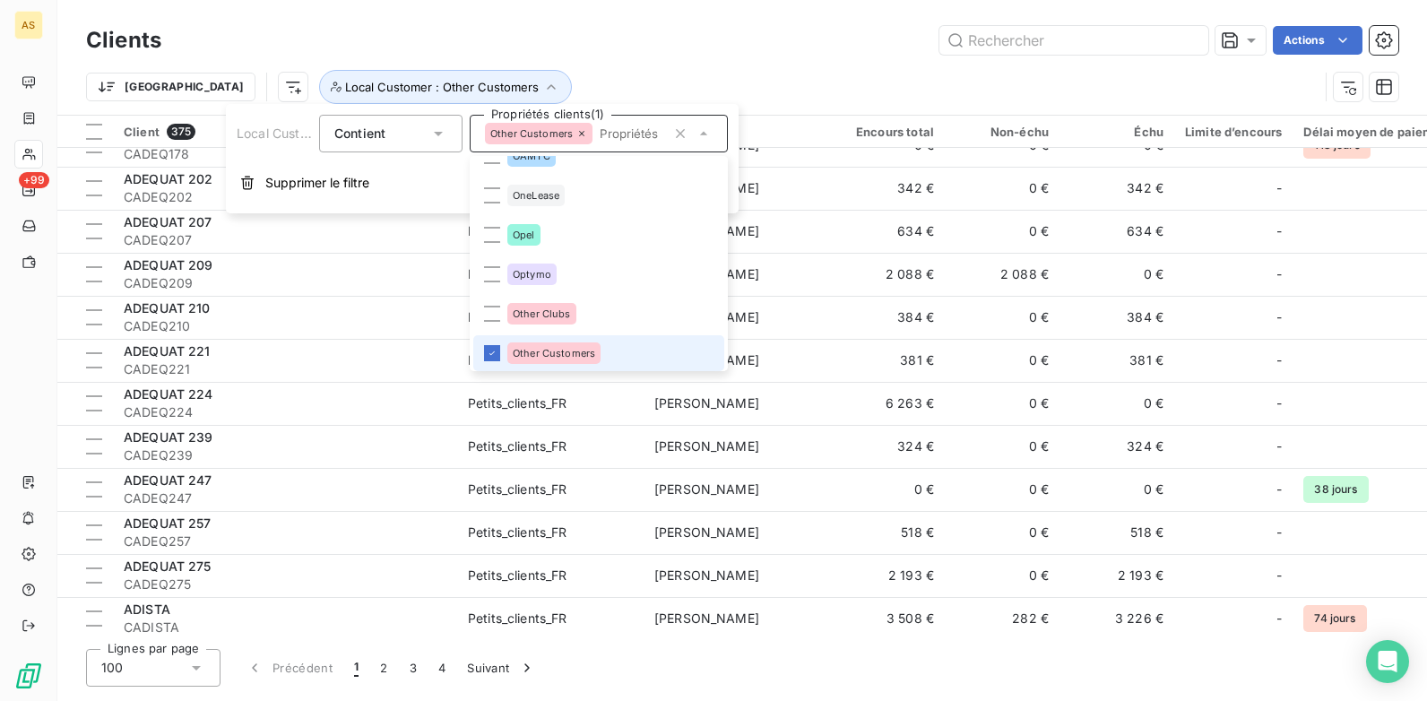
click at [577, 129] on icon at bounding box center [582, 133] width 11 height 11
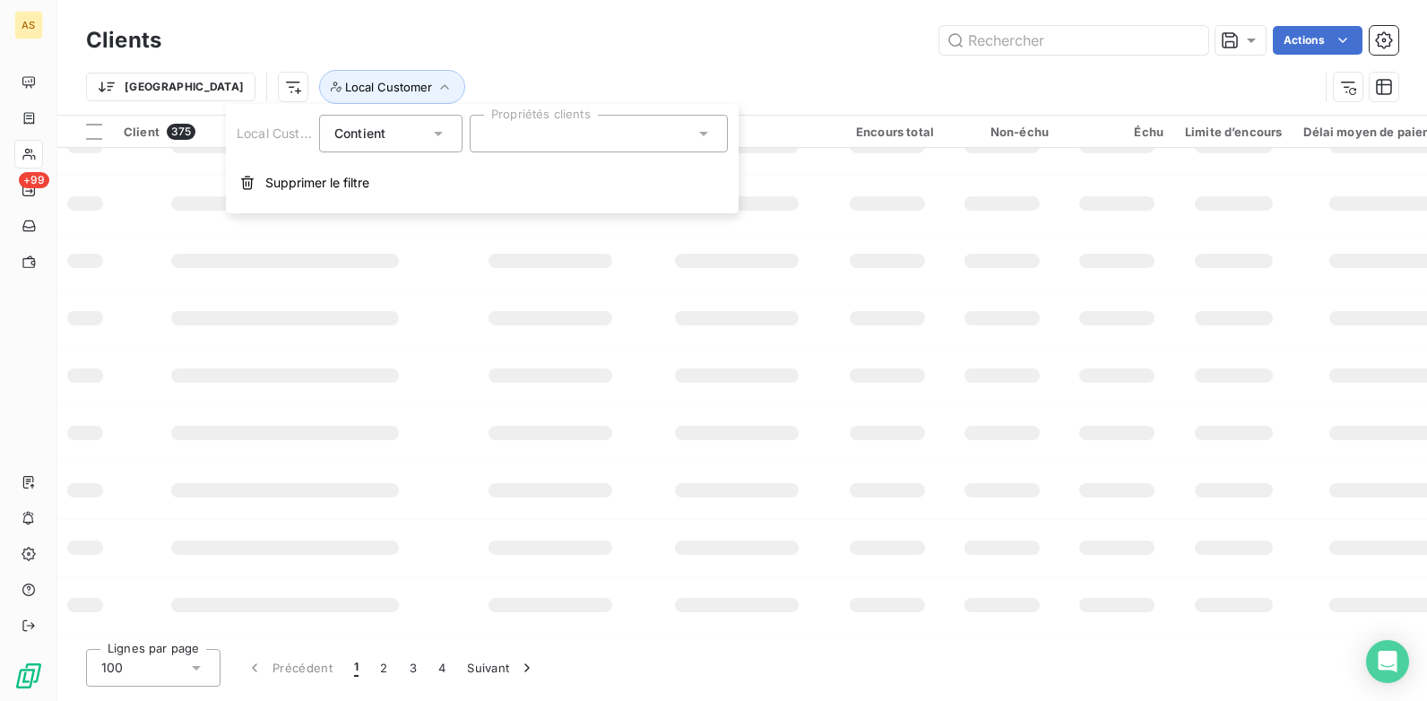
click at [708, 130] on icon at bounding box center [704, 134] width 18 height 18
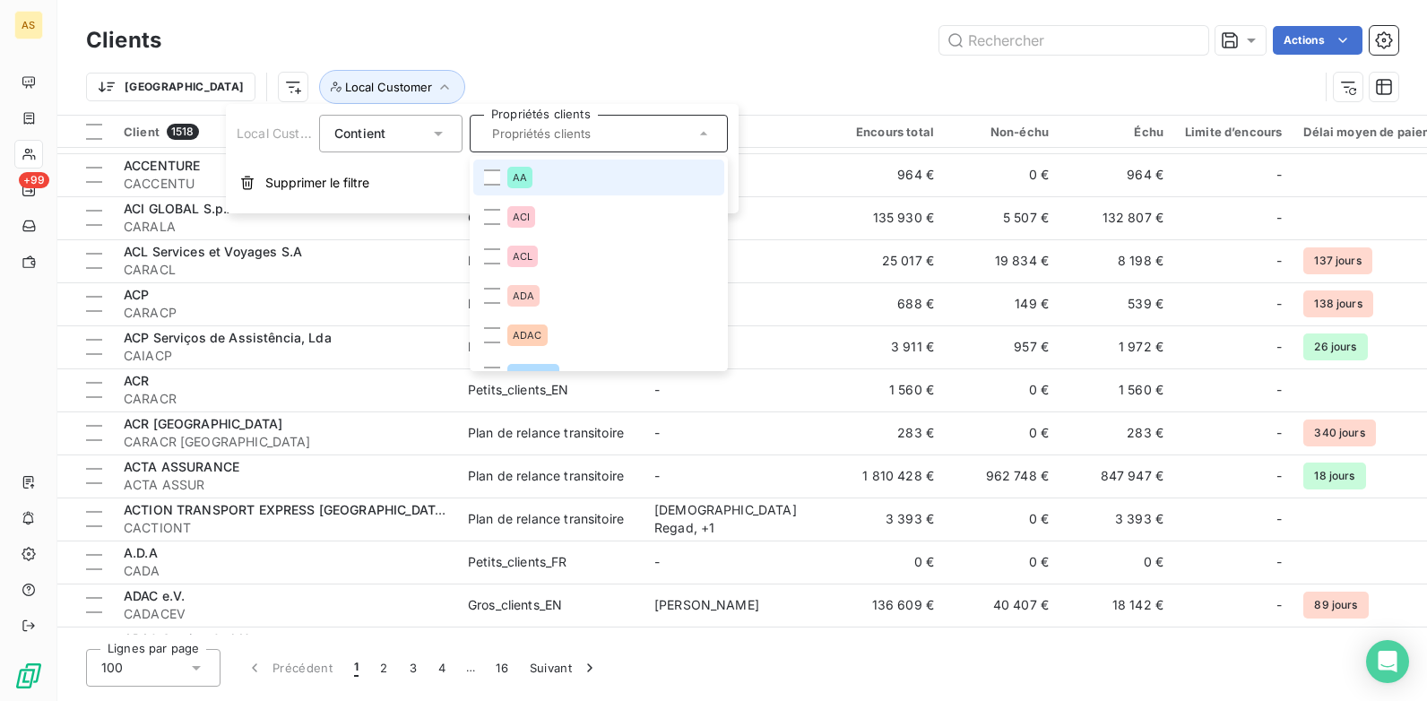
scroll to position [1100, 0]
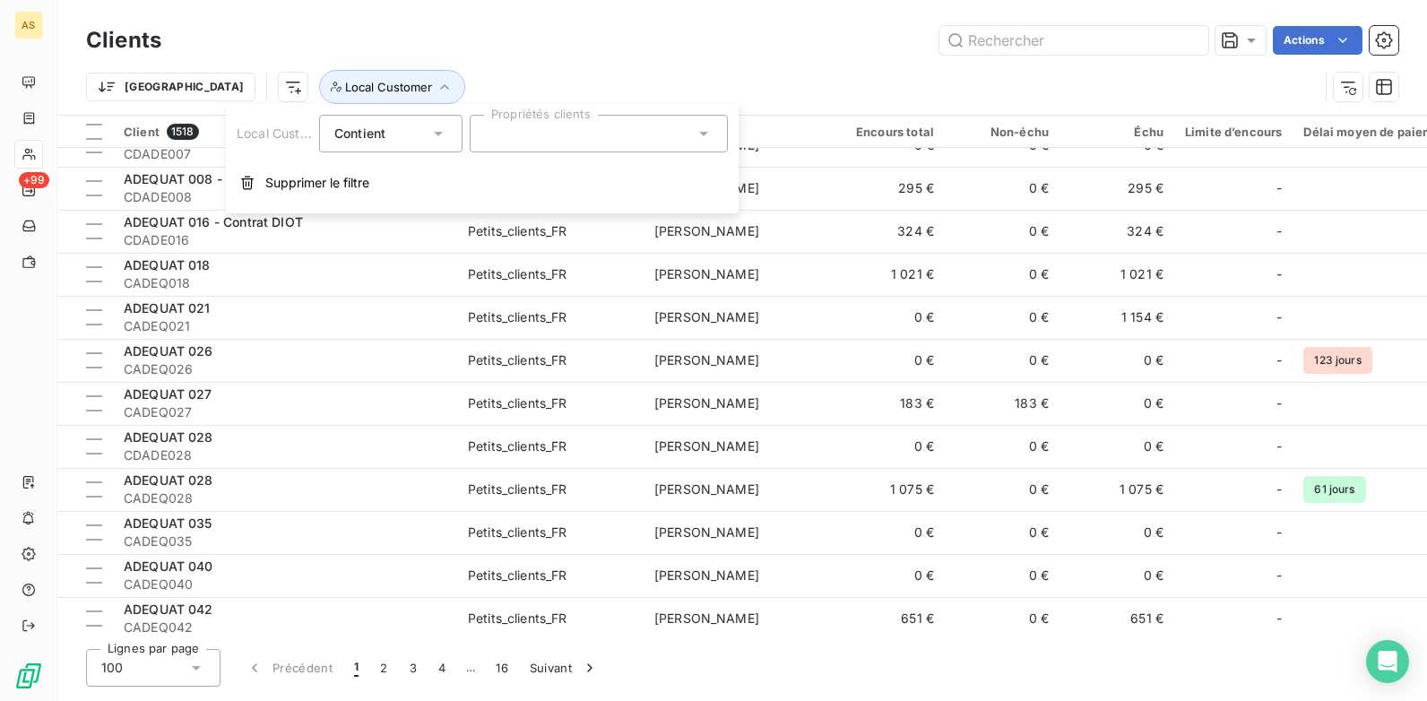
click at [705, 127] on icon at bounding box center [704, 134] width 18 height 18
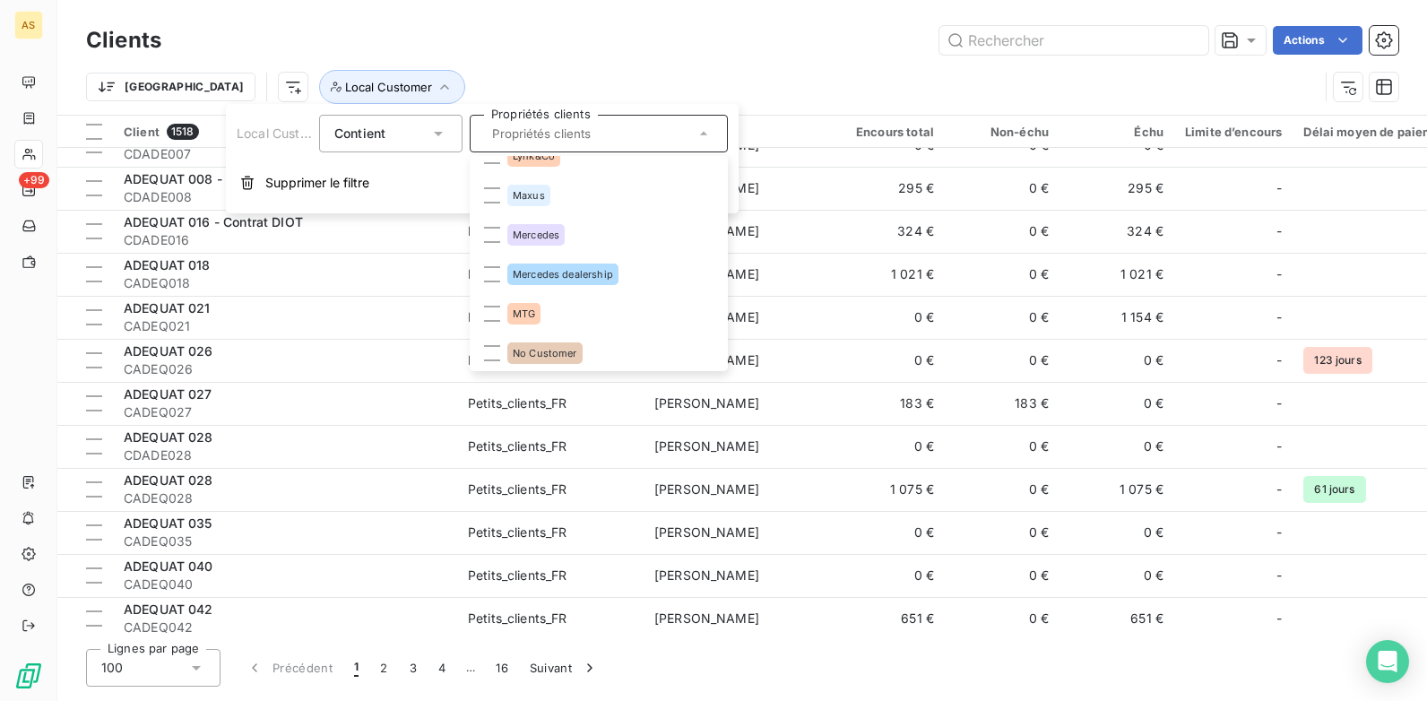
scroll to position [1883, 0]
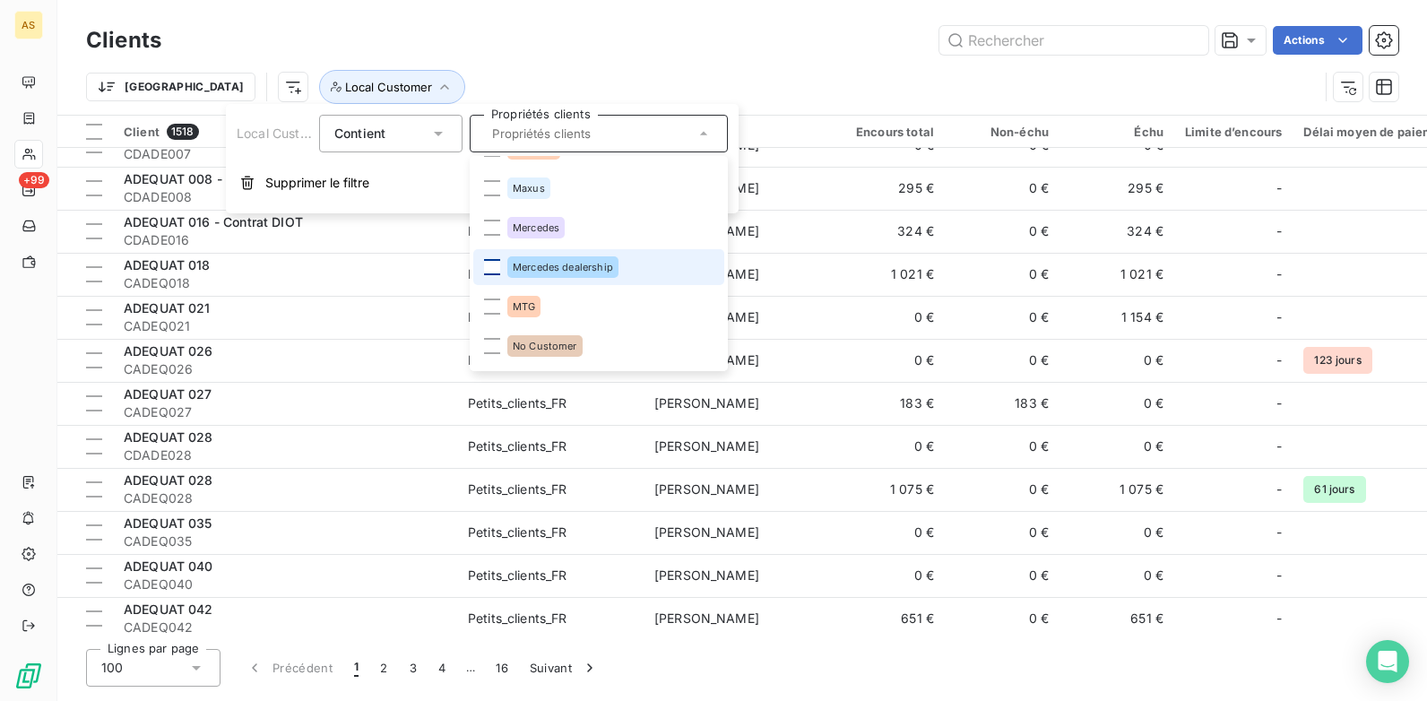
click at [496, 265] on div at bounding box center [492, 267] width 16 height 16
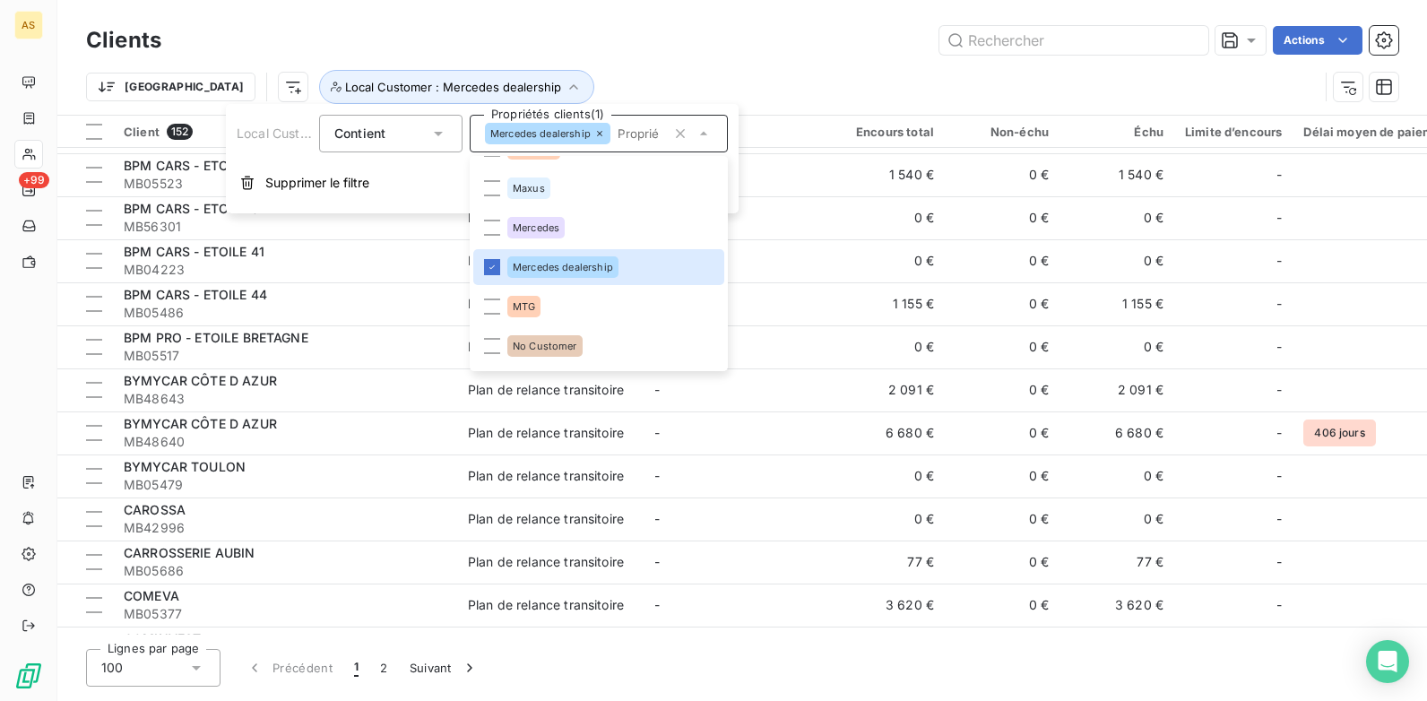
scroll to position [1100, 0]
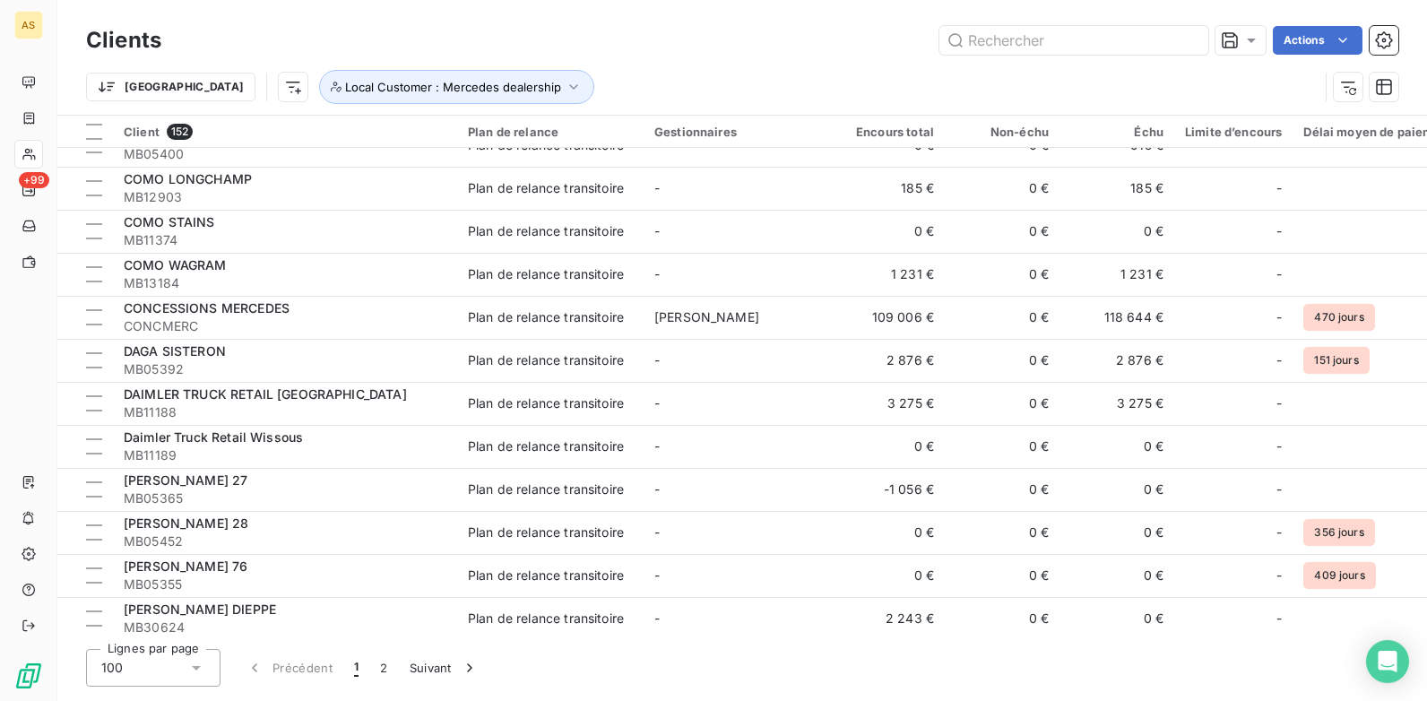
drag, startPoint x: 797, startPoint y: 62, endPoint x: 1095, endPoint y: 85, distance: 298.6
click at [796, 61] on div "Trier Local Customer : Mercedes dealership" at bounding box center [742, 87] width 1313 height 56
click at [1140, 42] on icon "button" at bounding box center [1385, 41] width 4 height 4
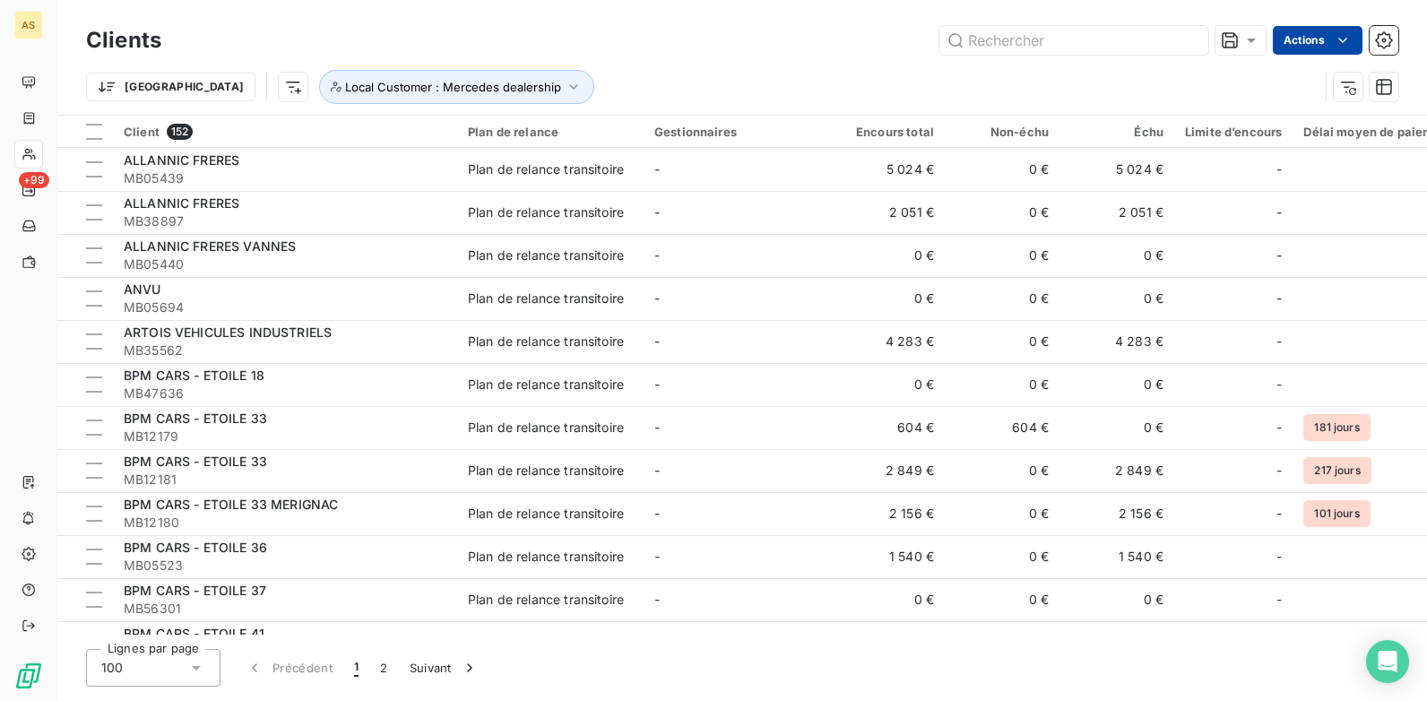
click at [1140, 39] on html "AS +99 Clients Actions Trier Local Customer : Mercedes dealership Client 152 Pl…" at bounding box center [713, 350] width 1427 height 701
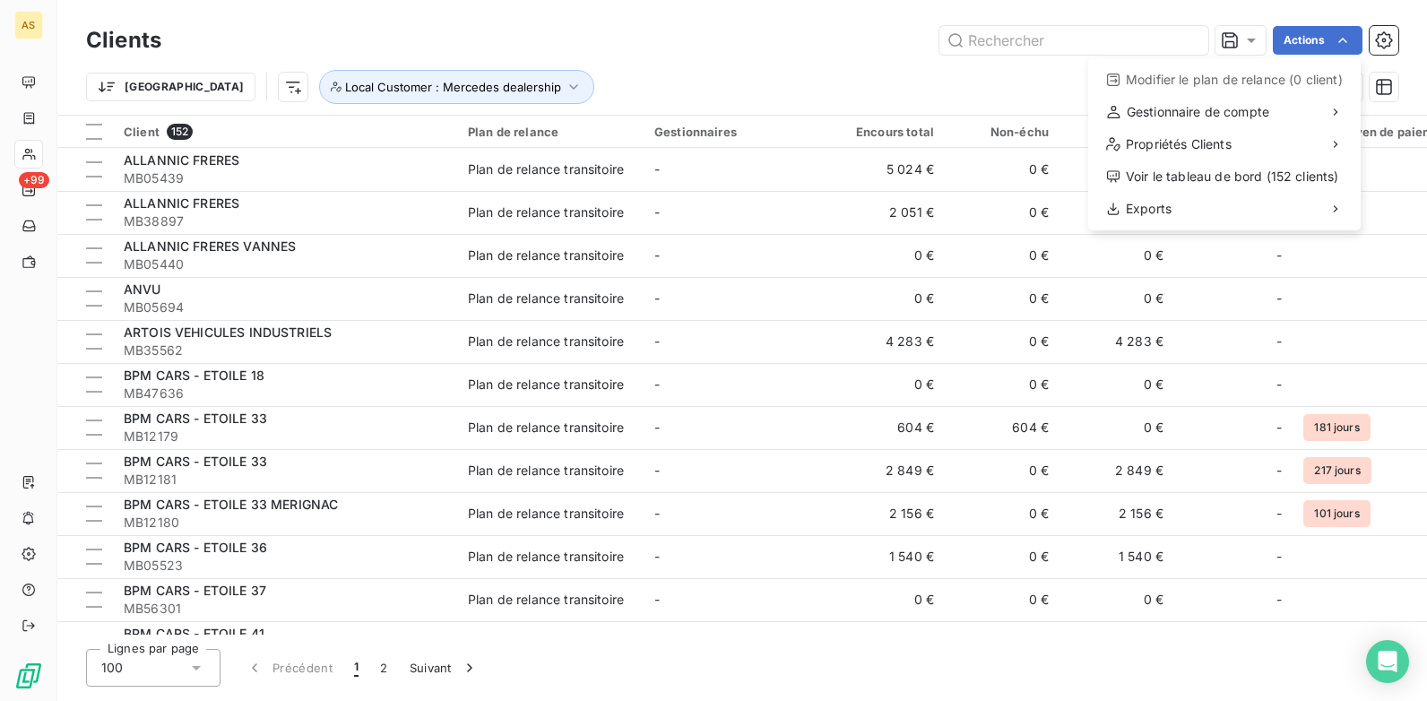
click at [695, 9] on html "AS +99 Clients Actions Modifier le plan de relance (0 client) Gestionnaire de c…" at bounding box center [713, 350] width 1427 height 701
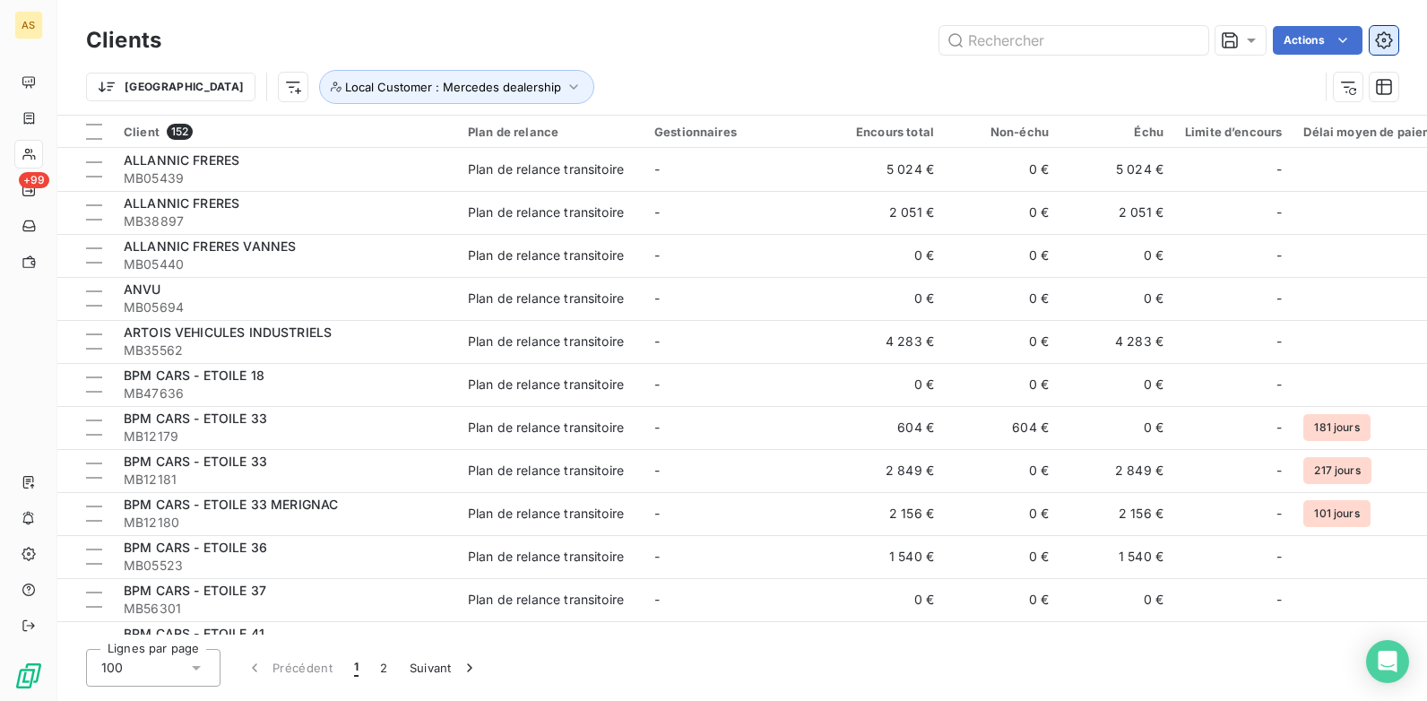
click at [1140, 41] on icon "button" at bounding box center [1385, 41] width 4 height 4
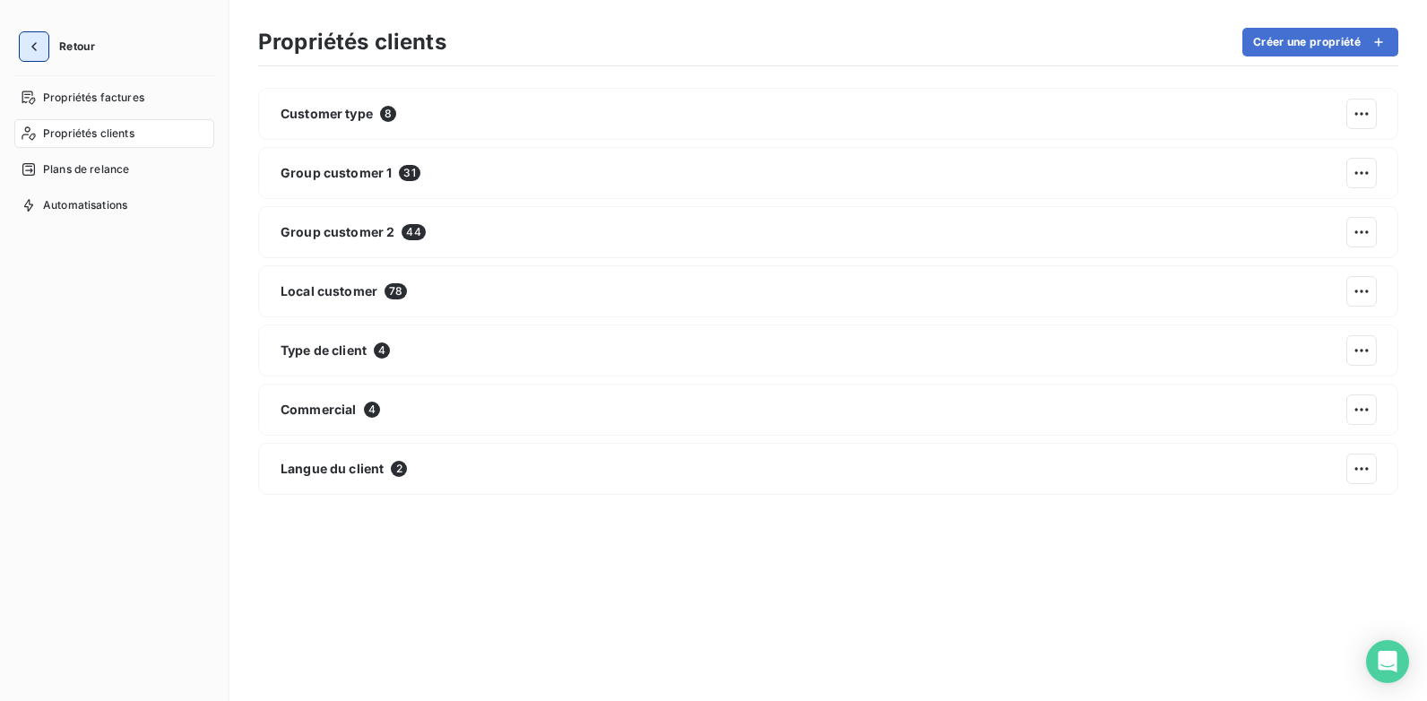
click at [38, 47] on icon "button" at bounding box center [34, 47] width 18 height 18
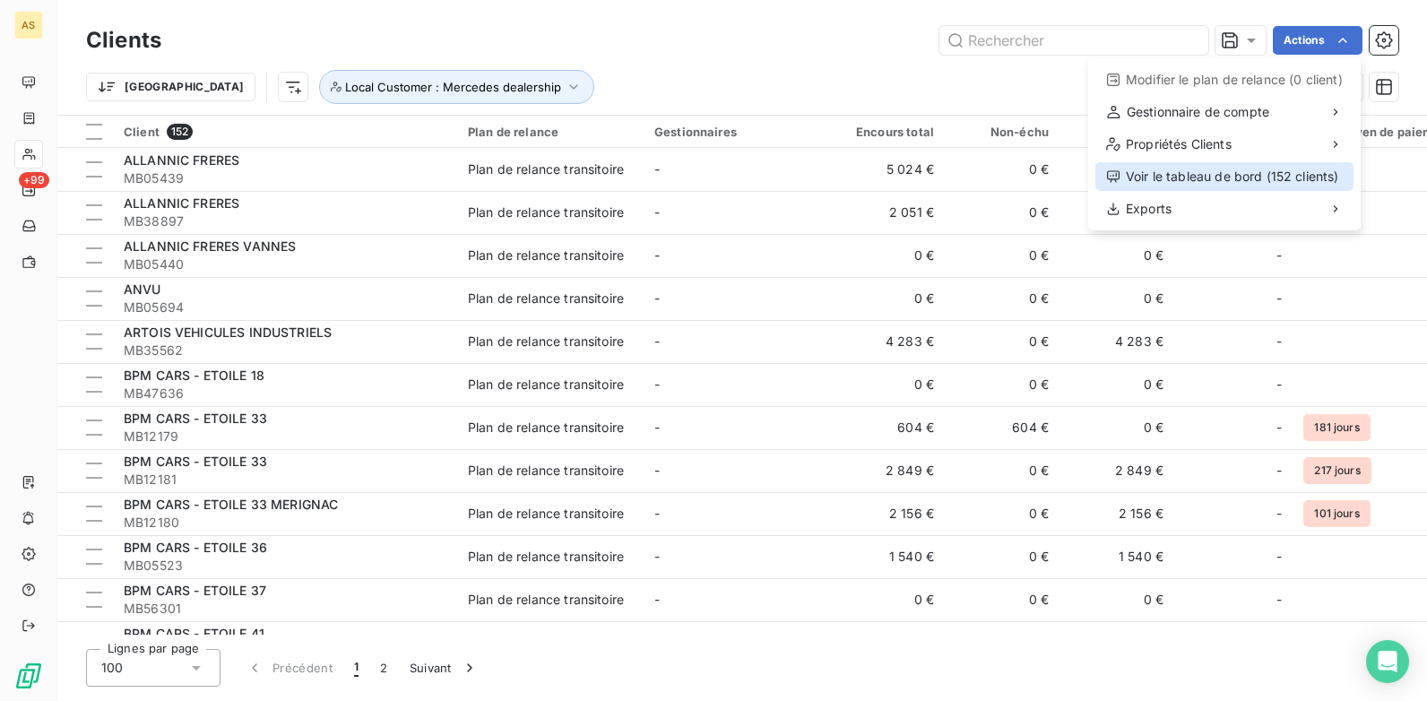
click at [1140, 176] on div "Voir le tableau de bord (152 clients)" at bounding box center [1225, 176] width 258 height 29
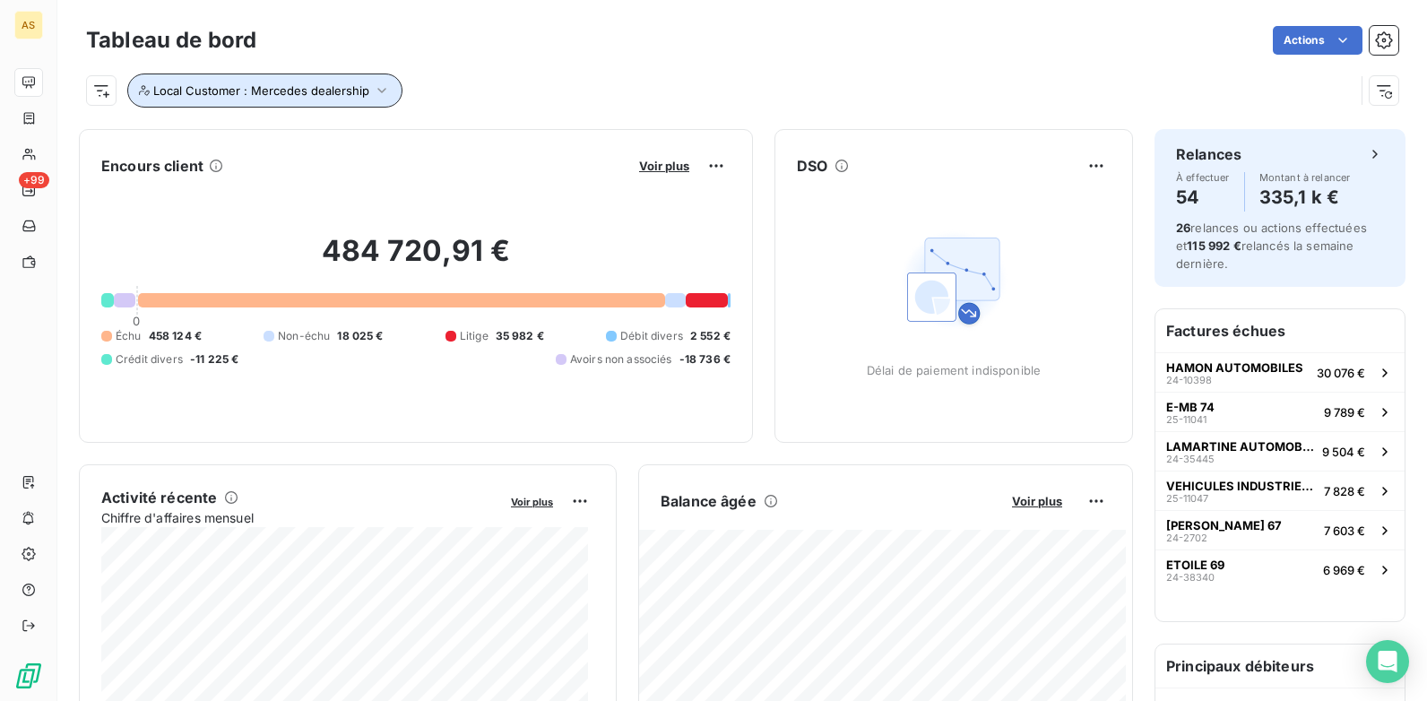
click at [379, 93] on icon "button" at bounding box center [382, 91] width 18 height 18
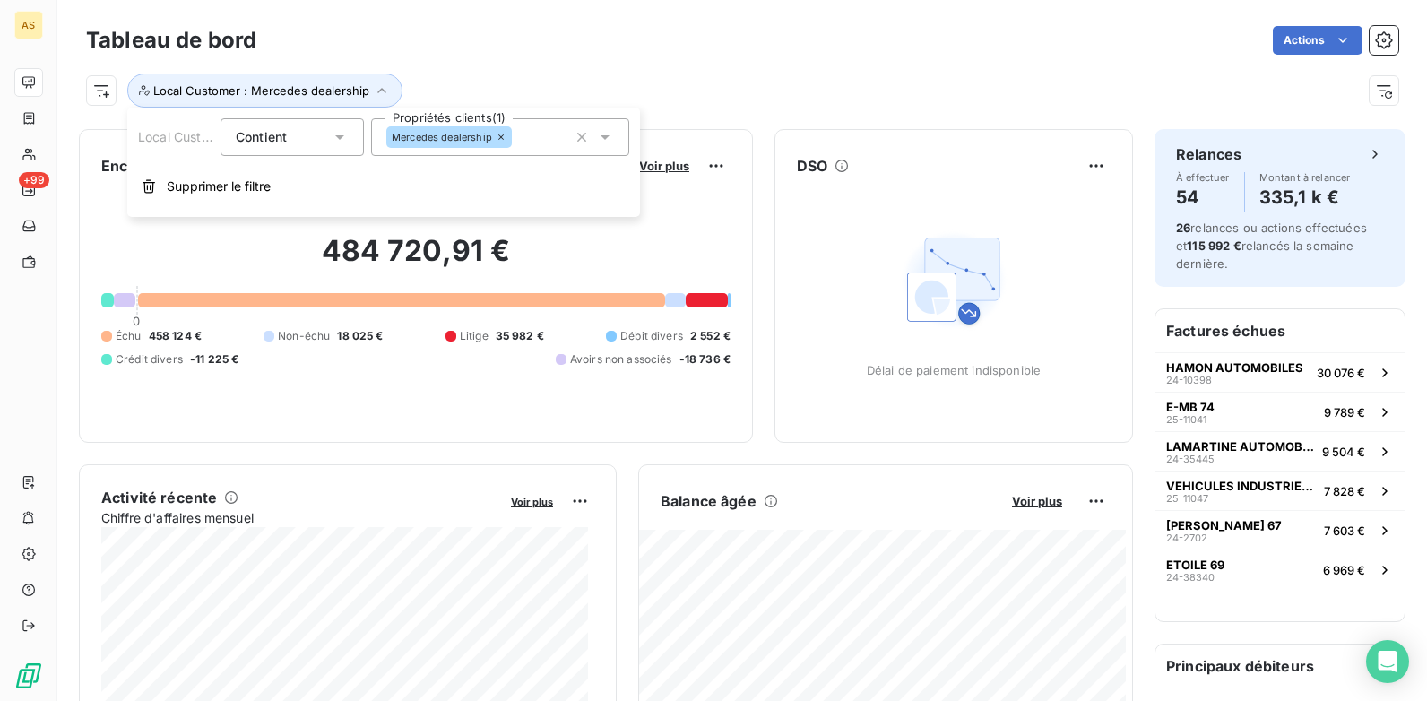
click at [610, 140] on icon at bounding box center [605, 137] width 18 height 18
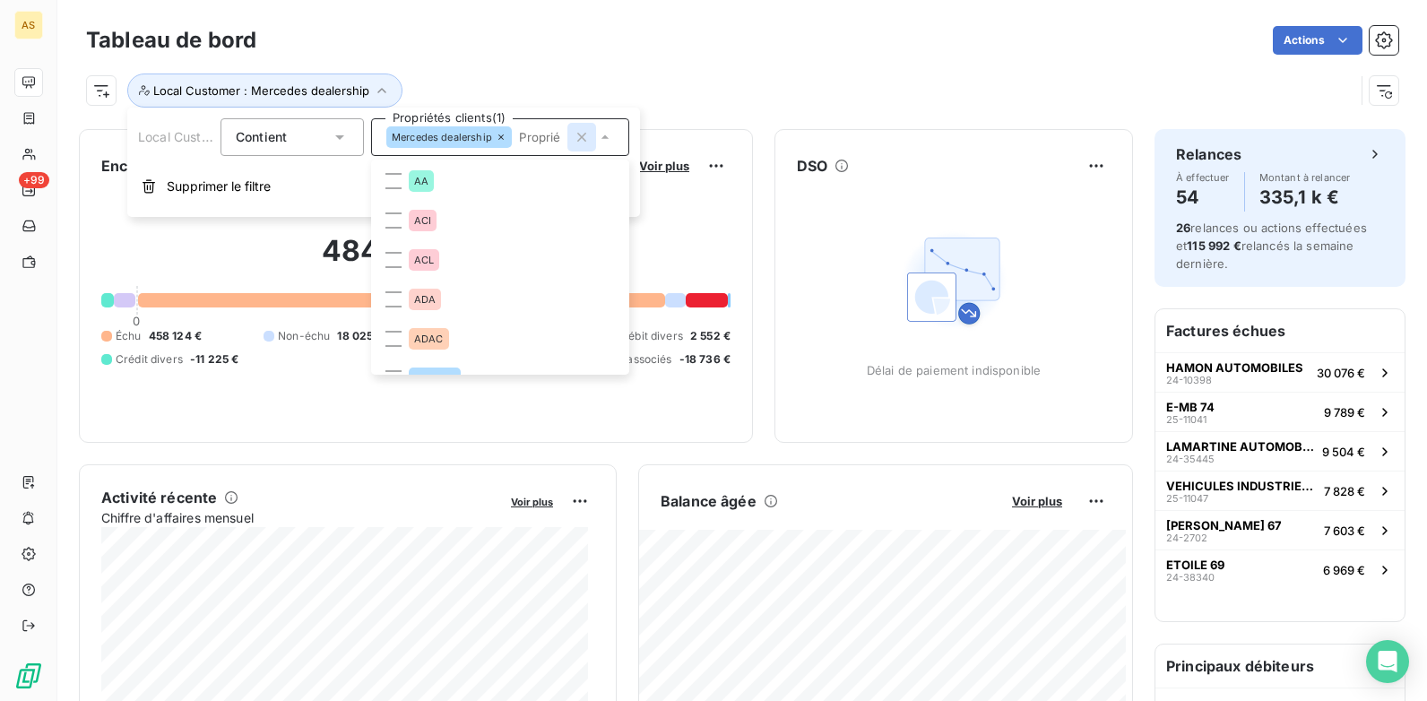
scroll to position [1797, 0]
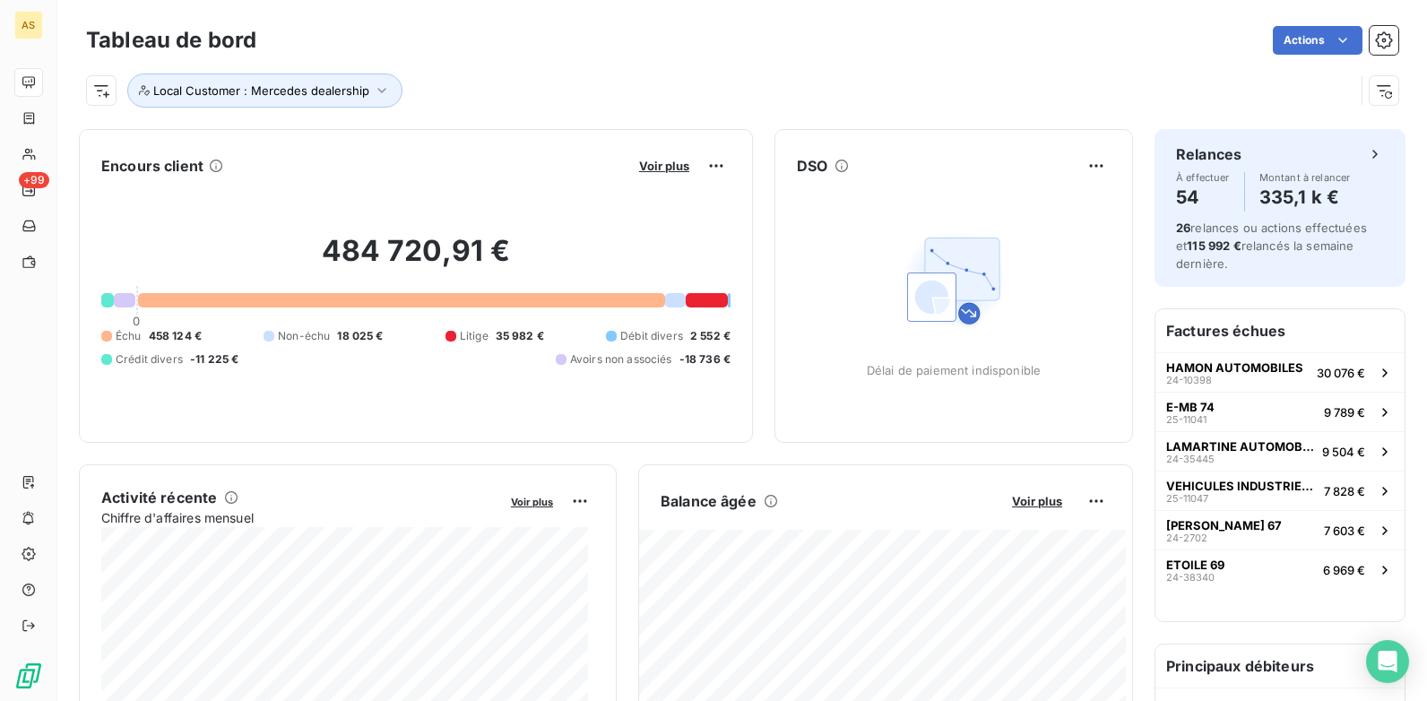
click at [526, 4] on div "Tableau de bord Actions Local Customer : Mercedes dealership" at bounding box center [742, 59] width 1370 height 118
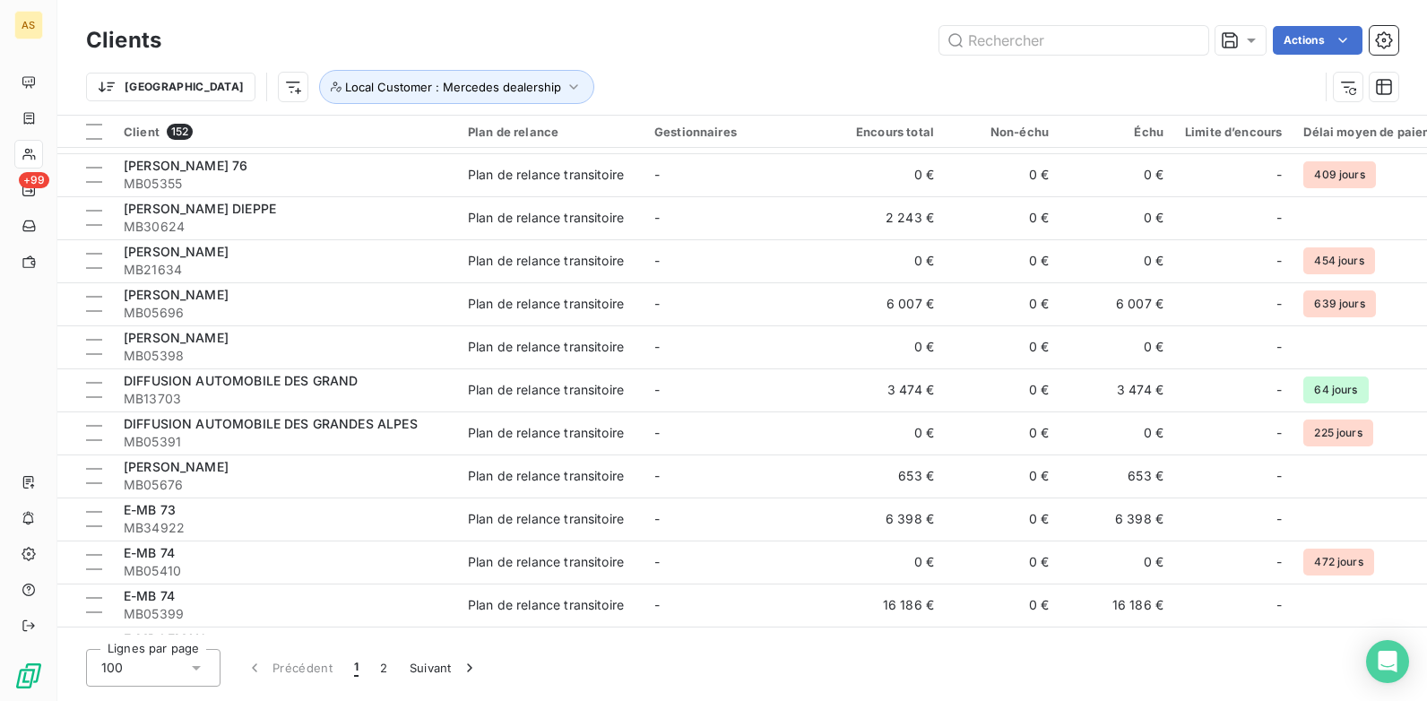
scroll to position [1345, 0]
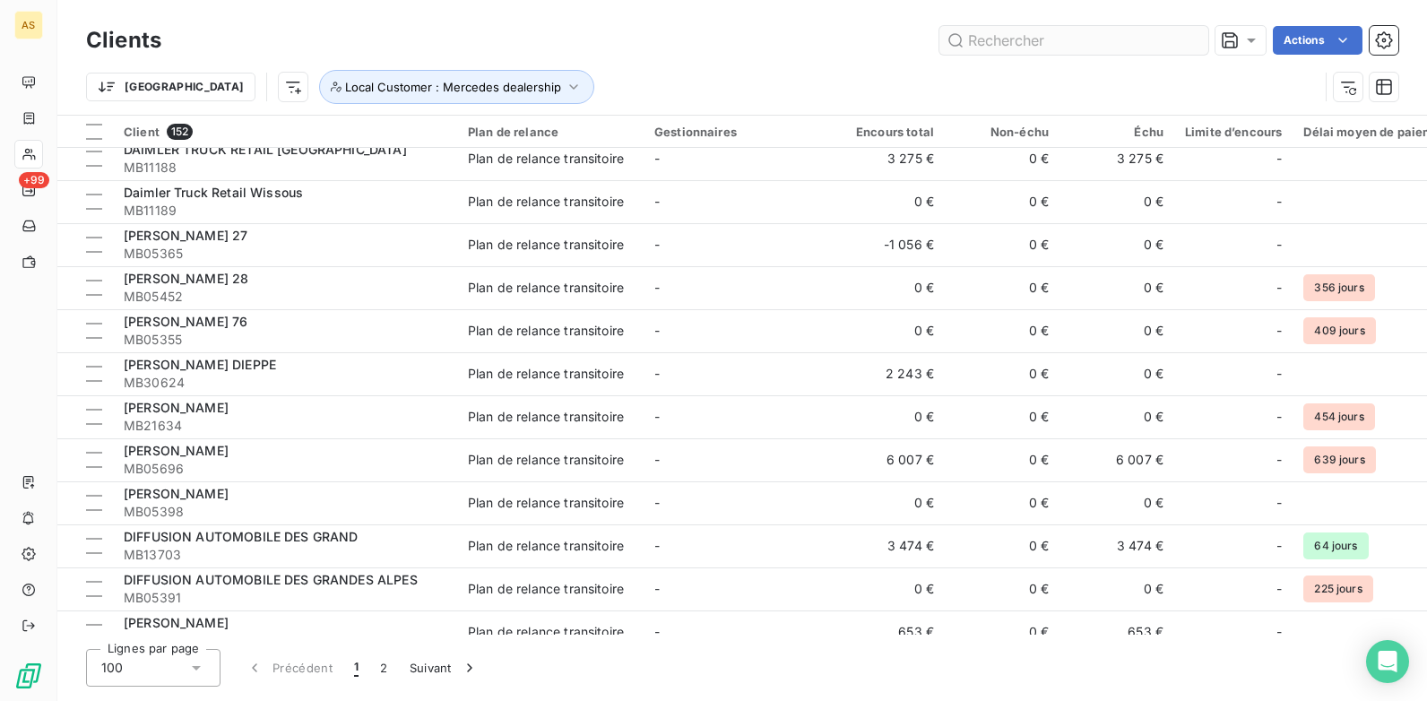
click at [985, 43] on input "text" at bounding box center [1074, 40] width 269 height 29
click at [991, 48] on input "text" at bounding box center [1074, 40] width 269 height 29
click at [986, 38] on input "text" at bounding box center [1074, 40] width 269 height 29
drag, startPoint x: 985, startPoint y: 38, endPoint x: 865, endPoint y: 92, distance: 132.0
click at [865, 92] on div "Trier Local Customer : Mercedes dealership" at bounding box center [702, 87] width 1233 height 34
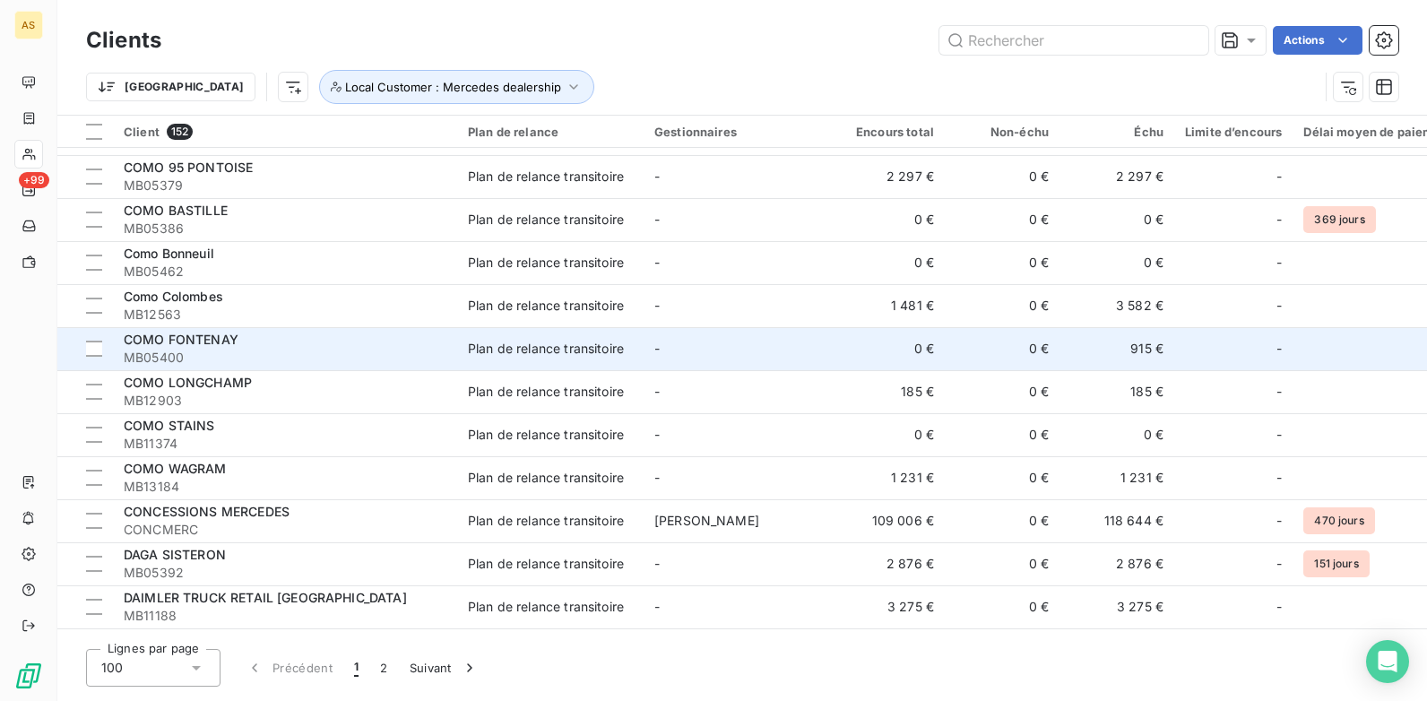
scroll to position [986, 0]
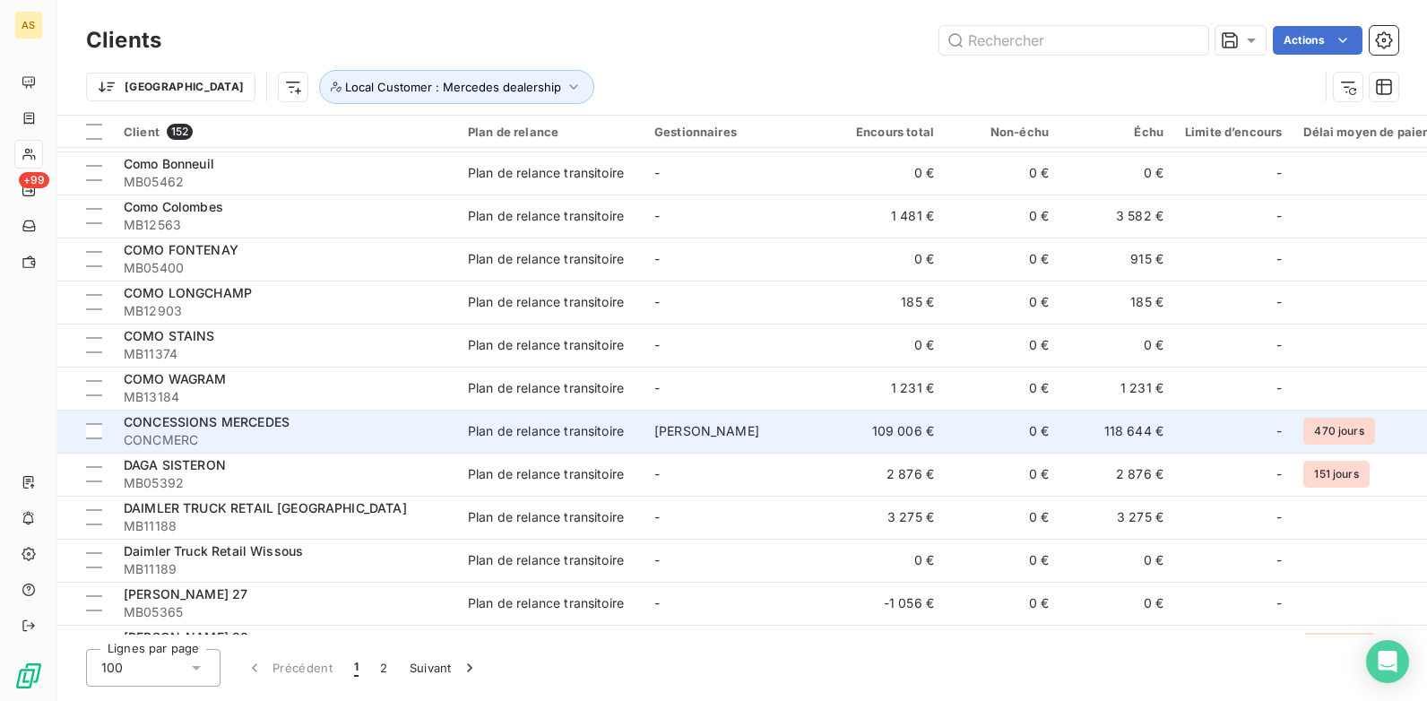
click at [269, 436] on span "CONCMERC" at bounding box center [285, 440] width 323 height 18
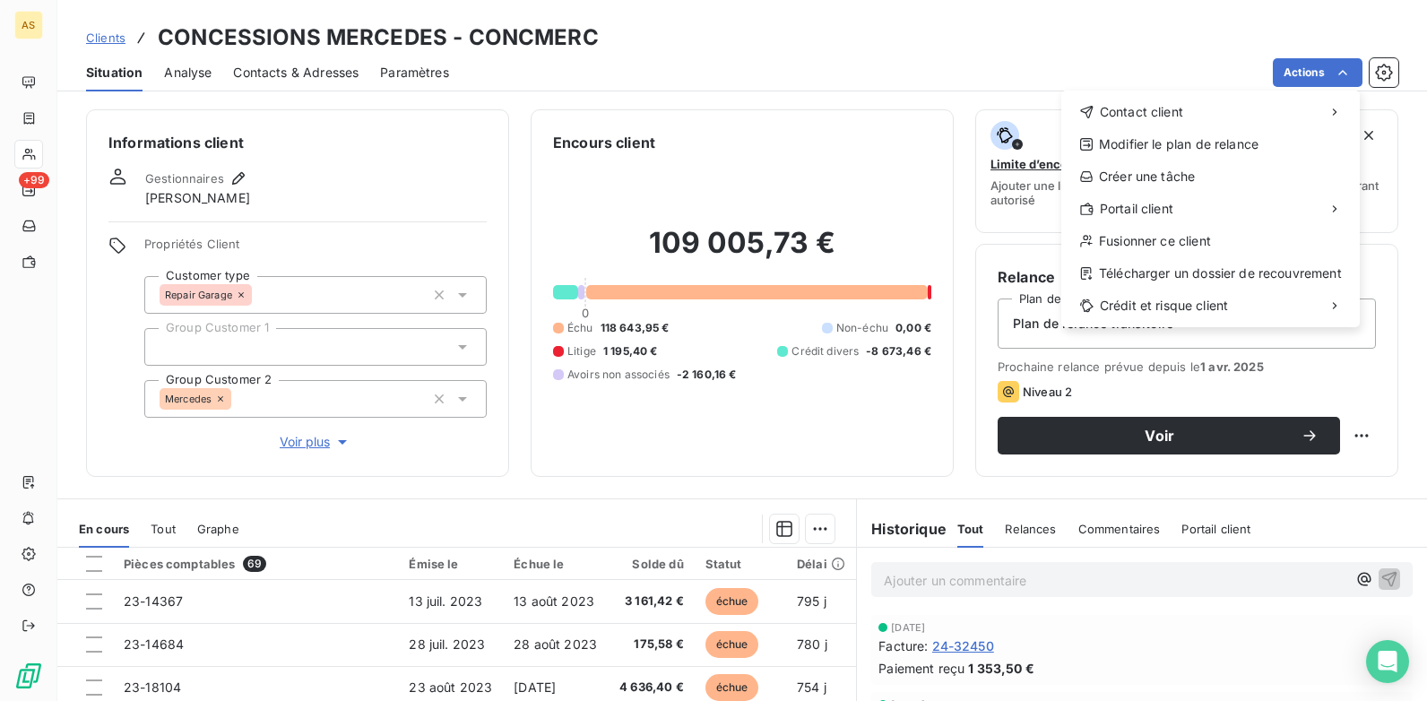
click at [1131, 37] on html "AS +99 Clients CONCESSIONS MERCEDES - CONCMERC Situation Analyse Contacts & Adr…" at bounding box center [713, 350] width 1427 height 701
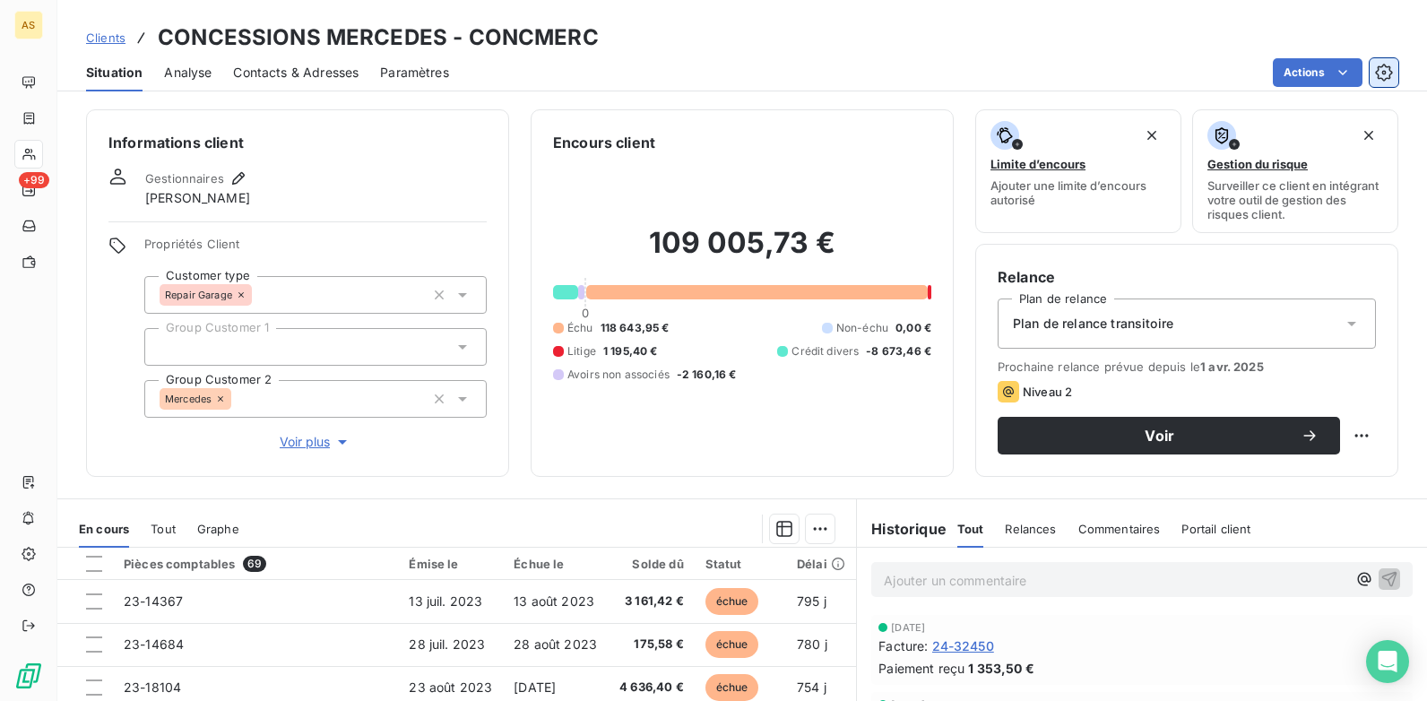
click at [1140, 75] on icon "button" at bounding box center [1384, 73] width 18 height 18
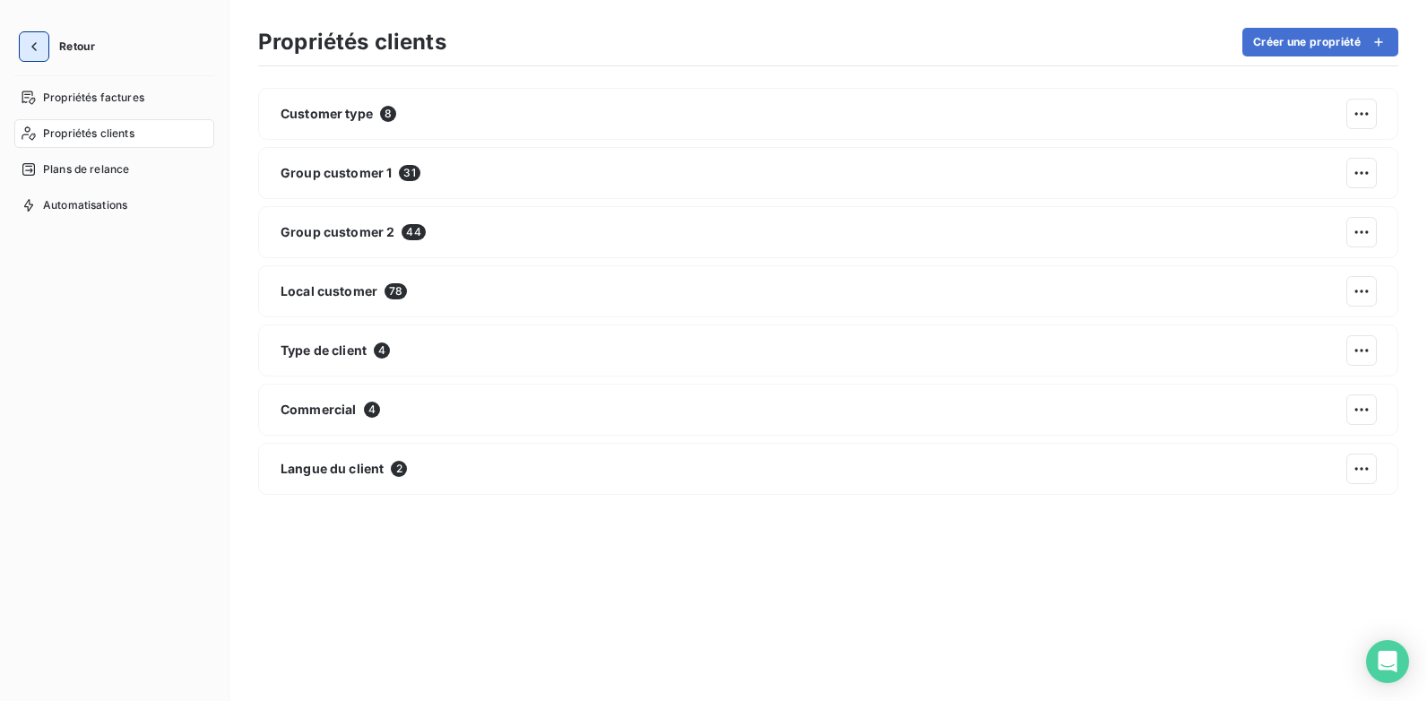
click at [28, 44] on icon "button" at bounding box center [34, 47] width 18 height 18
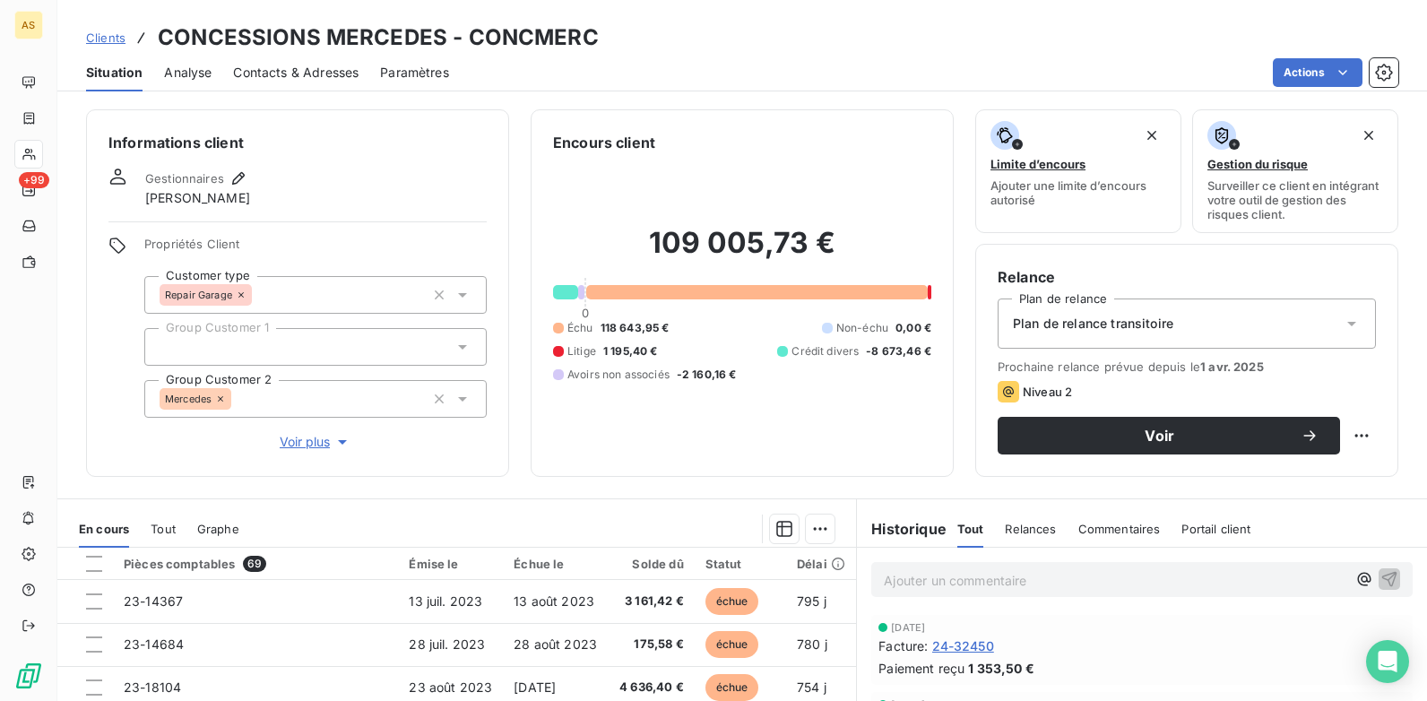
click at [797, 43] on html "AS +99 Clients CONCESSIONS MERCEDES - CONCMERC Situation Analyse Contacts & Adr…" at bounding box center [713, 350] width 1427 height 701
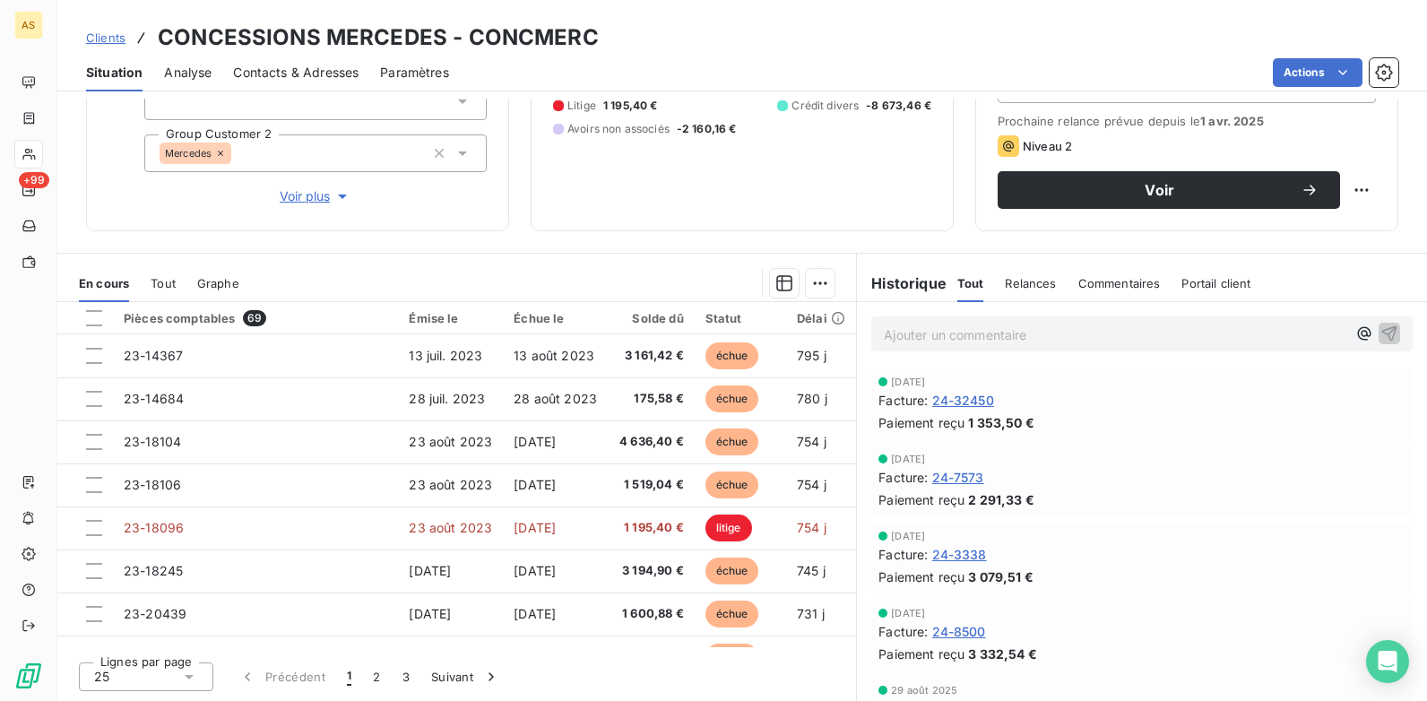
click at [94, 44] on span "Clients" at bounding box center [105, 37] width 39 height 14
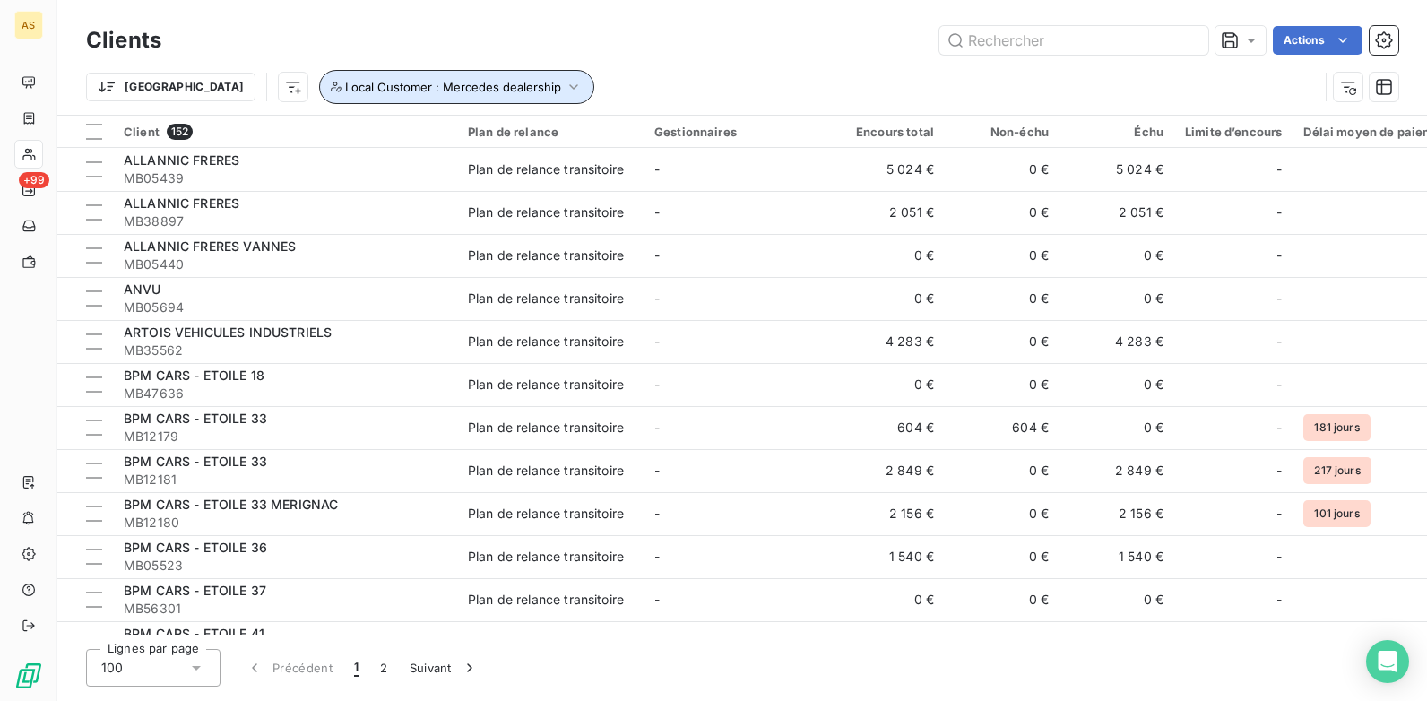
click at [565, 84] on icon "button" at bounding box center [574, 87] width 18 height 18
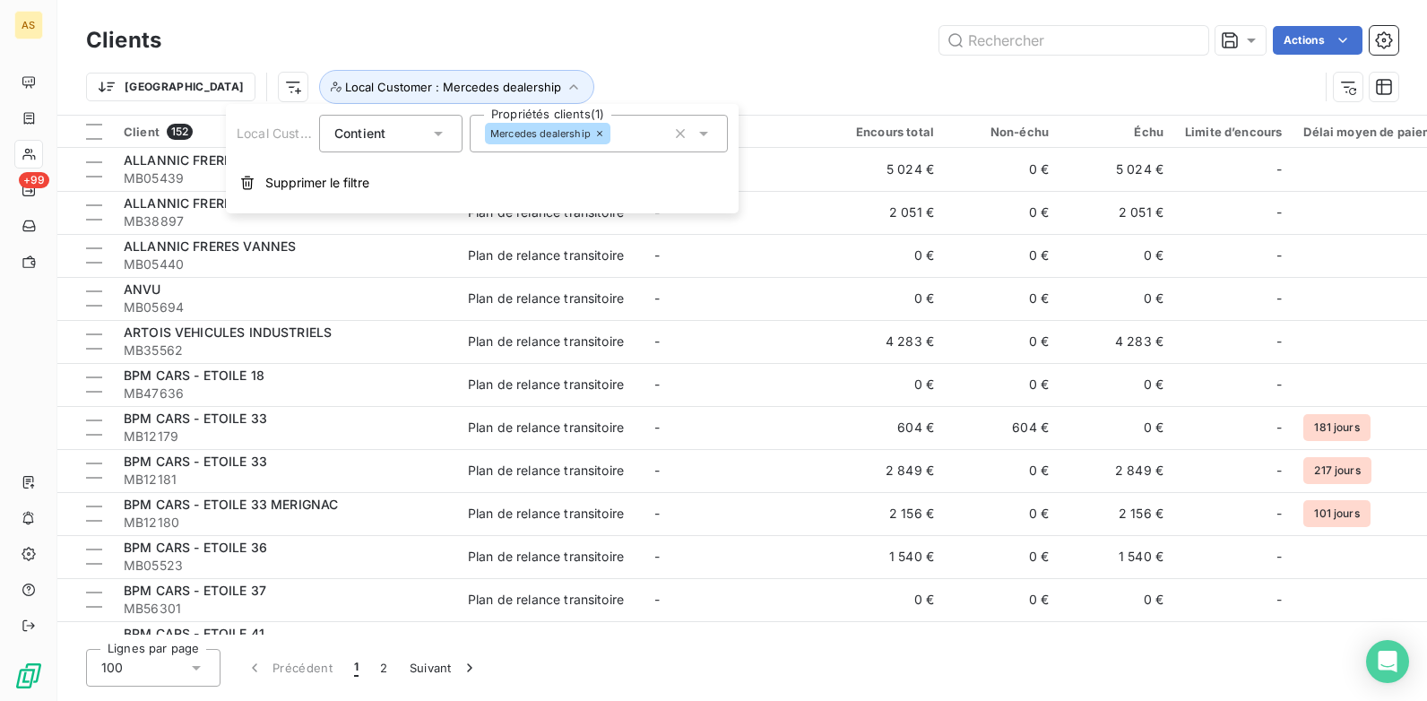
click at [706, 139] on icon at bounding box center [704, 134] width 18 height 18
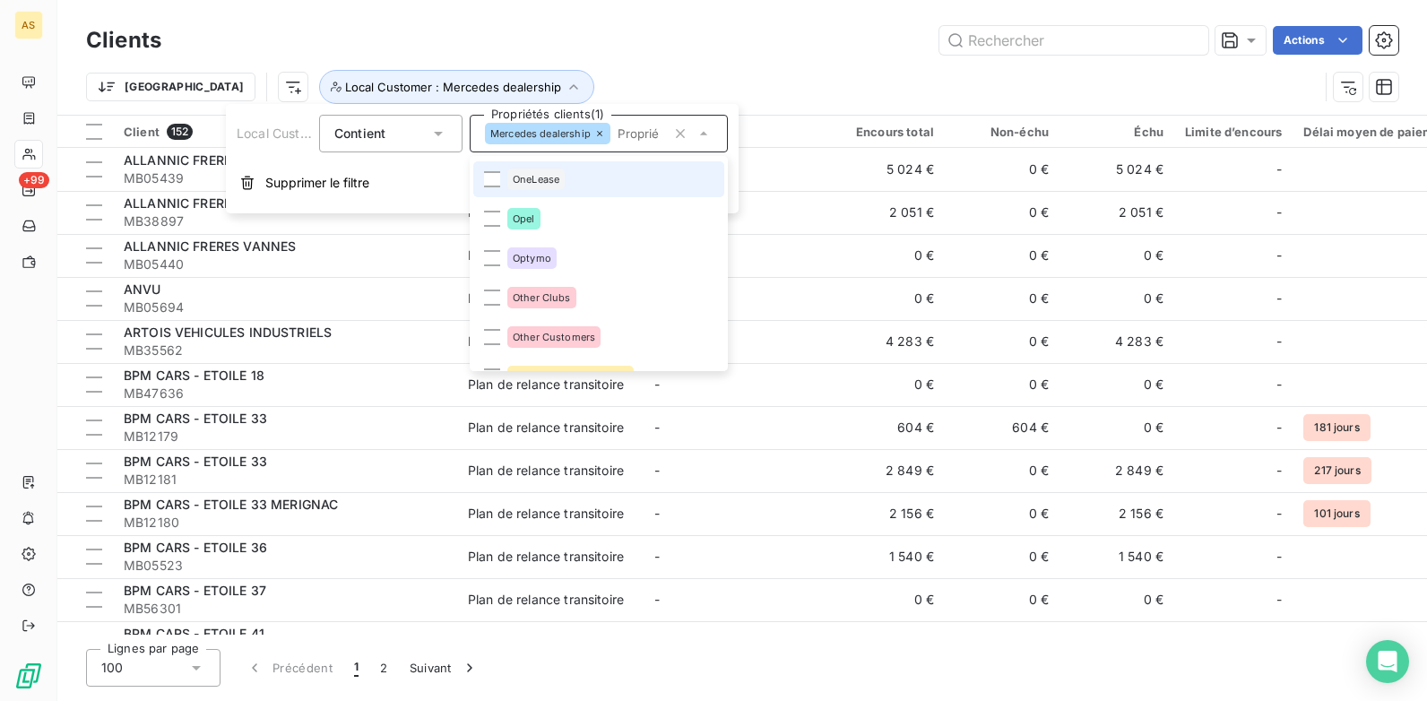
scroll to position [2155, 0]
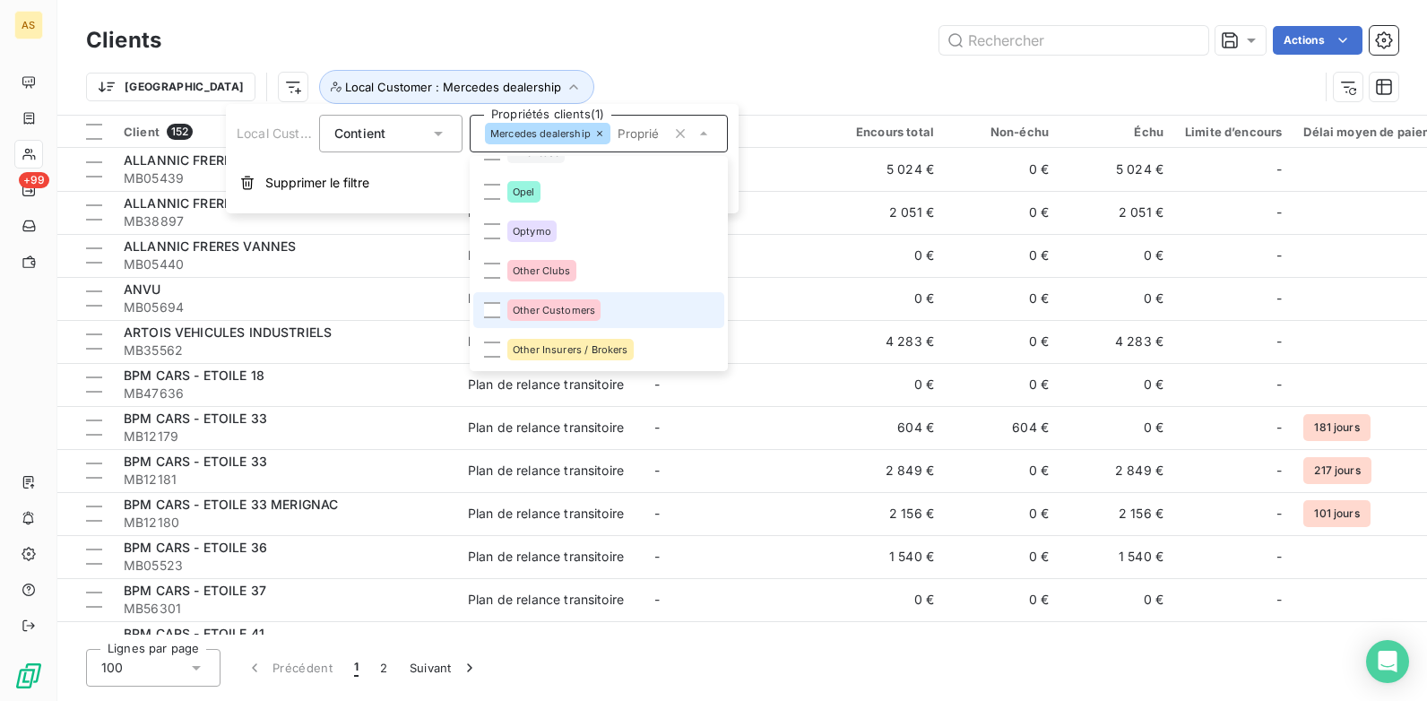
click at [537, 308] on span "Other Customers" at bounding box center [554, 310] width 82 height 11
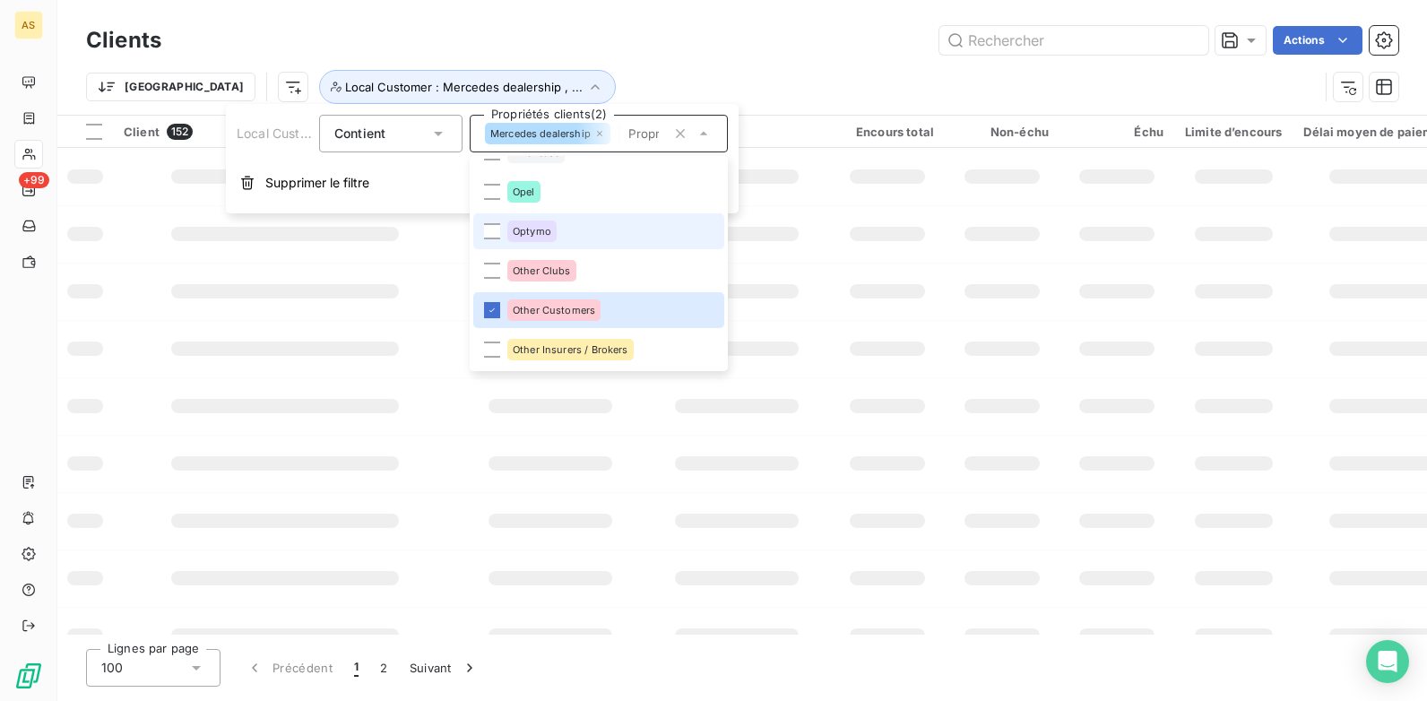
click at [603, 132] on icon at bounding box center [599, 133] width 11 height 11
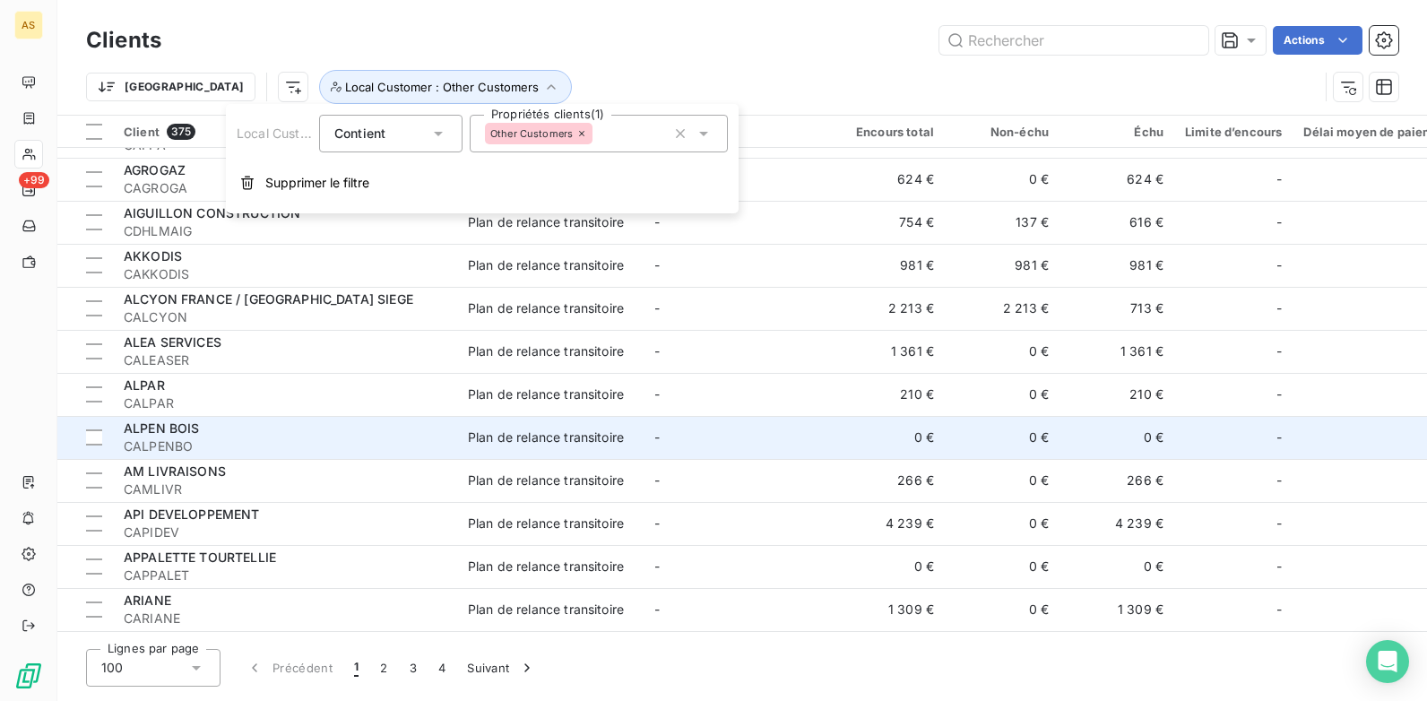
scroll to position [1973, 0]
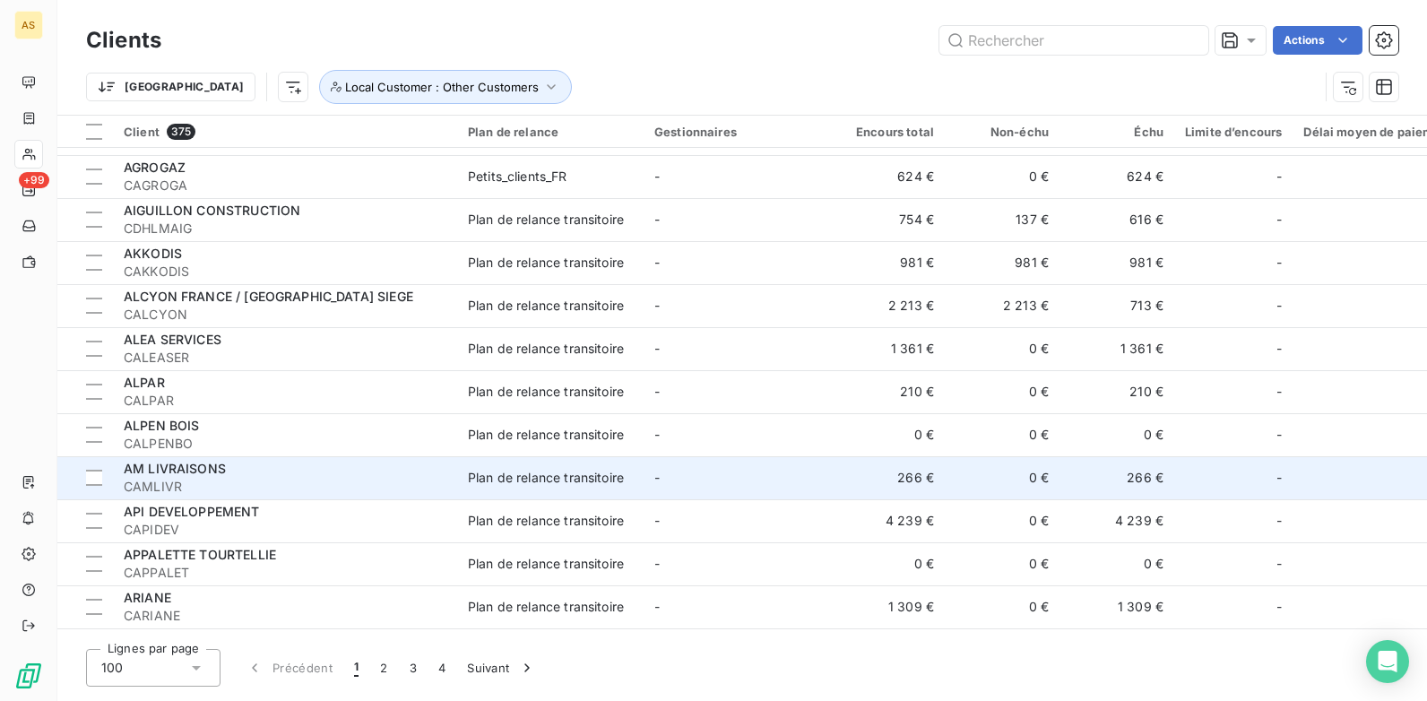
click at [392, 480] on span "CAMLIVR" at bounding box center [285, 487] width 323 height 18
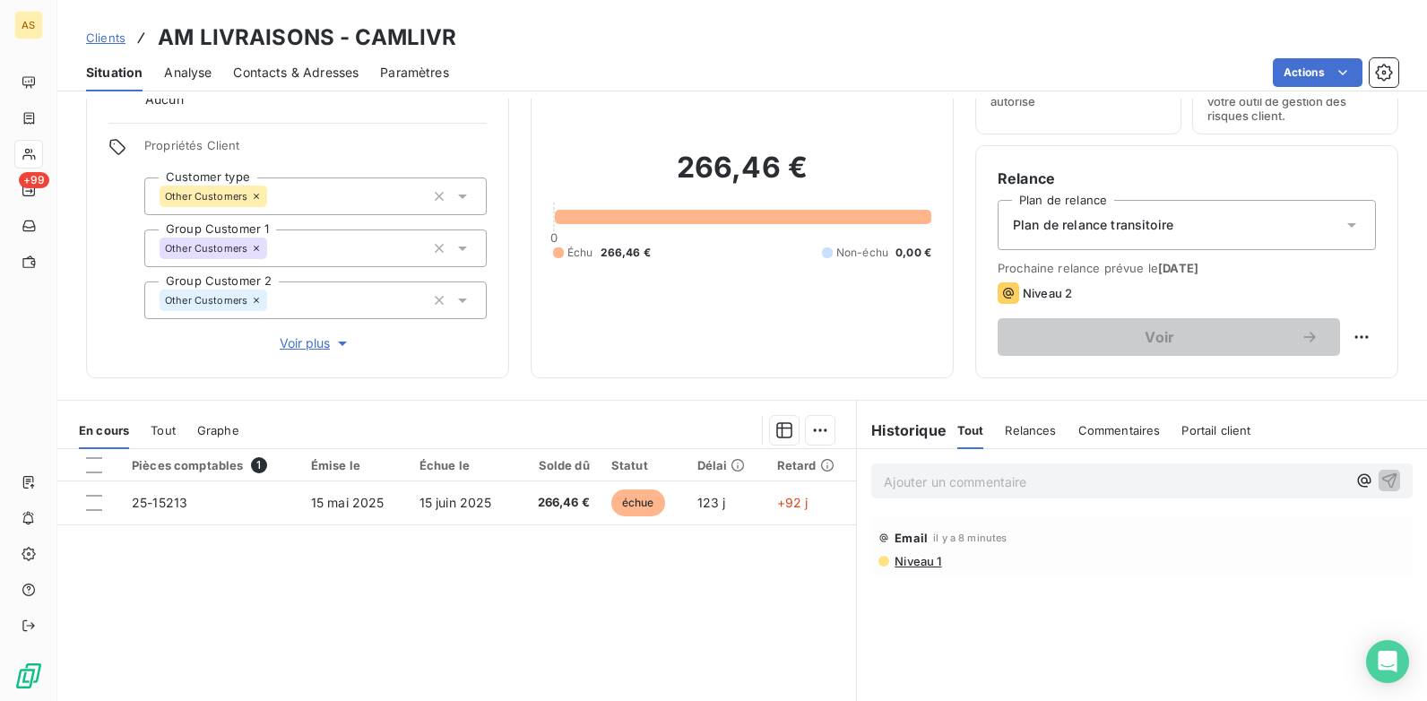
scroll to position [66, 0]
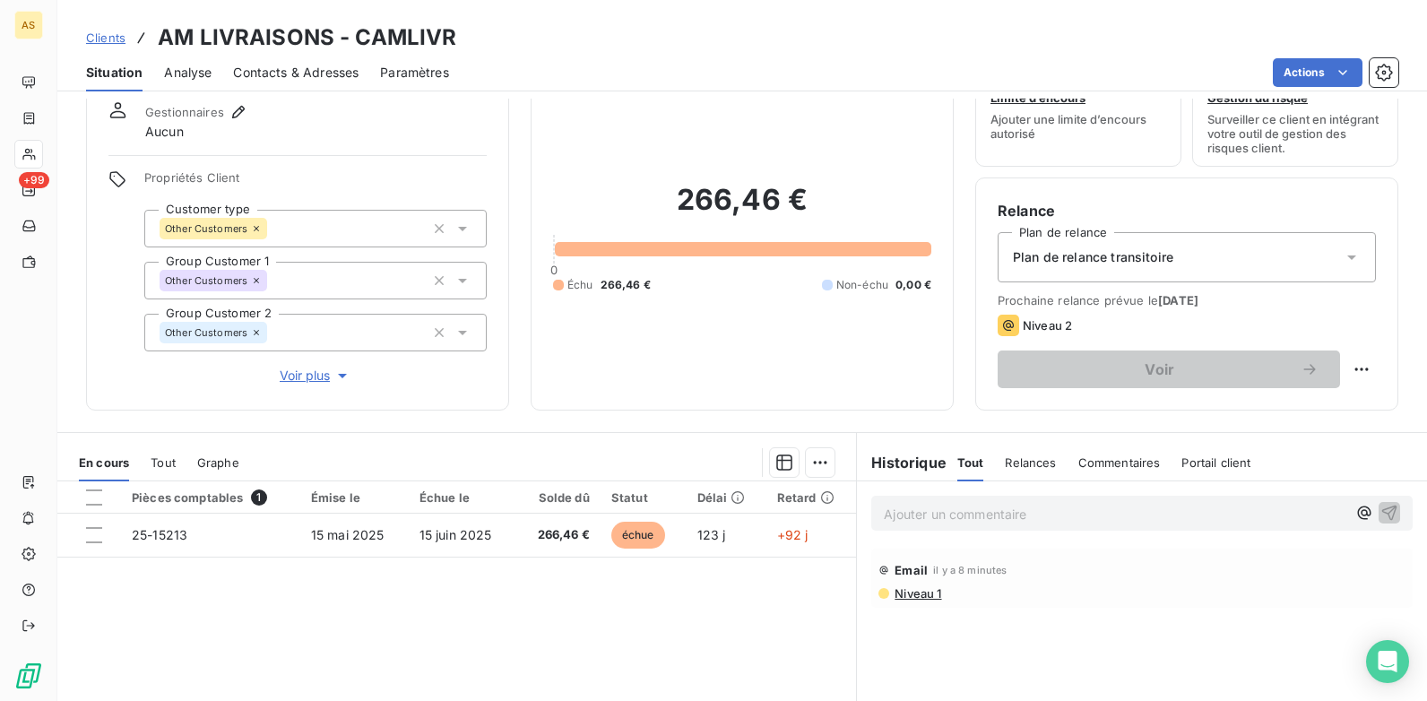
drag, startPoint x: 114, startPoint y: 39, endPoint x: 92, endPoint y: 36, distance: 21.7
click at [114, 39] on span "Clients" at bounding box center [105, 37] width 39 height 14
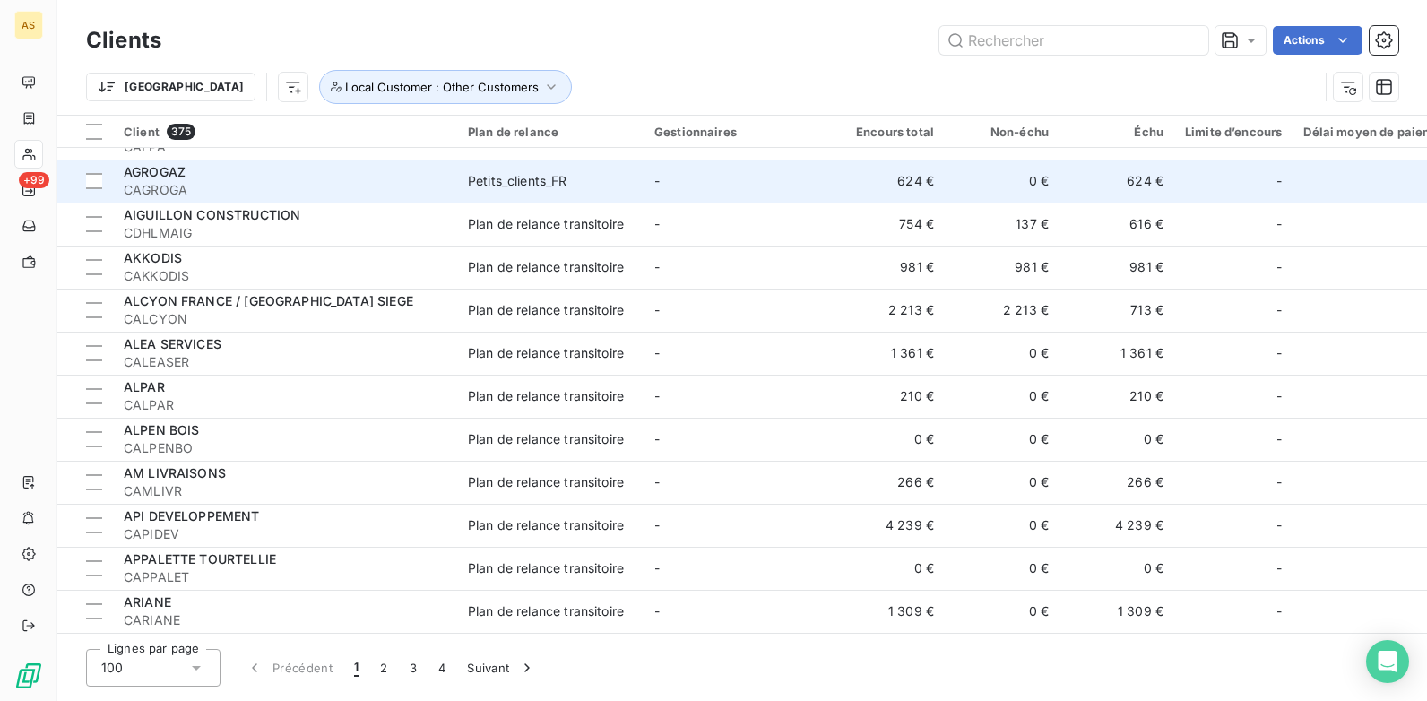
scroll to position [1973, 0]
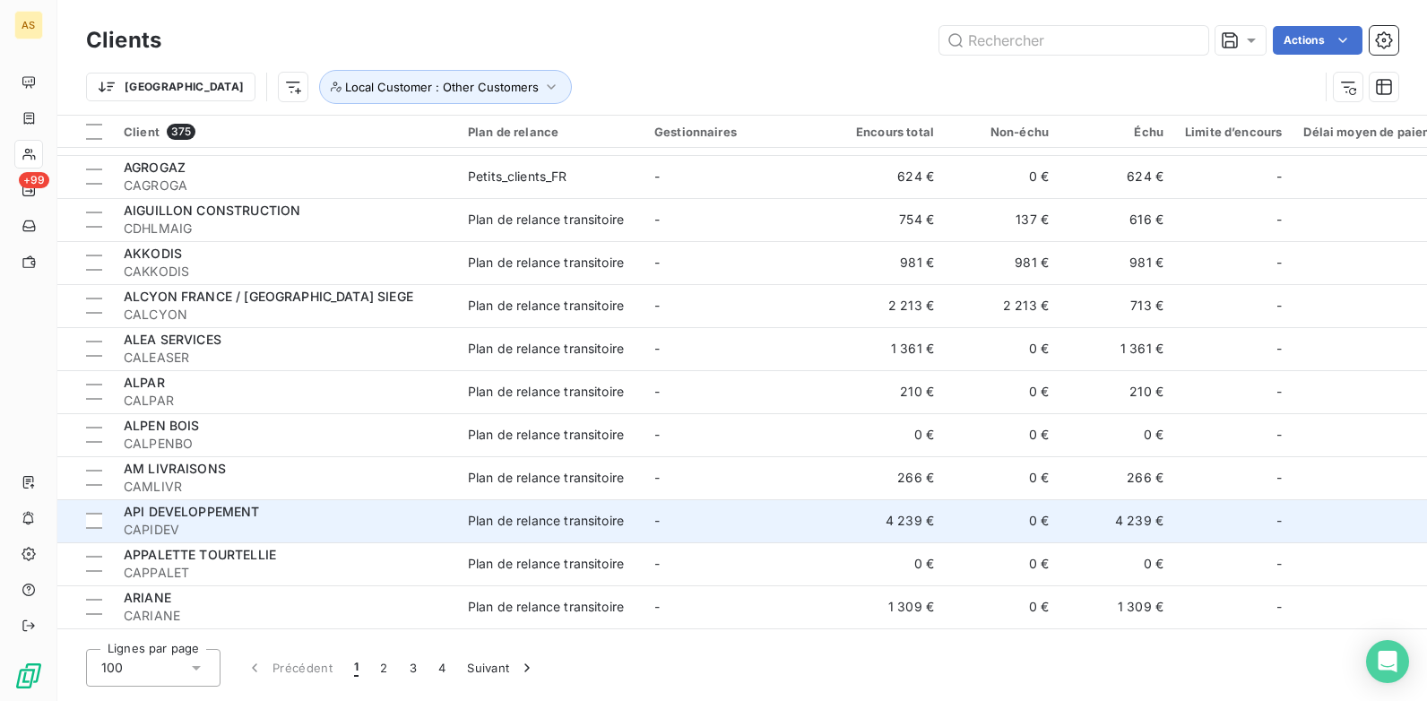
click at [307, 519] on div "API DEVELOPPEMENT" at bounding box center [285, 512] width 323 height 18
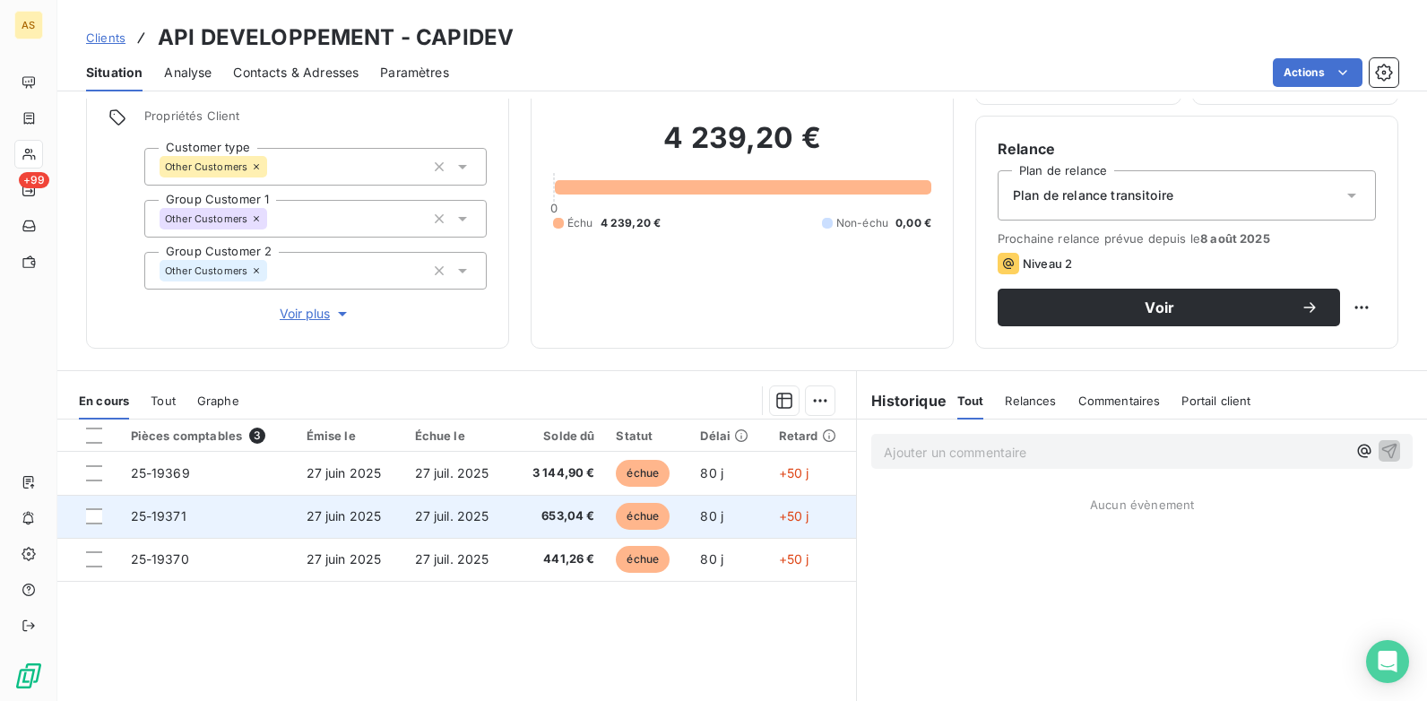
scroll to position [156, 0]
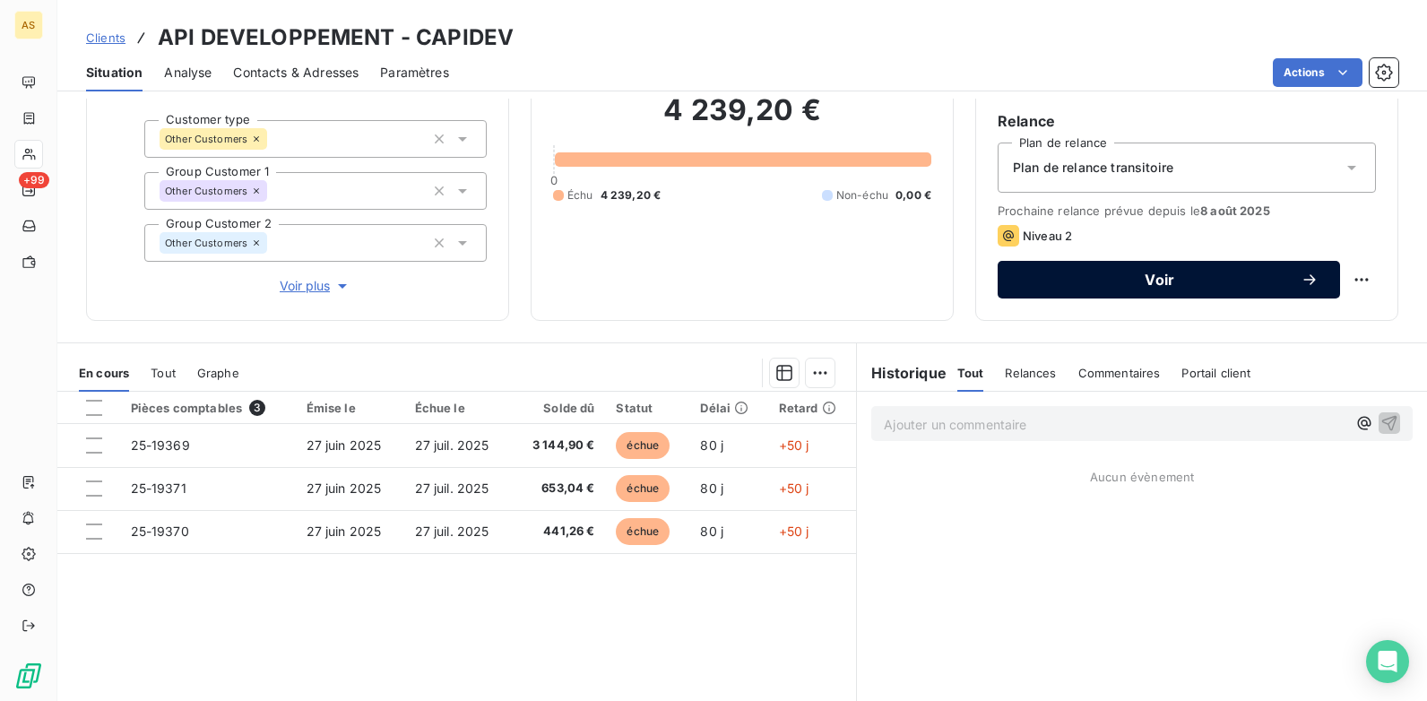
click at [1086, 288] on div "Voir" at bounding box center [1168, 280] width 299 height 18
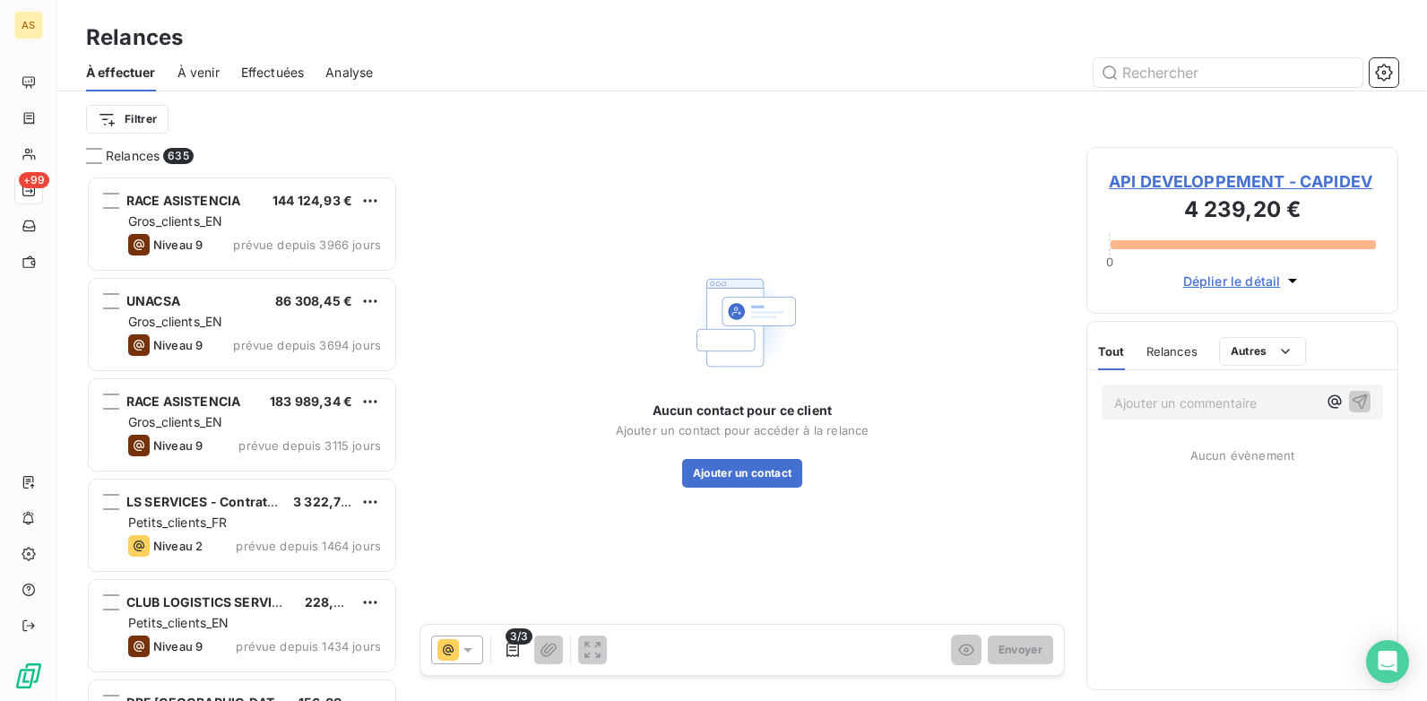
scroll to position [512, 299]
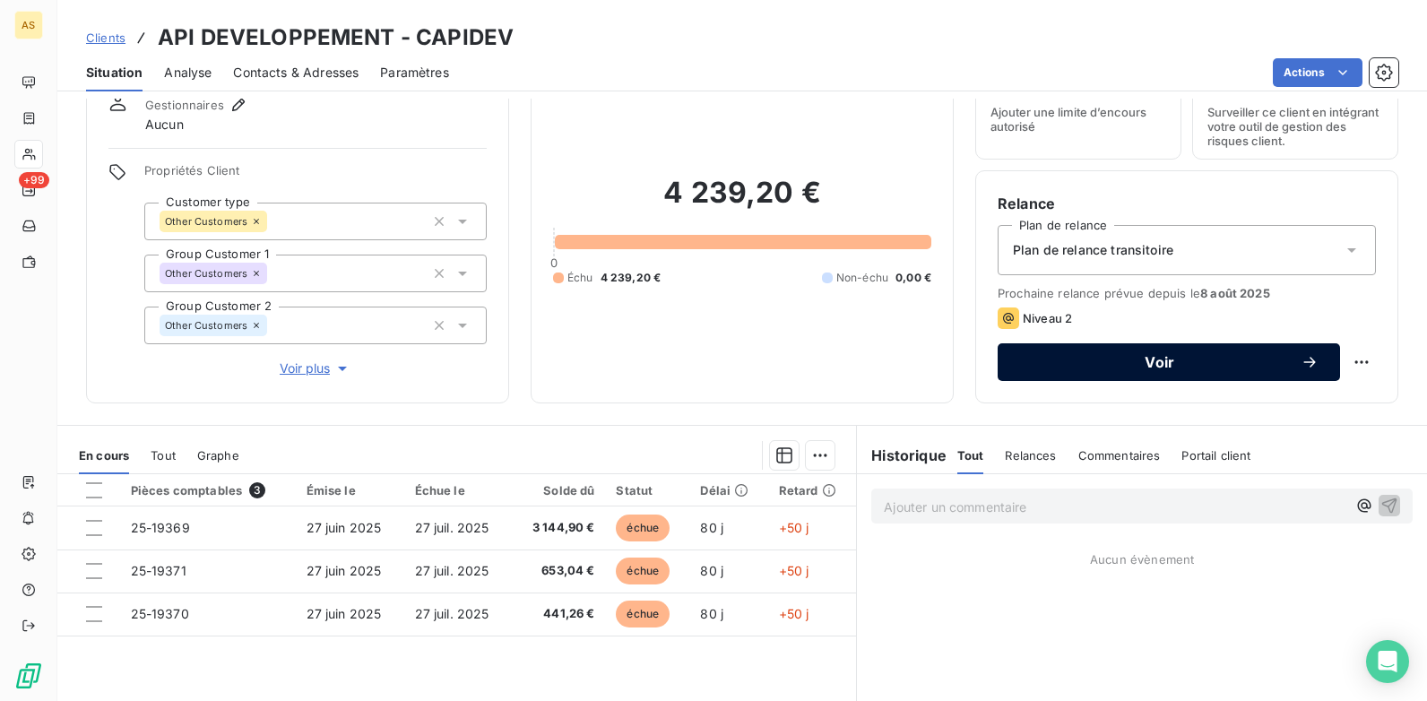
scroll to position [66, 0]
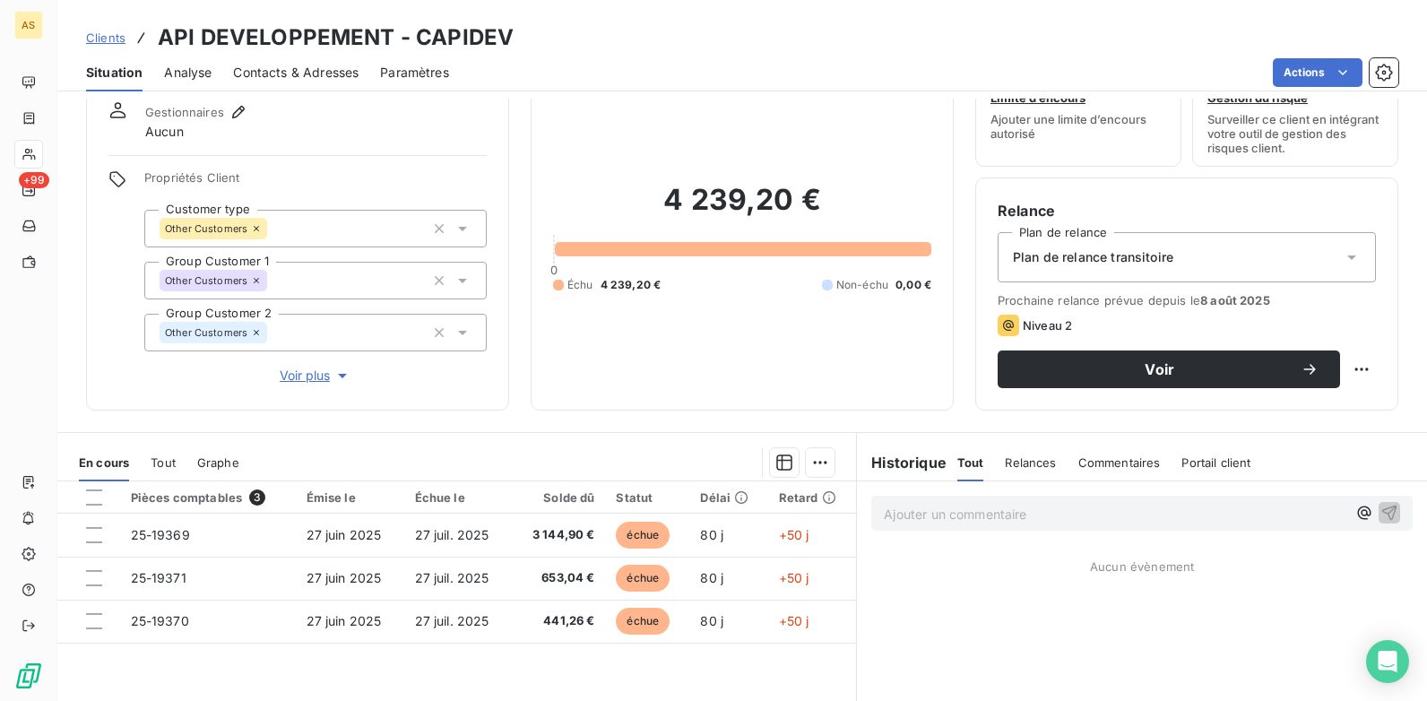
click at [316, 73] on span "Contacts & Adresses" at bounding box center [296, 73] width 126 height 18
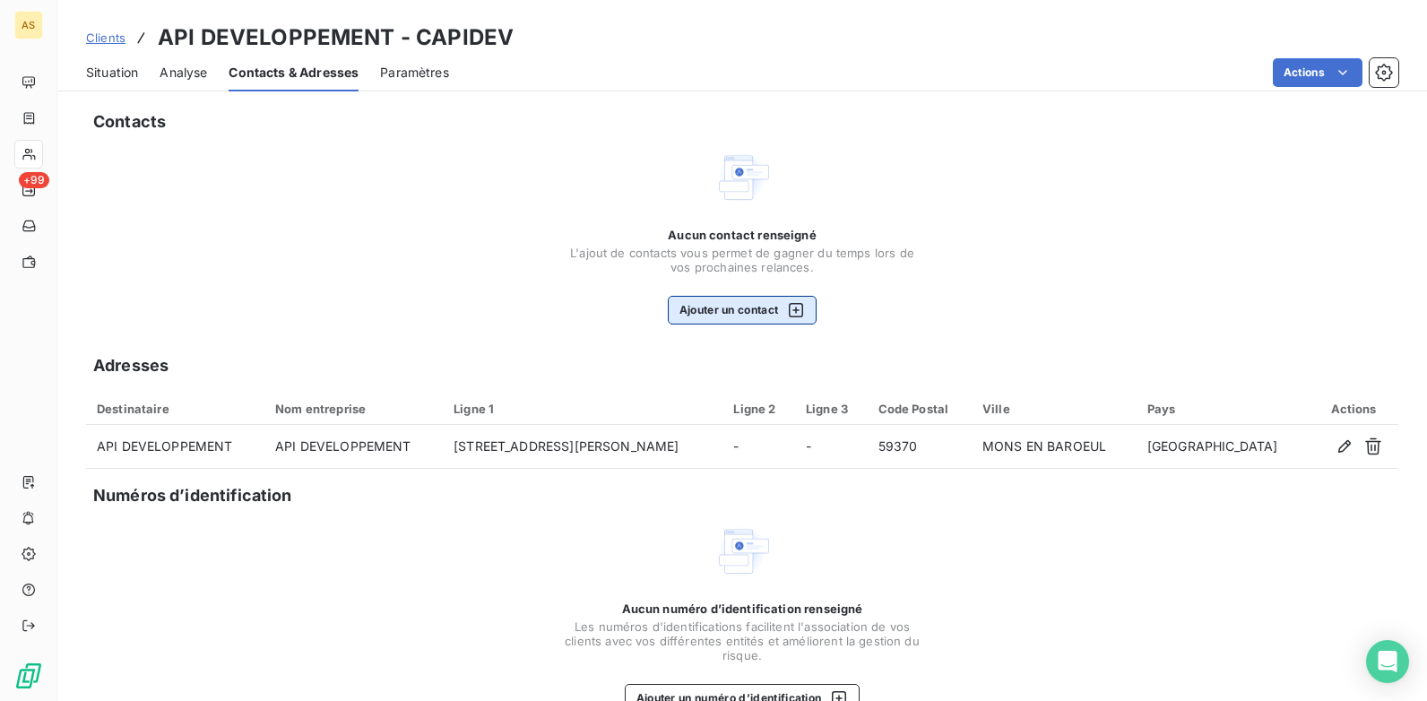
click at [795, 308] on icon "button" at bounding box center [796, 310] width 18 height 18
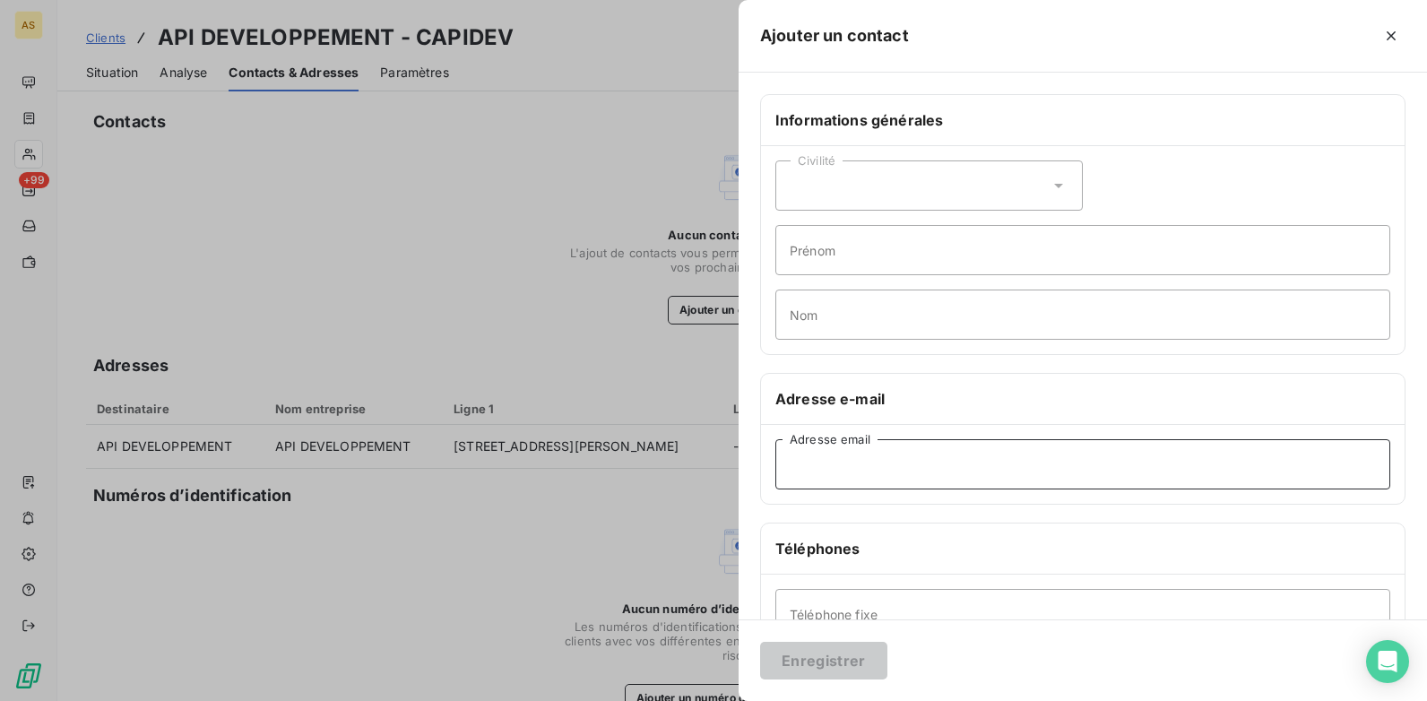
click at [832, 462] on input "Adresse email" at bounding box center [1083, 464] width 615 height 50
paste input "'thomas.dineur@api-restauration.com'"
click at [793, 466] on input "'thomas.dineur@api-restauration.com'" at bounding box center [1083, 464] width 615 height 50
click at [1029, 461] on input "thomas.dineur@api-restauration.com'" at bounding box center [1083, 464] width 615 height 50
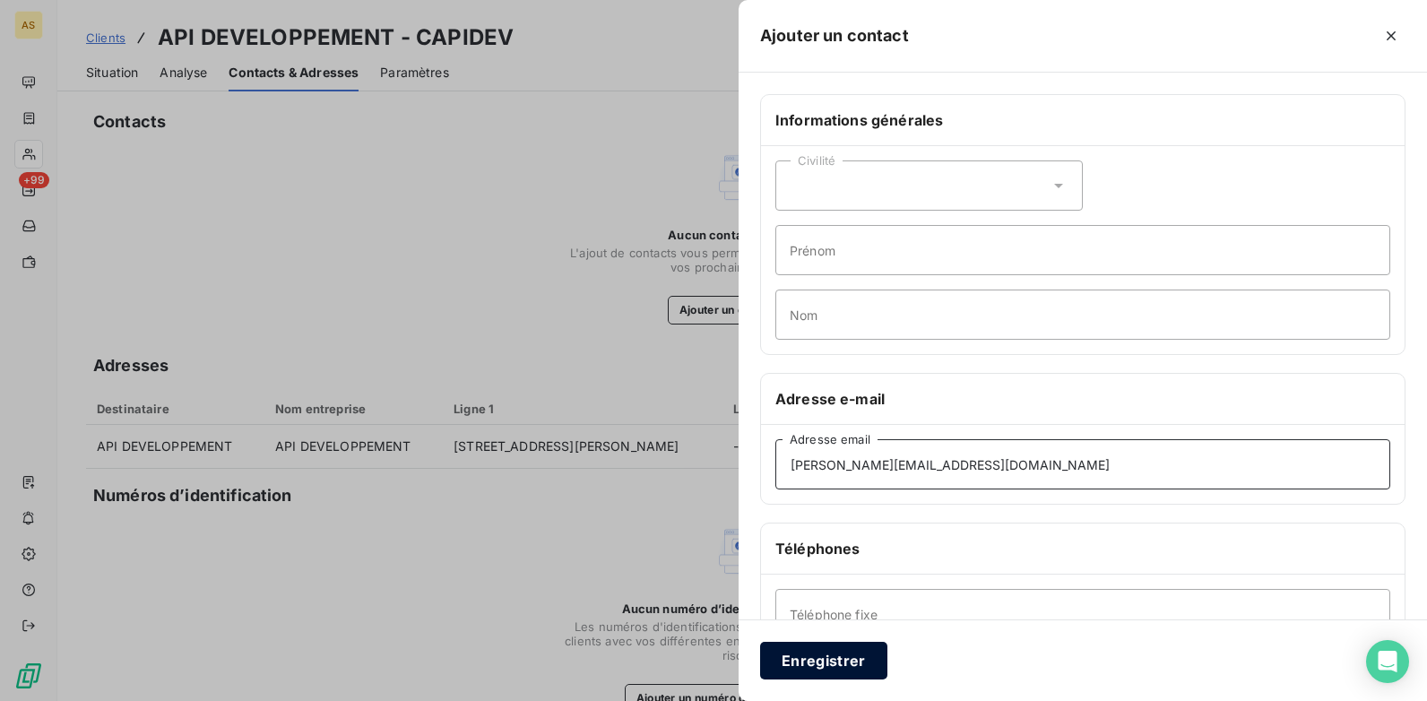
type input "thomas.dineur@api-restauration.com"
click at [824, 539] on button "Enregistrer" at bounding box center [823, 661] width 127 height 38
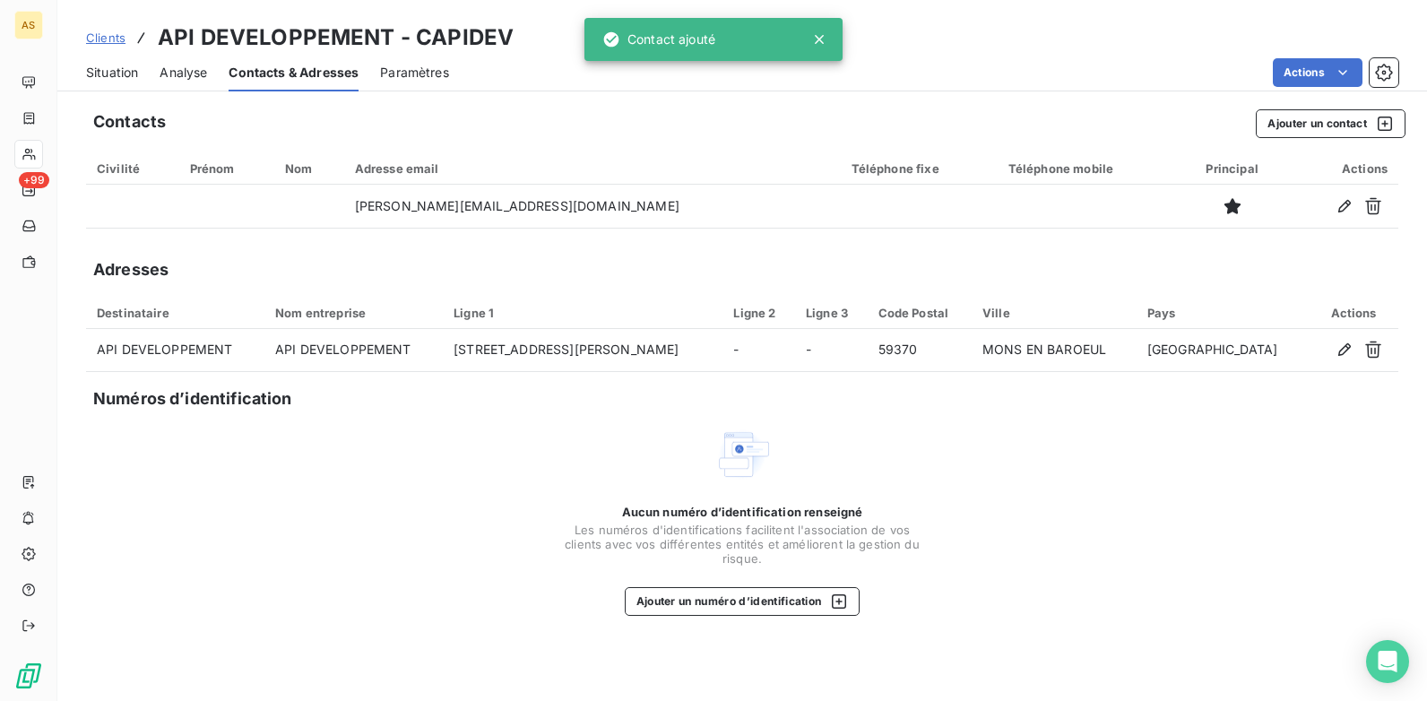
click at [111, 75] on span "Situation" at bounding box center [112, 73] width 52 height 18
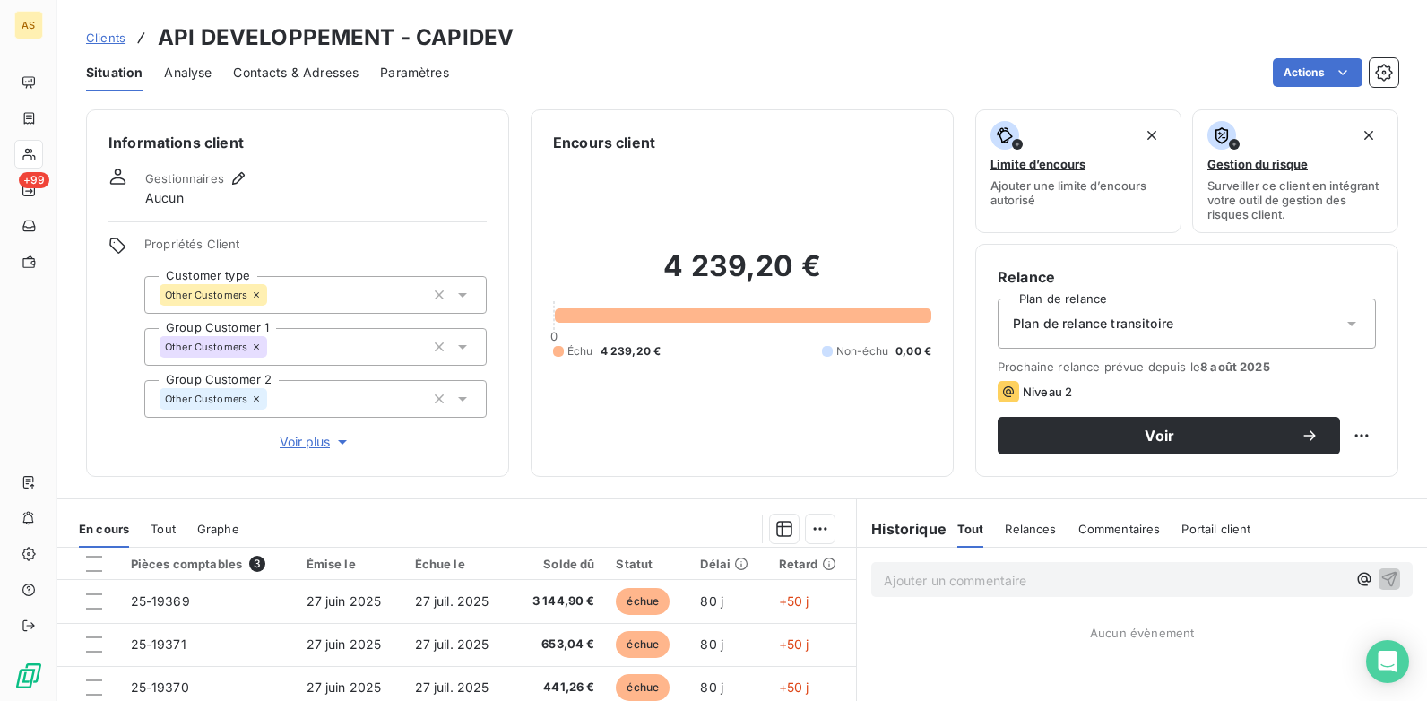
click at [422, 72] on span "Paramètres" at bounding box center [414, 73] width 69 height 18
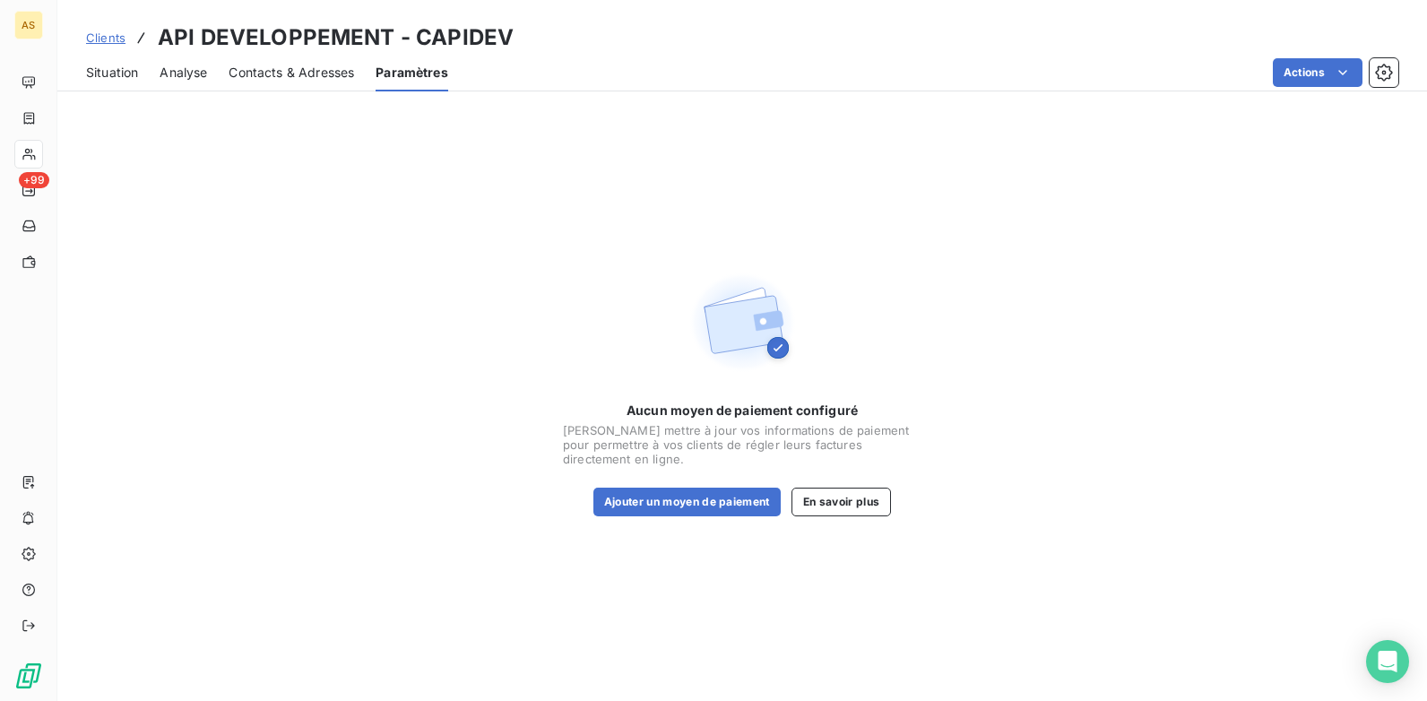
click at [351, 71] on span "Contacts & Adresses" at bounding box center [292, 73] width 126 height 18
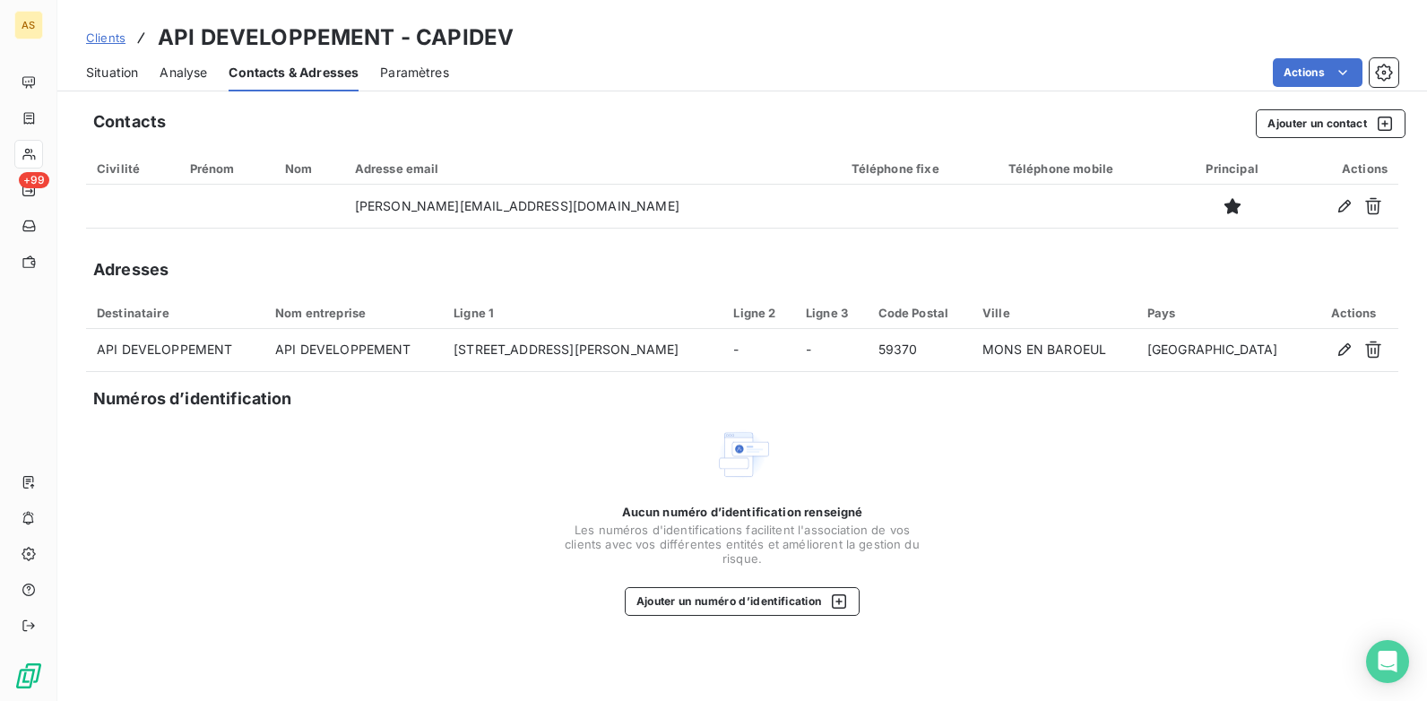
click at [191, 66] on span "Analyse" at bounding box center [184, 73] width 48 height 18
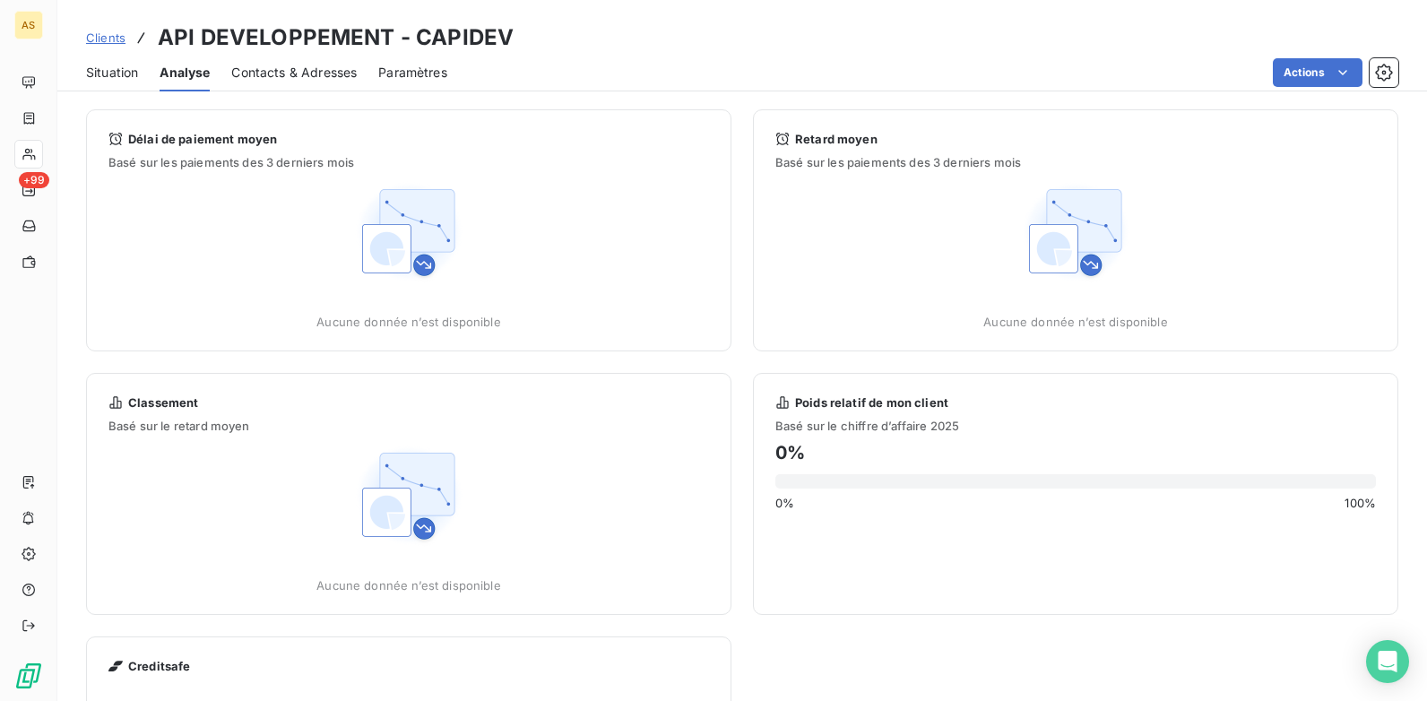
click at [115, 77] on span "Situation" at bounding box center [112, 73] width 52 height 18
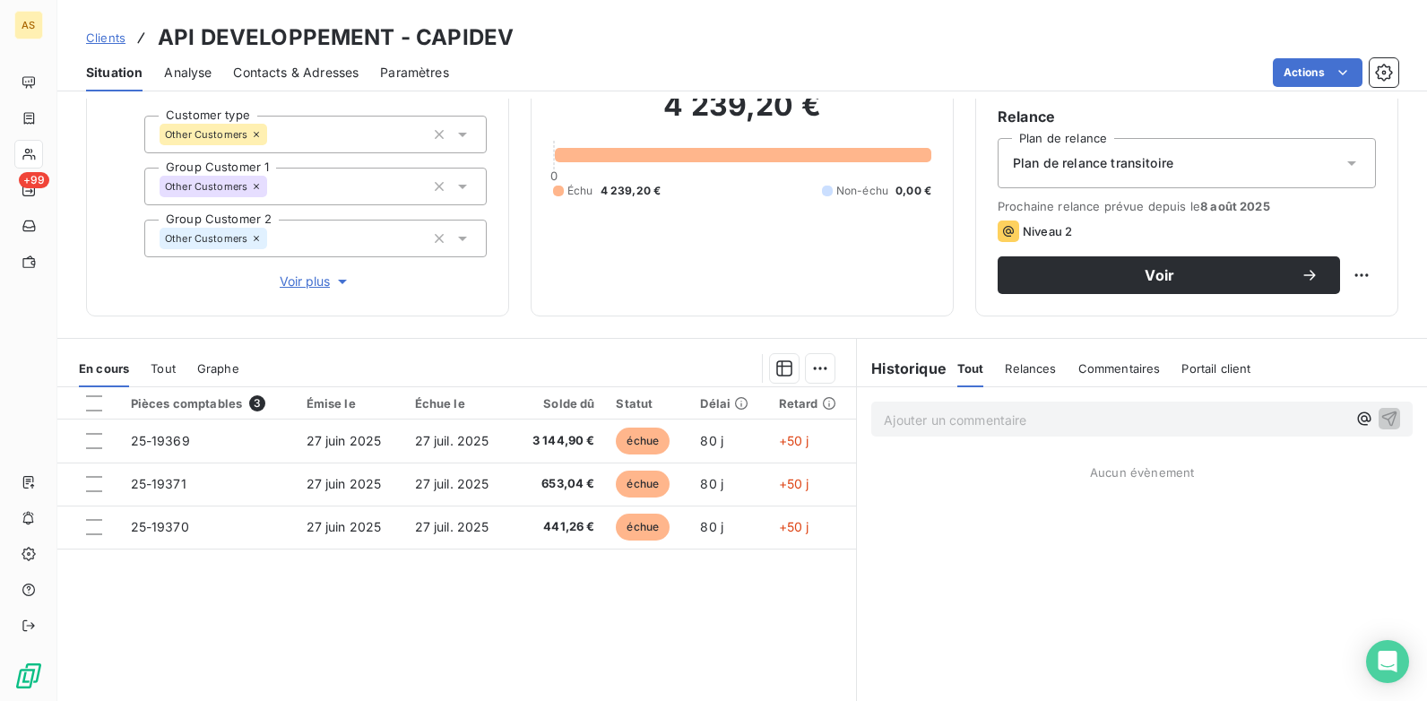
scroll to position [156, 0]
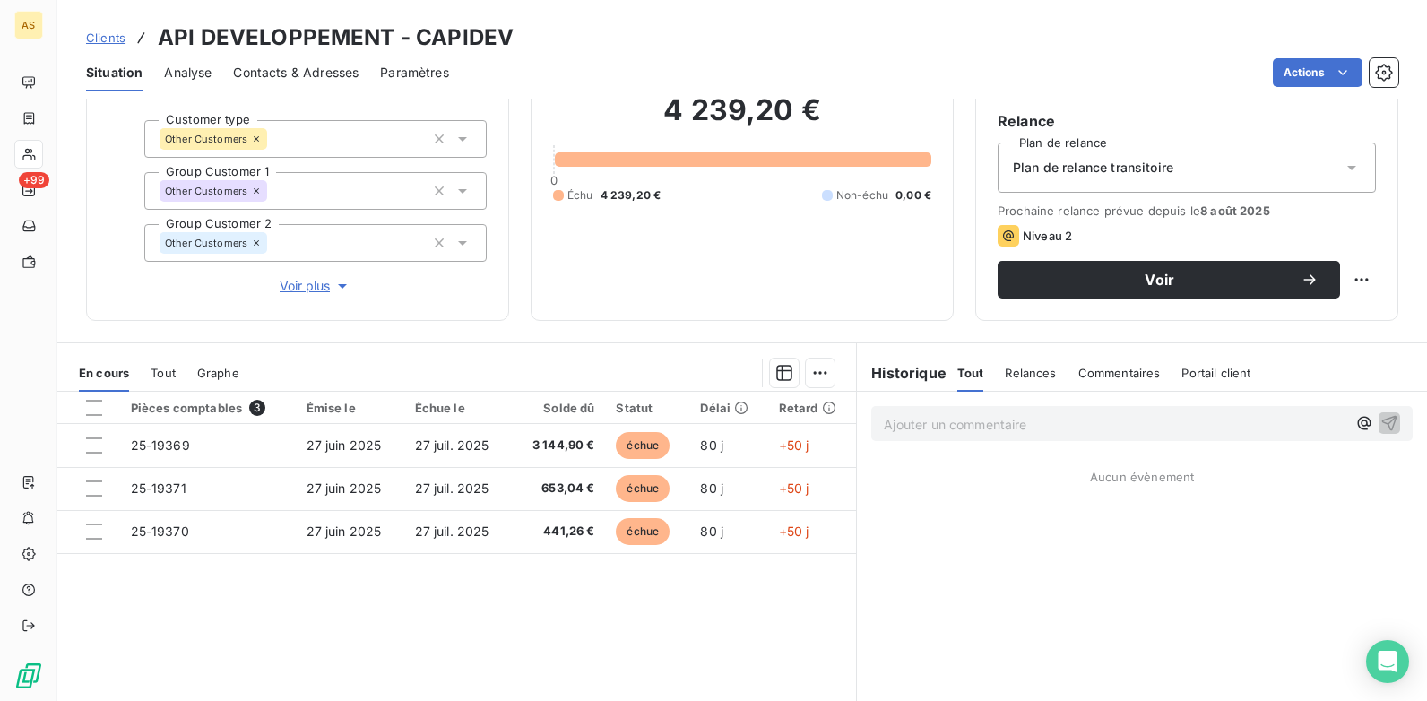
click at [1018, 378] on span "Relances" at bounding box center [1030, 373] width 51 height 14
click at [1089, 371] on span "Commentaires" at bounding box center [1121, 373] width 82 height 14
click at [1140, 377] on span "Portail client" at bounding box center [1218, 373] width 69 height 14
click at [906, 378] on h6 "Historique" at bounding box center [902, 373] width 90 height 22
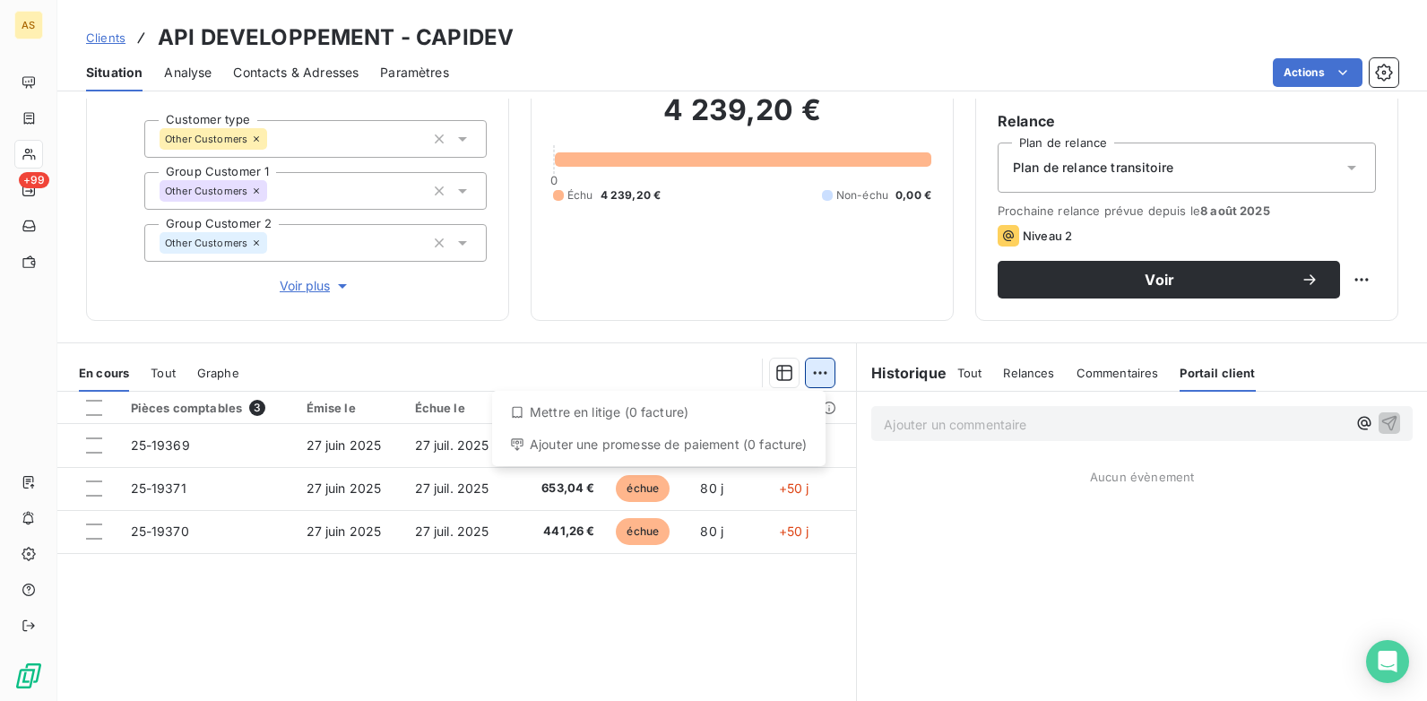
click at [811, 375] on html "AS +99 Clients API DEVELOPPEMENT - CAPIDEV Situation Analyse Contacts & Adresse…" at bounding box center [713, 350] width 1427 height 701
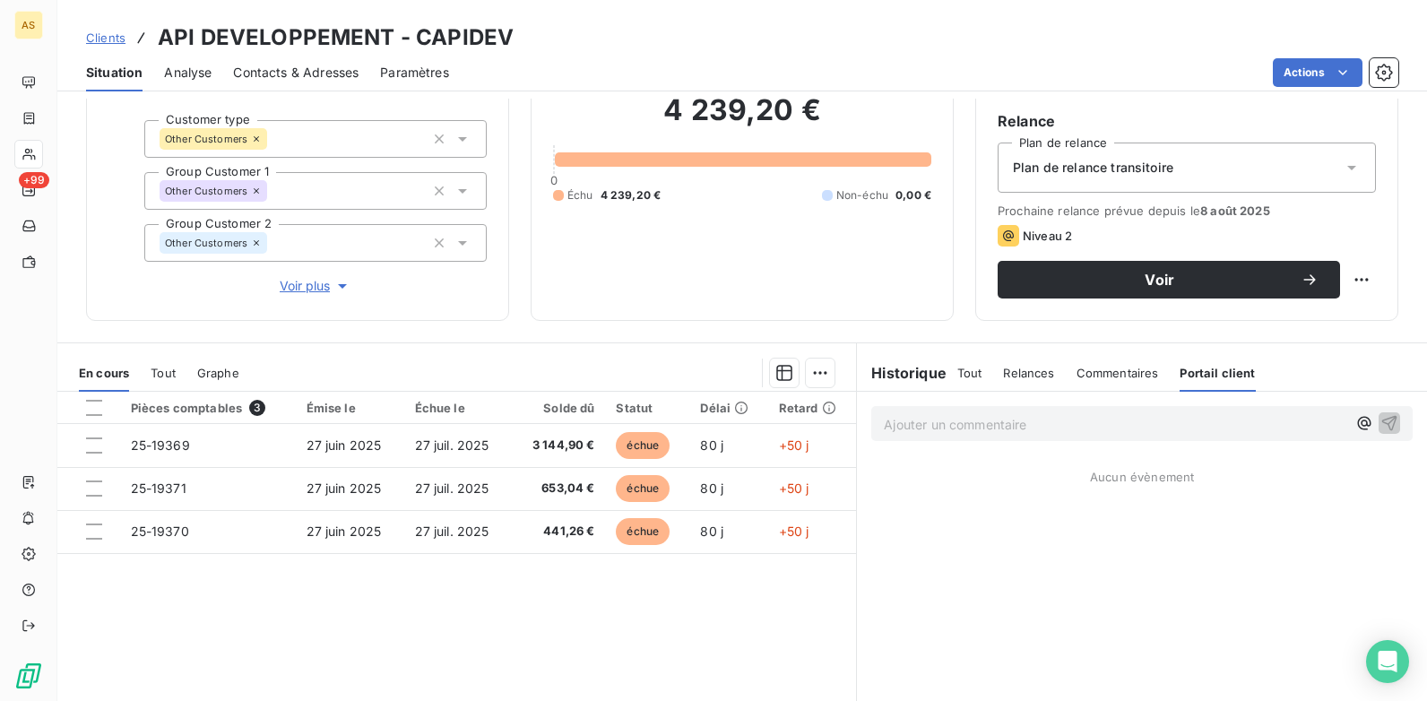
click at [728, 244] on html "AS +99 Clients API DEVELOPPEMENT - CAPIDEV Situation Analyse Contacts & Adresse…" at bounding box center [713, 350] width 1427 height 701
click at [295, 69] on span "Contacts & Adresses" at bounding box center [296, 73] width 126 height 18
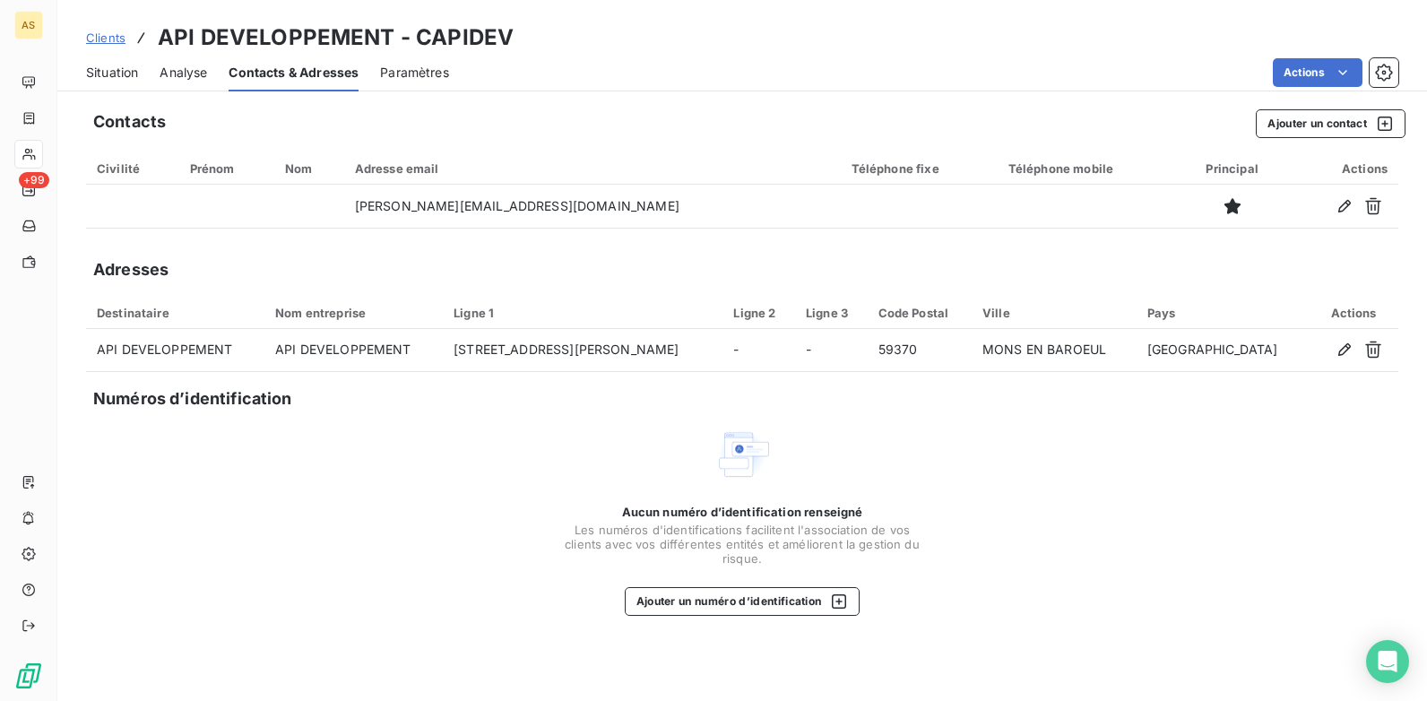
click at [386, 68] on span "Paramètres" at bounding box center [414, 73] width 69 height 18
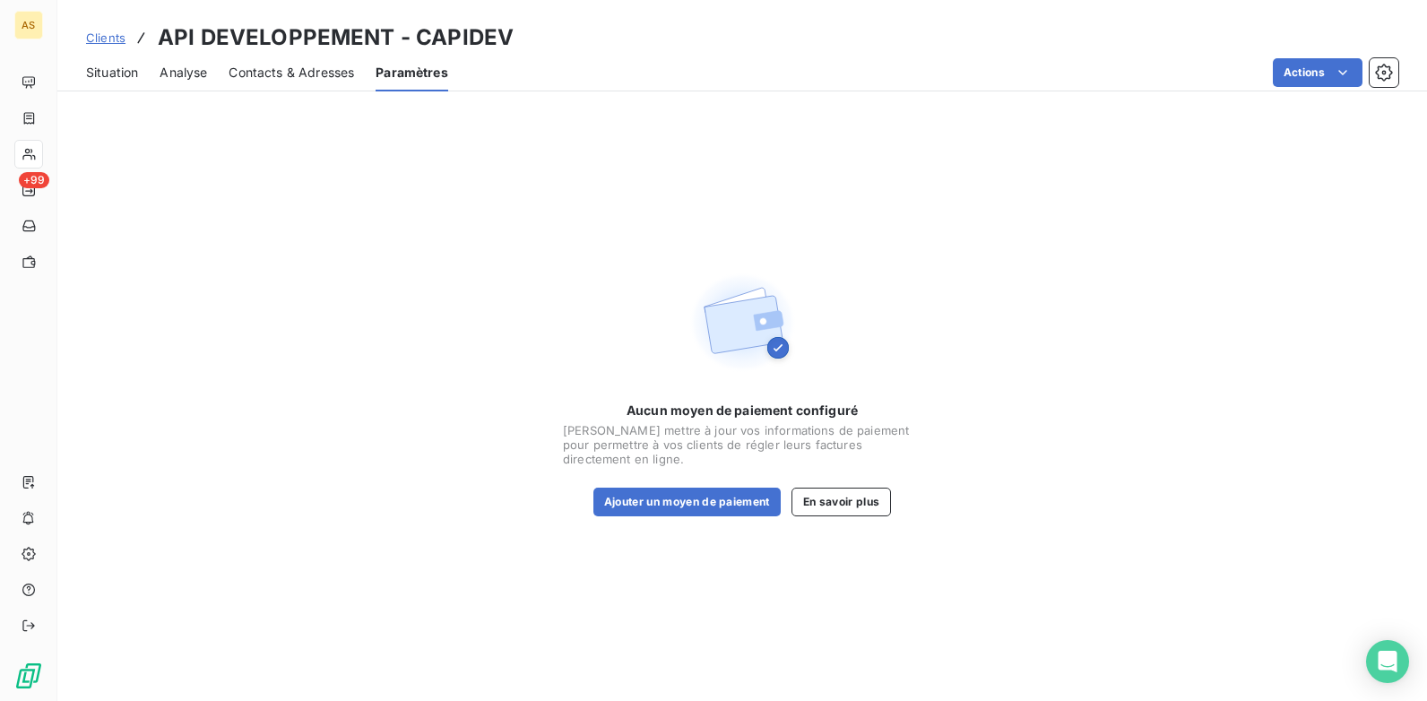
click at [177, 69] on span "Analyse" at bounding box center [184, 73] width 48 height 18
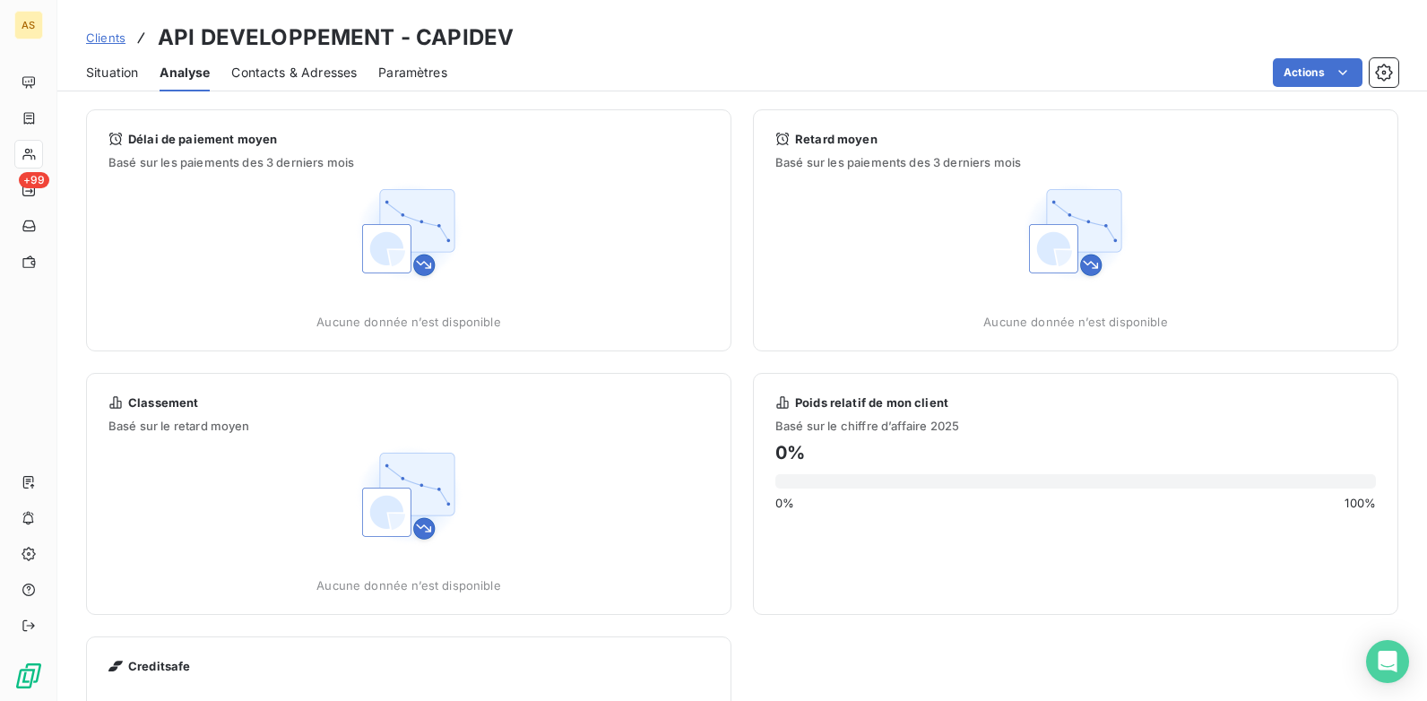
click at [117, 73] on span "Situation" at bounding box center [112, 73] width 52 height 18
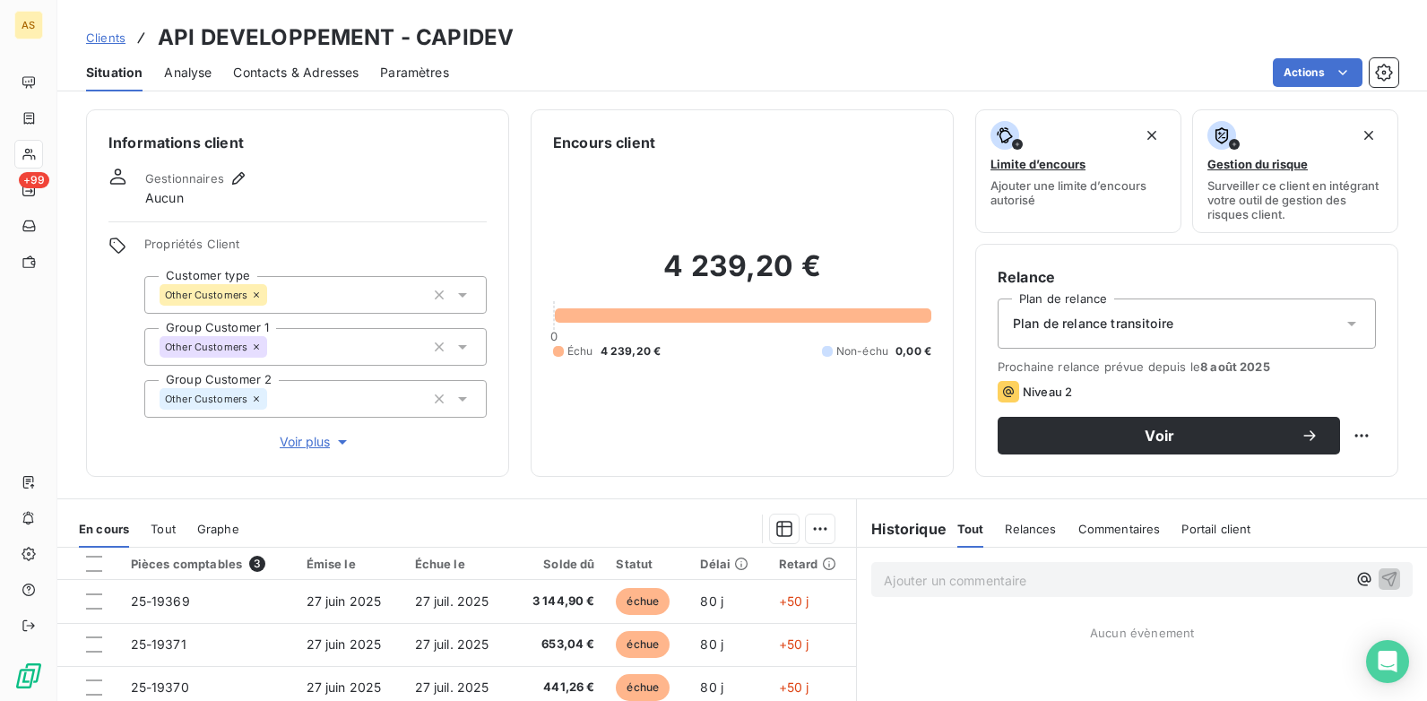
scroll to position [0, 0]
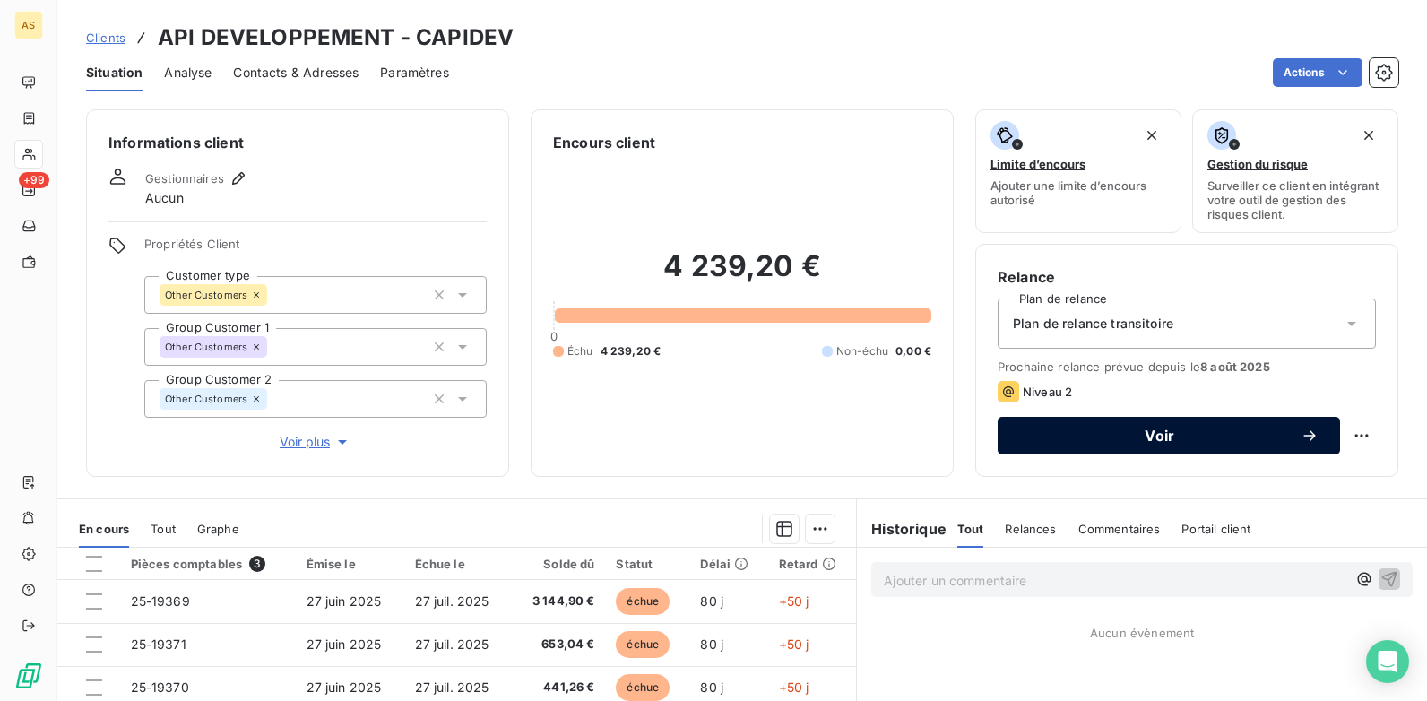
click at [1062, 425] on button "Voir" at bounding box center [1169, 436] width 342 height 38
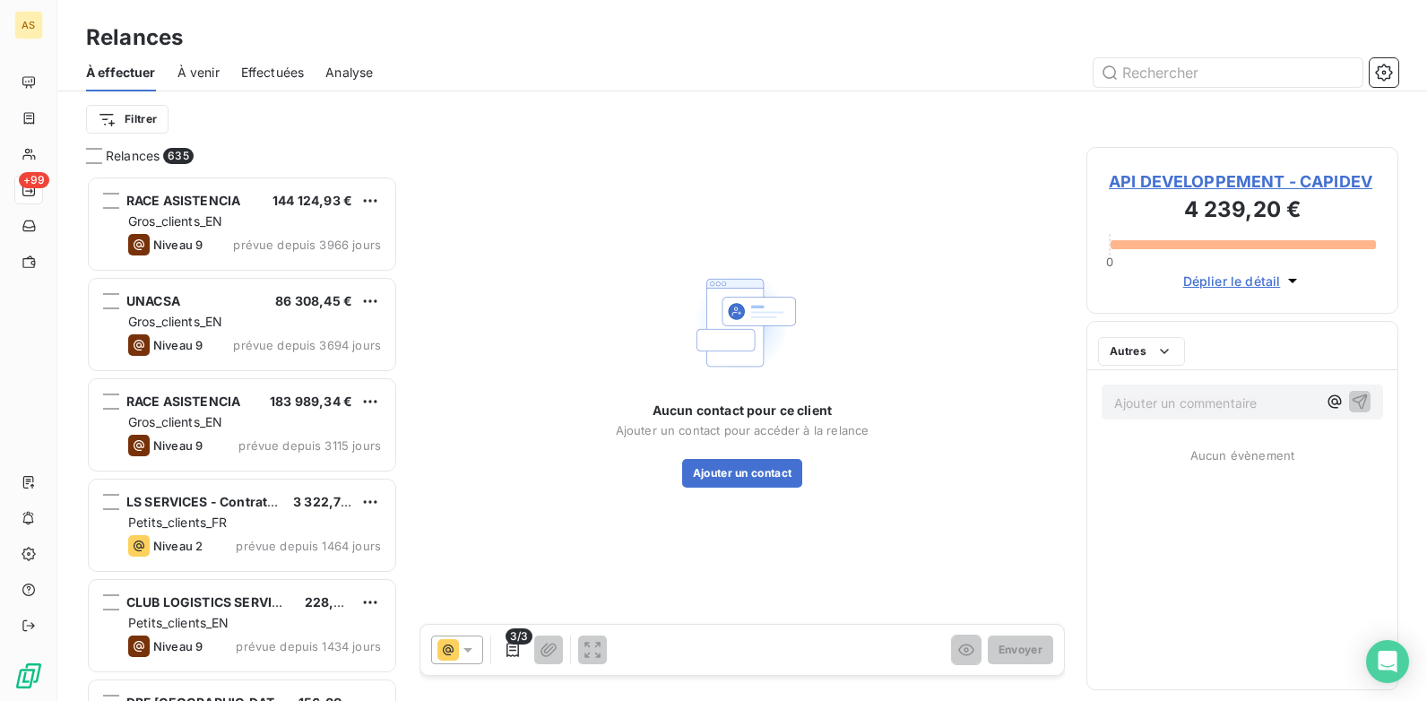
scroll to position [512, 299]
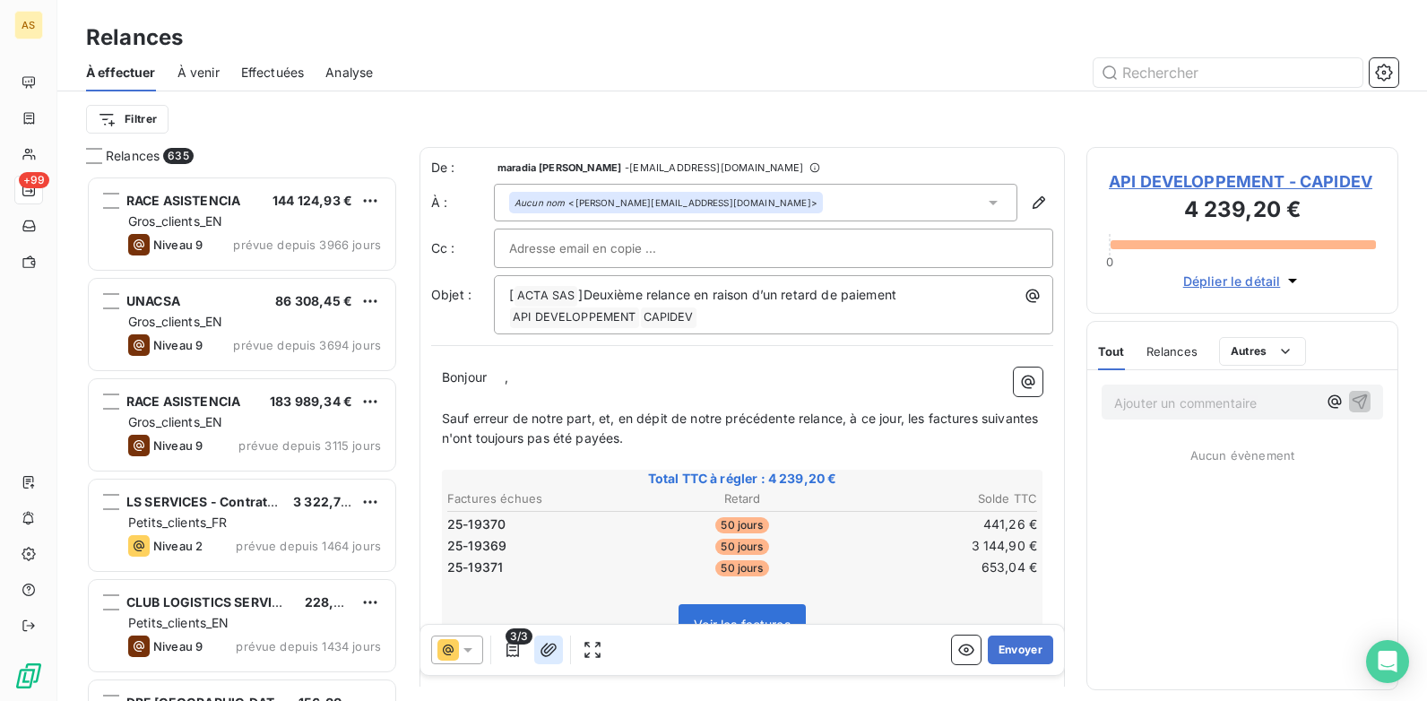
click at [551, 539] on icon "button" at bounding box center [549, 650] width 18 height 18
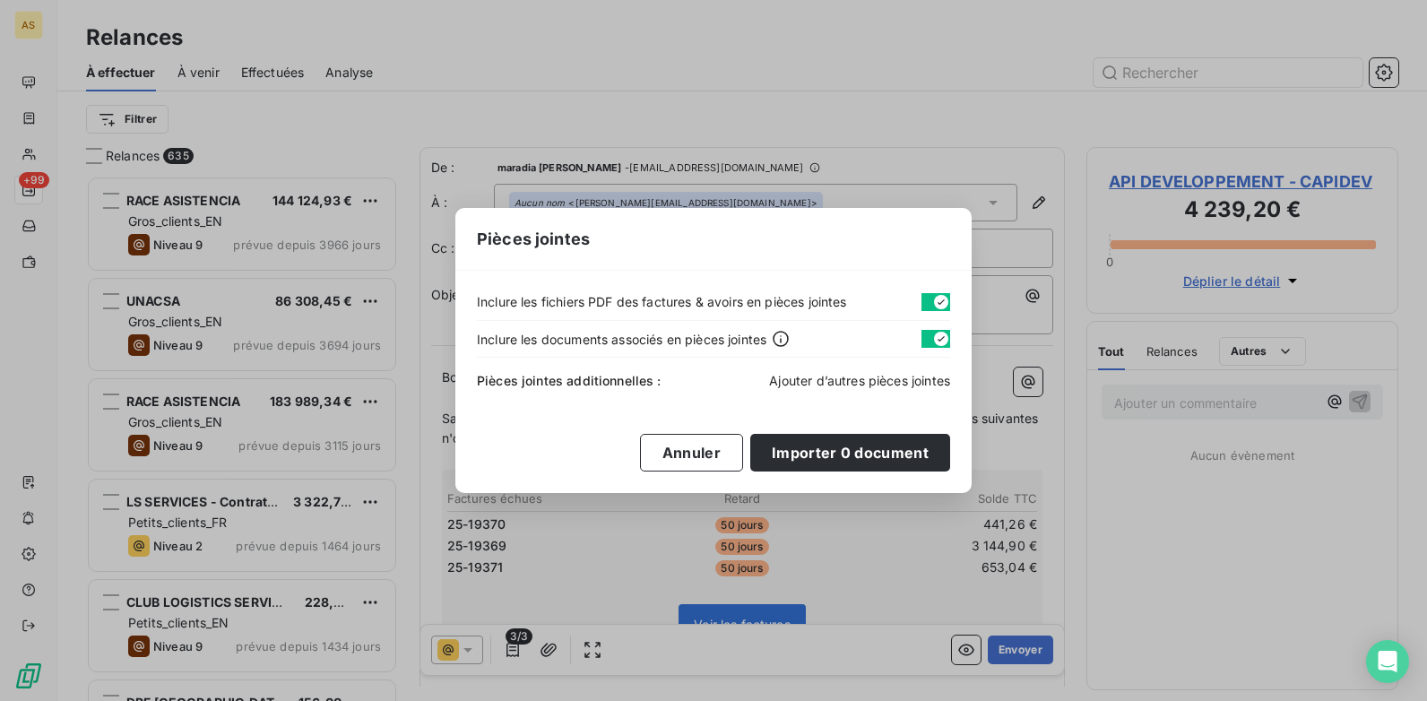
click at [867, 385] on span "Ajouter d’autres pièces jointes" at bounding box center [859, 380] width 181 height 15
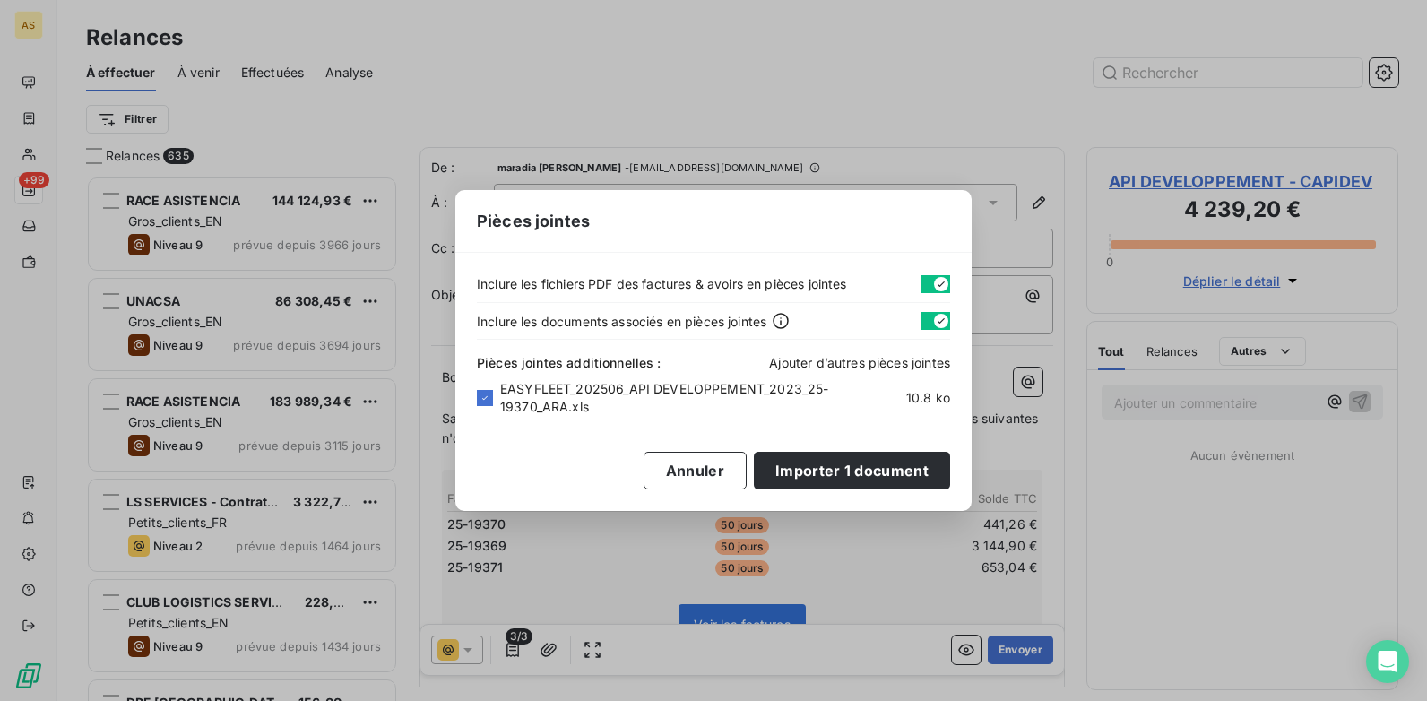
click at [854, 361] on span "Ajouter d’autres pièces jointes" at bounding box center [859, 362] width 181 height 15
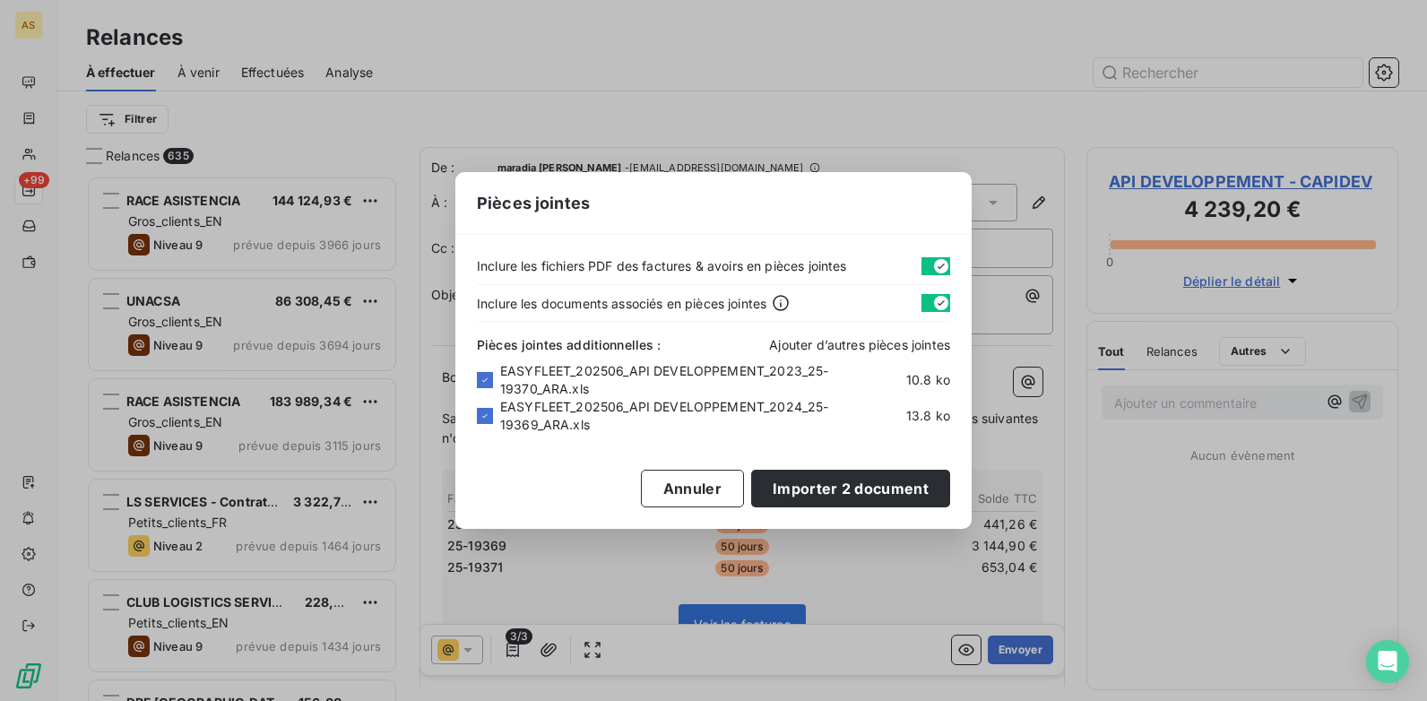
click at [847, 343] on span "Ajouter d’autres pièces jointes" at bounding box center [859, 344] width 181 height 15
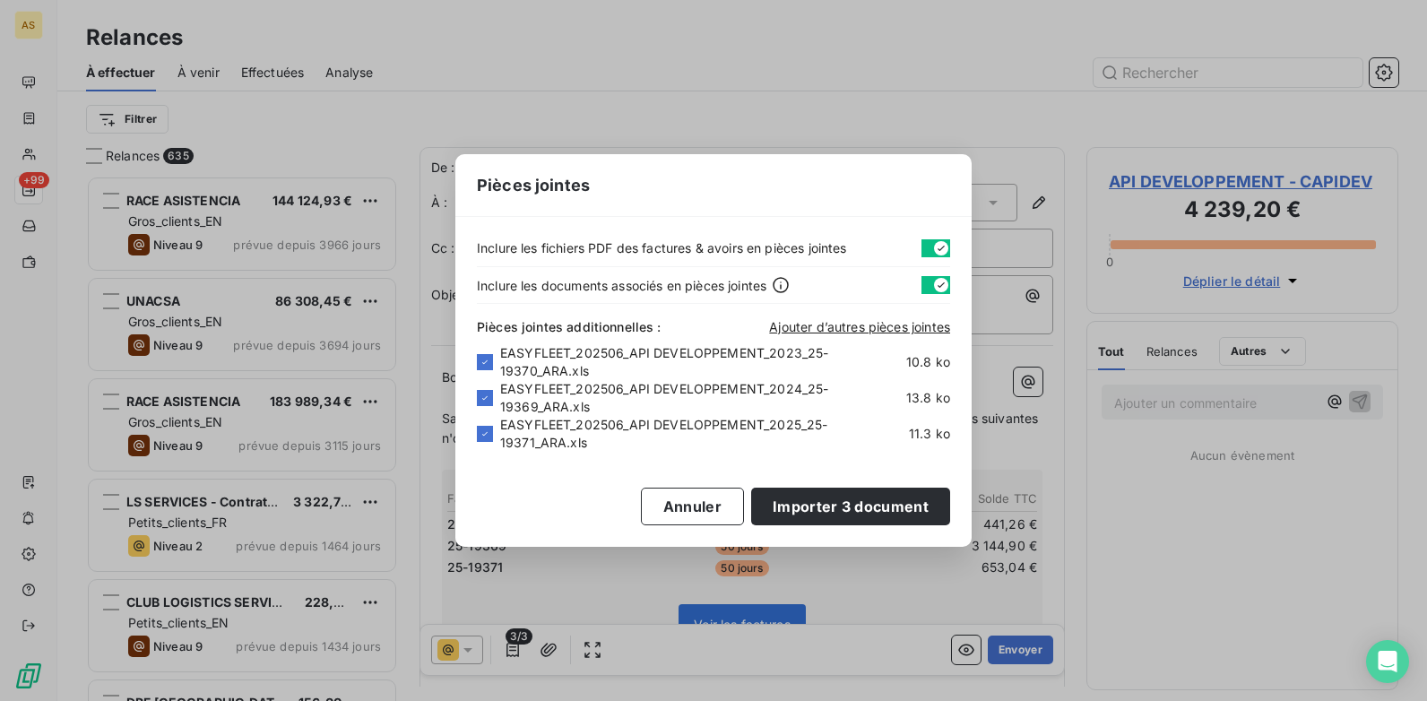
drag, startPoint x: 714, startPoint y: 185, endPoint x: 772, endPoint y: 126, distance: 83.1
click at [772, 126] on div "Pièces jointes Inclure les fichiers PDF des factures & avoirs en pièces jointes…" at bounding box center [713, 350] width 1427 height 701
click at [832, 517] on button "Importer 3 document" at bounding box center [850, 507] width 199 height 38
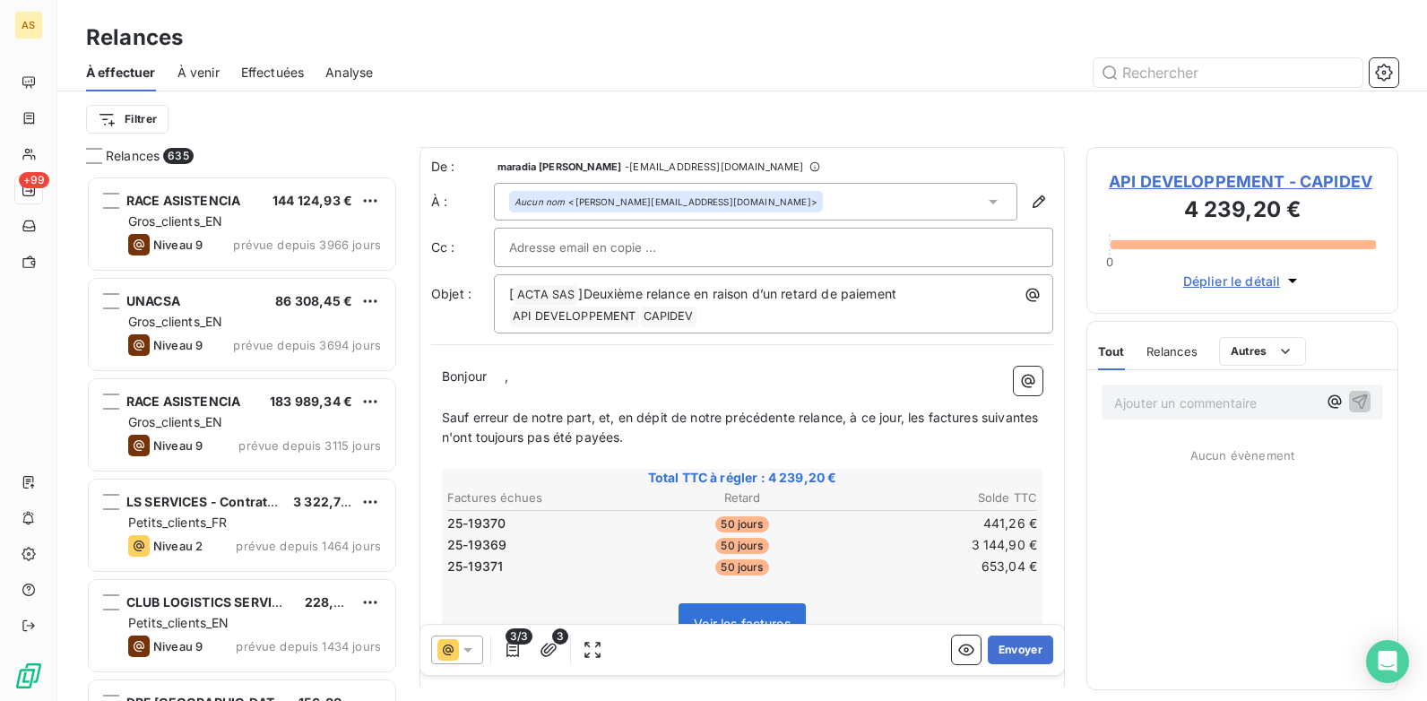
scroll to position [0, 0]
click at [1019, 539] on button "Envoyer" at bounding box center [1020, 650] width 65 height 29
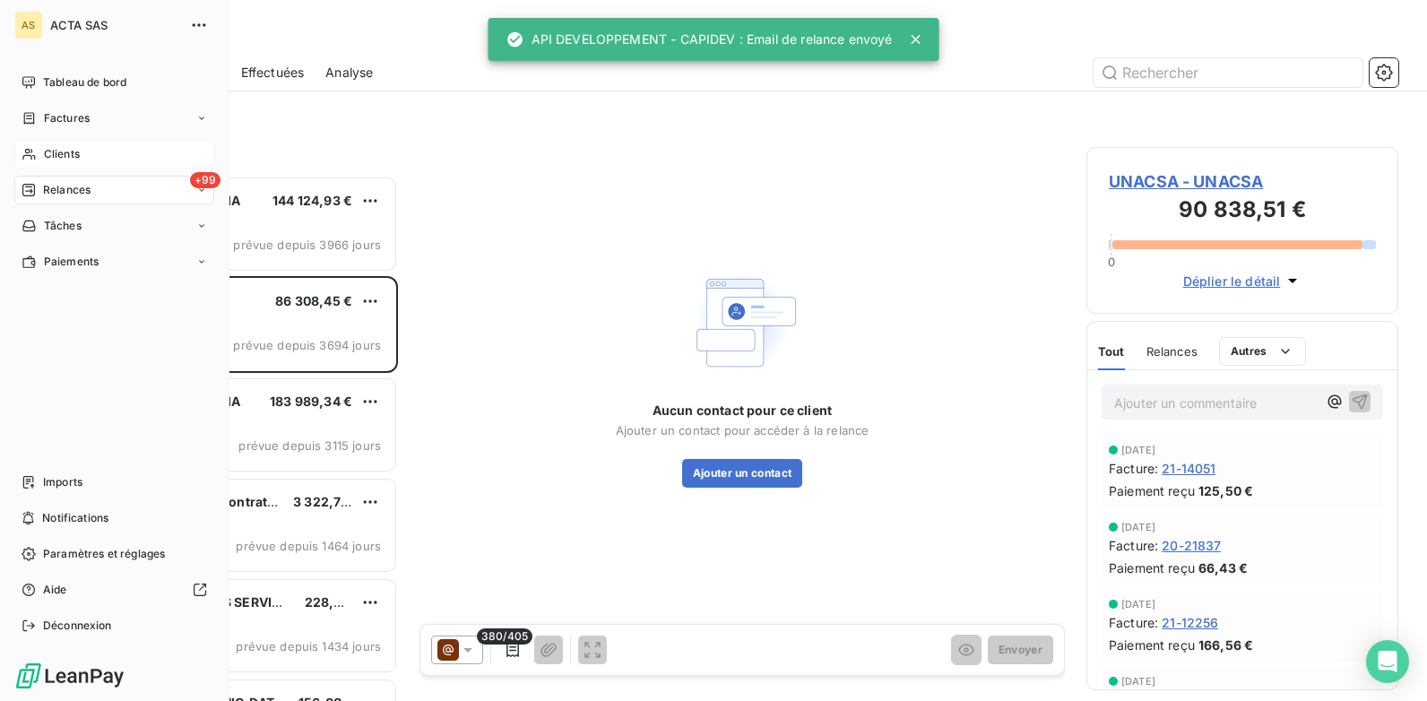
click at [45, 153] on span "Clients" at bounding box center [62, 154] width 36 height 16
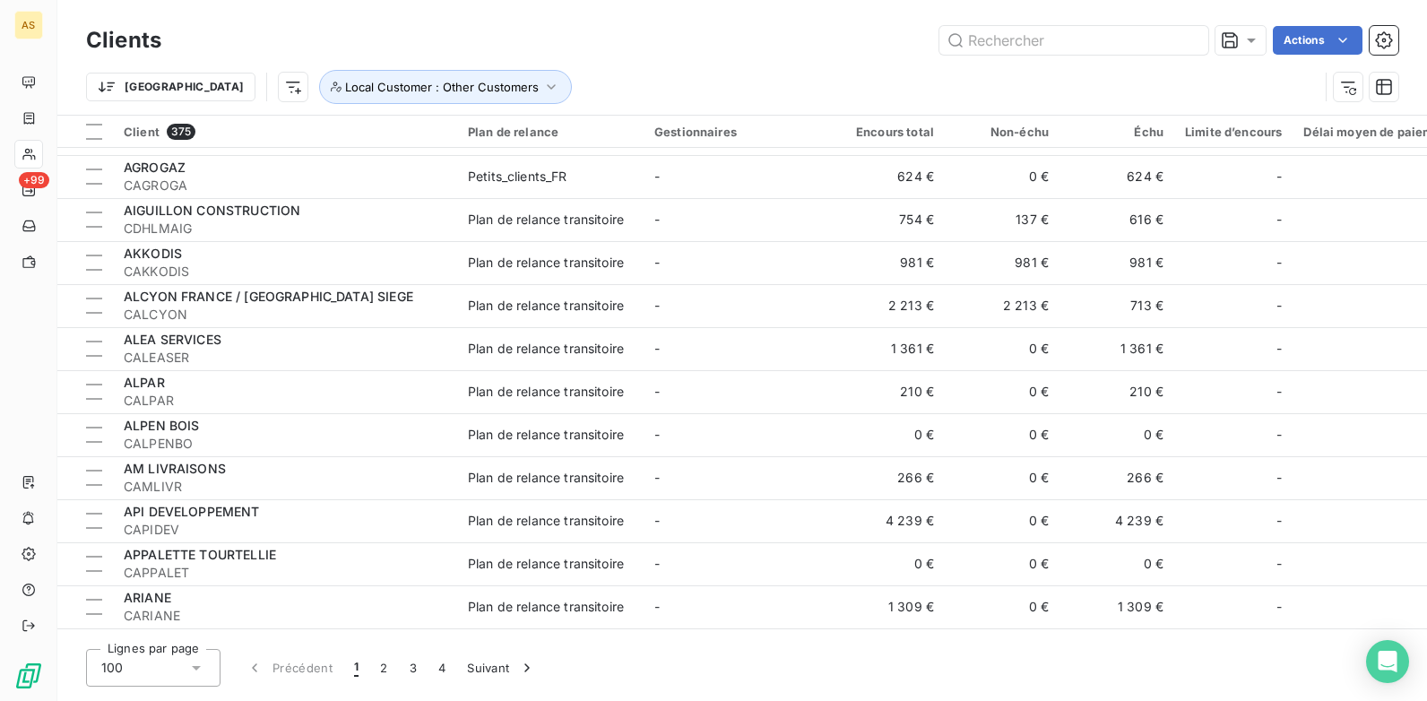
scroll to position [2062, 0]
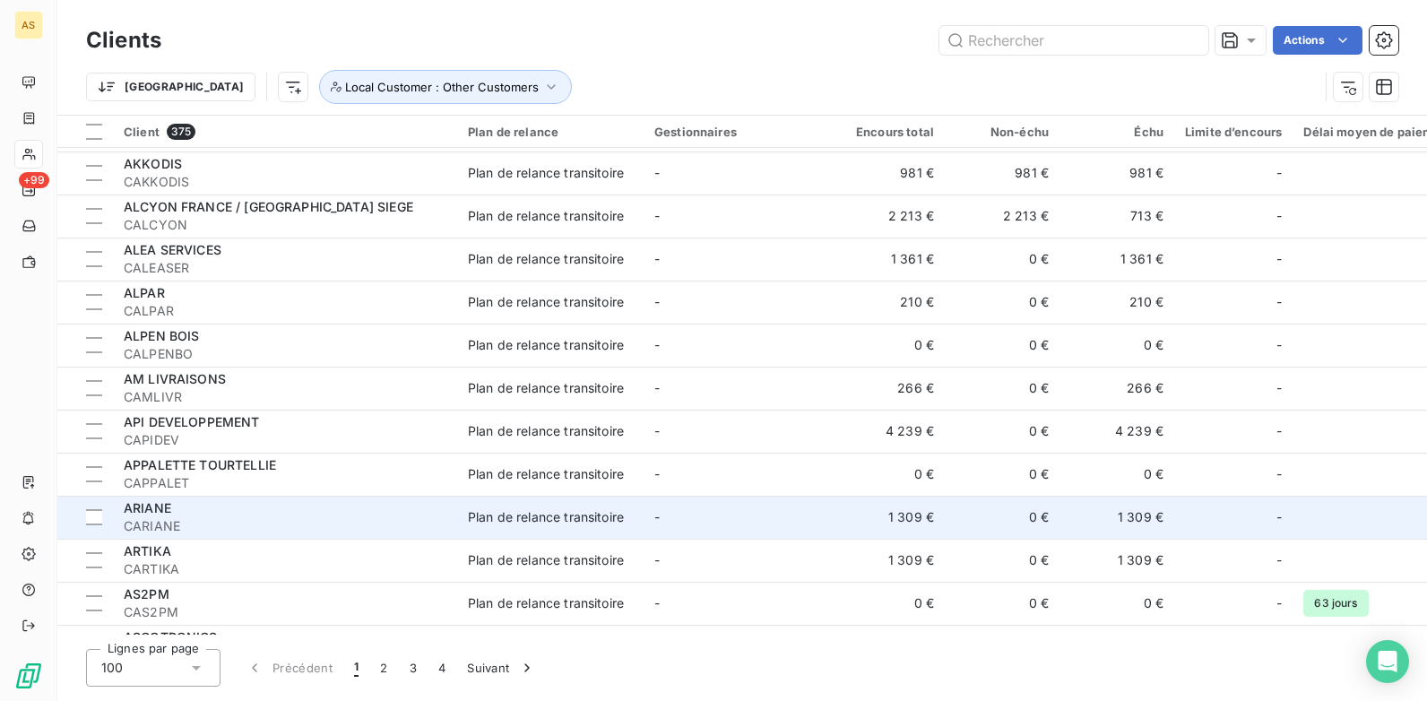
click at [403, 525] on span "CARIANE" at bounding box center [285, 526] width 323 height 18
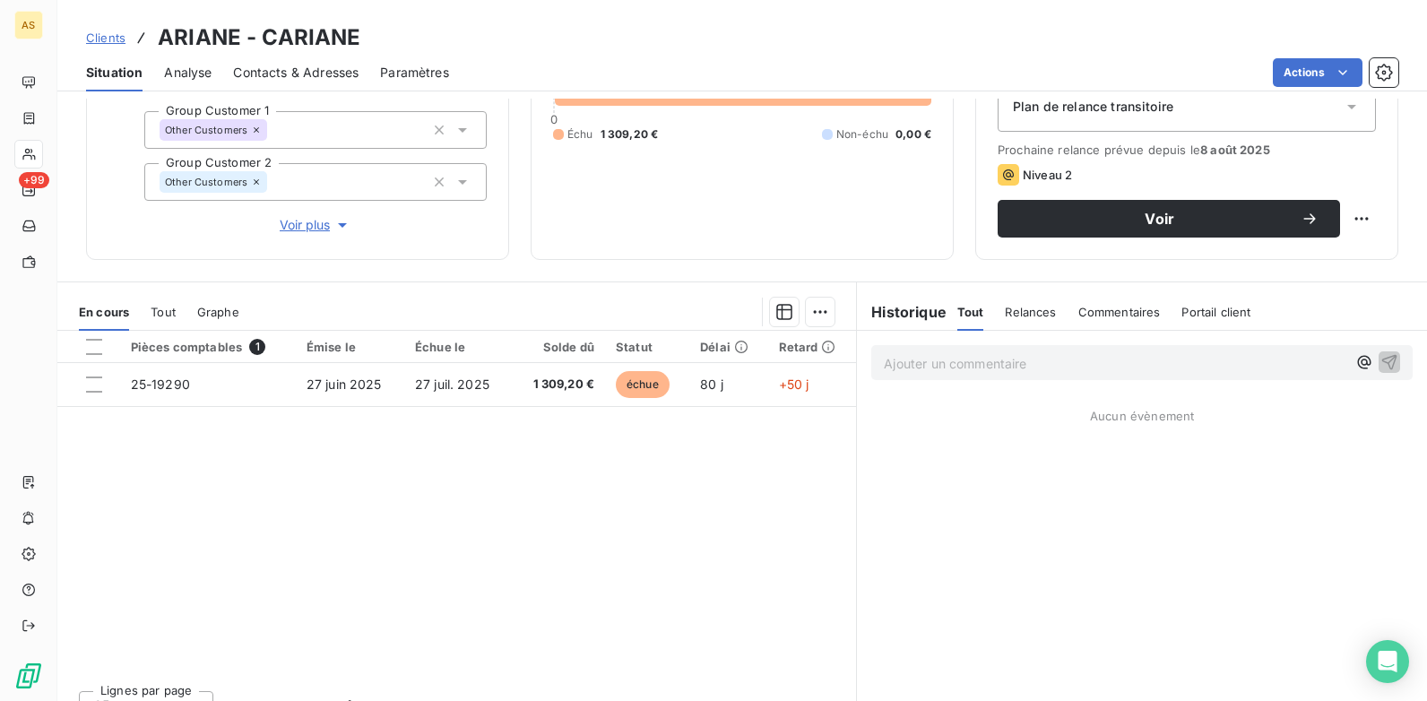
scroll to position [246, 0]
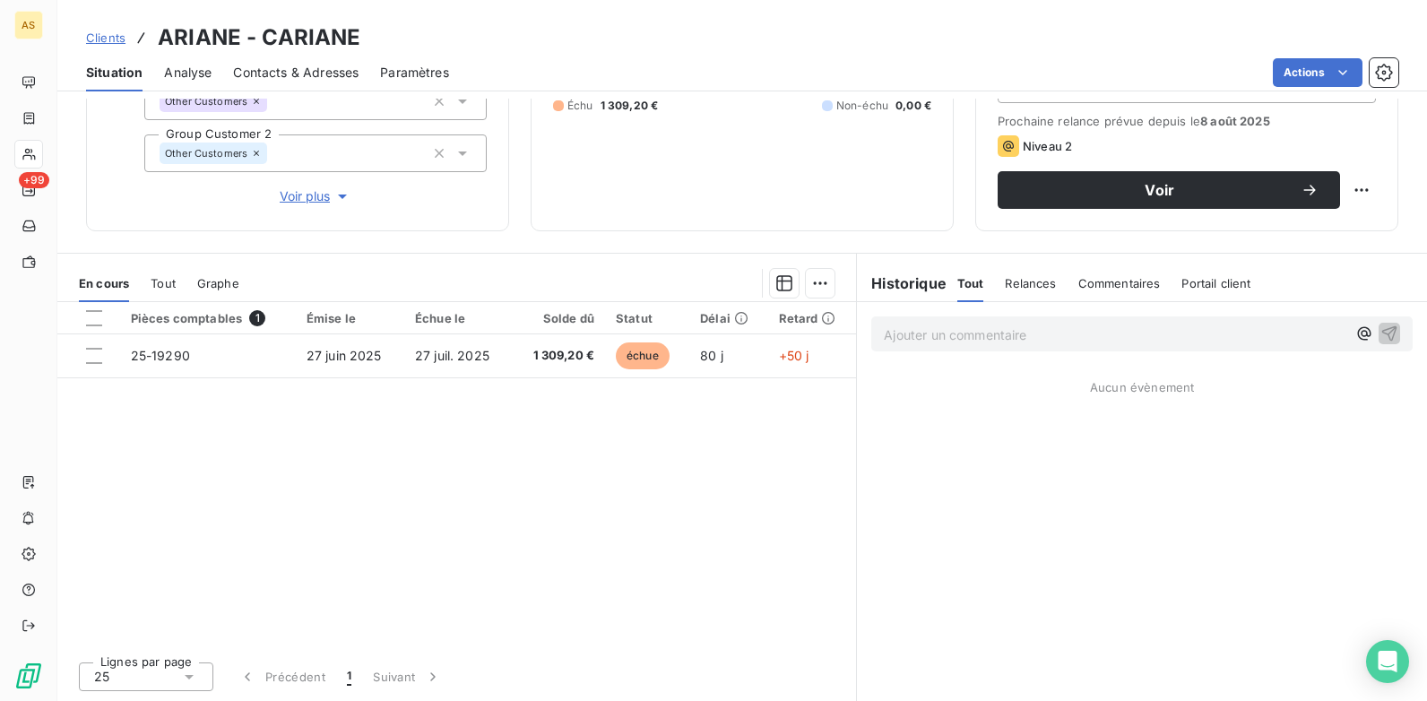
click at [306, 65] on span "Contacts & Adresses" at bounding box center [296, 73] width 126 height 18
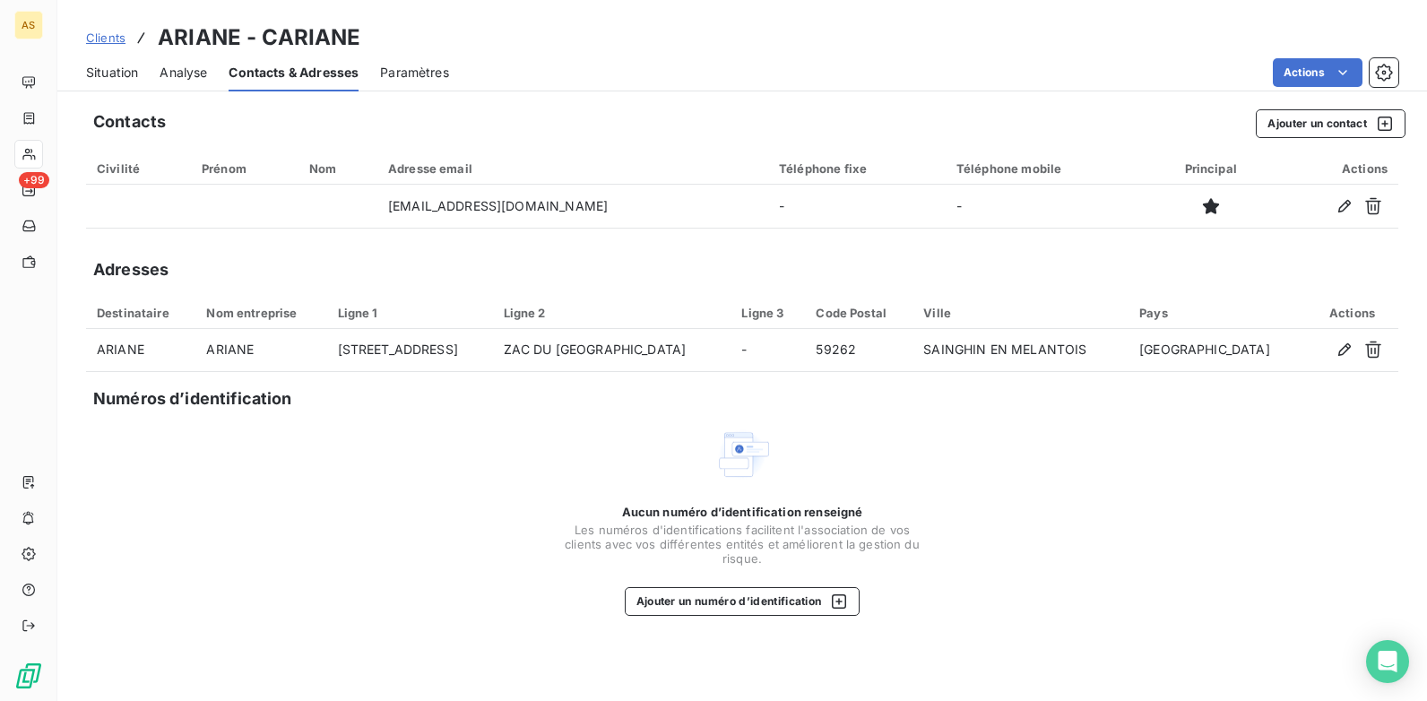
click at [100, 76] on span "Situation" at bounding box center [112, 73] width 52 height 18
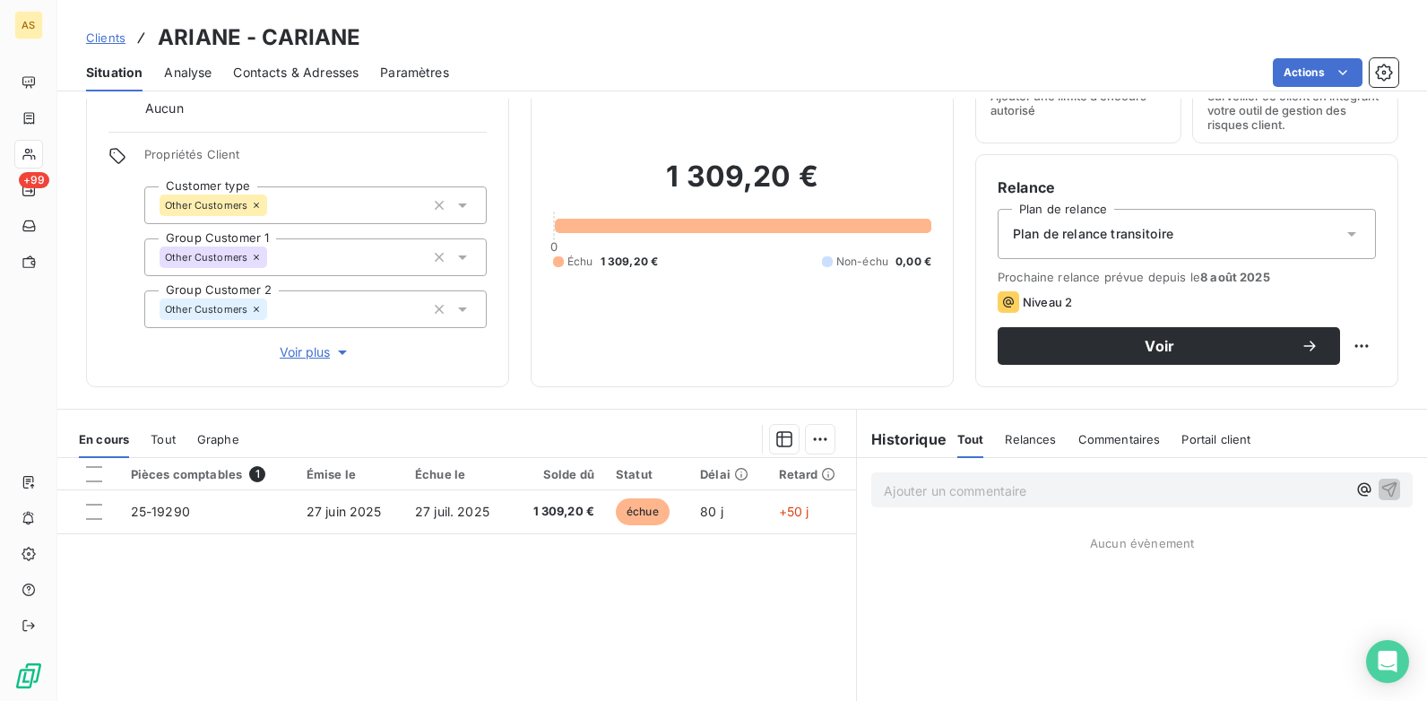
scroll to position [0, 0]
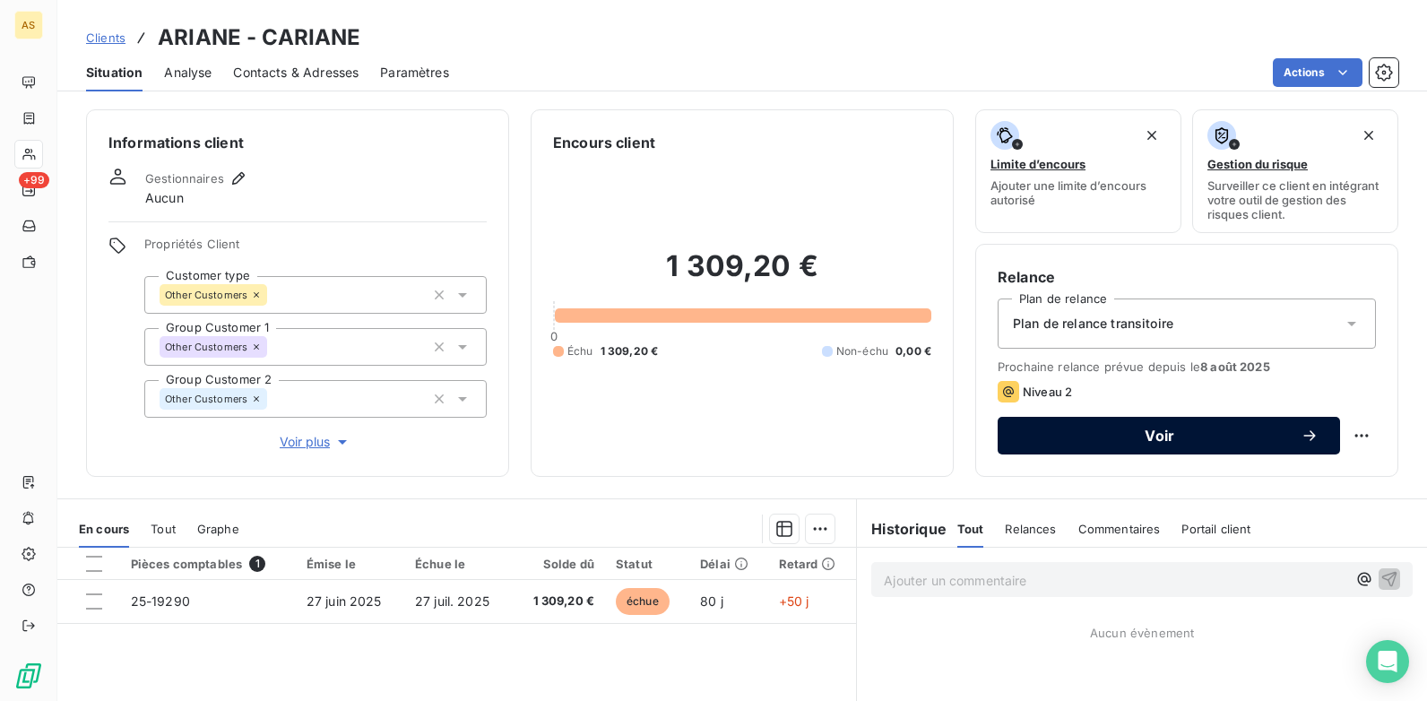
click at [1059, 439] on span "Voir" at bounding box center [1160, 436] width 282 height 14
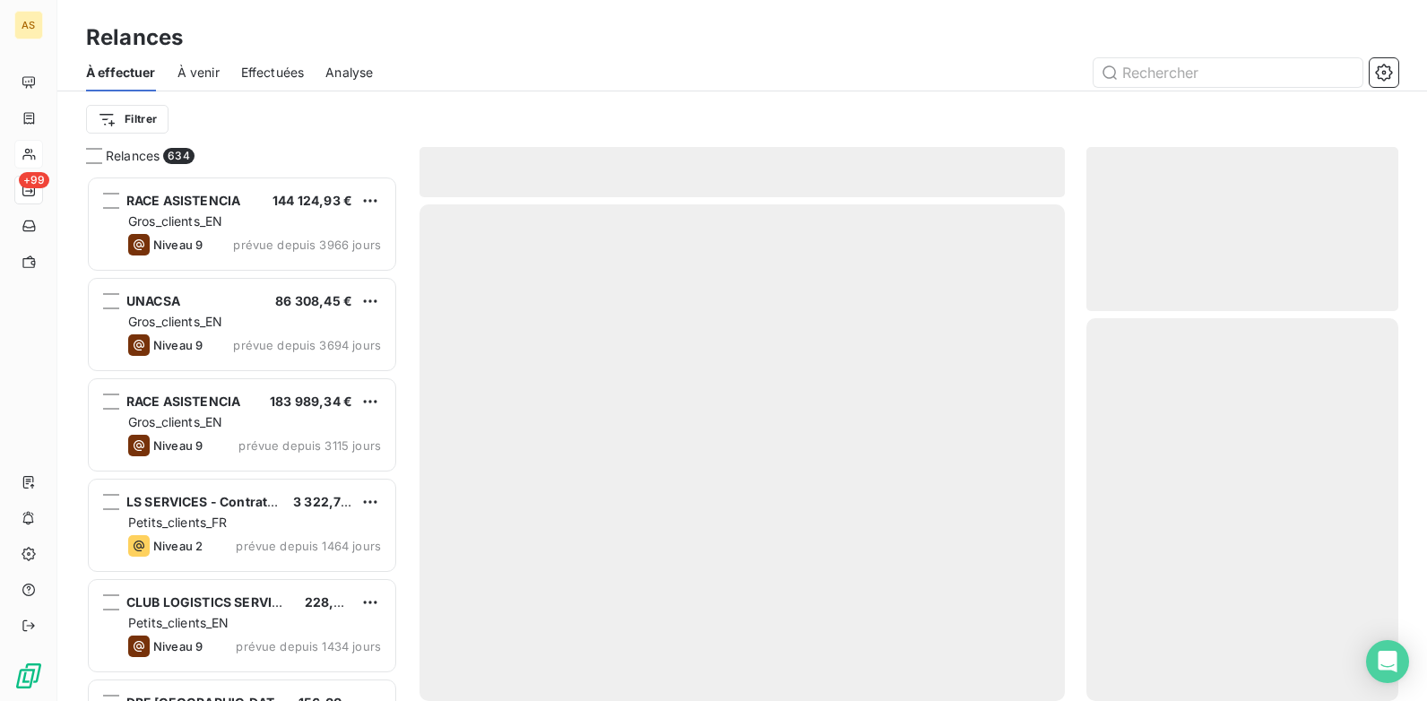
scroll to position [512, 299]
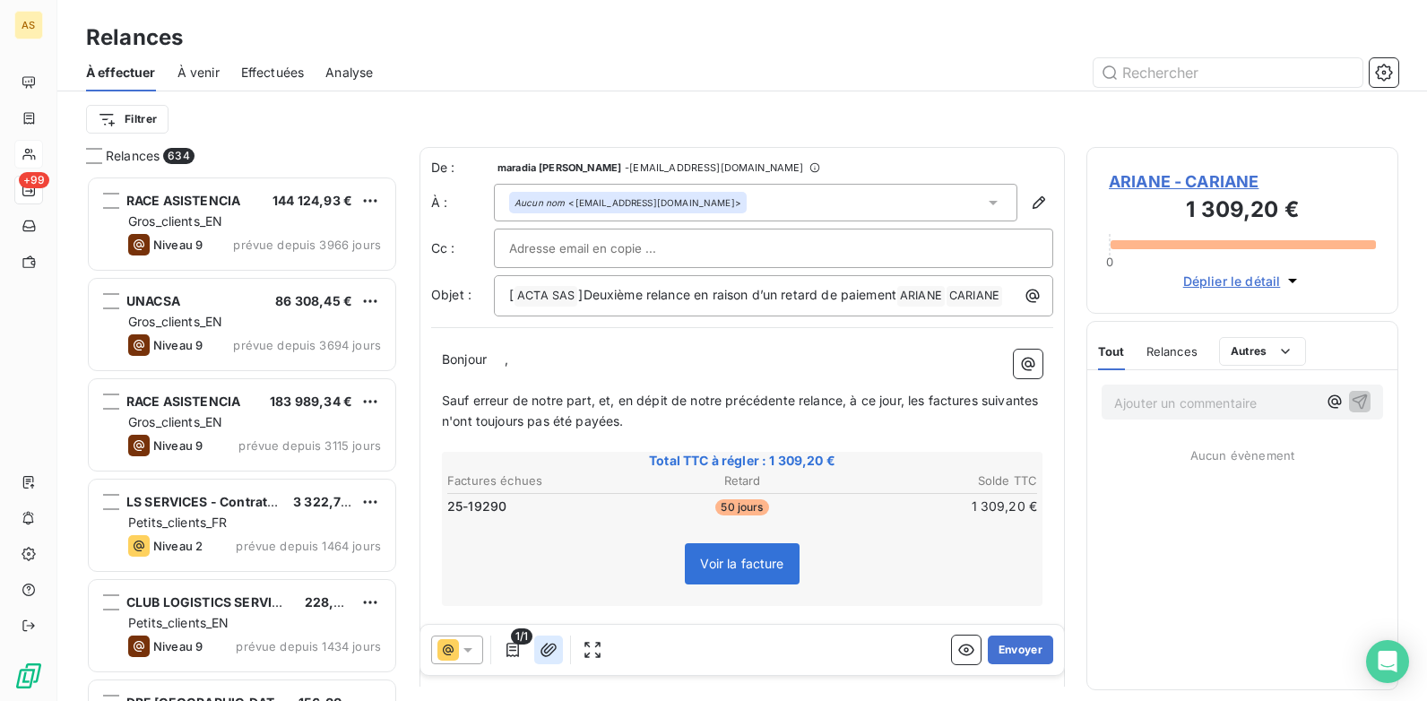
click at [551, 539] on icon "button" at bounding box center [549, 650] width 18 height 18
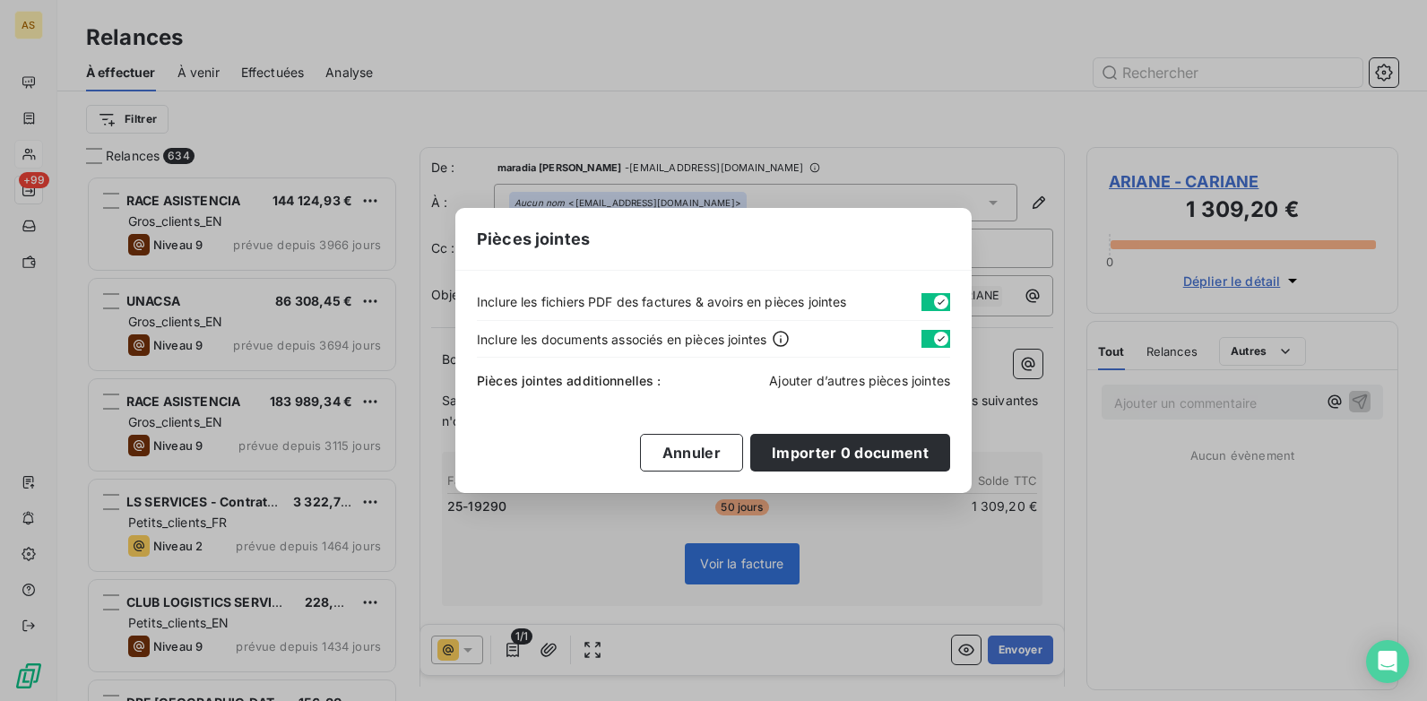
click at [858, 379] on span "Ajouter d’autres pièces jointes" at bounding box center [859, 380] width 181 height 15
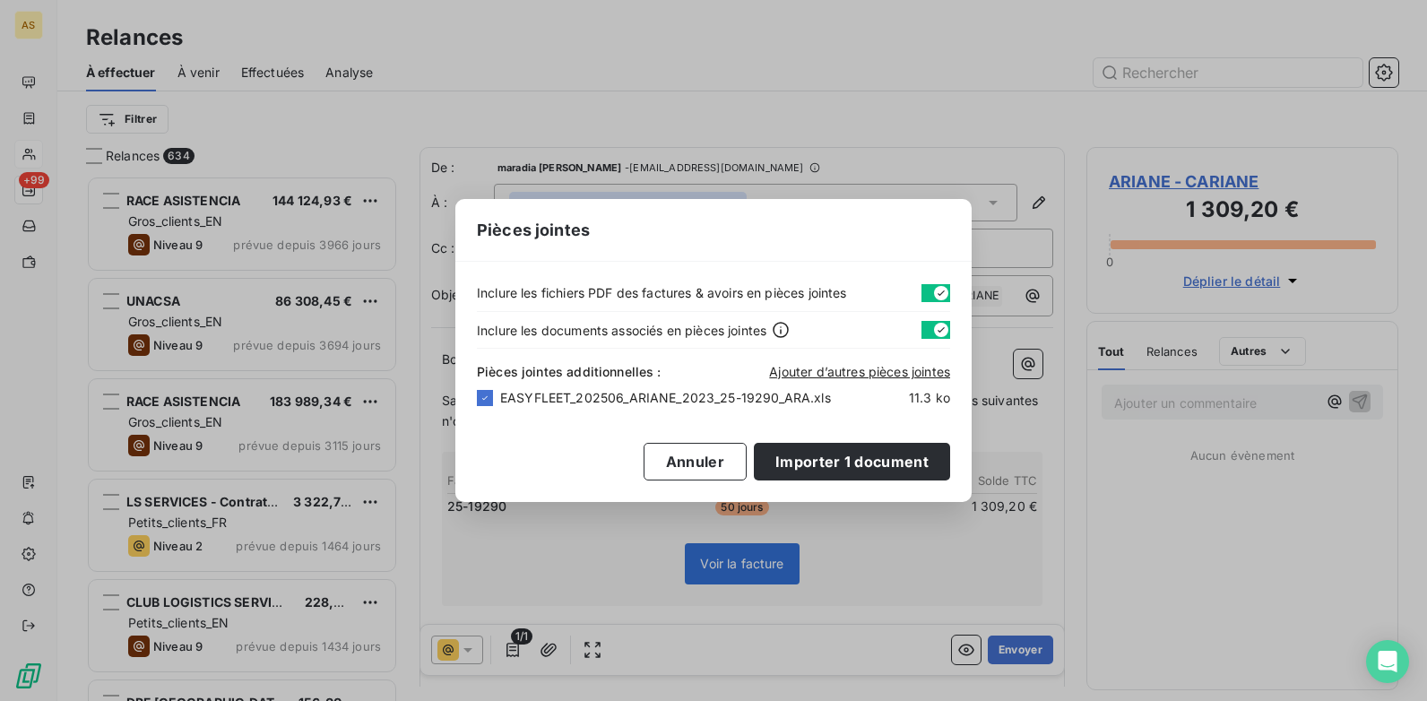
click at [957, 539] on div "Pièces jointes Inclure les fichiers PDF des factures & avoirs en pièces jointes…" at bounding box center [713, 350] width 1427 height 701
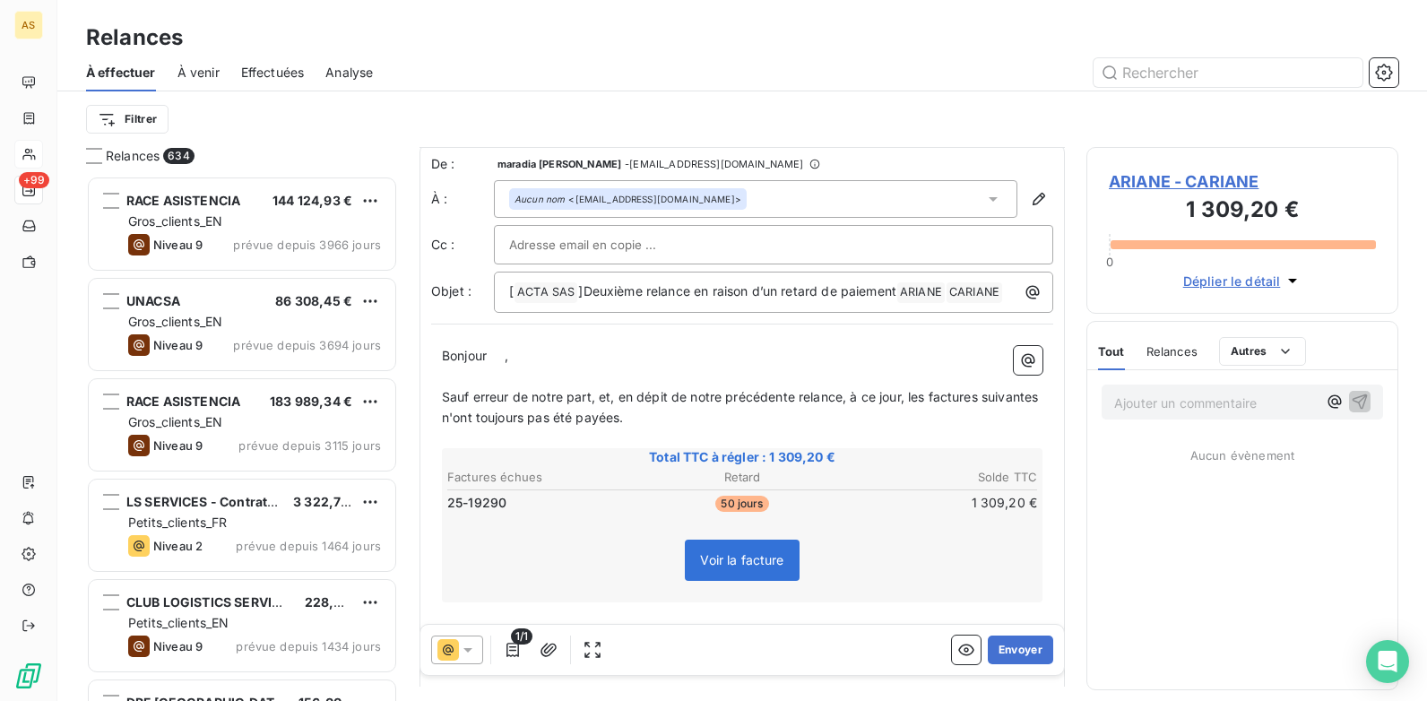
scroll to position [1, 0]
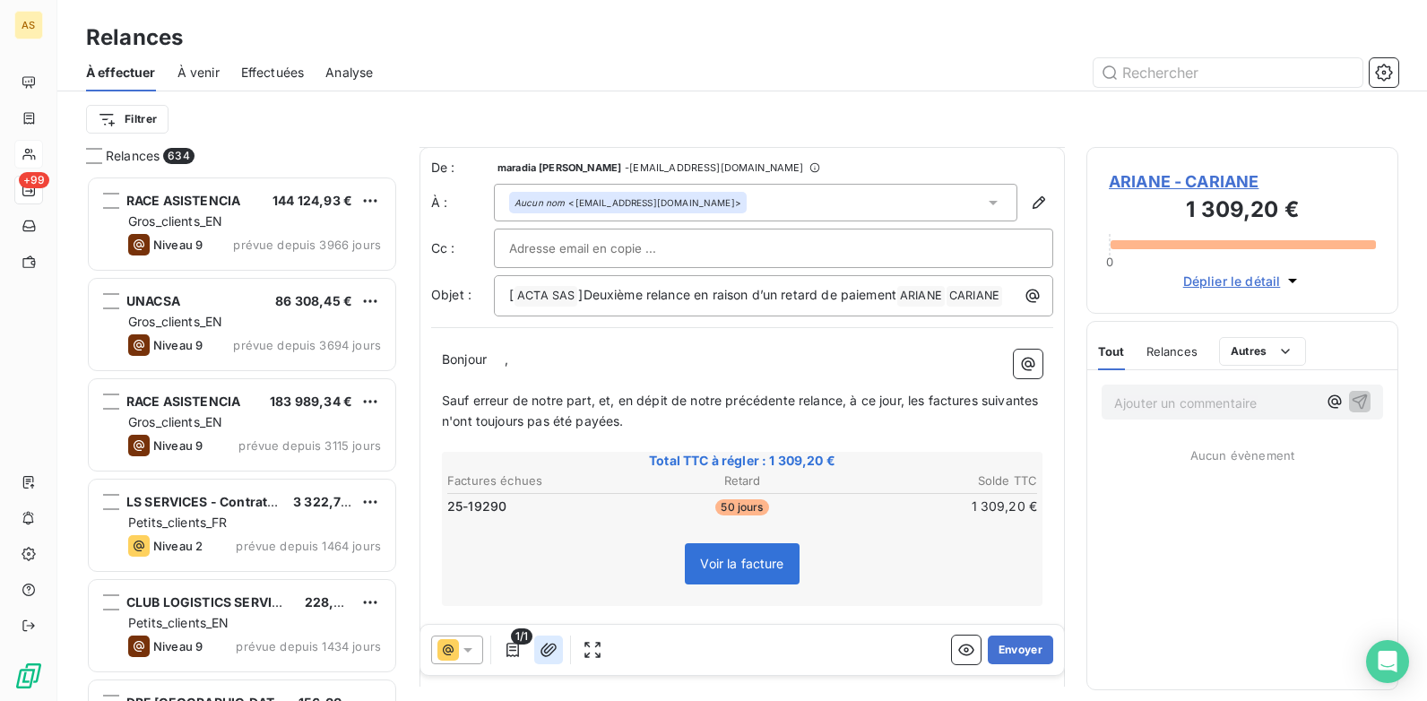
click at [553, 539] on icon "button" at bounding box center [549, 650] width 18 height 18
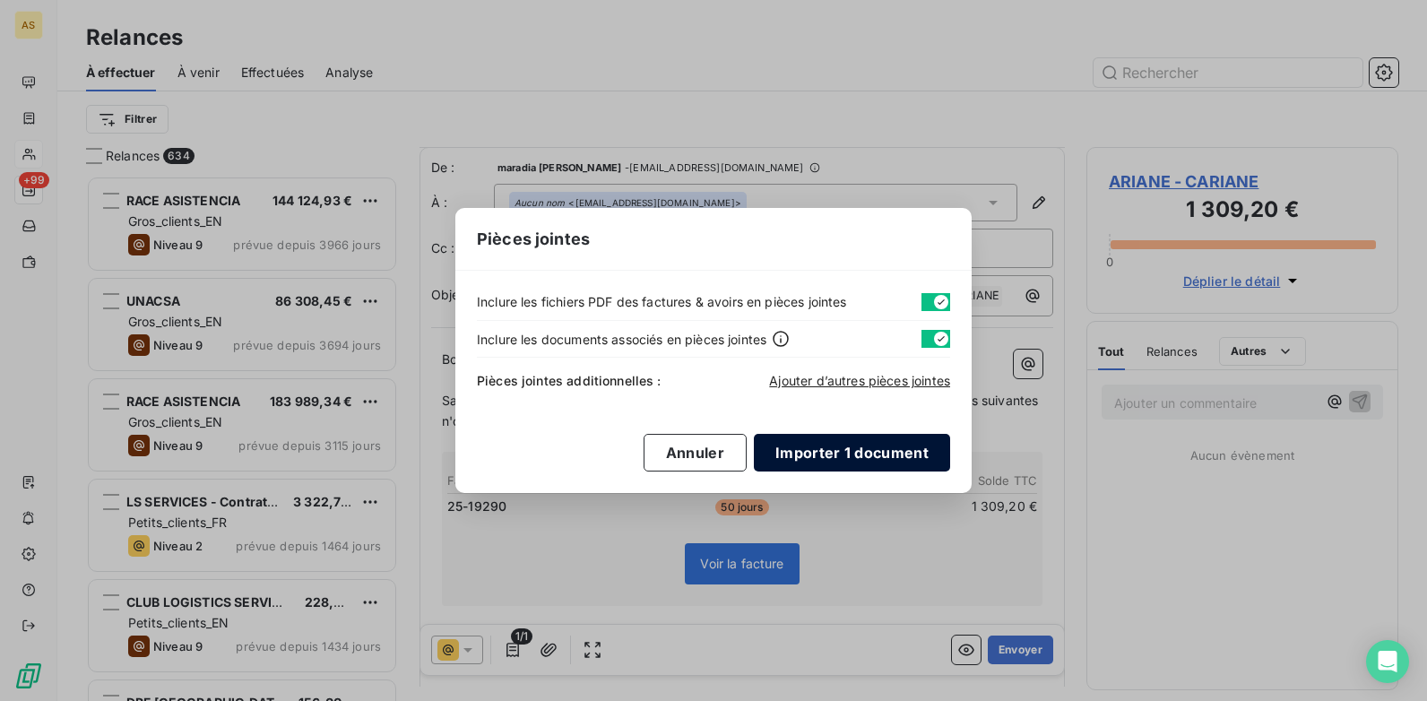
click at [848, 460] on button "Importer 1 document" at bounding box center [852, 453] width 196 height 38
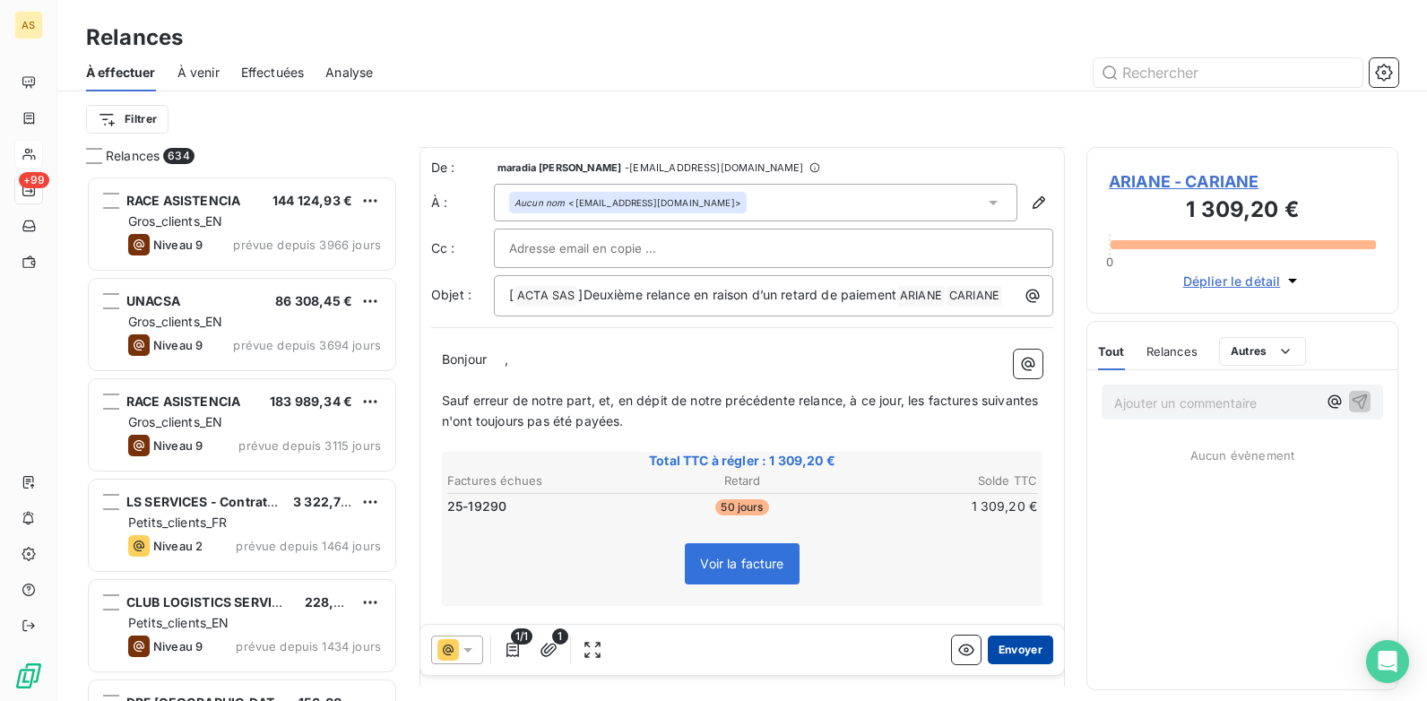
click at [1017, 539] on button "Envoyer" at bounding box center [1020, 650] width 65 height 29
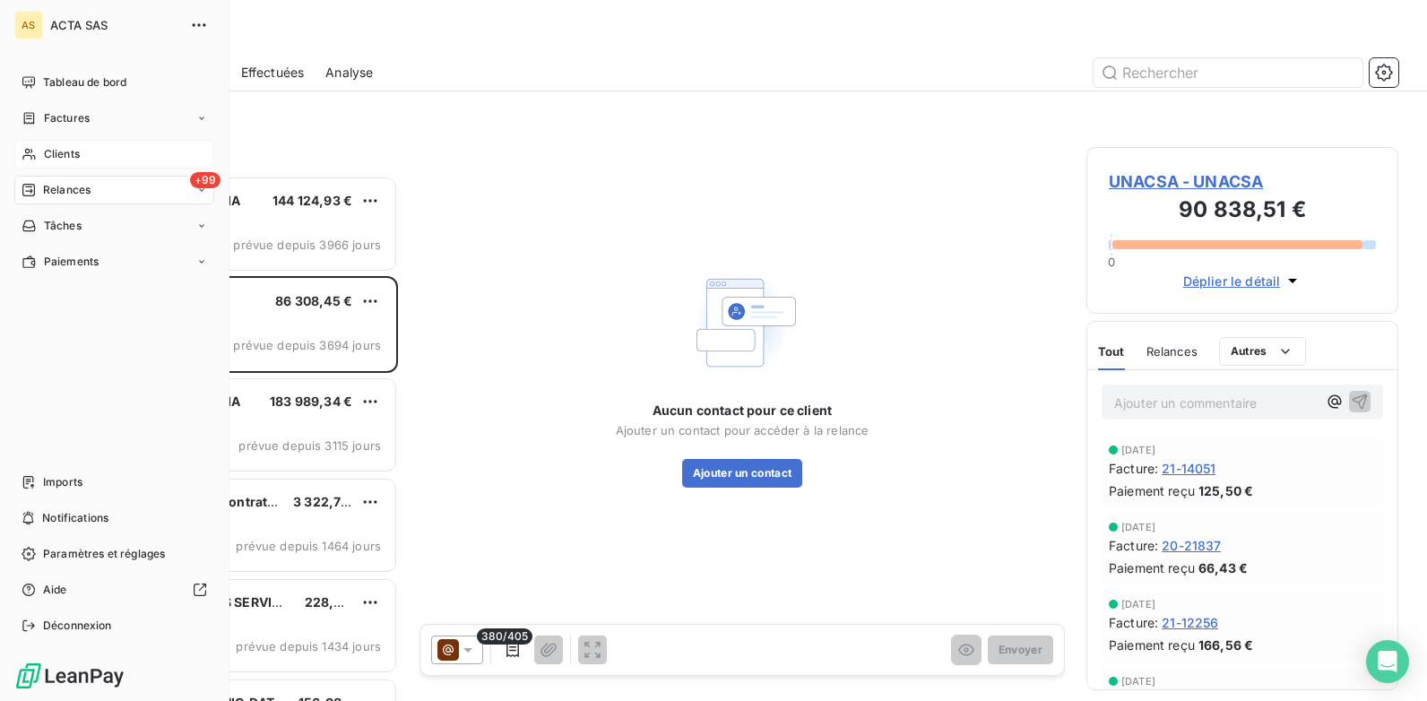
click at [54, 152] on span "Clients" at bounding box center [62, 154] width 36 height 16
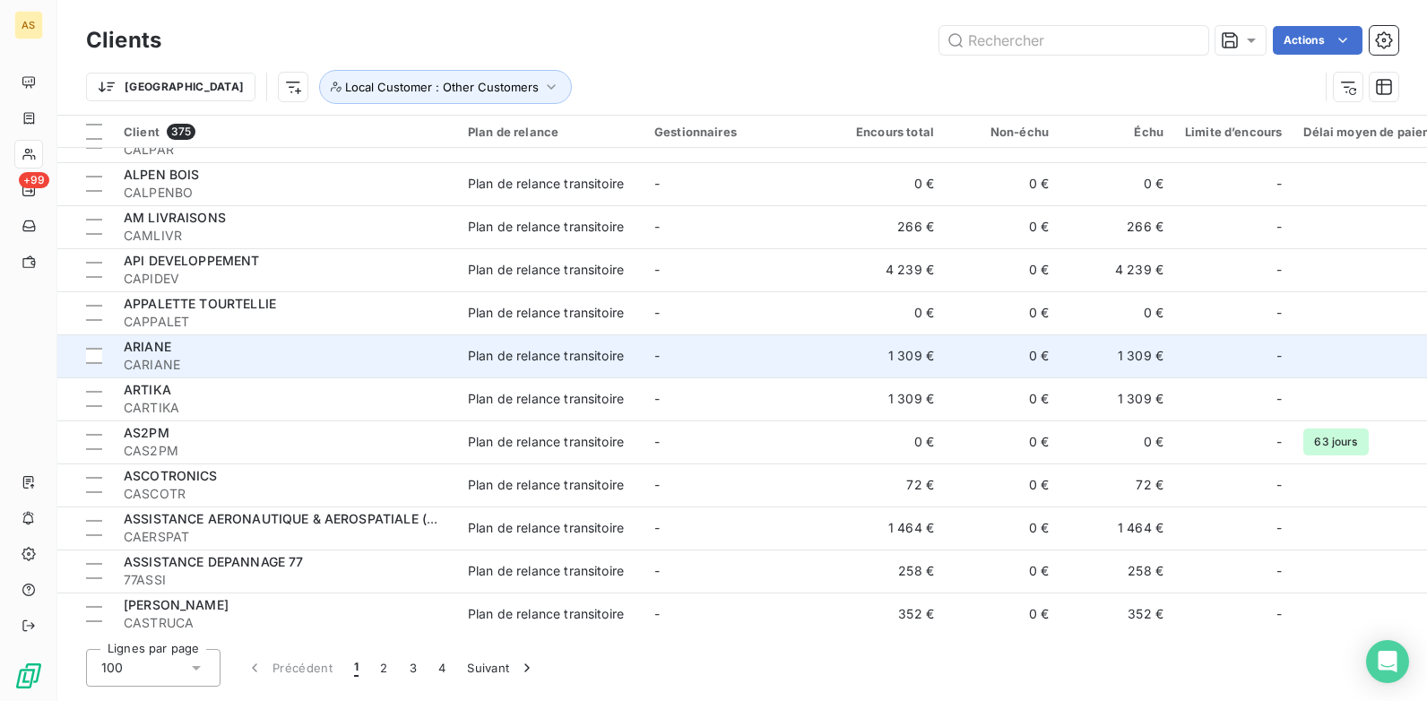
scroll to position [2152, 0]
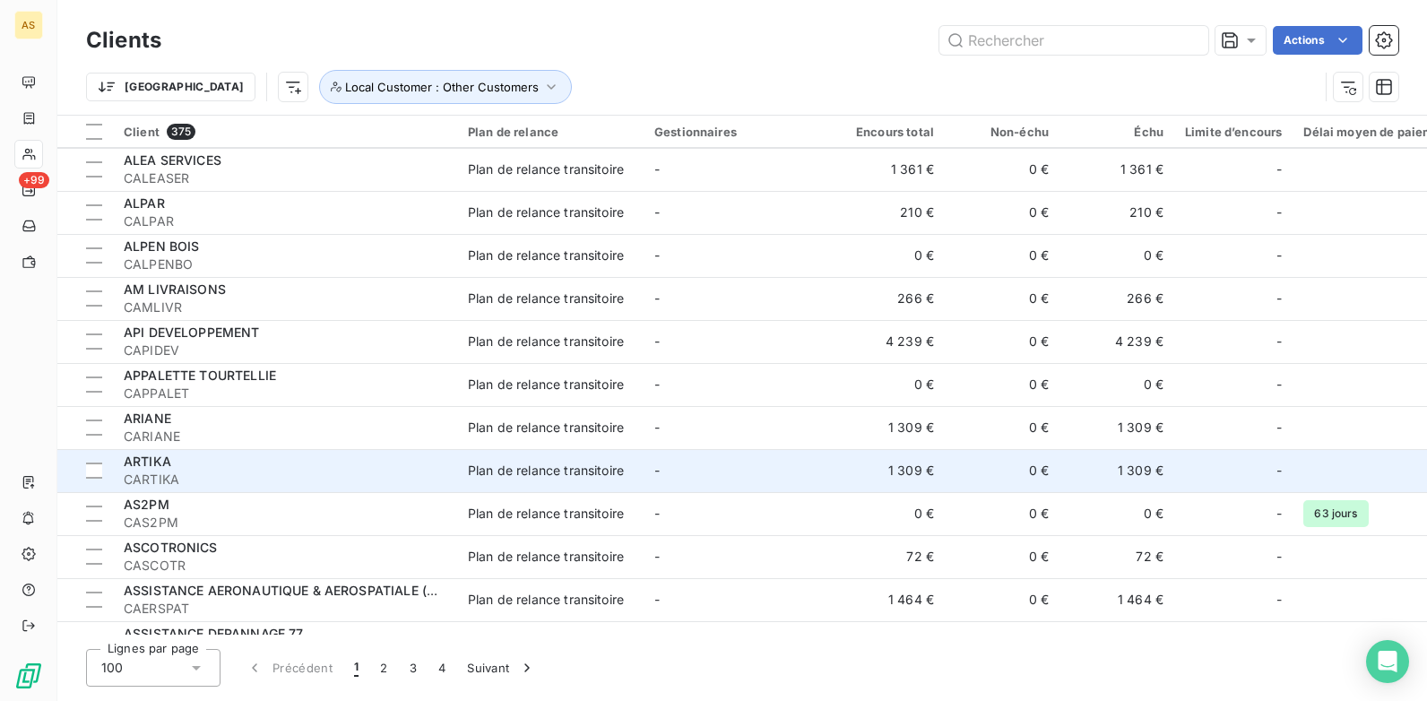
click at [406, 464] on div "ARTIKA" at bounding box center [285, 462] width 323 height 18
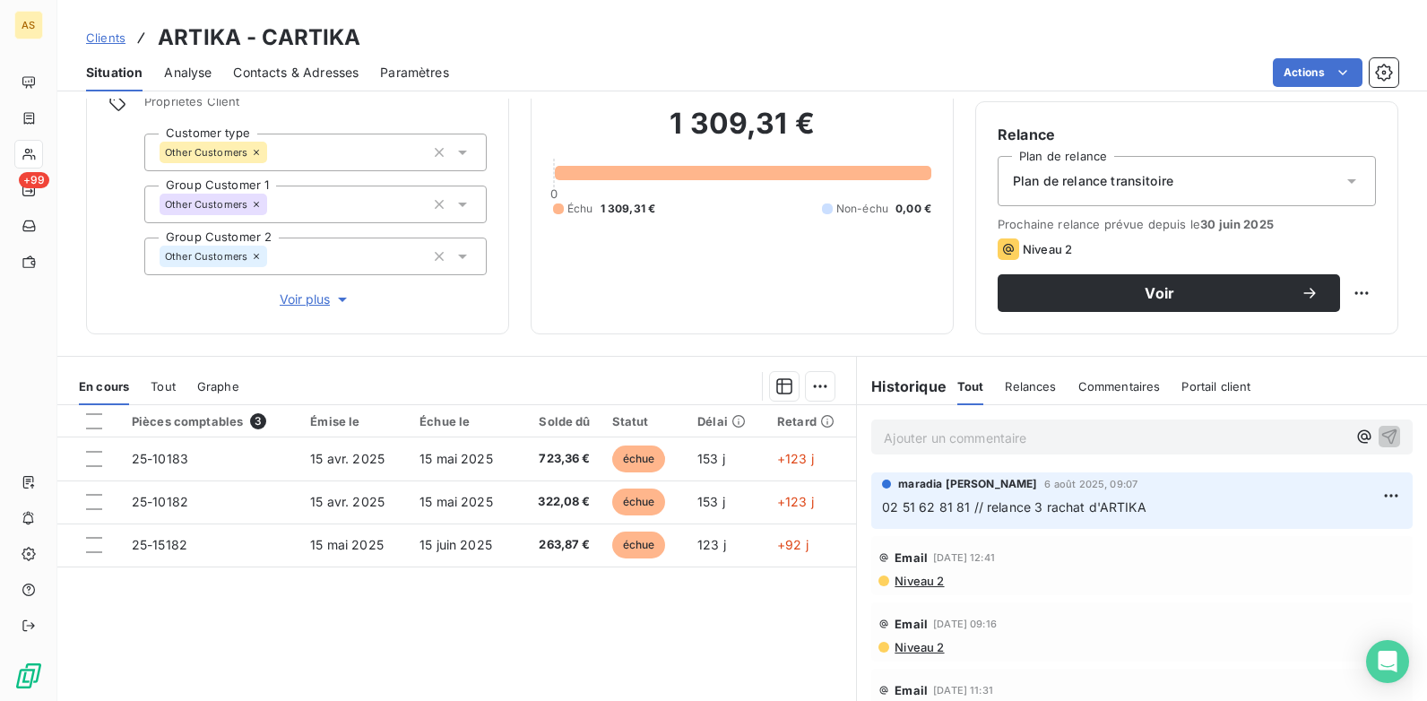
scroll to position [246, 0]
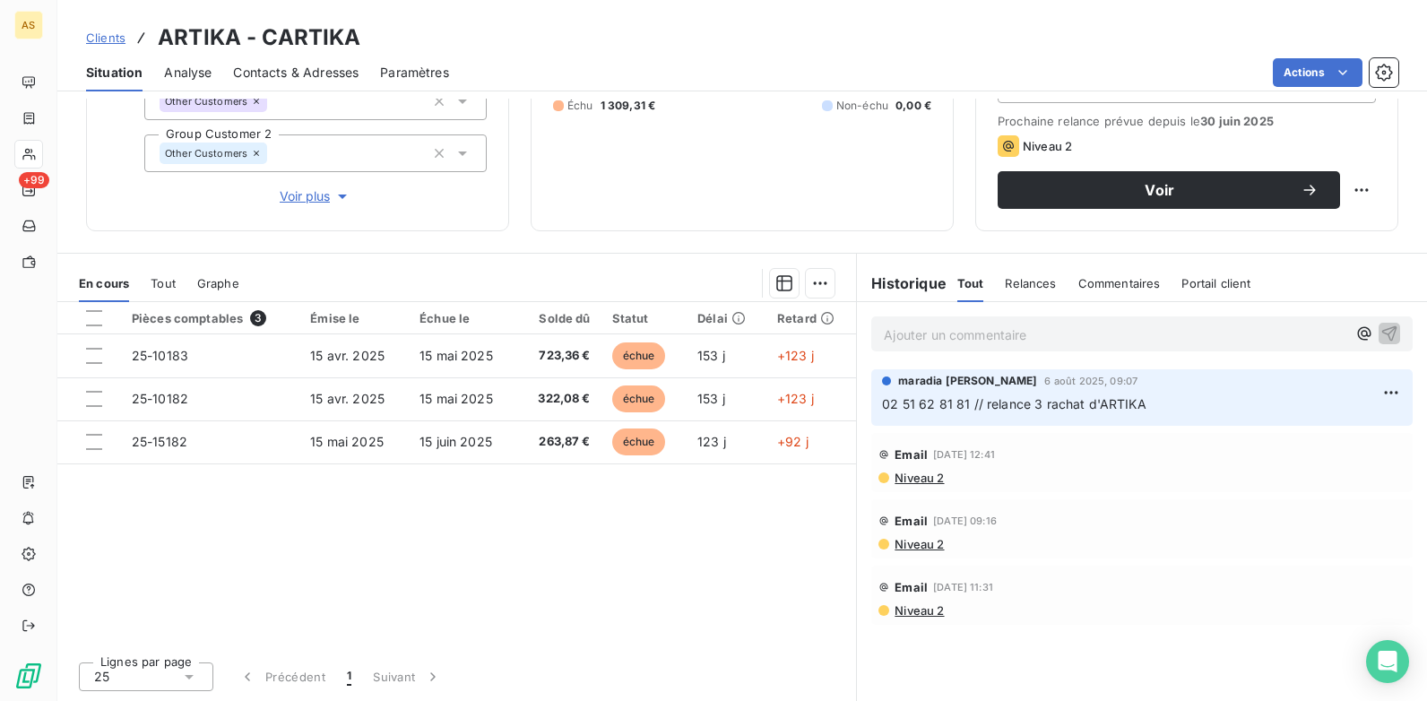
click at [108, 40] on span "Clients" at bounding box center [105, 37] width 39 height 14
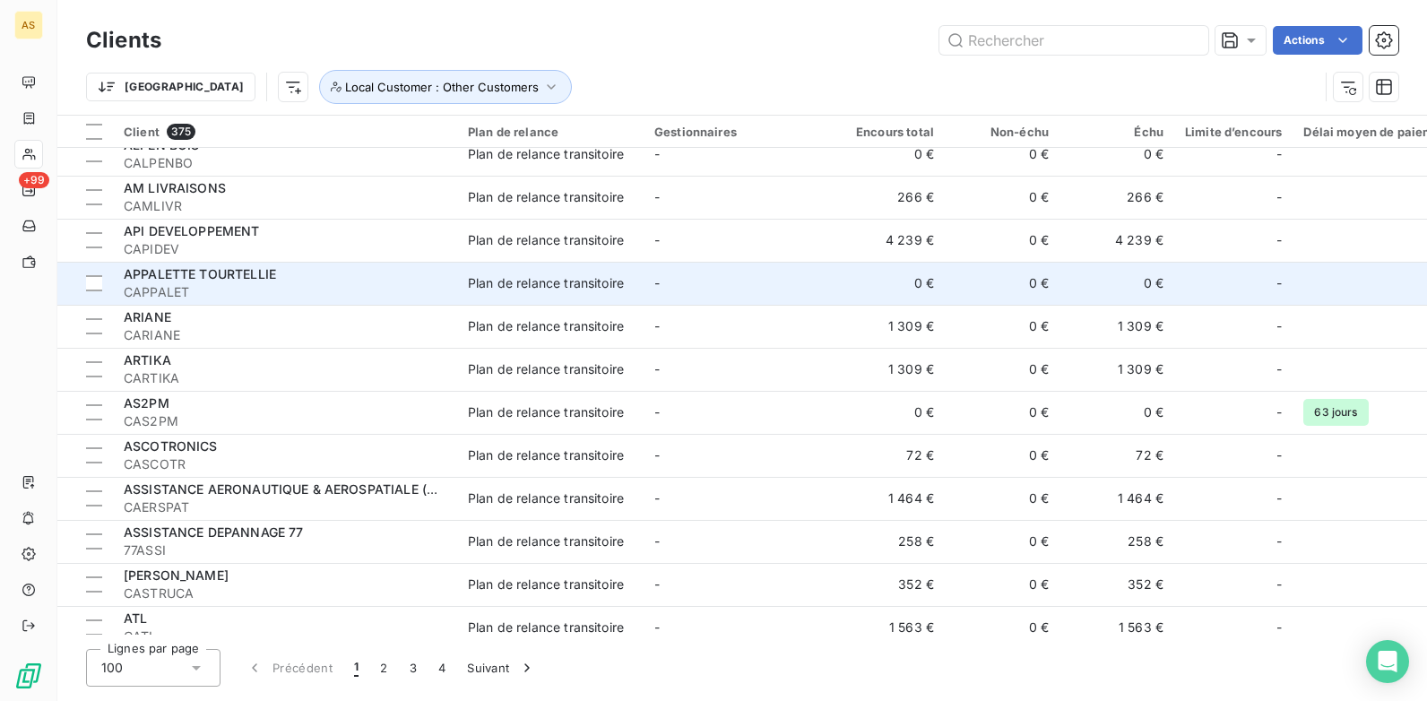
scroll to position [2241, 0]
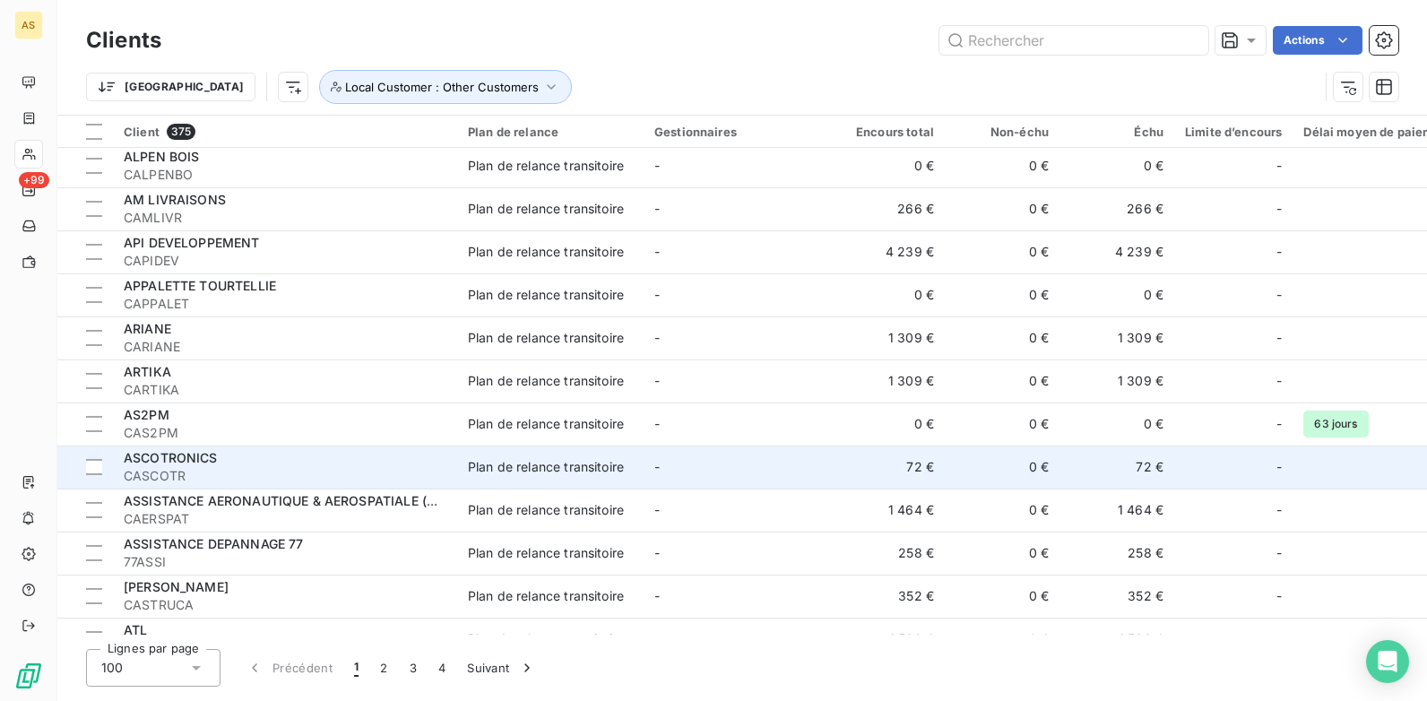
click at [482, 473] on div "Plan de relance transitoire" at bounding box center [546, 467] width 156 height 18
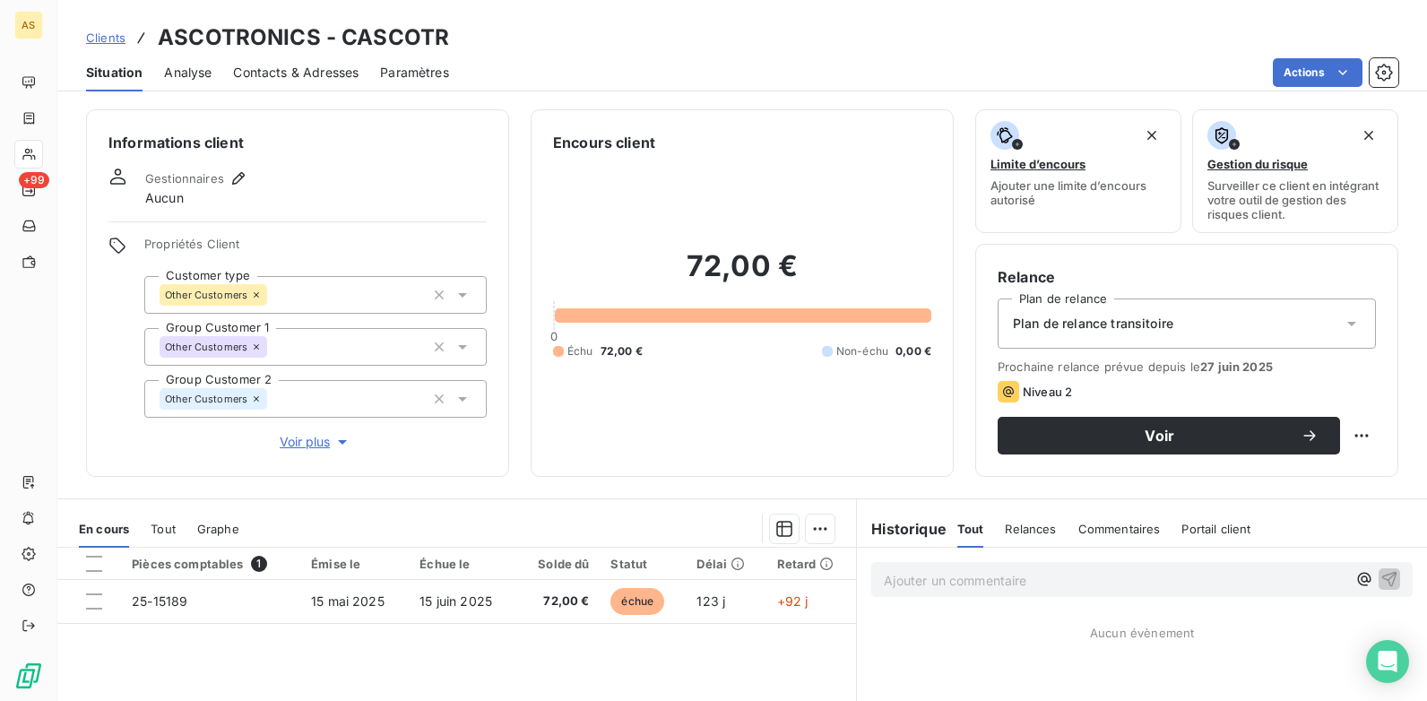
click at [314, 76] on span "Contacts & Adresses" at bounding box center [296, 73] width 126 height 18
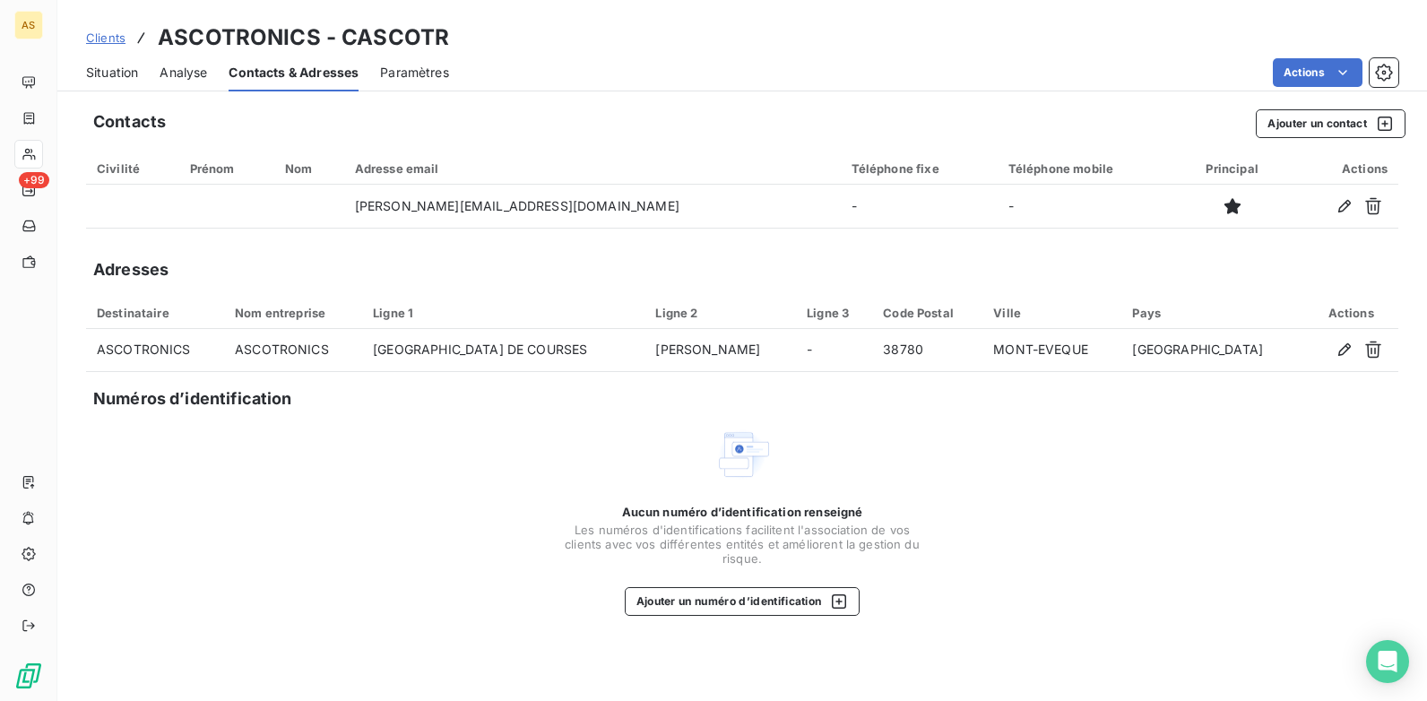
click at [118, 77] on span "Situation" at bounding box center [112, 73] width 52 height 18
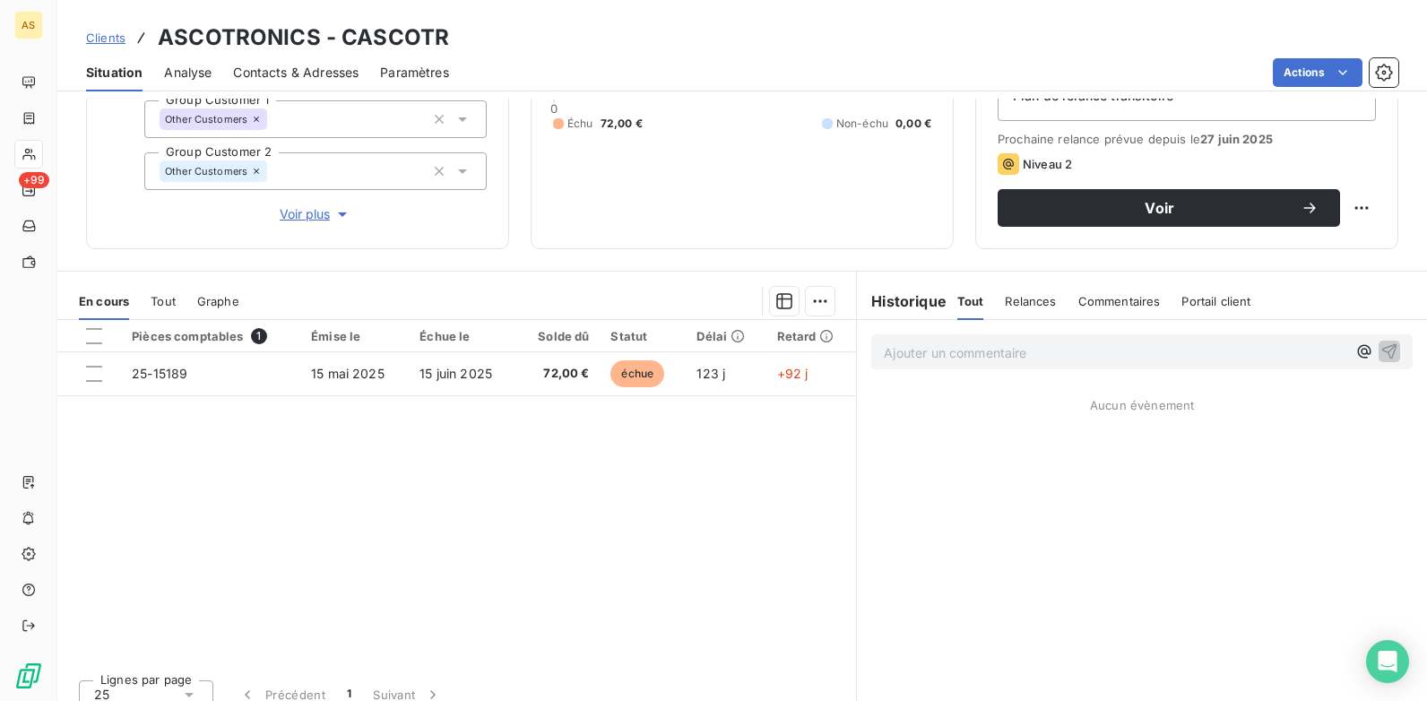
scroll to position [246, 0]
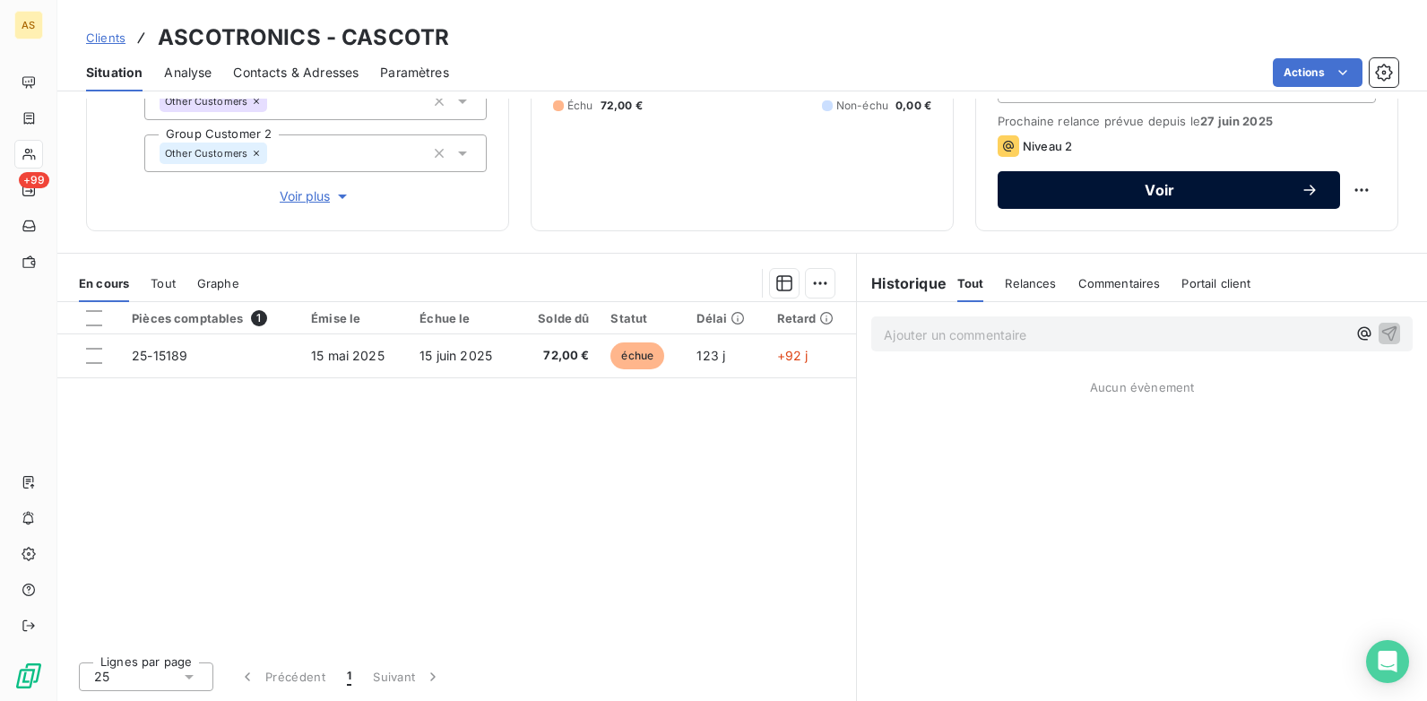
click at [1066, 200] on button "Voir" at bounding box center [1169, 190] width 342 height 38
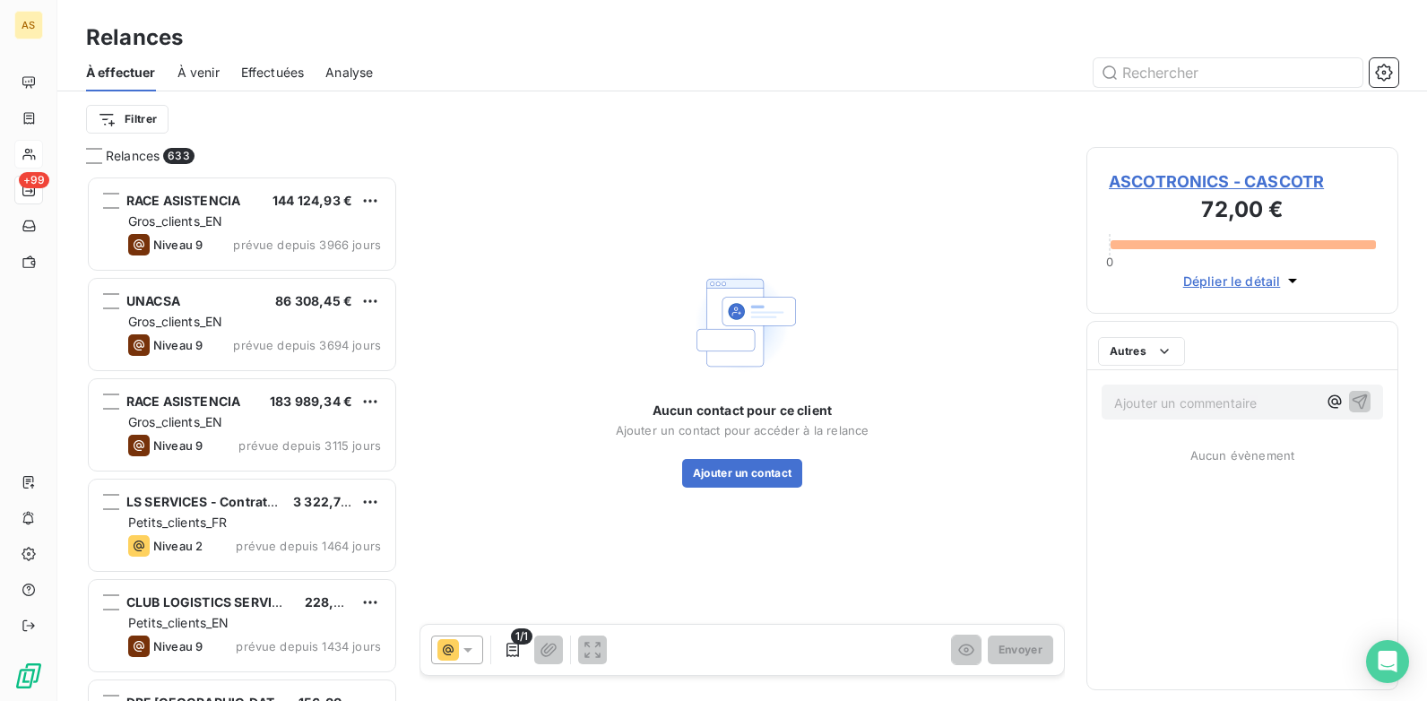
scroll to position [512, 299]
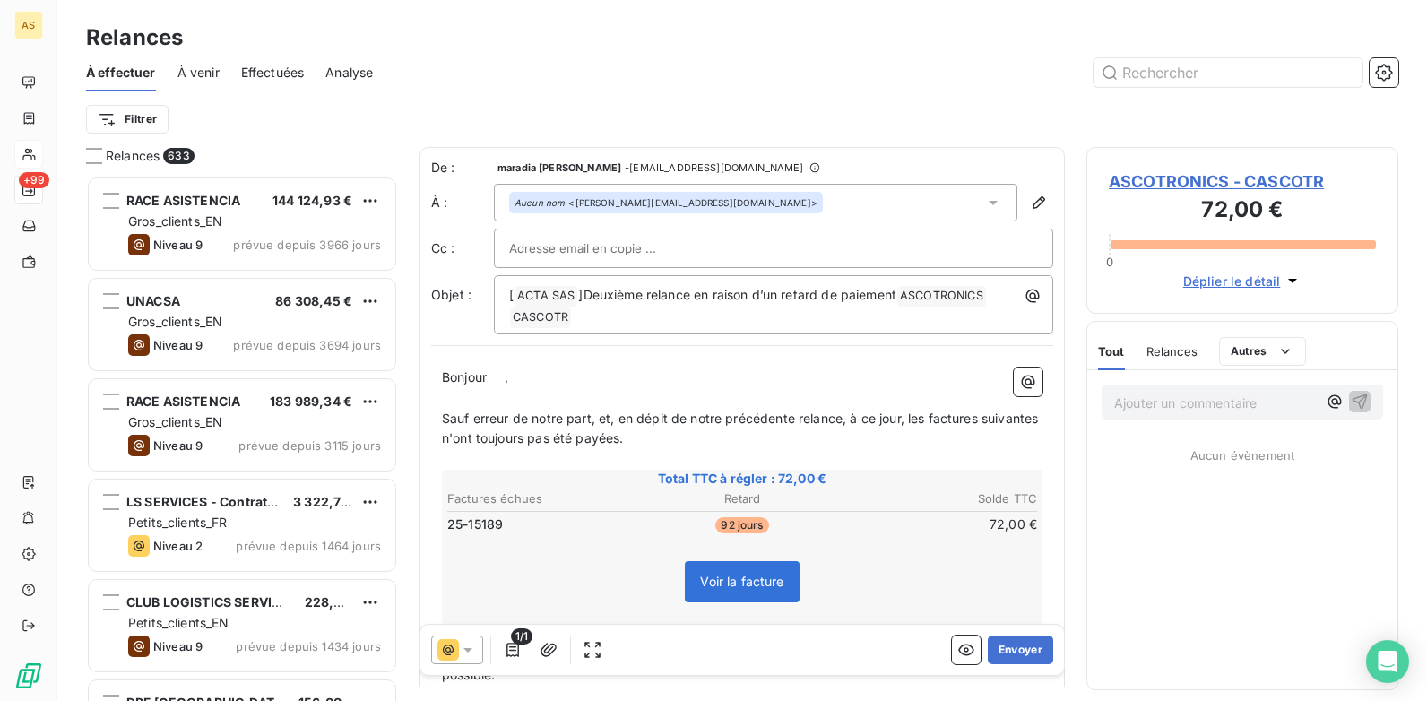
click at [469, 539] on icon at bounding box center [468, 650] width 9 height 4
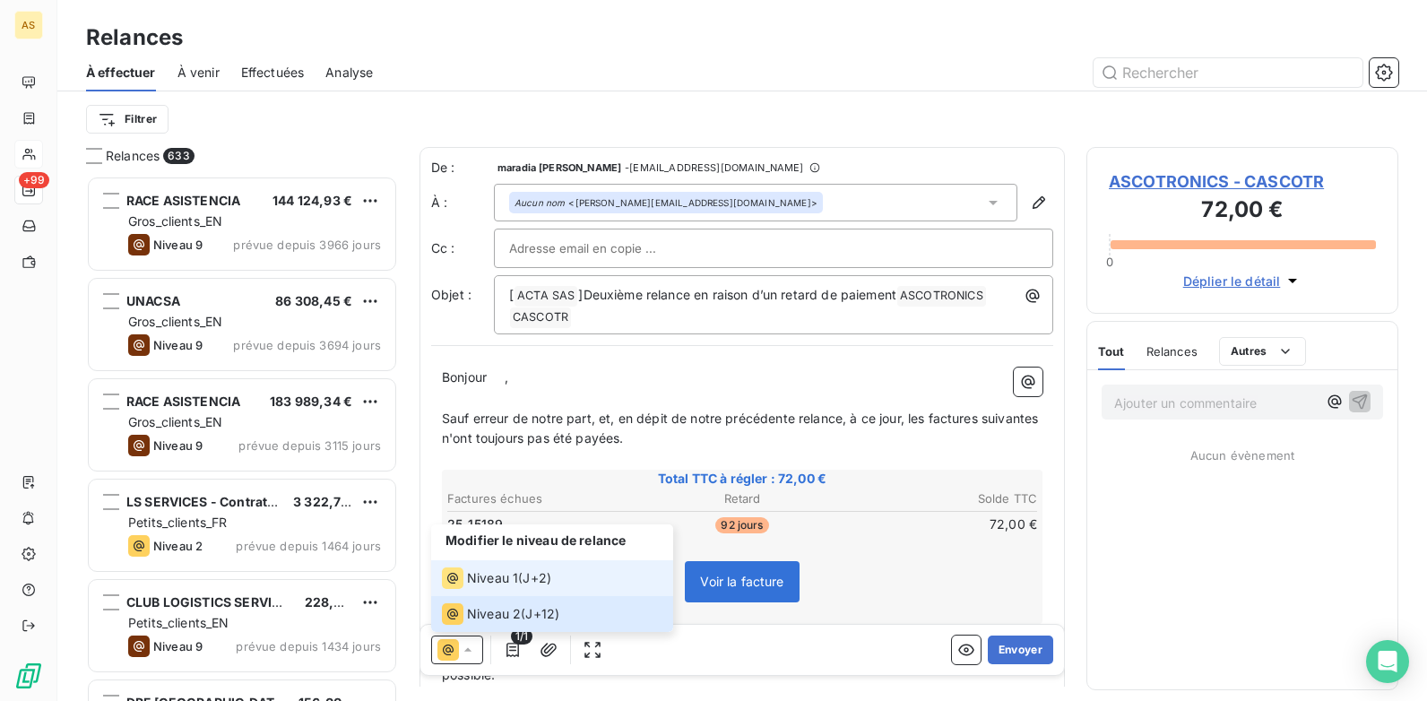
click at [490, 539] on span "Niveau 1" at bounding box center [492, 578] width 51 height 18
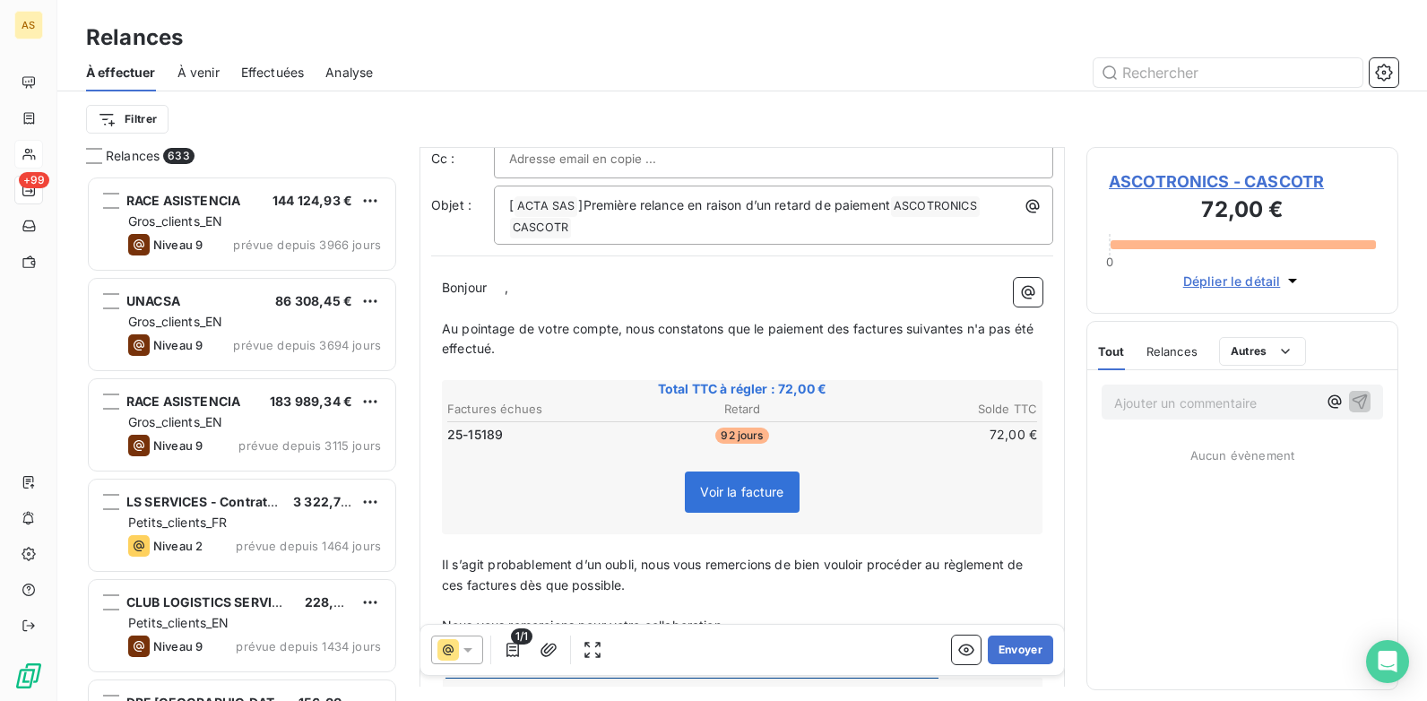
scroll to position [1, 0]
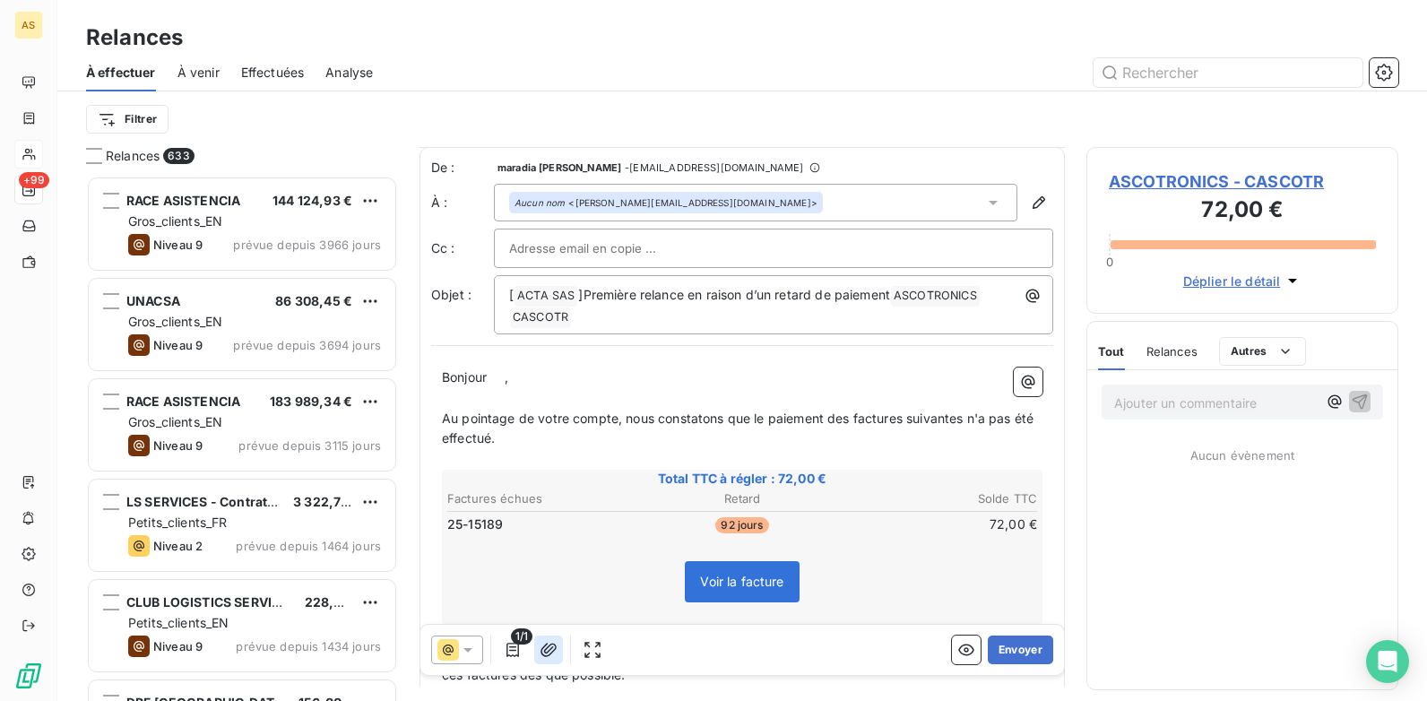
click at [551, 539] on icon "button" at bounding box center [549, 650] width 18 height 18
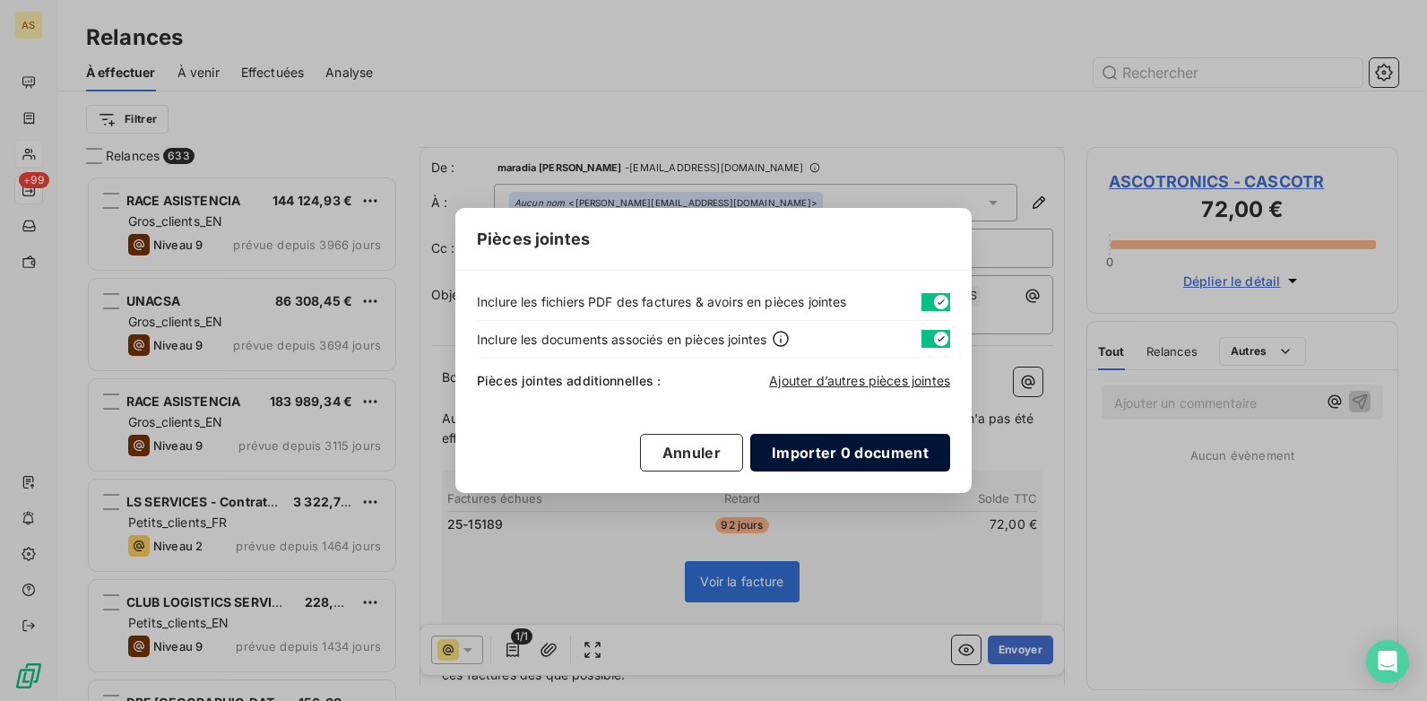
click at [856, 453] on button "Importer 0 document" at bounding box center [850, 453] width 200 height 38
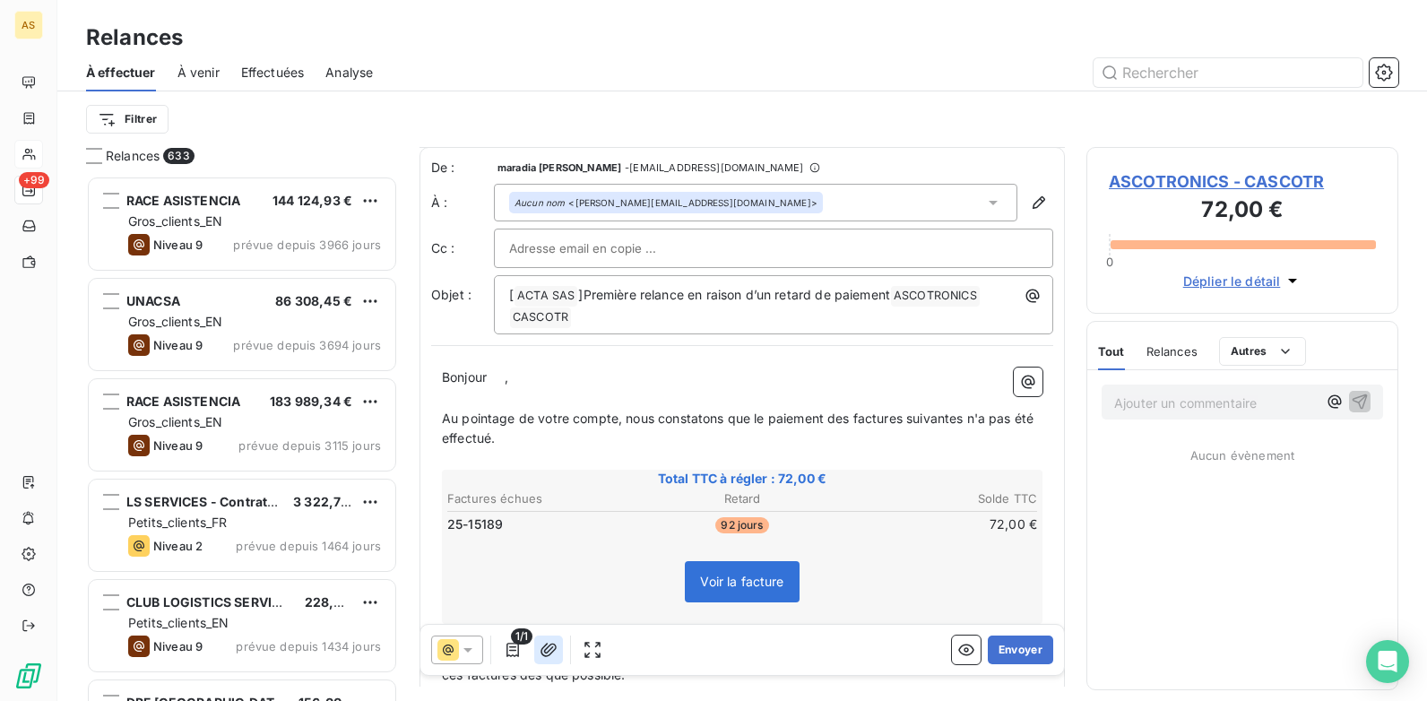
click at [550, 539] on icon "button" at bounding box center [549, 650] width 18 height 18
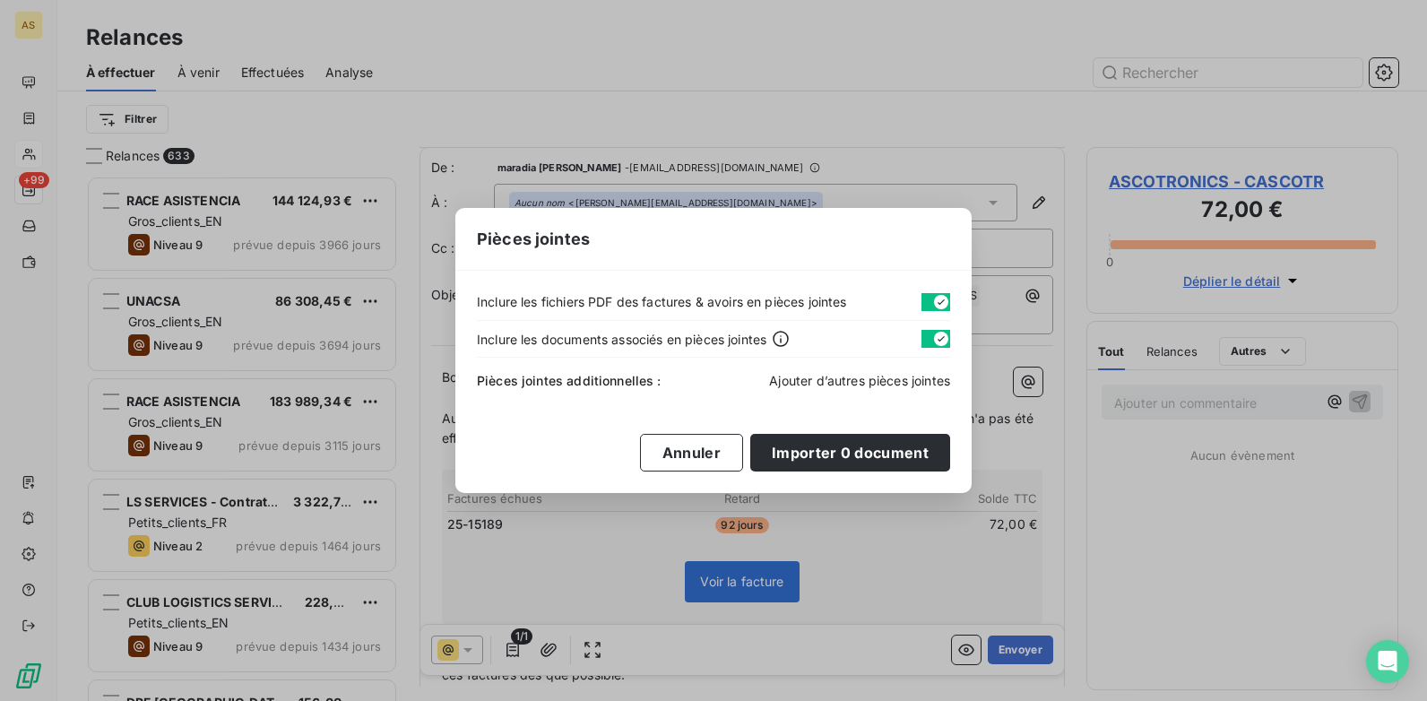
click at [842, 383] on span "Ajouter d’autres pièces jointes" at bounding box center [859, 380] width 181 height 15
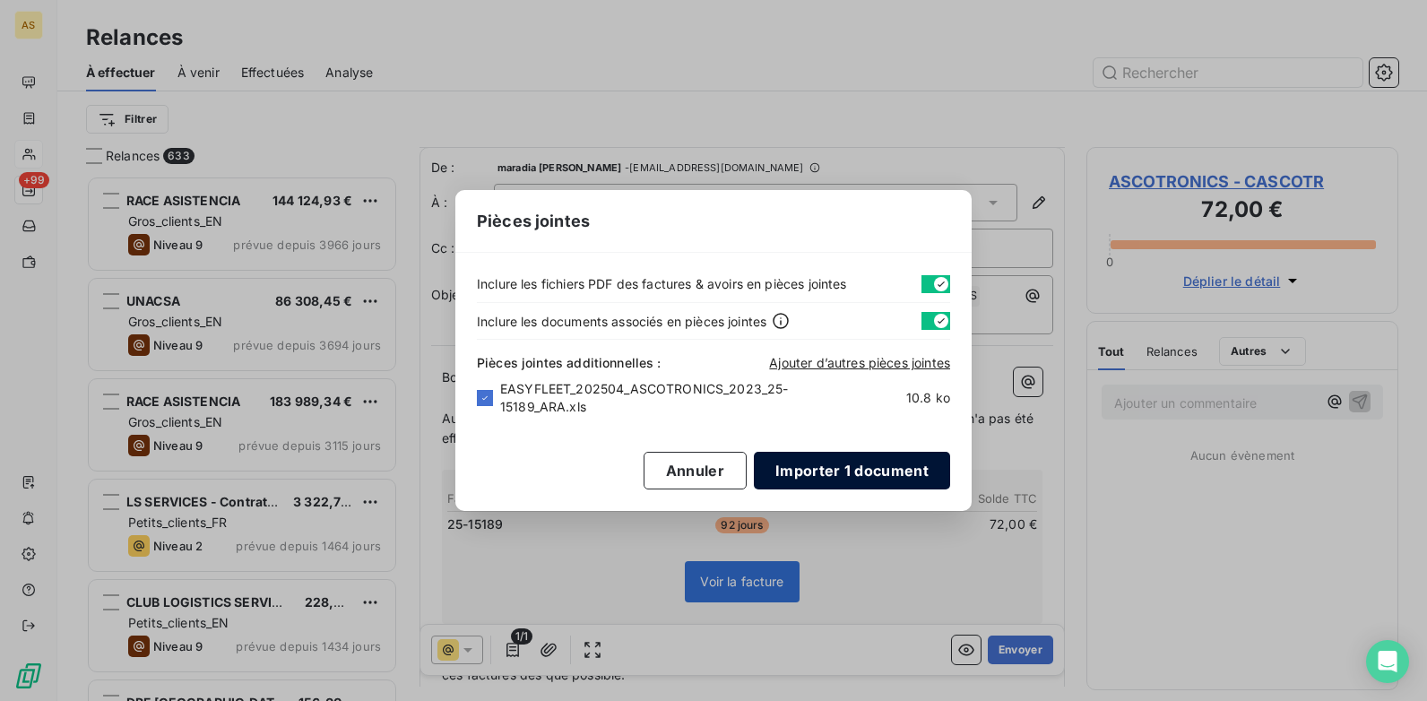
click at [861, 469] on button "Importer 1 document" at bounding box center [852, 471] width 196 height 38
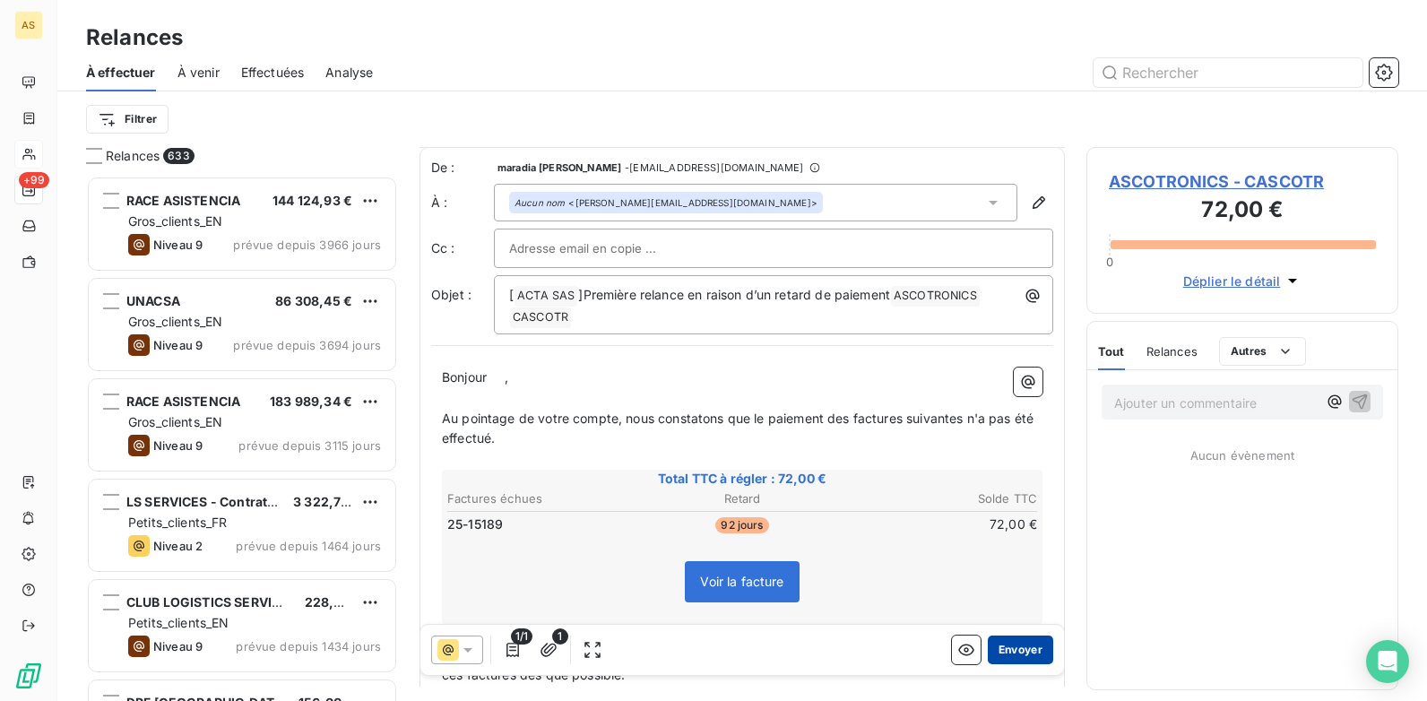
click at [1012, 539] on button "Envoyer" at bounding box center [1020, 650] width 65 height 29
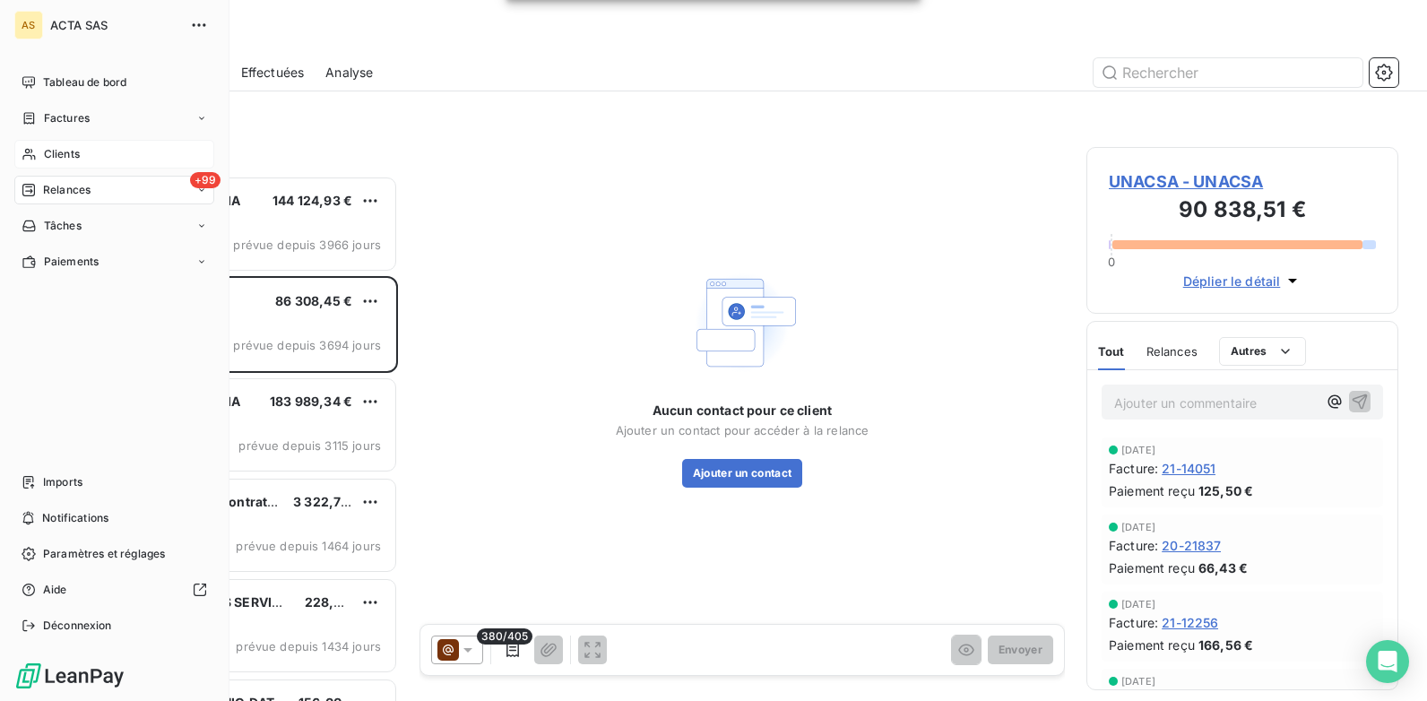
click at [77, 157] on span "Clients" at bounding box center [62, 154] width 36 height 16
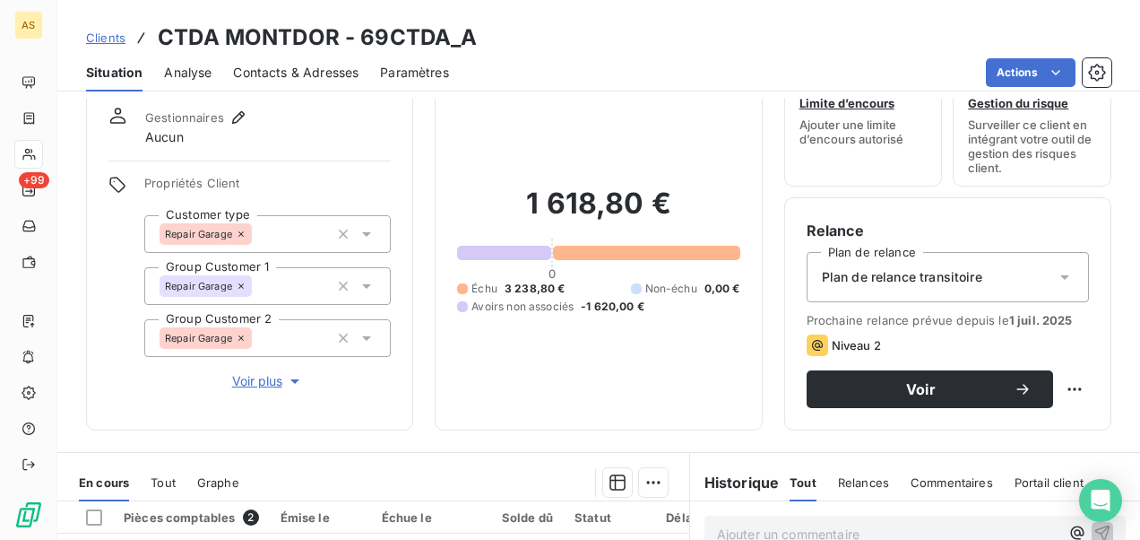
scroll to position [90, 0]
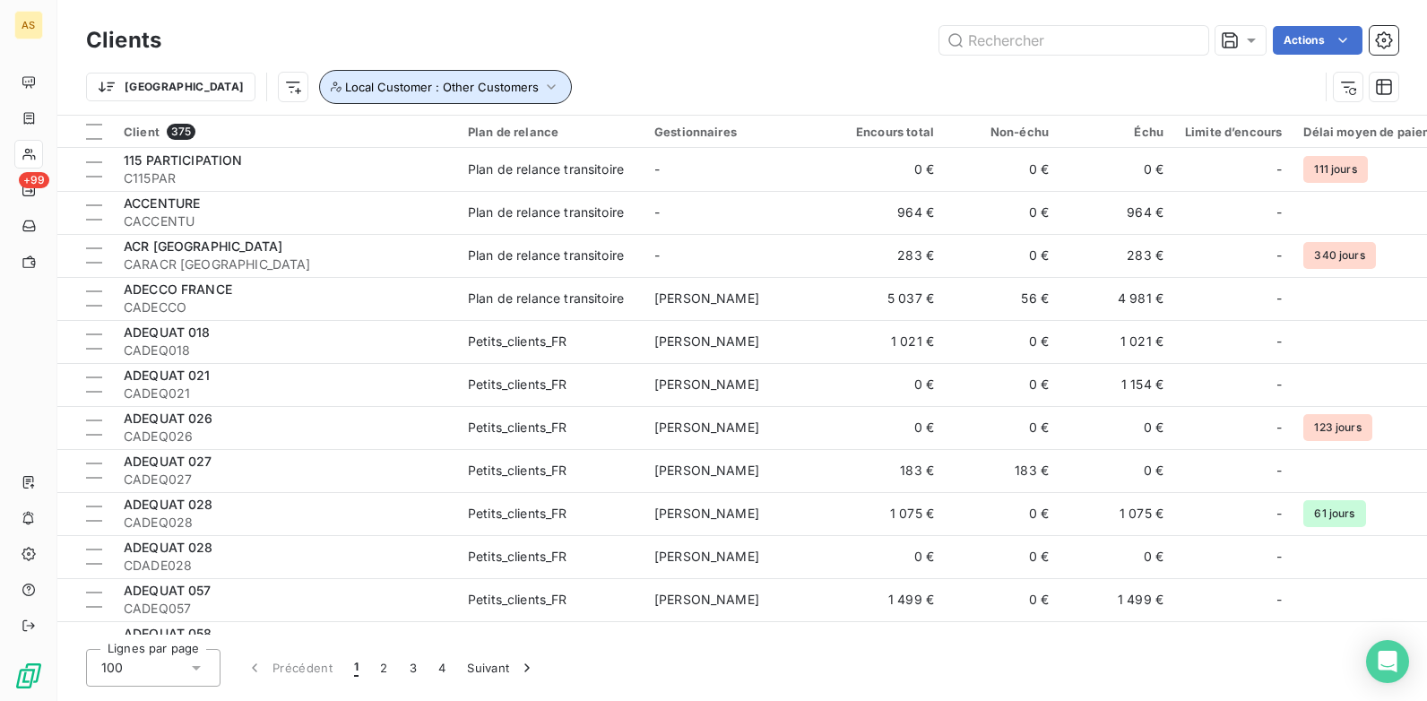
click at [548, 85] on icon "button" at bounding box center [552, 86] width 8 height 5
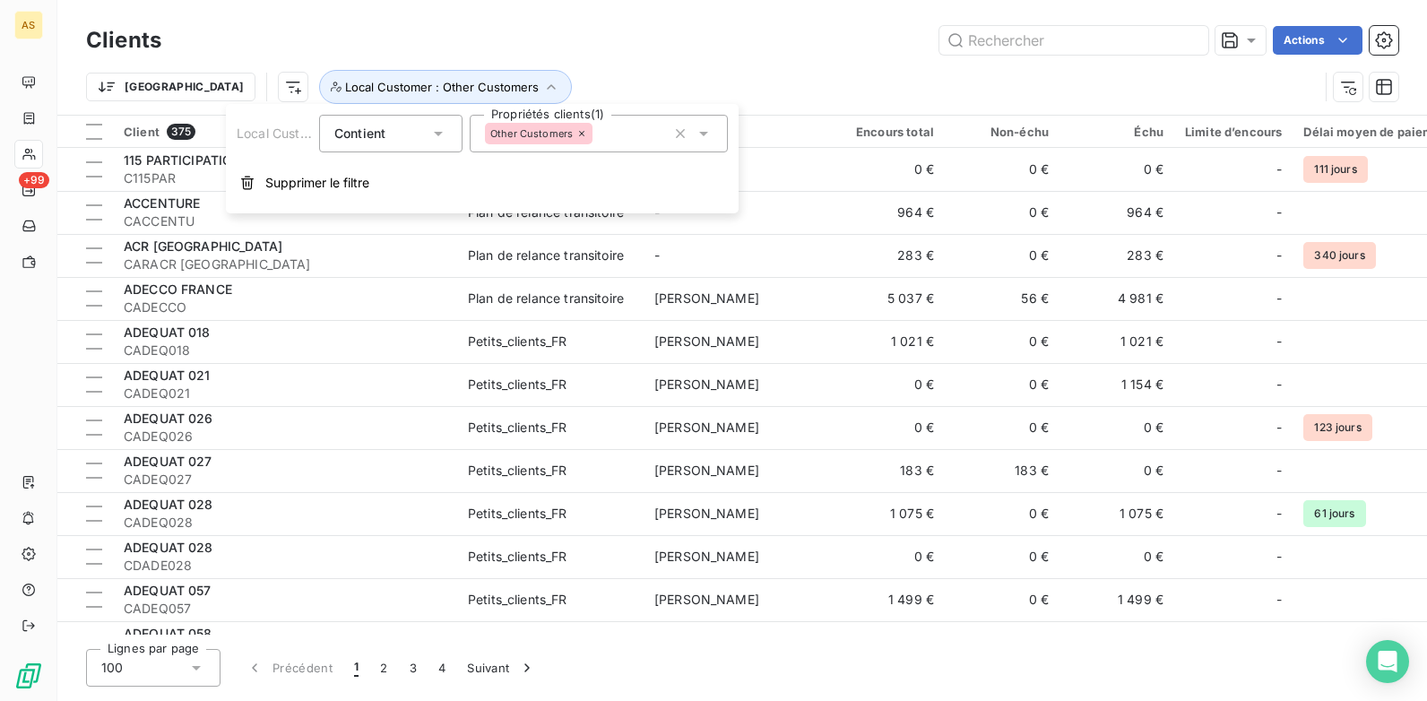
click at [702, 134] on icon at bounding box center [703, 134] width 9 height 4
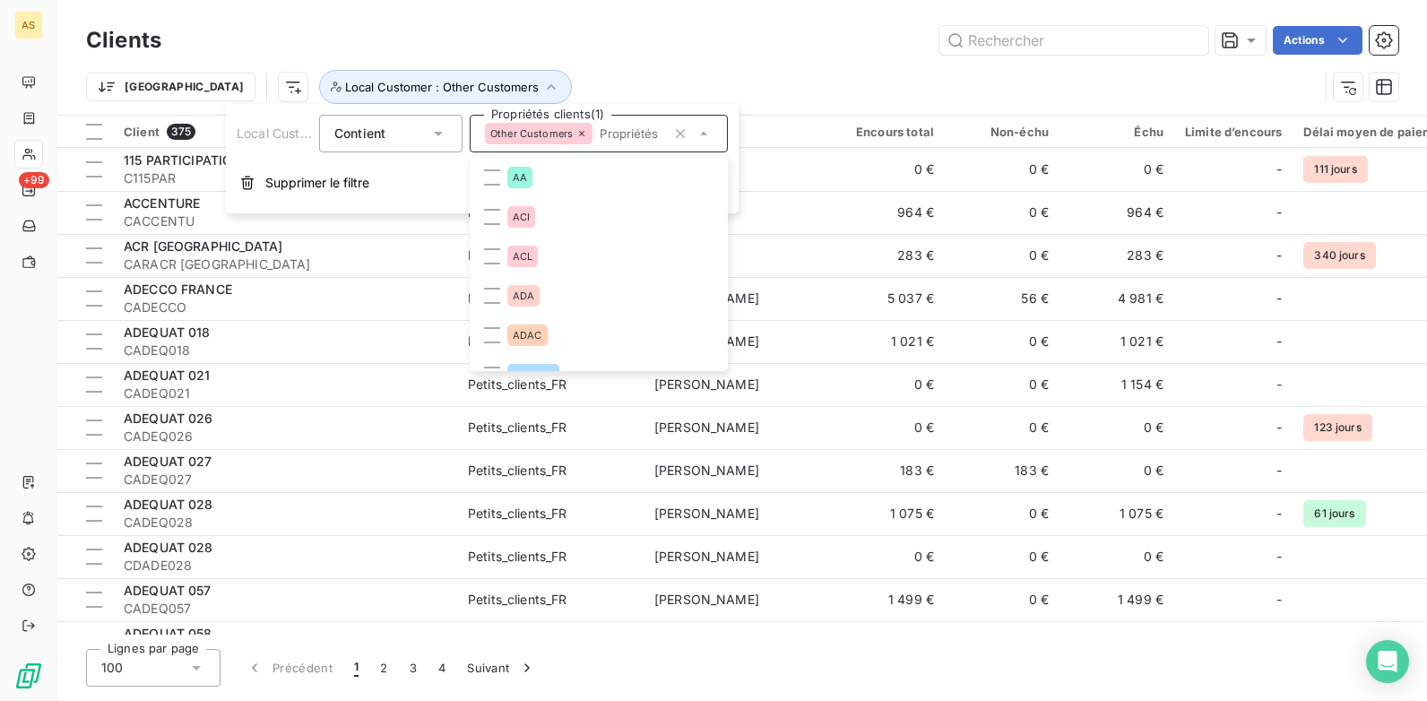
scroll to position [2112, 0]
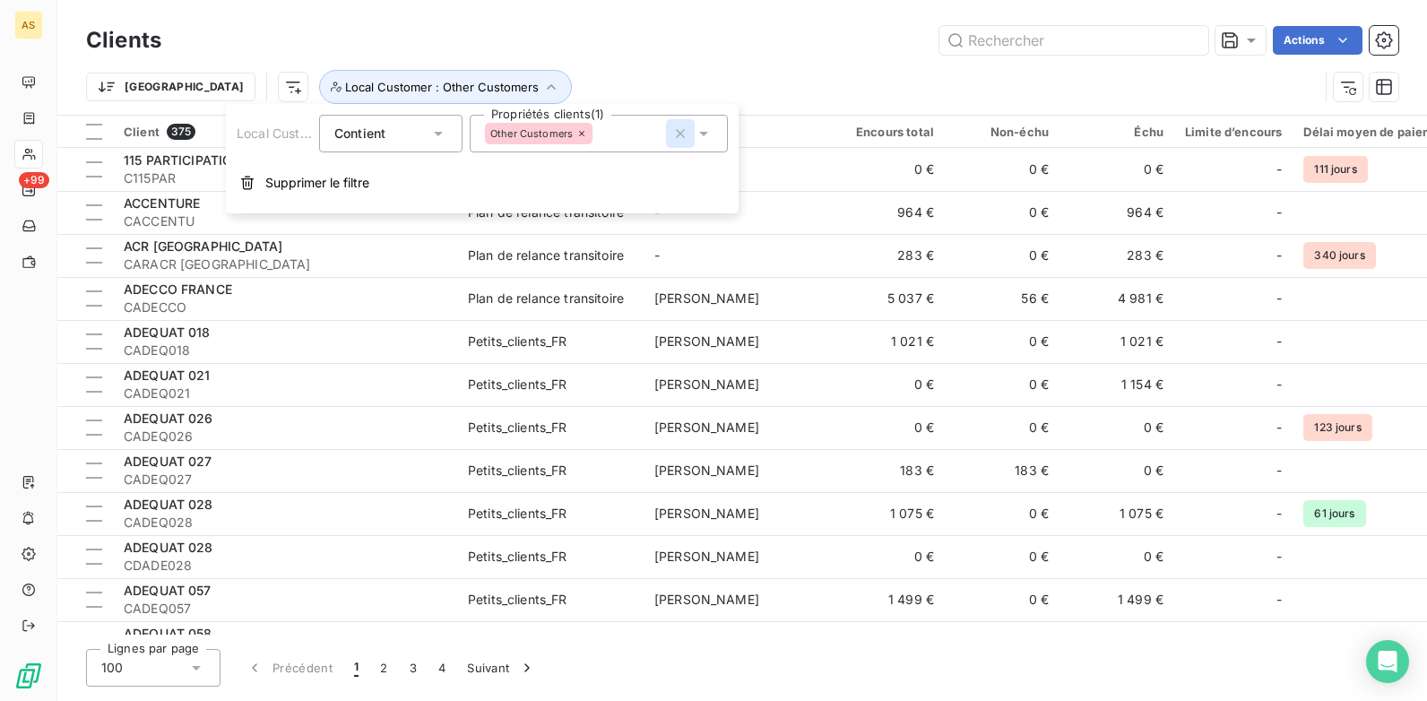
click at [670, 133] on button "button" at bounding box center [680, 133] width 29 height 29
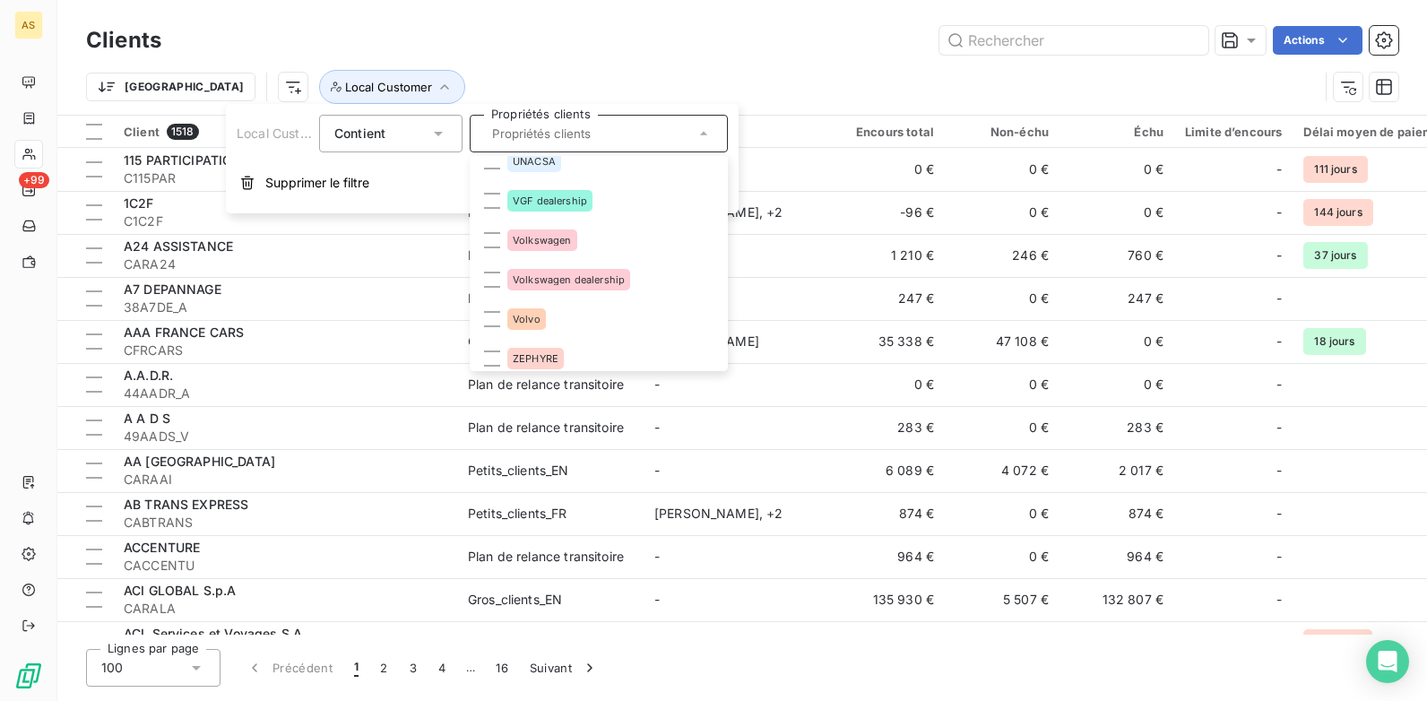
scroll to position [2866, 0]
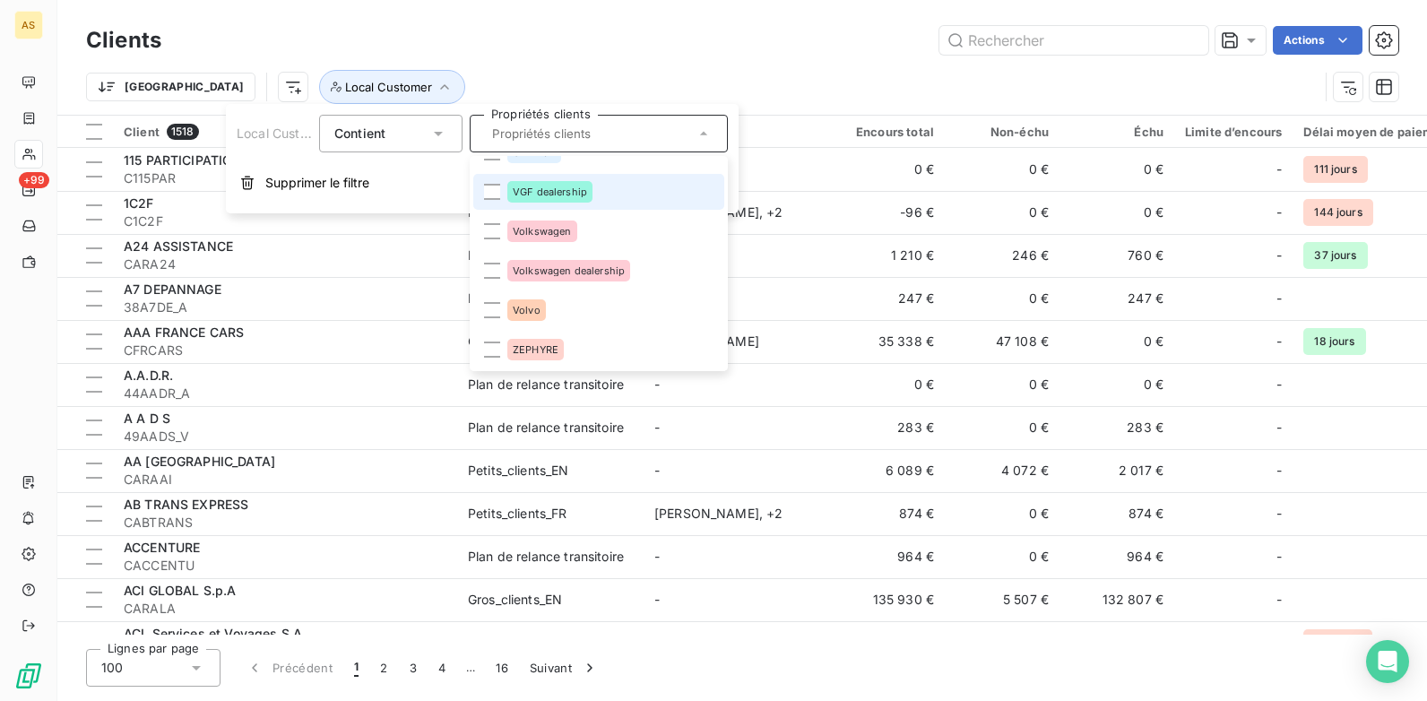
click at [560, 198] on div "VGF dealership" at bounding box center [549, 192] width 85 height 22
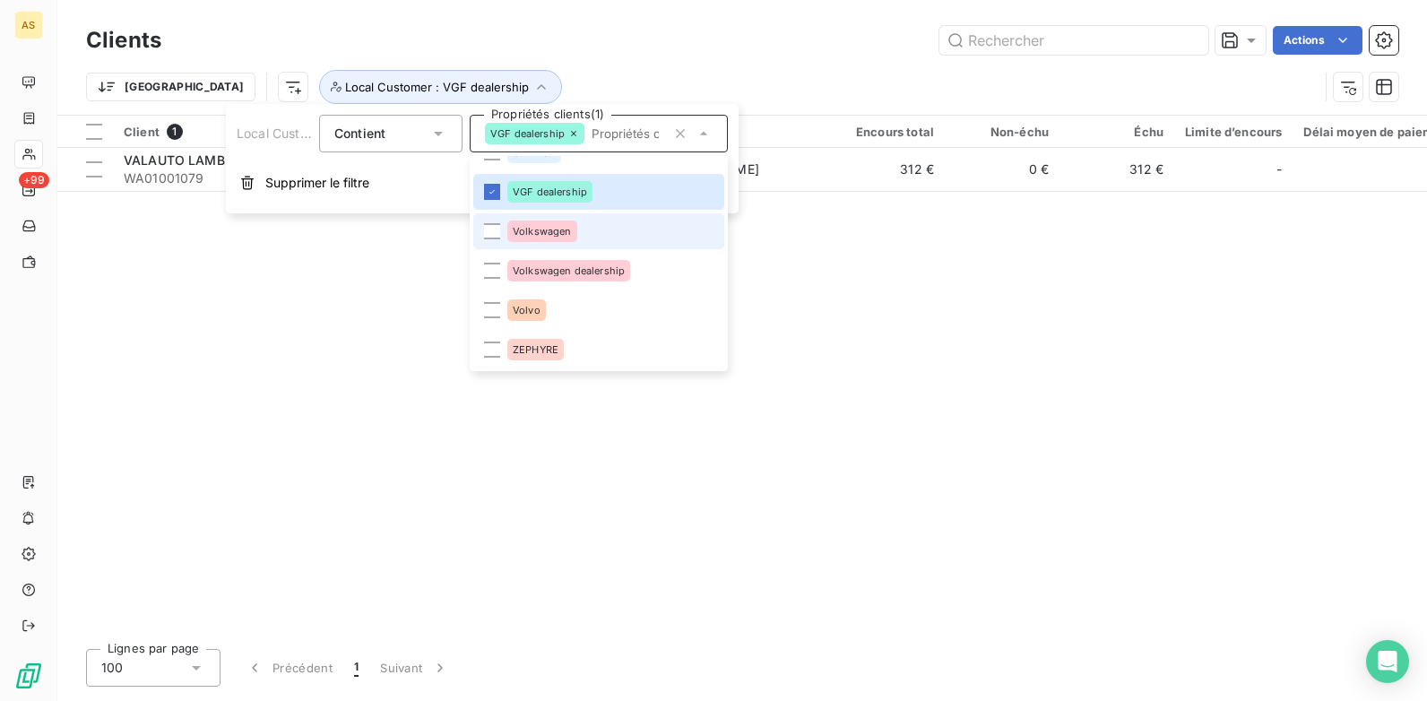
click at [509, 229] on div "Volkswagen" at bounding box center [542, 232] width 70 height 22
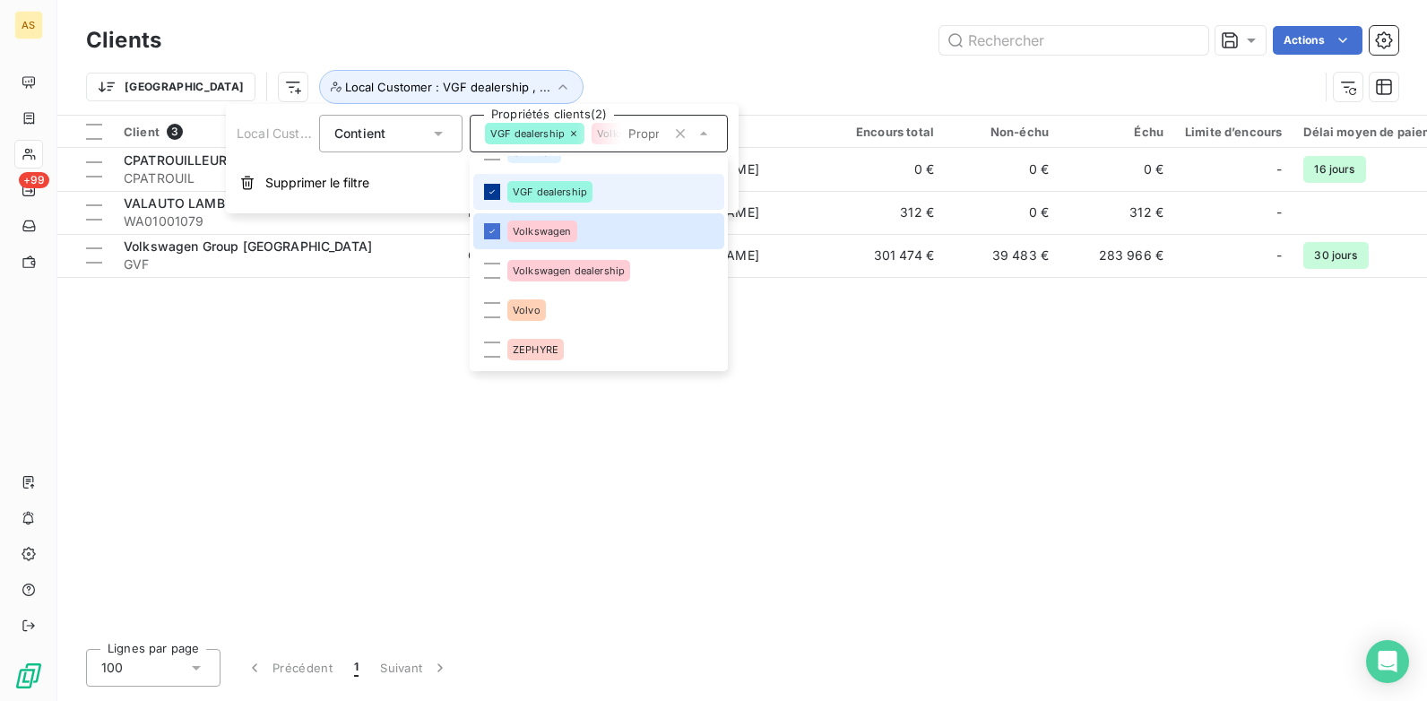
click at [497, 195] on icon at bounding box center [492, 191] width 11 height 11
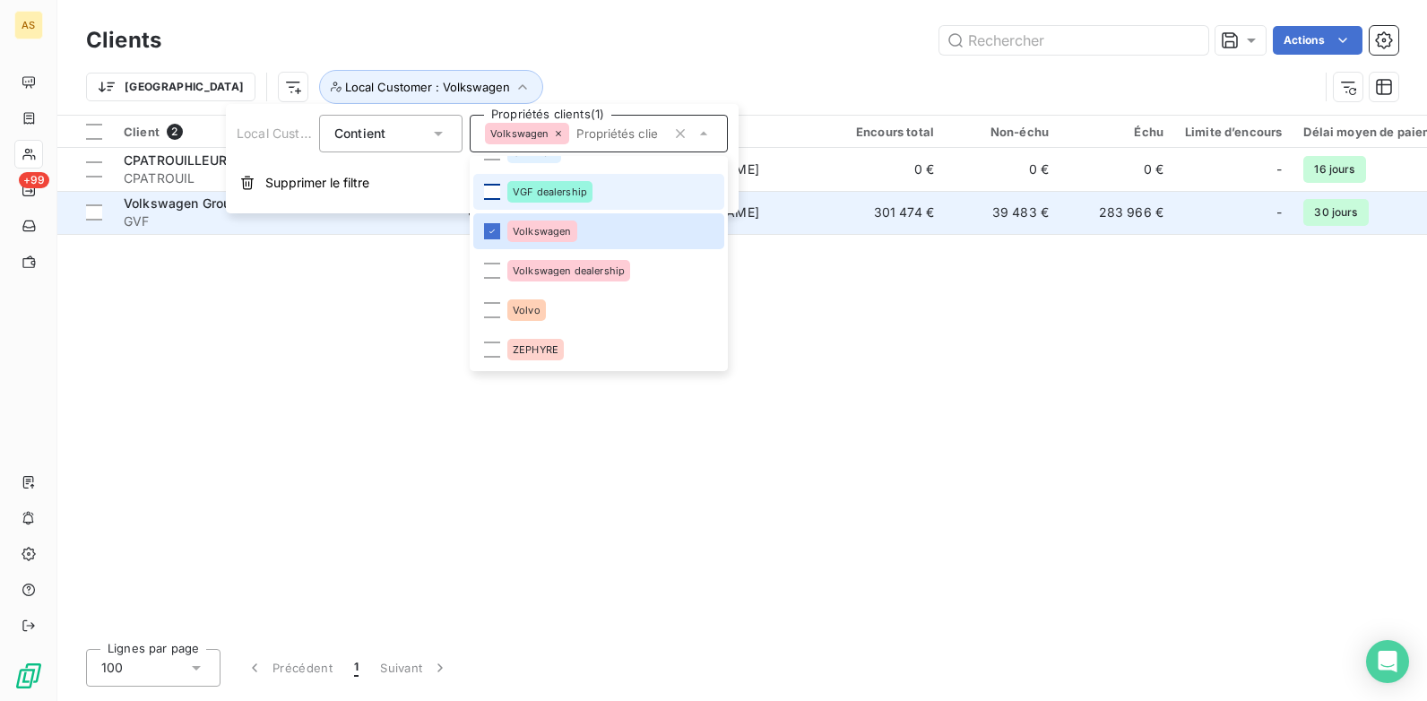
click at [906, 227] on td "301 474 €" at bounding box center [887, 212] width 115 height 43
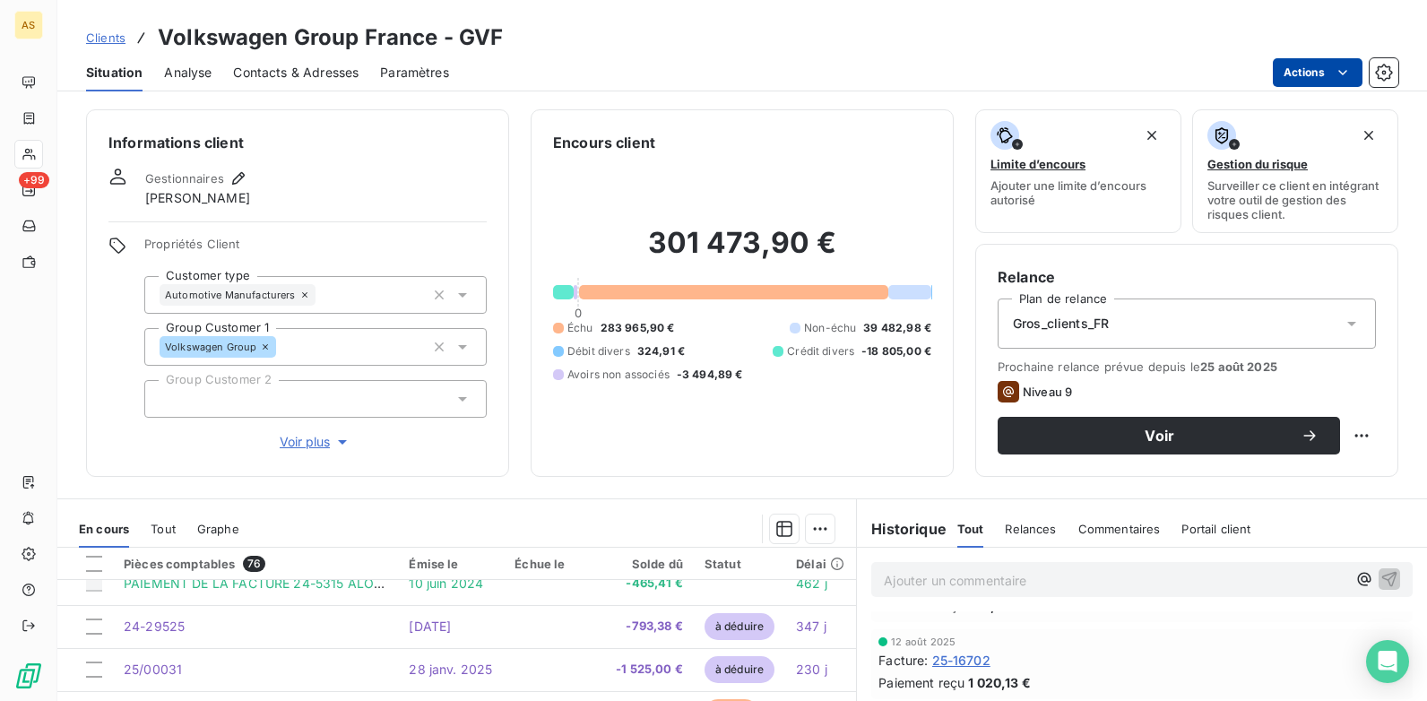
click at [1316, 73] on html "AS +99 Clients Volkswagen Group France - GVF Situation Analyse Contacts & Adres…" at bounding box center [713, 350] width 1427 height 701
click at [1392, 65] on html "AS +99 Clients Volkswagen Group France - GVF Situation Analyse Contacts & Adres…" at bounding box center [713, 350] width 1427 height 701
click at [1386, 74] on icon "button" at bounding box center [1384, 73] width 18 height 18
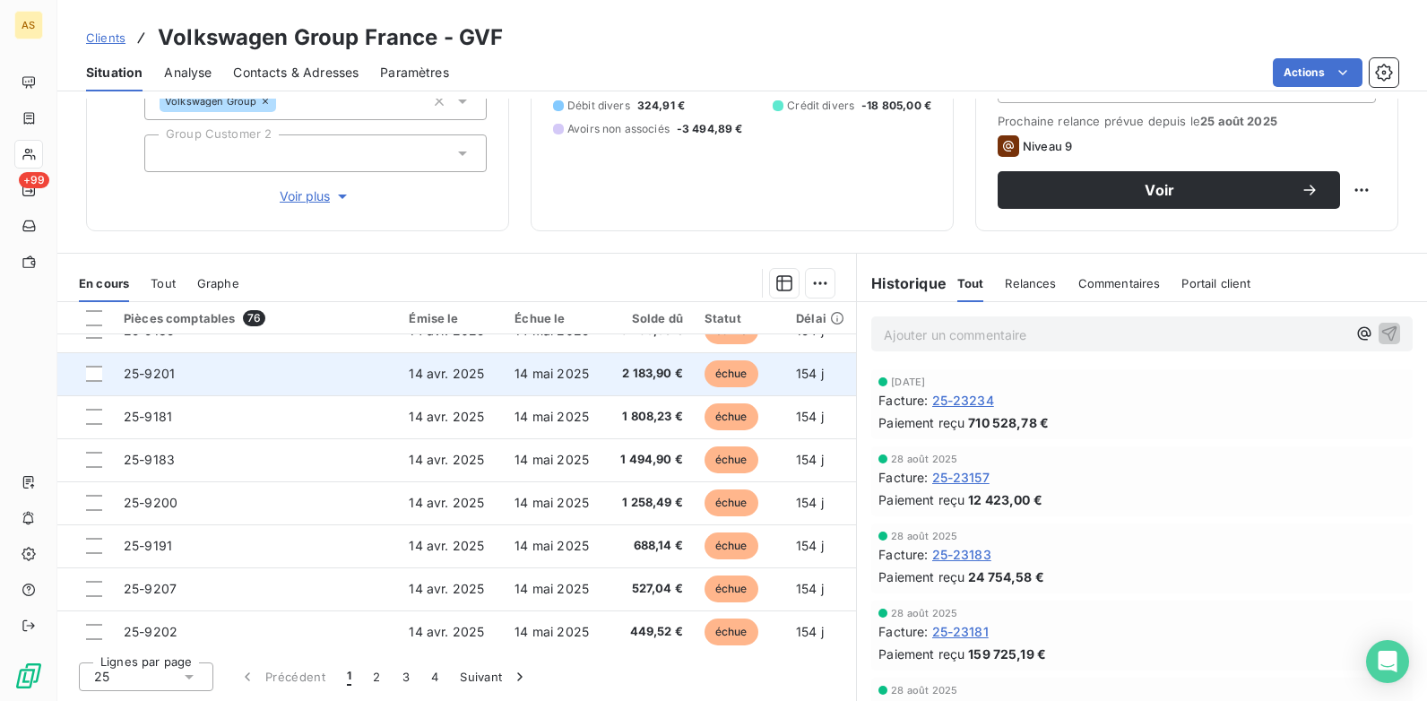
scroll to position [771, 0]
